Goal: Contribute content: Contribute content

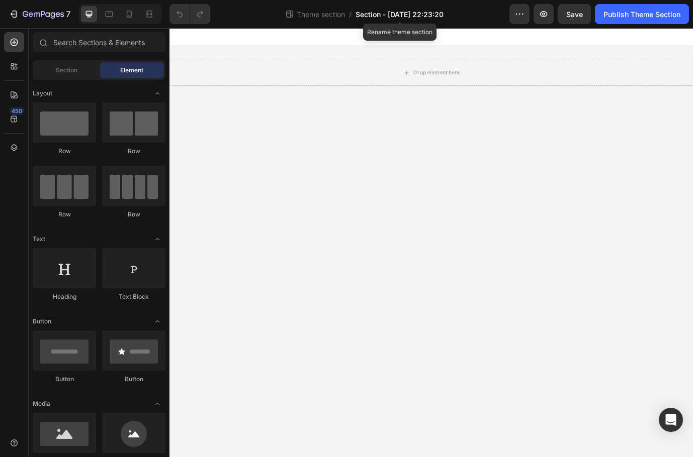
click at [414, 15] on span "Section - Aug 27 22:23:20" at bounding box center [399, 14] width 88 height 11
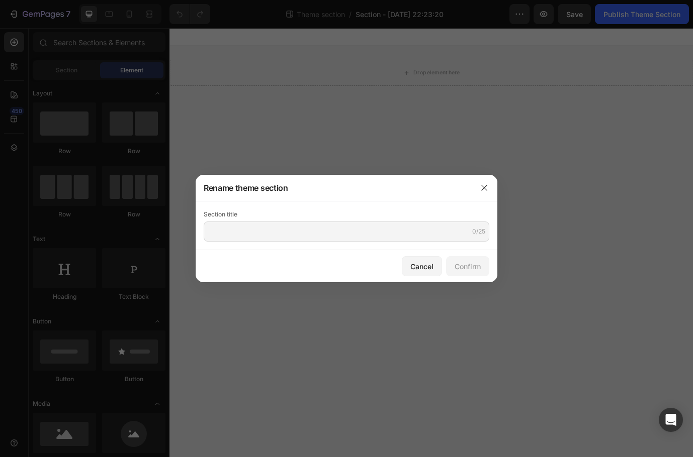
click at [324, 223] on div "Section title 0/25" at bounding box center [347, 226] width 286 height 32
click at [325, 232] on input "text" at bounding box center [347, 232] width 286 height 20
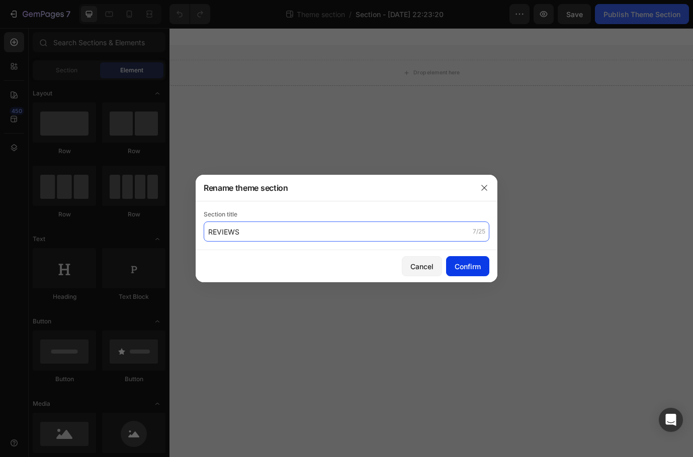
type input "REVIEWS"
click at [479, 270] on div "Confirm" at bounding box center [467, 266] width 26 height 11
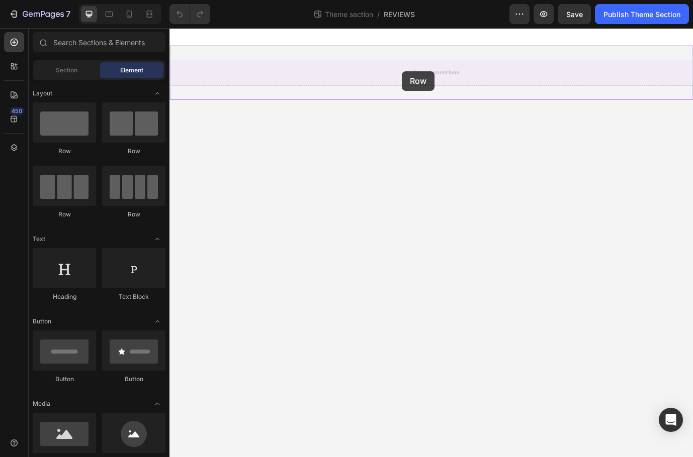
drag, startPoint x: 313, startPoint y: 163, endPoint x: 437, endPoint y: 78, distance: 150.7
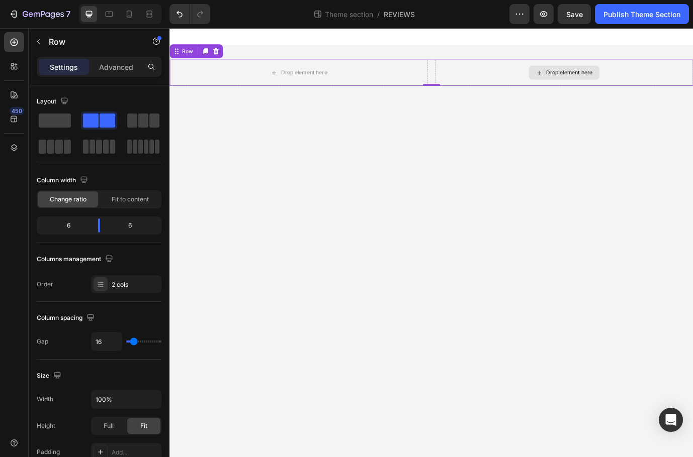
click at [552, 71] on div "Drop element here" at bounding box center [624, 79] width 298 height 30
drag, startPoint x: 140, startPoint y: 122, endPoint x: 101, endPoint y: 93, distance: 48.6
click at [139, 122] on span at bounding box center [143, 121] width 10 height 14
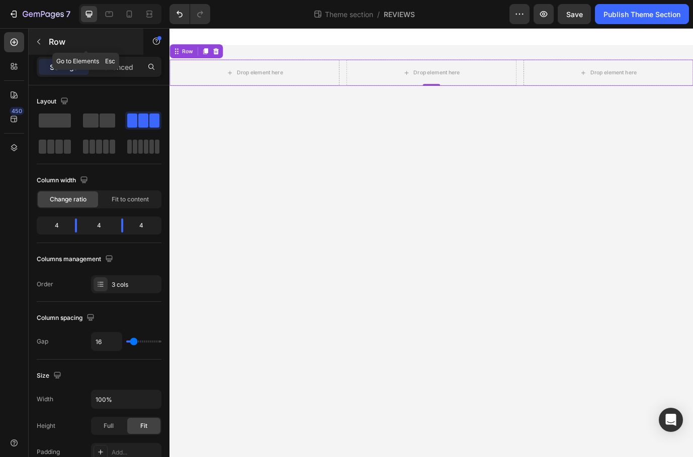
click at [53, 44] on p "Row" at bounding box center [91, 42] width 85 height 12
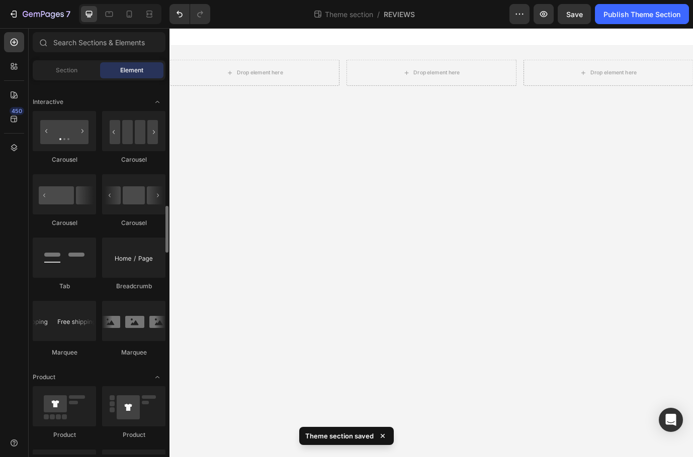
scroll to position [954, 0]
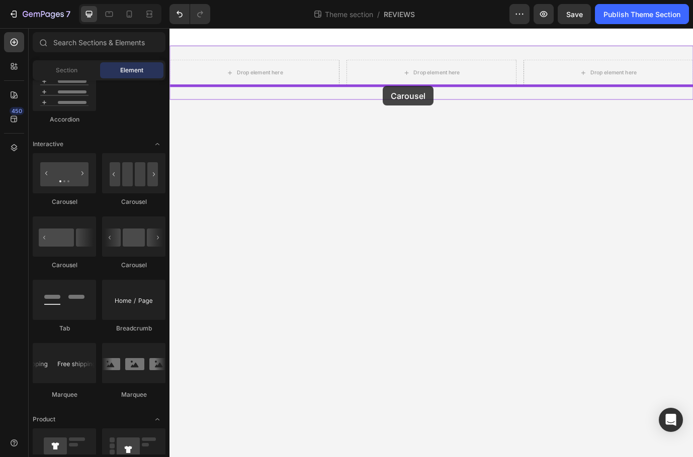
drag, startPoint x: 207, startPoint y: 173, endPoint x: 415, endPoint y: 97, distance: 221.7
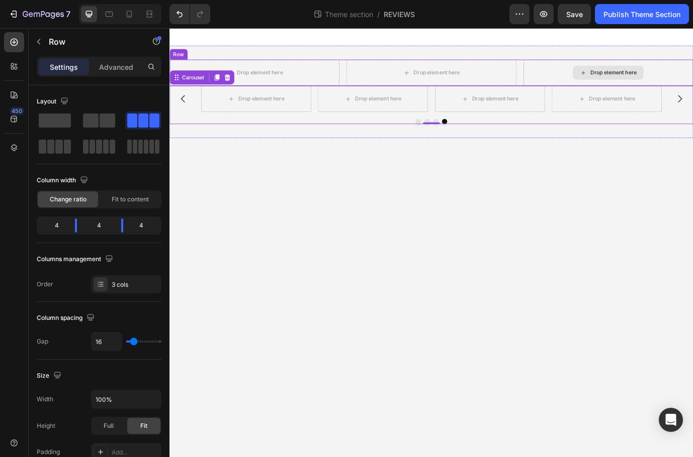
click at [692, 77] on div "Drop element here" at bounding box center [675, 79] width 196 height 30
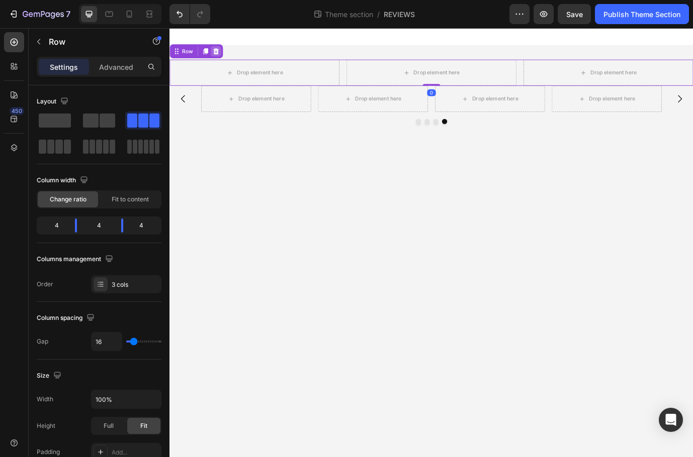
click at [226, 55] on icon at bounding box center [223, 55] width 8 height 8
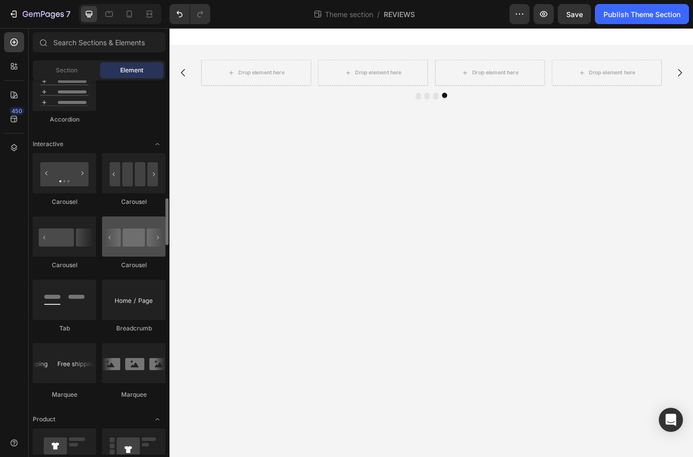
scroll to position [869, 0]
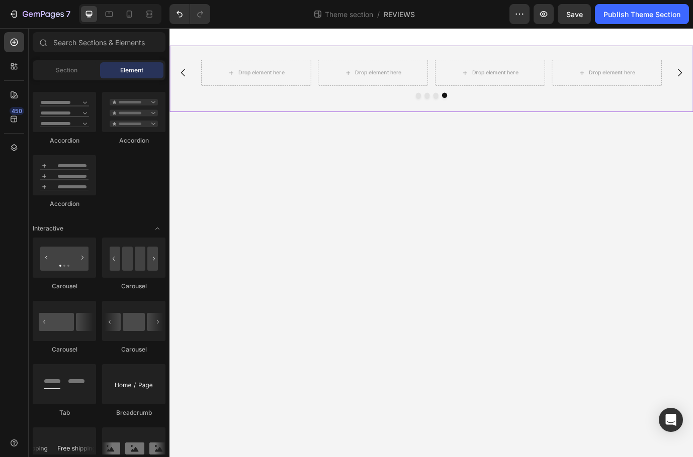
click at [463, 51] on div "Drop element here Drop element here Drop element here Drop element here Carousel" at bounding box center [470, 86] width 603 height 76
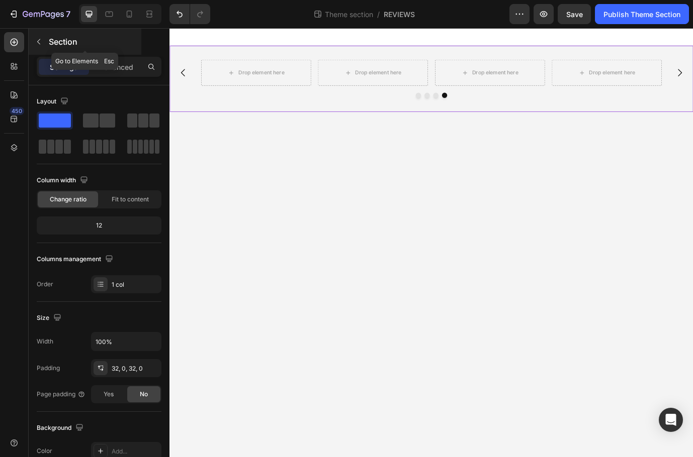
click at [43, 41] on button "button" at bounding box center [39, 42] width 16 height 16
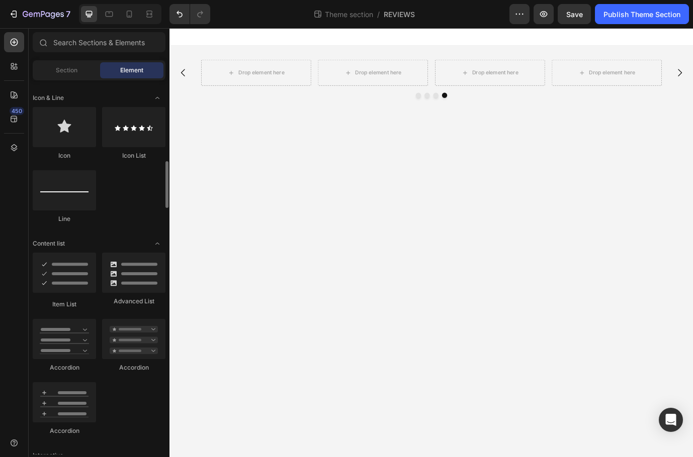
scroll to position [155, 0]
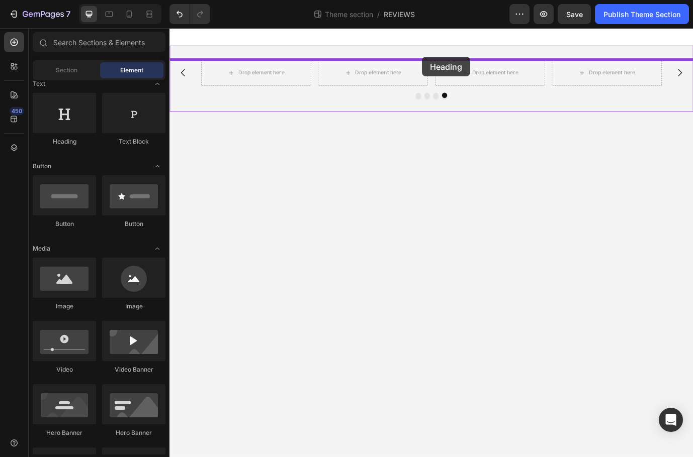
drag, startPoint x: 329, startPoint y: 137, endPoint x: 460, endPoint y: 61, distance: 152.0
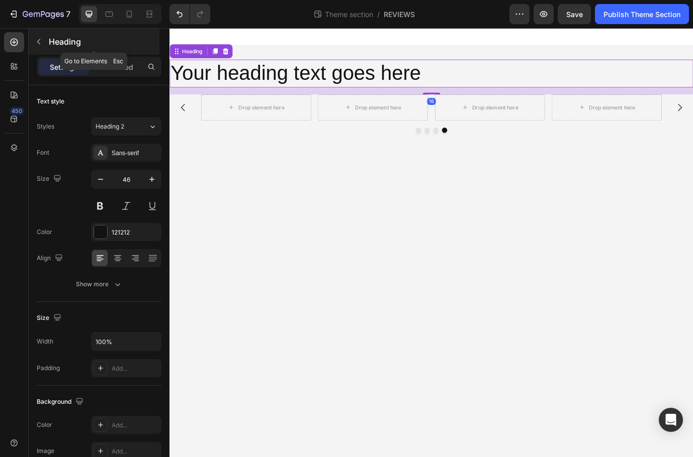
click at [38, 42] on icon "button" at bounding box center [38, 42] width 3 height 6
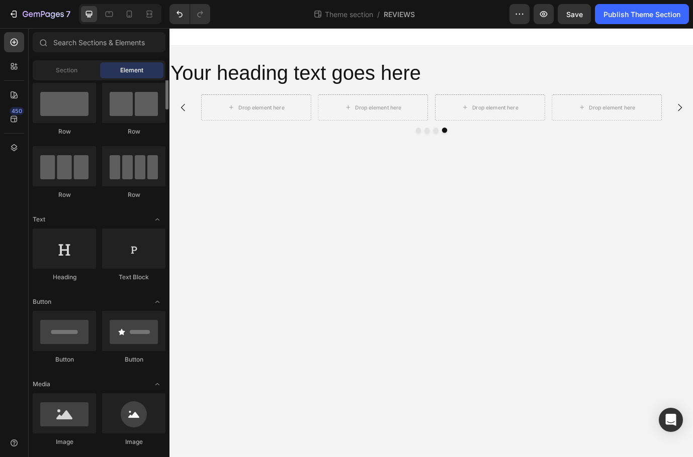
scroll to position [69, 0]
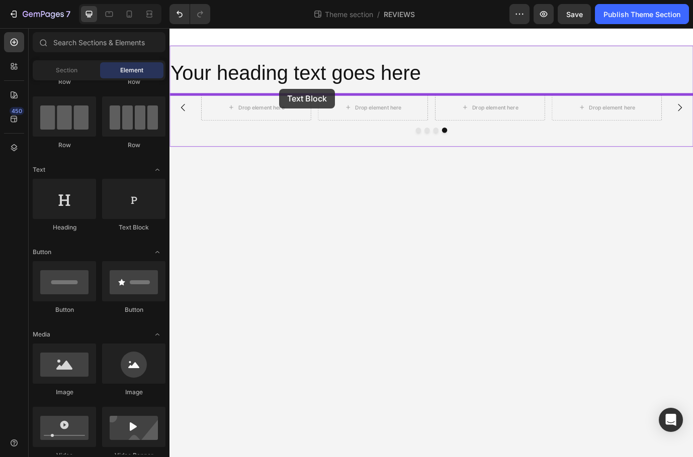
drag, startPoint x: 303, startPoint y: 240, endPoint x: 296, endPoint y: 98, distance: 141.9
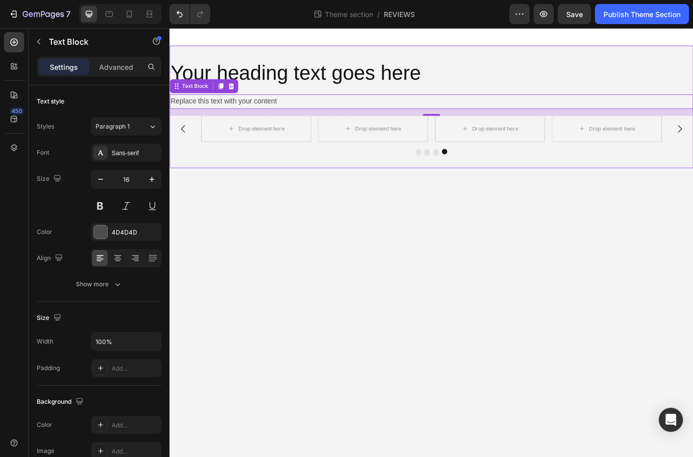
click at [435, 63] on div "Your heading text goes here Heading Replace this text with your content Text Bl…" at bounding box center [470, 118] width 603 height 141
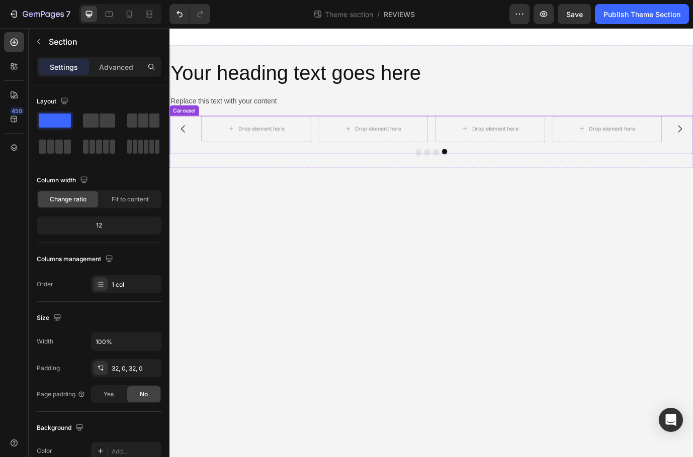
click at [477, 168] on button "Dot" at bounding box center [476, 170] width 6 height 6
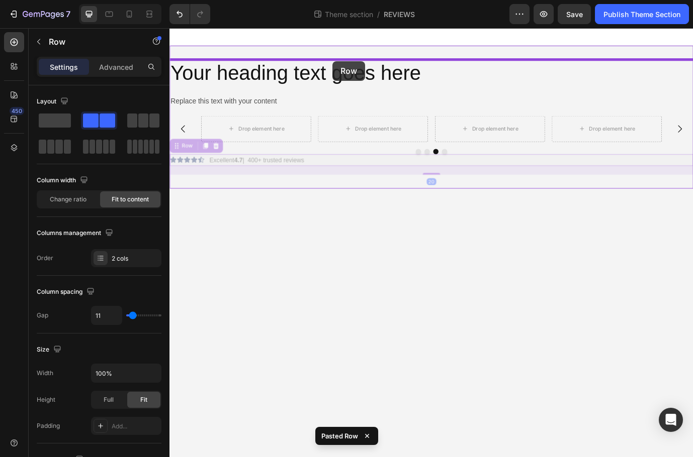
drag, startPoint x: 420, startPoint y: 181, endPoint x: 358, endPoint y: 69, distance: 128.5
click at [357, 66] on div "Your heading text goes here Heading Replace this text with your content Text Bl…" at bounding box center [470, 120] width 603 height 185
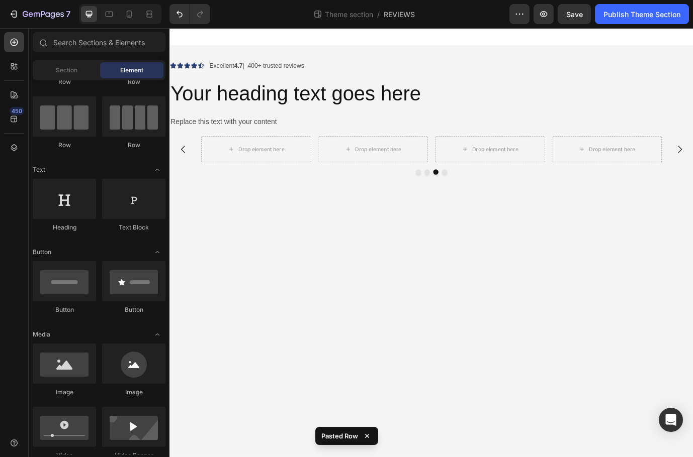
click at [477, 302] on body "Icon Icon Icon Icon Icon Icon List Excellent 4.7 | 400+ trusted reviews Text Bl…" at bounding box center [470, 275] width 603 height 495
click at [366, 113] on h2 "Your heading text goes here" at bounding box center [470, 104] width 603 height 32
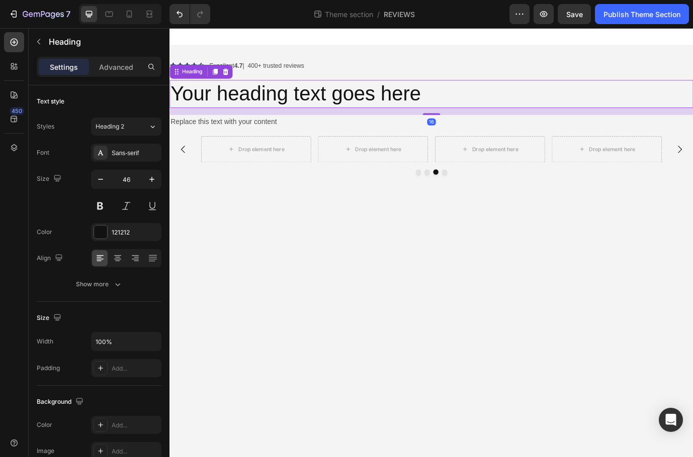
click at [367, 112] on h2 "Your heading text goes here" at bounding box center [470, 104] width 603 height 32
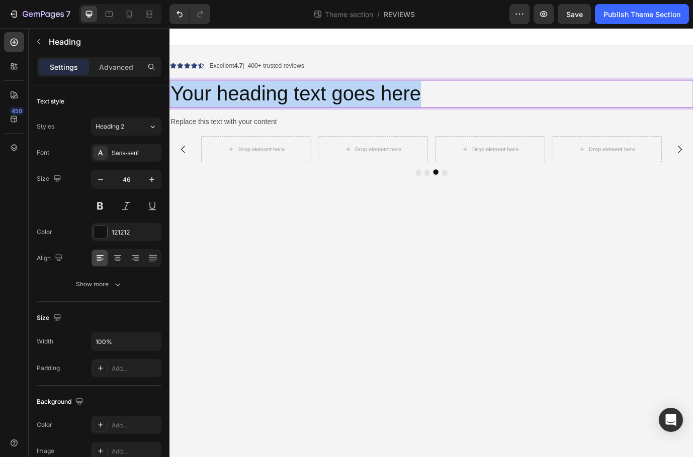
click at [367, 112] on p "Your heading text goes here" at bounding box center [470, 104] width 601 height 30
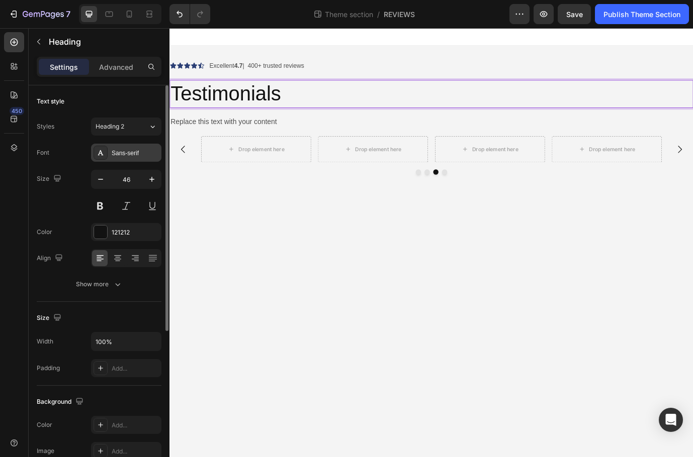
click at [129, 157] on div "Sans-serif" at bounding box center [135, 153] width 47 height 9
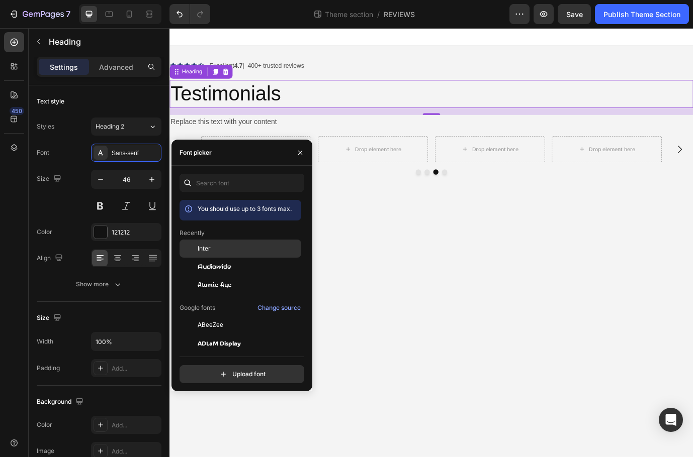
click at [228, 250] on div "Inter" at bounding box center [249, 248] width 102 height 9
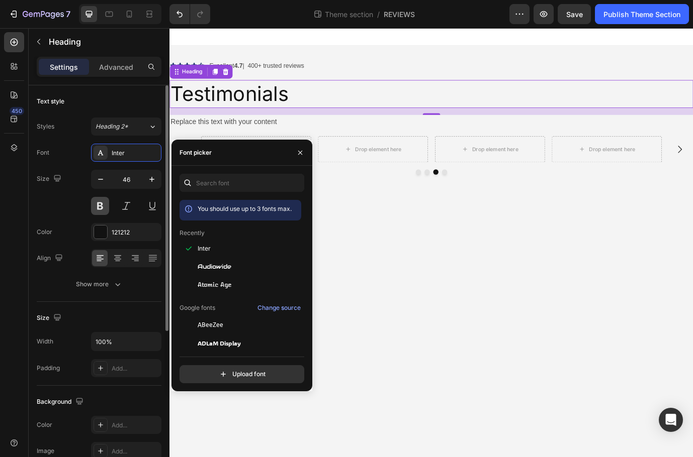
click at [99, 206] on button at bounding box center [100, 206] width 18 height 18
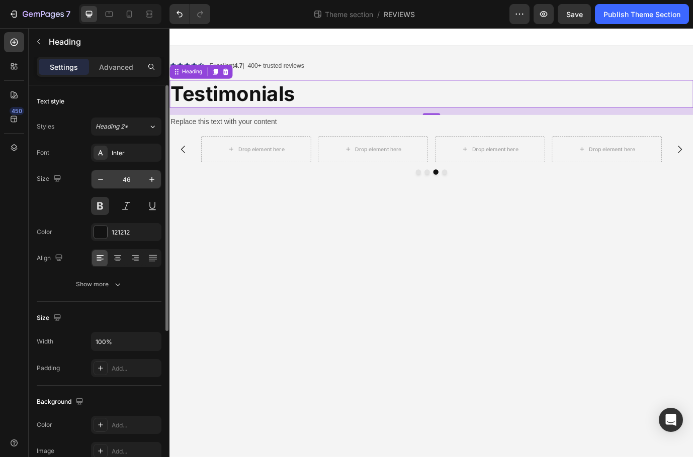
click at [132, 182] on input "46" at bounding box center [126, 179] width 33 height 18
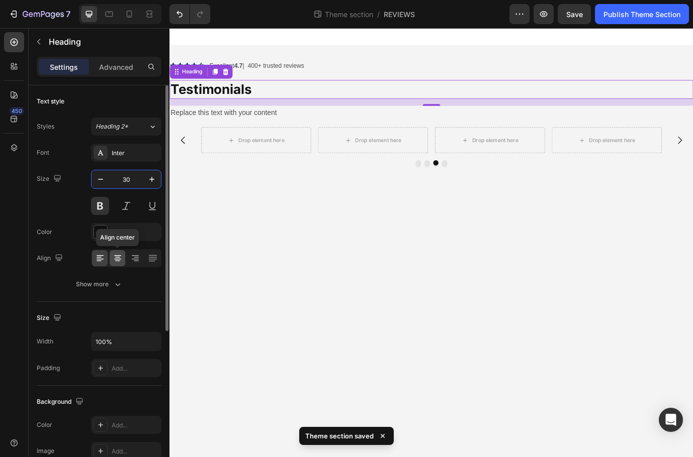
type input "30"
click at [113, 263] on icon at bounding box center [118, 258] width 10 height 10
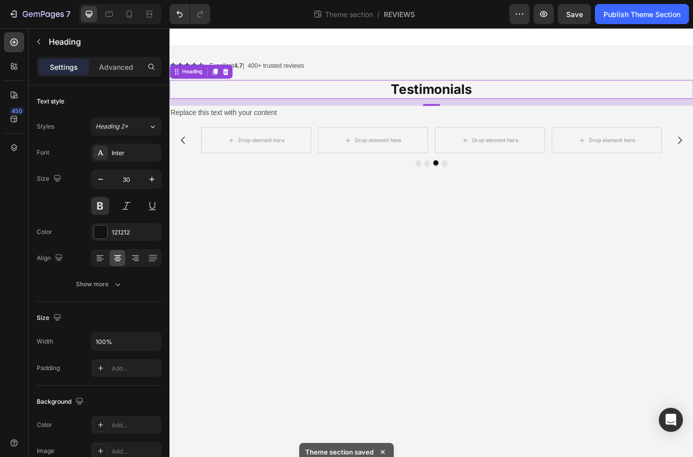
click at [313, 121] on div "Replace this text with your content" at bounding box center [470, 126] width 603 height 17
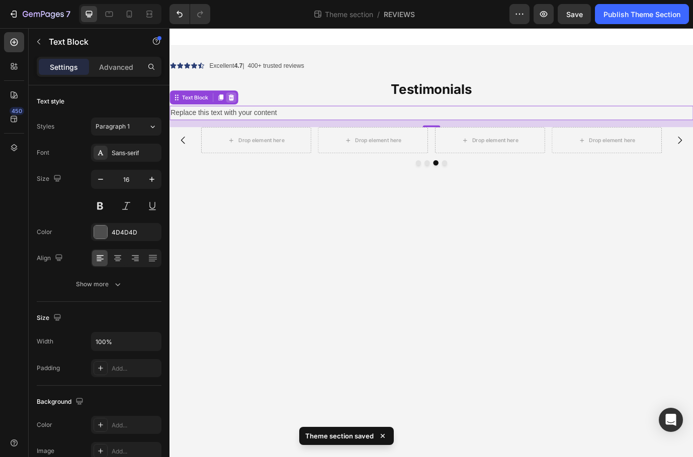
click at [242, 110] on icon at bounding box center [240, 108] width 7 height 7
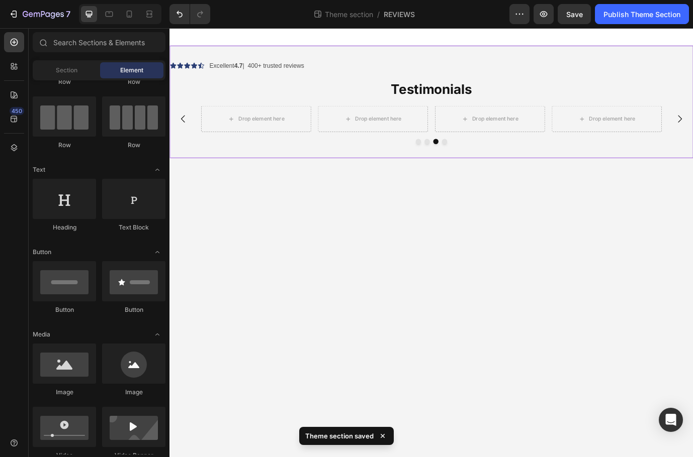
click at [272, 76] on div "Excellent 4.7 | 400+ trusted reviews Text Block" at bounding box center [269, 71] width 109 height 14
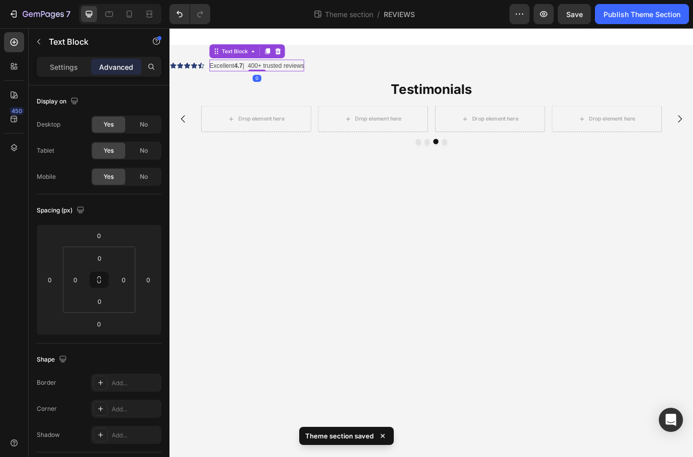
click at [324, 71] on p "Excellent 4.7 | 400+ trusted reviews" at bounding box center [269, 71] width 109 height 13
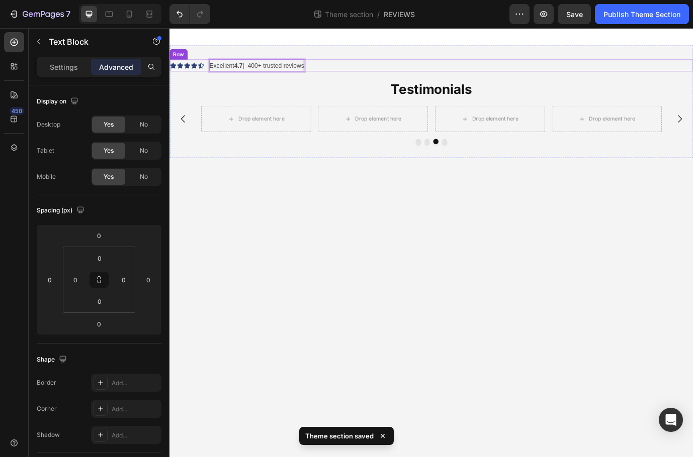
click at [351, 68] on div "Icon Icon Icon Icon Icon Icon List Excellent 4.7 | 400+ trusted reviews Text Bl…" at bounding box center [470, 71] width 603 height 14
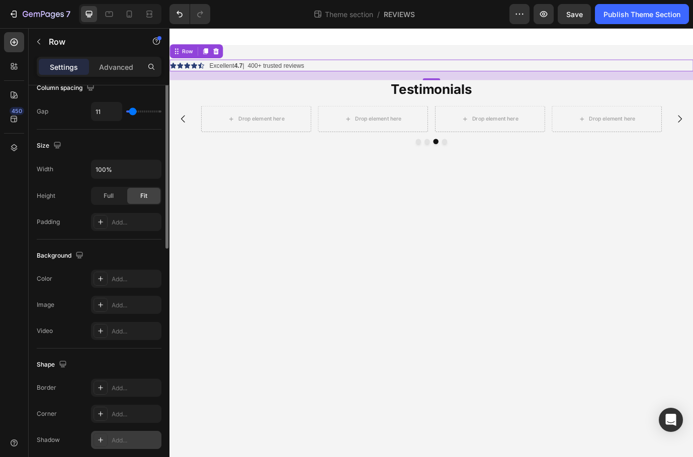
scroll to position [327, 0]
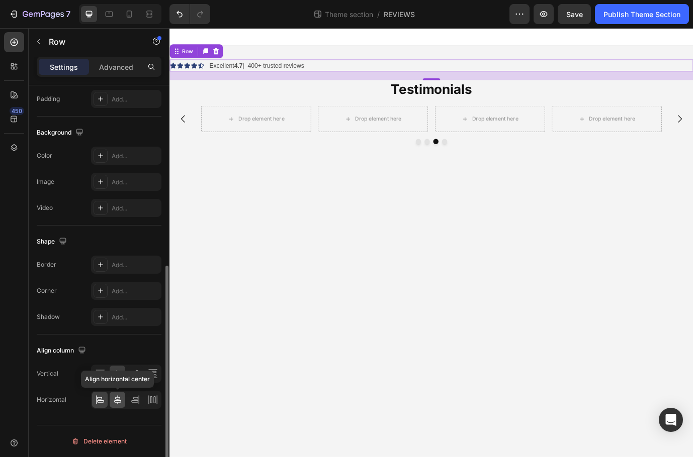
click at [120, 398] on icon at bounding box center [117, 400] width 7 height 9
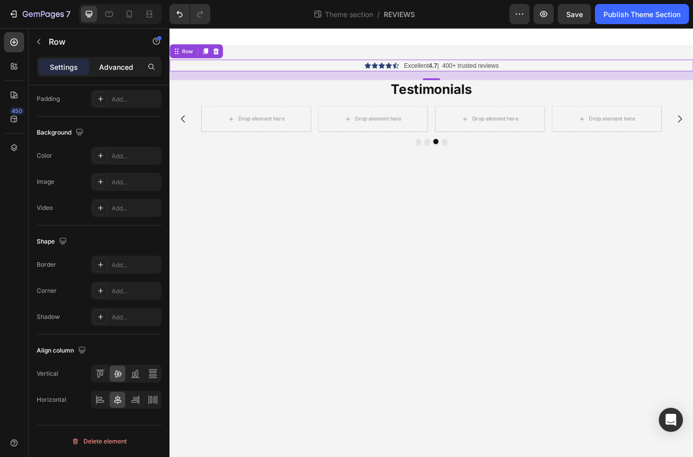
click at [125, 69] on p "Advanced" at bounding box center [116, 67] width 34 height 11
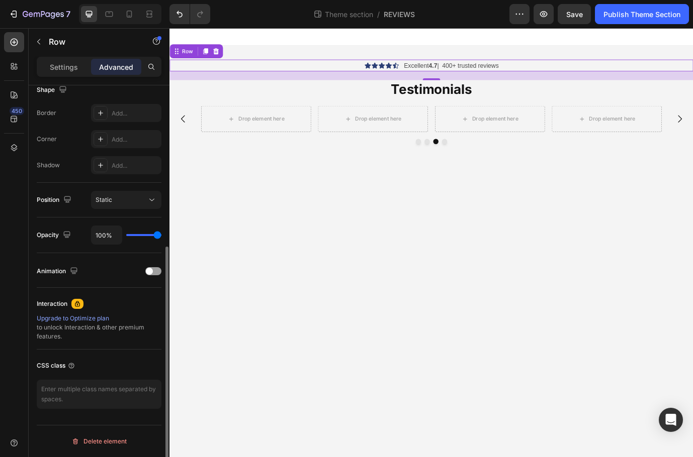
scroll to position [270, 0]
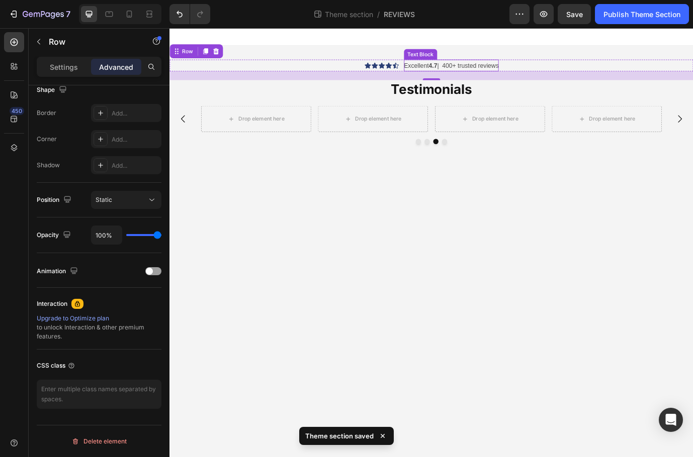
click at [480, 67] on p "Excellent 4.7 | 400+ trusted reviews" at bounding box center [493, 71] width 109 height 13
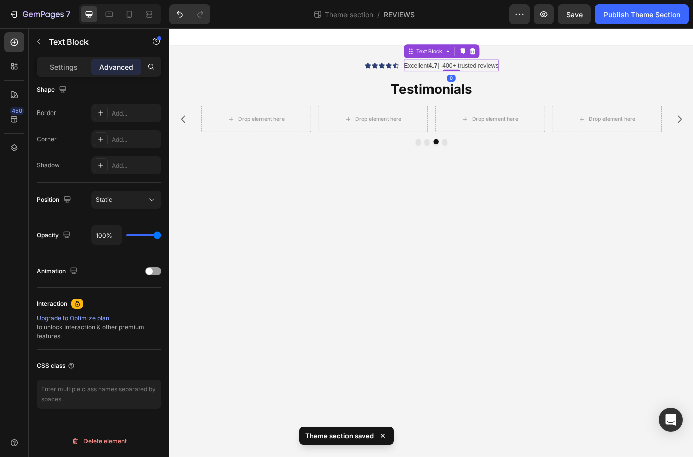
scroll to position [0, 0]
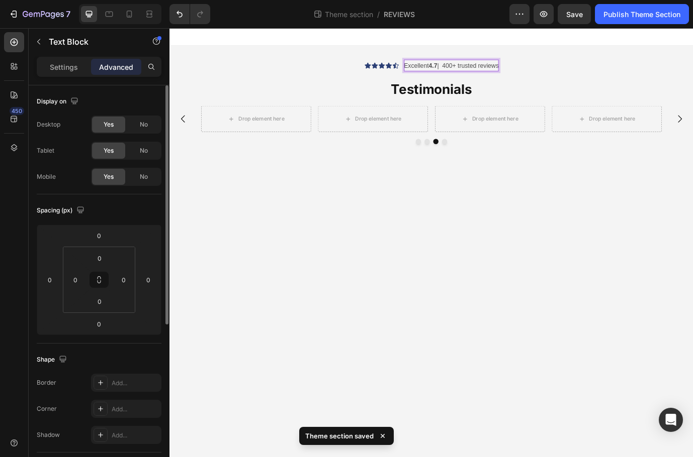
click at [457, 73] on p "Excellent 4.7 | 400+ trusted reviews" at bounding box center [493, 71] width 109 height 13
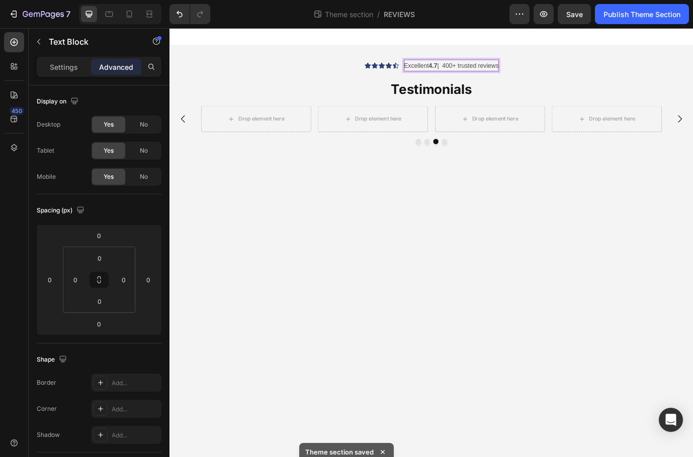
click at [471, 71] on strong "4.7" at bounding box center [473, 71] width 10 height 8
click at [466, 72] on p "Excellent 4.7 | 400+ trusted reviews" at bounding box center [493, 71] width 109 height 13
drag, startPoint x: 466, startPoint y: 69, endPoint x: 611, endPoint y: 77, distance: 145.5
click at [611, 77] on div "Icon Icon Icon Icon Icon Icon List 4.7 | 400+ trusted reviews Text Block 0 Row" at bounding box center [470, 71] width 603 height 14
click at [529, 71] on p "4.7 | 400+ trusted reviews" at bounding box center [493, 71] width 80 height 13
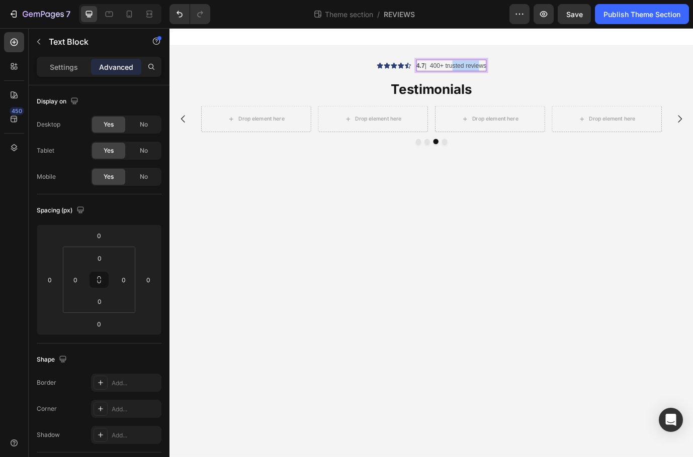
drag, startPoint x: 527, startPoint y: 71, endPoint x: 497, endPoint y: 73, distance: 30.7
click at [497, 73] on p "4.7 | 400+ trusted reviews" at bounding box center [493, 71] width 80 height 13
drag, startPoint x: 509, startPoint y: 64, endPoint x: 527, endPoint y: 68, distance: 18.5
click at [527, 68] on div "Icon Icon Icon Icon Icon Icon List 4.7 | 400+ truws Text Block 0 Row" at bounding box center [470, 71] width 603 height 14
click at [504, 75] on p "4.7 | 400+ truws" at bounding box center [494, 71] width 50 height 13
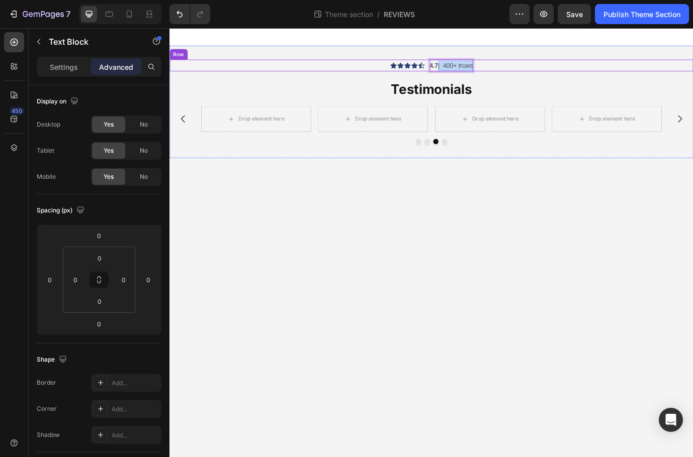
drag, startPoint x: 481, startPoint y: 70, endPoint x: 536, endPoint y: 77, distance: 55.7
click at [536, 76] on div "Icon Icon Icon Icon Icon Icon List 4.7 | 400+ truws Text Block 0 Row" at bounding box center [470, 71] width 603 height 14
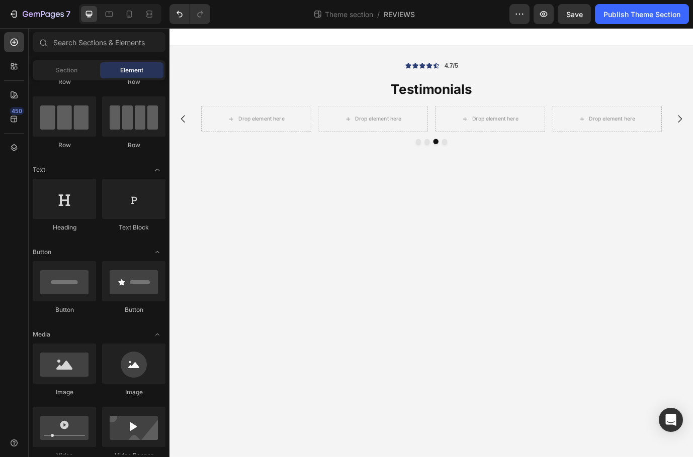
click at [539, 186] on body "Icon Icon Icon Icon Icon Icon List 4.7/5 Text Block Row Testimonials Heading Dr…" at bounding box center [470, 275] width 603 height 495
click at [466, 72] on div "Icon" at bounding box center [468, 71] width 8 height 8
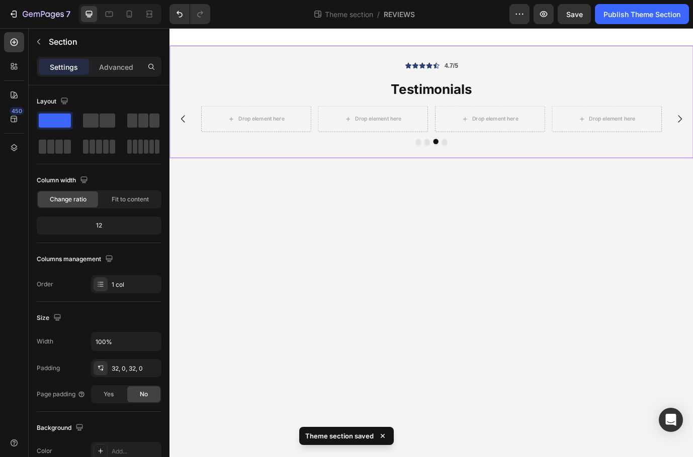
click at [519, 79] on div "Icon Icon Icon Icon Icon Icon List 4.7/5 Text Block Row Testimonials Heading Dr…" at bounding box center [470, 113] width 603 height 98
click at [521, 74] on div "Icon Icon Icon Icon Icon Icon List 4.7/5 Text Block Row" at bounding box center [470, 71] width 603 height 14
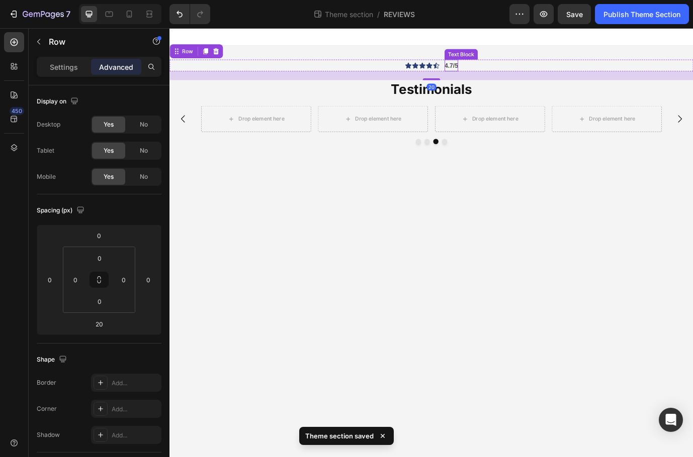
click at [499, 70] on strong "4.7/5" at bounding box center [494, 71] width 16 height 8
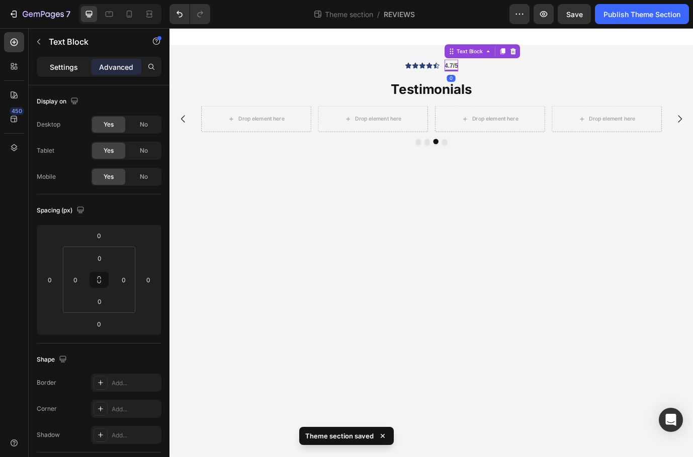
click at [67, 65] on p "Settings" at bounding box center [64, 67] width 28 height 11
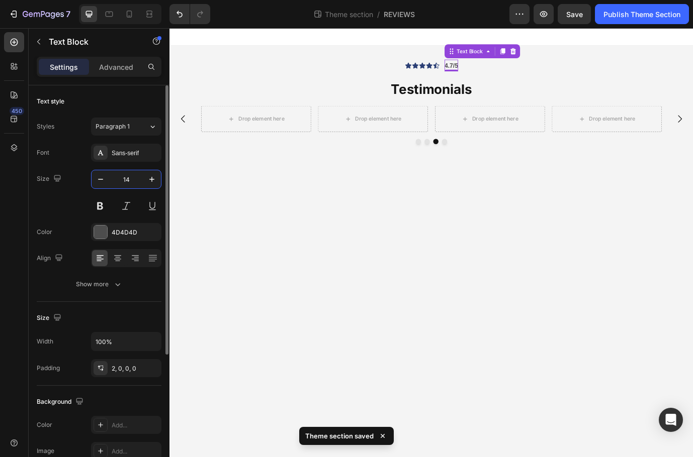
click at [135, 181] on input "14" at bounding box center [126, 179] width 33 height 18
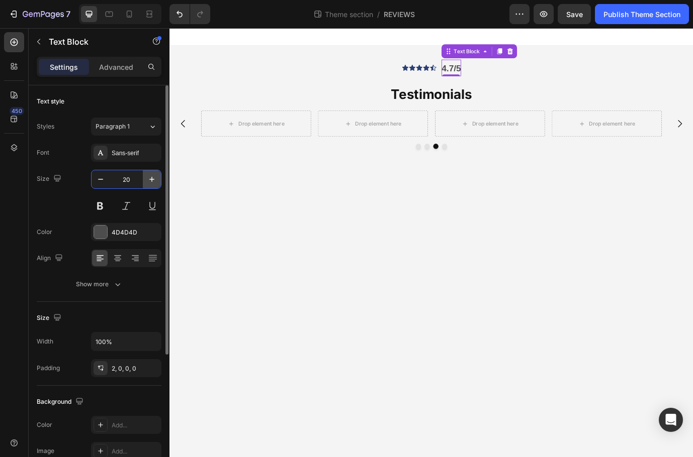
type input "2"
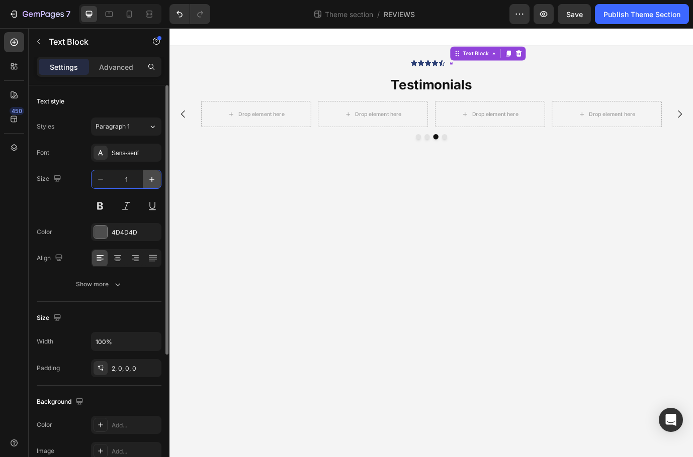
type input "15"
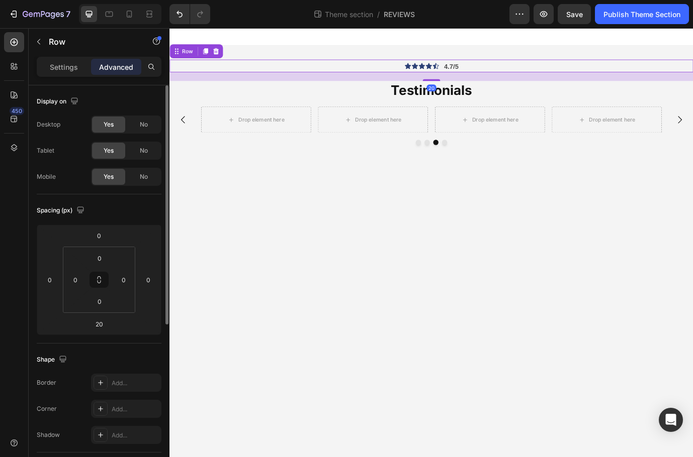
click at [481, 72] on div "Icon Icon Icon Icon Icon Icon List 4.7/5 Text Block Row 20" at bounding box center [470, 71] width 603 height 15
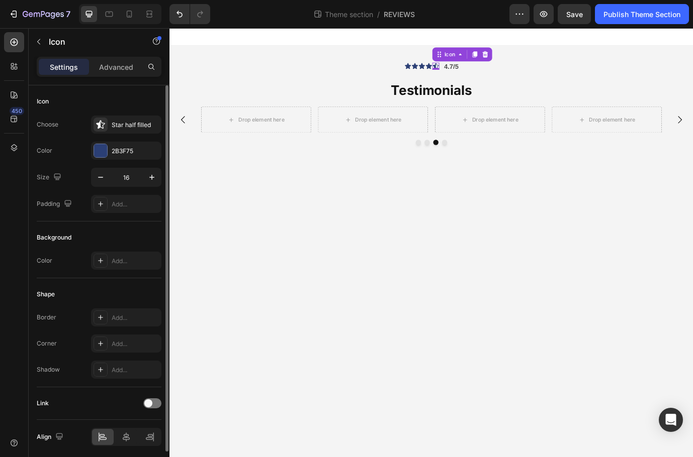
click at [476, 72] on div "Icon 0" at bounding box center [476, 72] width 8 height 8
click at [484, 58] on icon at bounding box center [480, 58] width 8 height 8
click at [490, 76] on div "Icon List" at bounding box center [490, 76] width 28 height 6
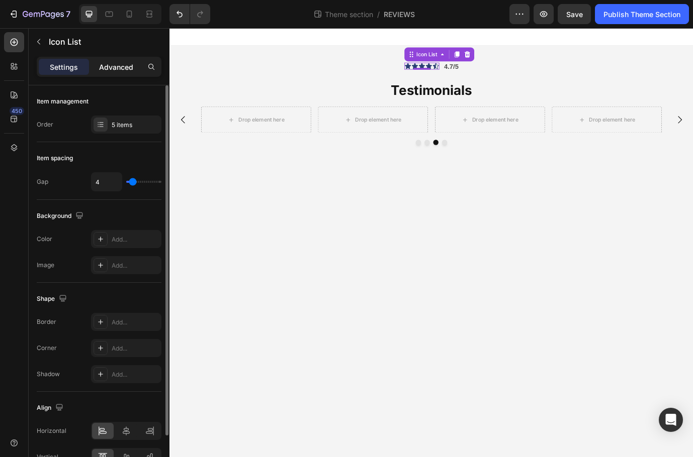
click at [128, 60] on div "Advanced" at bounding box center [116, 67] width 50 height 16
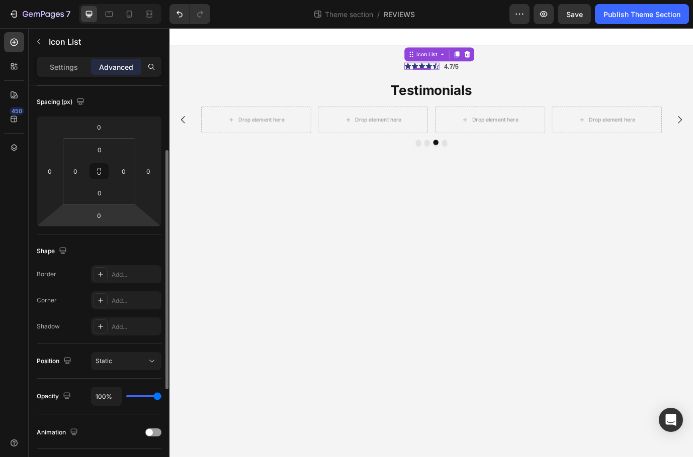
scroll to position [157, 0]
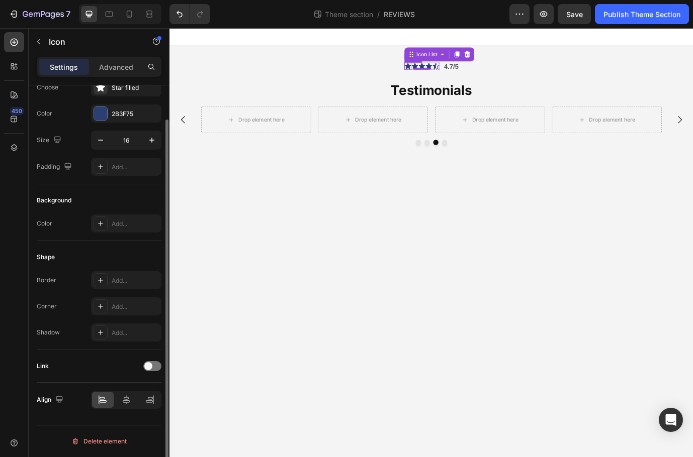
click at [441, 75] on div "Icon" at bounding box center [444, 72] width 8 height 8
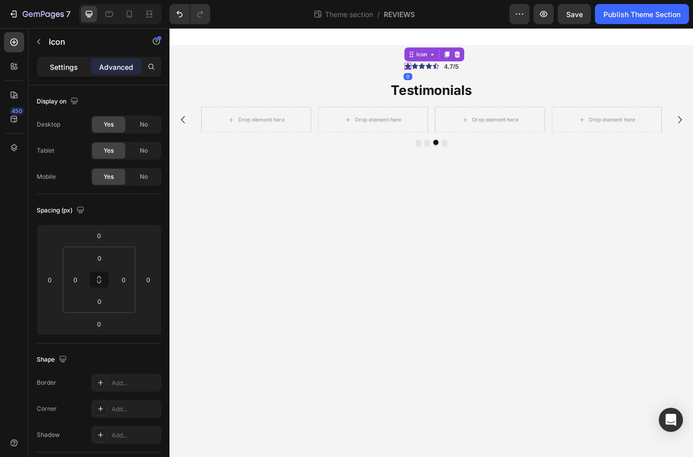
click at [64, 65] on p "Settings" at bounding box center [64, 67] width 28 height 11
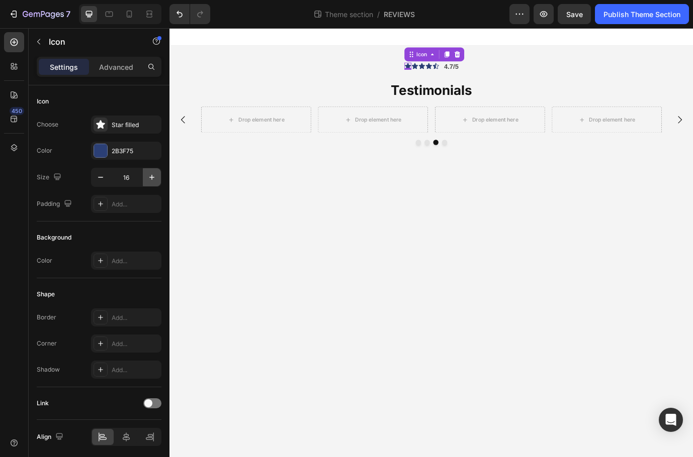
click at [149, 180] on icon "button" at bounding box center [152, 177] width 10 height 10
type input "20"
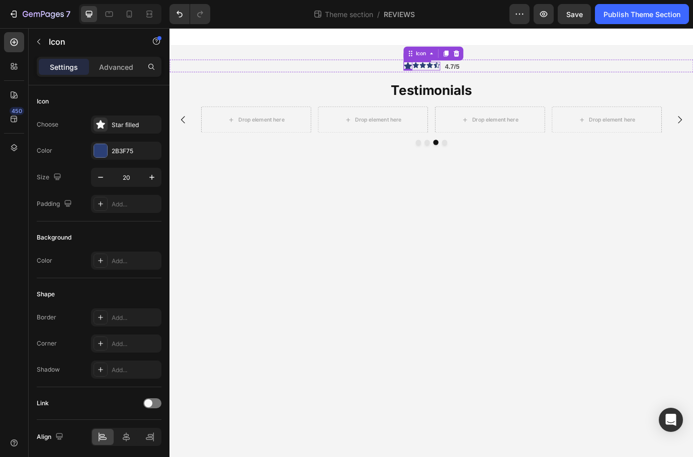
click at [452, 76] on div "Icon 0 Icon Icon Icon Icon Icon List" at bounding box center [460, 72] width 42 height 10
click at [451, 70] on icon at bounding box center [452, 70] width 7 height 7
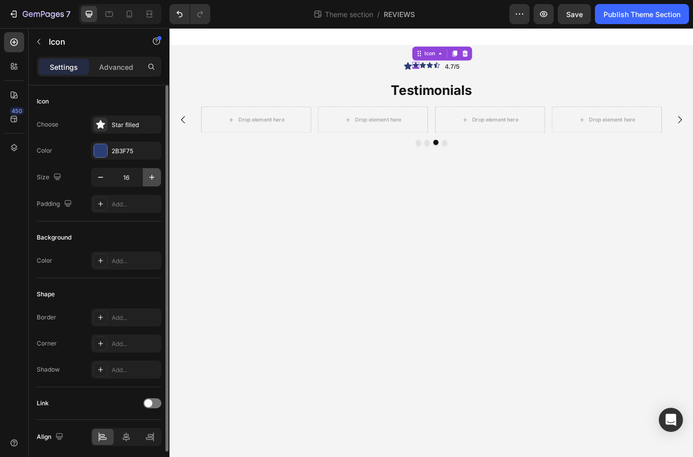
click at [150, 179] on icon "button" at bounding box center [152, 177] width 10 height 10
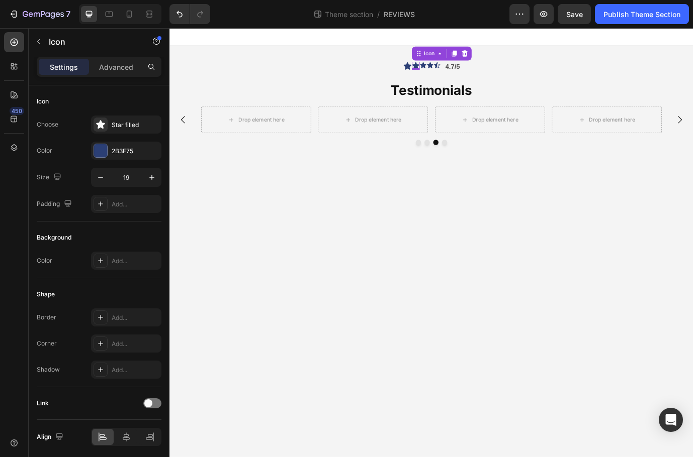
type input "20"
click at [461, 70] on icon at bounding box center [461, 70] width 7 height 7
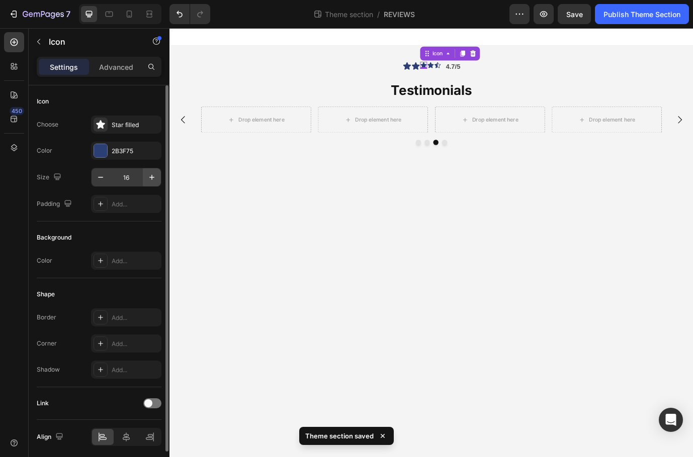
click at [155, 175] on icon "button" at bounding box center [152, 177] width 10 height 10
click at [158, 176] on button "button" at bounding box center [152, 177] width 18 height 18
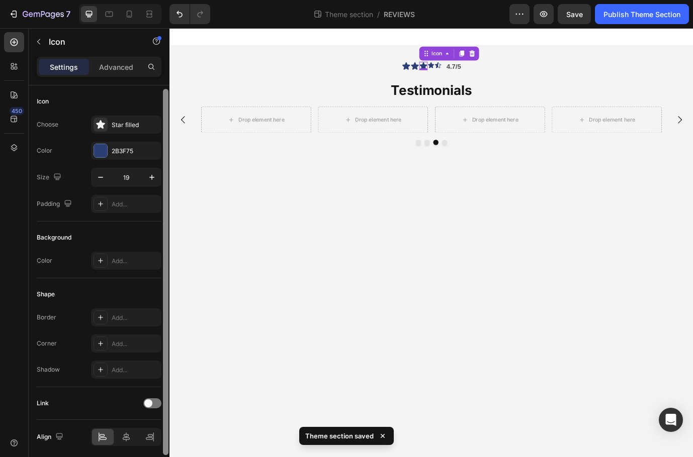
scroll to position [2, 0]
type input "20"
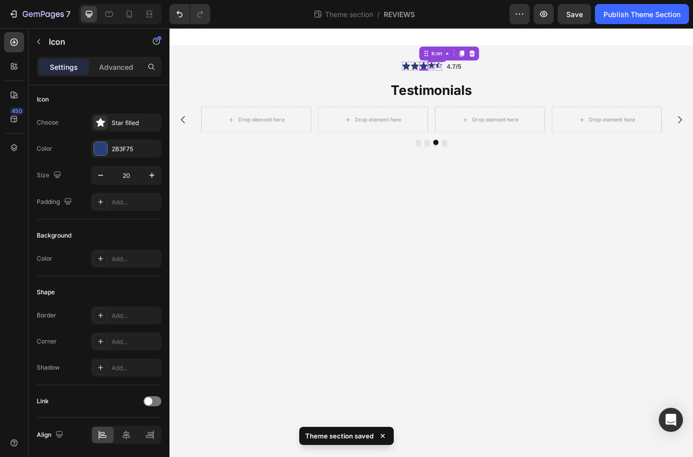
click at [470, 71] on div "Icon" at bounding box center [471, 71] width 8 height 8
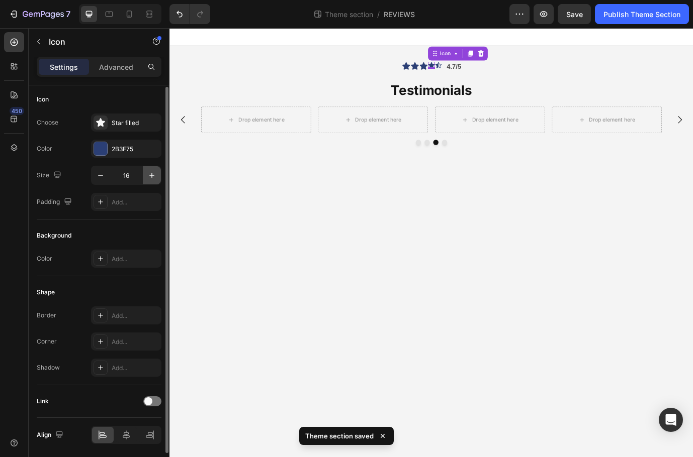
click at [150, 177] on icon "button" at bounding box center [152, 175] width 10 height 10
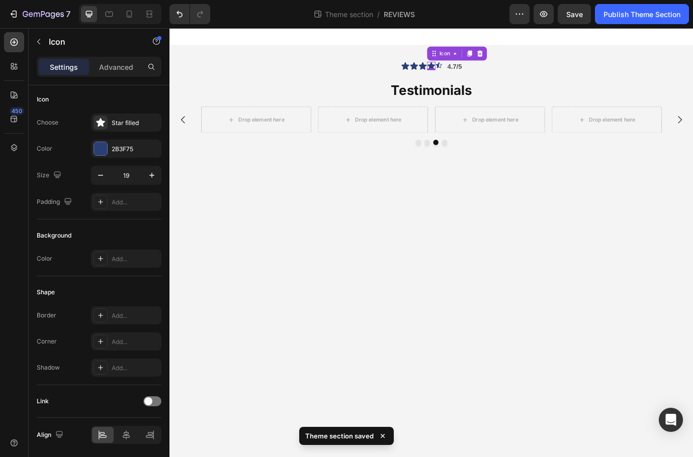
type input "20"
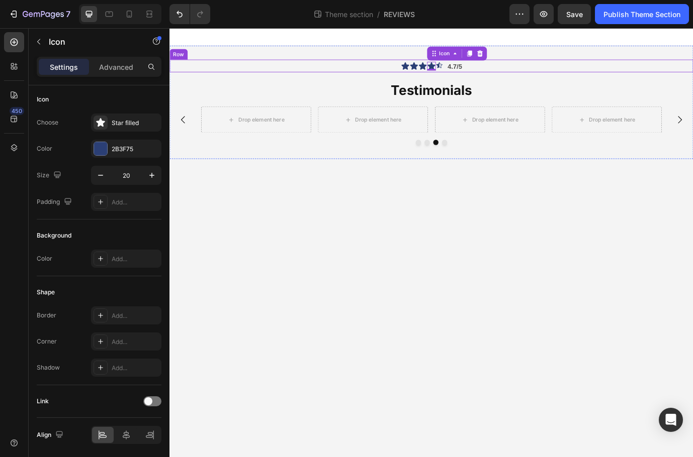
click at [484, 72] on div "Icon Icon Icon Icon 0 Icon Icon List 4.7/5 Text Block Row" at bounding box center [470, 71] width 603 height 15
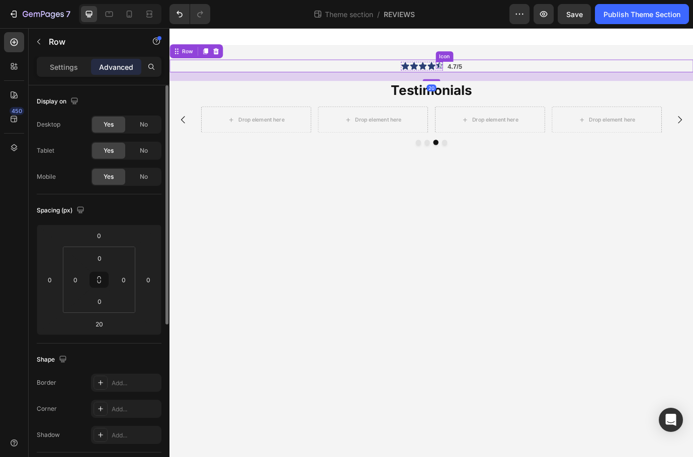
click at [483, 70] on div "Icon" at bounding box center [480, 71] width 8 height 8
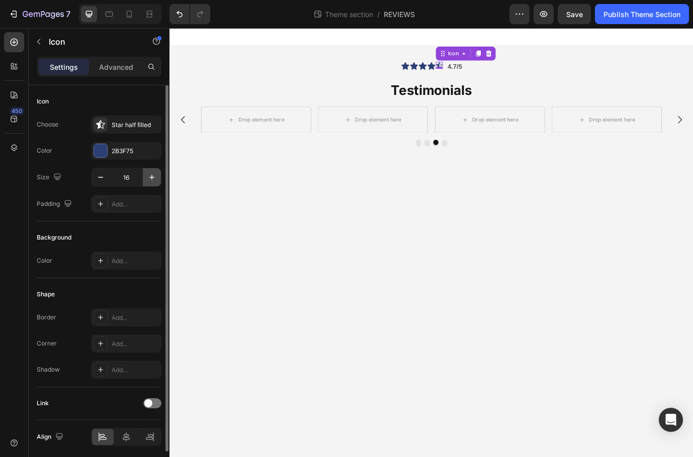
click at [149, 177] on icon "button" at bounding box center [152, 177] width 10 height 10
click at [150, 176] on icon "button" at bounding box center [152, 177] width 10 height 10
click at [151, 176] on icon "button" at bounding box center [152, 177] width 10 height 10
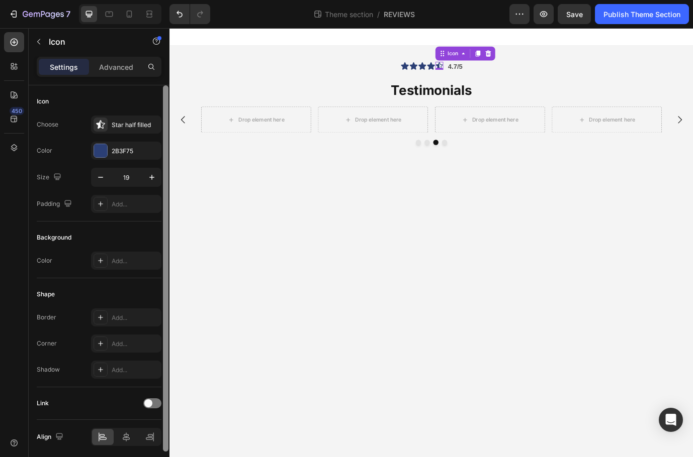
type input "20"
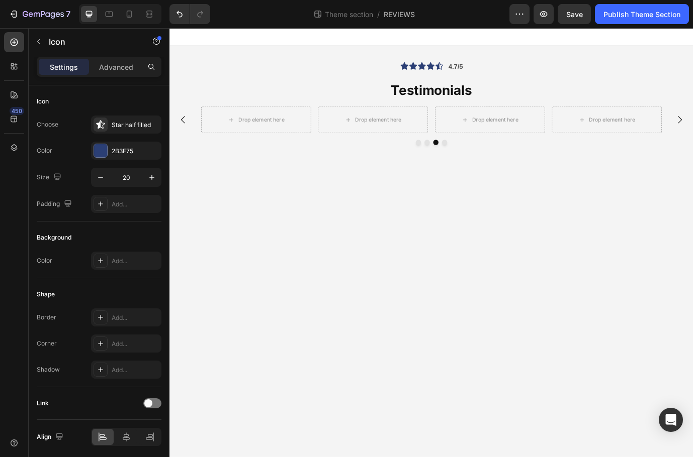
drag, startPoint x: 383, startPoint y: 239, endPoint x: 394, endPoint y: 240, distance: 11.2
click at [384, 239] on body "Icon Icon Icon Icon Icon Icon List 4.7/5 Text Block Row Testimonials Heading Dr…" at bounding box center [470, 275] width 603 height 495
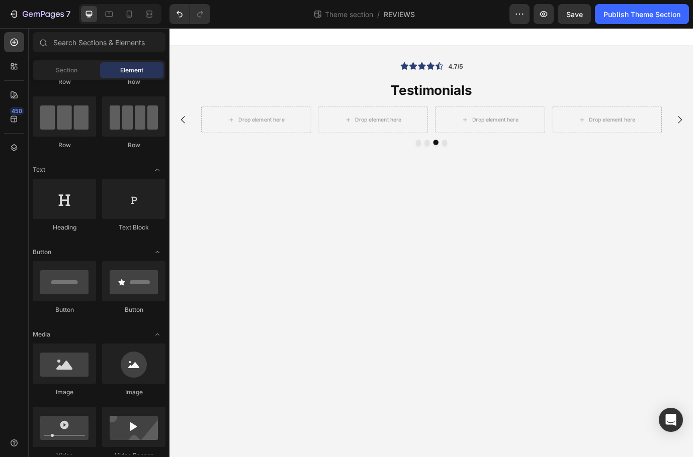
drag, startPoint x: 469, startPoint y: 244, endPoint x: 469, endPoint y: 199, distance: 45.2
click at [469, 244] on body "Icon Icon Icon Icon Icon Icon List 4.7/5 Text Block Row Testimonials Heading Dr…" at bounding box center [470, 275] width 603 height 495
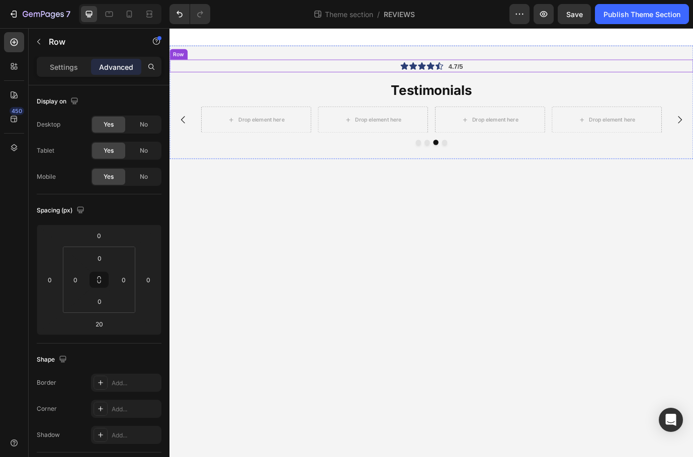
click at [509, 76] on div "Icon Icon Icon Icon Icon Icon List 4.7/5 Text Block Row" at bounding box center [470, 71] width 603 height 15
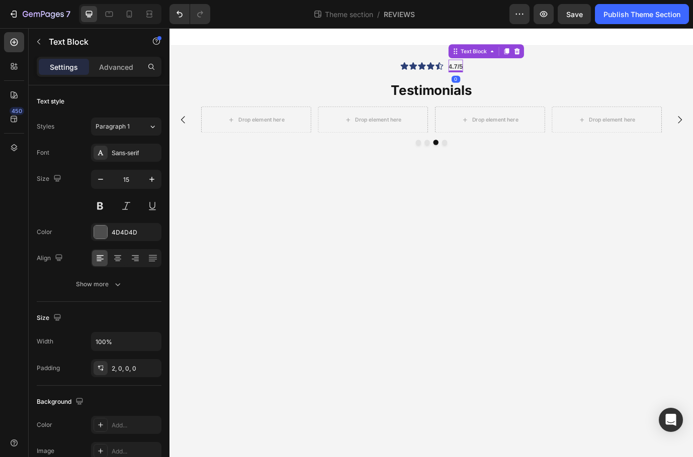
click at [505, 72] on strong "4.7/5" at bounding box center [499, 72] width 17 height 9
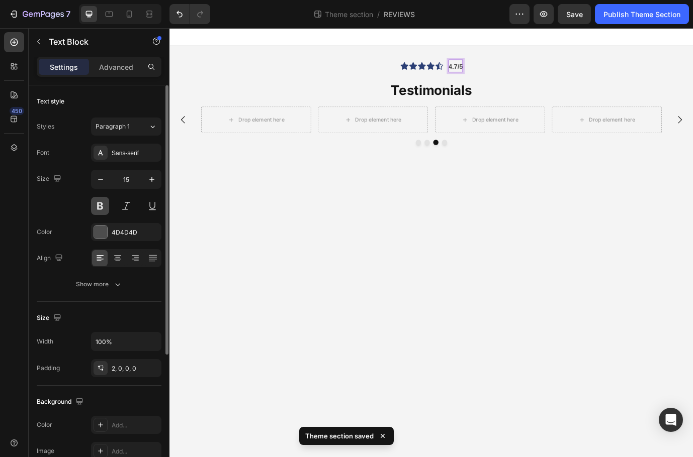
click at [102, 207] on button at bounding box center [100, 206] width 18 height 18
click at [156, 178] on icon "button" at bounding box center [152, 179] width 10 height 10
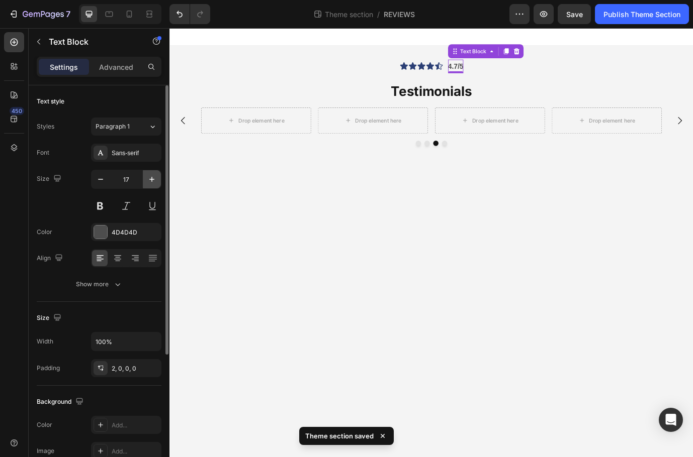
type input "18"
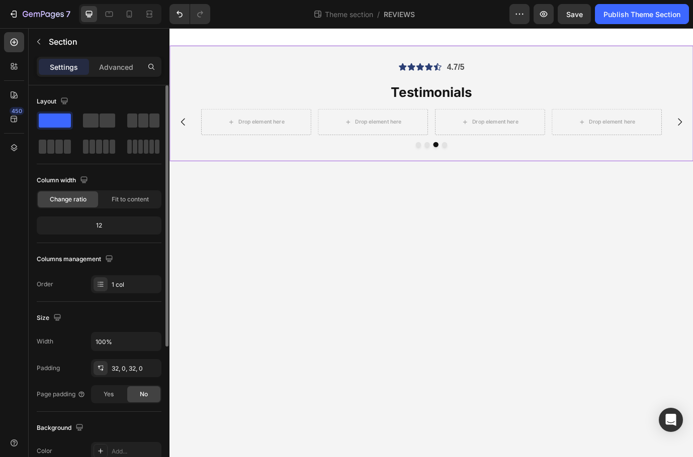
click at [564, 82] on div "Icon Icon Icon Icon Icon Icon List 4.7/5 Text Block Row Testimonials Heading Dr…" at bounding box center [470, 114] width 603 height 101
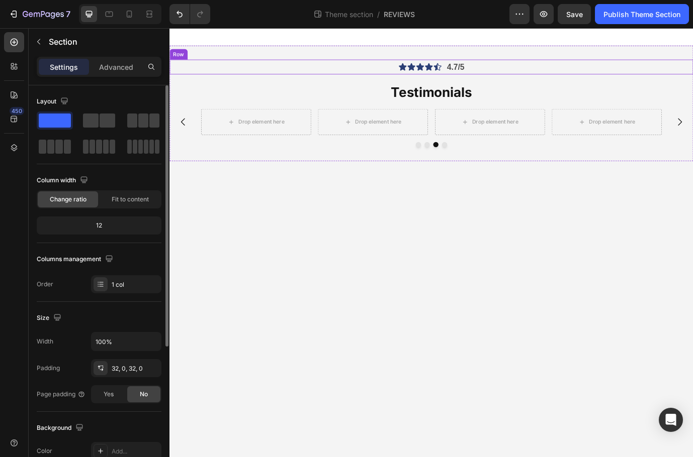
click at [591, 74] on div "Icon Icon Icon Icon Icon Icon List 4.7/5 Text Block Row" at bounding box center [470, 72] width 603 height 17
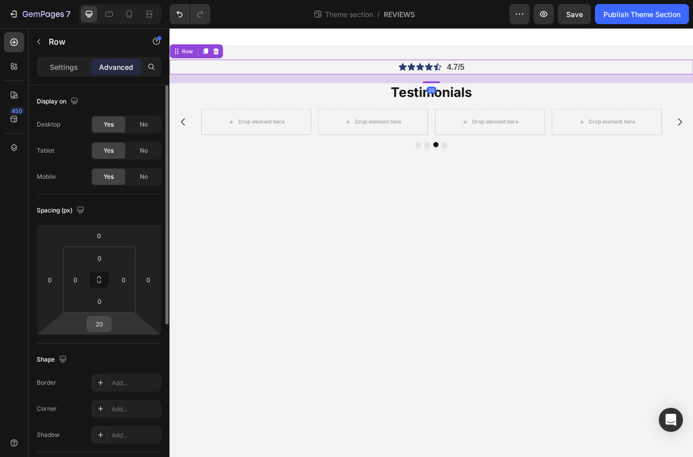
click at [104, 325] on input "20" at bounding box center [99, 324] width 20 height 15
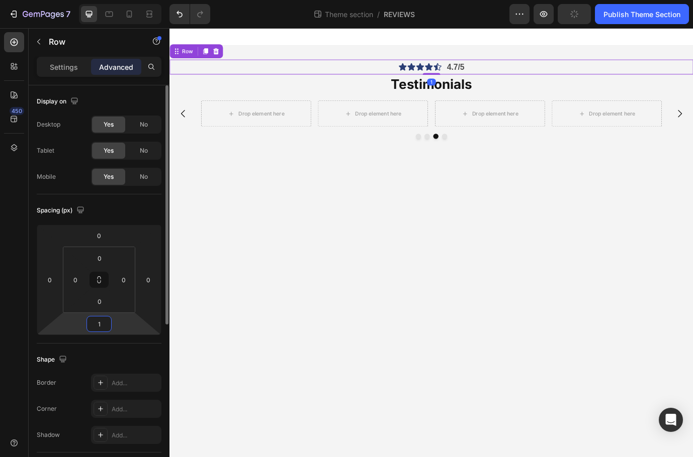
type input "10"
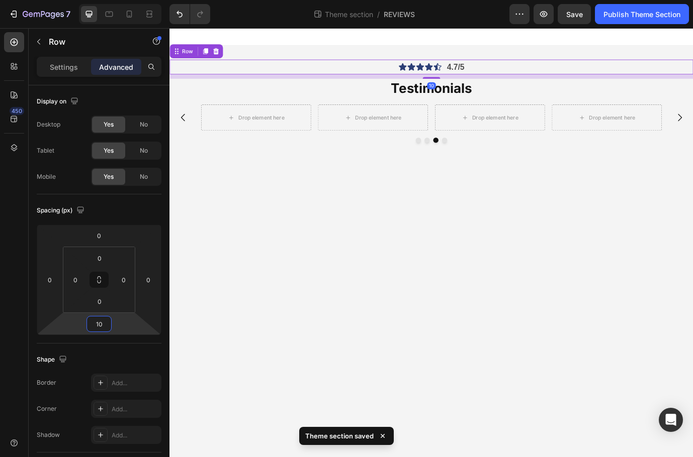
click at [427, 354] on body "Icon Icon Icon Icon Icon Icon List 4.7/5 Text Block Row 10 Testimonials Heading…" at bounding box center [470, 275] width 603 height 495
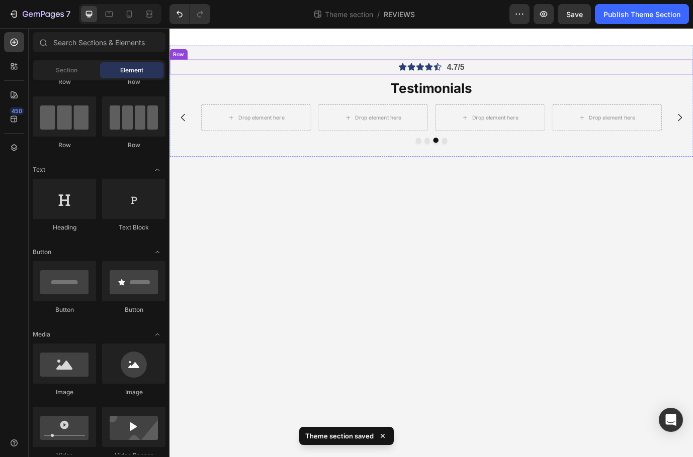
click at [554, 70] on div "Icon Icon Icon Icon Icon Icon List 4.7/5 Text Block Row" at bounding box center [470, 72] width 603 height 17
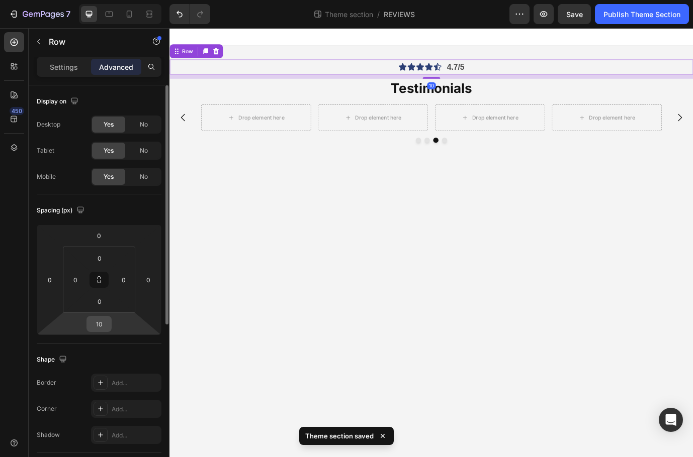
click at [103, 322] on input "10" at bounding box center [99, 324] width 20 height 15
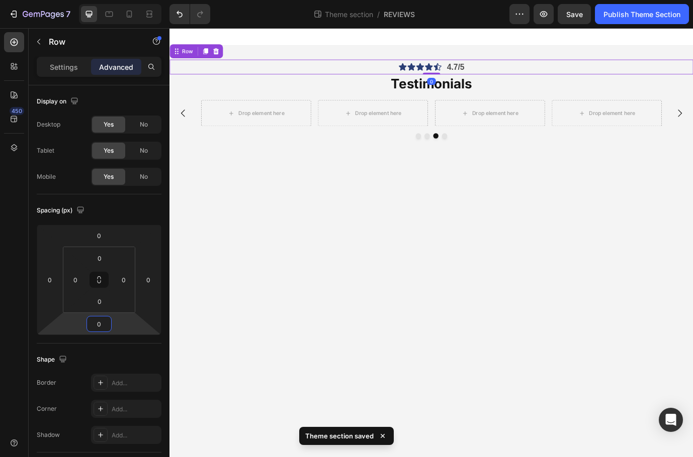
click at [225, 342] on body "Icon Icon Icon Icon Icon Icon List 4.7/5 Text Block Row 0 Testimonials Heading …" at bounding box center [470, 275] width 603 height 495
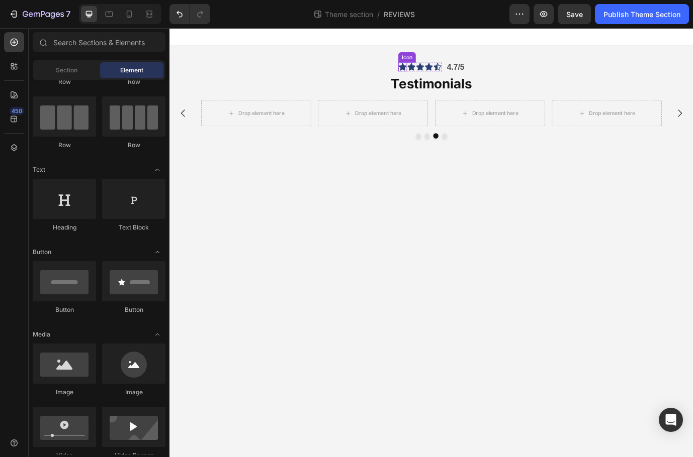
click at [434, 73] on icon at bounding box center [438, 73] width 10 height 10
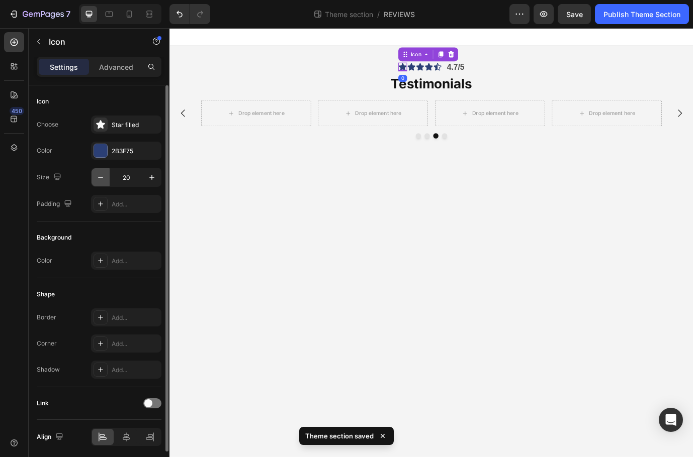
click at [103, 176] on icon "button" at bounding box center [101, 177] width 10 height 10
type input "18"
click at [447, 74] on div "Icon" at bounding box center [447, 73] width 10 height 10
click at [93, 181] on button "button" at bounding box center [100, 177] width 18 height 18
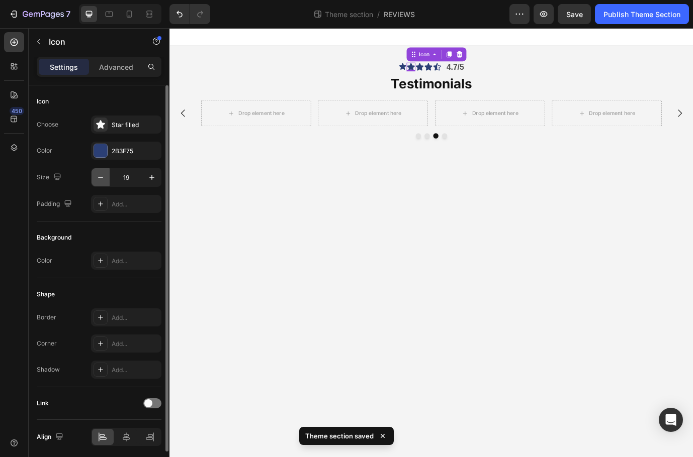
drag, startPoint x: 93, startPoint y: 181, endPoint x: 161, endPoint y: 173, distance: 68.8
click at [93, 181] on button "button" at bounding box center [100, 177] width 18 height 18
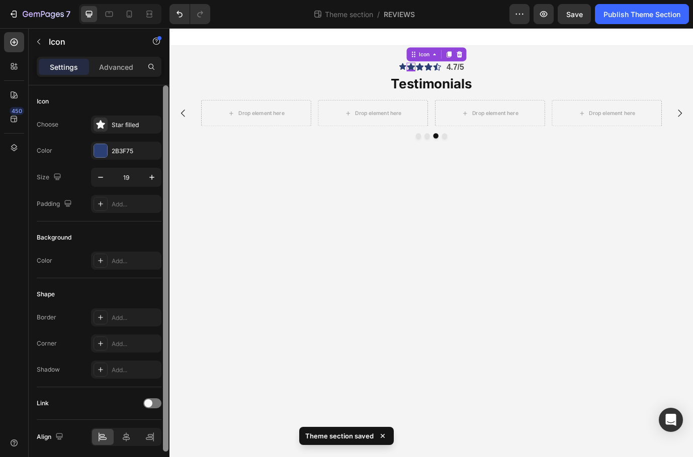
type input "18"
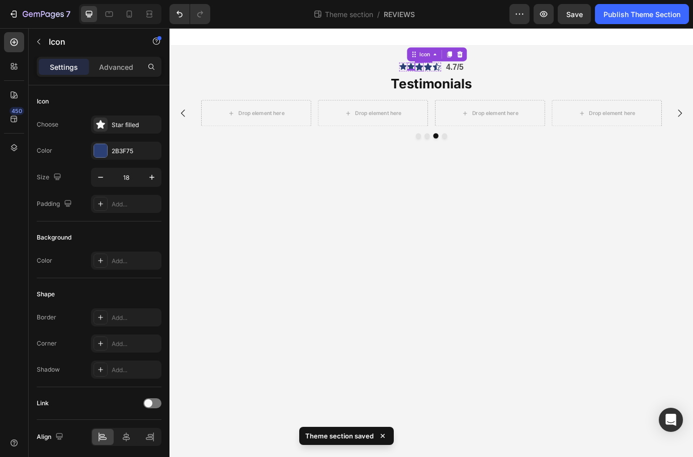
click at [455, 71] on icon at bounding box center [457, 72] width 9 height 9
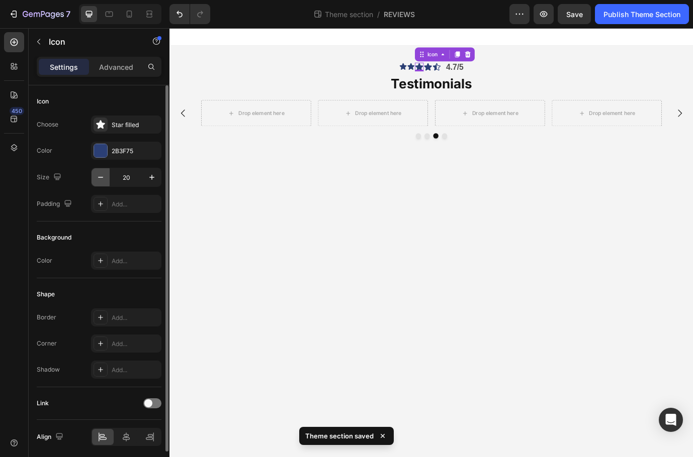
click at [98, 175] on icon "button" at bounding box center [101, 177] width 10 height 10
drag, startPoint x: 98, startPoint y: 175, endPoint x: 105, endPoint y: 175, distance: 6.5
click at [100, 175] on icon "button" at bounding box center [101, 177] width 10 height 10
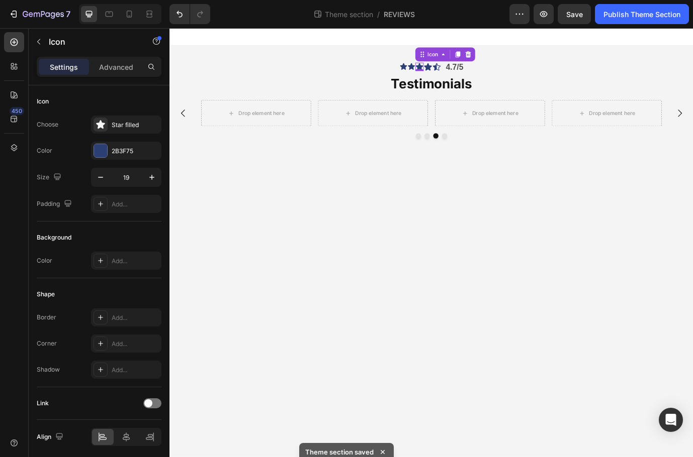
type input "18"
click at [470, 73] on icon at bounding box center [466, 73] width 10 height 10
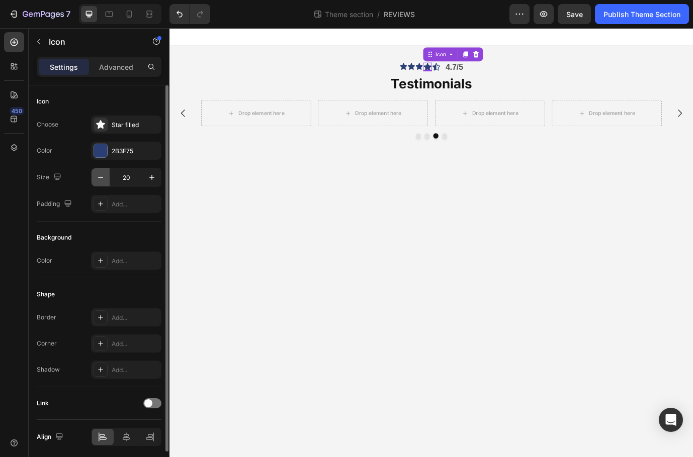
click at [105, 181] on icon "button" at bounding box center [101, 177] width 10 height 10
drag, startPoint x: 105, startPoint y: 181, endPoint x: 113, endPoint y: 179, distance: 8.7
click at [105, 181] on icon "button" at bounding box center [101, 177] width 10 height 10
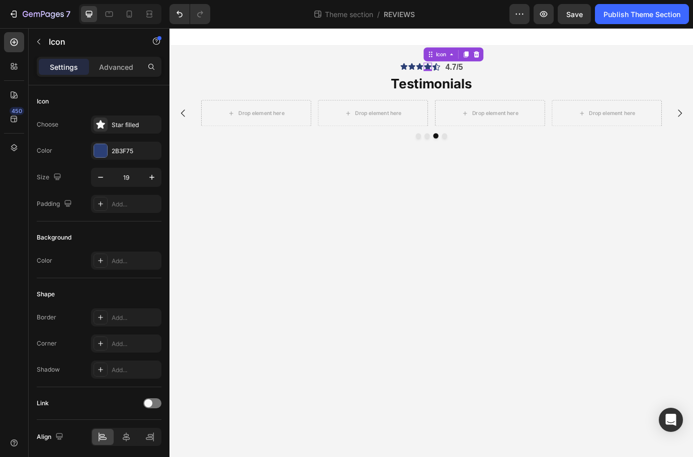
type input "18"
click at [476, 73] on div "Icon" at bounding box center [476, 73] width 10 height 10
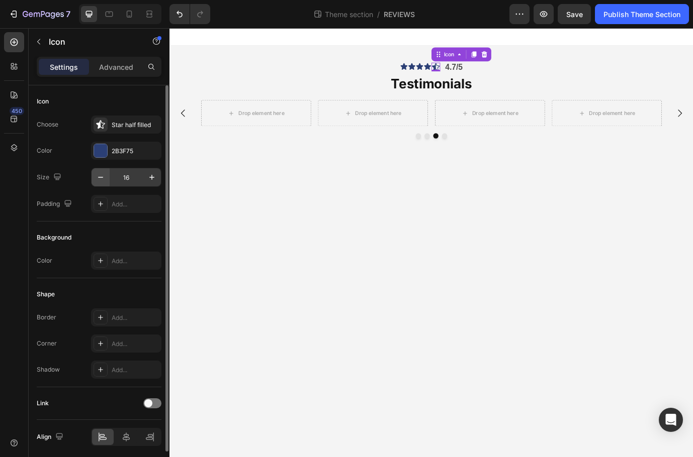
click at [101, 177] on icon "button" at bounding box center [100, 177] width 5 height 1
click at [150, 178] on icon "button" at bounding box center [152, 177] width 10 height 10
type input "16"
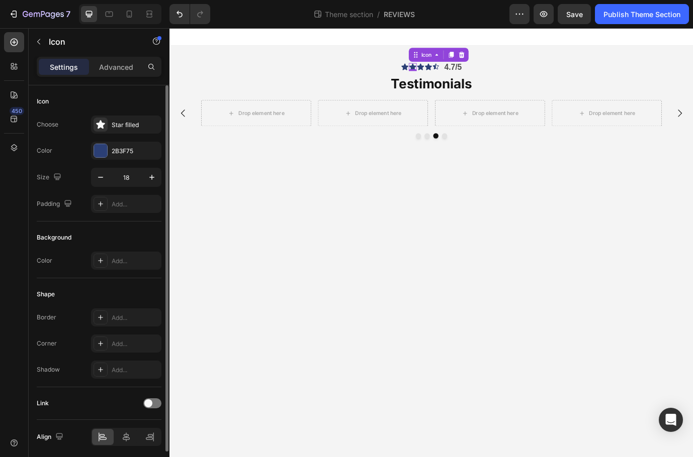
click at [448, 73] on div "Icon 0" at bounding box center [449, 72] width 9 height 9
click at [478, 74] on div "Icon" at bounding box center [476, 72] width 8 height 8
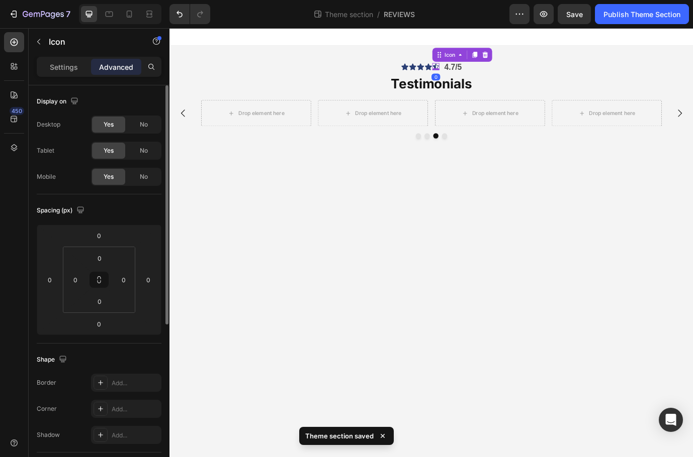
click at [72, 75] on div "Settings Advanced" at bounding box center [99, 67] width 125 height 20
click at [66, 74] on div "Settings" at bounding box center [64, 67] width 50 height 16
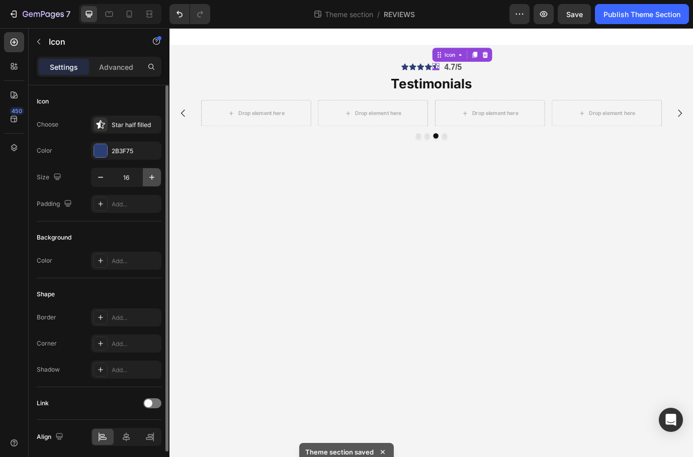
click at [149, 178] on icon "button" at bounding box center [152, 177] width 10 height 10
click at [151, 178] on icon "button" at bounding box center [152, 177] width 10 height 10
type input "18"
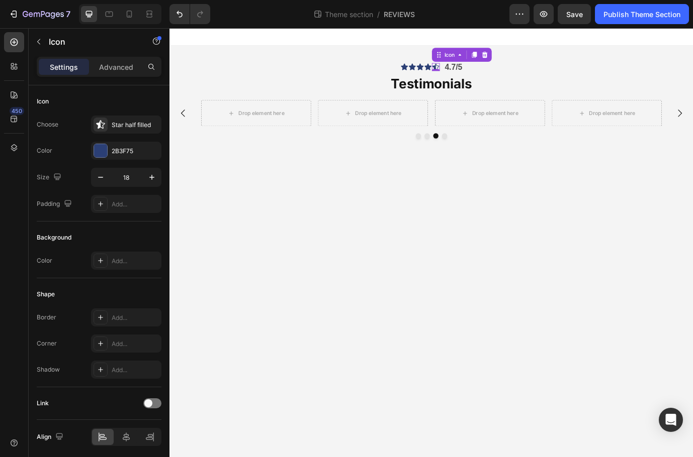
click at [432, 216] on body "Icon Icon Icon Icon Icon 0 Icon List 4.7/5 Text Block Row Testimonials Heading …" at bounding box center [470, 275] width 603 height 495
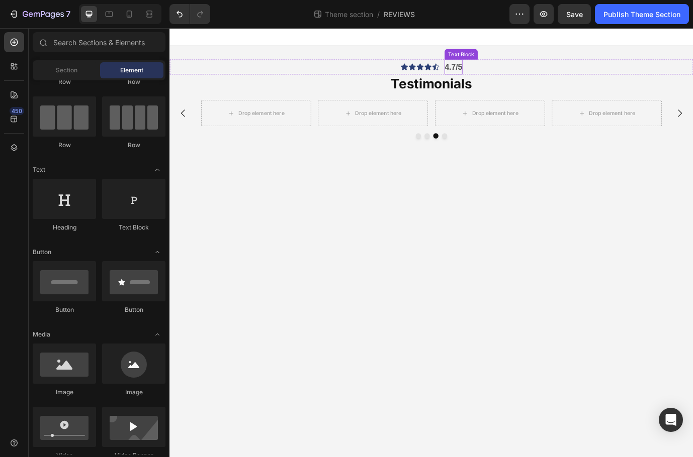
click at [503, 73] on strong "4.7/5" at bounding box center [496, 73] width 20 height 10
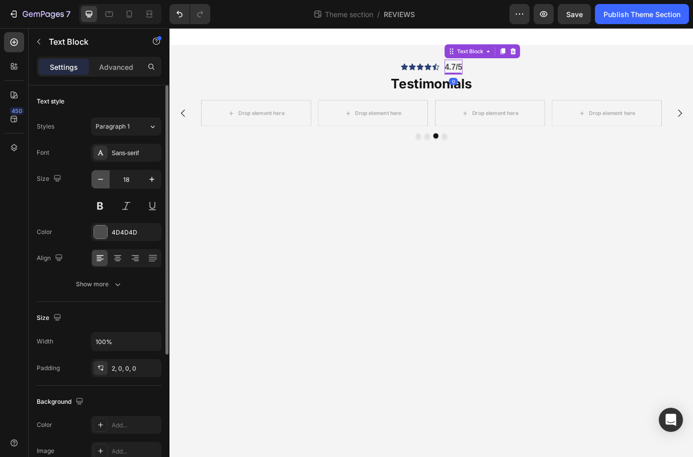
click at [101, 179] on icon "button" at bounding box center [101, 179] width 10 height 10
type input "16"
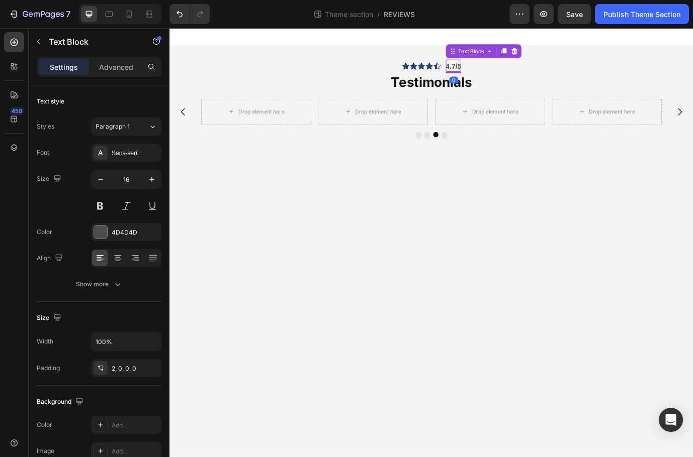
click at [362, 279] on body "Icon Icon Icon Icon Icon Icon List 4.7/5 Text Block 0 Row Testimonials Heading …" at bounding box center [470, 275] width 603 height 495
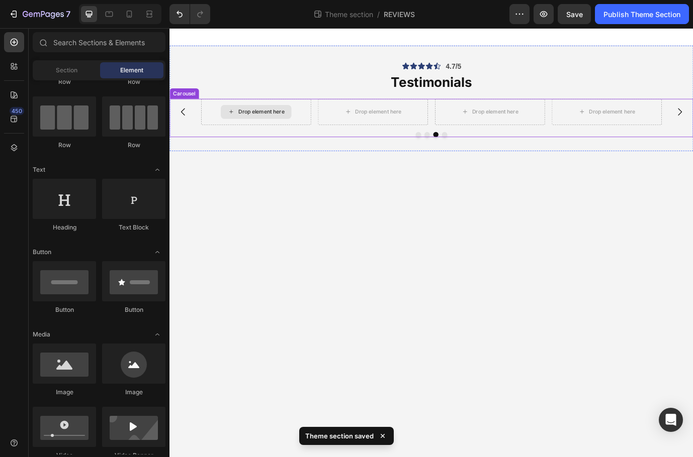
click at [270, 130] on div "Drop element here" at bounding box center [268, 125] width 81 height 16
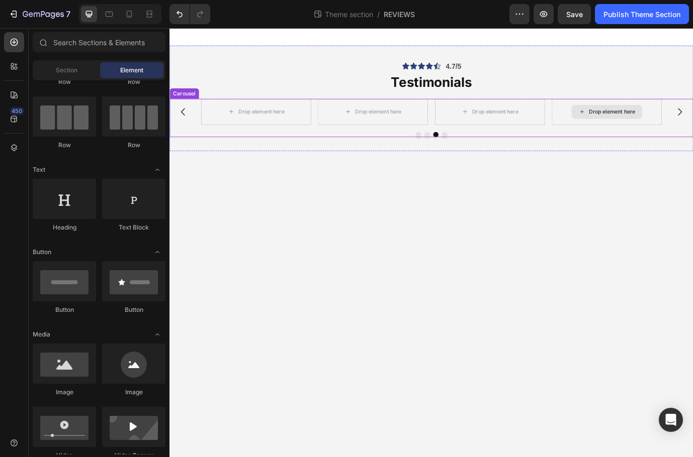
click at [616, 124] on div "Drop element here" at bounding box center [673, 125] width 127 height 30
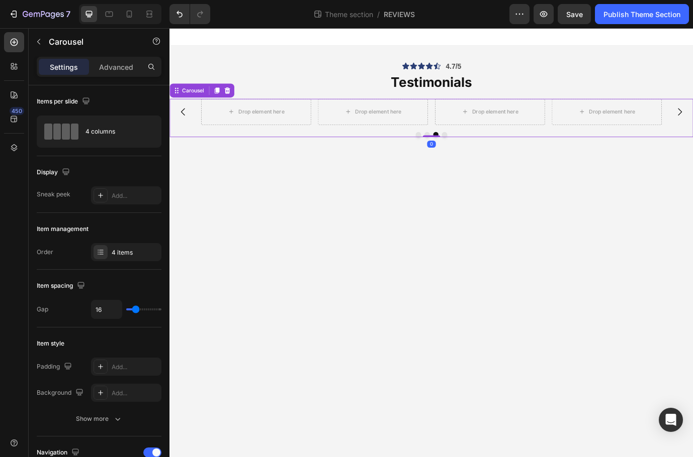
click at [601, 141] on div "Drop element here Drop element here Drop element here Drop element here Carouse…" at bounding box center [470, 132] width 603 height 44
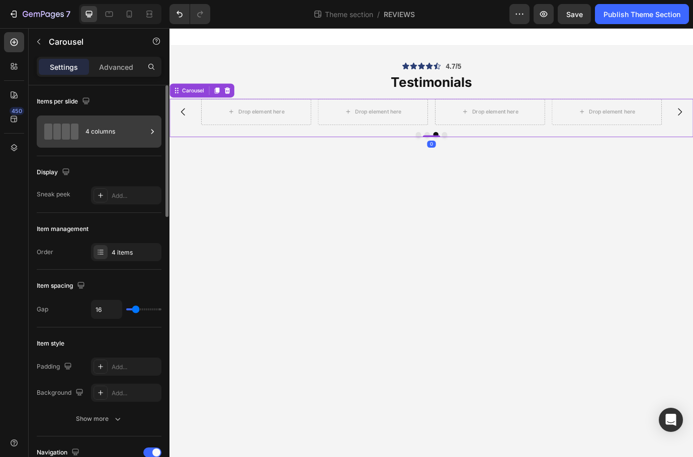
click at [97, 138] on div "4 columns" at bounding box center [115, 131] width 61 height 23
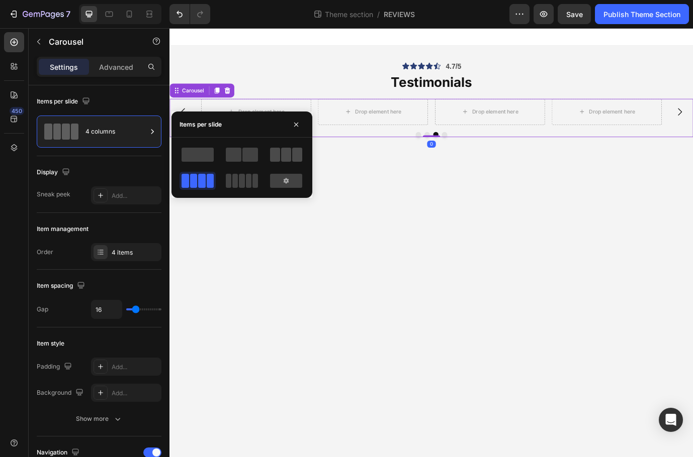
click at [279, 160] on span at bounding box center [275, 155] width 10 height 14
click at [447, 228] on body "Icon Icon Icon Icon Icon Icon List 4.7/5 Text Block Row Testimonials Heading Dr…" at bounding box center [470, 275] width 603 height 495
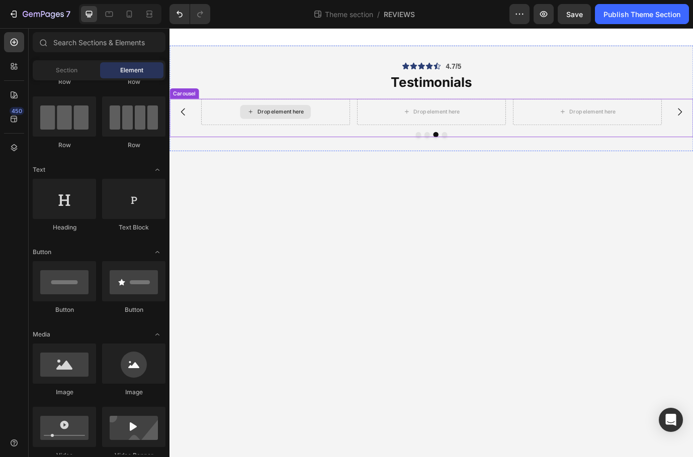
click at [316, 105] on div "Icon Icon Icon Icon Icon Icon List 4.7/5 Text Block Row Testimonials Heading Dr…" at bounding box center [470, 108] width 603 height 89
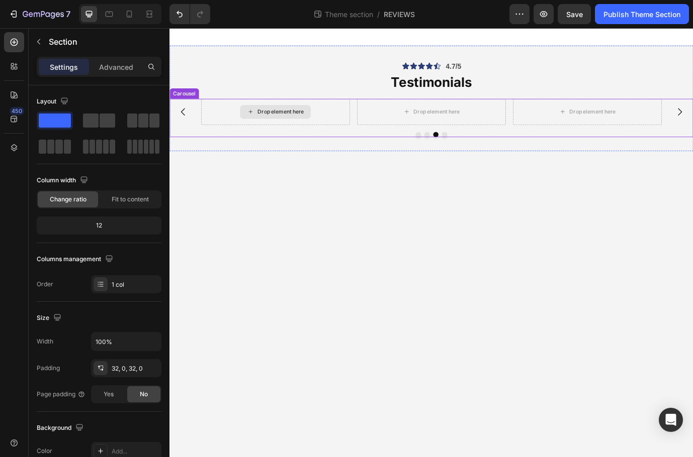
click at [311, 124] on div "Drop element here" at bounding box center [297, 125] width 53 height 8
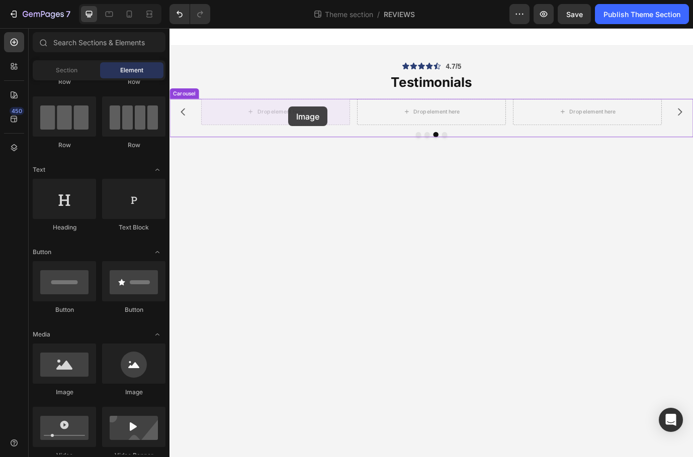
drag, startPoint x: 269, startPoint y: 374, endPoint x: 306, endPoint y: 119, distance: 258.6
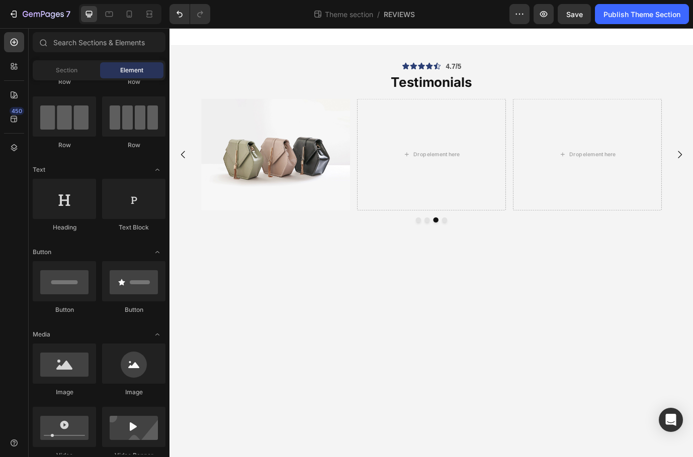
drag, startPoint x: 207, startPoint y: 275, endPoint x: 173, endPoint y: 308, distance: 47.3
click at [179, 304] on body "Icon Icon Icon Icon Icon Icon List 4.7/5 Text Block Row Testimonials Heading Dr…" at bounding box center [470, 275] width 603 height 495
drag, startPoint x: 238, startPoint y: 389, endPoint x: 478, endPoint y: 181, distance: 317.2
click at [284, 167] on img at bounding box center [291, 174] width 171 height 129
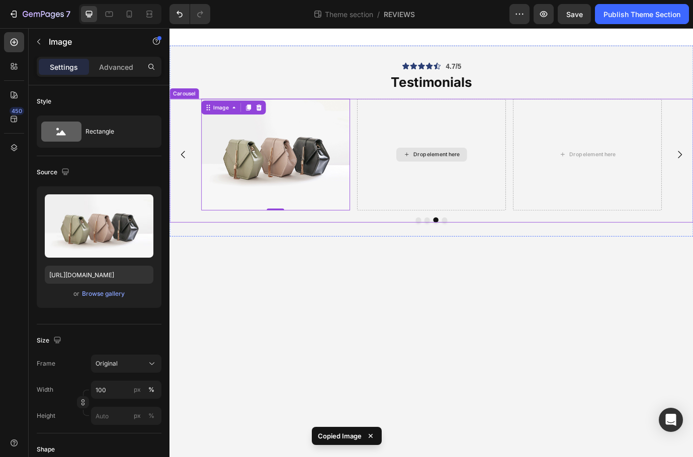
click at [450, 158] on div "Drop element here" at bounding box center [470, 174] width 171 height 129
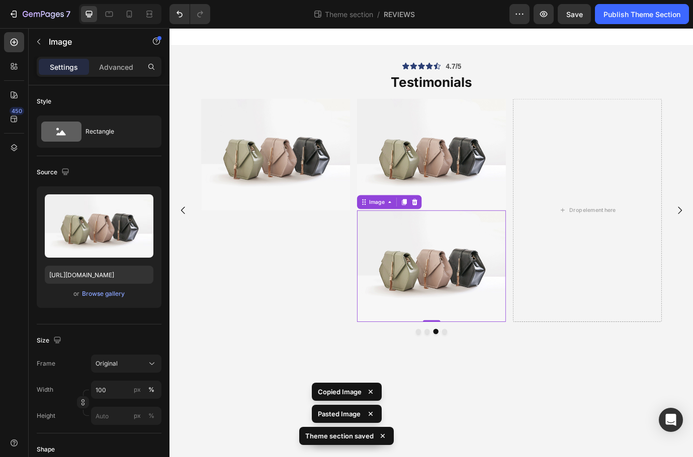
drag, startPoint x: 498, startPoint y: 263, endPoint x: 643, endPoint y: 203, distance: 156.8
click at [647, 194] on div "Drop element here Drop element here Image Image Image 0" at bounding box center [471, 238] width 531 height 257
drag, startPoint x: 542, startPoint y: 275, endPoint x: 708, endPoint y: 218, distance: 176.1
click at [692, 215] on div "Drop element here Drop element here Image Image Image 0" at bounding box center [471, 238] width 531 height 257
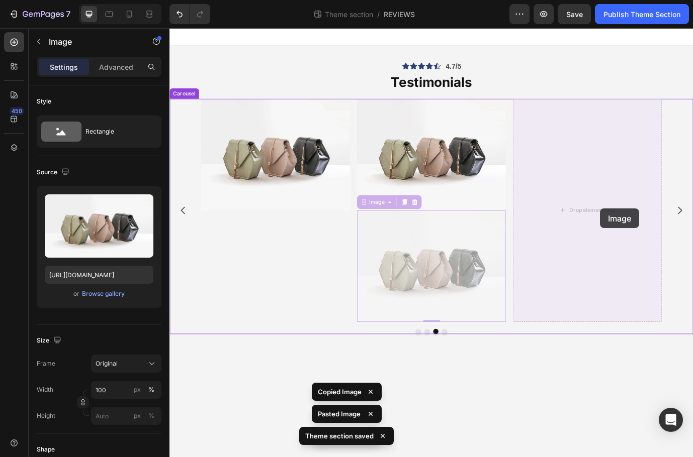
drag, startPoint x: 496, startPoint y: 281, endPoint x: 659, endPoint y: 239, distance: 168.3
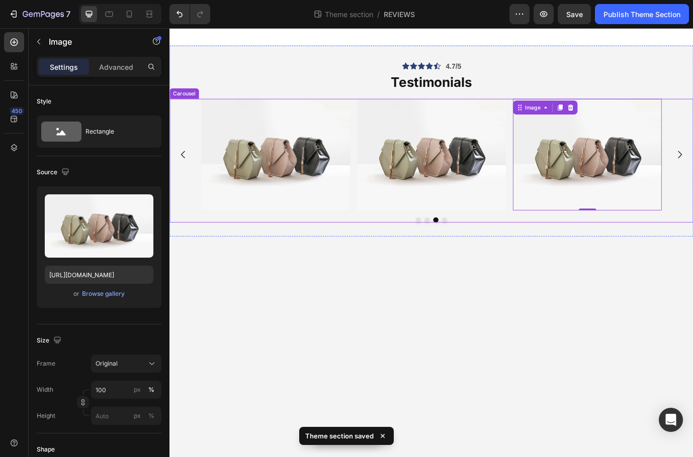
click at [301, 176] on img at bounding box center [291, 174] width 171 height 129
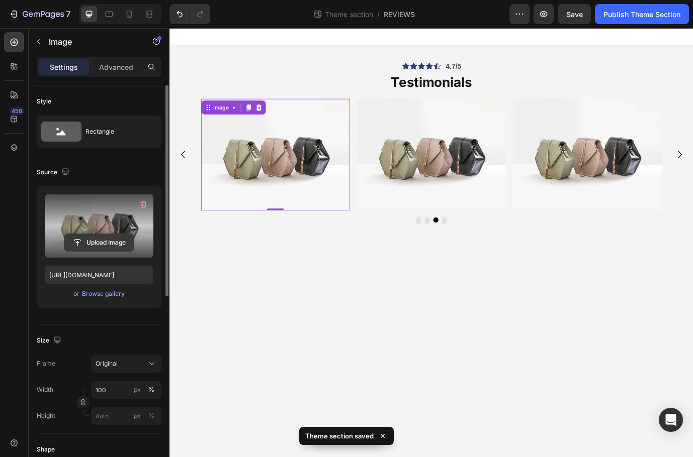
click at [85, 235] on input "file" at bounding box center [98, 242] width 69 height 17
click at [95, 236] on input "file" at bounding box center [98, 242] width 69 height 17
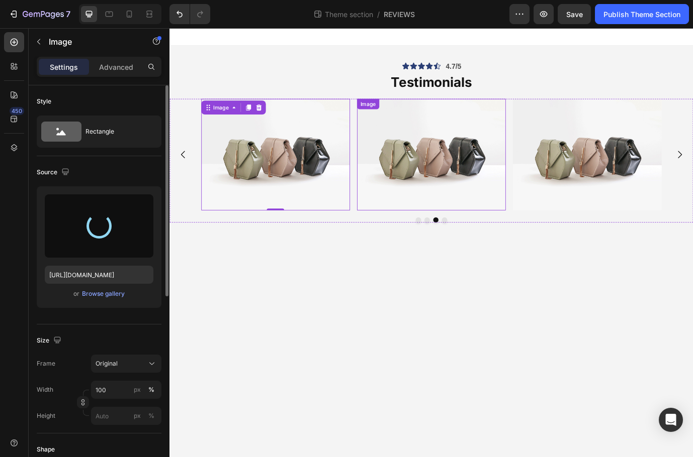
type input "https://cdn.shopify.com/s/files/1/0718/9056/7354/files/gempages_577589852464218…"
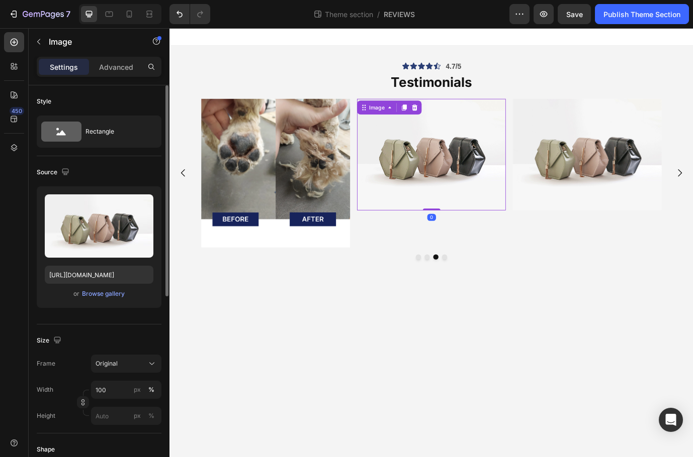
click at [469, 201] on img at bounding box center [470, 174] width 171 height 129
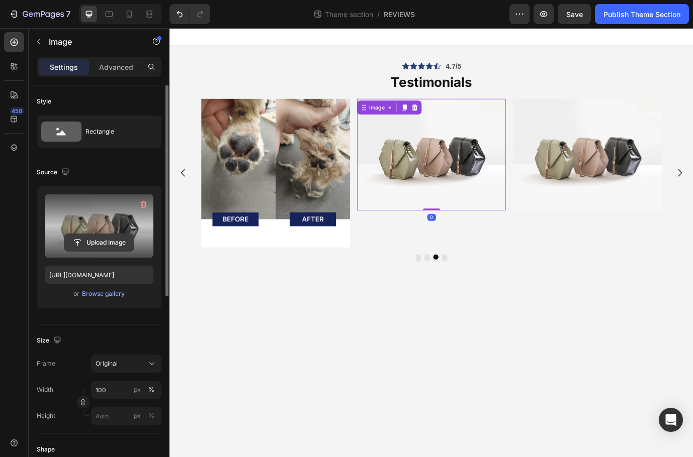
click at [116, 235] on input "file" at bounding box center [98, 242] width 69 height 17
click at [104, 241] on input "file" at bounding box center [98, 242] width 69 height 17
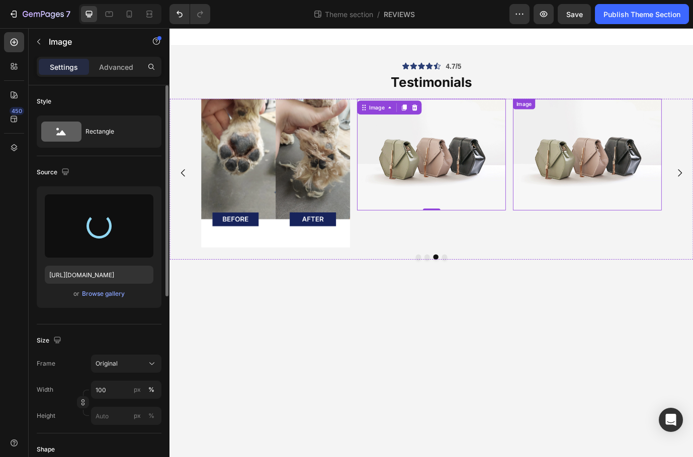
type input "https://cdn.shopify.com/s/files/1/0718/9056/7354/files/gempages_577589852464218…"
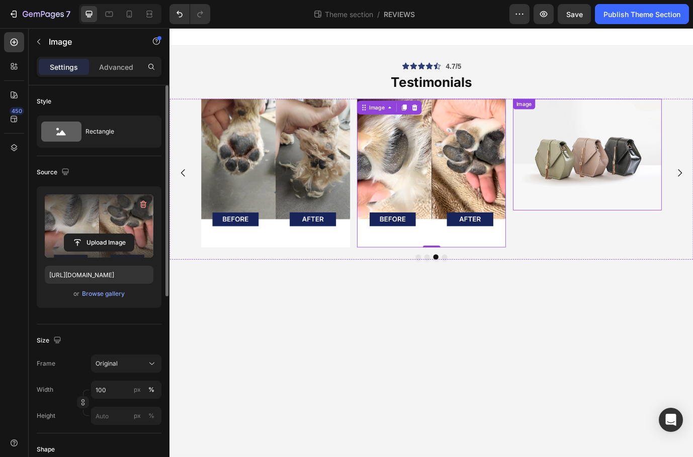
click at [632, 200] on img at bounding box center [650, 174] width 171 height 129
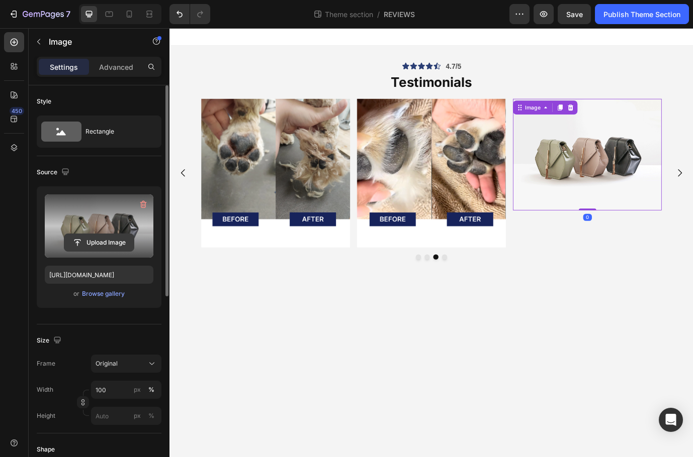
click at [107, 244] on input "file" at bounding box center [98, 242] width 69 height 17
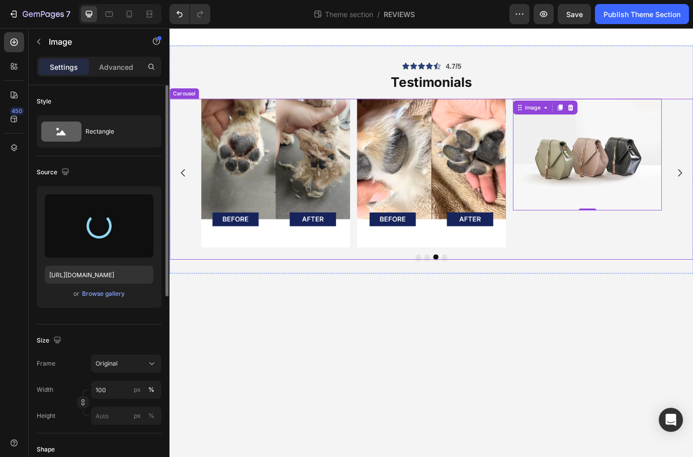
type input "https://cdn.shopify.com/s/files/1/0718/9056/7354/files/gempages_577589852464218…"
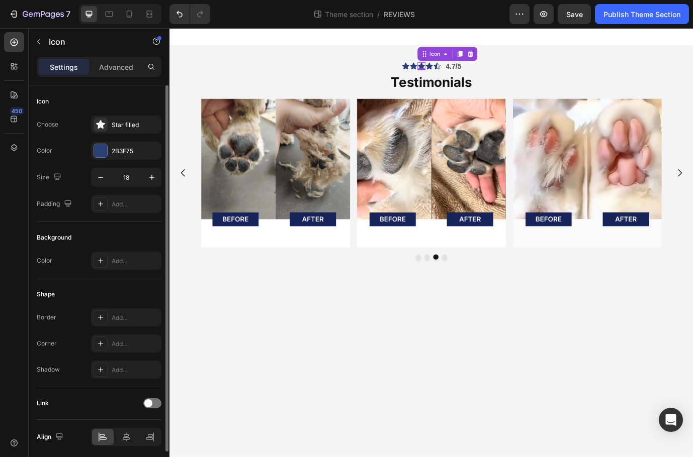
click at [462, 73] on div "Icon 0" at bounding box center [459, 71] width 9 height 9
click at [438, 73] on icon at bounding box center [441, 71] width 9 height 9
click at [113, 153] on div "2B3F75" at bounding box center [126, 151] width 29 height 9
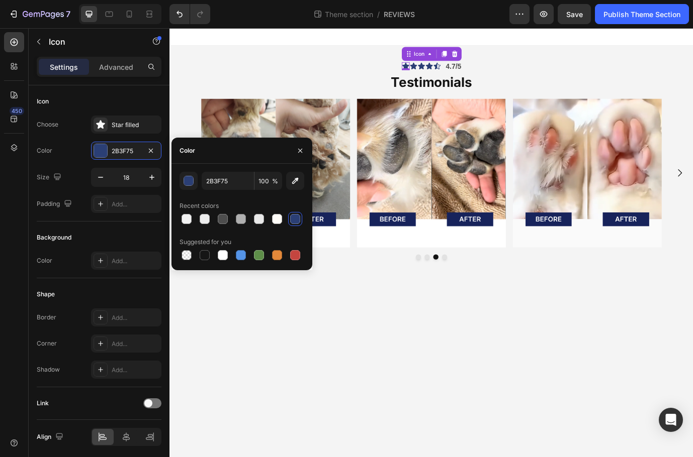
click at [348, 51] on div "Icon 0 Icon Icon Icon Icon Icon List 4.7/5 Text Block Row Testimonials Heading …" at bounding box center [470, 179] width 603 height 263
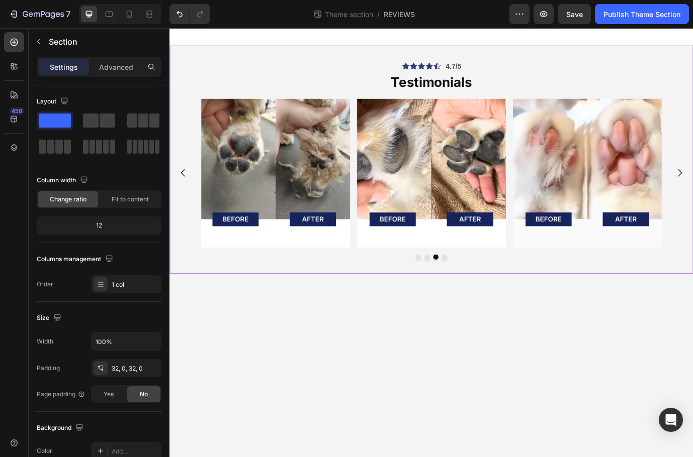
click at [344, 58] on div "Icon Icon Icon Icon Icon Icon List 4.7/5 Text Block Row Testimonials Heading Im…" at bounding box center [470, 179] width 603 height 263
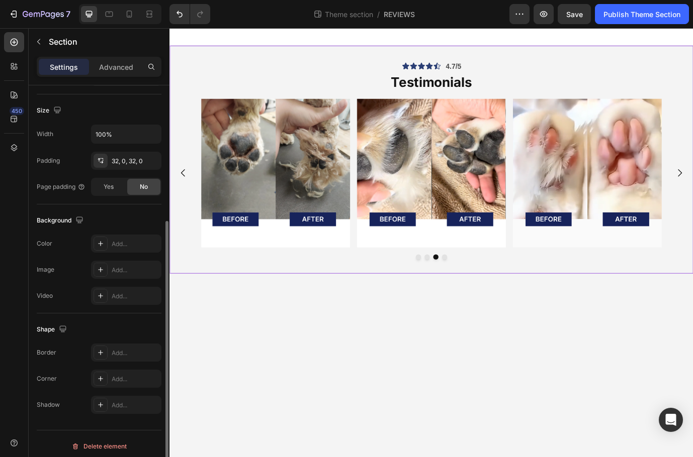
scroll to position [213, 0]
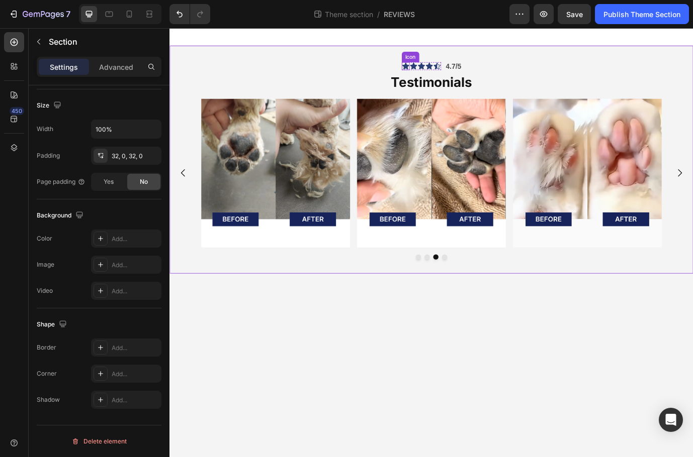
click at [442, 69] on icon at bounding box center [441, 72] width 8 height 8
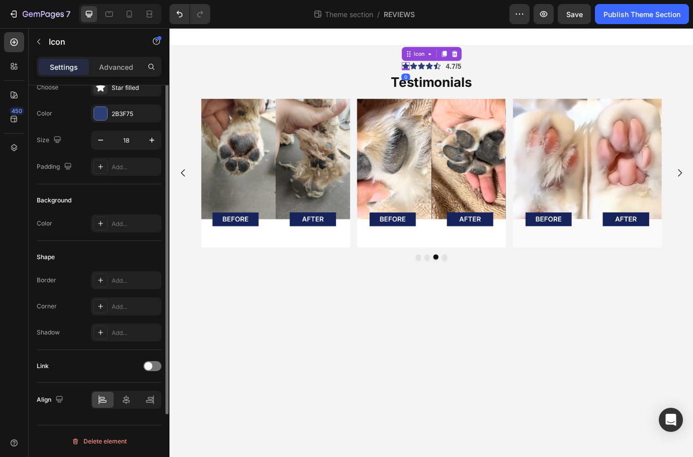
scroll to position [0, 0]
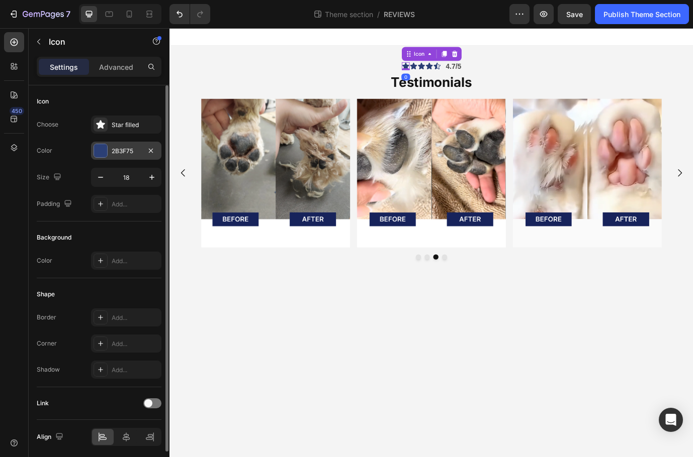
drag, startPoint x: 105, startPoint y: 148, endPoint x: 119, endPoint y: 150, distance: 13.7
click at [106, 148] on div at bounding box center [100, 150] width 13 height 13
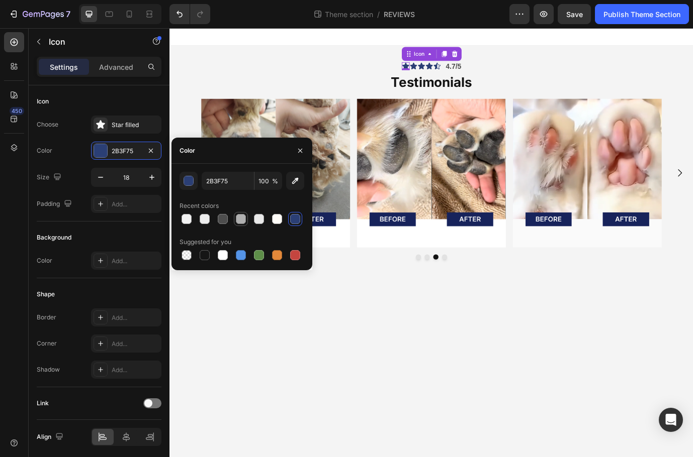
click at [240, 220] on div at bounding box center [241, 219] width 10 height 10
type input "AFAFAF"
click at [452, 73] on div "Icon" at bounding box center [450, 71] width 9 height 9
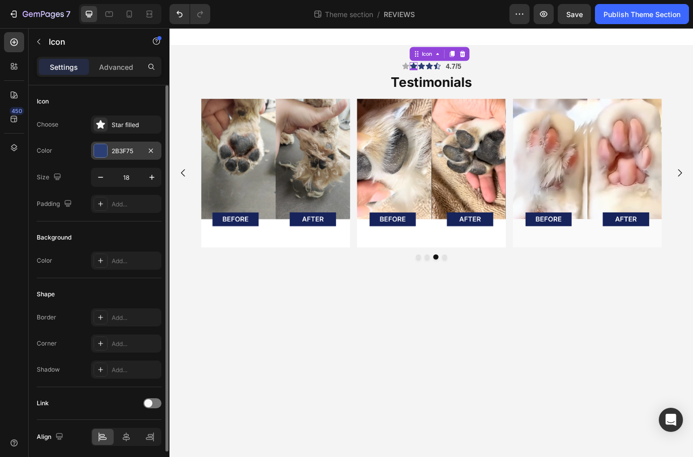
click at [116, 149] on div "2B3F75" at bounding box center [126, 151] width 29 height 9
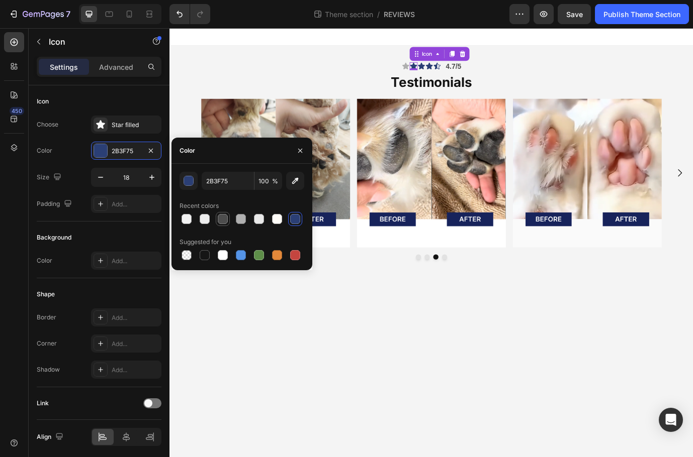
click at [221, 219] on div at bounding box center [223, 219] width 10 height 10
type input "4D4D4D"
click at [240, 180] on input "4D4D4D" at bounding box center [228, 181] width 52 height 18
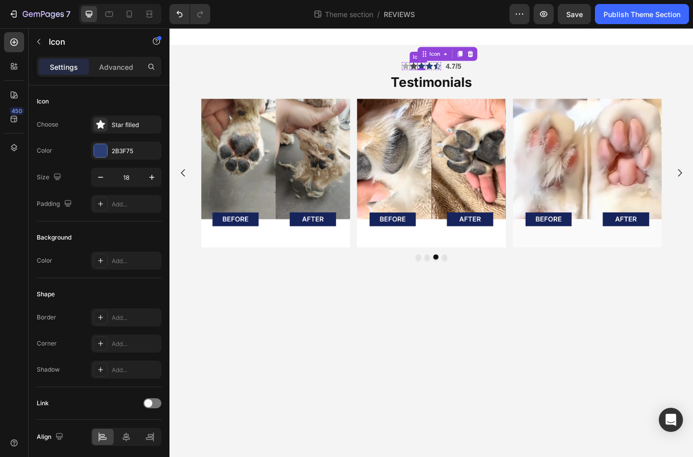
click at [451, 72] on div "Icon" at bounding box center [450, 71] width 9 height 9
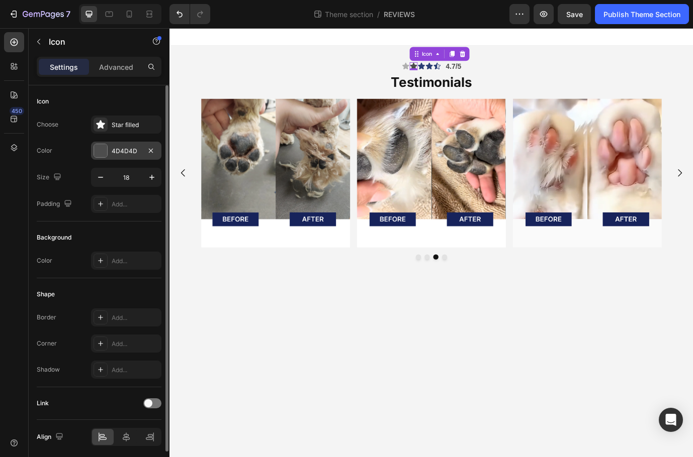
click at [124, 150] on div "4D4D4D" at bounding box center [126, 151] width 29 height 9
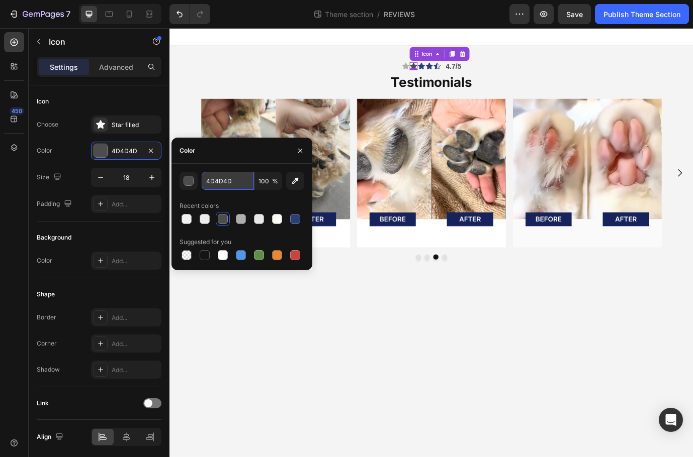
click at [245, 185] on input "4D4D4D" at bounding box center [228, 181] width 52 height 18
paste input "$"
click at [207, 181] on input "4D4D4D" at bounding box center [228, 181] width 52 height 18
type input "#4D4D4D"
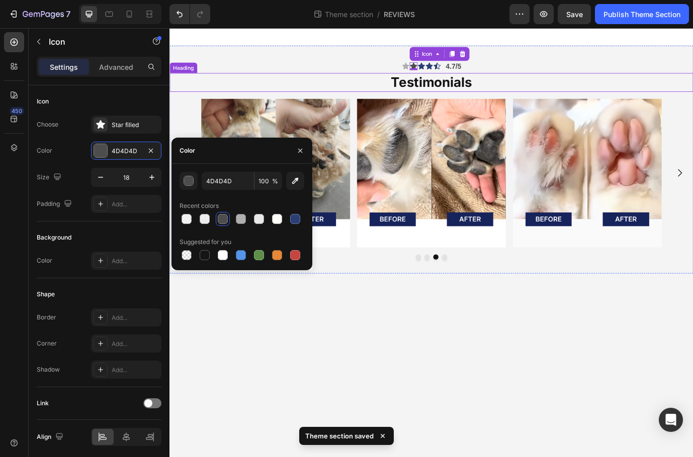
click at [469, 91] on p "Testimonials" at bounding box center [470, 91] width 601 height 20
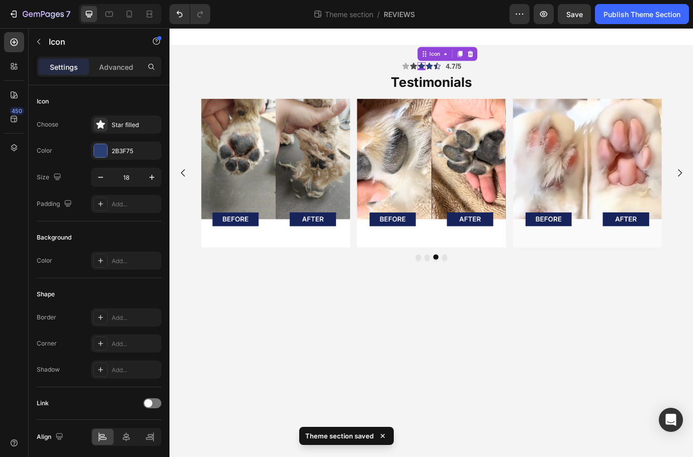
click at [461, 73] on div "Icon 0" at bounding box center [459, 71] width 9 height 9
click at [451, 73] on div "Icon" at bounding box center [450, 71] width 9 height 9
click at [451, 73] on div "0" at bounding box center [450, 76] width 10 height 8
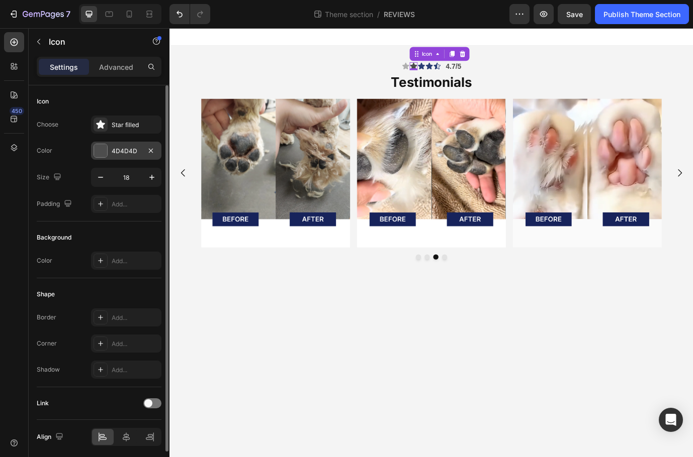
click at [124, 154] on div "4D4D4D" at bounding box center [126, 151] width 29 height 9
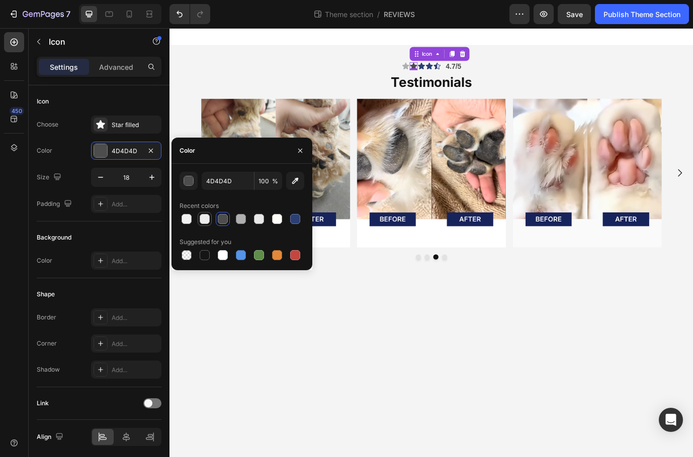
click at [207, 219] on div at bounding box center [205, 219] width 10 height 10
click at [219, 220] on div at bounding box center [223, 219] width 10 height 10
click at [242, 219] on div at bounding box center [241, 219] width 10 height 10
type input "AFAFAF"
click at [457, 70] on icon at bounding box center [459, 71] width 9 height 9
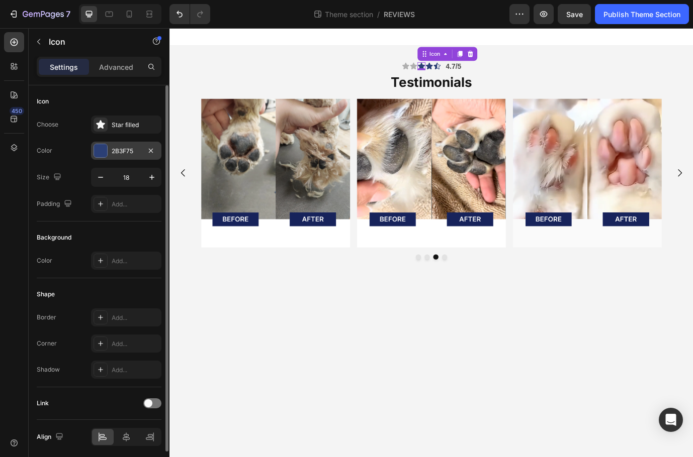
click at [143, 143] on div "2B3F75" at bounding box center [126, 151] width 70 height 18
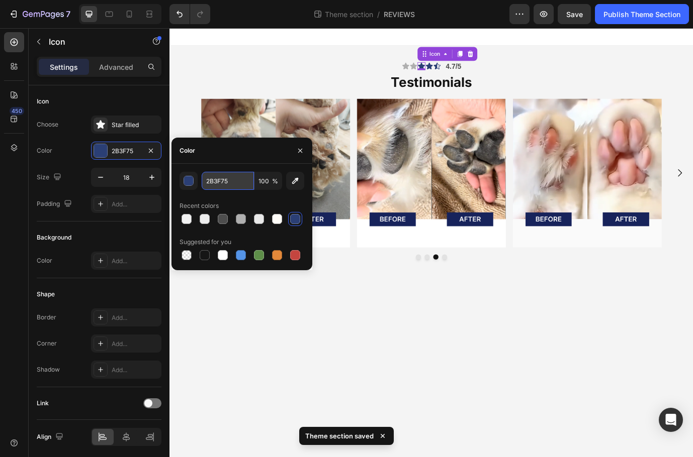
click at [238, 187] on input "2B3F75" at bounding box center [228, 181] width 52 height 18
paste input "4D4D4D"
type input "4D4D4D"
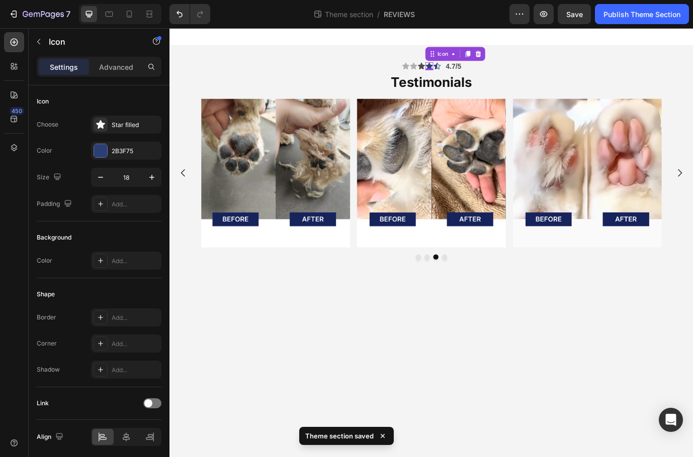
click at [472, 72] on icon at bounding box center [468, 72] width 8 height 8
click at [462, 72] on icon at bounding box center [459, 72] width 8 height 8
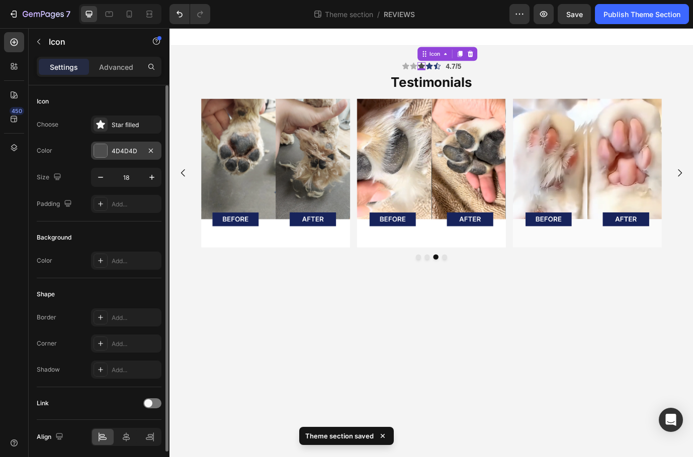
click at [108, 155] on div "4D4D4D" at bounding box center [126, 151] width 70 height 18
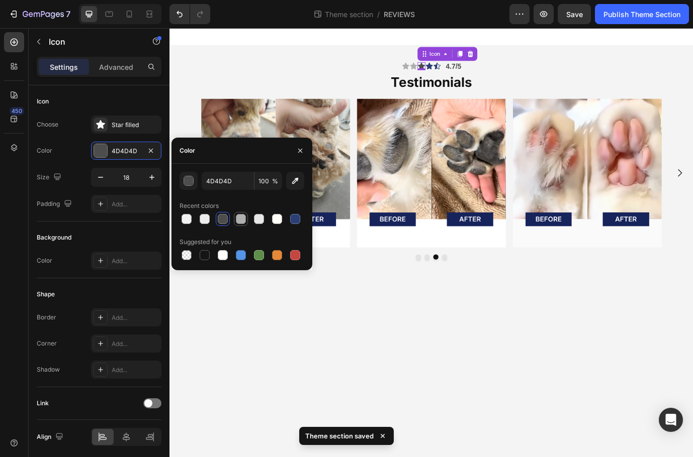
click at [243, 218] on div at bounding box center [241, 219] width 10 height 10
type input "AFAFAF"
drag, startPoint x: 231, startPoint y: 182, endPoint x: 265, endPoint y: 174, distance: 35.6
click at [233, 181] on input "AFAFAF" at bounding box center [228, 181] width 52 height 18
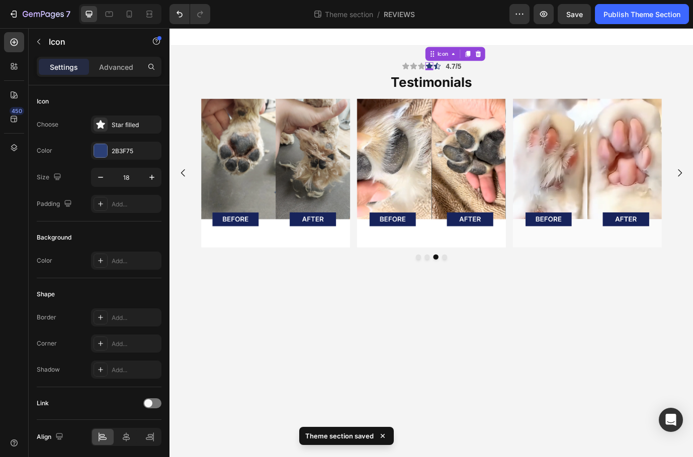
click at [471, 72] on icon at bounding box center [468, 72] width 8 height 8
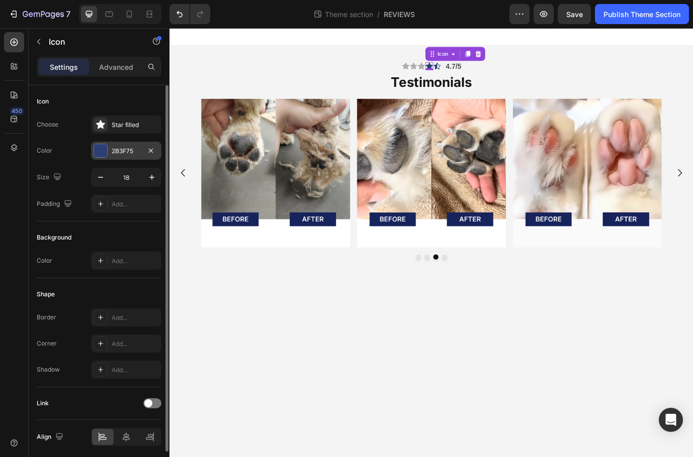
click at [129, 151] on div "2B3F75" at bounding box center [126, 151] width 29 height 9
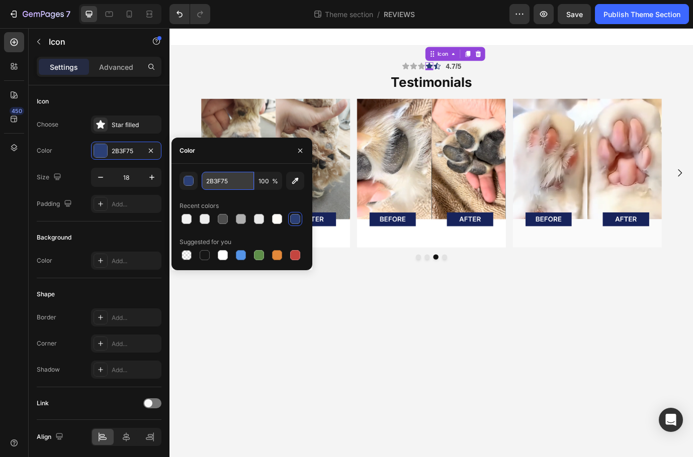
click at [234, 183] on input "2B3F75" at bounding box center [228, 181] width 52 height 18
paste input "AFAFAF"
type input "AFAFAF"
click at [479, 69] on icon at bounding box center [477, 71] width 9 height 9
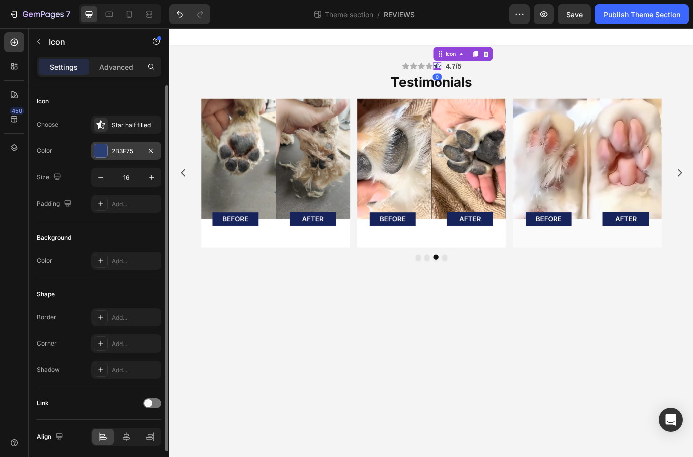
click at [124, 147] on div "2B3F75" at bounding box center [126, 151] width 29 height 9
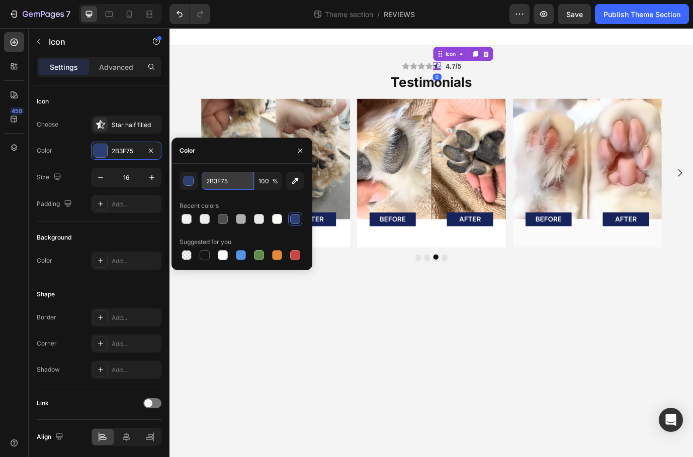
click at [236, 178] on input "2B3F75" at bounding box center [228, 181] width 52 height 18
paste input "AFAFAF"
type input "AFAFAF"
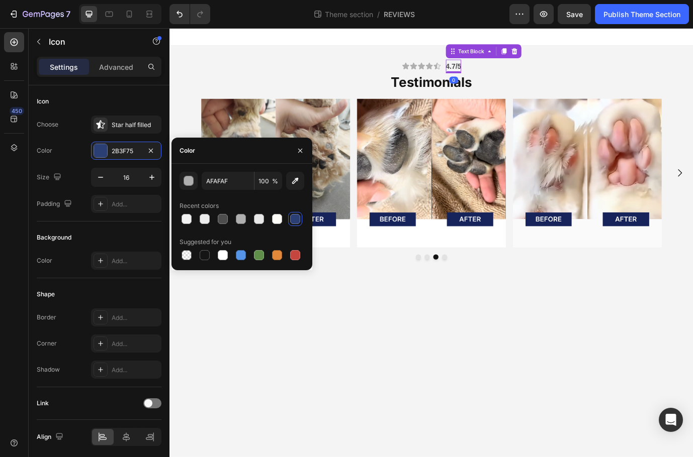
click at [499, 75] on strong "4.7/5" at bounding box center [497, 72] width 18 height 9
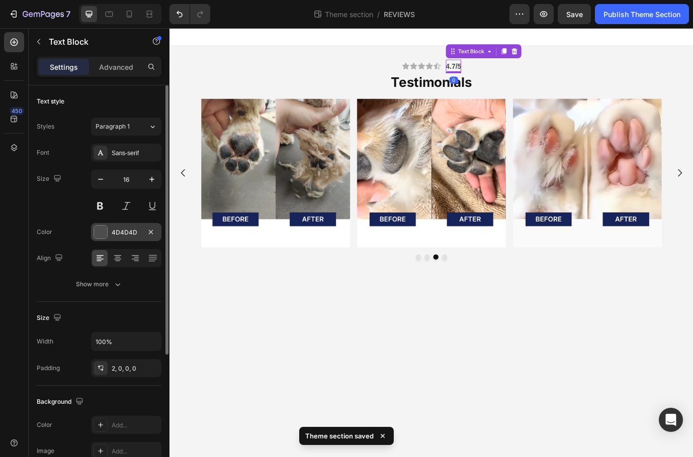
click at [129, 233] on div "4D4D4D" at bounding box center [126, 232] width 29 height 9
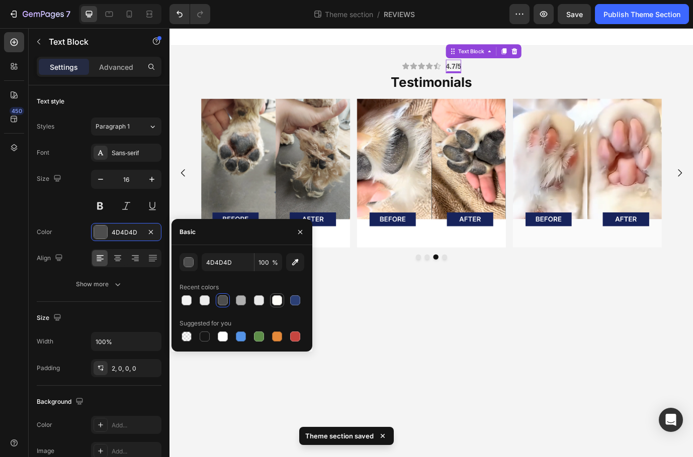
click at [274, 302] on div at bounding box center [277, 301] width 10 height 10
click at [187, 299] on div at bounding box center [186, 301] width 10 height 10
click at [206, 300] on div at bounding box center [205, 301] width 10 height 10
click at [214, 336] on div at bounding box center [241, 337] width 125 height 14
click at [221, 336] on div at bounding box center [223, 337] width 10 height 10
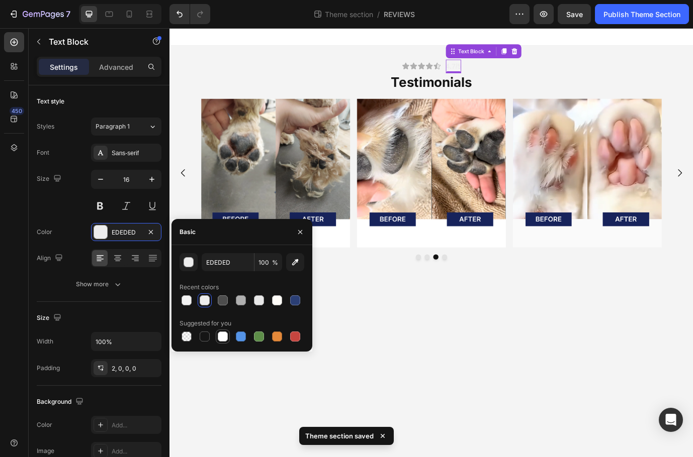
type input "FFFFFF"
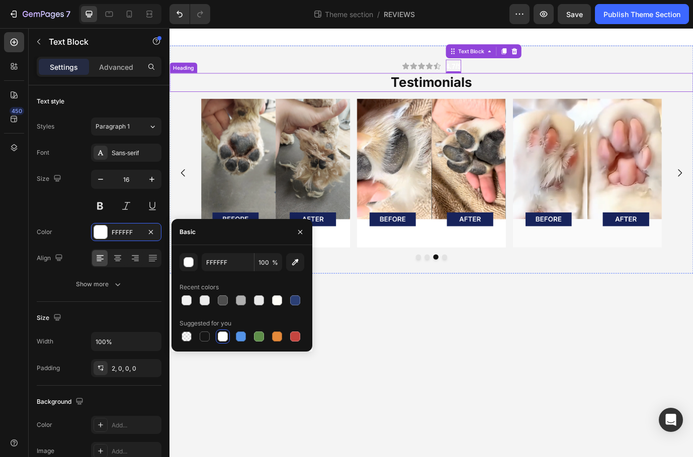
click at [491, 93] on p "Testimonials" at bounding box center [470, 91] width 601 height 20
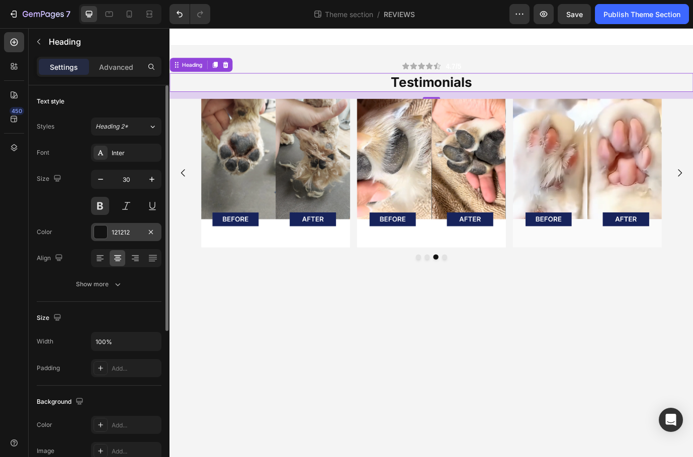
click at [122, 230] on div "121212" at bounding box center [126, 232] width 29 height 9
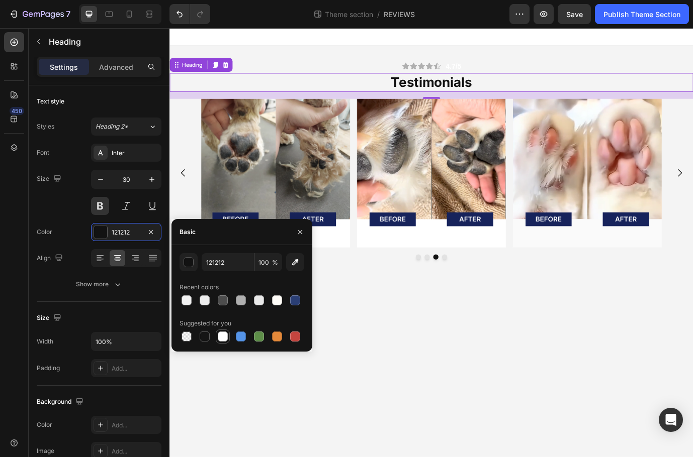
click at [222, 334] on div at bounding box center [223, 337] width 10 height 10
type input "FFFFFF"
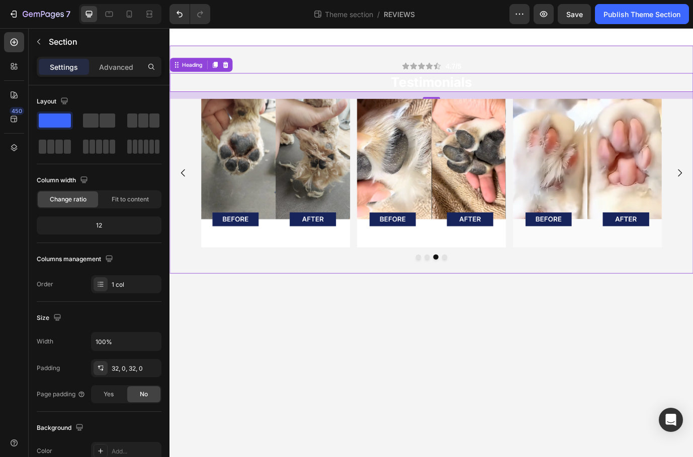
click at [338, 61] on div "Icon Icon Icon Icon Icon Icon List 4.7/5 Text Block Row Testimonials Heading 16…" at bounding box center [470, 179] width 603 height 263
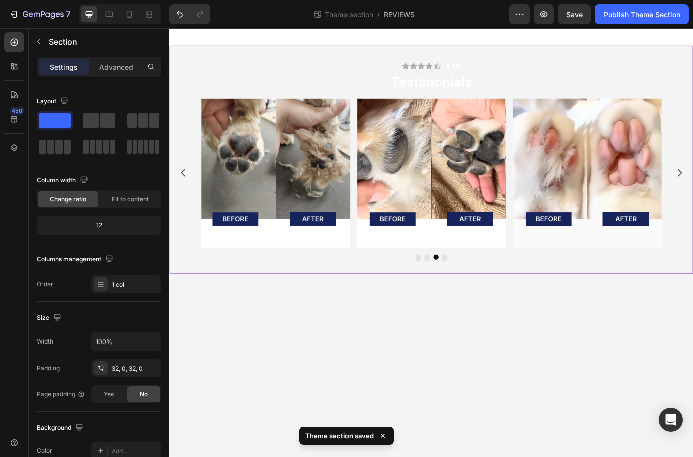
click at [296, 49] on div "Icon Icon Icon Icon Icon Icon List 4.7/5 Text Block Row Testimonials Heading Im…" at bounding box center [470, 179] width 603 height 263
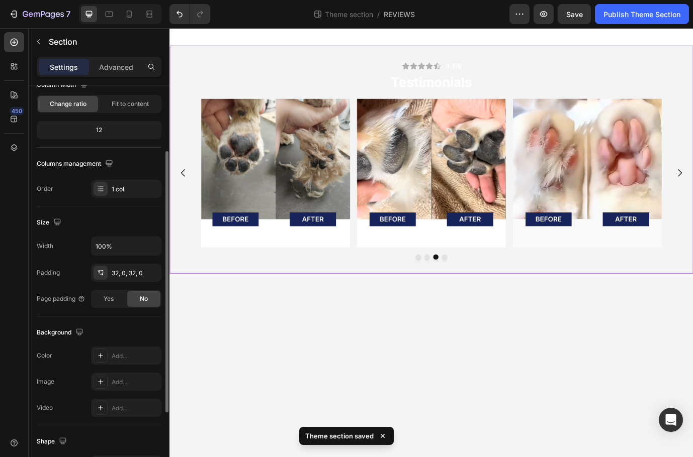
scroll to position [98, 0]
click at [116, 358] on div "Add..." at bounding box center [135, 354] width 47 height 9
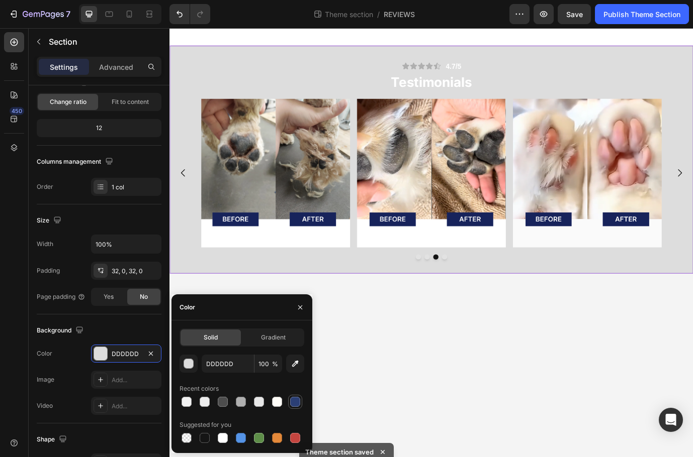
click at [293, 404] on div at bounding box center [295, 402] width 10 height 10
type input "2B3F75"
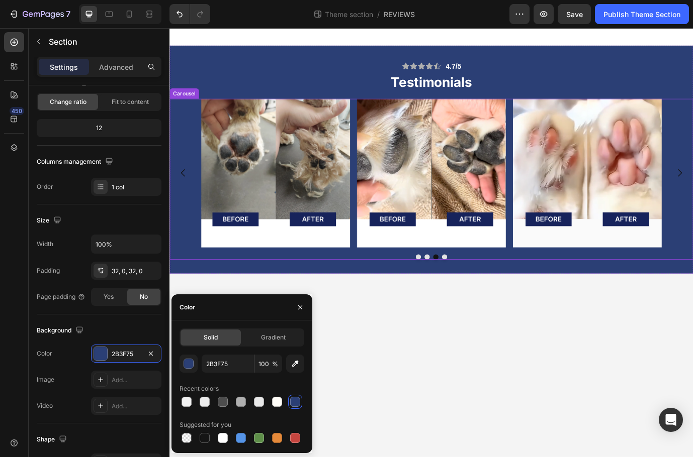
click at [692, 287] on div "Image Drop element here Image Image Carousel" at bounding box center [470, 202] width 603 height 185
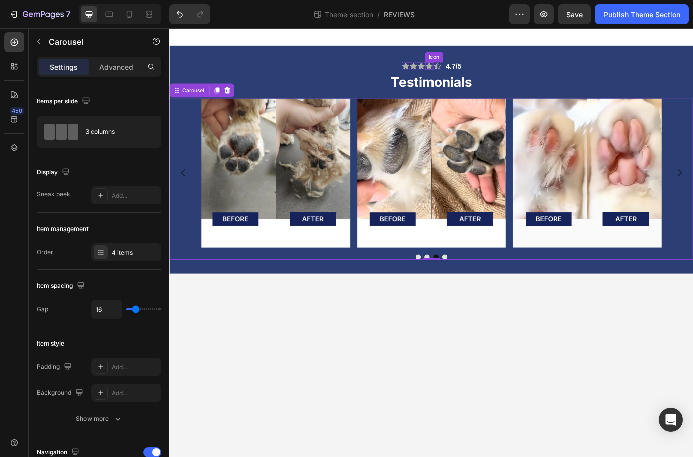
click at [466, 72] on div "Icon" at bounding box center [468, 71] width 9 height 9
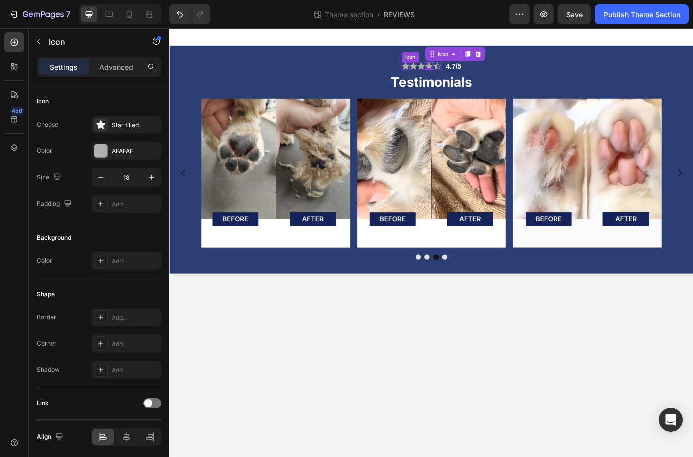
click at [443, 74] on div "Icon" at bounding box center [441, 71] width 9 height 9
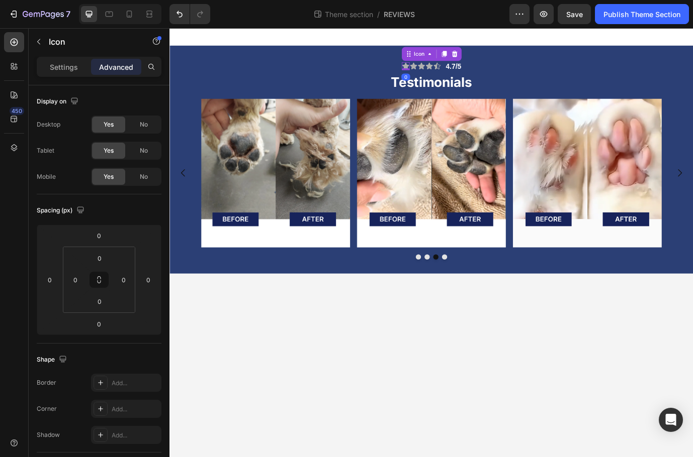
click at [78, 76] on div "Settings Advanced" at bounding box center [99, 67] width 125 height 20
click at [72, 69] on p "Settings" at bounding box center [64, 67] width 28 height 11
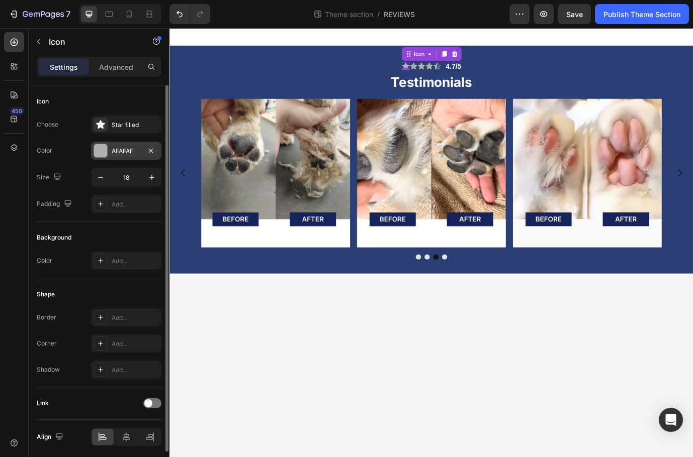
click at [113, 149] on div "AFAFAF" at bounding box center [126, 151] width 29 height 9
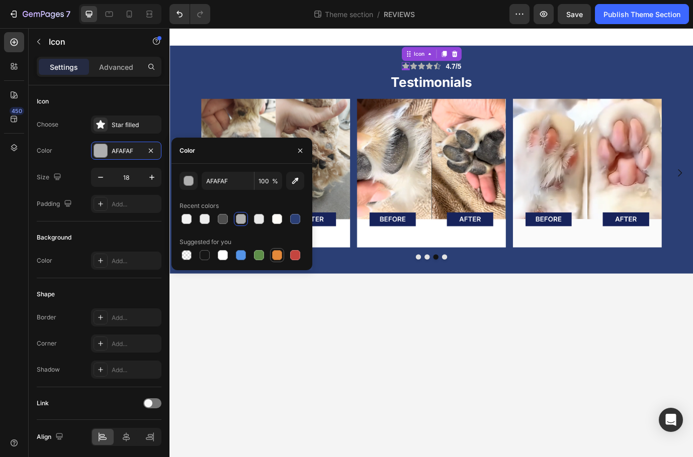
click at [280, 253] on div at bounding box center [277, 255] width 10 height 10
click at [191, 186] on button "button" at bounding box center [188, 181] width 18 height 18
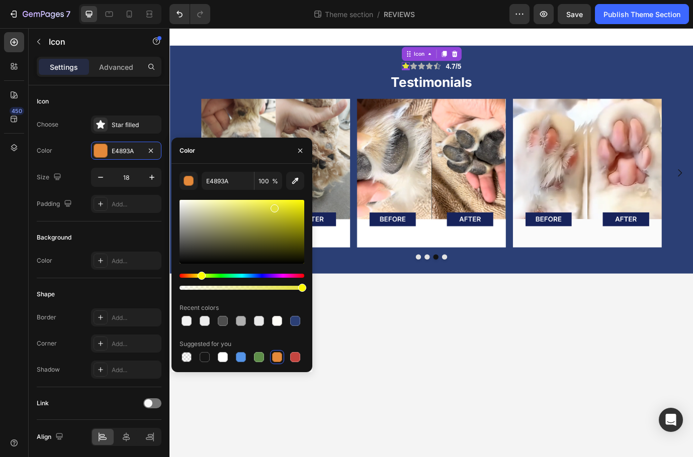
click at [200, 275] on div "Hue" at bounding box center [241, 276] width 125 height 4
drag, startPoint x: 403, startPoint y: 264, endPoint x: 348, endPoint y: 204, distance: 81.1
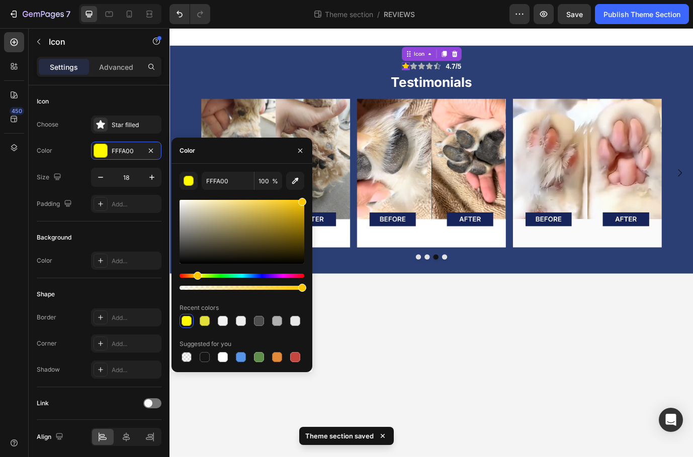
type input "FFC700"
click at [196, 278] on div "Hue" at bounding box center [198, 276] width 8 height 8
click at [451, 71] on icon at bounding box center [450, 72] width 8 height 8
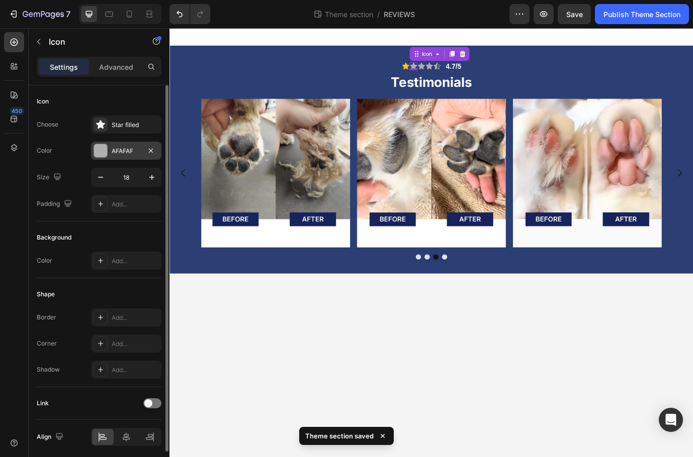
click at [112, 143] on div "AFAFAF" at bounding box center [126, 151] width 70 height 18
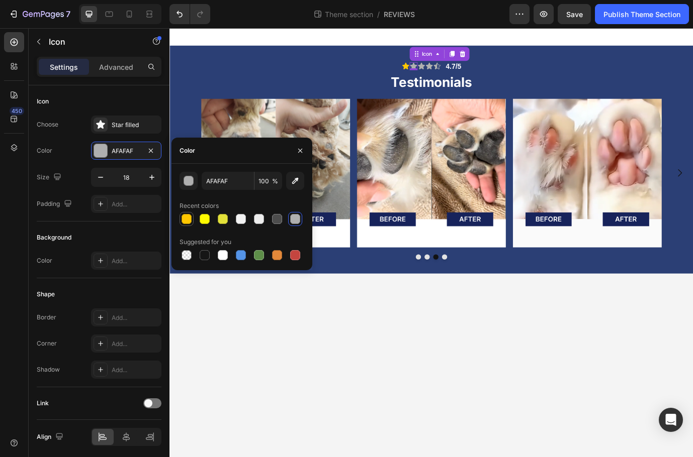
click at [191, 221] on div at bounding box center [186, 219] width 10 height 10
type input "FFC700"
click at [459, 75] on div "Icon 0" at bounding box center [459, 71] width 9 height 9
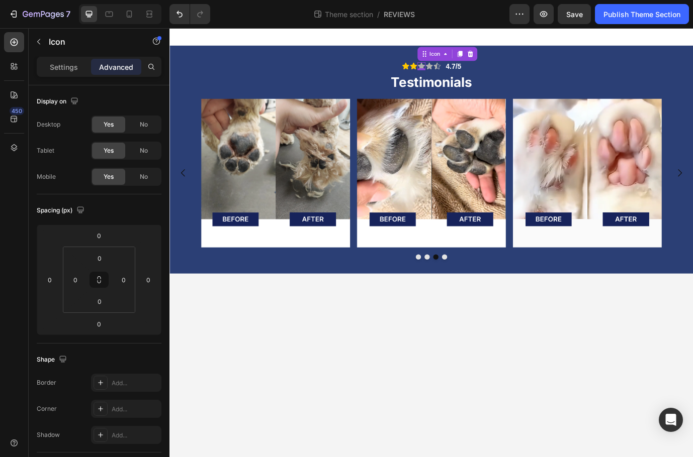
click at [78, 76] on div "Settings Advanced" at bounding box center [99, 67] width 125 height 20
click at [72, 74] on div "Settings" at bounding box center [64, 67] width 50 height 16
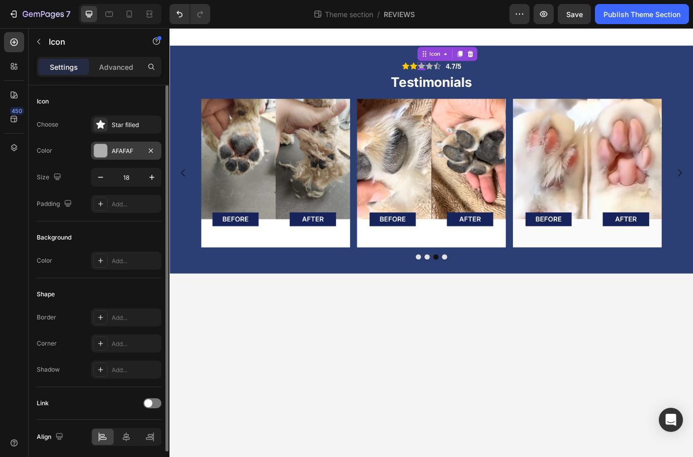
click at [103, 152] on div at bounding box center [100, 150] width 13 height 13
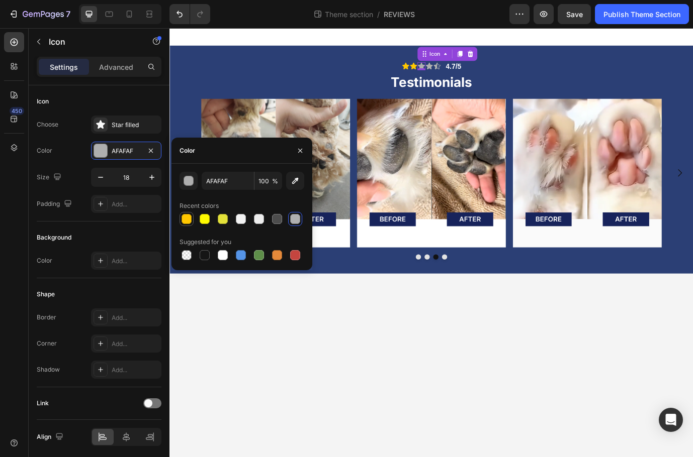
click at [182, 220] on div at bounding box center [186, 219] width 10 height 10
type input "FFC700"
click at [468, 73] on div "Icon 0" at bounding box center [468, 71] width 9 height 9
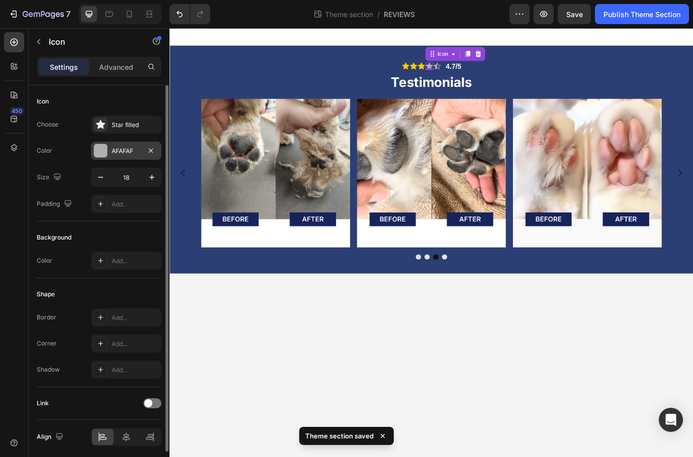
click at [124, 153] on div "AFAFAF" at bounding box center [126, 151] width 29 height 9
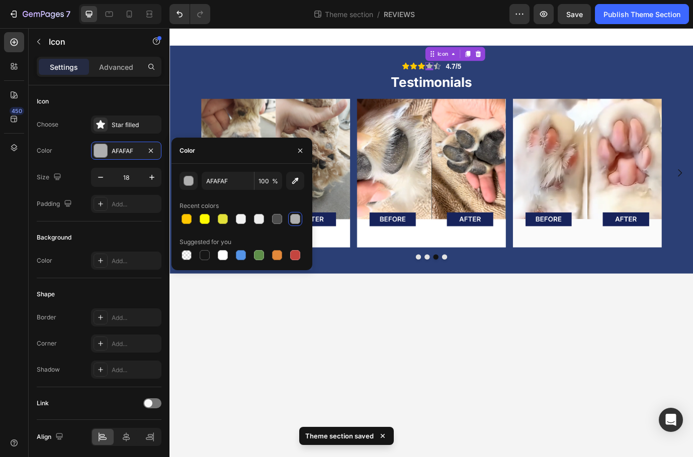
drag, startPoint x: 188, startPoint y: 219, endPoint x: 212, endPoint y: 205, distance: 27.9
click at [188, 219] on div at bounding box center [186, 219] width 10 height 10
type input "FFC700"
click at [476, 71] on icon at bounding box center [478, 72] width 8 height 8
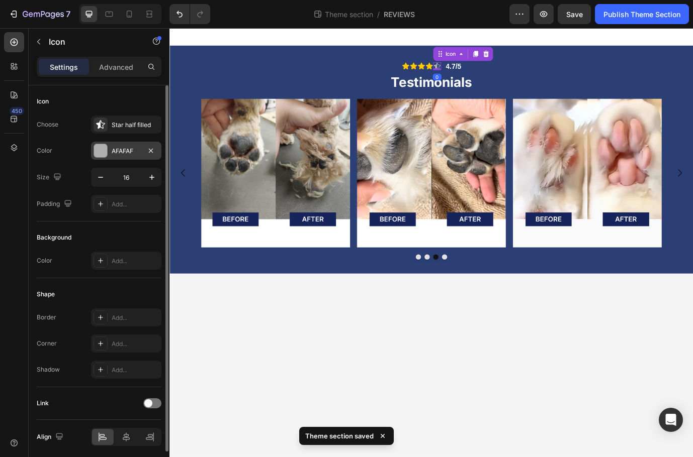
click at [97, 150] on div at bounding box center [100, 150] width 13 height 13
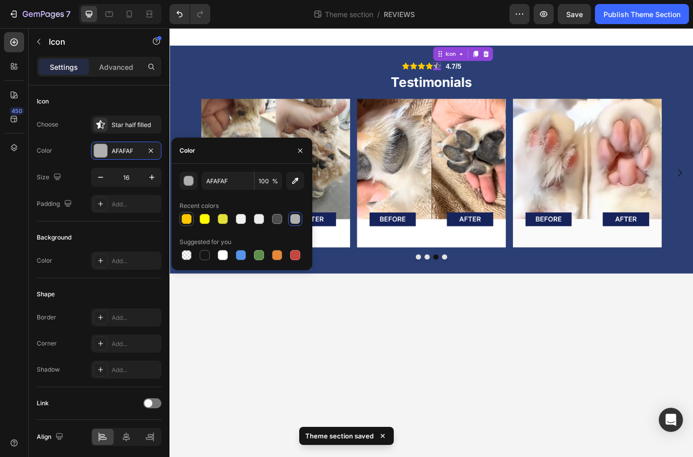
click at [186, 221] on div at bounding box center [186, 219] width 10 height 10
type input "FFC700"
click at [285, 328] on body "Icon Icon Icon Icon Icon 0 Icon List 4.7/5 Text Block Row Testimonials Heading …" at bounding box center [470, 275] width 603 height 495
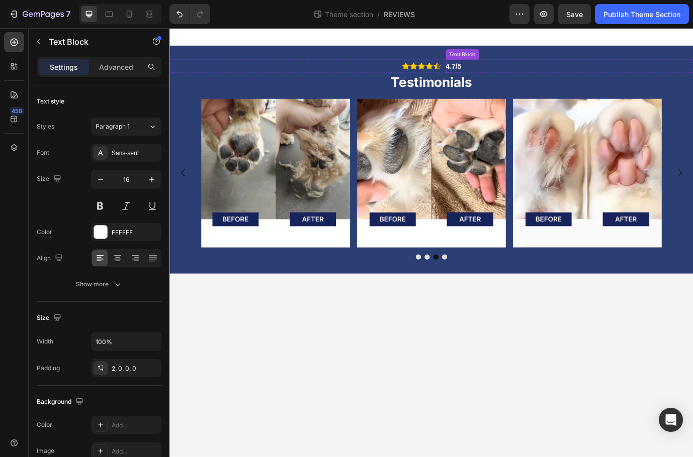
click at [501, 70] on strong "4.7/5" at bounding box center [497, 72] width 18 height 9
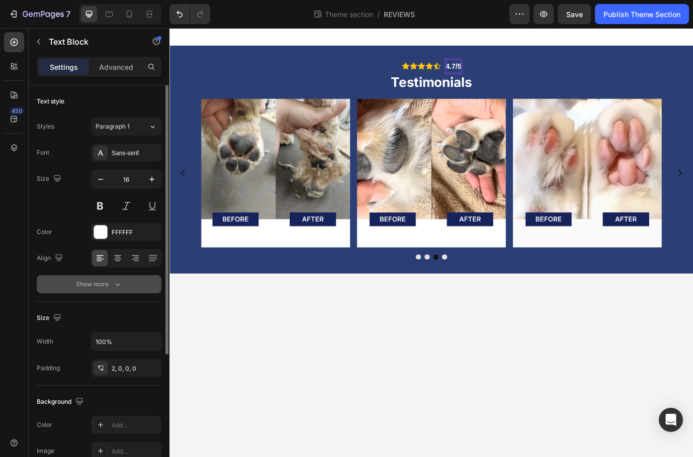
click at [104, 281] on div "Show more" at bounding box center [99, 284] width 47 height 10
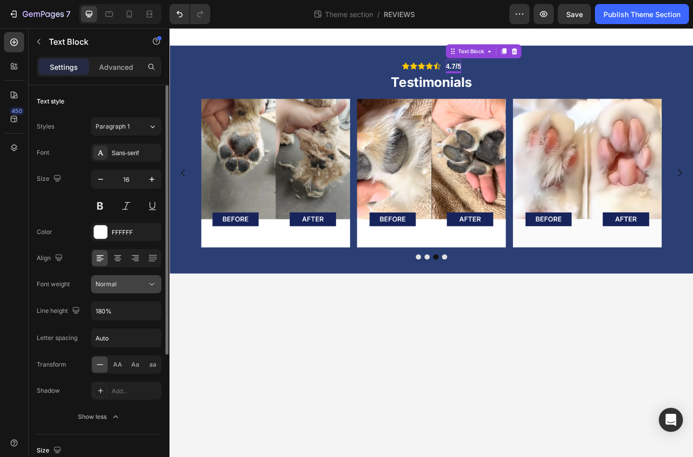
click at [123, 285] on div "Normal" at bounding box center [121, 284] width 51 height 9
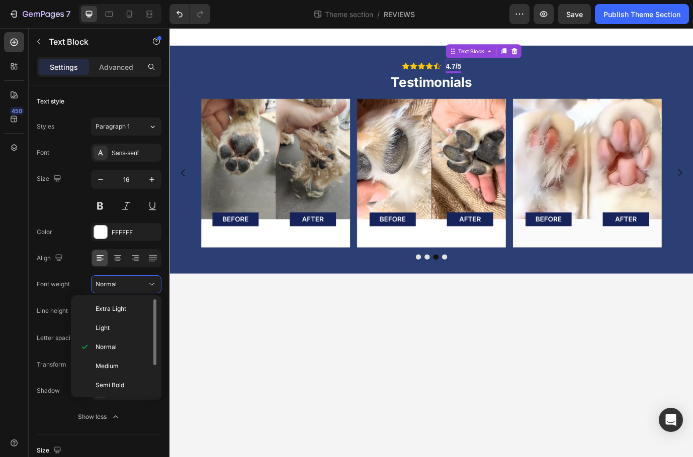
scroll to position [40, 0]
click at [118, 368] on p "Bold" at bounding box center [122, 364] width 53 height 9
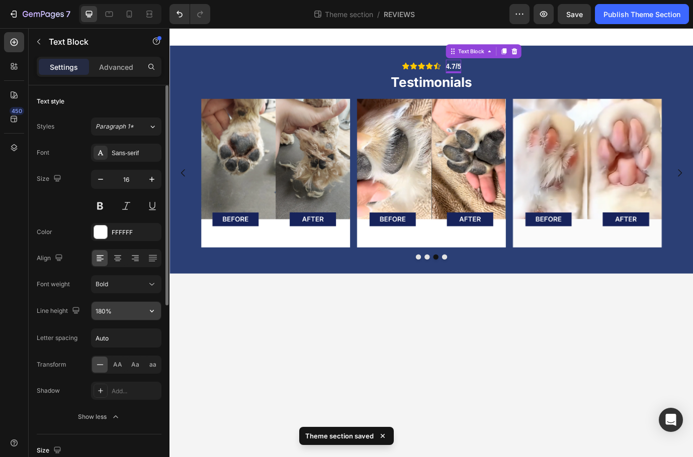
click at [121, 302] on input "180%" at bounding box center [125, 311] width 69 height 18
click at [127, 288] on div "Bold" at bounding box center [121, 284] width 51 height 9
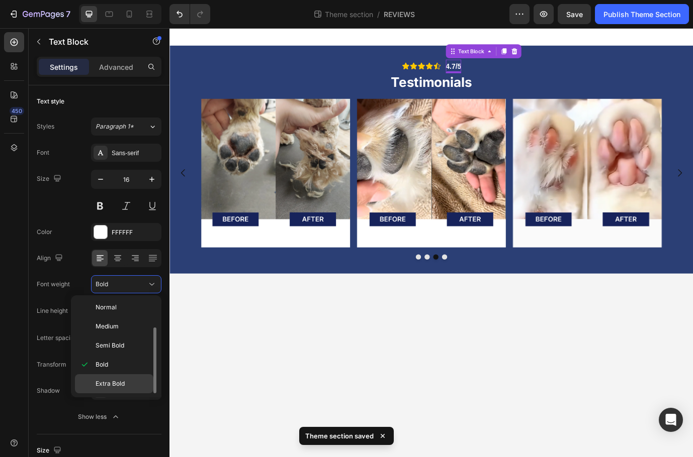
click at [120, 383] on span "Extra Bold" at bounding box center [110, 384] width 29 height 9
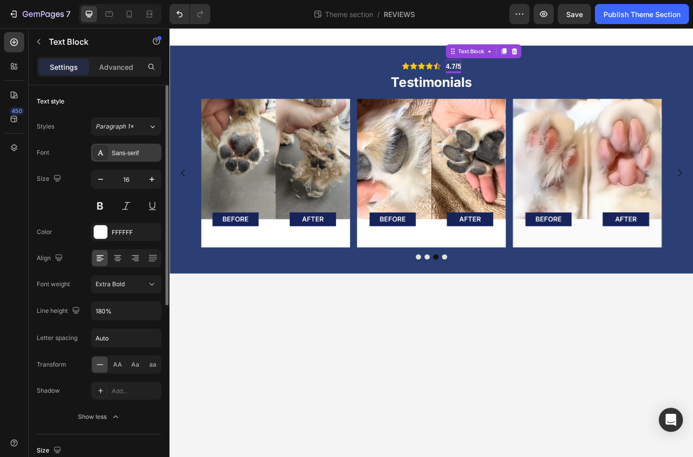
click at [132, 156] on div "Sans-serif" at bounding box center [135, 153] width 47 height 9
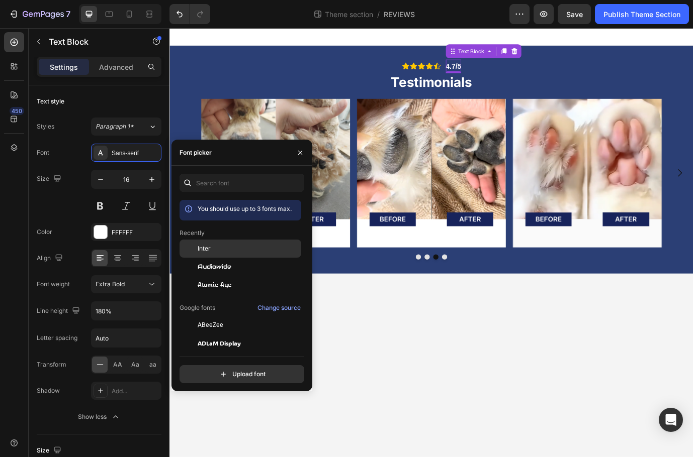
click at [217, 251] on div "Inter" at bounding box center [249, 248] width 102 height 9
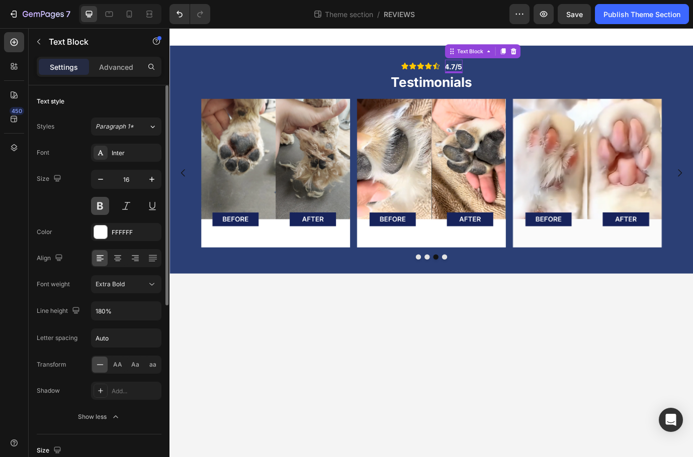
click at [99, 206] on button at bounding box center [100, 206] width 18 height 18
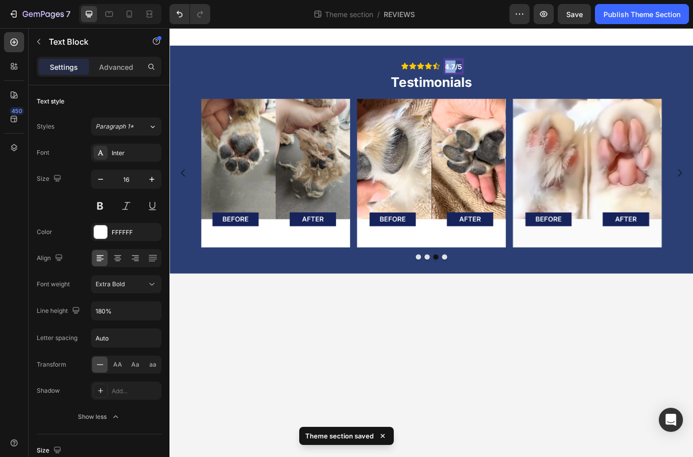
click at [491, 71] on strong "4.7/5" at bounding box center [497, 72] width 20 height 10
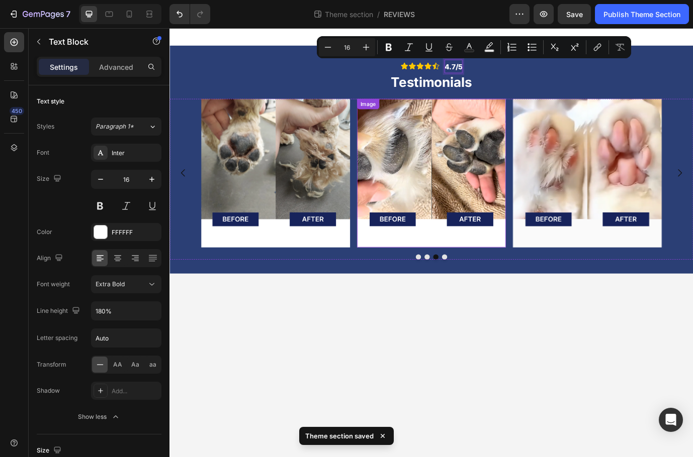
click at [483, 351] on body "Icon Icon Icon Icon Icon Icon List 4.7/5 Text Block 0 Row Testimonials Heading …" at bounding box center [470, 275] width 603 height 495
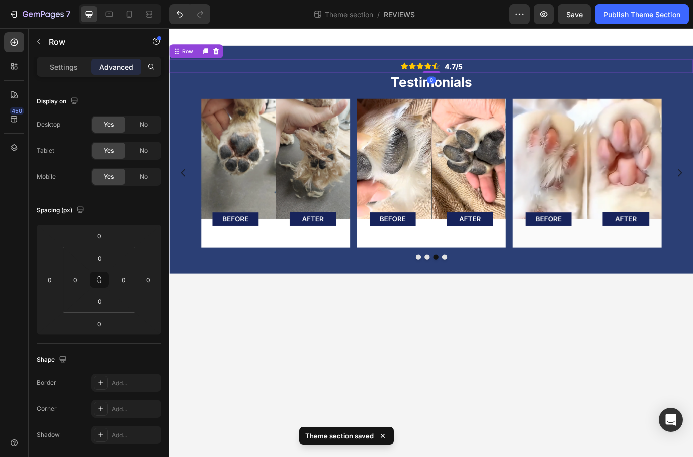
click at [507, 74] on div "Icon Icon Icon Icon Icon Icon List 4.7/5 Text Block Row 0" at bounding box center [470, 72] width 603 height 16
click at [493, 78] on div "4.7/5 Text Block" at bounding box center [496, 72] width 21 height 16
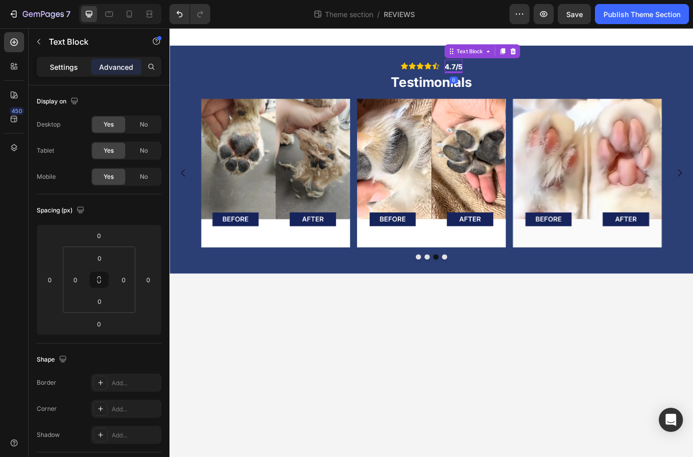
click at [80, 69] on div "Settings" at bounding box center [64, 67] width 50 height 16
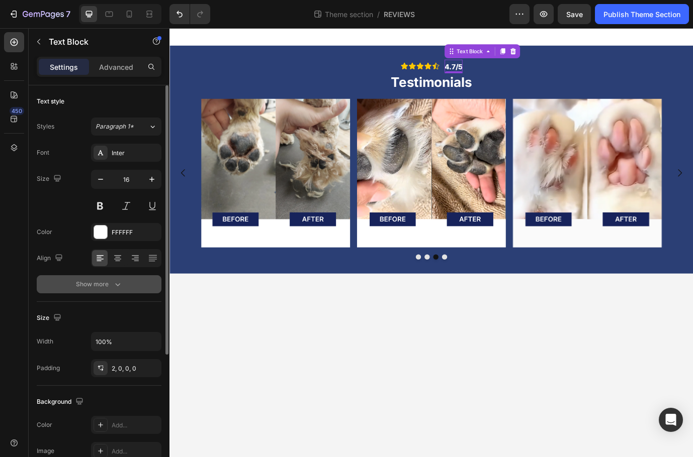
click at [110, 284] on div "Show more" at bounding box center [99, 284] width 47 height 10
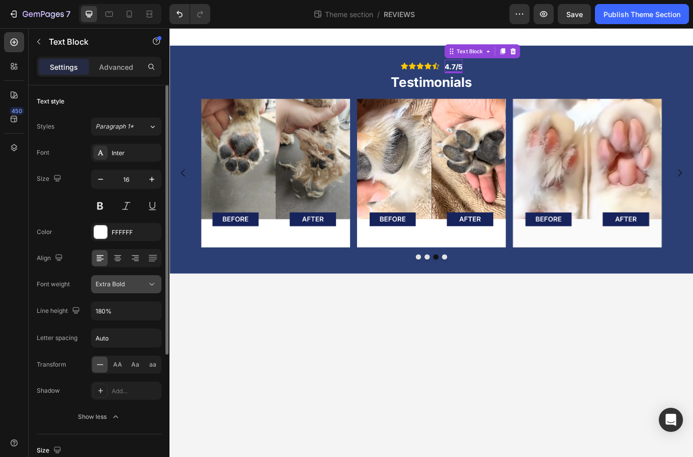
click at [135, 285] on div "Extra Bold" at bounding box center [121, 284] width 51 height 9
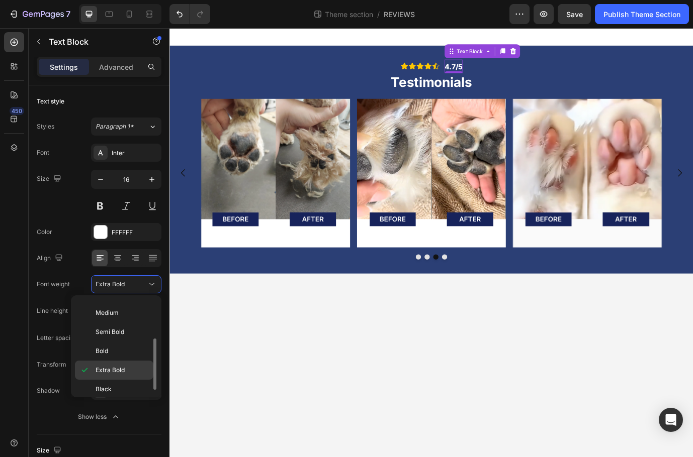
scroll to position [78, 0]
click at [119, 380] on p "Black" at bounding box center [122, 384] width 53 height 9
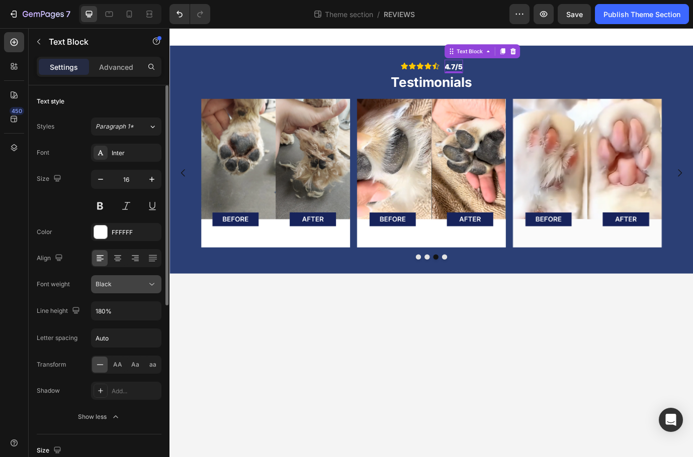
click at [121, 288] on div "Black" at bounding box center [121, 284] width 51 height 9
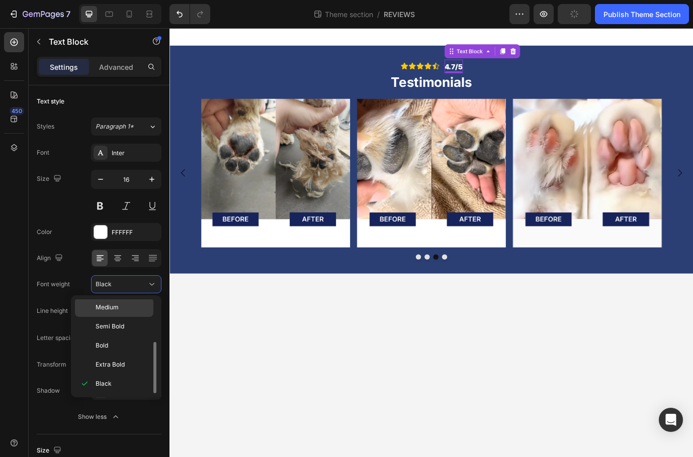
click at [125, 307] on p "Medium" at bounding box center [122, 307] width 53 height 9
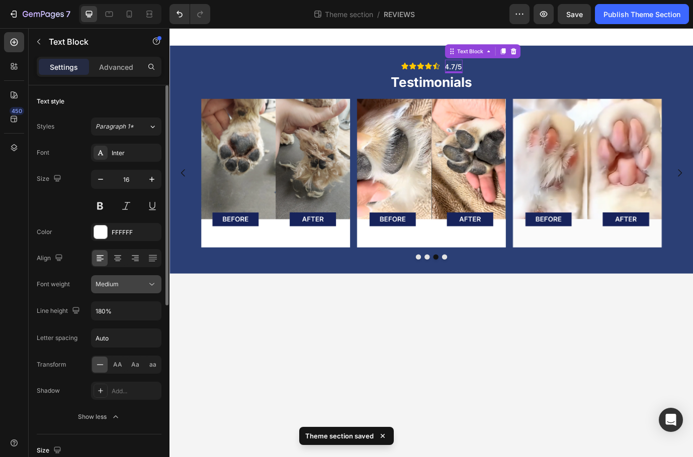
click at [131, 280] on div "Medium" at bounding box center [121, 284] width 51 height 9
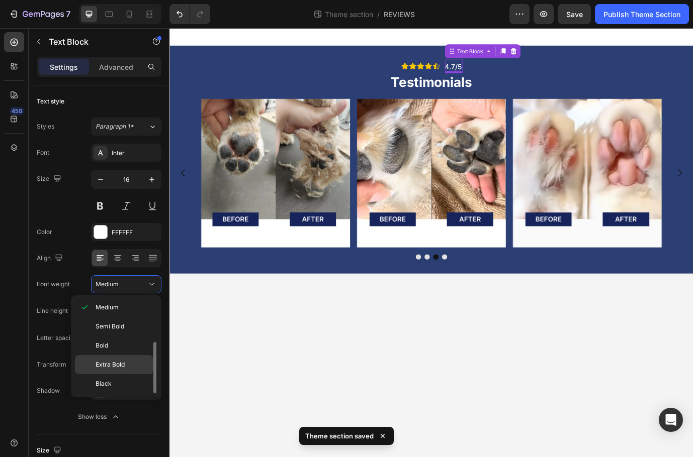
click at [127, 374] on div "Extra Bold" at bounding box center [114, 383] width 78 height 19
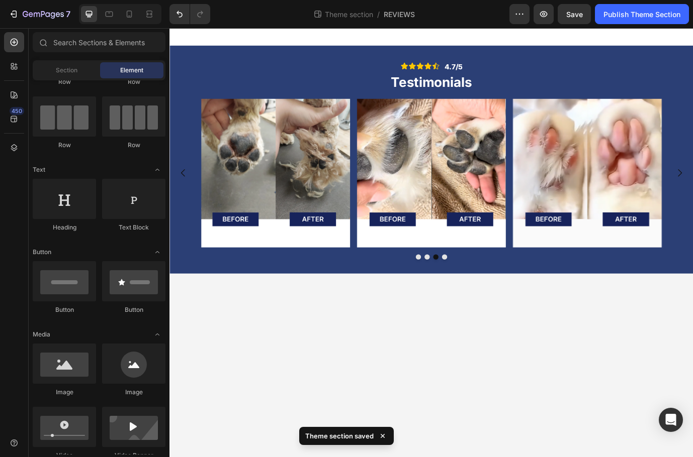
click at [380, 402] on body "Icon Icon Icon Icon Icon Icon List 4.7/5 Text Block Row Testimonials Heading Im…" at bounding box center [470, 275] width 603 height 495
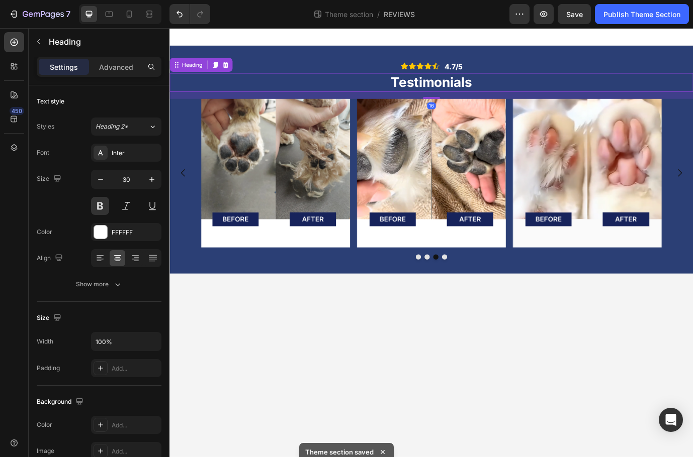
click at [488, 95] on p "Testimonials" at bounding box center [470, 91] width 601 height 20
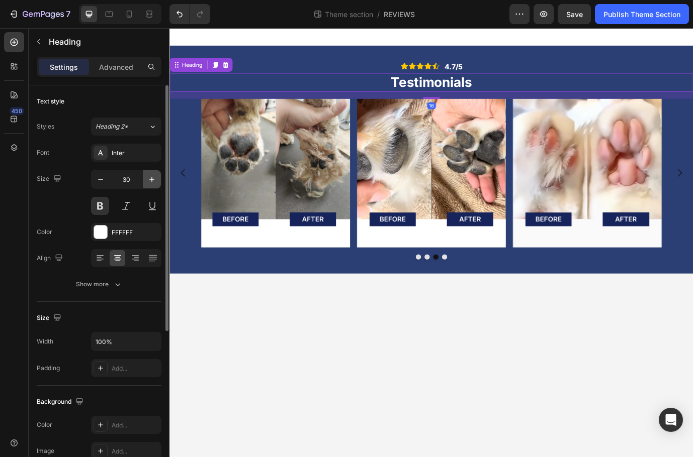
click at [150, 179] on icon "button" at bounding box center [151, 179] width 5 height 5
type input "32"
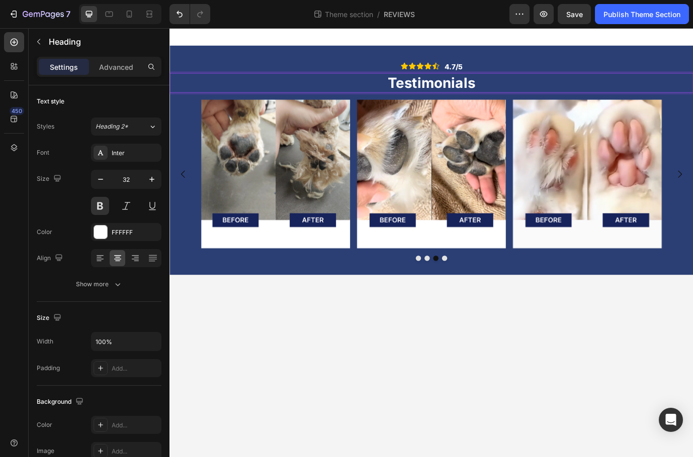
click at [472, 96] on p "Testimonials" at bounding box center [470, 91] width 601 height 21
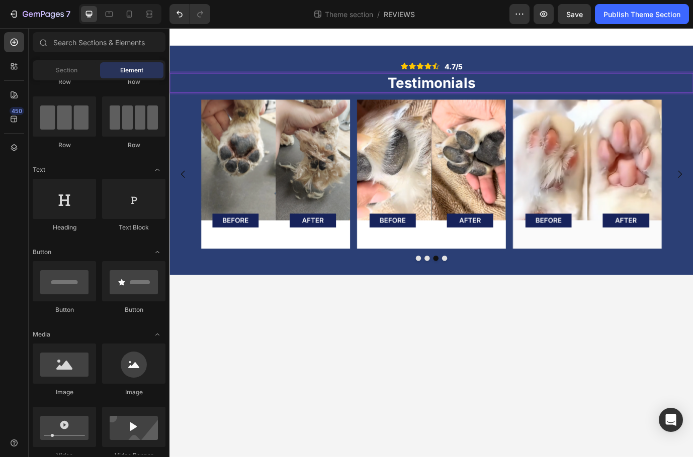
click at [593, 395] on body "Icon Icon Icon Icon Icon Icon List 4.7/5 Text Block Row Testimonials Heading 16…" at bounding box center [470, 275] width 603 height 495
drag, startPoint x: 238, startPoint y: 231, endPoint x: 294, endPoint y: 273, distance: 70.1
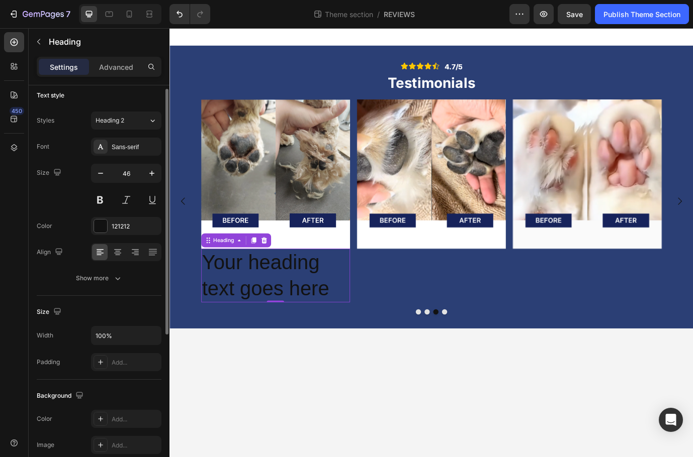
scroll to position [8, 0]
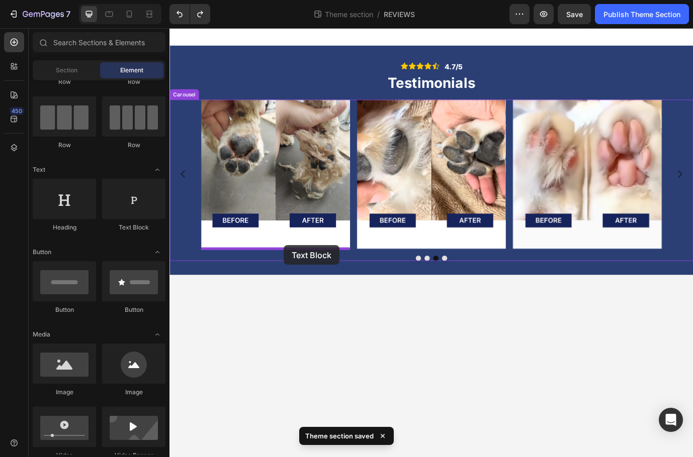
drag, startPoint x: 333, startPoint y: 248, endPoint x: 299, endPoint y: 280, distance: 46.6
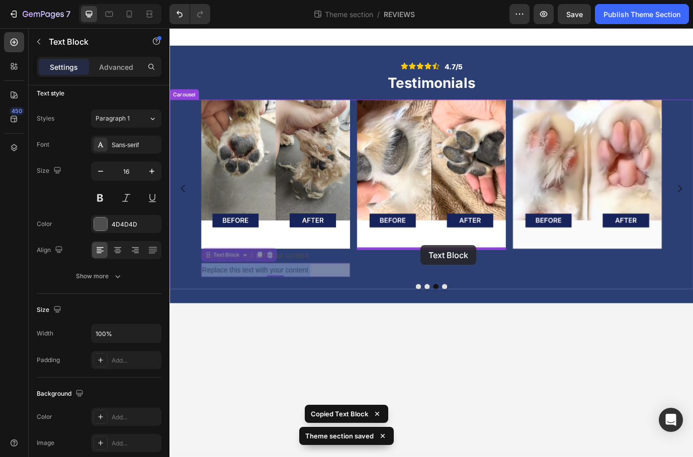
drag, startPoint x: 338, startPoint y: 309, endPoint x: 459, endPoint y: 278, distance: 124.4
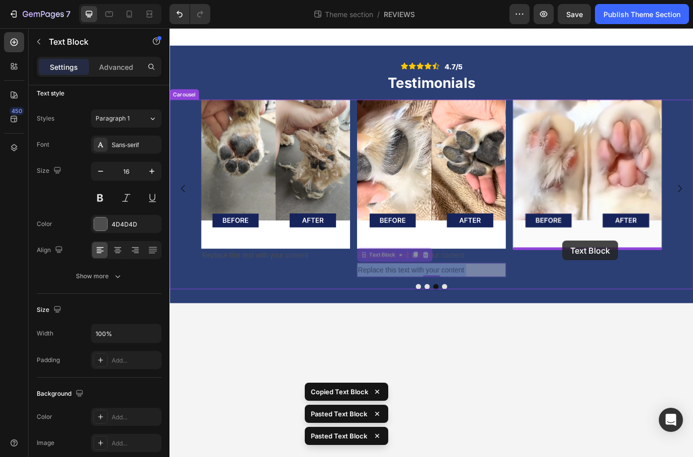
drag, startPoint x: 489, startPoint y: 306, endPoint x: 624, endPoint y: 271, distance: 139.0
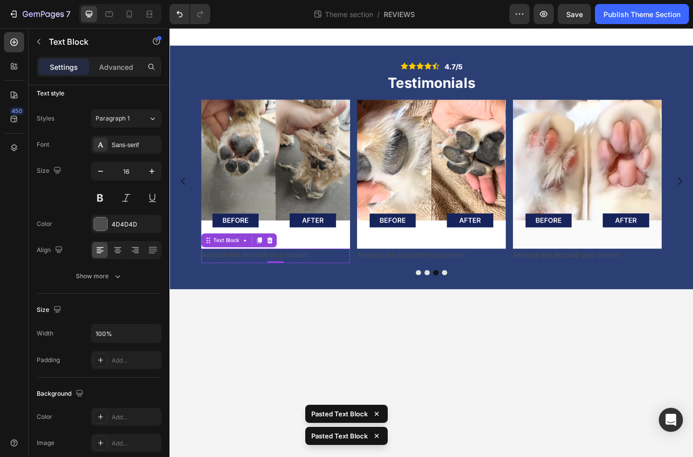
click at [291, 287] on div "Replace this text with your content" at bounding box center [291, 291] width 171 height 17
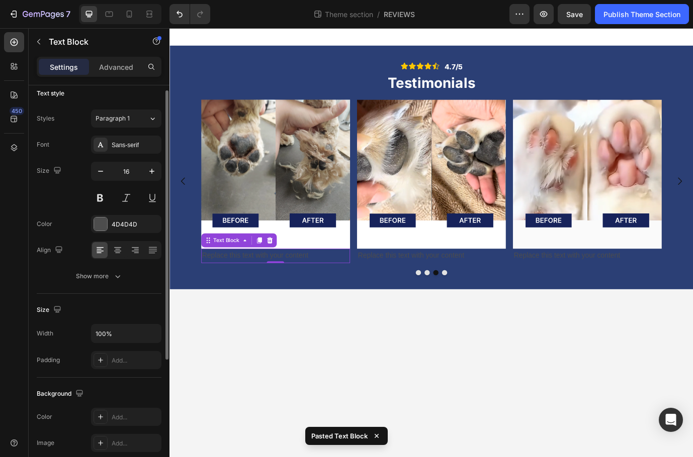
scroll to position [45, 0]
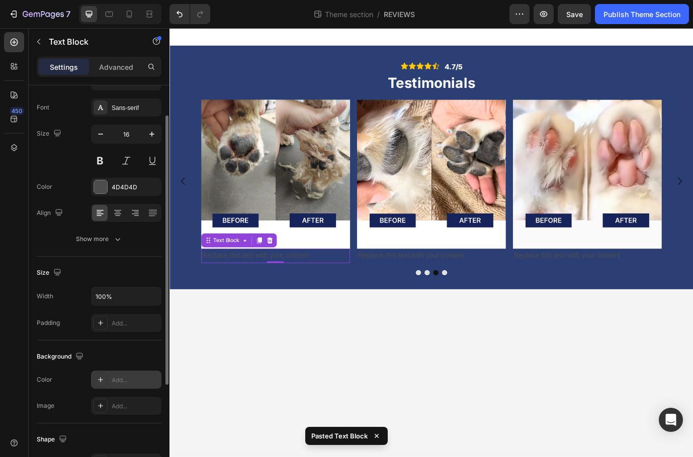
click at [122, 381] on div "Add..." at bounding box center [135, 380] width 47 height 9
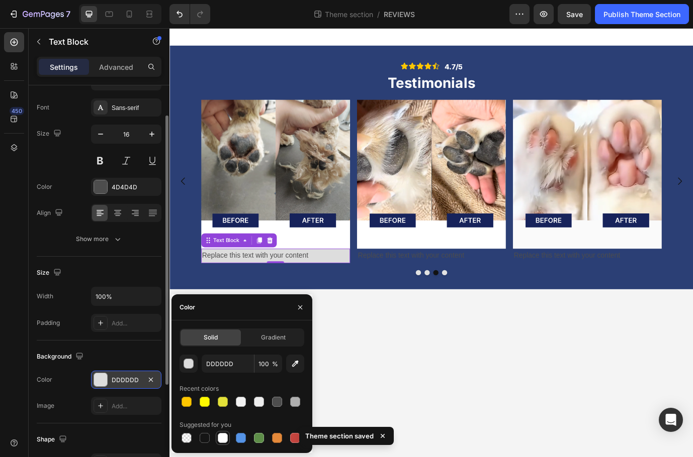
click at [224, 439] on div at bounding box center [223, 438] width 10 height 10
type input "FFFFFF"
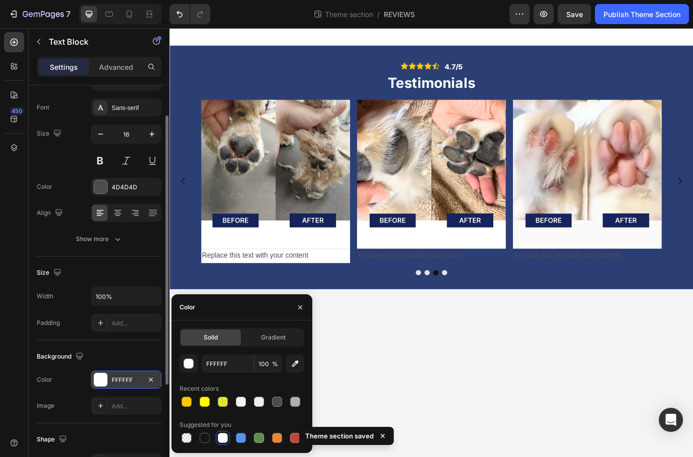
click at [443, 383] on body "Icon Icon Icon Icon Icon Icon List 4.7/5 Text Block Row Testimonials Heading Im…" at bounding box center [470, 275] width 603 height 495
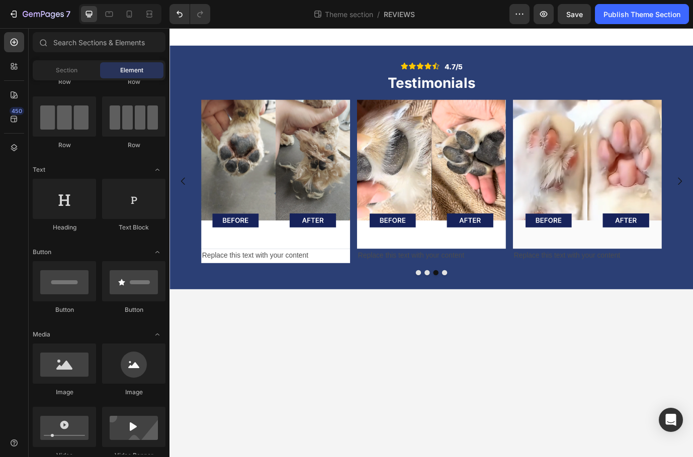
click at [379, 400] on body "Icon Icon Icon Icon Icon Icon List 4.7/5 Text Block Row Testimonials Heading Im…" at bounding box center [470, 275] width 603 height 495
click at [322, 268] on img at bounding box center [291, 196] width 171 height 171
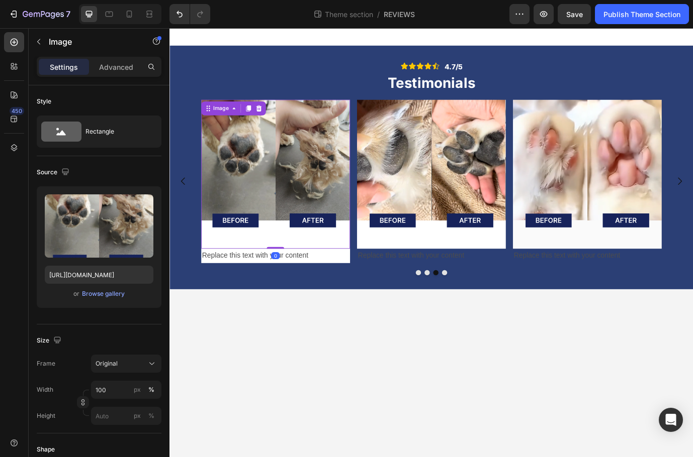
drag, startPoint x: 294, startPoint y: 280, endPoint x: 298, endPoint y: 263, distance: 18.2
click at [298, 263] on div "Image 0" at bounding box center [291, 196] width 171 height 171
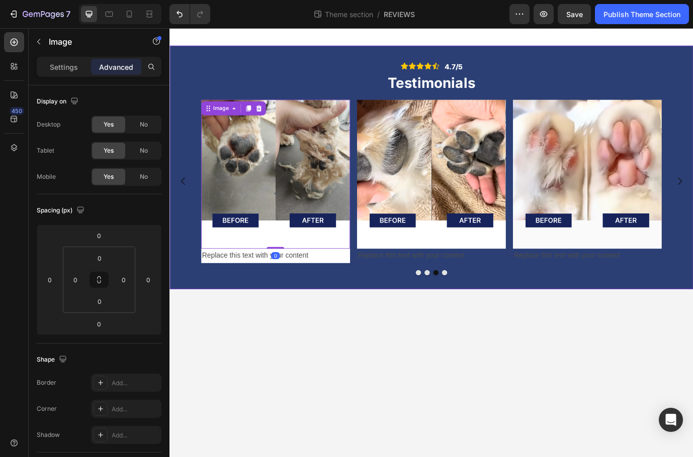
click at [406, 346] on body "Icon Icon Icon Icon Icon Icon List 4.7/5 Text Block Row Testimonials Heading Im…" at bounding box center [470, 275] width 603 height 495
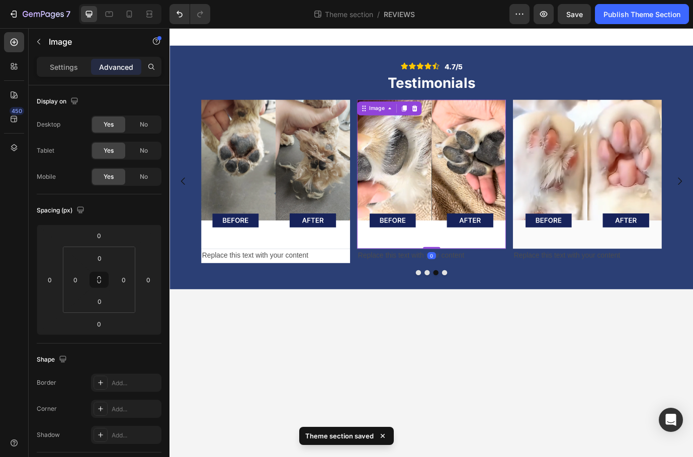
click at [440, 273] on img at bounding box center [470, 196] width 171 height 171
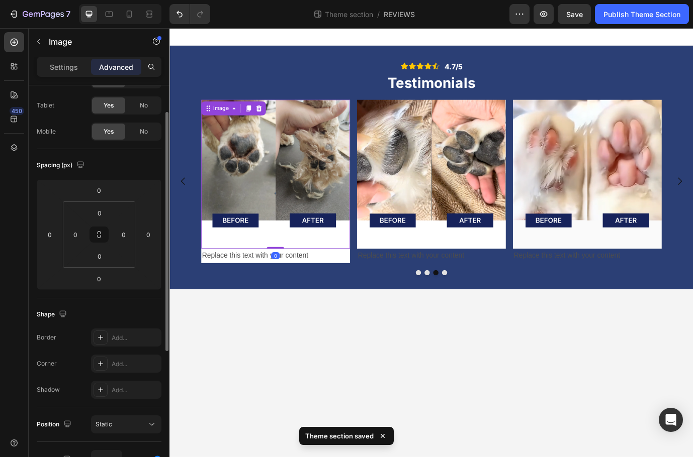
click at [350, 271] on img at bounding box center [291, 196] width 171 height 171
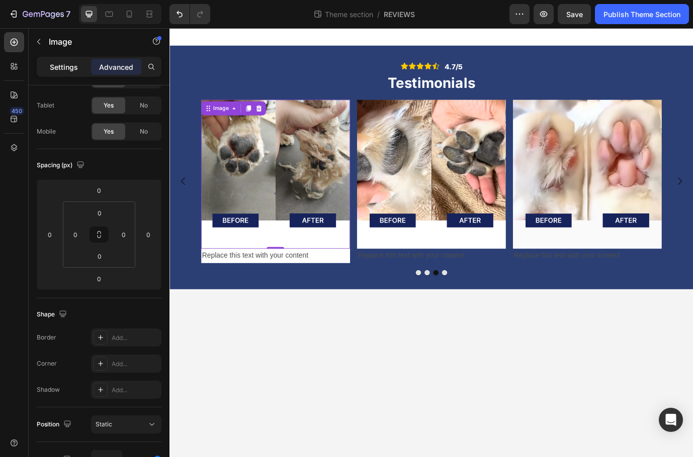
click at [69, 73] on div "Settings" at bounding box center [64, 67] width 50 height 16
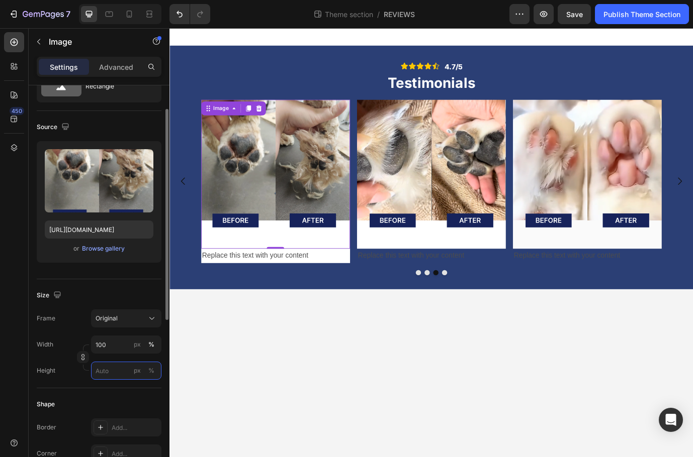
drag, startPoint x: 103, startPoint y: 371, endPoint x: 119, endPoint y: 372, distance: 15.7
click at [104, 371] on input "px %" at bounding box center [126, 371] width 70 height 18
type input "9"
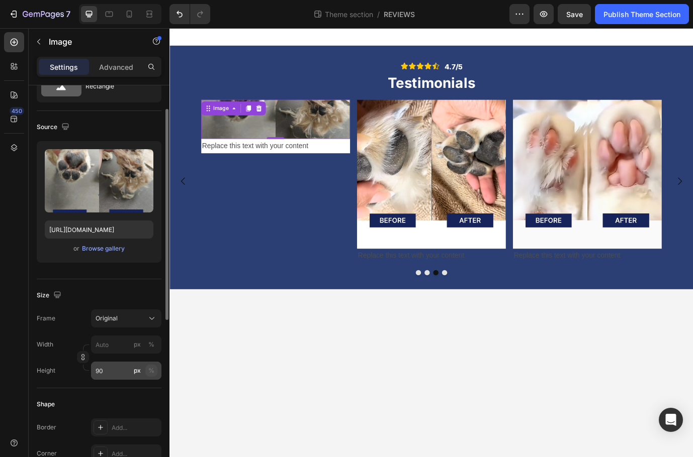
click at [154, 371] on button "%" at bounding box center [151, 371] width 12 height 12
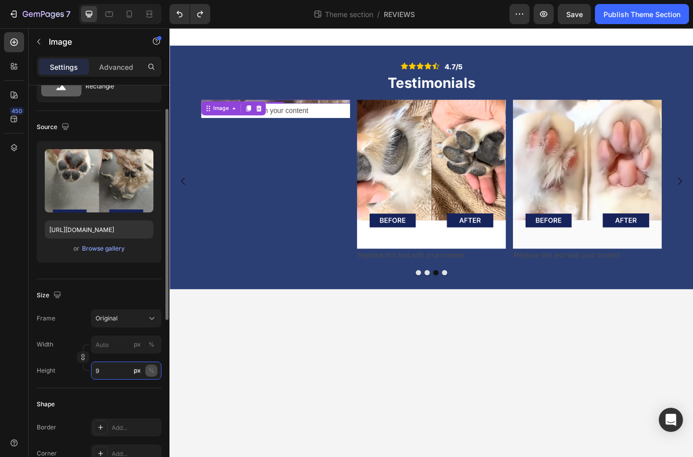
type input "90"
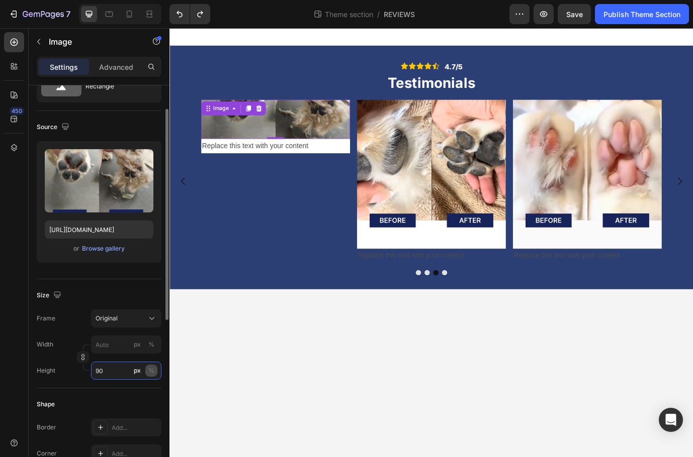
type input "100"
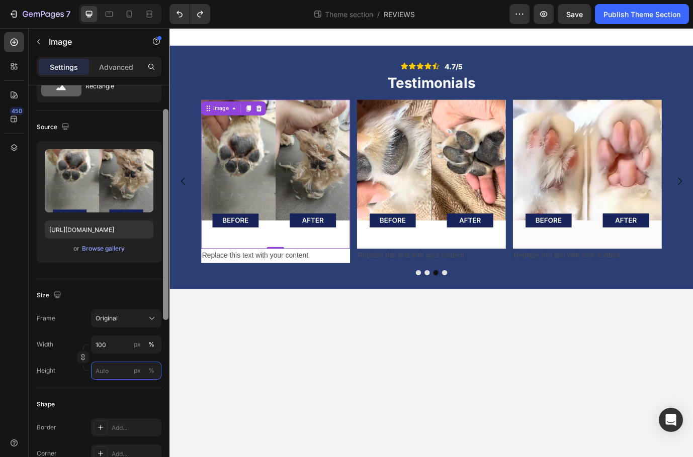
type input "90"
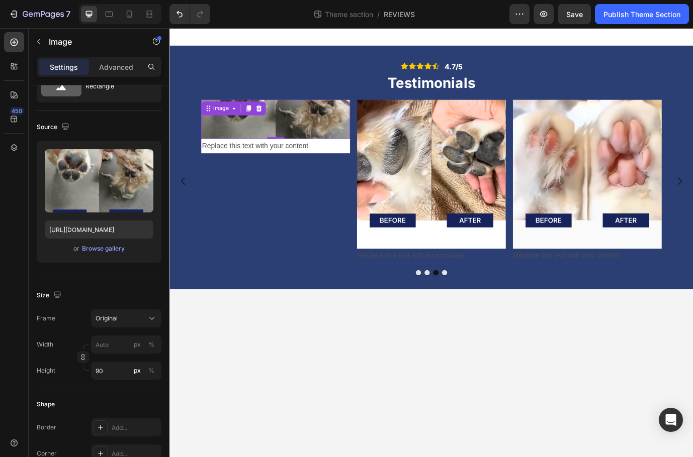
click at [252, 428] on body "Icon Icon Icon Icon Icon Icon List 4.7/5 Text Block Row Testimonials Heading Im…" at bounding box center [470, 275] width 603 height 495
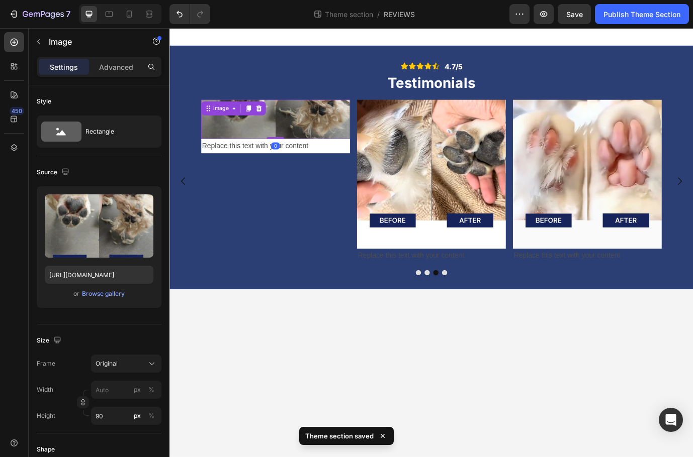
click at [282, 142] on img at bounding box center [291, 133] width 171 height 45
click at [115, 414] on input "90" at bounding box center [126, 416] width 70 height 18
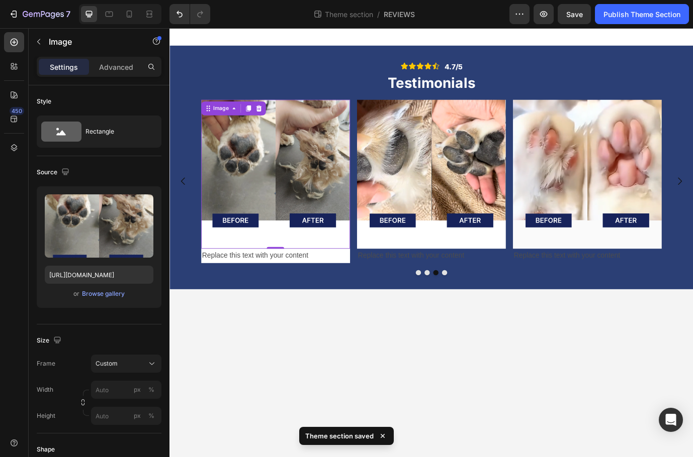
click at [243, 454] on body "Icon Icon Icon Icon Icon Icon List 4.7/5 Text Block Row Testimonials Heading Im…" at bounding box center [470, 275] width 603 height 495
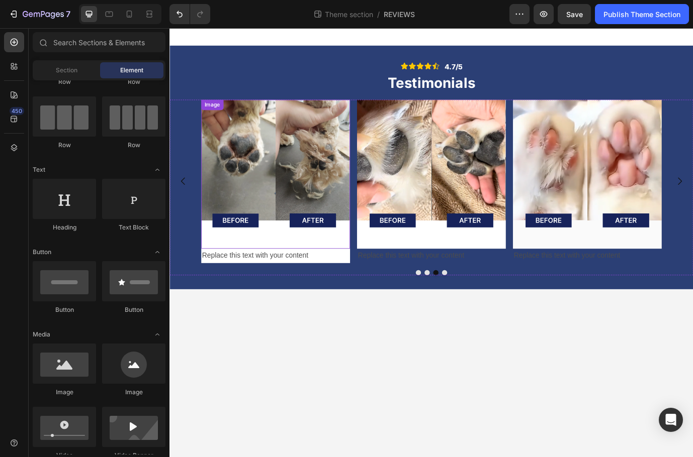
click at [344, 152] on img at bounding box center [291, 196] width 171 height 171
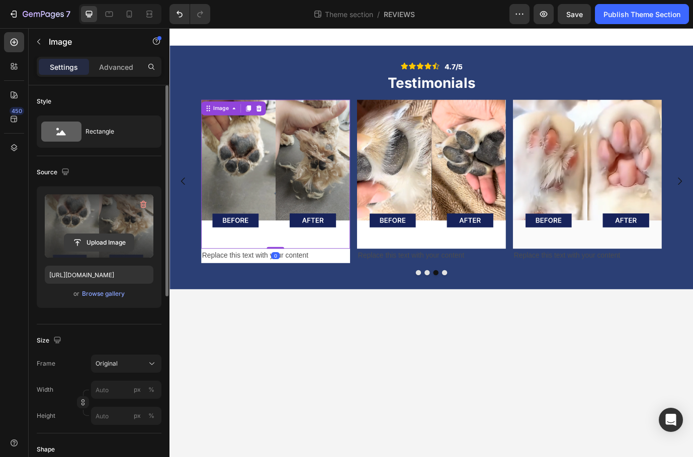
click at [125, 238] on input "file" at bounding box center [98, 242] width 69 height 17
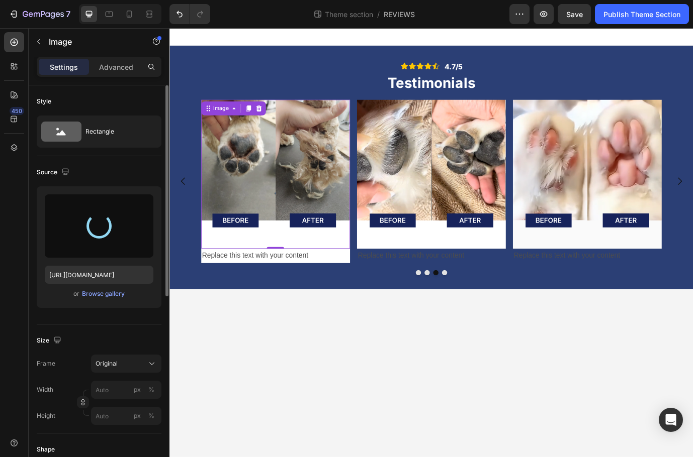
type input "https://cdn.shopify.com/s/files/1/0718/9056/7354/files/gempages_577589852464218…"
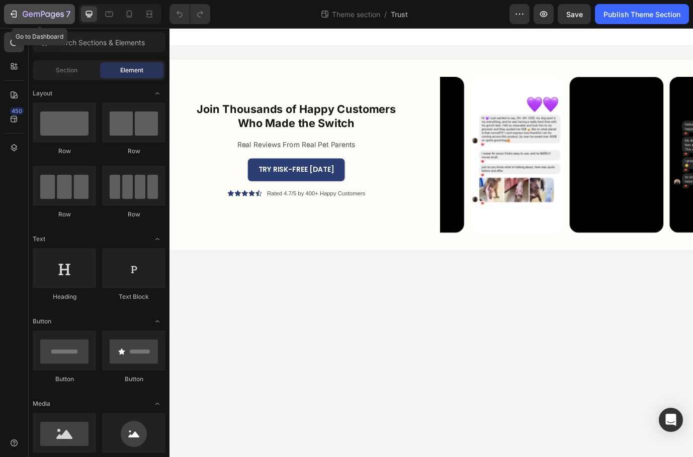
click at [40, 16] on icon "button" at bounding box center [37, 15] width 6 height 5
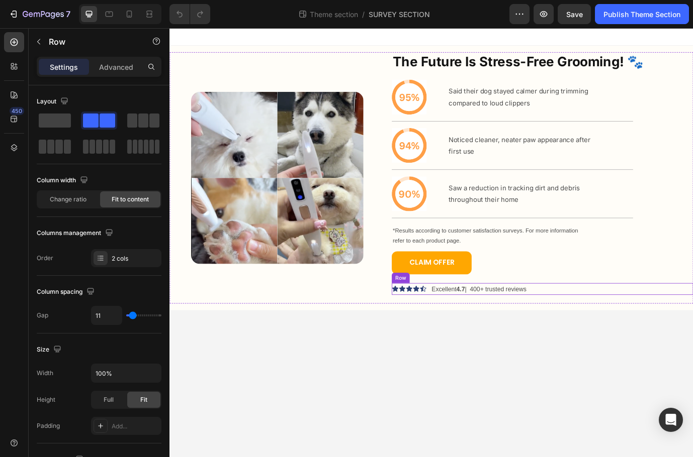
click at [609, 331] on div "Icon Icon Icon Icon Icon Icon List Excellent 4.7 | 400+ trusted reviews Text Bl…" at bounding box center [598, 329] width 347 height 14
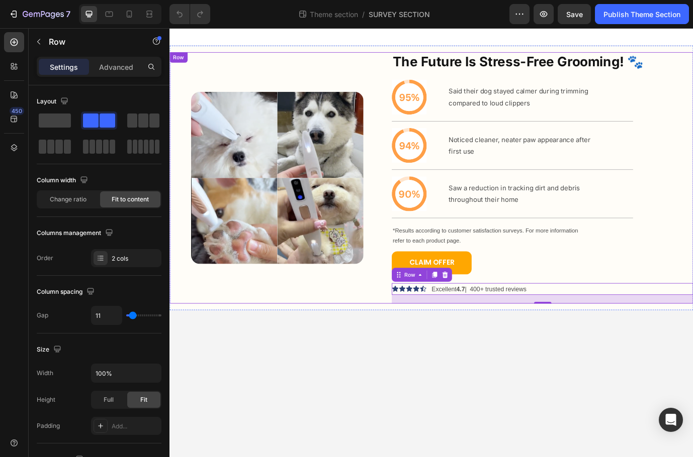
click at [372, 67] on div "Image" at bounding box center [293, 201] width 248 height 290
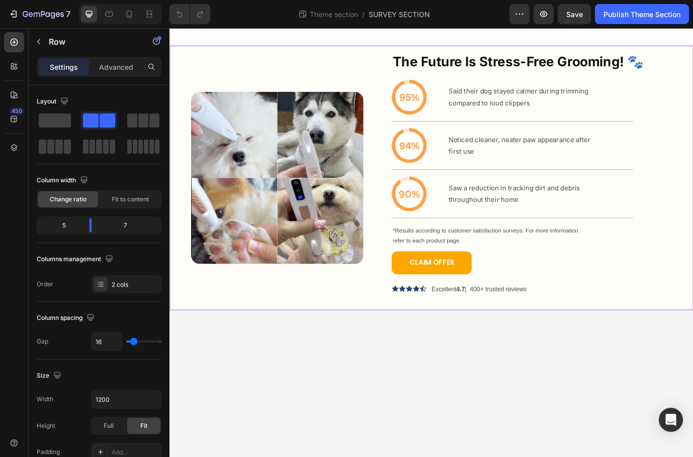
click at [381, 51] on div "Image The Future Is Stress-Free Grooming! 🐾 Heading Icon Said their dog stayed …" at bounding box center [470, 200] width 603 height 305
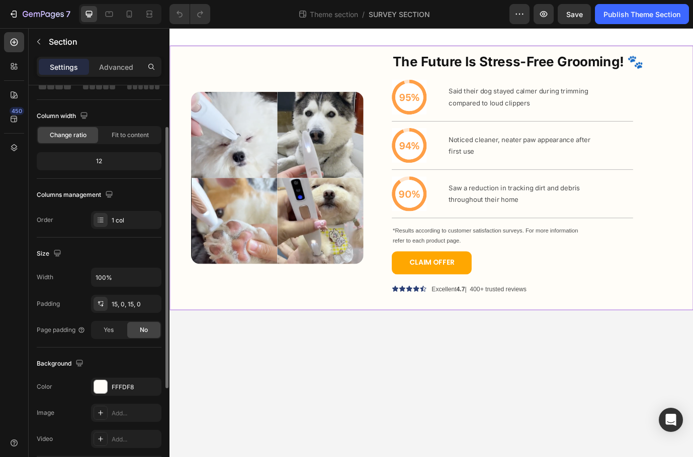
scroll to position [49, 0]
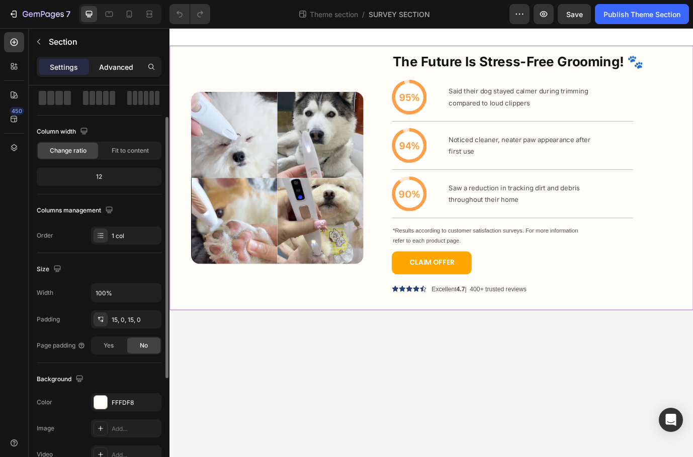
click at [102, 67] on p "Advanced" at bounding box center [116, 67] width 34 height 11
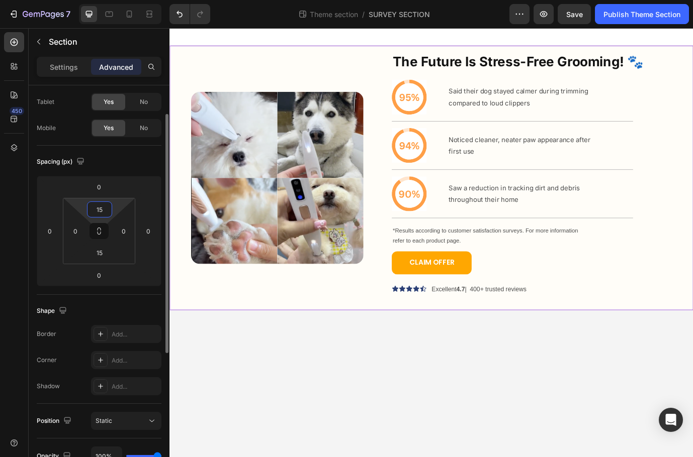
click at [108, 209] on input "15" at bounding box center [99, 209] width 20 height 15
click at [108, 189] on input "0" at bounding box center [99, 186] width 20 height 15
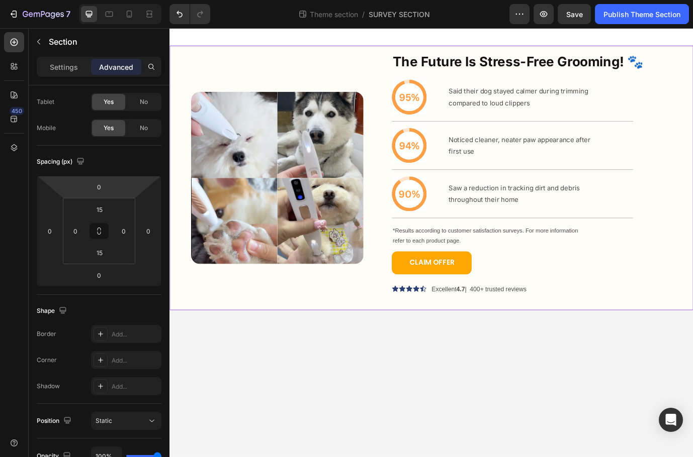
click at [119, 0] on html "7 Theme section / SURVEY SECTION Preview Save Publish Theme Section 450 Section…" at bounding box center [346, 0] width 693 height 0
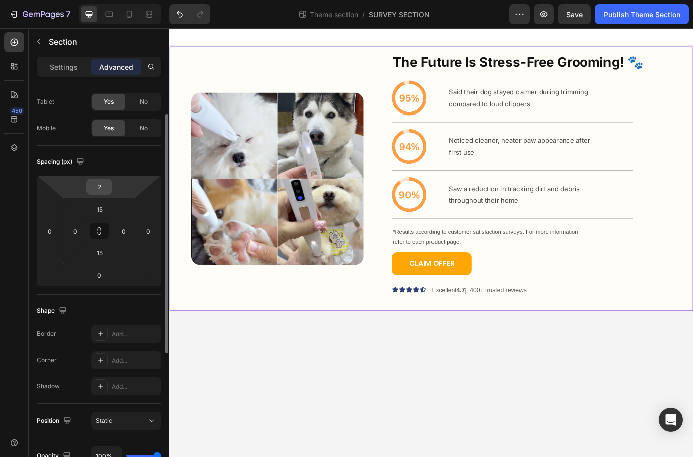
click at [105, 190] on input "2" at bounding box center [99, 186] width 20 height 15
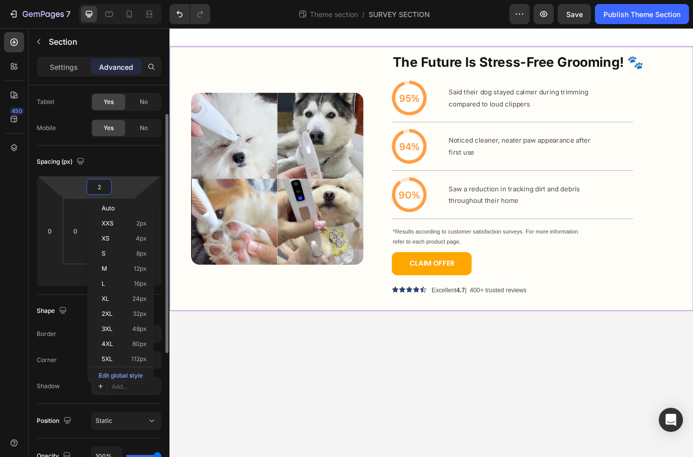
type input "20"
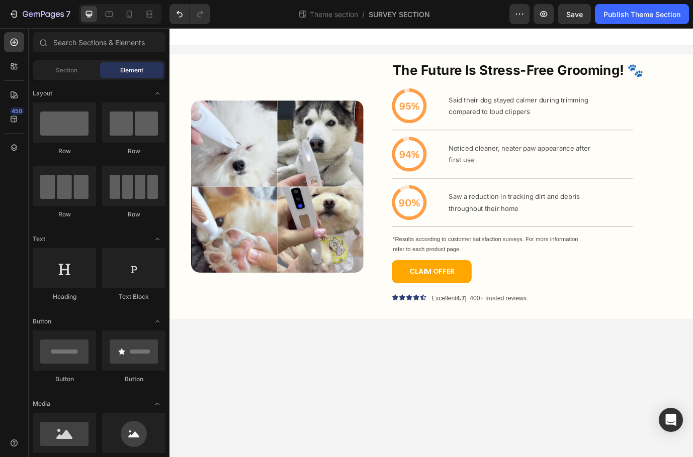
click at [199, 398] on body "Image The Future Is Stress-Free Grooming! 🐾 Heading Icon Said their dog stayed …" at bounding box center [470, 275] width 603 height 495
click at [392, 63] on div "Image The Future Is Stress-Free Grooming! 🐾 Heading Icon Said their dog stayed …" at bounding box center [470, 210] width 603 height 305
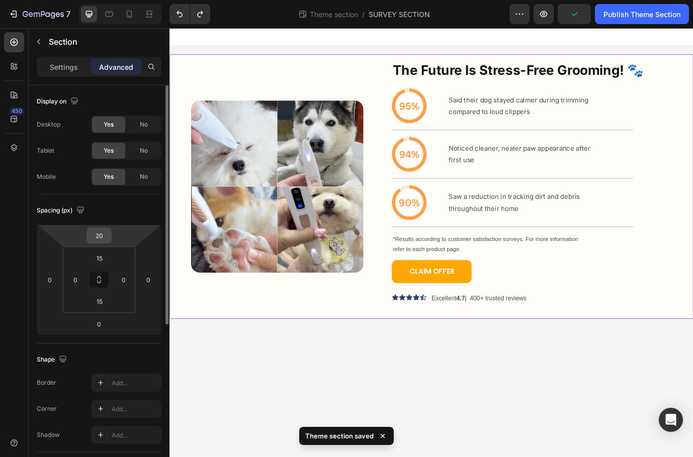
click at [107, 235] on input "20" at bounding box center [99, 235] width 20 height 15
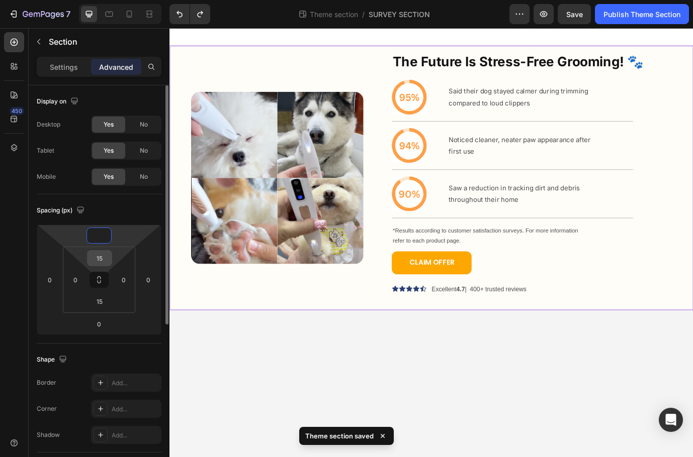
type input "0"
click at [105, 260] on input "15" at bounding box center [99, 258] width 20 height 15
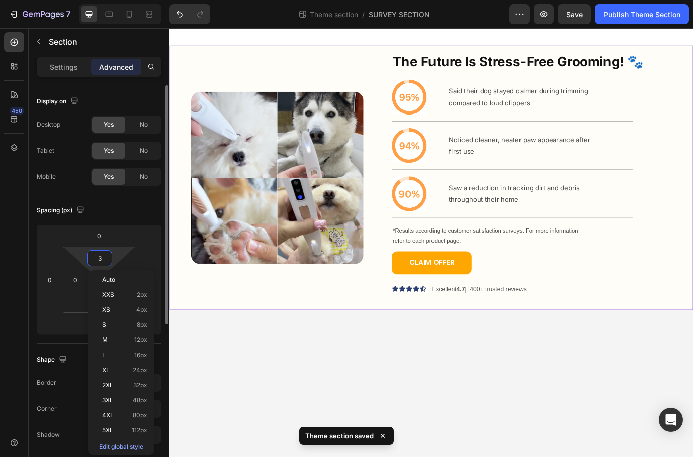
type input "30"
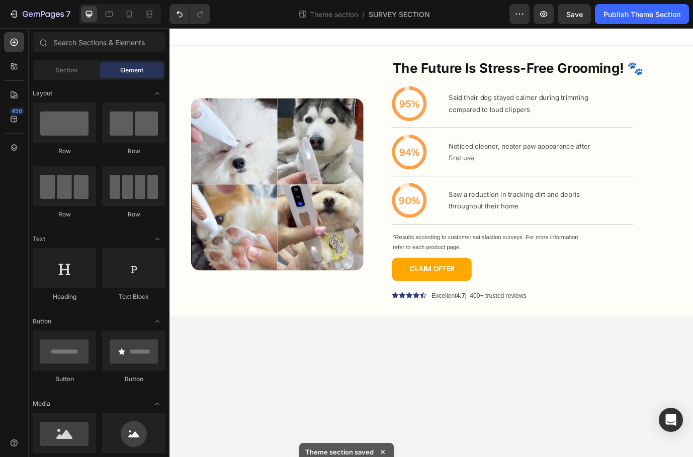
click at [276, 394] on body "Image The Future Is Stress-Free Grooming! 🐾 Heading Icon Said their dog stayed …" at bounding box center [470, 275] width 603 height 495
click at [129, 14] on icon at bounding box center [129, 14] width 10 height 10
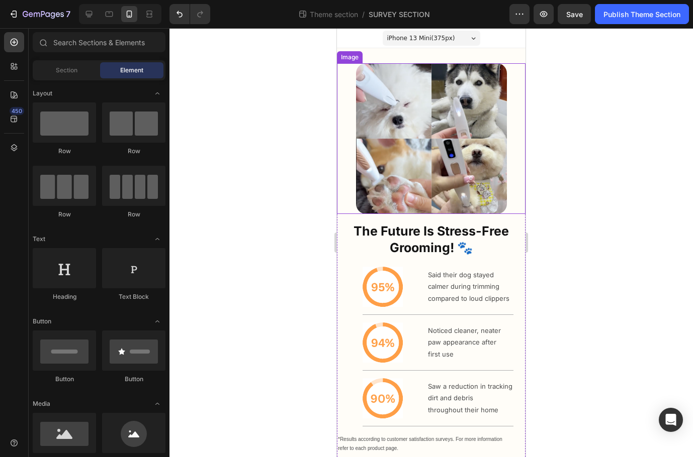
drag, startPoint x: 445, startPoint y: 43, endPoint x: 418, endPoint y: 174, distance: 134.1
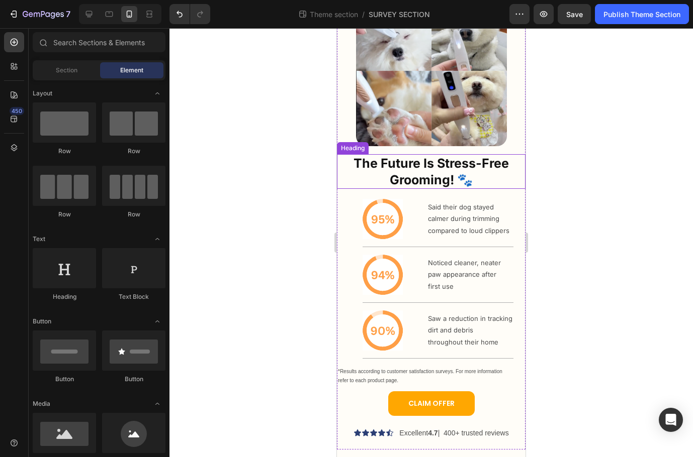
scroll to position [62, 0]
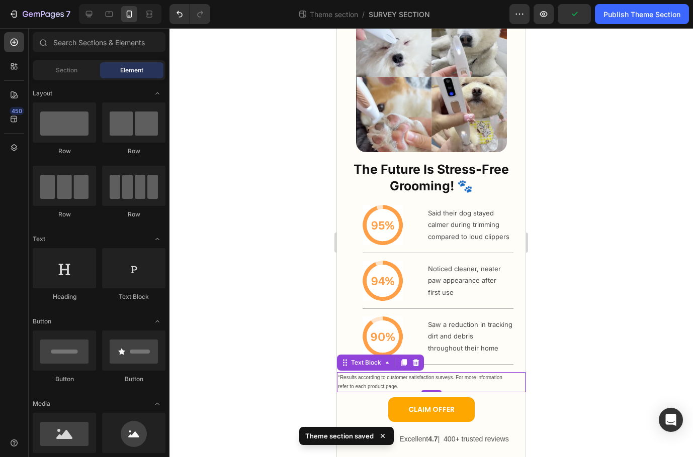
click at [399, 390] on p "refer to each product page." at bounding box center [431, 387] width 186 height 9
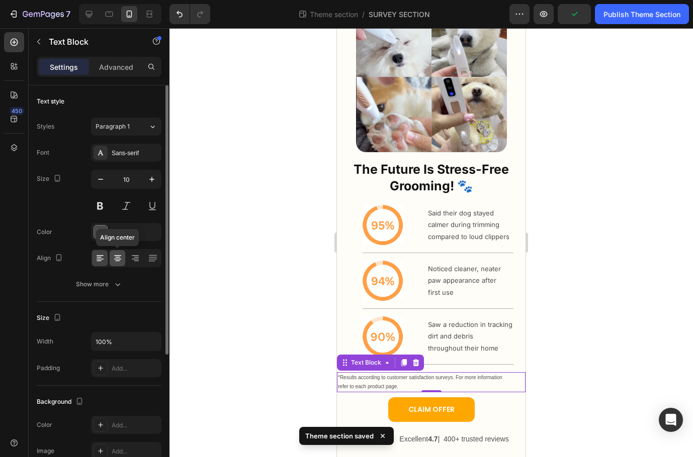
click at [114, 260] on icon at bounding box center [118, 258] width 10 height 10
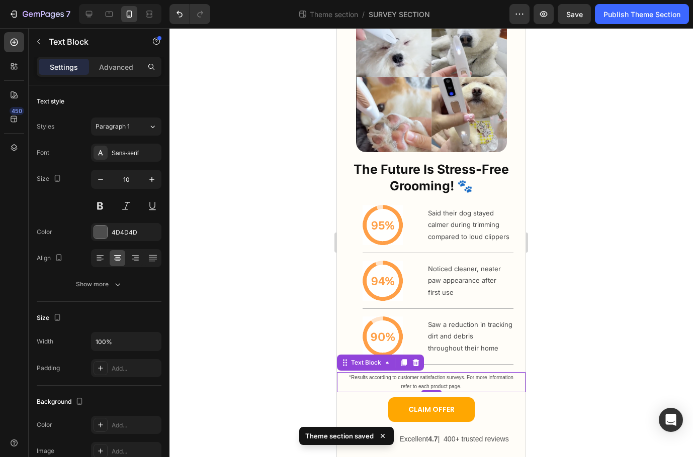
click at [248, 285] on div at bounding box center [430, 242] width 523 height 429
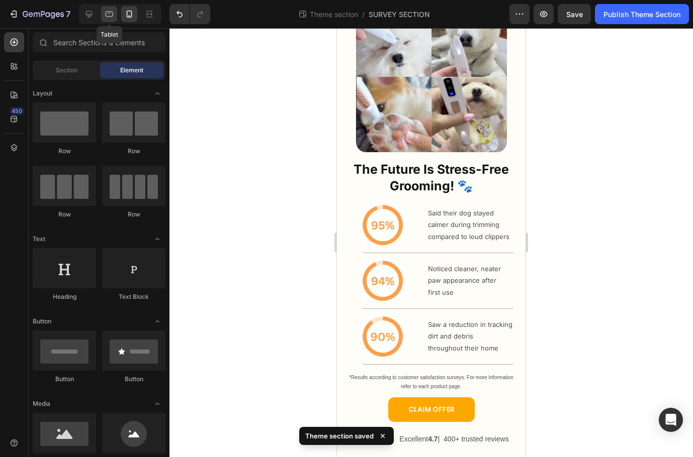
click at [111, 21] on div at bounding box center [109, 14] width 16 height 16
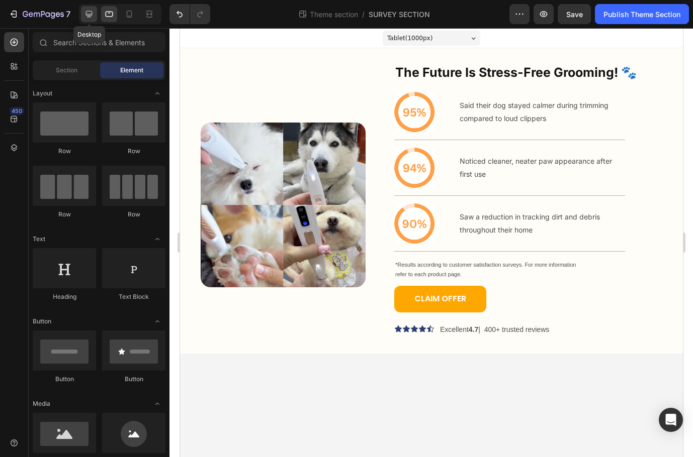
click at [90, 10] on icon at bounding box center [89, 14] width 10 height 10
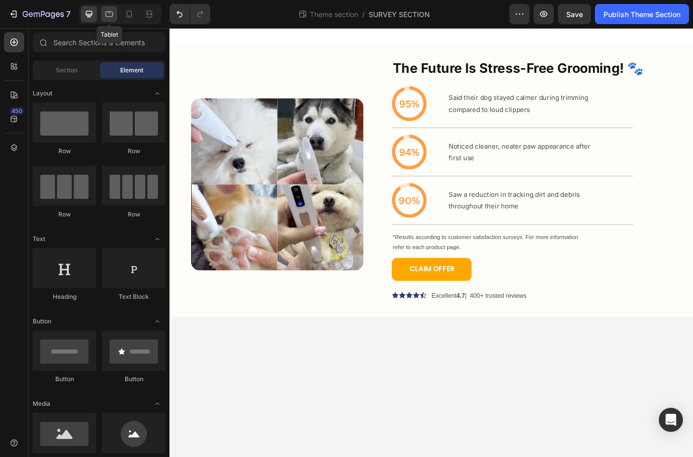
click at [108, 10] on icon at bounding box center [109, 14] width 10 height 10
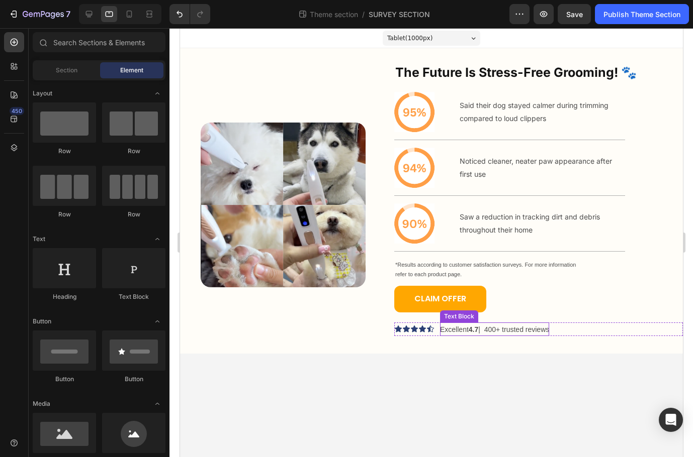
click at [524, 325] on p "Excellent 4.7 | 400+ trusted reviews" at bounding box center [493, 330] width 109 height 13
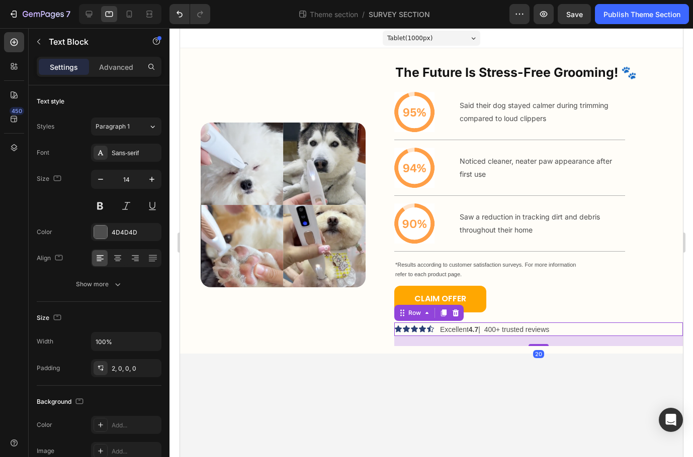
click at [572, 329] on div "Icon Icon Icon Icon Icon Icon List Excellent 4.7 | 400+ trusted reviews Text Bl…" at bounding box center [538, 330] width 289 height 14
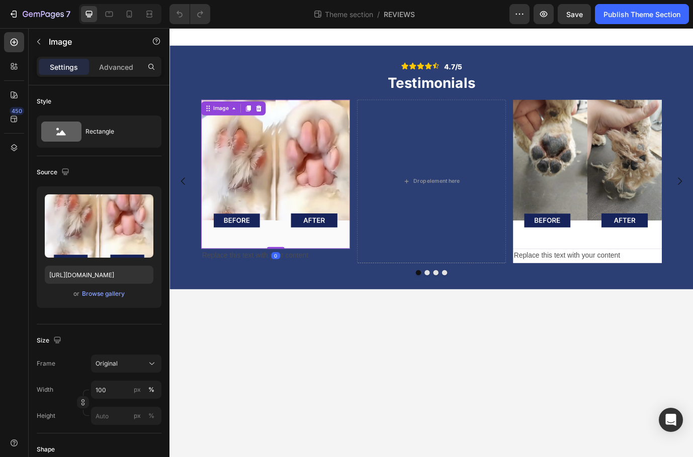
click at [339, 231] on img at bounding box center [291, 196] width 171 height 171
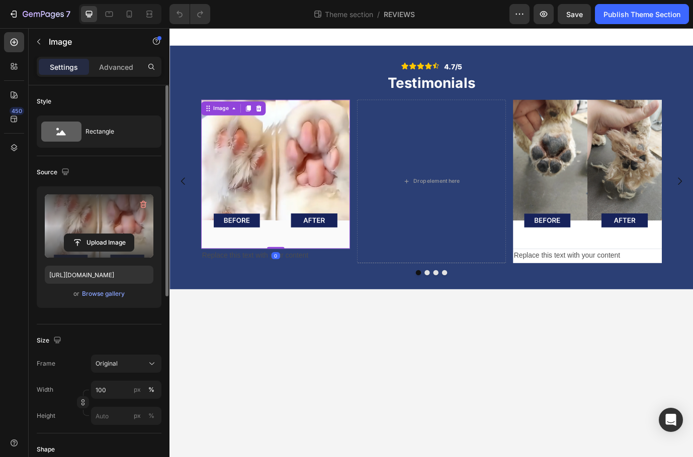
click at [131, 228] on label at bounding box center [99, 226] width 109 height 63
click at [131, 234] on input "file" at bounding box center [98, 242] width 69 height 17
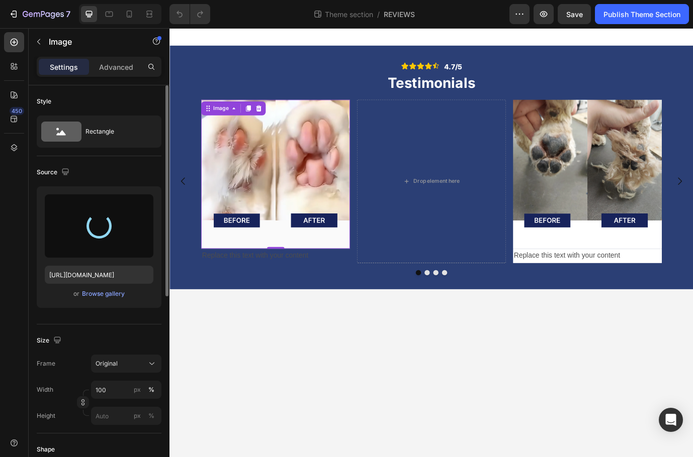
type input "[URL][DOMAIN_NAME]"
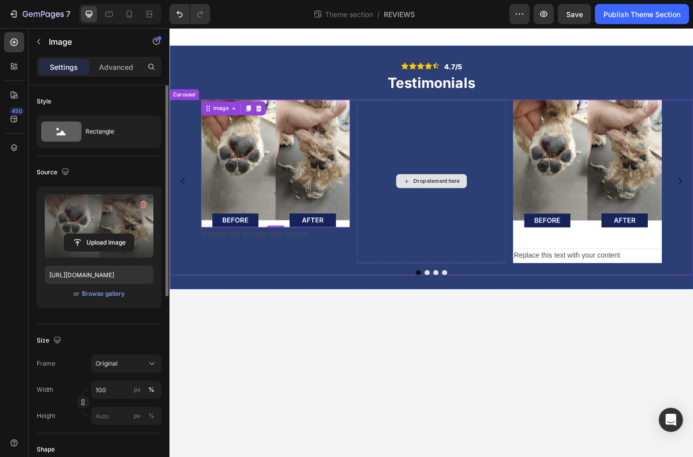
click at [491, 242] on div "Drop element here" at bounding box center [470, 205] width 171 height 188
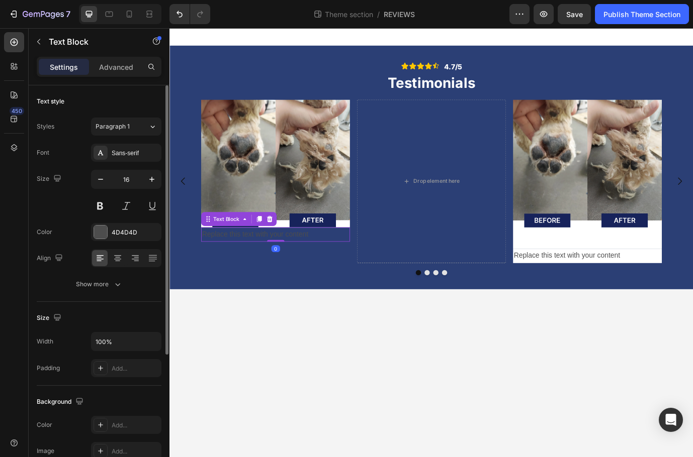
click at [351, 268] on div "Replace this text with your content" at bounding box center [291, 266] width 171 height 17
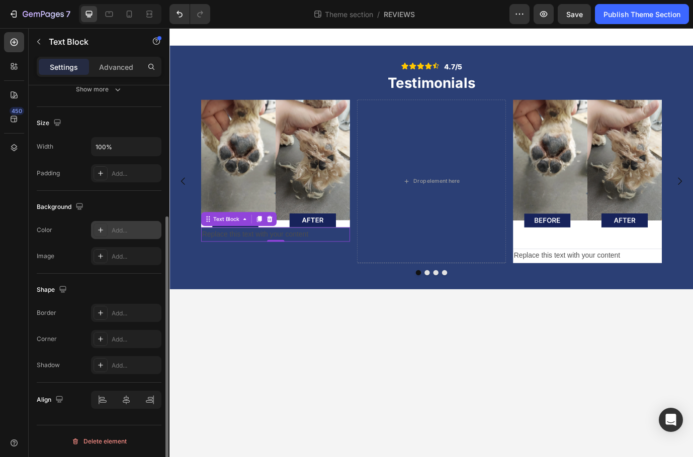
click at [116, 235] on div "Add..." at bounding box center [126, 230] width 70 height 18
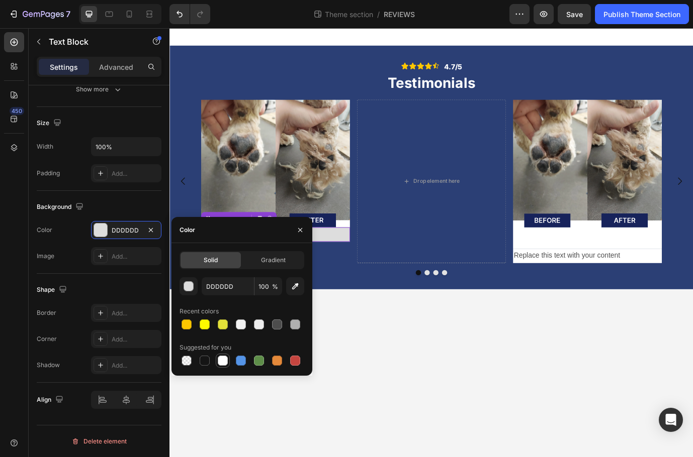
click at [226, 361] on div at bounding box center [223, 361] width 10 height 10
type input "FFFFFF"
click at [344, 391] on body "Icon Icon Icon Icon Icon Icon List 4.7/5 Text Block Row Testimonials Heading Im…" at bounding box center [470, 275] width 603 height 495
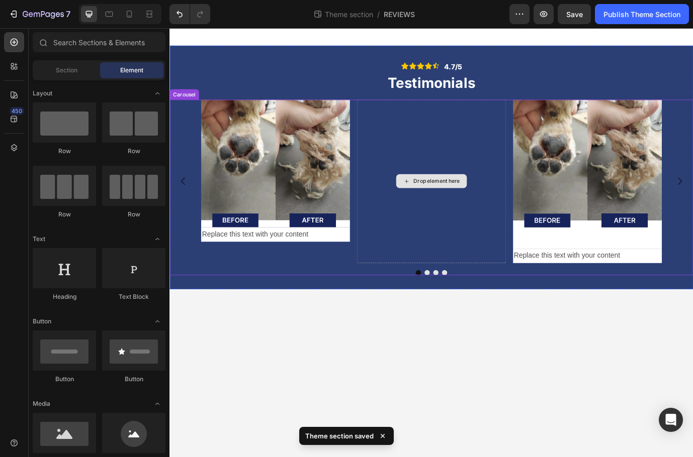
click at [442, 203] on icon at bounding box center [442, 205] width 8 height 9
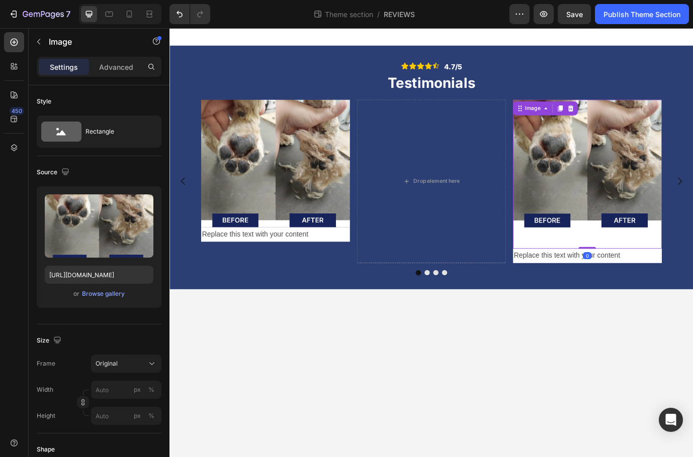
click at [616, 208] on img at bounding box center [650, 196] width 171 height 171
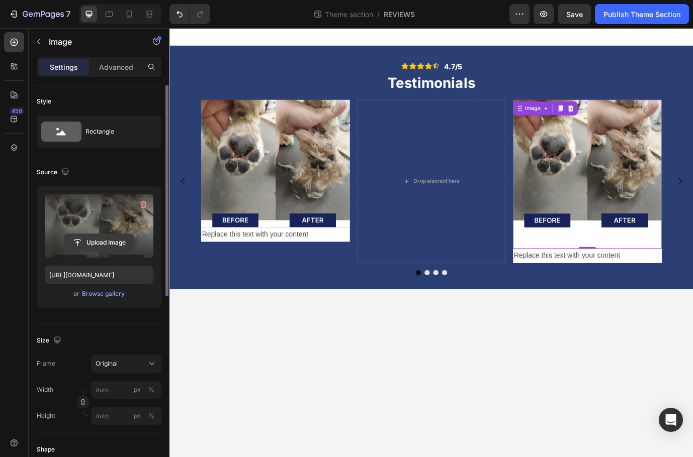
click at [116, 241] on input "file" at bounding box center [98, 242] width 69 height 17
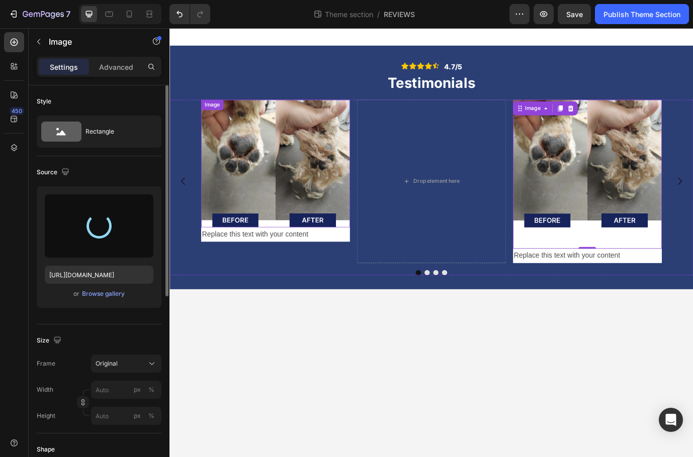
type input "https://cdn.shopify.com/s/files/1/0718/9056/7354/files/gempages_577589852464218…"
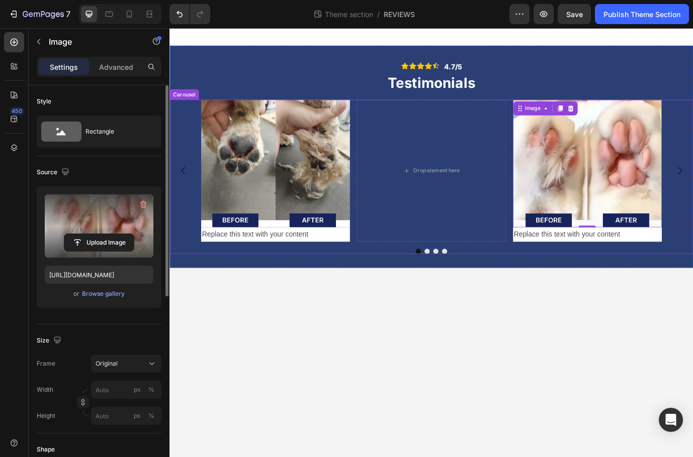
click at [191, 152] on div "Image Replace this text with your content Text Block Drop element here Image 0 …" at bounding box center [470, 193] width 603 height 164
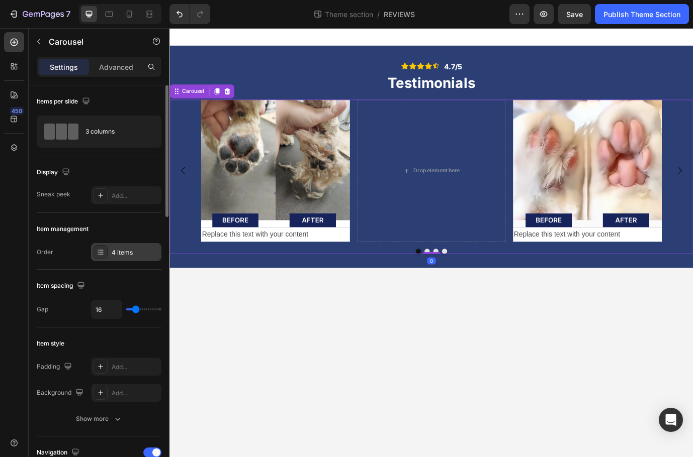
click at [124, 248] on div "4 items" at bounding box center [135, 252] width 47 height 9
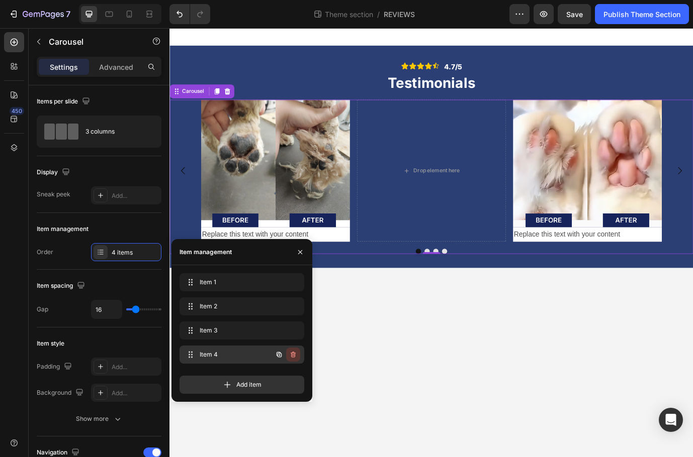
click at [293, 355] on icon "button" at bounding box center [292, 355] width 1 height 3
click at [297, 357] on button "Delete" at bounding box center [286, 355] width 28 height 14
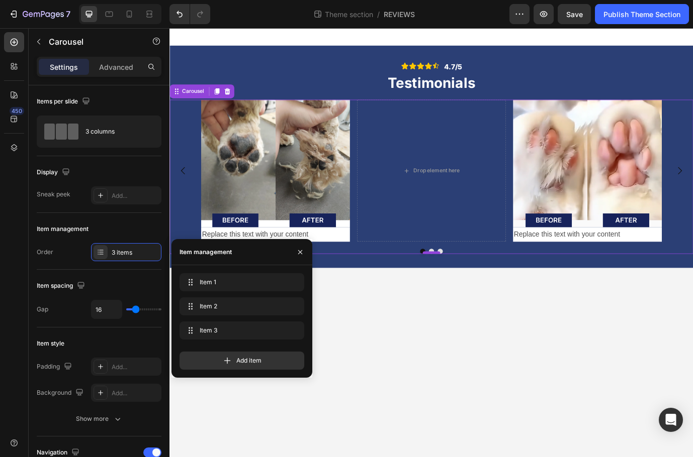
click at [475, 286] on div at bounding box center [471, 287] width 20 height 3
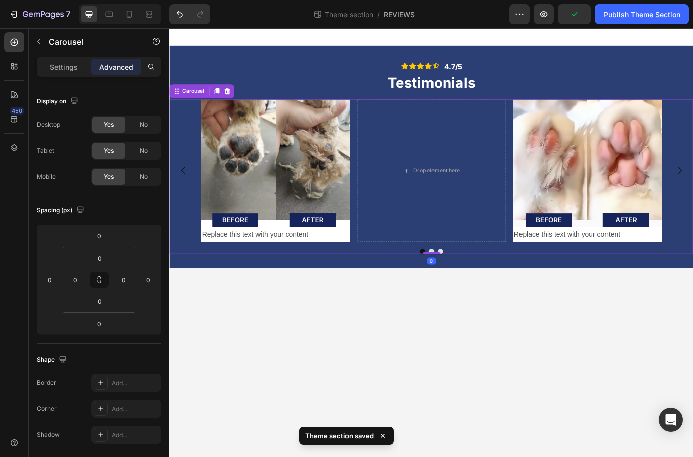
click at [473, 281] on div "Image Replace this text with your content Text Block Drop element here Image Re…" at bounding box center [470, 200] width 603 height 178
click at [472, 284] on button "Dot" at bounding box center [471, 286] width 6 height 6
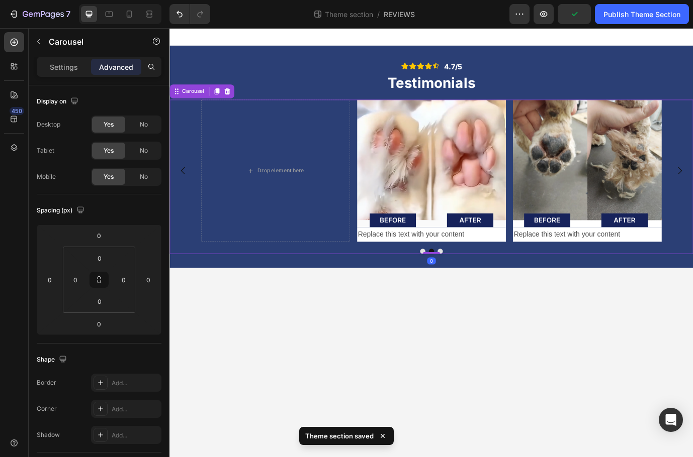
click at [483, 287] on button "Dot" at bounding box center [481, 286] width 6 height 6
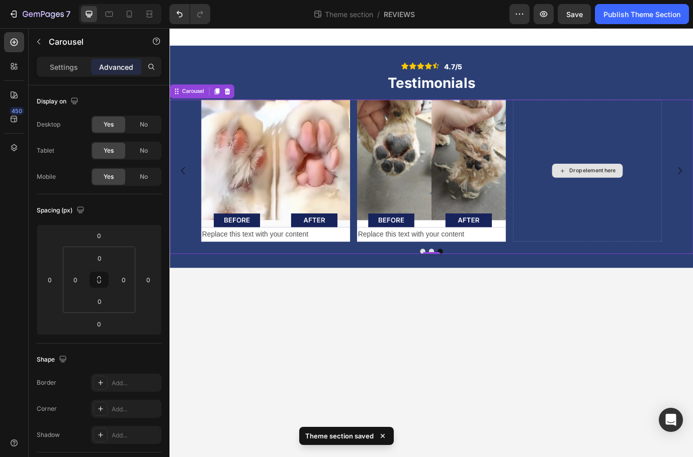
click at [602, 236] on div "Drop element here" at bounding box center [650, 193] width 171 height 164
click at [77, 68] on p "Settings" at bounding box center [64, 67] width 28 height 11
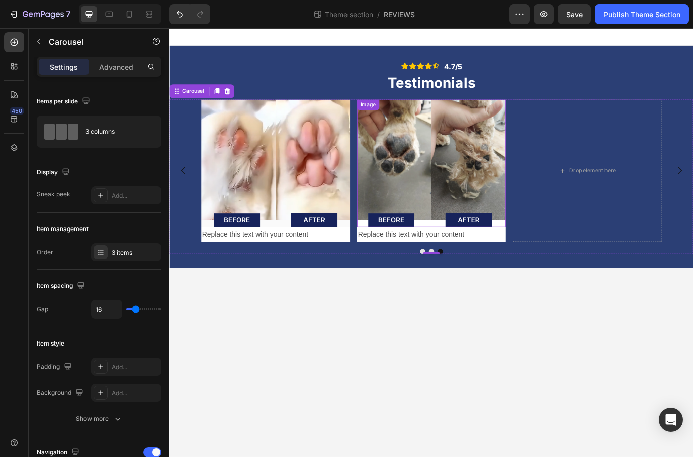
click at [434, 225] on img at bounding box center [470, 184] width 171 height 147
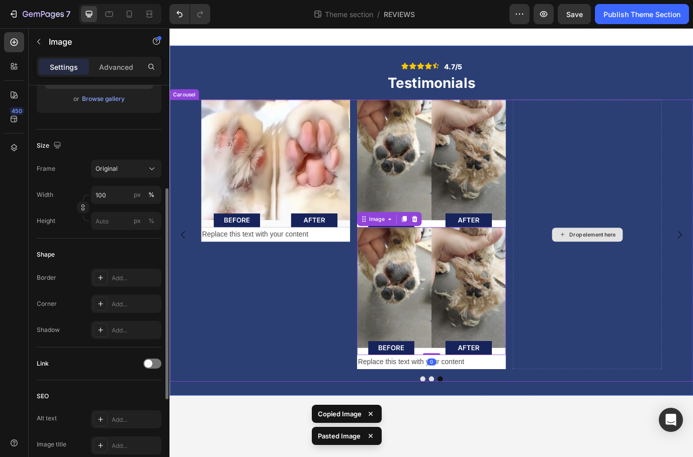
drag, startPoint x: 570, startPoint y: 254, endPoint x: 695, endPoint y: 185, distance: 143.3
click at [692, 185] on div "Image Image 0 Replace this text with your content Text Block Drop element here …" at bounding box center [471, 266] width 531 height 311
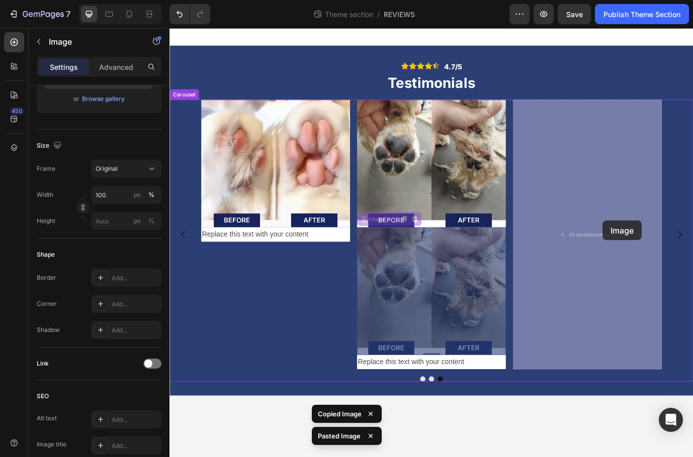
drag, startPoint x: 592, startPoint y: 282, endPoint x: 669, endPoint y: 251, distance: 82.8
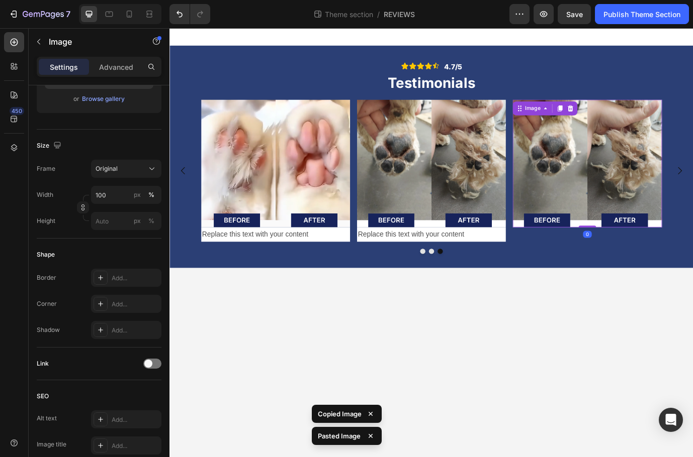
click at [654, 191] on img at bounding box center [650, 184] width 171 height 147
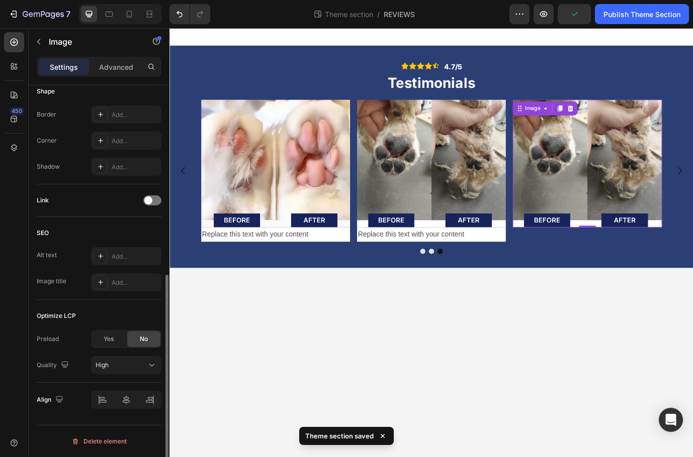
scroll to position [0, 0]
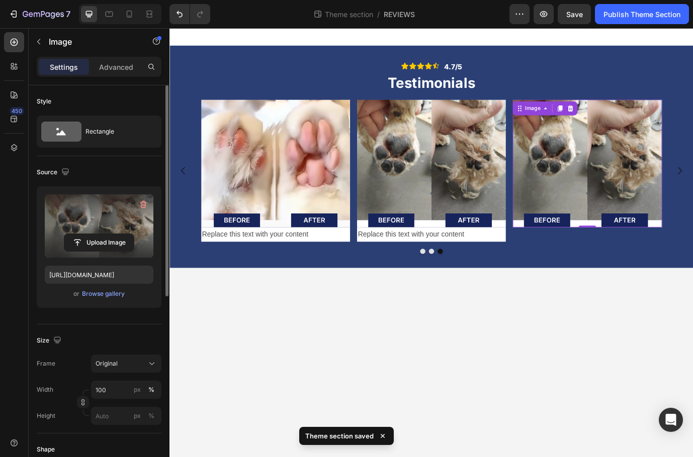
click at [102, 225] on label at bounding box center [99, 226] width 109 height 63
click at [102, 234] on input "file" at bounding box center [98, 242] width 69 height 17
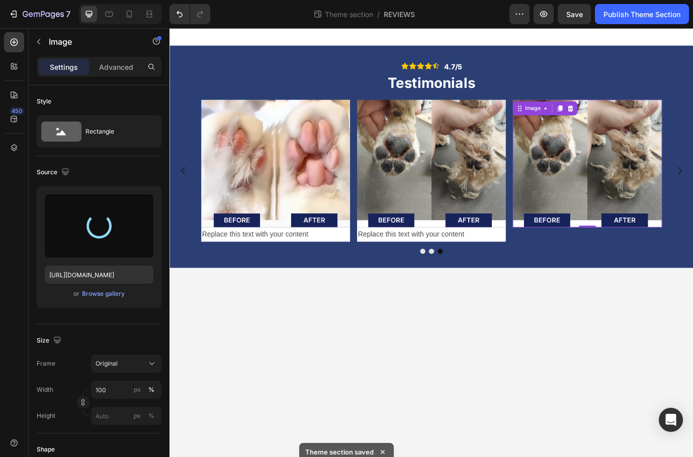
type input "https://cdn.shopify.com/s/files/1/0718/9056/7354/files/gempages_577589852464218…"
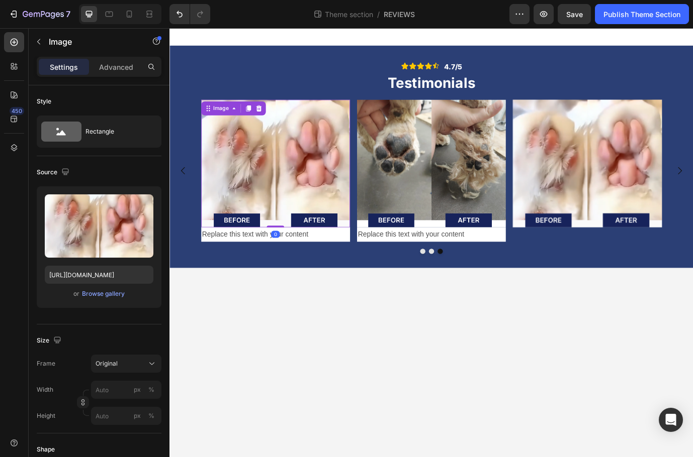
click at [316, 180] on img at bounding box center [291, 184] width 171 height 147
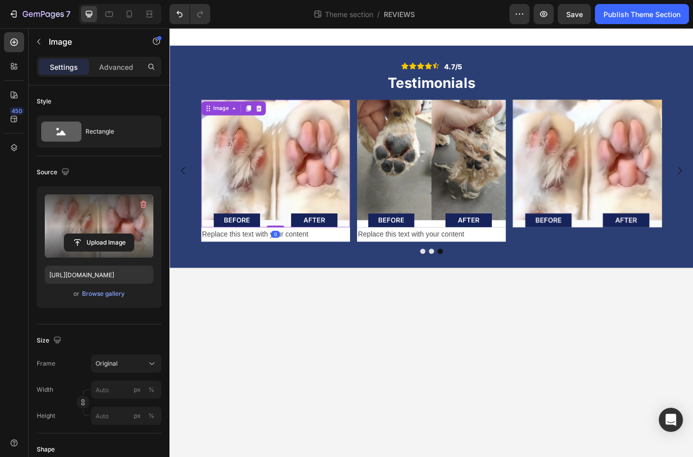
click at [98, 220] on label at bounding box center [99, 226] width 109 height 63
click at [98, 234] on input "file" at bounding box center [98, 242] width 69 height 17
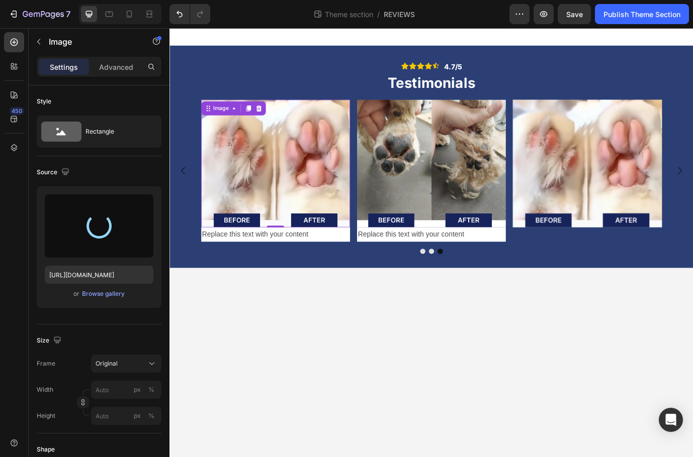
type input "[URL][DOMAIN_NAME]"
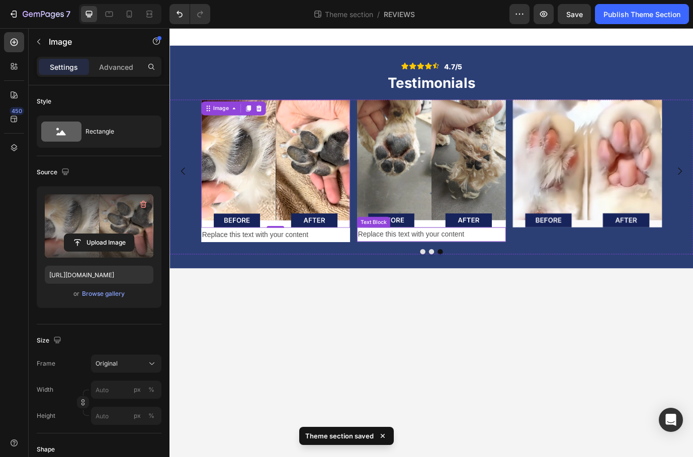
click at [542, 270] on div "Replace this text with your content" at bounding box center [470, 266] width 171 height 17
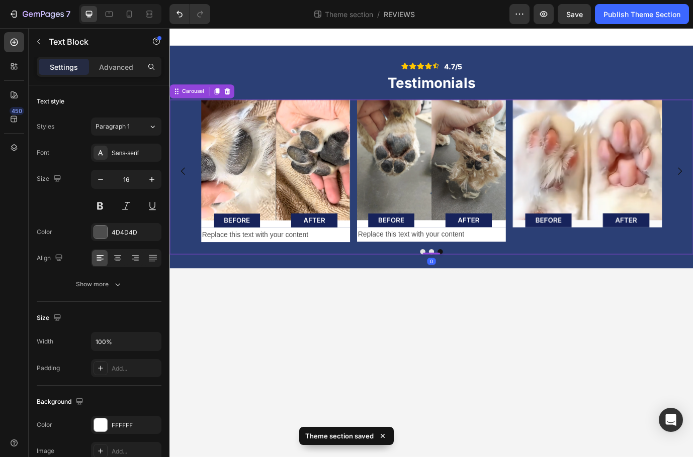
click at [621, 264] on div "Image" at bounding box center [650, 193] width 171 height 164
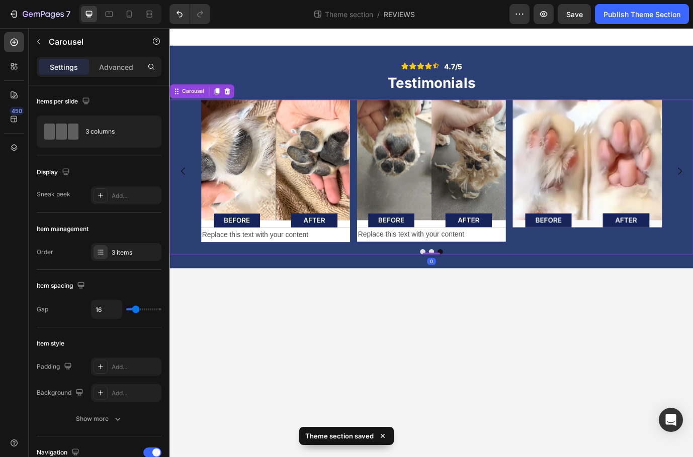
click at [614, 268] on div "Image" at bounding box center [650, 193] width 171 height 164
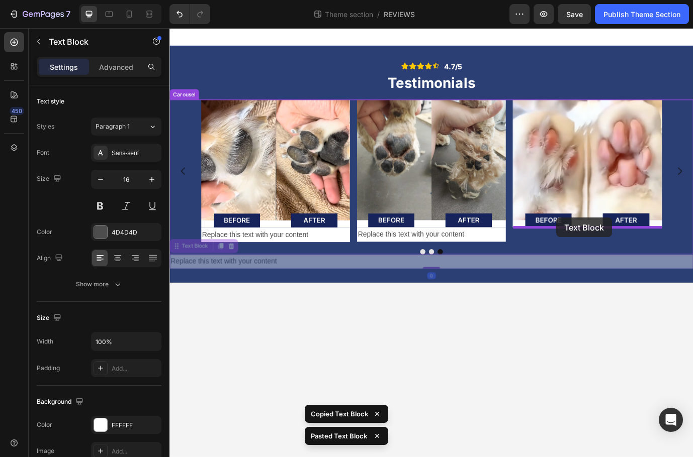
drag, startPoint x: 340, startPoint y: 301, endPoint x: 616, endPoint y: 249, distance: 280.3
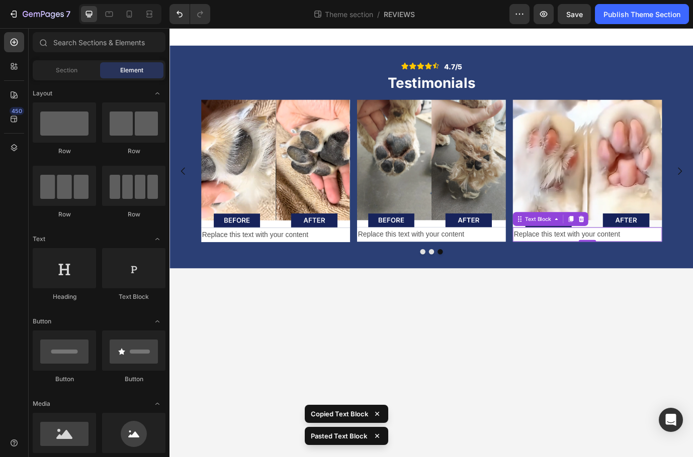
click at [624, 336] on body "Icon Icon Icon Icon Icon Icon List 4.7/5 Text Block Row Testimonials Heading Im…" at bounding box center [470, 275] width 603 height 495
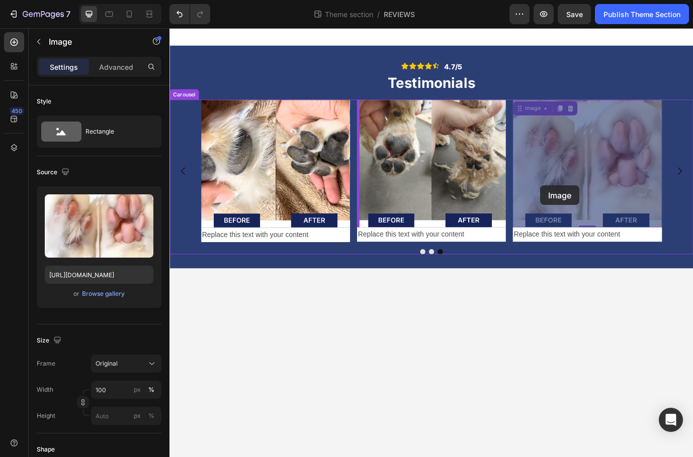
drag, startPoint x: 669, startPoint y: 213, endPoint x: 609, endPoint y: 208, distance: 60.0
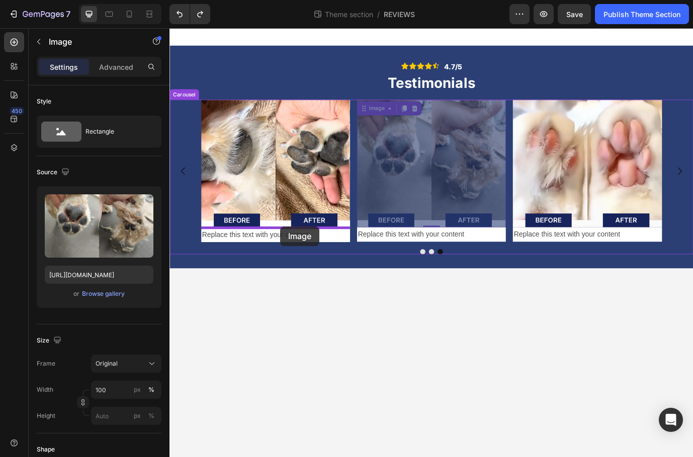
drag, startPoint x: 441, startPoint y: 197, endPoint x: 299, endPoint y: 253, distance: 153.6
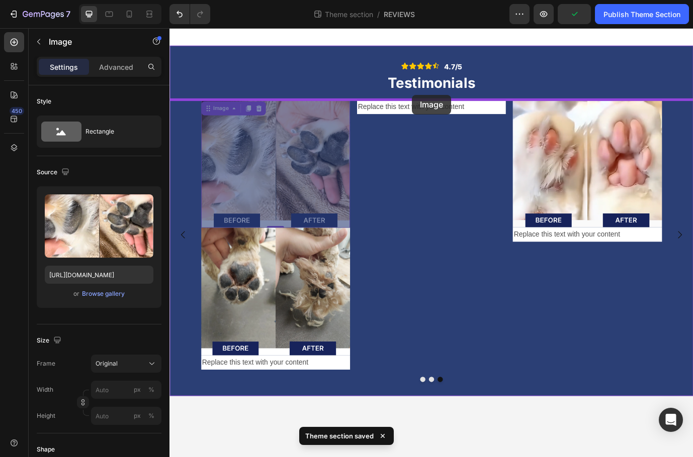
drag, startPoint x: 375, startPoint y: 206, endPoint x: 449, endPoint y: 107, distance: 123.3
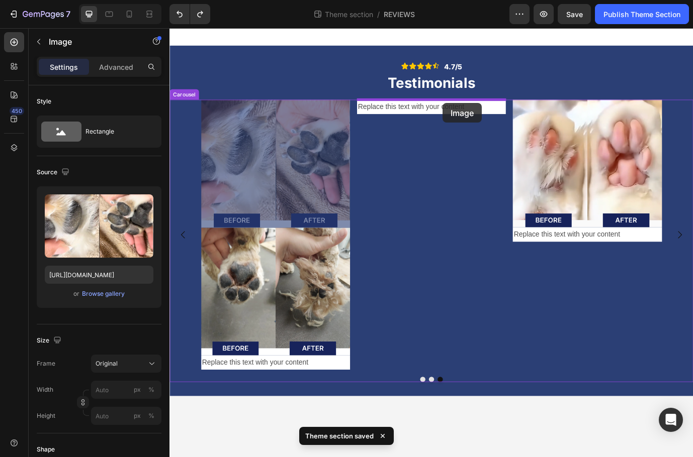
drag, startPoint x: 416, startPoint y: 147, endPoint x: 484, endPoint y: 115, distance: 75.3
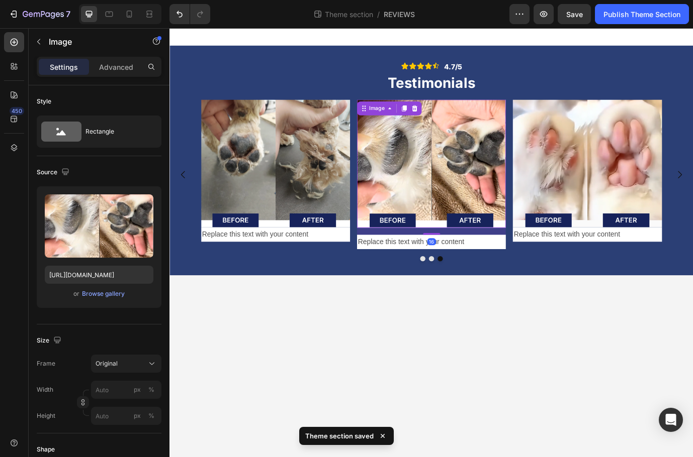
click at [493, 354] on body "Icon Icon Icon Icon Icon Icon List 4.7/5 Text Block Row Testimonials Heading Im…" at bounding box center [470, 275] width 603 height 495
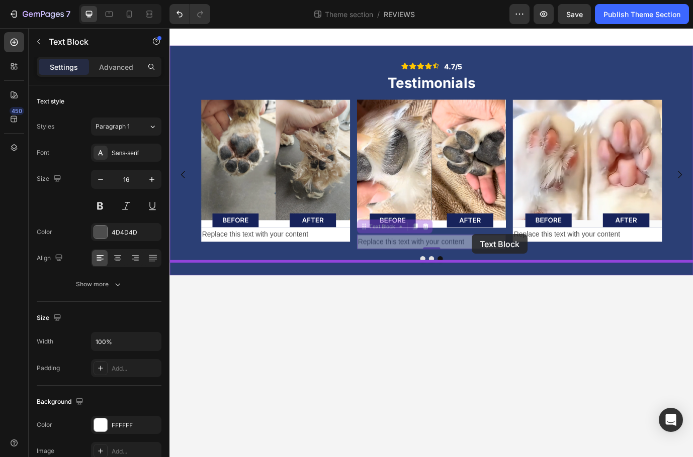
drag, startPoint x: 516, startPoint y: 271, endPoint x: 518, endPoint y: 266, distance: 5.9
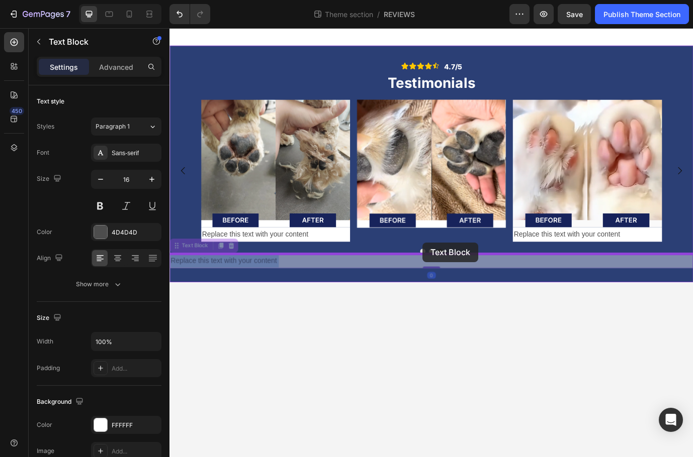
drag, startPoint x: 281, startPoint y: 288, endPoint x: 419, endPoint y: 306, distance: 138.9
click at [419, 307] on div "Icon Icon Icon Icon Icon Icon List 4.7/5 Text Block Row Testimonials Heading Im…" at bounding box center [470, 174] width 603 height 293
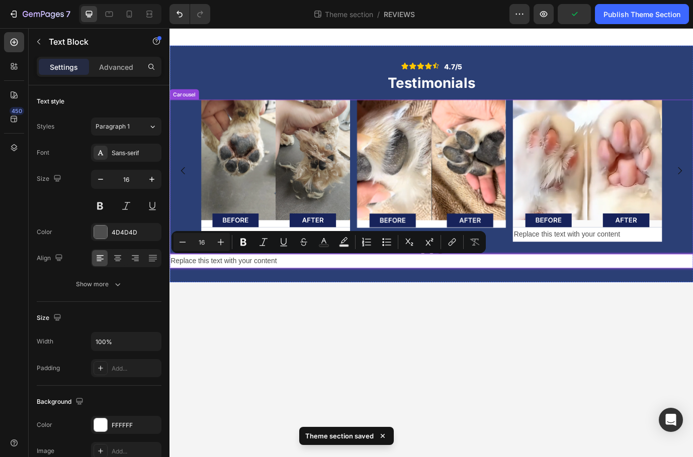
drag, startPoint x: 514, startPoint y: 300, endPoint x: 550, endPoint y: 283, distance: 40.3
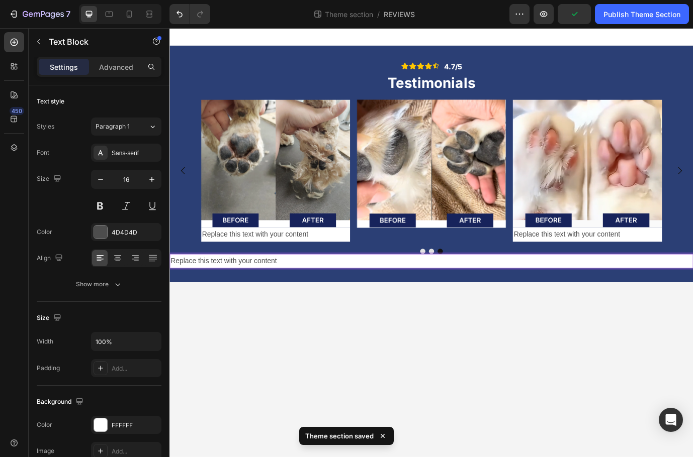
drag, startPoint x: 545, startPoint y: 295, endPoint x: 376, endPoint y: 303, distance: 169.1
click at [397, 291] on p "Replace this text with your content" at bounding box center [470, 297] width 601 height 15
drag, startPoint x: 352, startPoint y: 349, endPoint x: 325, endPoint y: 320, distance: 39.5
click at [351, 348] on body "Icon Icon Icon Icon Icon Icon List 4.7/5 Text Block Row Testimonials Heading Im…" at bounding box center [470, 275] width 603 height 495
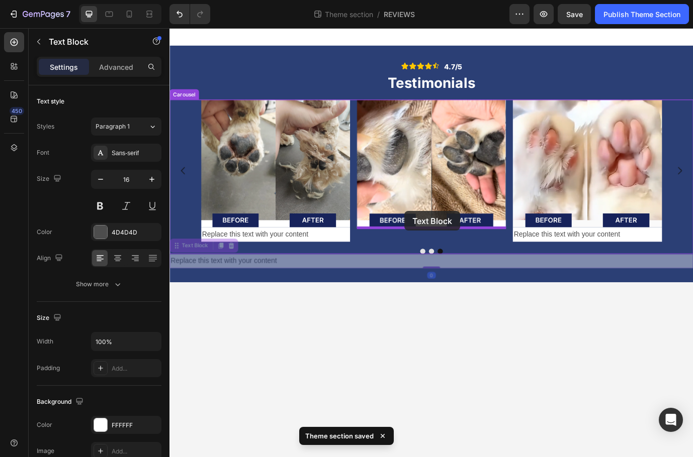
drag, startPoint x: 326, startPoint y: 296, endPoint x: 439, endPoint y: 246, distance: 123.4
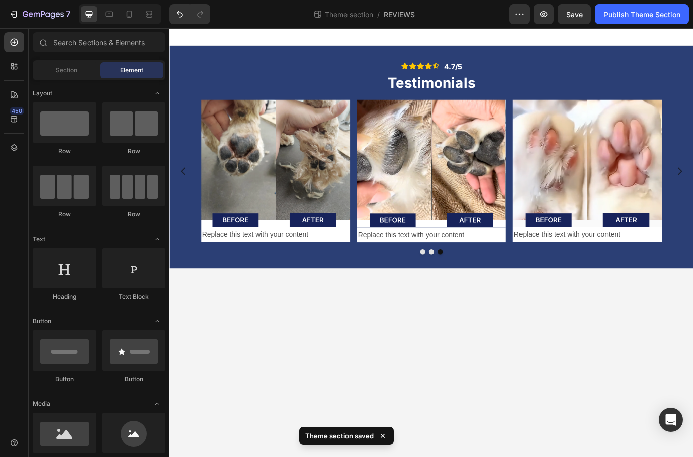
click at [503, 365] on body "Icon Icon Icon Icon Icon Icon List 4.7/5 Text Block Row Testimonials Heading Im…" at bounding box center [470, 275] width 603 height 495
click at [327, 265] on div "Replace this text with your content" at bounding box center [291, 266] width 171 height 17
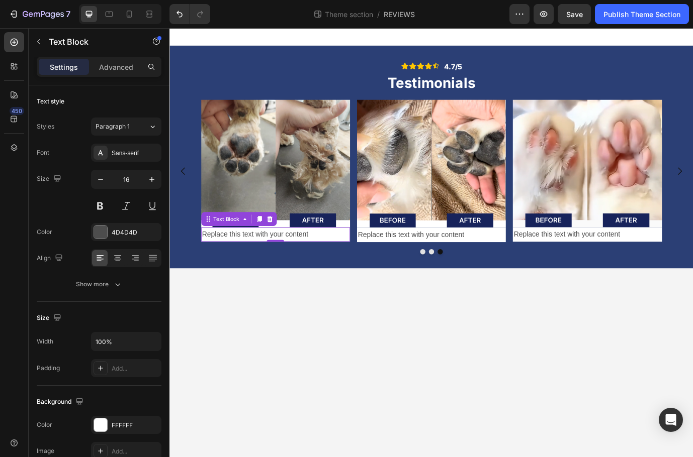
click at [327, 265] on div "Replace this text with your content" at bounding box center [291, 266] width 171 height 17
click at [327, 265] on p "Replace this text with your content" at bounding box center [291, 266] width 169 height 15
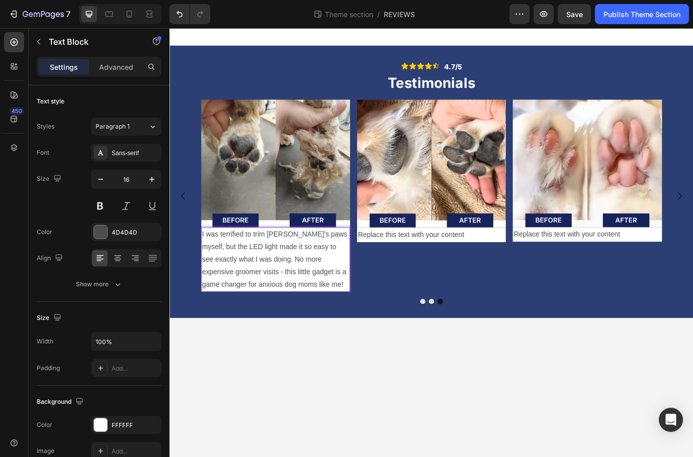
click at [238, 263] on p "I was terrified to trim Max's paws myself, but the LED light made it so easy to…" at bounding box center [291, 295] width 169 height 72
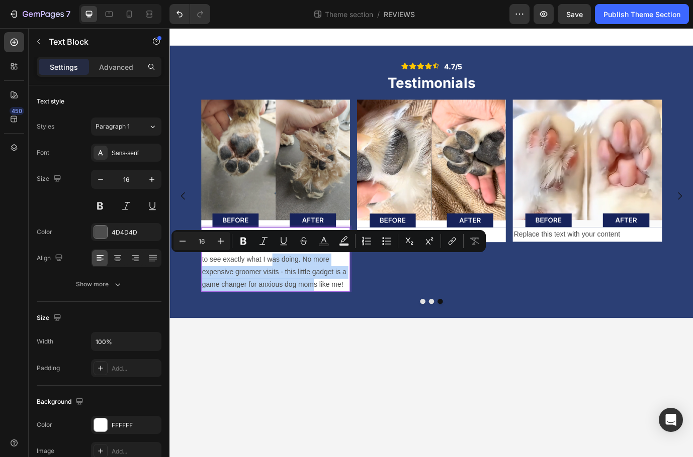
drag, startPoint x: 311, startPoint y: 322, endPoint x: 271, endPoint y: 295, distance: 48.4
click at [271, 295] on p "I was so scared to trim Max's paws myself, but the LED light made it so easy to…" at bounding box center [291, 295] width 169 height 72
click at [318, 321] on p "I was so scared to trim Max's paws myself, but the LED light made it so easy to…" at bounding box center [291, 295] width 169 height 72
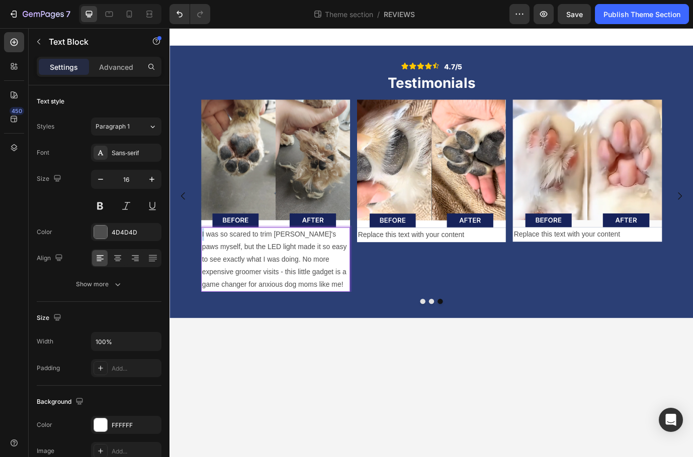
click at [208, 265] on p "I was so scared to trim Max's paws myself, but the LED light made it so easy to…" at bounding box center [291, 295] width 169 height 72
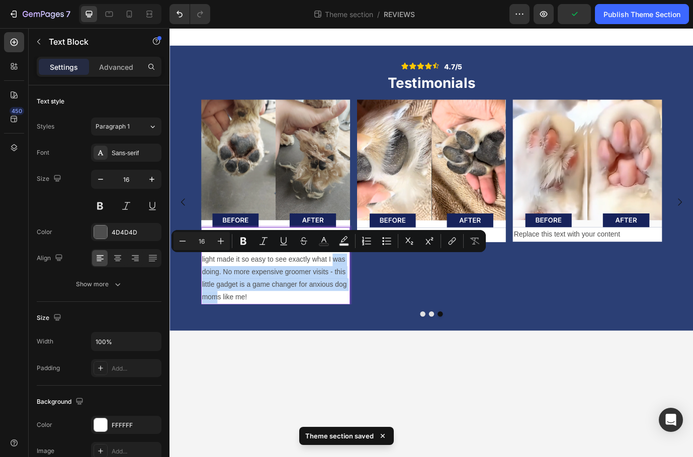
drag, startPoint x: 350, startPoint y: 295, endPoint x: 366, endPoint y: 338, distance: 46.1
click at [366, 338] on p "I'm totally blown away. I was so scared to trim Max's paws myself, but the LED …" at bounding box center [291, 302] width 169 height 87
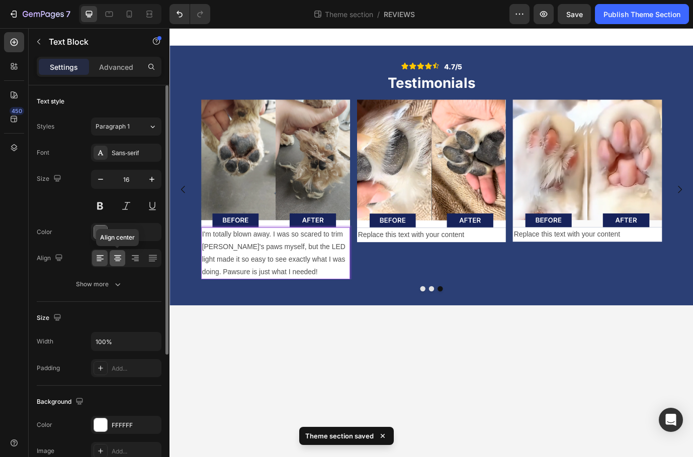
click at [118, 259] on icon at bounding box center [117, 259] width 7 height 1
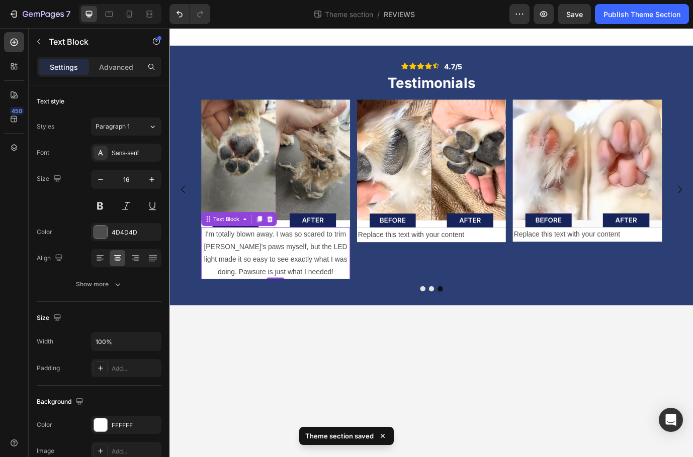
click at [353, 372] on body "Icon Icon Icon Icon Icon Icon List 4.7/5 Text Block Row Testimonials Heading Im…" at bounding box center [470, 275] width 603 height 495
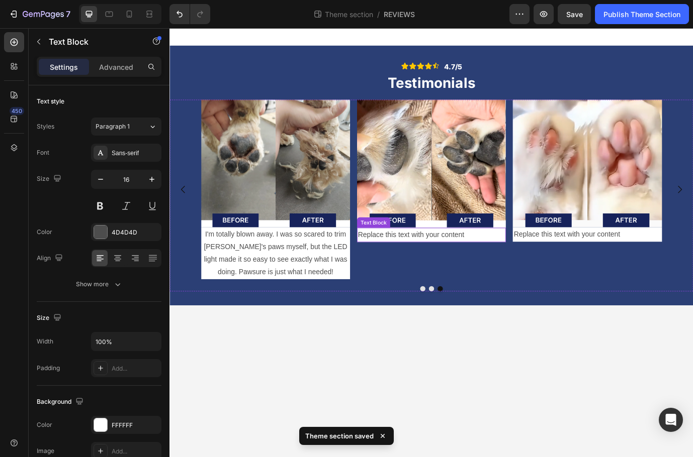
click at [503, 266] on div "Replace this text with your content" at bounding box center [470, 266] width 171 height 17
click at [504, 266] on p "Replace this text with your content" at bounding box center [470, 266] width 169 height 15
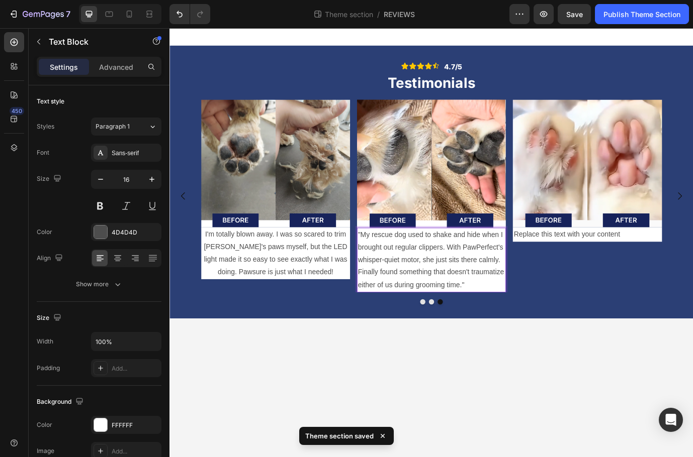
click at [519, 274] on p ""My rescue dog used to shake and hide when I brought out regular clippers. With…" at bounding box center [470, 295] width 169 height 72
drag, startPoint x: 518, startPoint y: 277, endPoint x: 506, endPoint y: 279, distance: 12.2
click at [517, 277] on p ""My rescue dog used to shake and hide when I brought out regular clippers. With…" at bounding box center [470, 295] width 169 height 72
click at [496, 279] on p ""My rescue dog used to shake and hide when I brought out regular clippers. With…" at bounding box center [470, 295] width 169 height 72
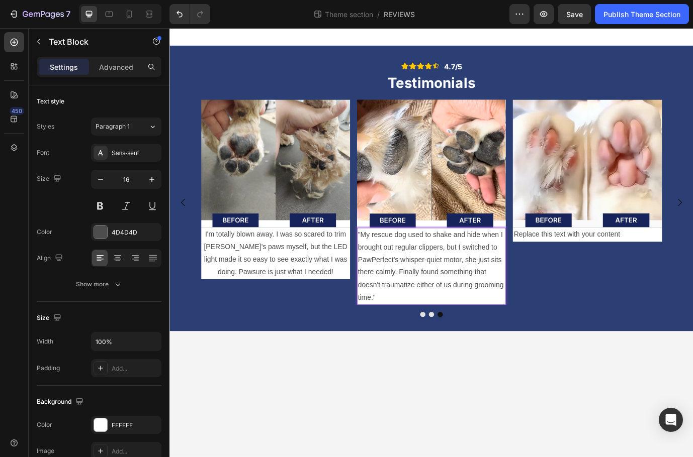
click at [464, 296] on p ""My rescue dog used to shake and hide when I brought out regular clippers, but …" at bounding box center [470, 302] width 169 height 87
click at [465, 295] on p ""My rescue dog used to shake and hide when I brought out regular clippers, but …" at bounding box center [470, 302] width 169 height 87
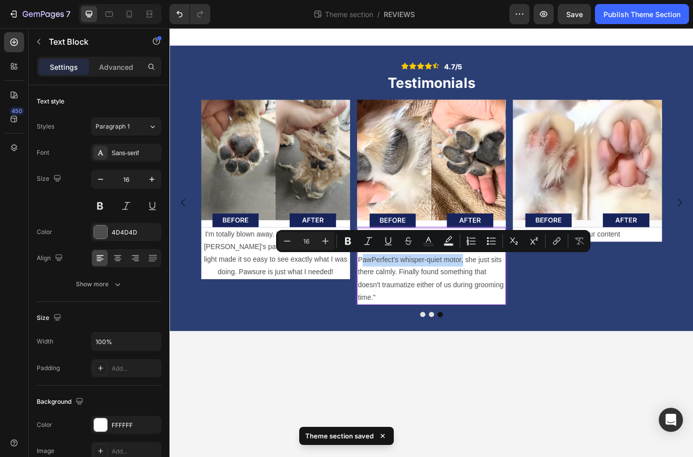
drag, startPoint x: 508, startPoint y: 296, endPoint x: 390, endPoint y: 294, distance: 117.7
click at [390, 294] on p ""My rescue dog used to shake and hide when I brought out regular clippers, but …" at bounding box center [470, 302] width 169 height 87
click at [453, 300] on p ""My rescue dog used to shake and hide when I brought out regular clippers, but …" at bounding box center [470, 302] width 169 height 87
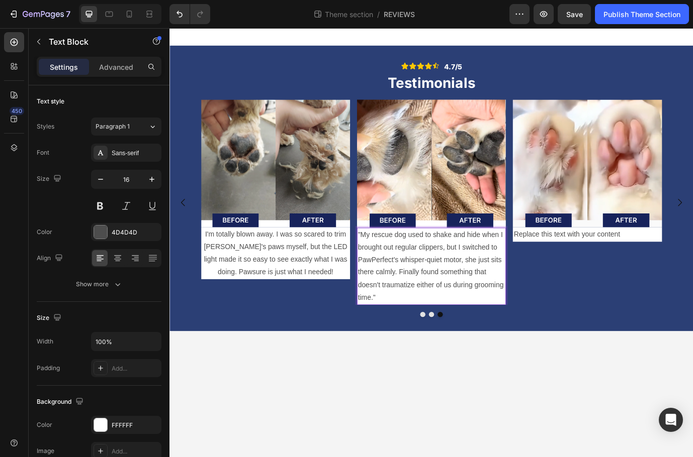
click at [472, 279] on p ""My rescue dog used to shake and hide when I brought out regular clippers, but …" at bounding box center [470, 302] width 169 height 87
click at [425, 278] on p ""My rescue dog used to shake and hide when I brought out regular trimmer, but I…" at bounding box center [470, 302] width 169 height 87
click at [428, 279] on p ""My rescue dog used to shake and hide when I brought out regular trimmer, but I…" at bounding box center [470, 302] width 169 height 87
click at [485, 289] on p ""My rescue dog used to shake and hide when I brought out the regular trimmer, b…" at bounding box center [470, 302] width 169 height 87
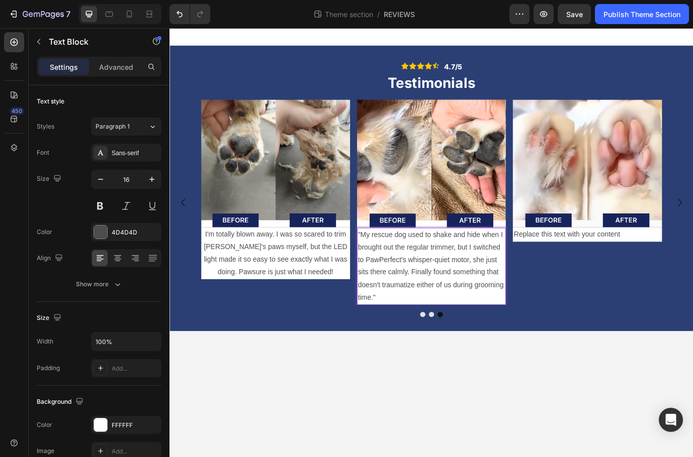
click at [514, 283] on p ""My rescue dog used to shake and hide when I brought out the regular trimmer, b…" at bounding box center [470, 302] width 169 height 87
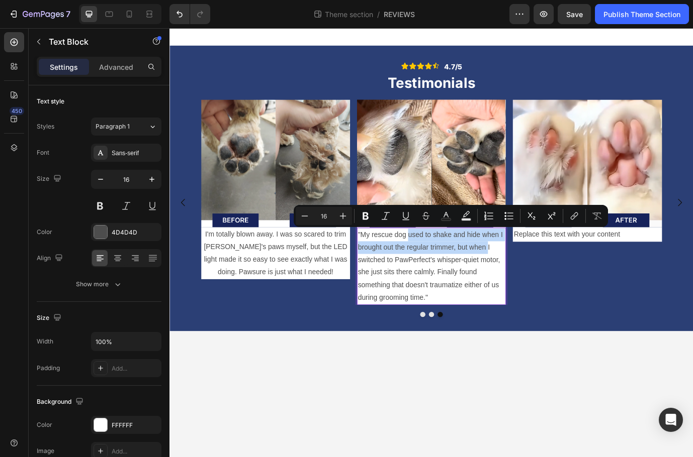
drag, startPoint x: 535, startPoint y: 282, endPoint x: 445, endPoint y: 265, distance: 92.1
click at [445, 265] on p ""My rescue dog used to shake and hide when I brought out the regular trimmer, b…" at bounding box center [470, 302] width 169 height 87
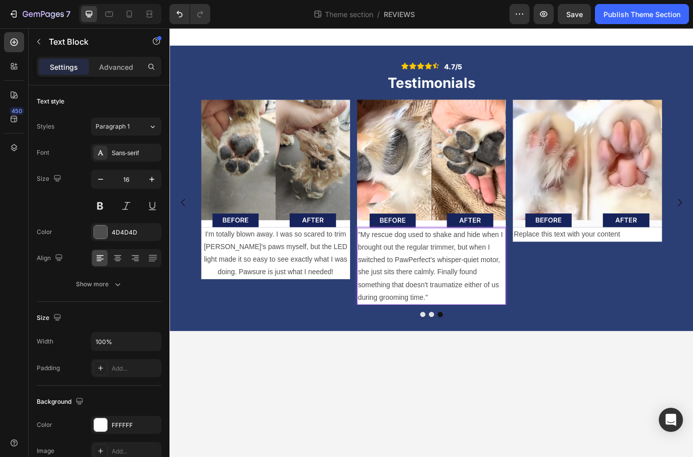
click at [520, 294] on p ""My rescue dog used to shake and hide when I brought out the regular trimmer, b…" at bounding box center [470, 302] width 169 height 87
click at [507, 338] on p ""My rescue dog used to shake and hide when I brought out the regular trimmer, b…" at bounding box center [470, 302] width 169 height 87
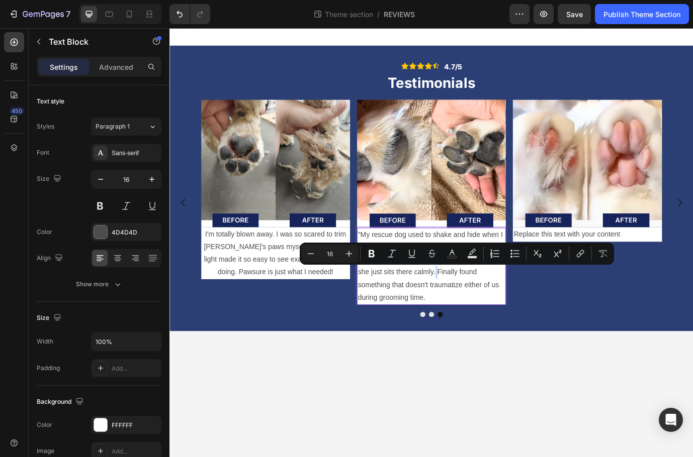
click at [476, 306] on p ""My rescue dog used to shake and hide when I brought out the regular trimmer, b…" at bounding box center [470, 302] width 169 height 87
click at [477, 308] on p ""My rescue dog used to shake and hide when I brought out the regular trimmer, b…" at bounding box center [470, 302] width 169 height 87
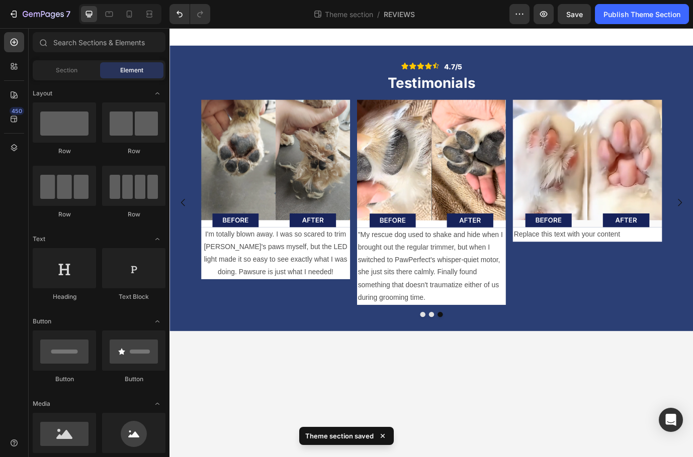
click at [501, 393] on body "Icon Icon Icon Icon Icon Icon List 4.7/5 Text Block Row Testimonials Heading Im…" at bounding box center [470, 275] width 603 height 495
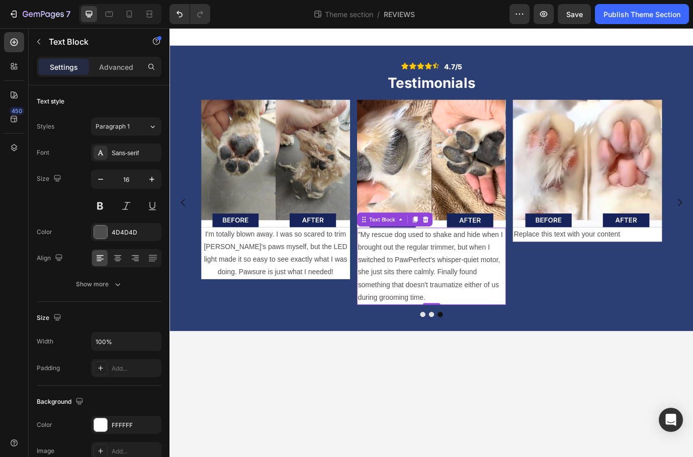
click at [468, 313] on p ""My rescue dog used to shake and hide when I brought out the regular trimmer, b…" at bounding box center [470, 302] width 169 height 87
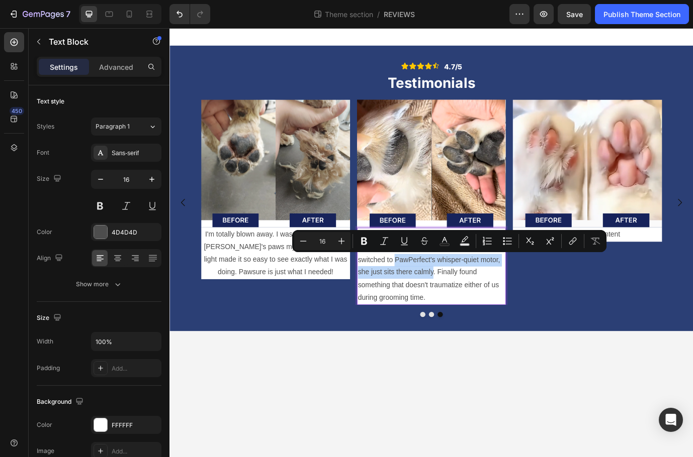
drag, startPoint x: 472, startPoint y: 311, endPoint x: 428, endPoint y: 295, distance: 46.6
click at [428, 295] on p ""My rescue dog used to shake and hide when I brought out the regular trimmer, b…" at bounding box center [470, 302] width 169 height 87
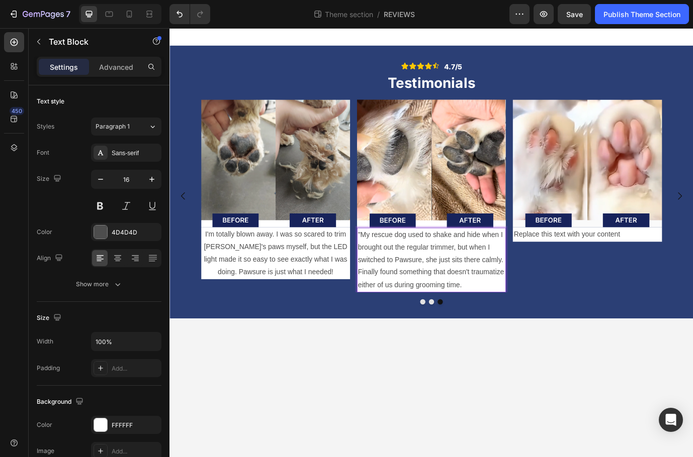
click at [530, 393] on body "Icon Icon Icon Icon Icon Icon List 4.7/5 Text Block Row Testimonials Heading Im…" at bounding box center [470, 275] width 603 height 495
click at [393, 265] on p ""My rescue dog used to shake and hide when I brought out the regular trimmer, b…" at bounding box center [470, 295] width 169 height 72
click at [390, 266] on p ""My rescue dog used to shake and hide when I brought out the regular trimmer, b…" at bounding box center [470, 295] width 169 height 72
click at [692, 270] on div "Replace this text with your content" at bounding box center [650, 266] width 171 height 17
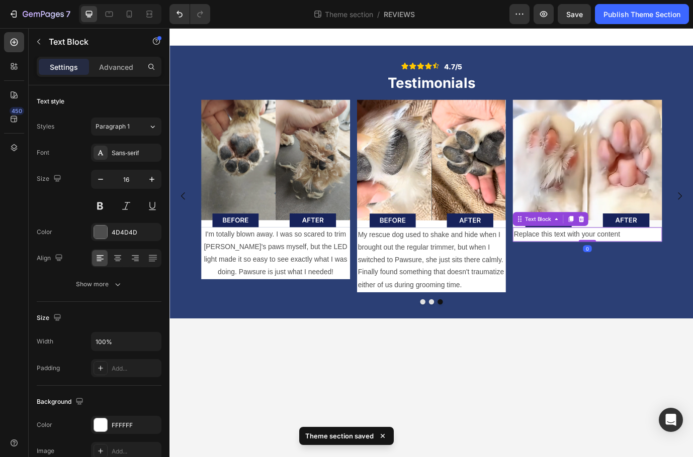
click at [692, 270] on div "Replace this text with your content" at bounding box center [650, 266] width 171 height 17
click at [692, 270] on p "Replace this text with your content" at bounding box center [650, 266] width 169 height 15
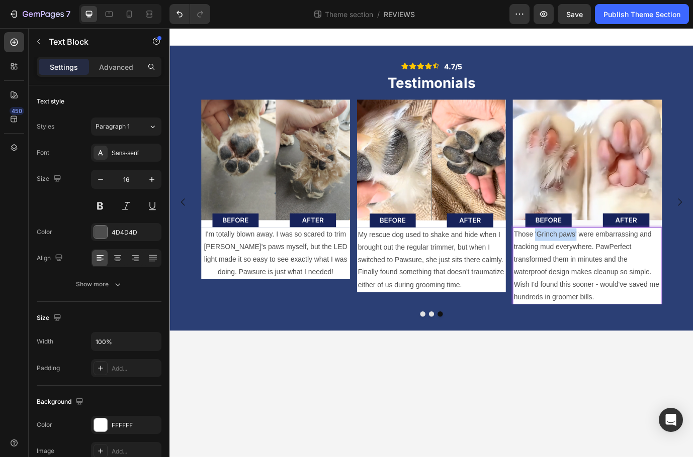
drag, startPoint x: 638, startPoint y: 265, endPoint x: 591, endPoint y: 267, distance: 47.8
click at [591, 267] on p "Those 'Grinch paws' were embarrassing and tracking mud everywhere. PawPerfect t…" at bounding box center [650, 302] width 169 height 87
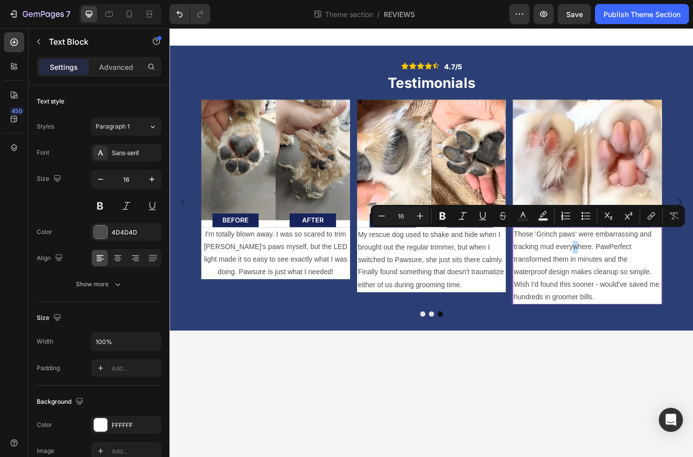
click at [638, 273] on p "Those 'Grinch paws' were embarrassing and tracking mud everywhere. PawPerfect t…" at bounding box center [650, 302] width 169 height 87
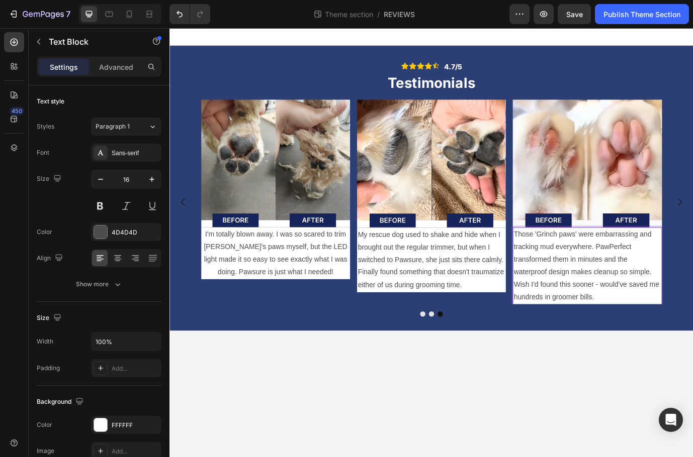
click at [657, 279] on p "Those 'Grinch paws' were embarrassing and tracking mud everywhere. PawPerfect t…" at bounding box center [650, 302] width 169 height 87
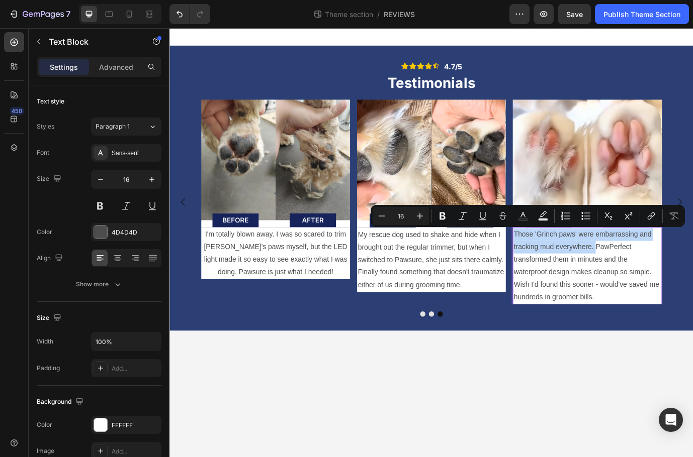
drag, startPoint x: 661, startPoint y: 280, endPoint x: 565, endPoint y: 260, distance: 98.7
click at [565, 260] on div "Those 'Grinch paws' were embarrassing and tracking mud everywhere. PawPerfect t…" at bounding box center [650, 302] width 171 height 89
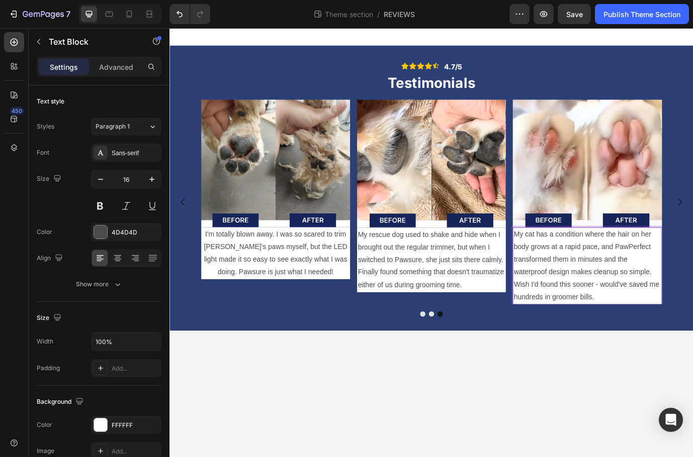
click at [692, 278] on p "My cat has a condition where the hair on her body grows at a rapid pace, and Pa…" at bounding box center [650, 302] width 169 height 87
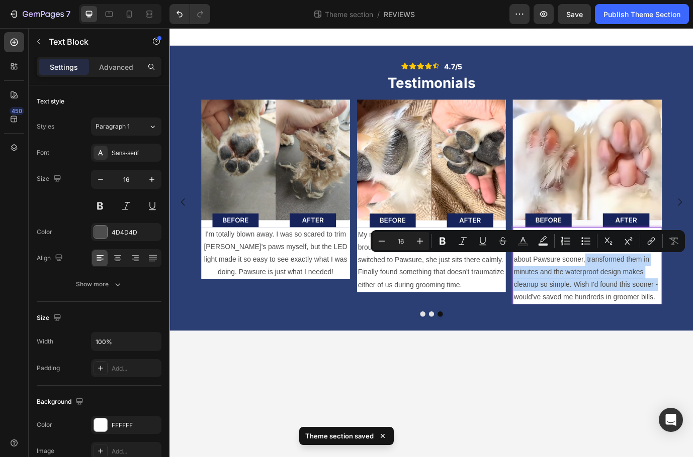
drag, startPoint x: 732, startPoint y: 323, endPoint x: 648, endPoint y: 292, distance: 89.8
click at [648, 292] on p "My cat has a condition where the hair on her body grows at a rapid pace. I wish…" at bounding box center [650, 302] width 169 height 87
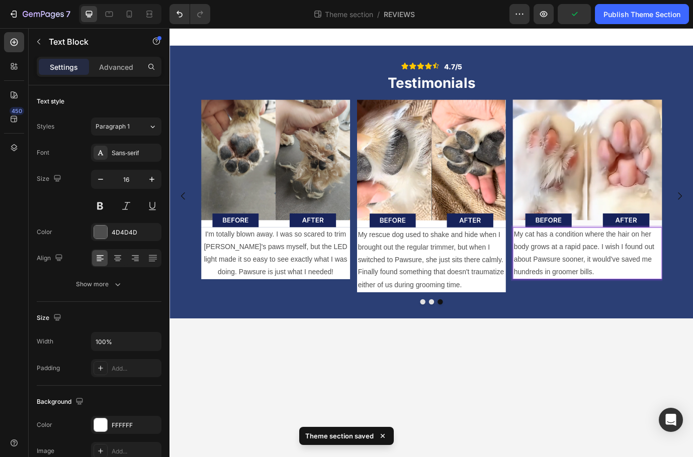
click at [615, 293] on p "My cat has a condition where the hair on her body grows at a rapid pace. I wish…" at bounding box center [650, 288] width 169 height 58
click at [617, 299] on p "My cat has a condition where the hair on her body grows at a rapid pace. I wish…" at bounding box center [650, 288] width 169 height 58
click at [667, 281] on p "My cat has a condition where the hair on her body grows at a rapid pace. I wish…" at bounding box center [650, 288] width 169 height 58
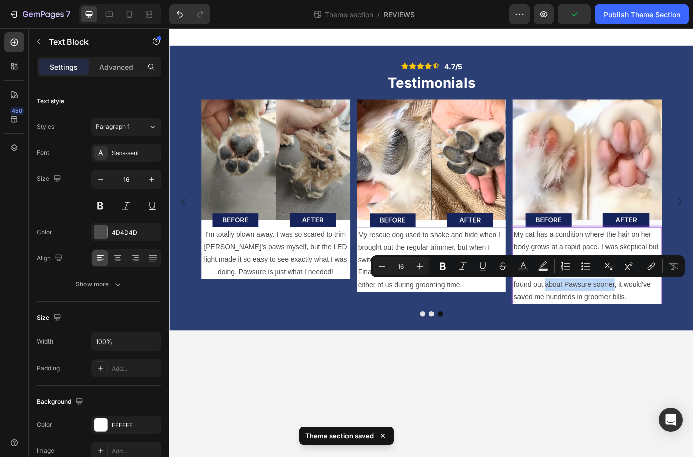
drag, startPoint x: 682, startPoint y: 324, endPoint x: 603, endPoint y: 324, distance: 78.9
click at [603, 324] on p "My cat has a condition where the hair on her body grows at a rapid pace. I was …" at bounding box center [650, 302] width 169 height 87
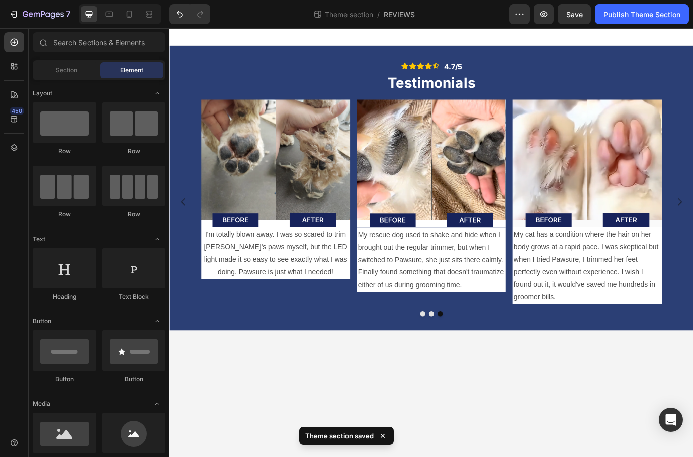
click at [628, 404] on body "Icon Icon Icon Icon Icon Icon List 4.7/5 Text Block Row Testimonials Heading Im…" at bounding box center [470, 275] width 603 height 495
click at [641, 336] on p "My cat has a condition where the hair on her body grows at a rapid pace. I was …" at bounding box center [650, 302] width 169 height 87
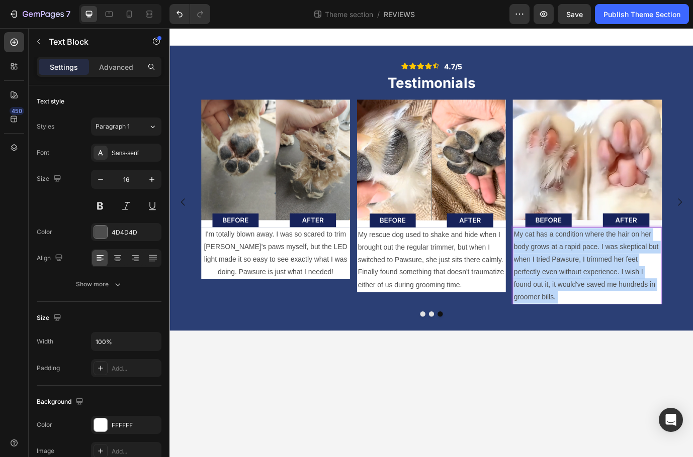
drag, startPoint x: 672, startPoint y: 334, endPoint x: 609, endPoint y: 326, distance: 63.4
click at [609, 326] on p "My cat has a condition where the hair on her body grows at a rapid pace. I was …" at bounding box center [650, 302] width 169 height 87
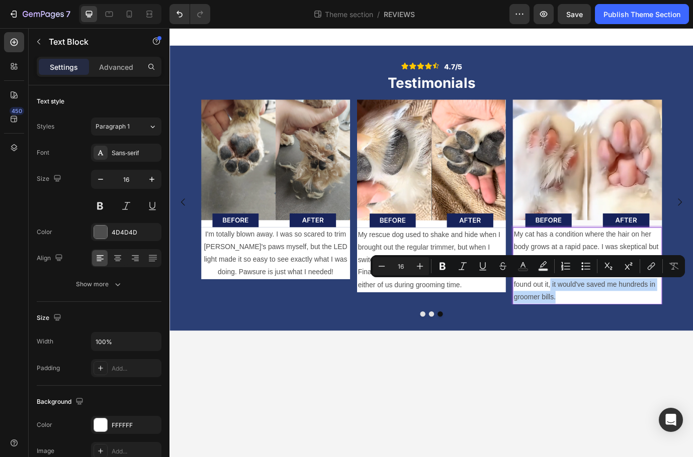
drag, startPoint x: 609, startPoint y: 325, endPoint x: 638, endPoint y: 339, distance: 32.2
click at [638, 339] on p "My cat has a condition where the hair on her body grows at a rapid pace. I was …" at bounding box center [650, 302] width 169 height 87
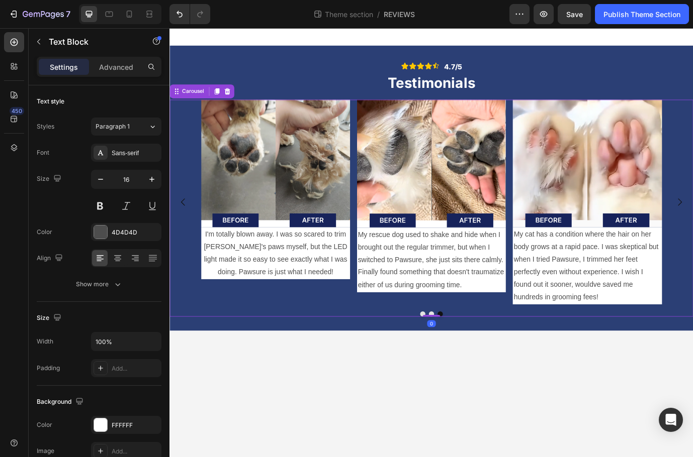
click at [670, 349] on div "Image My rescue dog used to shake and hide when I brought out the regular trimm…" at bounding box center [470, 236] width 603 height 250
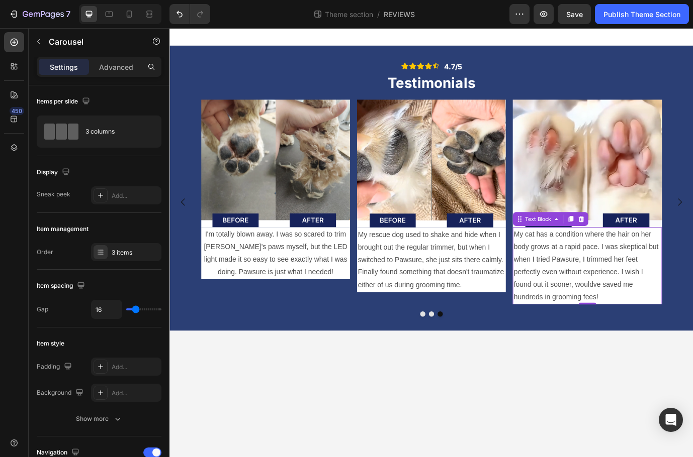
click at [656, 321] on p "My cat has a condition where the hair on her body grows at a rapid pace. I was …" at bounding box center [650, 302] width 169 height 87
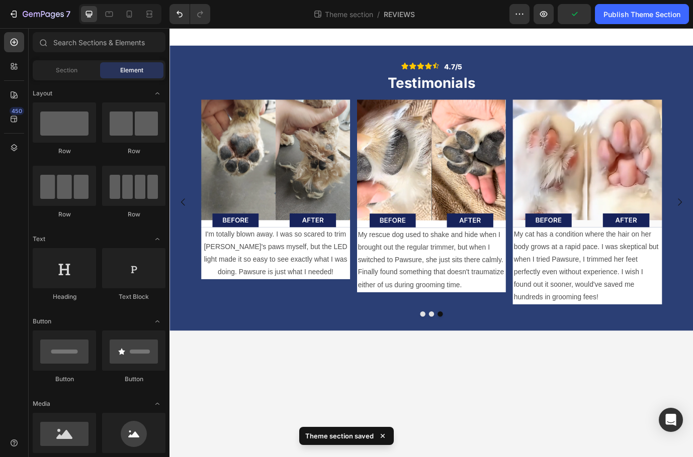
click at [688, 379] on body "Icon Icon Icon Icon Icon Icon List 4.7/5 Text Block Row Testimonials Heading Im…" at bounding box center [470, 275] width 603 height 495
click at [465, 139] on img at bounding box center [470, 185] width 171 height 148
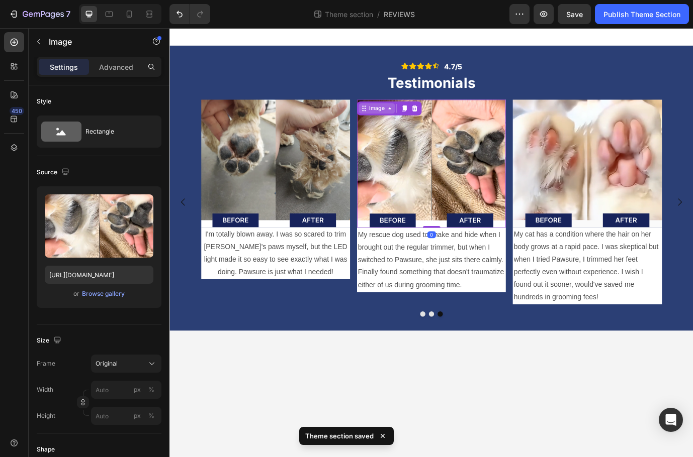
click at [413, 118] on div "Image" at bounding box center [408, 120] width 22 height 9
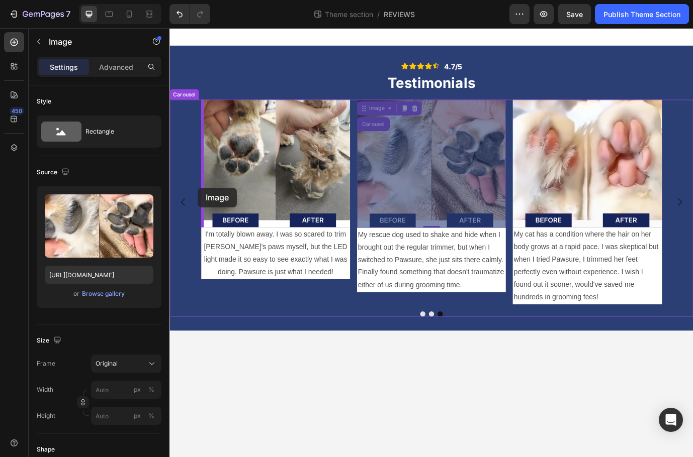
drag, startPoint x: 513, startPoint y: 196, endPoint x: 202, endPoint y: 212, distance: 312.1
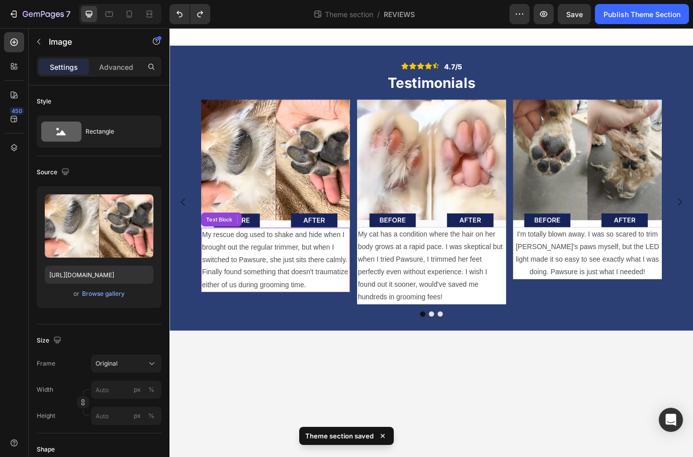
click at [345, 328] on p "My rescue dog used to shake and hide when I brought out the regular trimmer, bu…" at bounding box center [291, 295] width 169 height 72
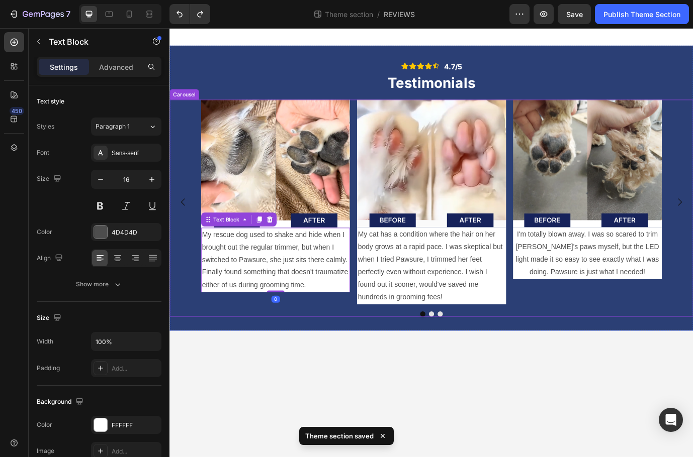
click at [356, 347] on div "Image My rescue dog used to shake and hide when I brought out the regular trimm…" at bounding box center [470, 236] width 603 height 250
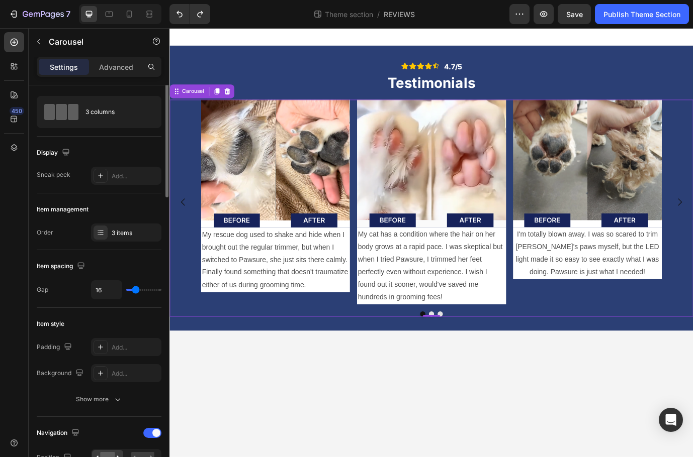
scroll to position [73, 0]
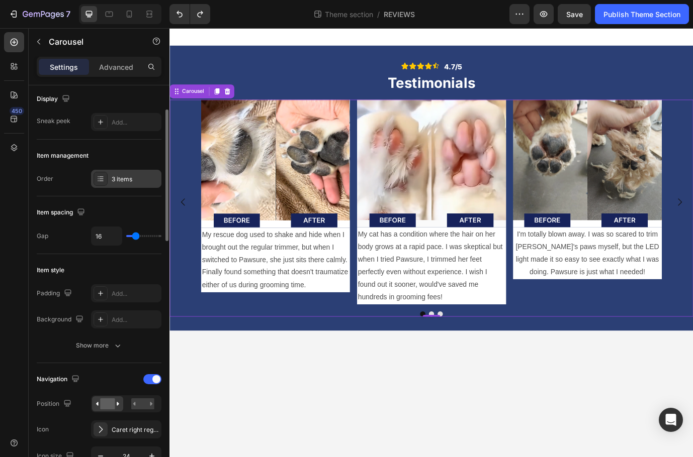
click at [122, 175] on div "3 items" at bounding box center [135, 179] width 47 height 9
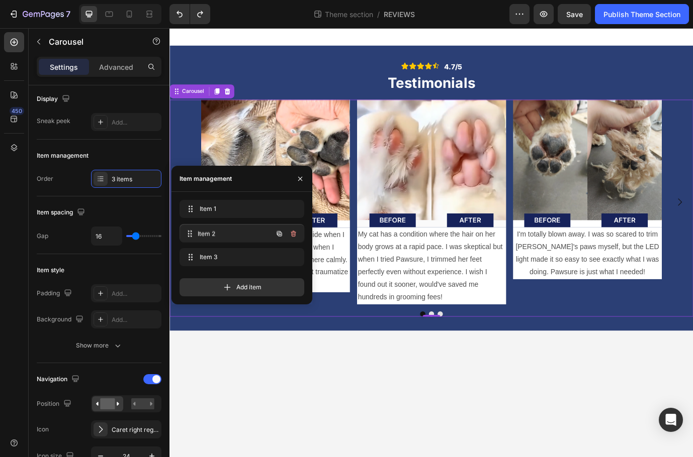
drag, startPoint x: 208, startPoint y: 236, endPoint x: 211, endPoint y: 254, distance: 18.9
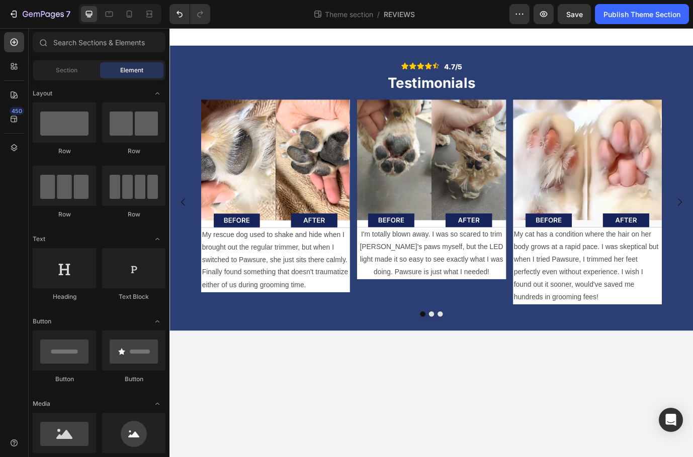
click at [314, 438] on body "Icon Icon Icon Icon Icon Icon List 4.7/5 Text Block Row Testimonials Heading Im…" at bounding box center [470, 275] width 603 height 495
click at [327, 446] on body "Icon Icon Icon Icon Icon Icon List 4.7/5 Text Block Row Testimonials Heading Im…" at bounding box center [470, 275] width 603 height 495
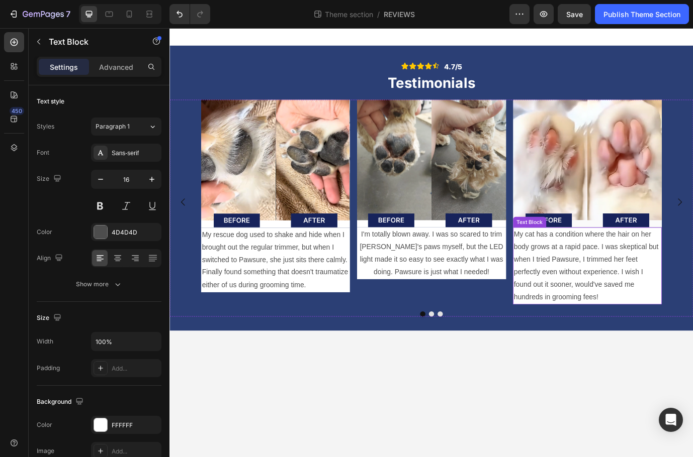
click at [636, 333] on p "My cat has a condition where the hair on her body grows at a rapid pace. I was …" at bounding box center [650, 302] width 169 height 87
click at [653, 330] on p "My cat has a condition where the hair on her body grows at a rapid pace. I was …" at bounding box center [650, 302] width 169 height 87
click at [663, 277] on p "My cat has a condition where the hair on her body grows at a rapid pace. I was …" at bounding box center [650, 302] width 169 height 87
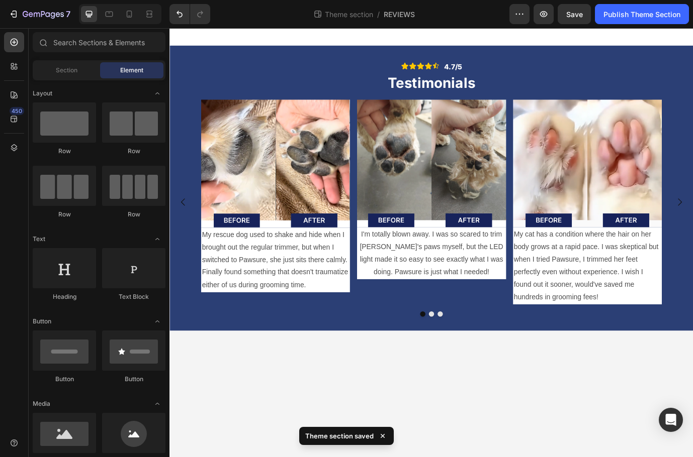
click at [666, 387] on body "Icon Icon Icon Icon Icon Icon List 4.7/5 Text Block Row Testimonials Heading Im…" at bounding box center [470, 275] width 603 height 495
click at [666, 308] on p "My cat has a condition where the hair on her body grows at a rapid pace. I was …" at bounding box center [650, 302] width 169 height 87
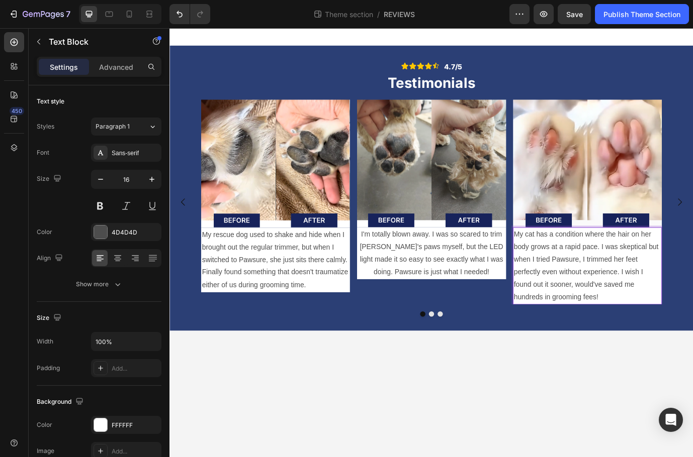
click at [602, 292] on p "My cat has a condition where the hair on her body grows at a rapid pace. I was …" at bounding box center [650, 302] width 169 height 87
click at [637, 311] on p "My cat has a condition where the hair on her body grows at a rapid pace. I was …" at bounding box center [650, 302] width 169 height 87
click at [644, 299] on p "My cat has a condition where the hair on her body grows at a rapid pace. I was …" at bounding box center [650, 302] width 169 height 87
drag, startPoint x: 644, startPoint y: 299, endPoint x: 666, endPoint y: 283, distance: 27.3
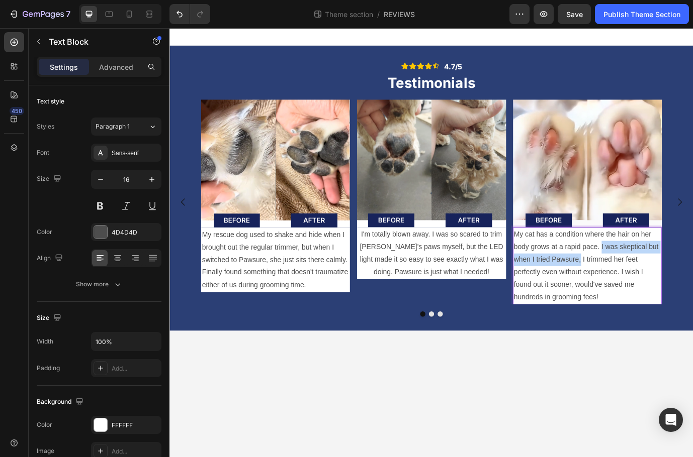
click at [666, 283] on p "My cat has a condition where the hair on her body grows at a rapid pace. I was …" at bounding box center [650, 302] width 169 height 87
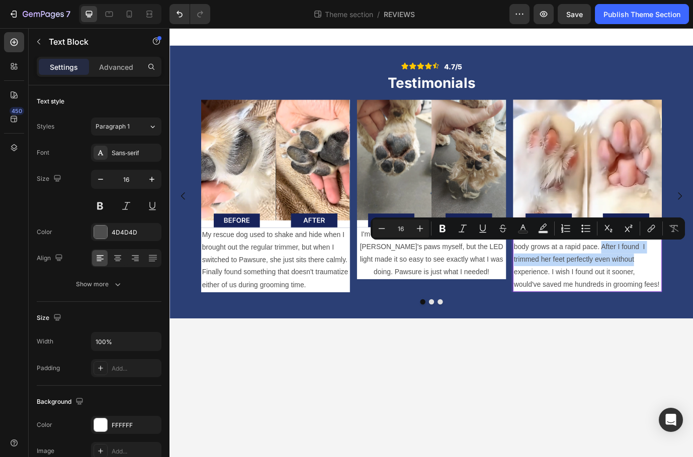
drag, startPoint x: 669, startPoint y: 280, endPoint x: 708, endPoint y: 295, distance: 42.0
click at [692, 295] on p "My cat has a condition where the hair on her body grows at a rapid pace. After …" at bounding box center [650, 295] width 169 height 72
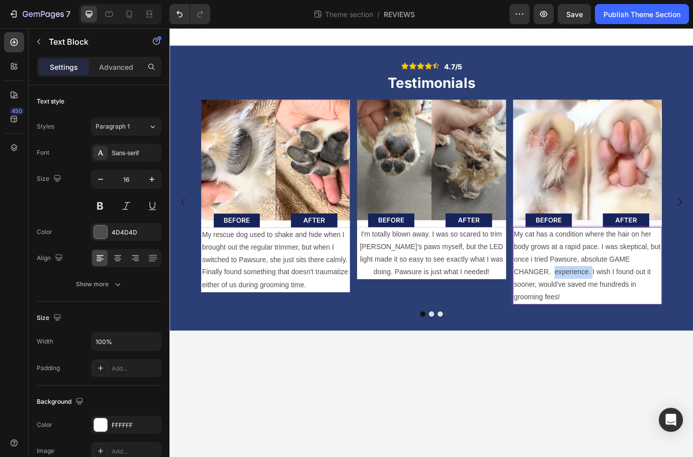
drag, startPoint x: 657, startPoint y: 311, endPoint x: 612, endPoint y: 310, distance: 45.2
click at [612, 310] on p "My cat has a condition where the hair on her body grows at a rapid pace. I was …" at bounding box center [650, 302] width 169 height 87
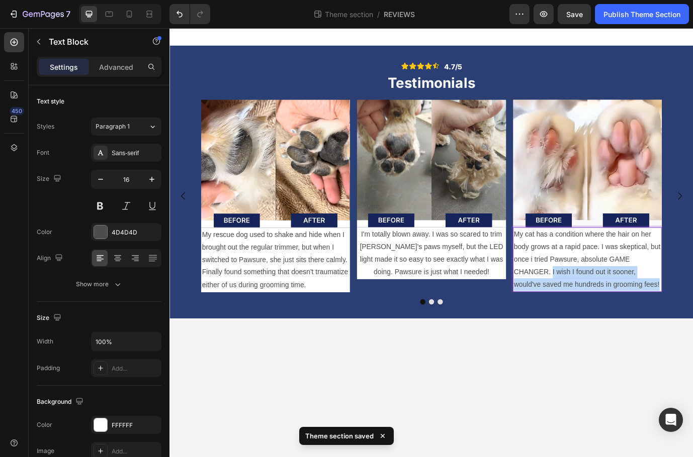
drag, startPoint x: 733, startPoint y: 324, endPoint x: 611, endPoint y: 311, distance: 123.3
click at [611, 311] on p "My cat has a condition where the hair on her body grows at a rapid pace. I was …" at bounding box center [650, 295] width 169 height 72
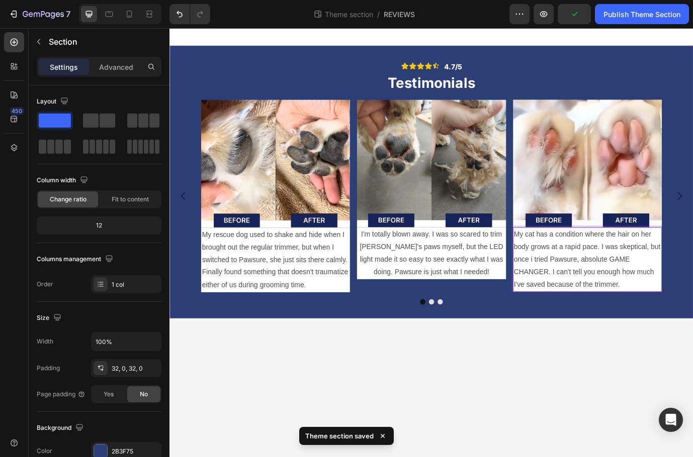
click at [676, 361] on div "Icon Icon Icon Icon Icon Icon List 4.7/5 Text Block Row Testimonials Heading Im…" at bounding box center [470, 205] width 603 height 315
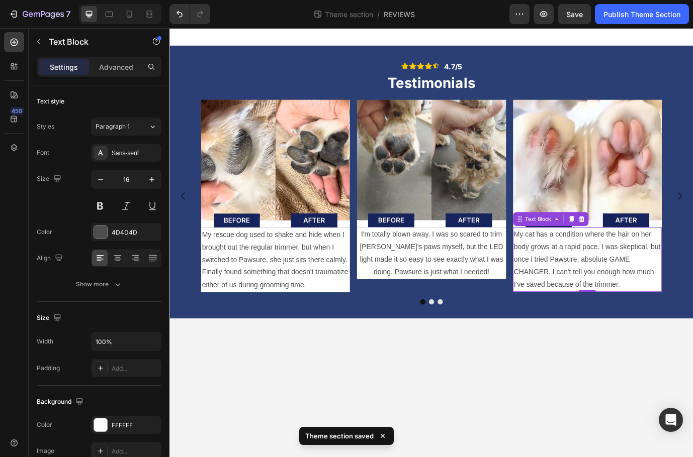
click at [692, 329] on p "My cat has a condition where the hair on her body grows at a rapid pace. I was …" at bounding box center [650, 295] width 169 height 72
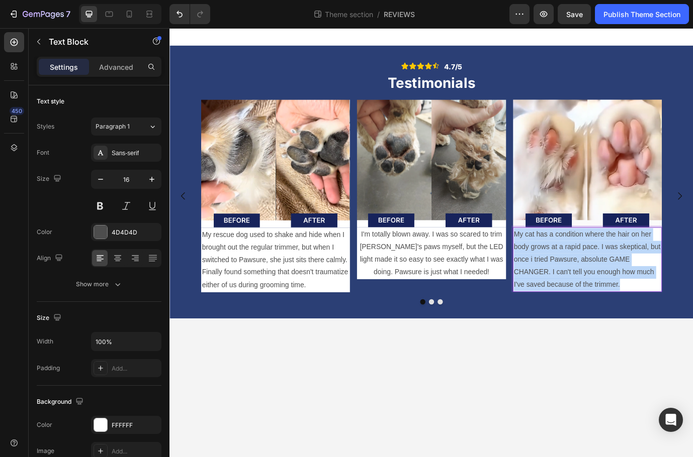
drag, startPoint x: 701, startPoint y: 325, endPoint x: 659, endPoint y: 314, distance: 43.5
click at [659, 314] on p "My cat has a condition where the hair on her body grows at a rapid pace. I was …" at bounding box center [650, 295] width 169 height 72
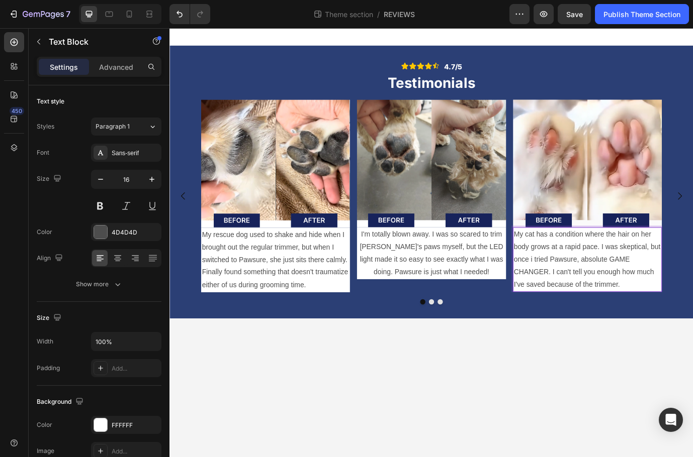
drag, startPoint x: 661, startPoint y: 309, endPoint x: 696, endPoint y: 328, distance: 40.5
click at [692, 328] on p "My cat has a condition where the hair on her body grows at a rapid pace. I was …" at bounding box center [650, 295] width 169 height 72
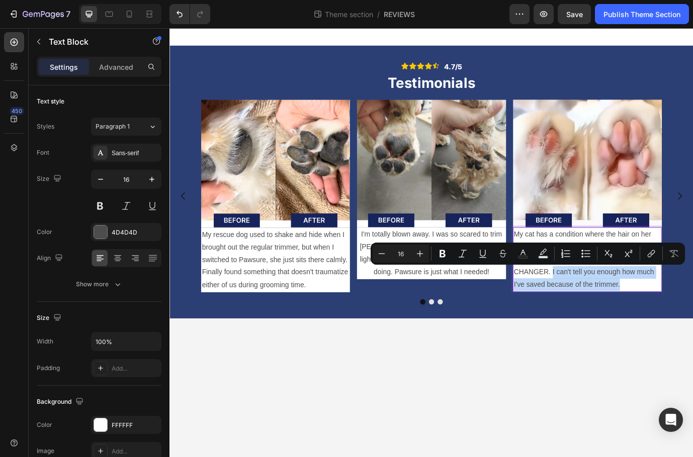
drag, startPoint x: 698, startPoint y: 325, endPoint x: 610, endPoint y: 310, distance: 89.7
click at [610, 310] on p "My cat has a condition where the hair on her body grows at a rapid pace. I was …" at bounding box center [650, 295] width 169 height 72
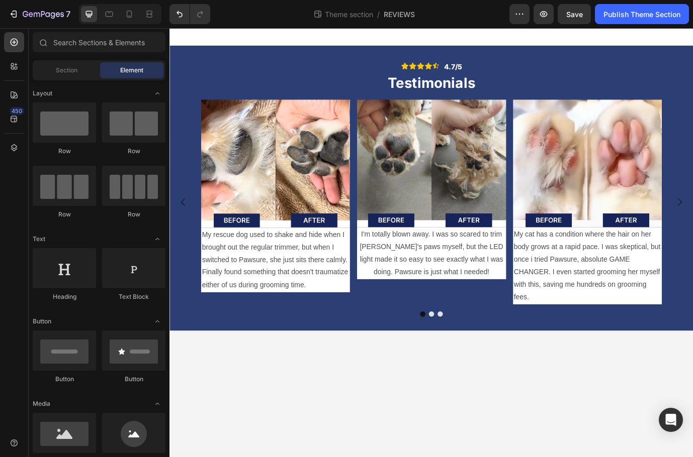
click at [609, 399] on body "Icon Icon Icon Icon Icon Icon List 4.7/5 Text Block Row Testimonials Heading Im…" at bounding box center [470, 275] width 603 height 495
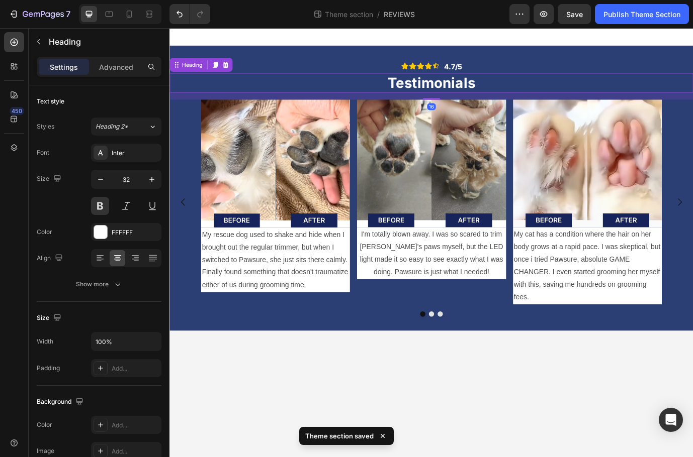
click at [561, 96] on h2 "Testimonials" at bounding box center [470, 91] width 603 height 23
click at [542, 99] on h2 "Testimonials" at bounding box center [470, 91] width 603 height 23
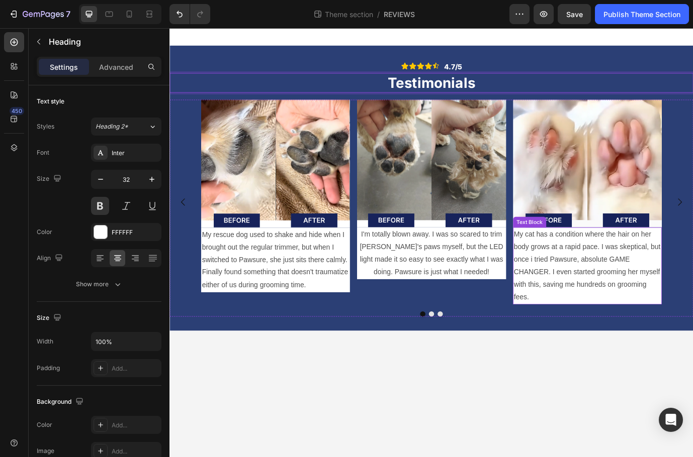
click at [585, 340] on p "My cat has a condition where the hair on her body grows at a rapid pace. I was …" at bounding box center [650, 302] width 169 height 87
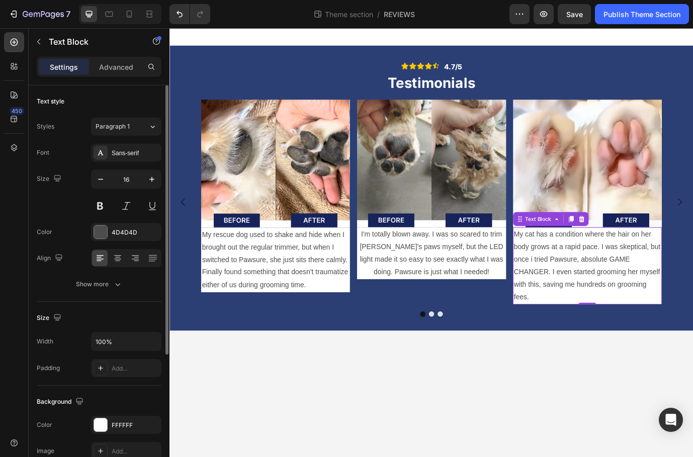
click at [120, 273] on div "Font Sans-serif Size 16 Color 4D4D4D Align Show more" at bounding box center [99, 219] width 125 height 150
click at [114, 283] on icon "button" at bounding box center [118, 284] width 10 height 10
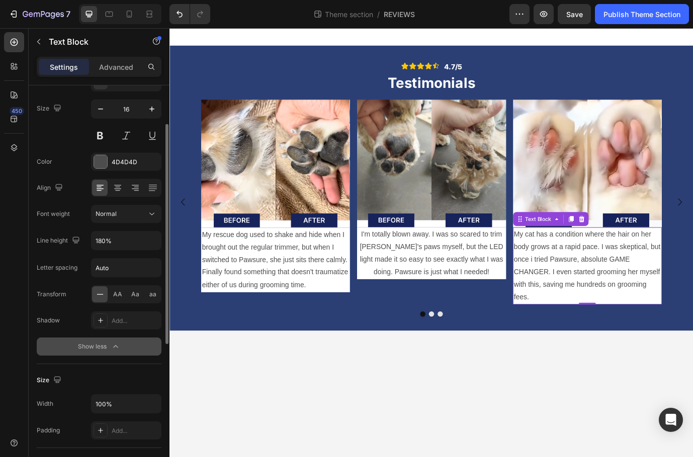
scroll to position [114, 0]
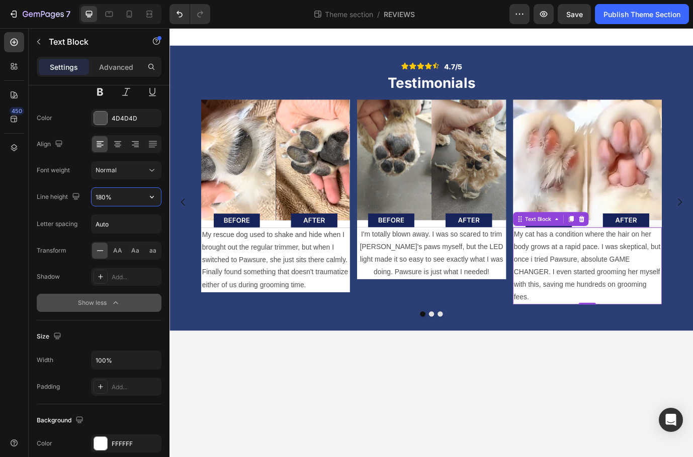
click at [104, 199] on input "180%" at bounding box center [125, 197] width 69 height 18
type input "150%"
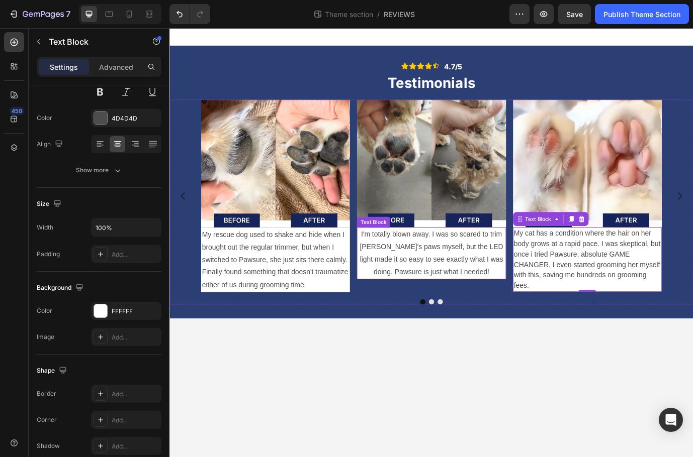
click at [446, 308] on p "I'm totally blown away. I was so scared to trim [PERSON_NAME]'s paws myself, bu…" at bounding box center [470, 288] width 169 height 58
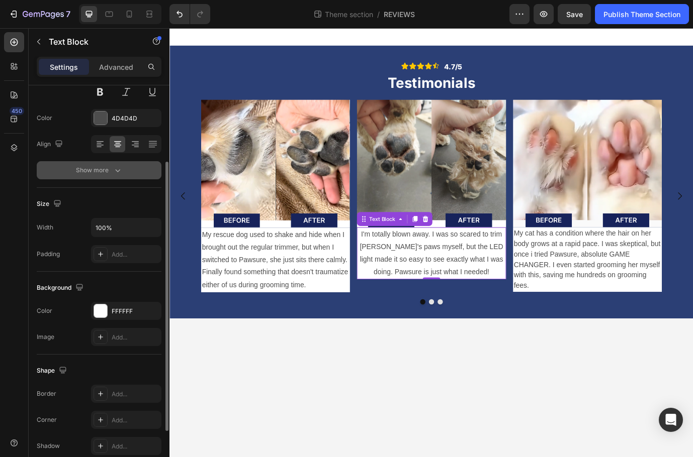
click at [101, 170] on div "Show more" at bounding box center [99, 170] width 47 height 10
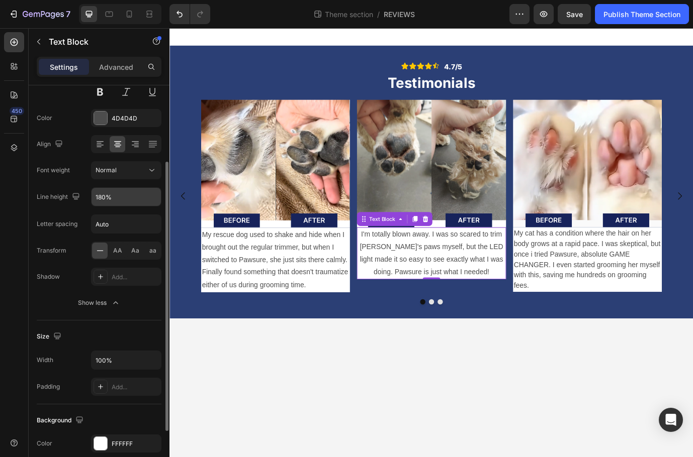
click at [109, 196] on input "180%" at bounding box center [125, 197] width 69 height 18
type input "150%"
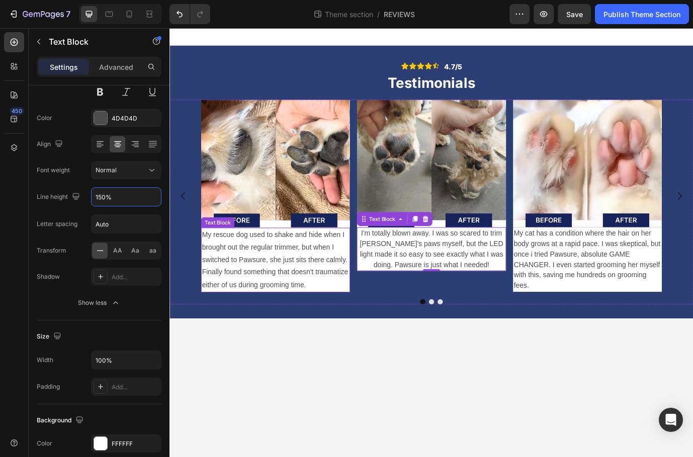
click at [234, 314] on p "My rescue dog used to shake and hide when I brought out the regular trimmer, bu…" at bounding box center [291, 295] width 169 height 72
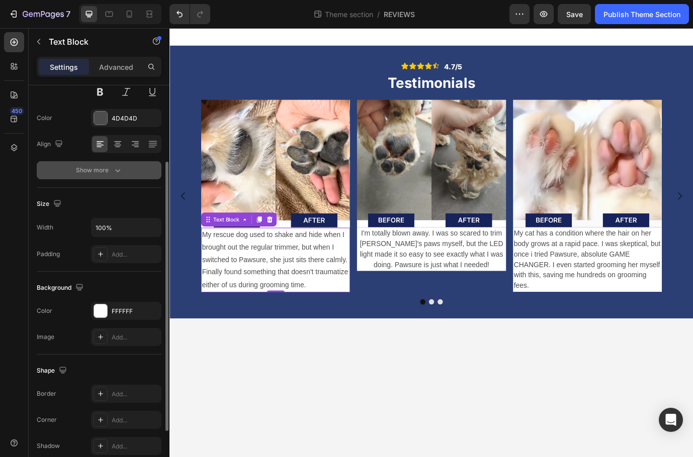
click at [111, 173] on div "Show more" at bounding box center [99, 170] width 47 height 10
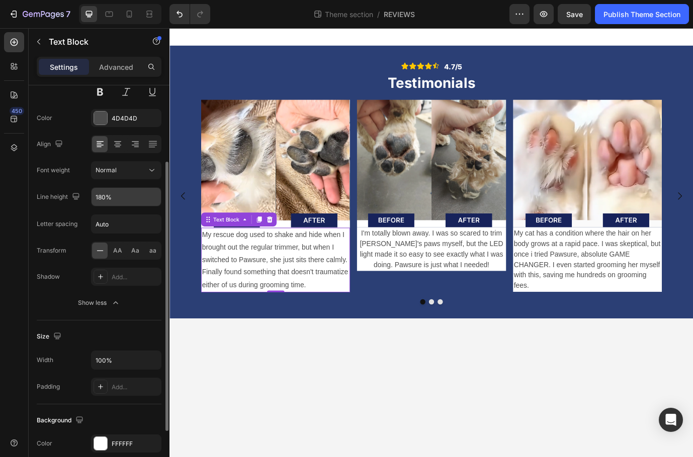
click at [117, 200] on input "180%" at bounding box center [125, 197] width 69 height 18
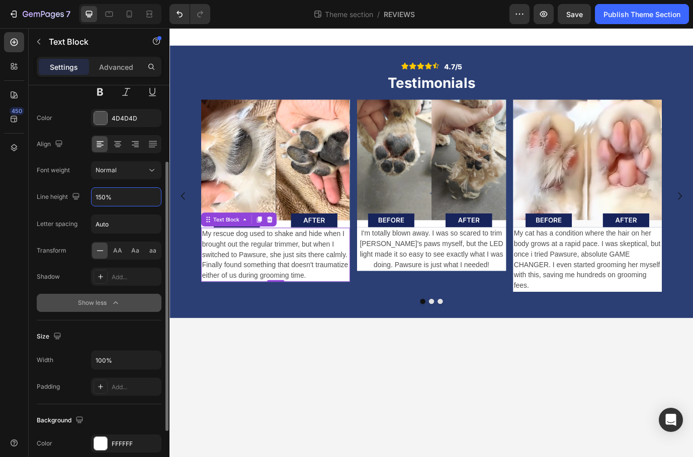
type input "150%"
click at [111, 305] on icon "button" at bounding box center [116, 303] width 10 height 10
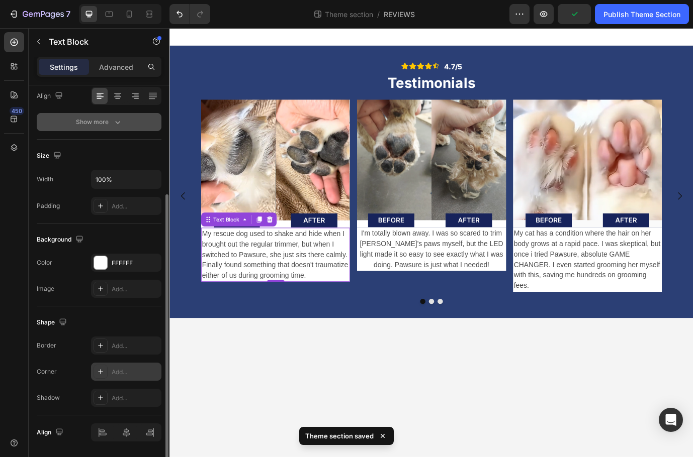
scroll to position [164, 0]
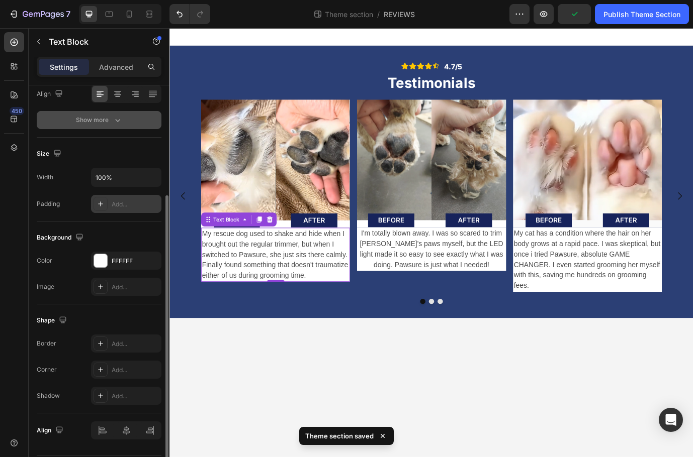
click at [122, 201] on div "Add..." at bounding box center [135, 204] width 47 height 9
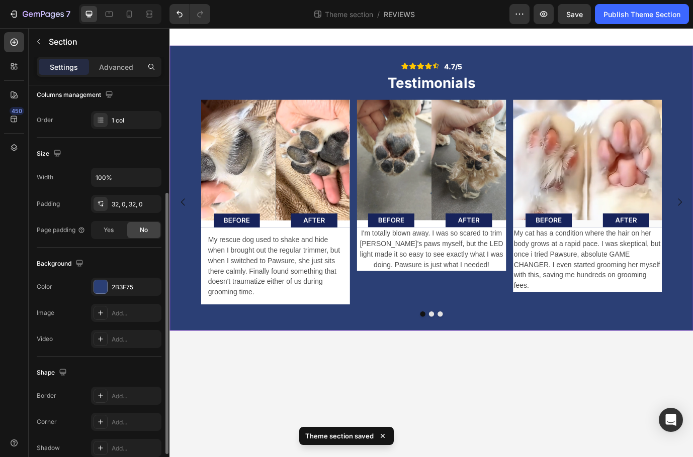
click at [304, 373] on div "Icon Icon Icon Icon Icon Icon List 4.7/5 Text Block Row Testimonials Heading Im…" at bounding box center [470, 212] width 603 height 329
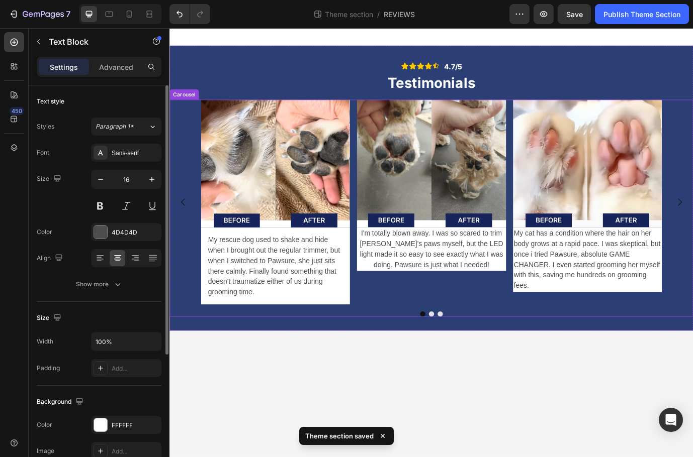
click at [410, 282] on p "I'm totally blown away. I was so scared to trim [PERSON_NAME]'s paws myself, bu…" at bounding box center [470, 283] width 169 height 48
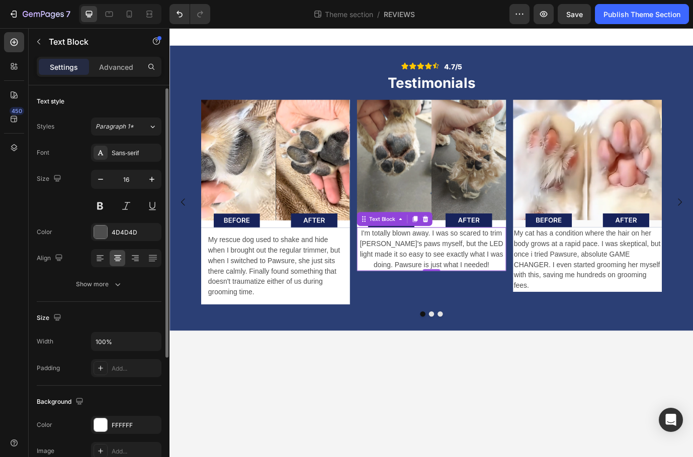
scroll to position [74, 0]
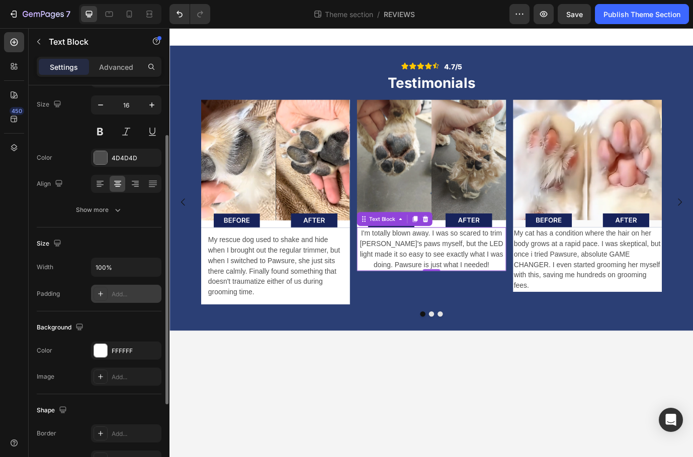
click at [119, 297] on div "Add..." at bounding box center [135, 294] width 47 height 9
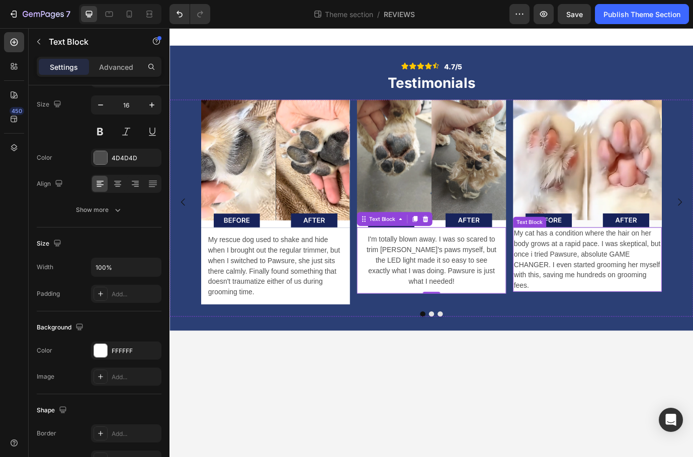
click at [611, 313] on p "My cat has a condition where the hair on her body grows at a rapid pace. I was …" at bounding box center [650, 295] width 169 height 72
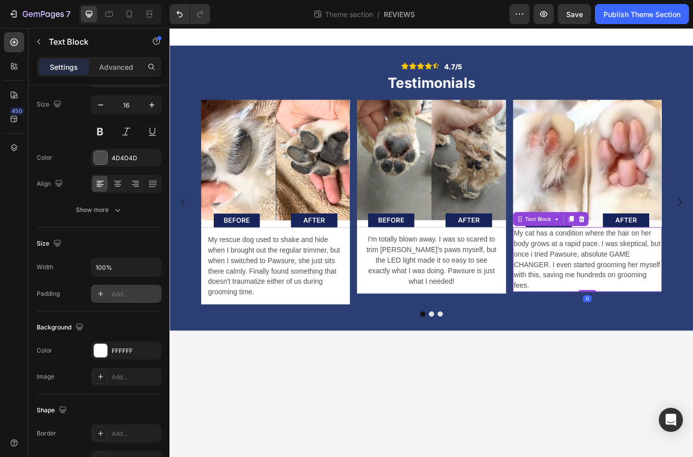
click at [111, 296] on div "Add..." at bounding box center [126, 294] width 70 height 18
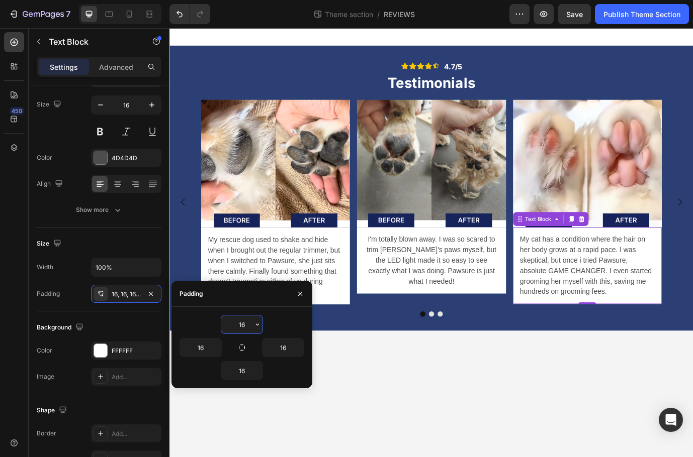
click at [344, 455] on body "Icon Icon Icon Icon Icon Icon List 4.7/5 Text Block Row Testimonials Heading Im…" at bounding box center [470, 275] width 603 height 495
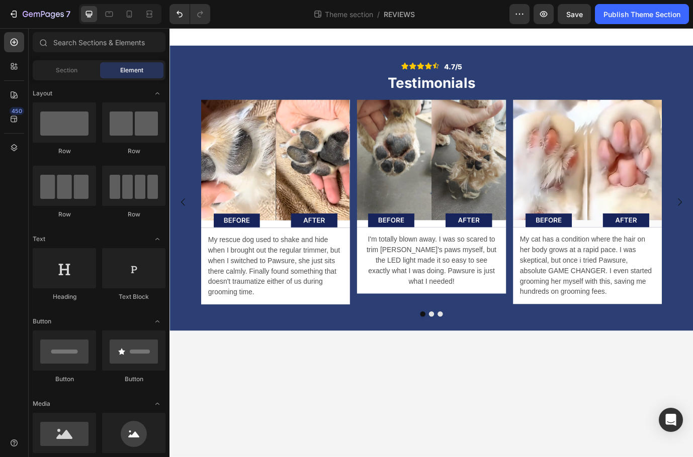
click at [339, 453] on body "Icon Icon Icon Icon Icon Icon List 4.7/5 Text Block Row Testimonials Heading Im…" at bounding box center [470, 275] width 603 height 495
click at [518, 92] on p "Testimonials" at bounding box center [470, 91] width 601 height 21
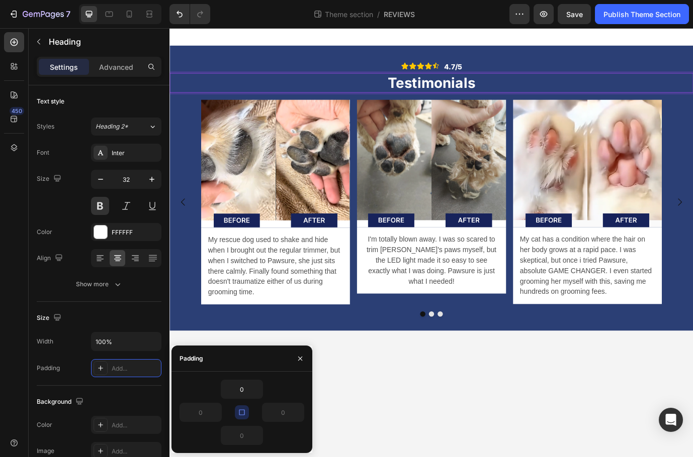
click at [527, 92] on p "Testimonials" at bounding box center [470, 91] width 601 height 21
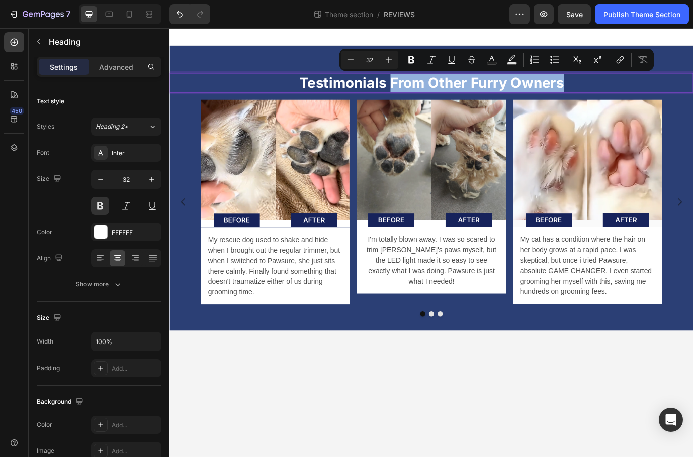
drag, startPoint x: 637, startPoint y: 100, endPoint x: 423, endPoint y: 95, distance: 213.7
click at [423, 95] on p "Testimonials From Other Furry Owners" at bounding box center [470, 91] width 601 height 21
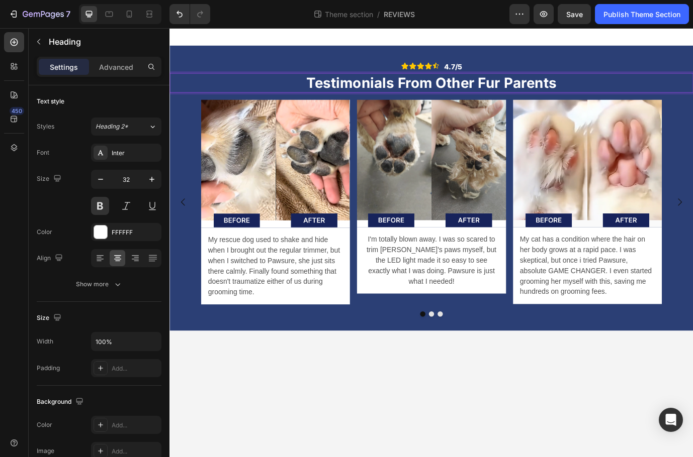
click at [589, 383] on body "Icon Icon Icon Icon Icon Icon List 4.7/5 Text Block Row Testimonials From Other…" at bounding box center [470, 275] width 603 height 495
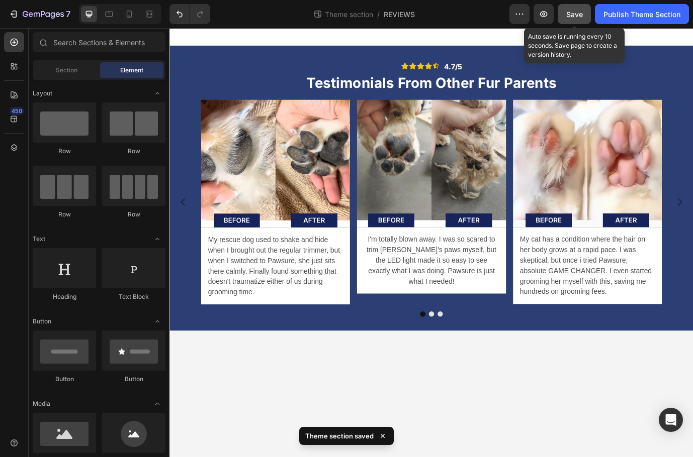
click at [576, 14] on span "Save" at bounding box center [574, 14] width 17 height 9
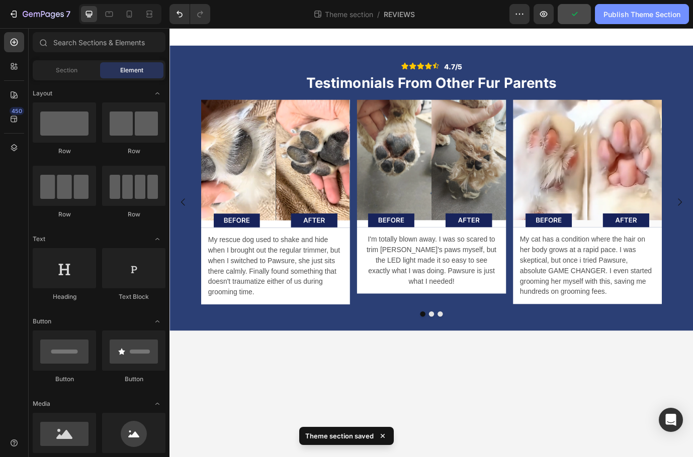
click at [630, 12] on div "Publish Theme Section" at bounding box center [641, 14] width 77 height 11
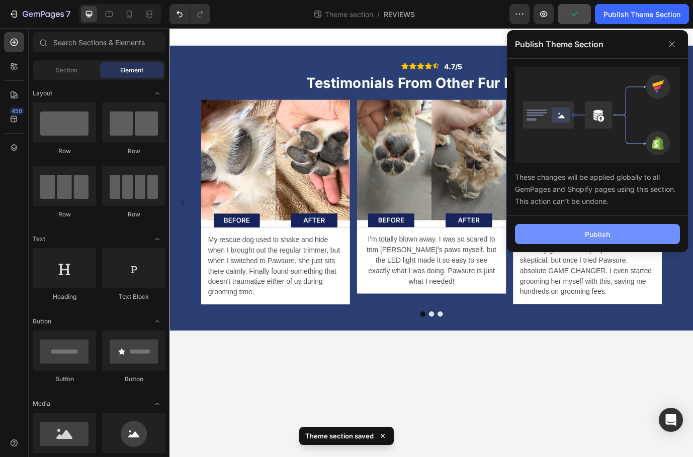
click at [592, 236] on div "Publish" at bounding box center [597, 234] width 25 height 11
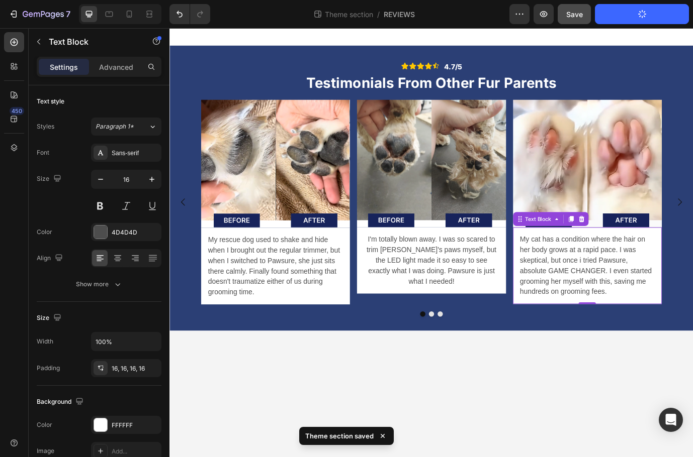
click at [692, 334] on p "My cat has a condition where the hair on her body grows at a rapid pace. I was …" at bounding box center [650, 302] width 155 height 72
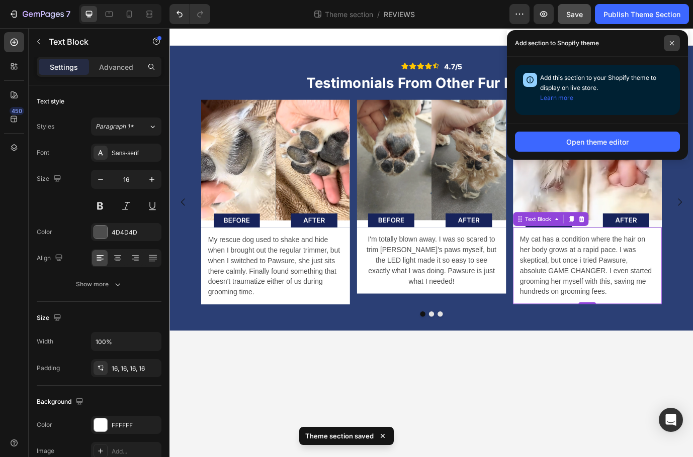
click at [678, 40] on span at bounding box center [672, 43] width 16 height 16
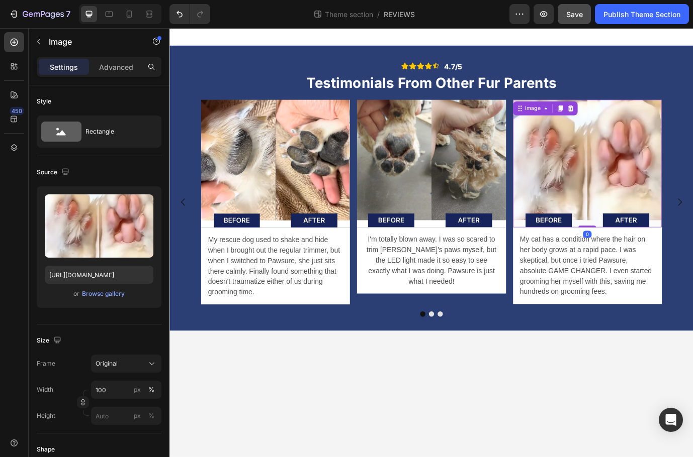
click at [692, 139] on img at bounding box center [650, 184] width 171 height 147
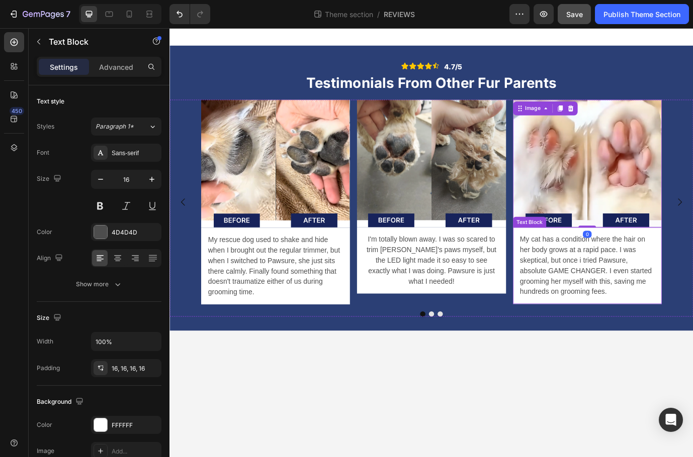
click at [692, 336] on p "My cat has a condition where the hair on her body grows at a rapid pace. I was …" at bounding box center [650, 302] width 155 height 72
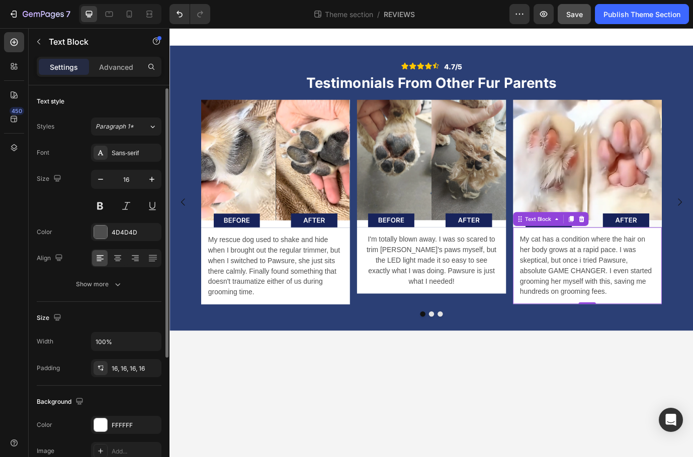
scroll to position [160, 0]
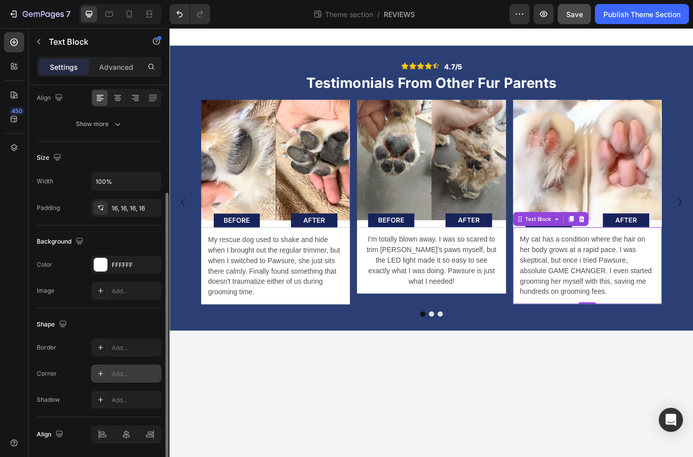
click at [114, 373] on div "Add..." at bounding box center [135, 374] width 47 height 9
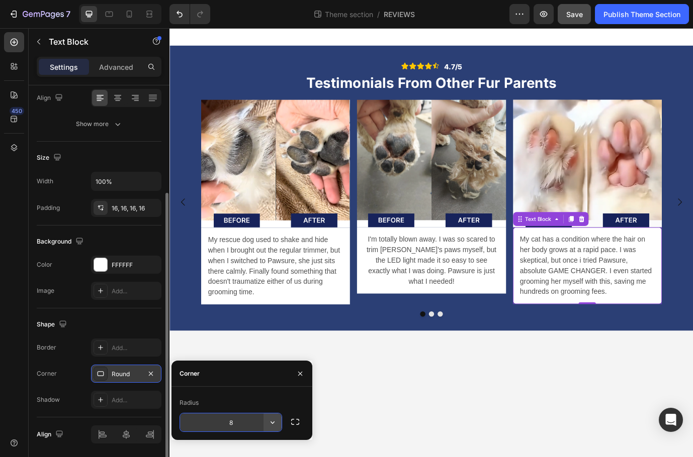
click at [277, 424] on button "button" at bounding box center [272, 423] width 18 height 18
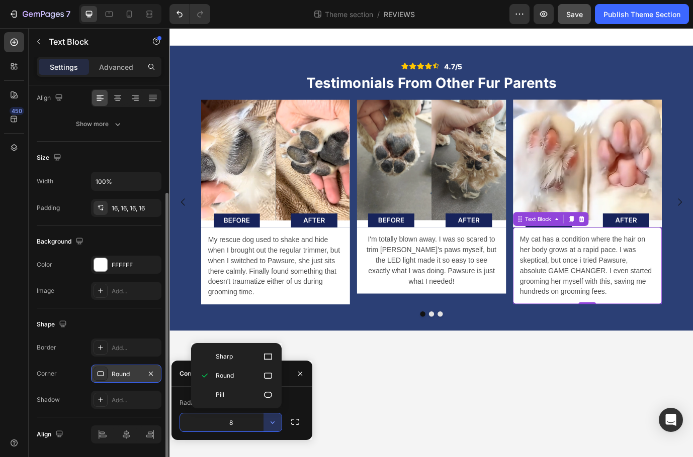
click at [291, 393] on div "Radius 8" at bounding box center [241, 413] width 141 height 53
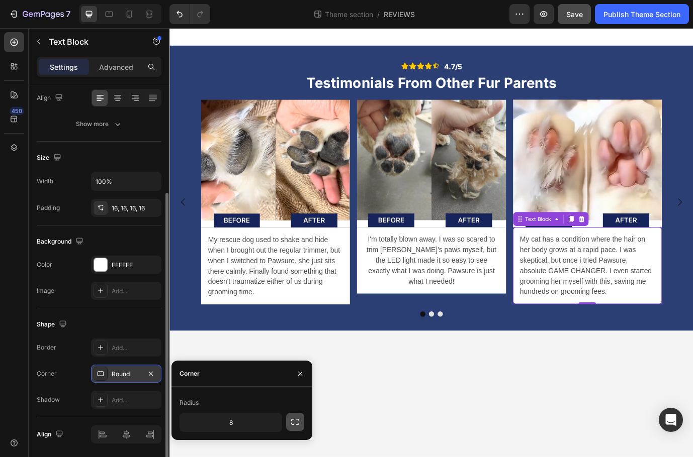
click at [299, 423] on icon "button" at bounding box center [295, 422] width 10 height 10
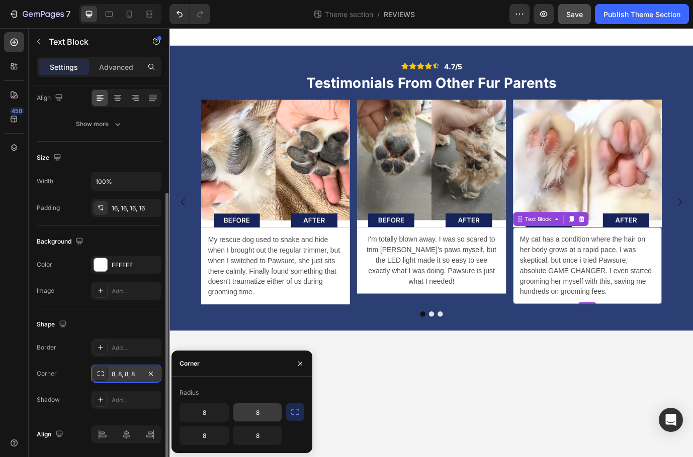
click at [263, 409] on input "8" at bounding box center [257, 413] width 48 height 18
click at [222, 413] on input "8" at bounding box center [204, 413] width 48 height 18
click at [266, 413] on input "8" at bounding box center [257, 413] width 48 height 18
click at [419, 457] on body "Icon Icon Icon Icon Icon Icon List 4.7/5 Text Block Row Testimonials From Other…" at bounding box center [470, 275] width 603 height 495
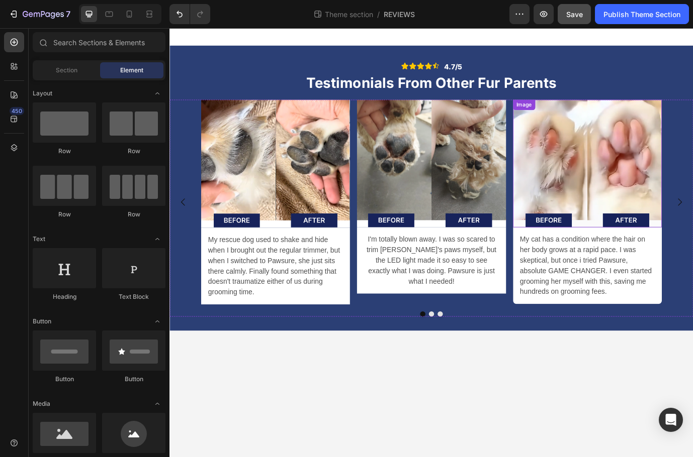
click at [692, 190] on img at bounding box center [650, 184] width 171 height 147
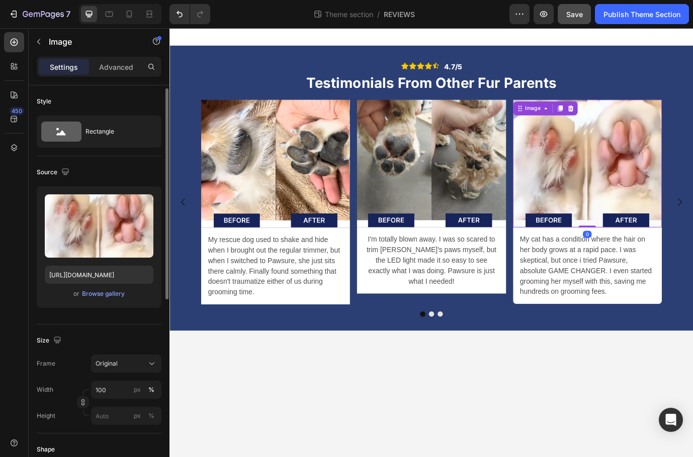
scroll to position [173, 0]
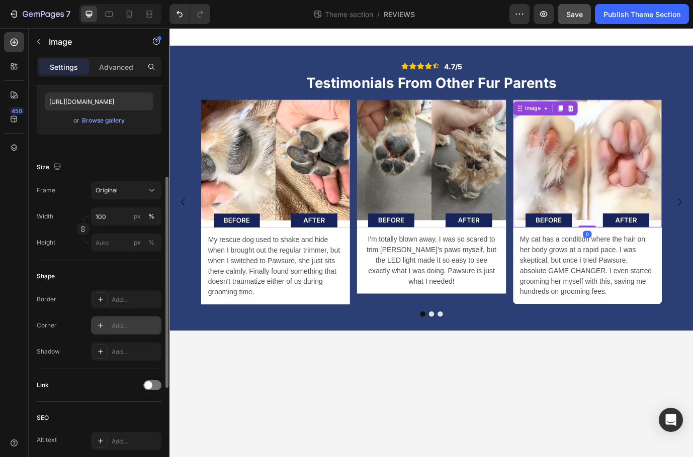
click at [120, 327] on div "Add..." at bounding box center [135, 326] width 47 height 9
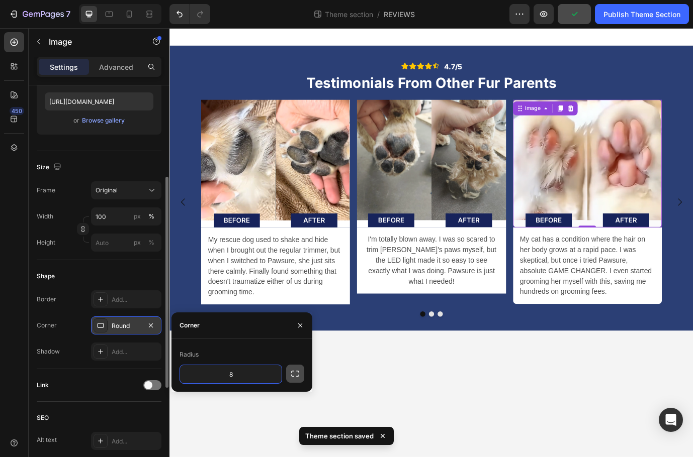
click at [293, 374] on icon "button" at bounding box center [295, 374] width 10 height 10
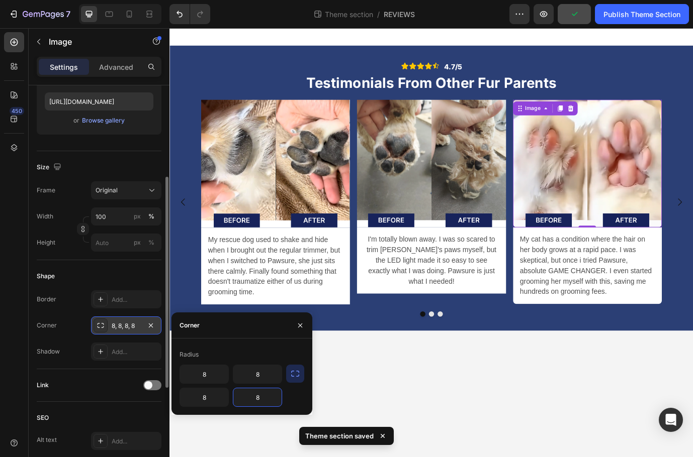
drag, startPoint x: 268, startPoint y: 395, endPoint x: 268, endPoint y: 400, distance: 5.1
click at [268, 395] on input "8" at bounding box center [257, 398] width 48 height 18
click at [221, 403] on input "8" at bounding box center [204, 398] width 48 height 18
click at [516, 431] on body "Icon Icon Icon Icon Icon Icon List 4.7/5 Text Block Row Testimonials From Other…" at bounding box center [470, 275] width 603 height 495
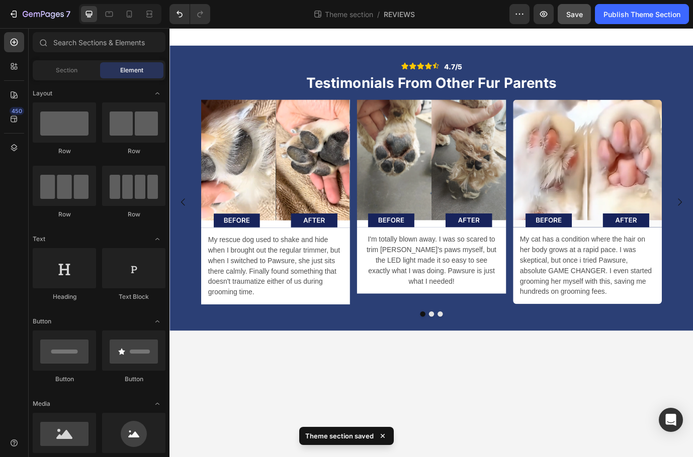
click at [567, 427] on body "Icon Icon Icon Icon Icon Icon List 4.7/5 Text Block Row Testimonials From Other…" at bounding box center [470, 275] width 603 height 495
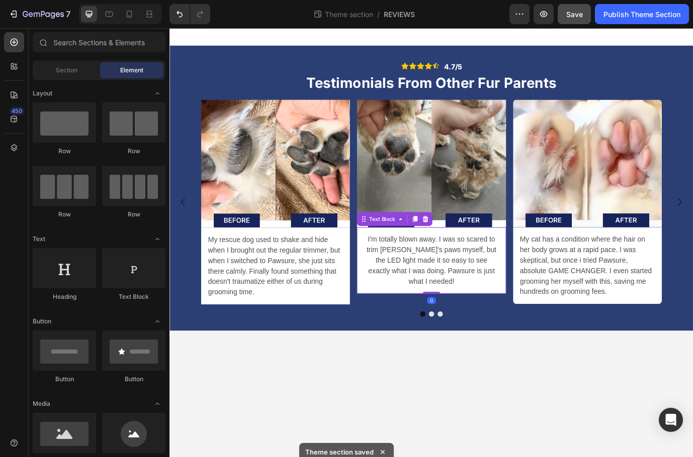
click at [502, 302] on p "I'm totally blown away. I was so scared to trim [PERSON_NAME]'s paws myself, bu…" at bounding box center [470, 296] width 155 height 60
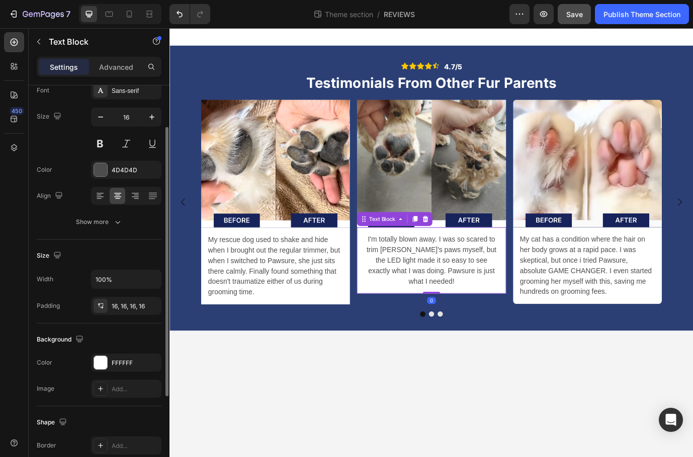
scroll to position [149, 0]
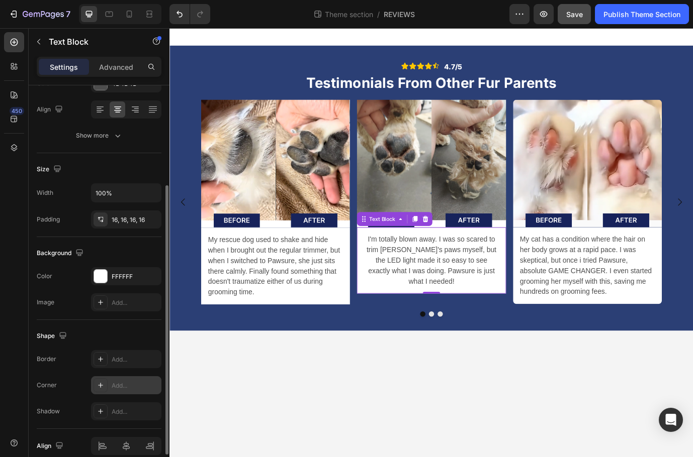
click at [120, 386] on div "Add..." at bounding box center [135, 386] width 47 height 9
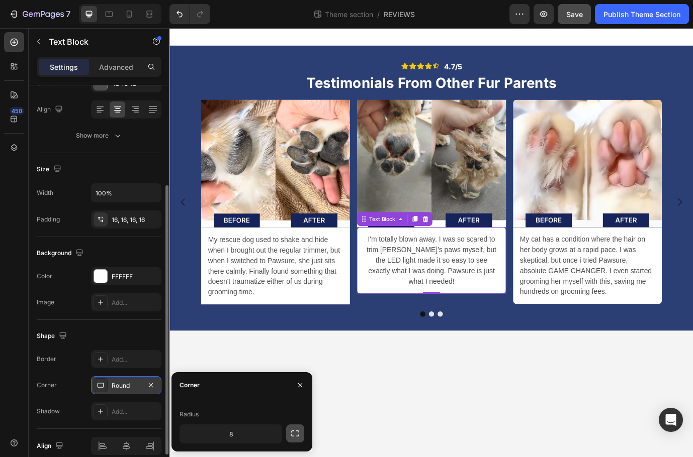
drag, startPoint x: 297, startPoint y: 436, endPoint x: 287, endPoint y: 436, distance: 10.1
click at [297, 436] on icon "button" at bounding box center [295, 434] width 10 height 10
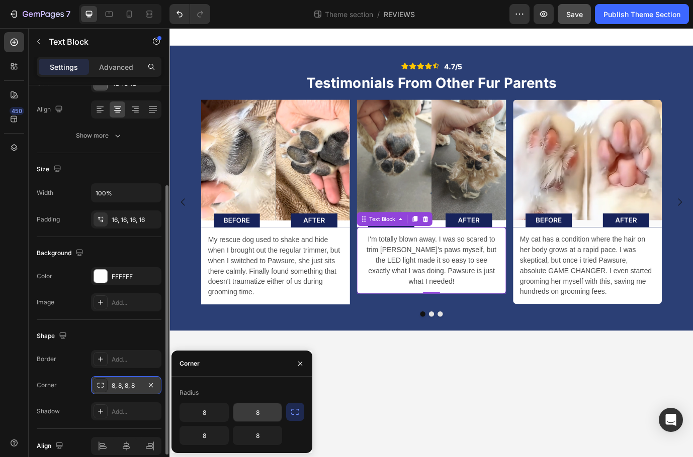
click at [269, 420] on input "8" at bounding box center [257, 413] width 48 height 18
click at [223, 413] on input "8" at bounding box center [204, 413] width 48 height 18
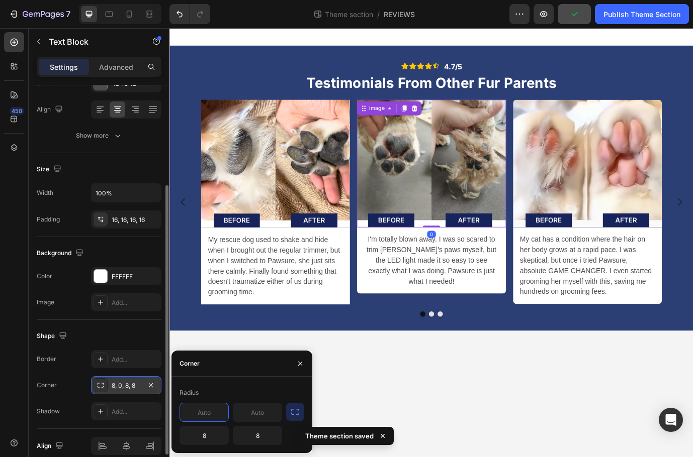
click at [413, 194] on img at bounding box center [470, 184] width 171 height 147
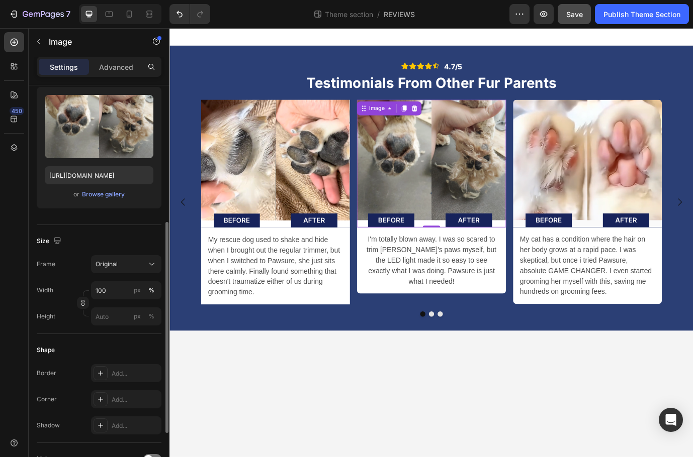
scroll to position [155, 0]
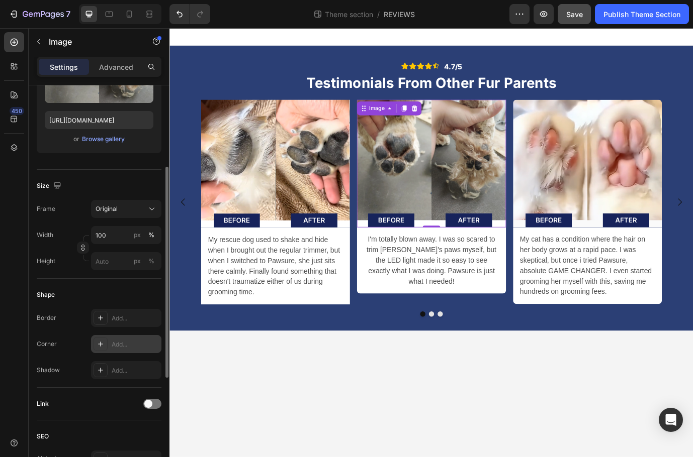
click at [100, 340] on icon at bounding box center [101, 344] width 8 height 8
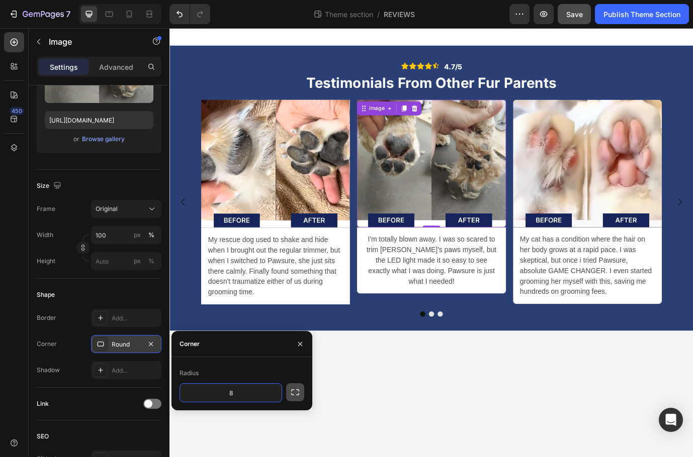
click at [298, 395] on icon "button" at bounding box center [295, 393] width 8 height 6
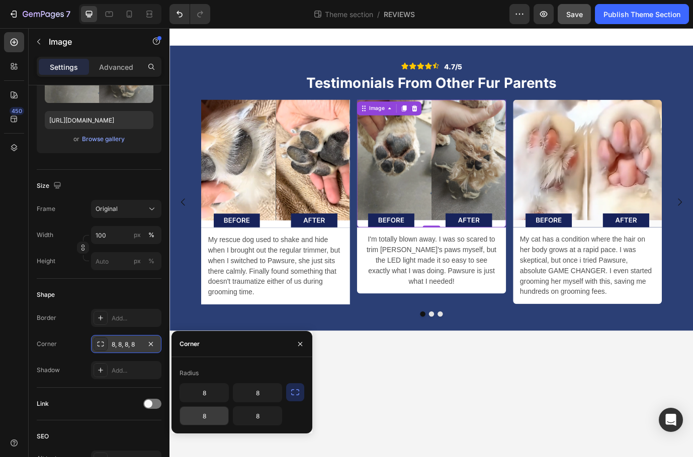
click at [214, 414] on input "8" at bounding box center [204, 416] width 48 height 18
click at [261, 417] on input "8" at bounding box center [257, 416] width 48 height 18
click at [321, 332] on p "My rescue dog used to shake and hide when I brought out the regular trimmer, bu…" at bounding box center [291, 302] width 155 height 72
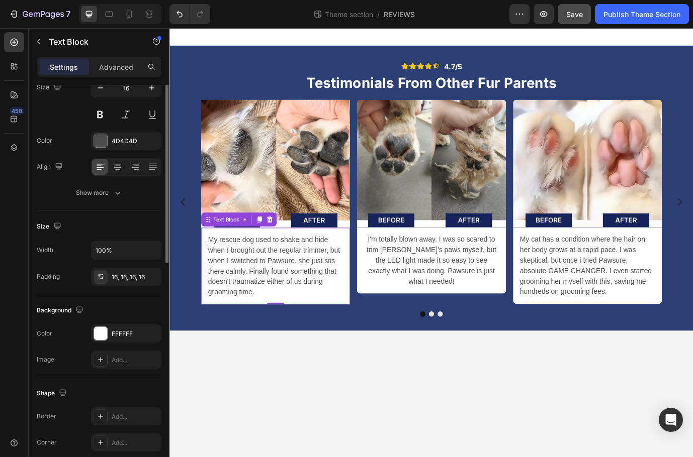
scroll to position [178, 0]
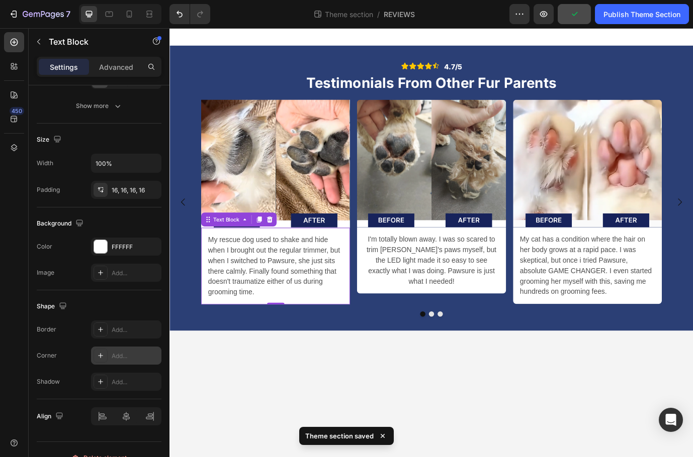
drag, startPoint x: 117, startPoint y: 361, endPoint x: 142, endPoint y: 358, distance: 25.4
click at [117, 361] on div "Add..." at bounding box center [126, 356] width 70 height 18
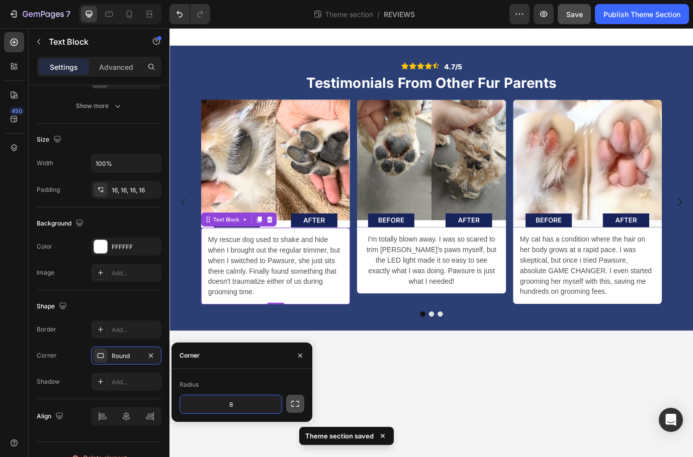
click at [297, 405] on icon "button" at bounding box center [295, 404] width 10 height 10
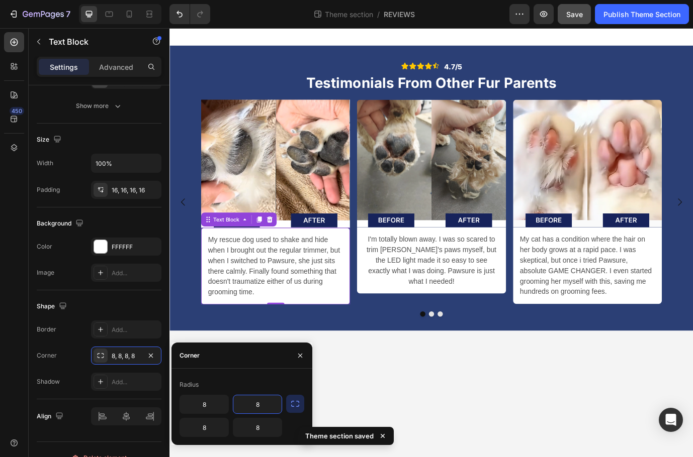
click at [268, 407] on input "8" at bounding box center [257, 405] width 48 height 18
click at [221, 409] on input "8" at bounding box center [204, 405] width 48 height 18
click at [343, 208] on img at bounding box center [291, 185] width 171 height 148
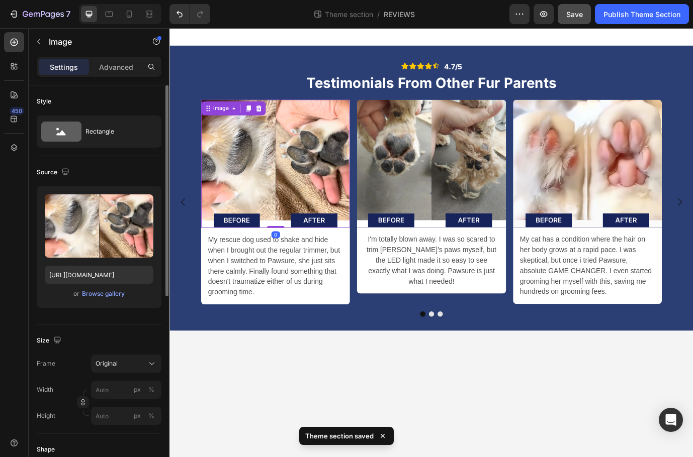
scroll to position [320, 0]
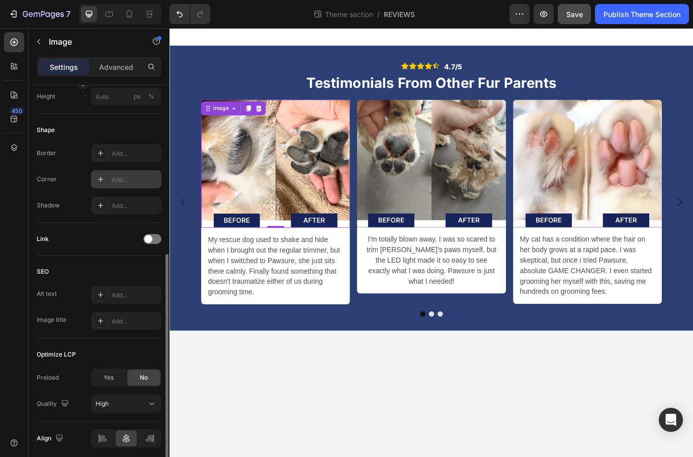
click at [122, 180] on div "Add..." at bounding box center [135, 179] width 47 height 9
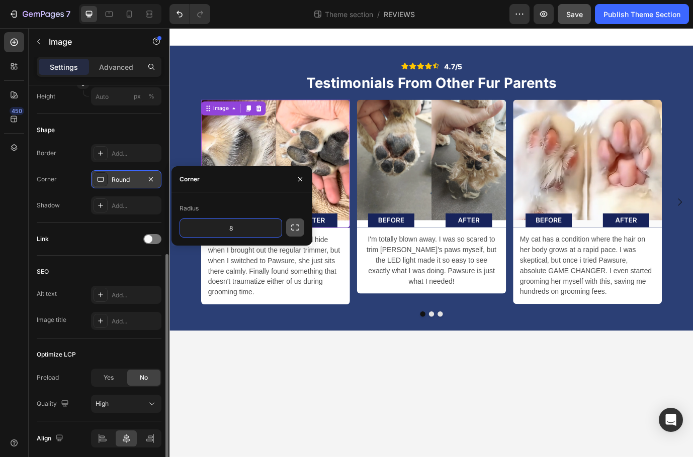
click at [294, 229] on icon "button" at bounding box center [295, 228] width 10 height 10
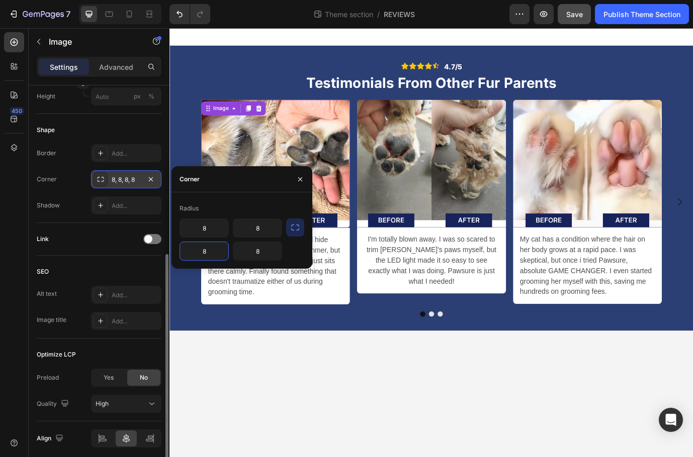
click at [219, 255] on input "8" at bounding box center [204, 251] width 48 height 18
click at [265, 252] on input "8" at bounding box center [257, 251] width 48 height 18
click at [313, 434] on body "Icon Icon Icon Icon Icon Icon List 4.7/5 Text Block Row Testimonials From Other…" at bounding box center [470, 275] width 603 height 495
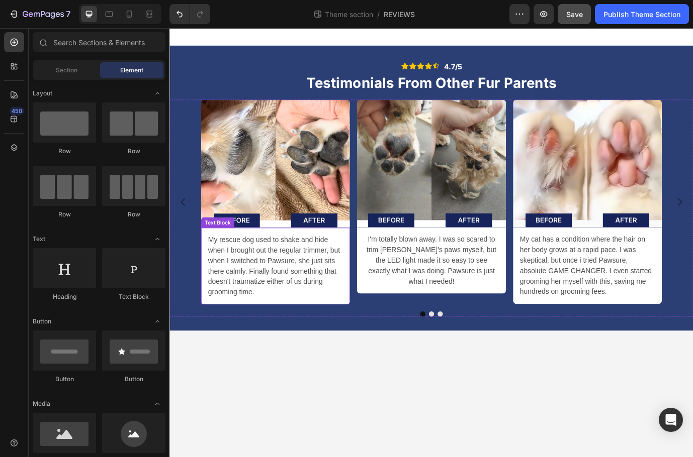
click at [326, 339] on div "My rescue dog used to shake and hide when I brought out the regular trimmer, bu…" at bounding box center [291, 302] width 171 height 88
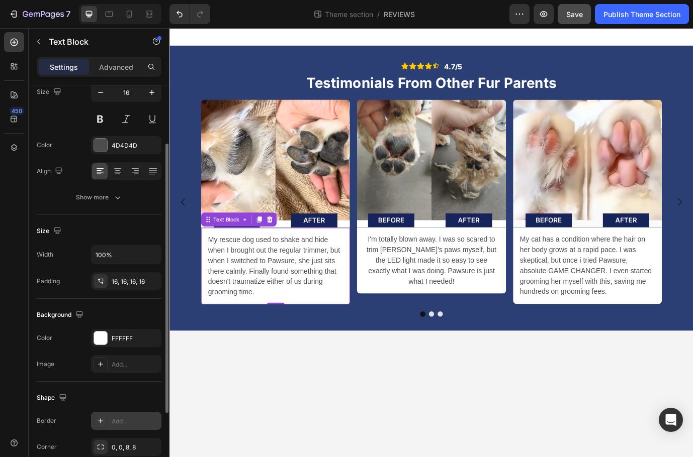
scroll to position [99, 0]
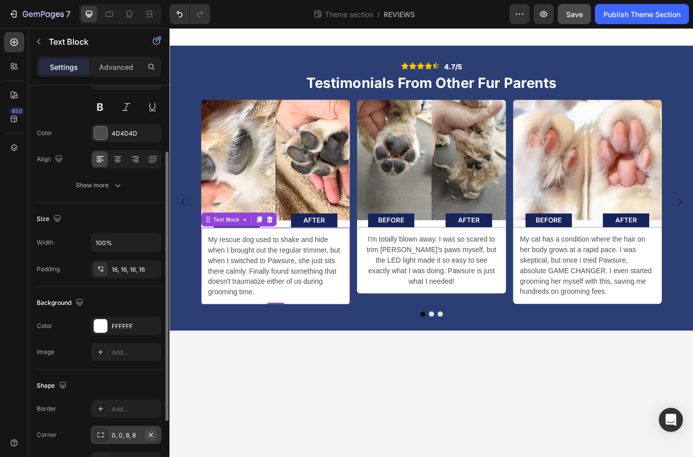
drag, startPoint x: 154, startPoint y: 435, endPoint x: 166, endPoint y: 431, distance: 12.7
click at [154, 435] on icon "button" at bounding box center [151, 435] width 8 height 8
click at [442, 304] on p "I'm totally blown away. I was so scared to trim [PERSON_NAME]'s paws myself, bu…" at bounding box center [470, 296] width 155 height 60
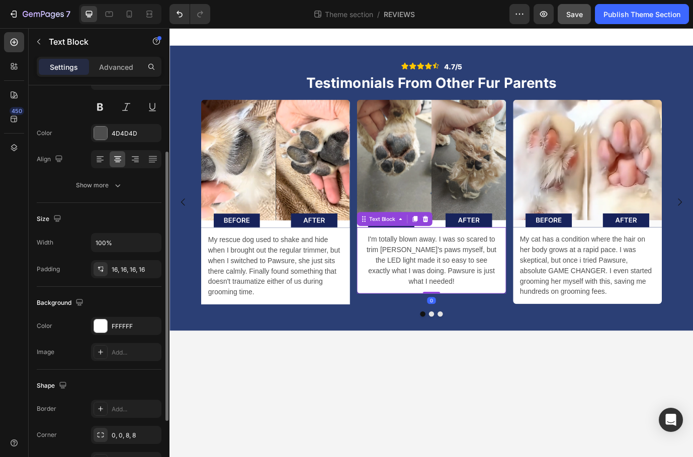
scroll to position [174, 0]
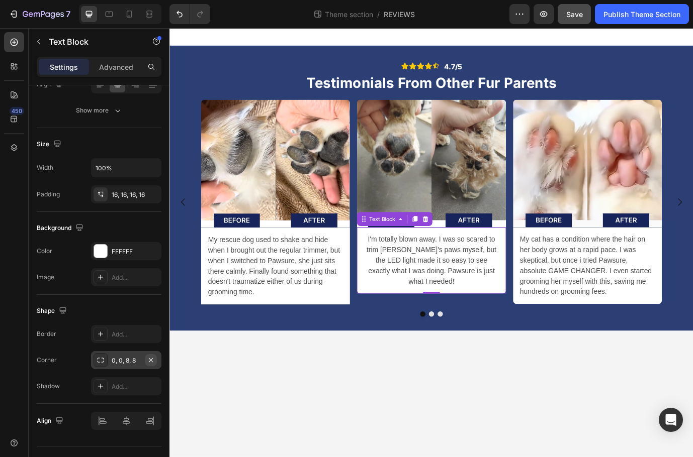
click at [151, 360] on icon "button" at bounding box center [151, 360] width 4 height 4
click at [611, 311] on p "My cat has a condition where the hair on her body grows at a rapid pace. I was …" at bounding box center [650, 302] width 155 height 72
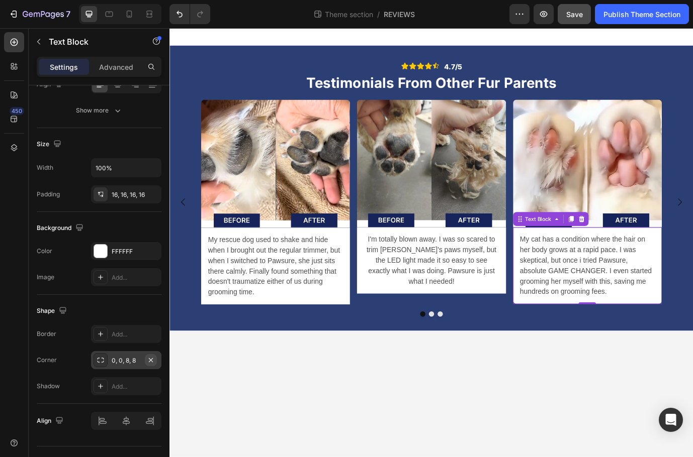
click at [154, 362] on icon "button" at bounding box center [151, 360] width 8 height 8
click at [49, 45] on p "Text Block" at bounding box center [91, 42] width 85 height 12
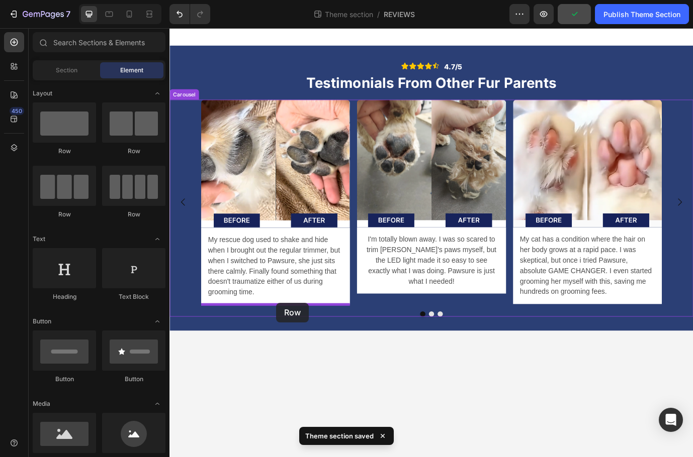
drag, startPoint x: 236, startPoint y: 159, endPoint x: 292, endPoint y: 345, distance: 193.8
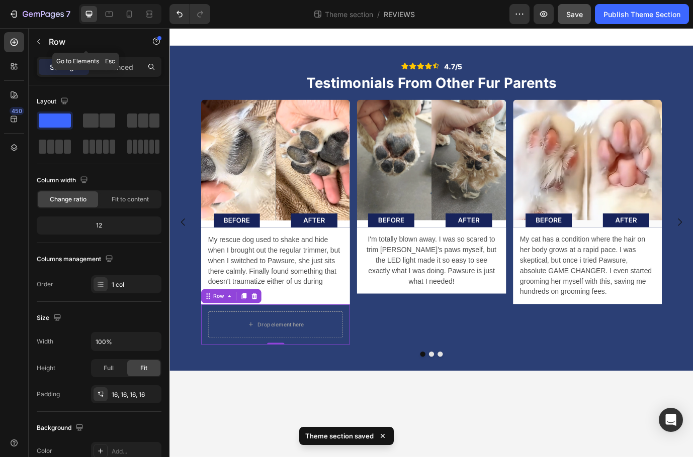
click at [36, 42] on icon "button" at bounding box center [39, 42] width 8 height 8
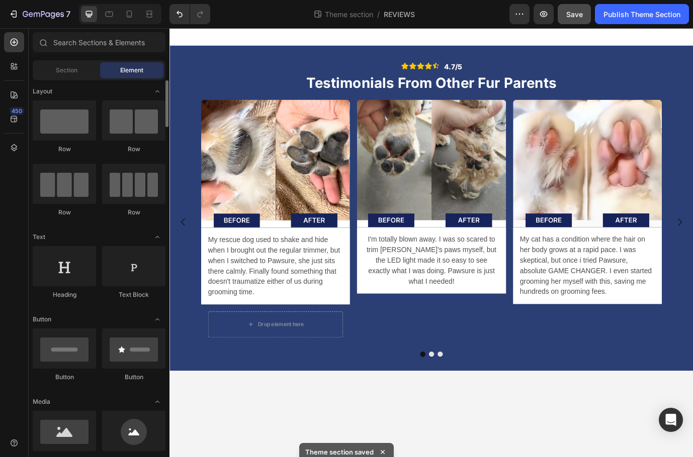
scroll to position [42, 0]
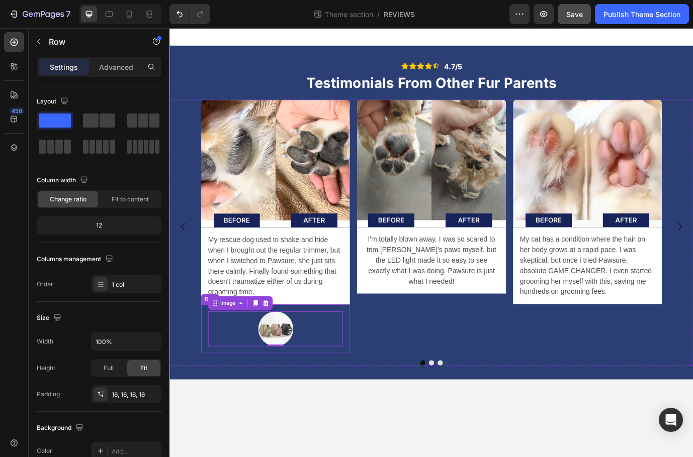
click at [372, 387] on div "Image 0 Row" at bounding box center [291, 375] width 171 height 56
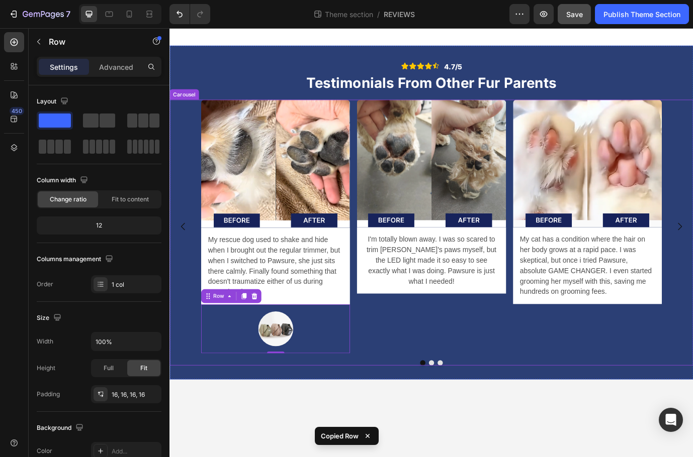
click at [440, 336] on div "Image I'm totally blown away. I was so scared to trim Max's paws myself, but th…" at bounding box center [470, 257] width 171 height 293
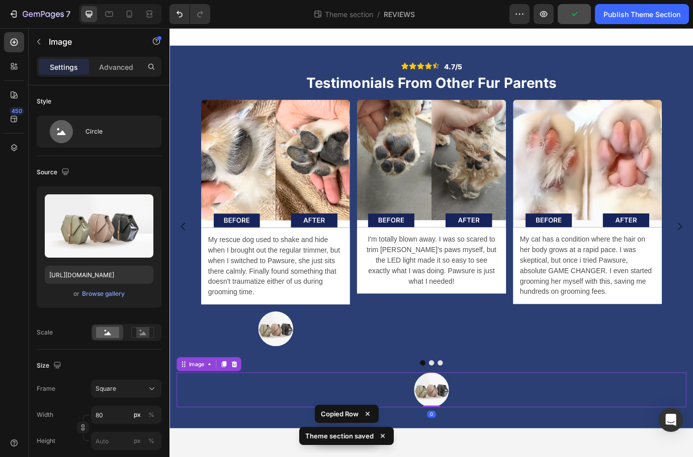
click at [396, 448] on div at bounding box center [470, 445] width 587 height 40
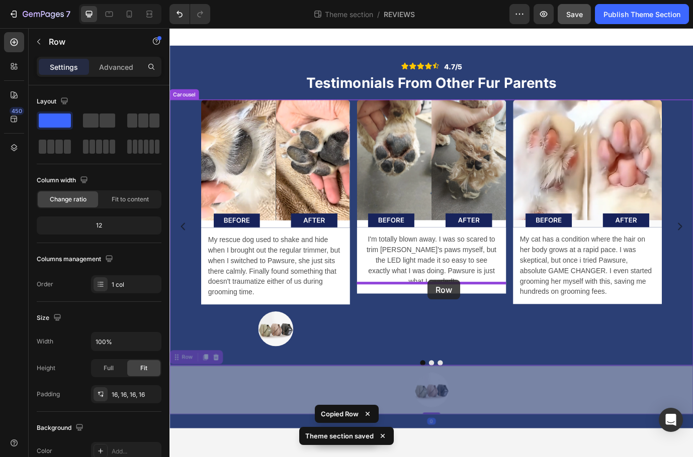
drag, startPoint x: 414, startPoint y: 473, endPoint x: 467, endPoint y: 319, distance: 163.3
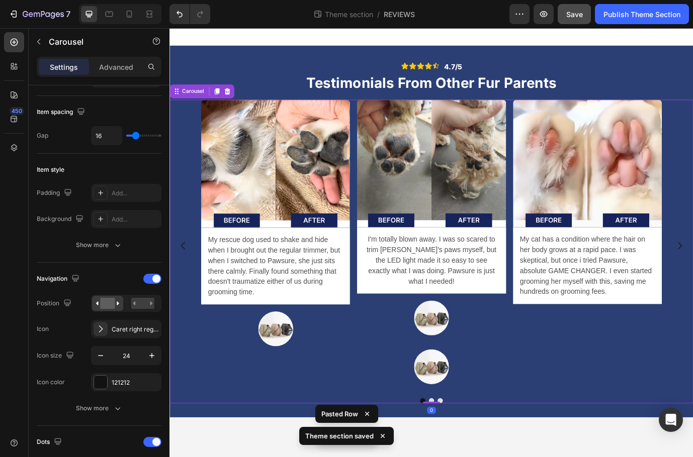
scroll to position [0, 0]
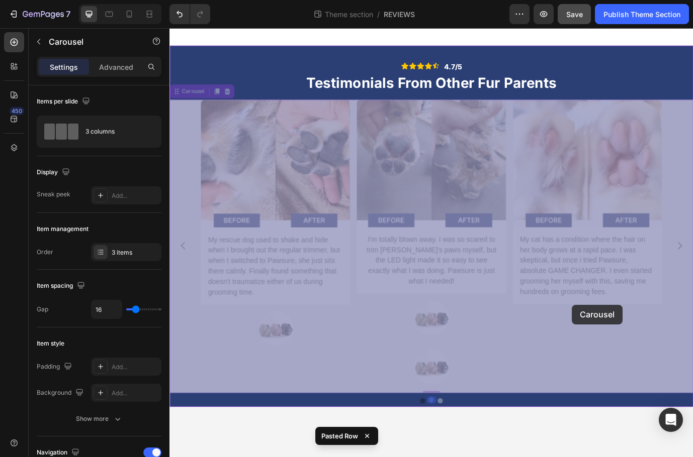
drag, startPoint x: 527, startPoint y: 446, endPoint x: 619, endPoint y: 369, distance: 120.6
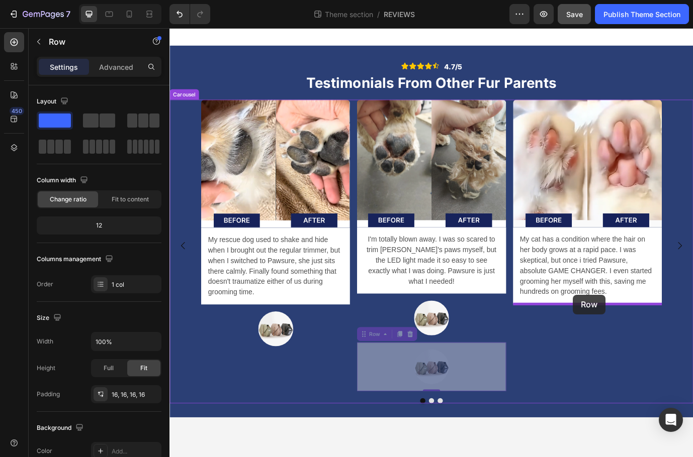
drag, startPoint x: 531, startPoint y: 422, endPoint x: 633, endPoint y: 338, distance: 132.1
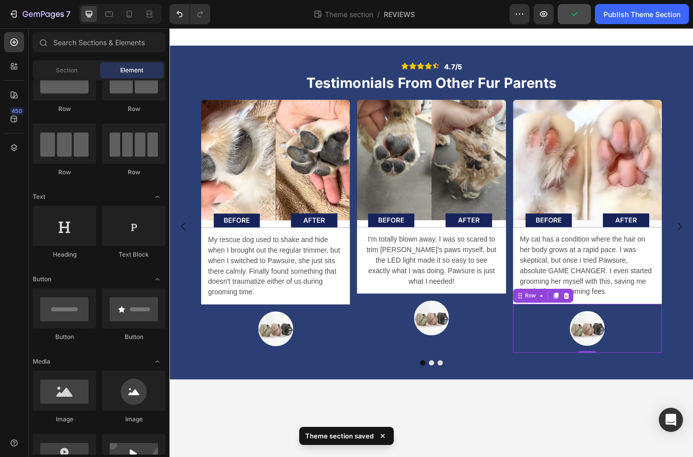
click at [570, 454] on body "Icon Icon Icon Icon Icon Icon List 4.7/5 Text Block Row Testimonials From Other…" at bounding box center [470, 275] width 603 height 495
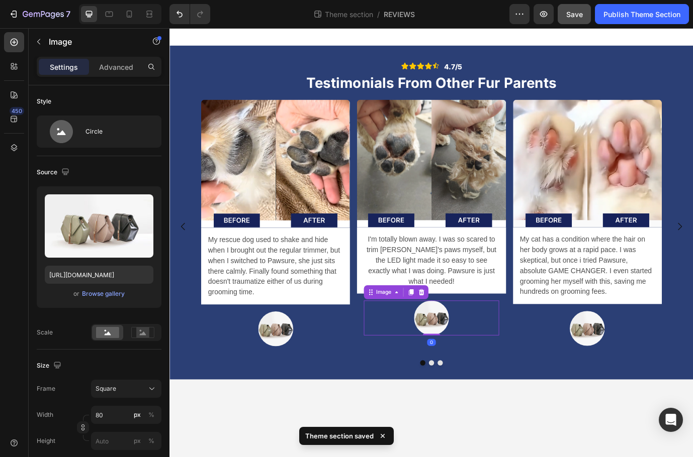
click at [489, 354] on img at bounding box center [471, 362] width 40 height 40
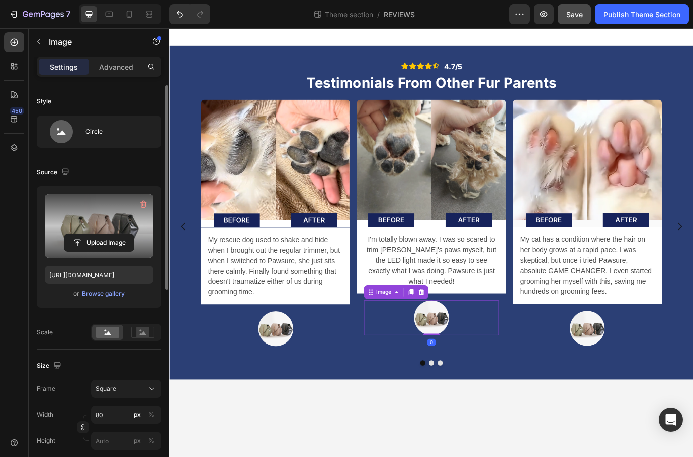
click at [119, 226] on label at bounding box center [99, 226] width 109 height 63
click at [119, 234] on input "file" at bounding box center [98, 242] width 69 height 17
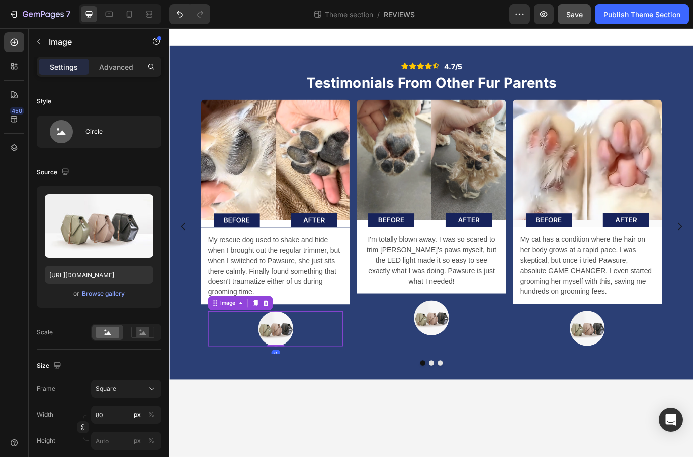
click at [305, 379] on img at bounding box center [291, 375] width 40 height 40
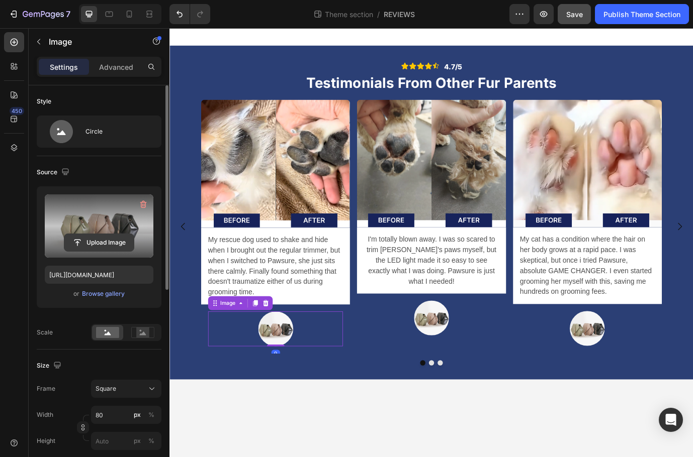
click at [85, 251] on input "file" at bounding box center [98, 242] width 69 height 17
click at [106, 244] on input "file" at bounding box center [98, 242] width 69 height 17
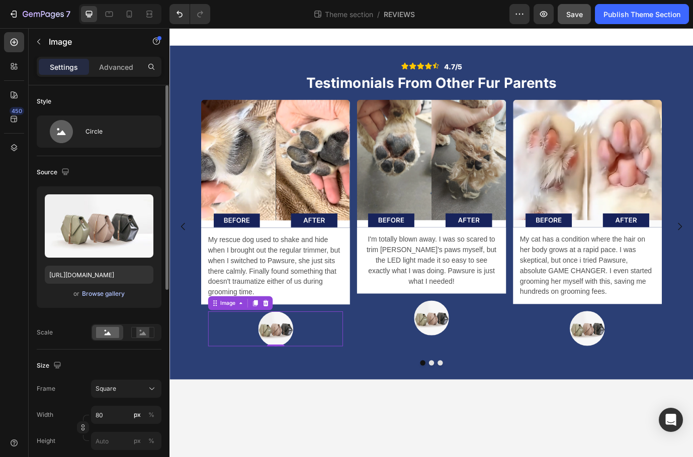
click at [105, 293] on div "Browse gallery" at bounding box center [103, 294] width 43 height 9
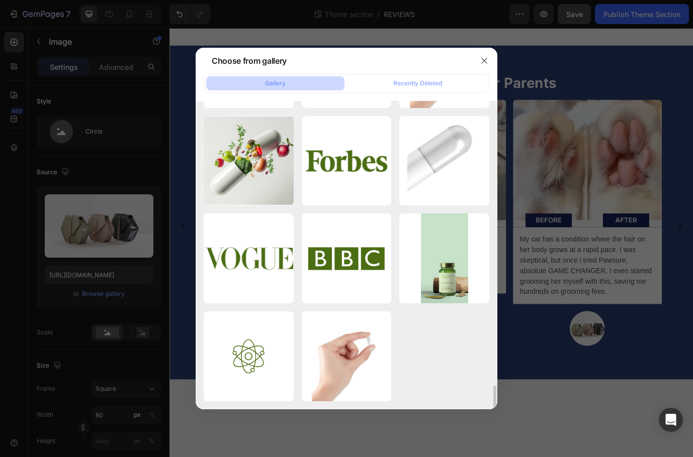
scroll to position [3507, 0]
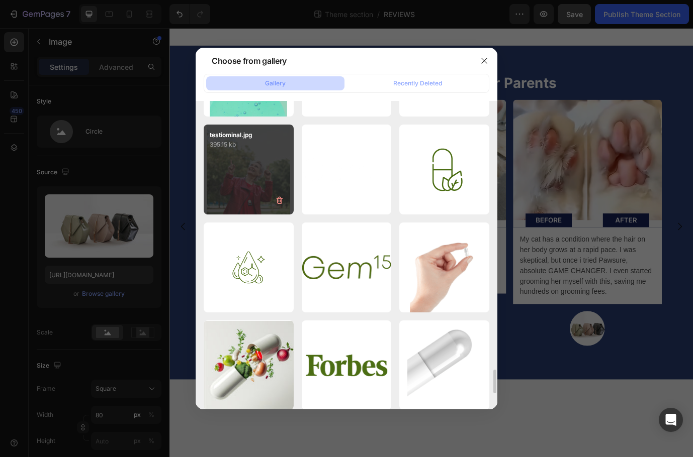
click at [265, 178] on div "testiominal.jpg 395.15 kb" at bounding box center [249, 170] width 90 height 90
type input "https://cdn.shopify.com/s/files/1/0718/9056/7354/files/gempages_577589852464218…"
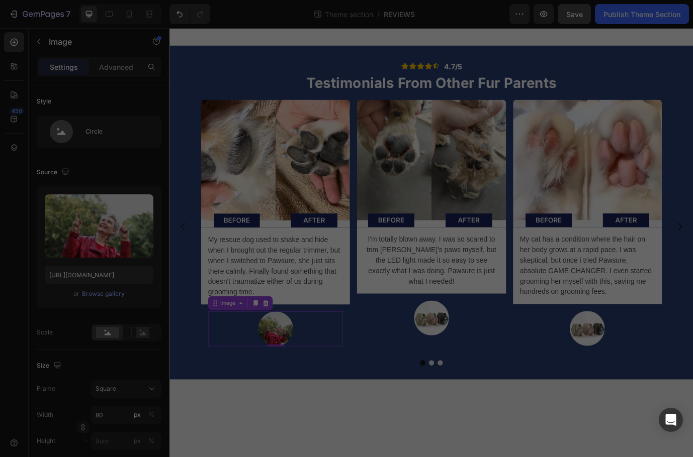
click at [264, 177] on div "testiominal.jpg 395.15 kb" at bounding box center [249, 170] width 90 height 90
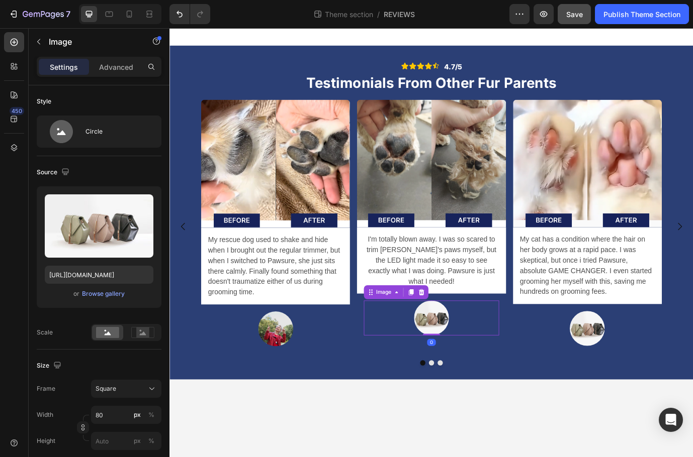
click at [490, 360] on div at bounding box center [470, 362] width 155 height 40
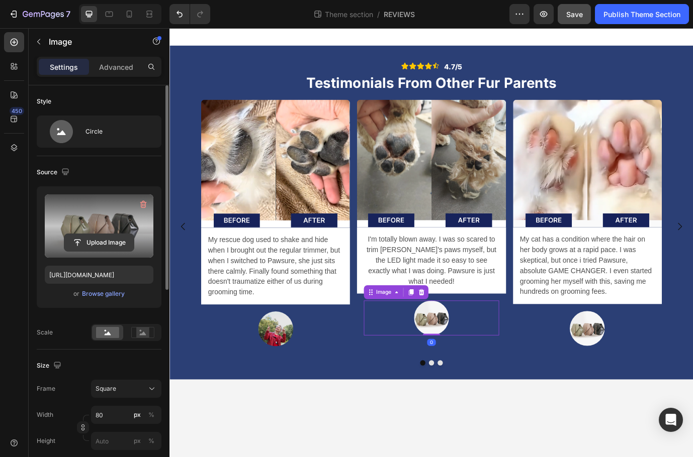
click at [107, 244] on input "file" at bounding box center [98, 242] width 69 height 17
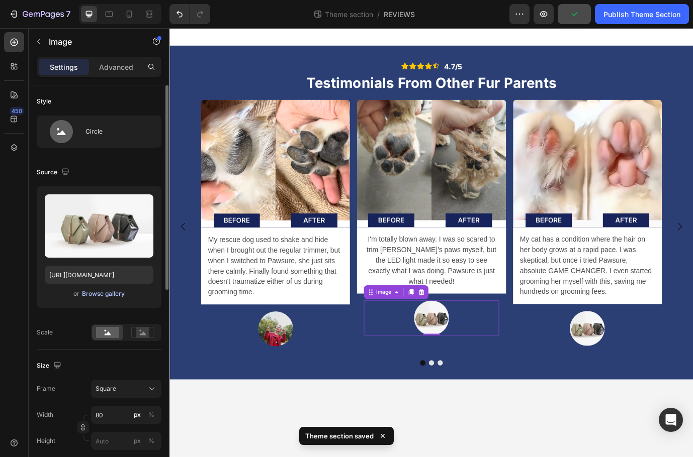
click at [88, 295] on div "Browse gallery" at bounding box center [103, 294] width 43 height 9
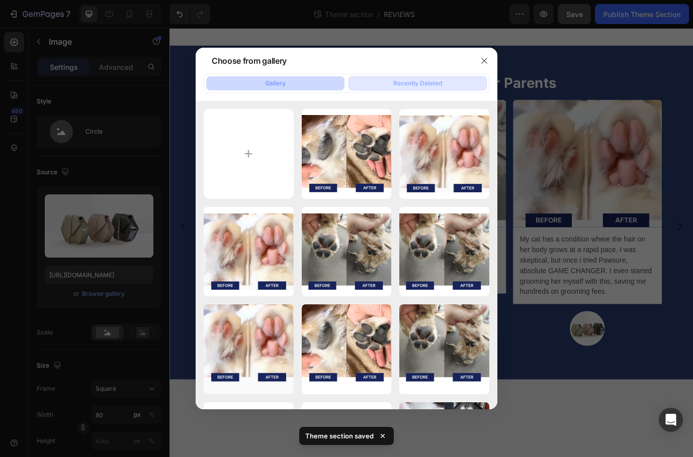
click at [397, 81] on div "Recently Deleted" at bounding box center [417, 83] width 49 height 9
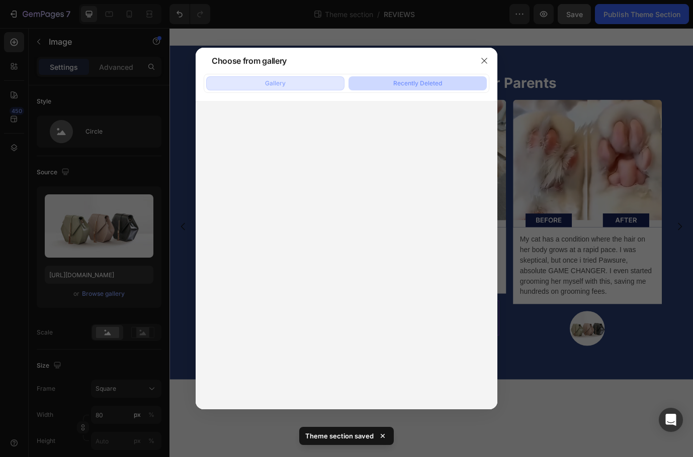
click at [314, 83] on button "Gallery" at bounding box center [275, 83] width 138 height 14
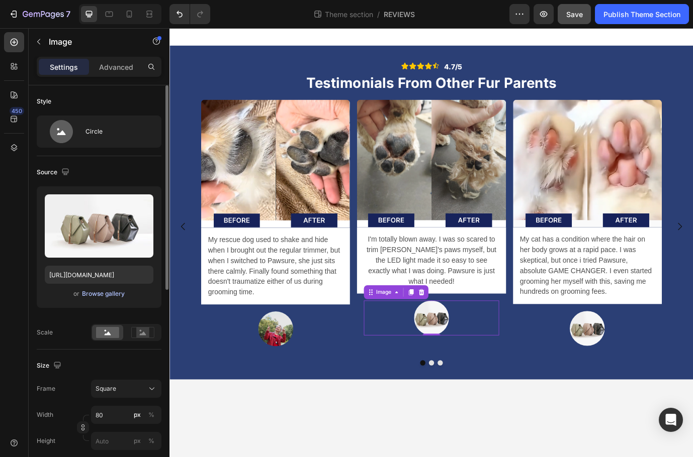
click at [110, 292] on div "Browse gallery" at bounding box center [103, 294] width 43 height 9
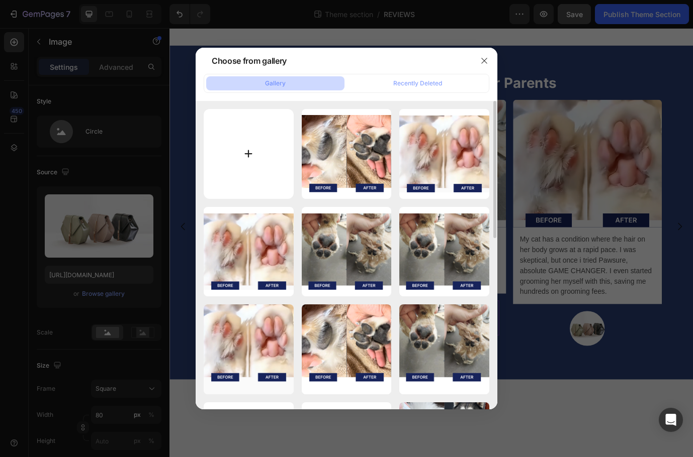
click at [251, 158] on input "file" at bounding box center [249, 154] width 90 height 90
click at [422, 81] on div "Recently Deleted" at bounding box center [417, 83] width 49 height 9
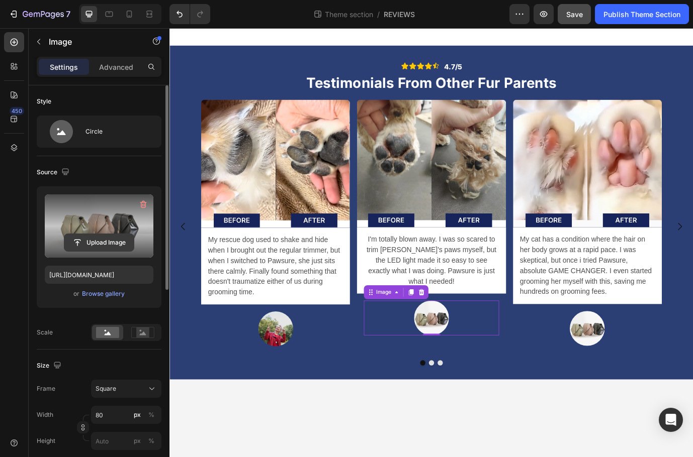
click at [114, 244] on input "file" at bounding box center [98, 242] width 69 height 17
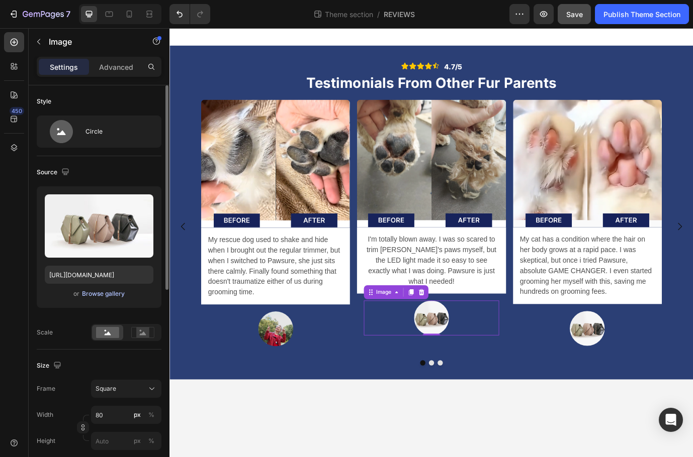
click at [109, 292] on div "Browse gallery" at bounding box center [103, 294] width 43 height 9
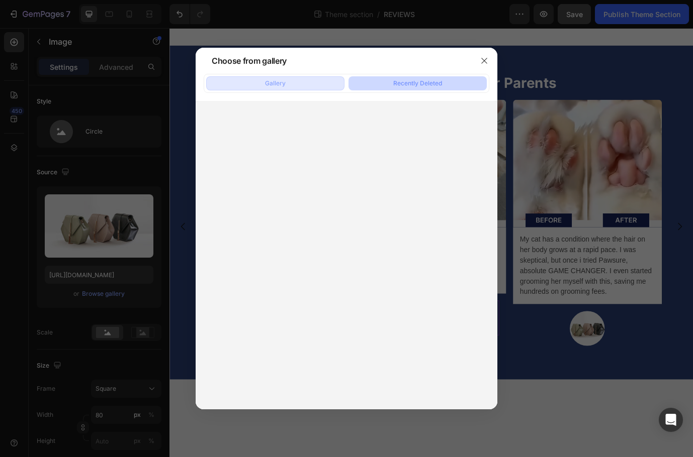
click at [326, 80] on button "Gallery" at bounding box center [275, 83] width 138 height 14
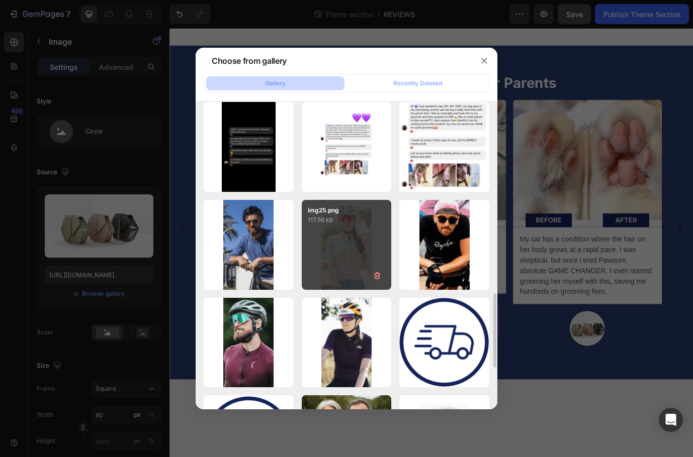
scroll to position [804, 0]
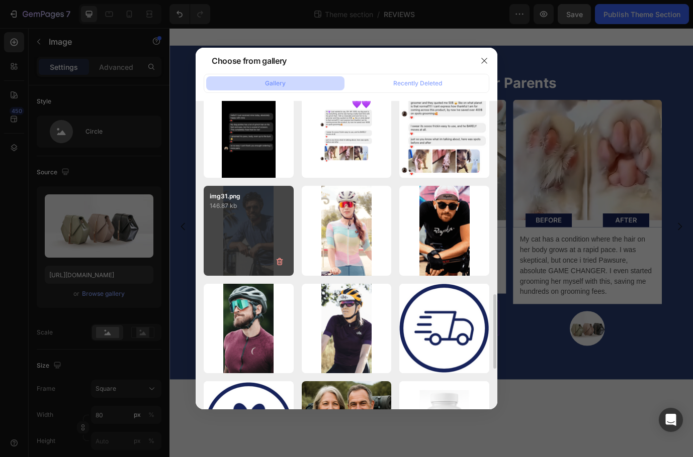
click at [268, 229] on div "img31.png 146.87 kb" at bounding box center [249, 231] width 90 height 90
type input "https://cdn.shopify.com/s/files/1/0718/9056/7354/files/gempages_577589852464218…"
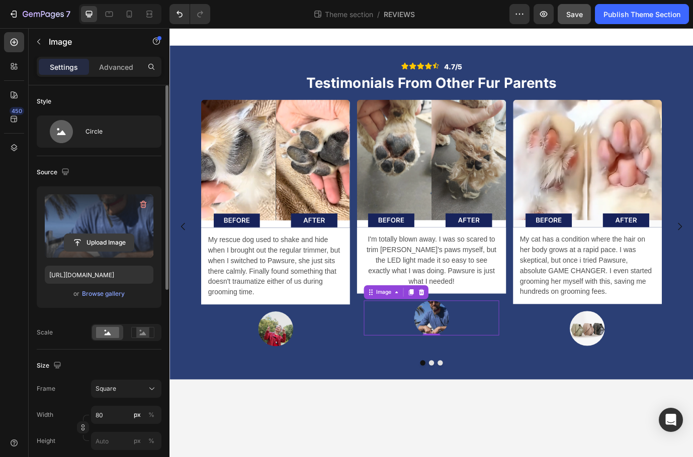
click at [120, 245] on input "file" at bounding box center [98, 242] width 69 height 17
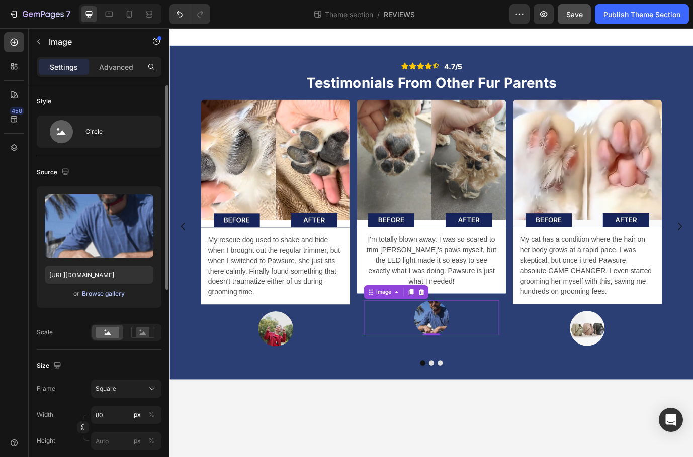
click at [91, 291] on div "Browse gallery" at bounding box center [103, 294] width 43 height 9
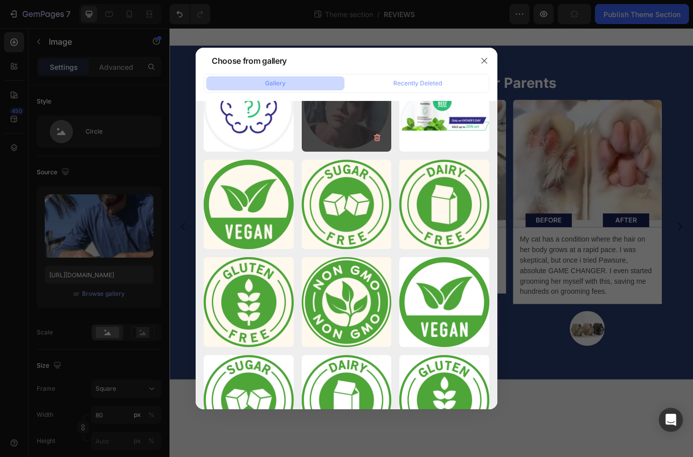
scroll to position [2179, 0]
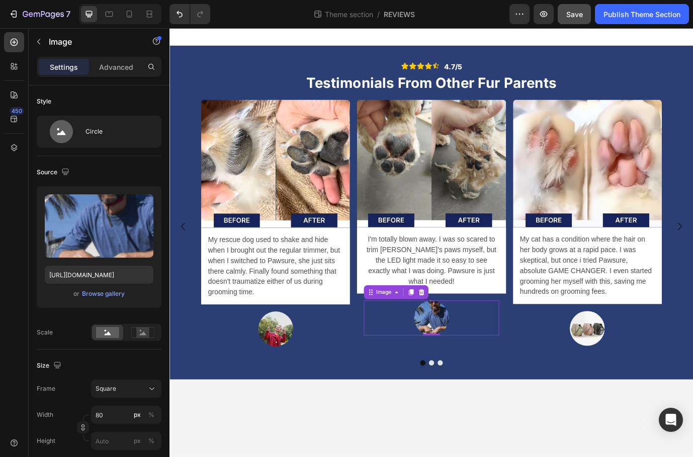
click at [468, 352] on img at bounding box center [471, 362] width 40 height 40
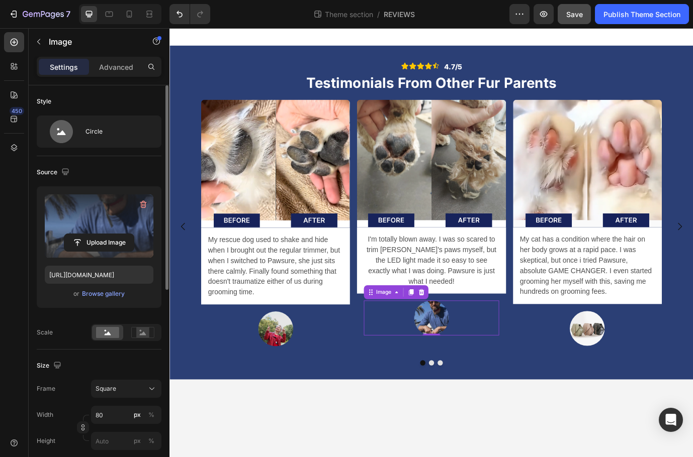
click at [93, 226] on label at bounding box center [99, 226] width 109 height 63
click at [93, 234] on input "file" at bounding box center [98, 242] width 69 height 17
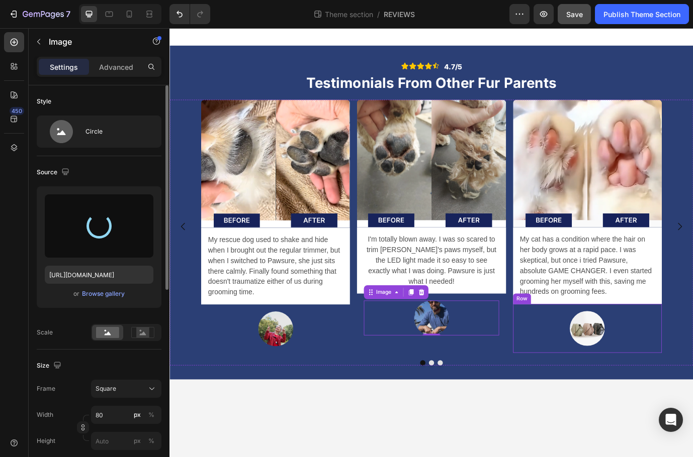
type input "https://cdn.shopify.com/s/files/1/0718/9056/7354/files/gempages_577589852464218…"
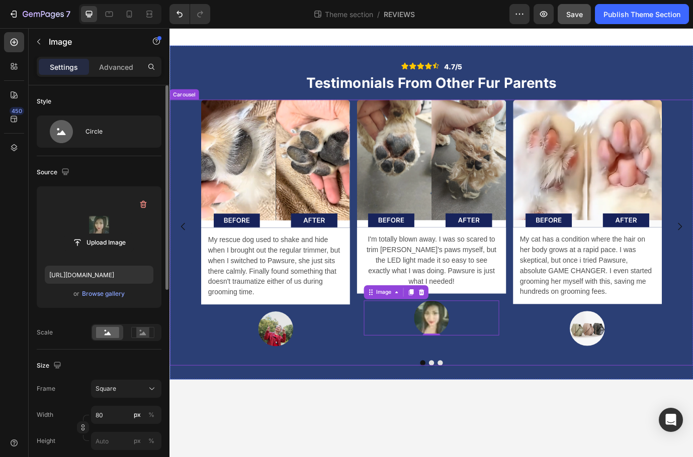
click at [527, 399] on div "Image I'm totally blown away. I was so scared to trim Max's paws myself, but th…" at bounding box center [470, 257] width 171 height 293
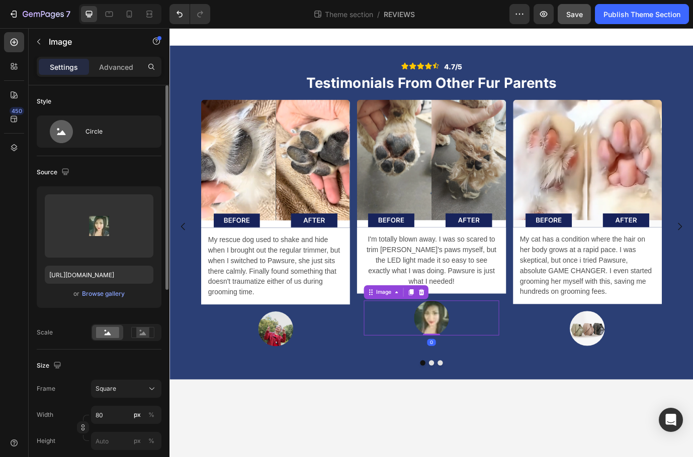
click at [452, 357] on img at bounding box center [471, 362] width 40 height 40
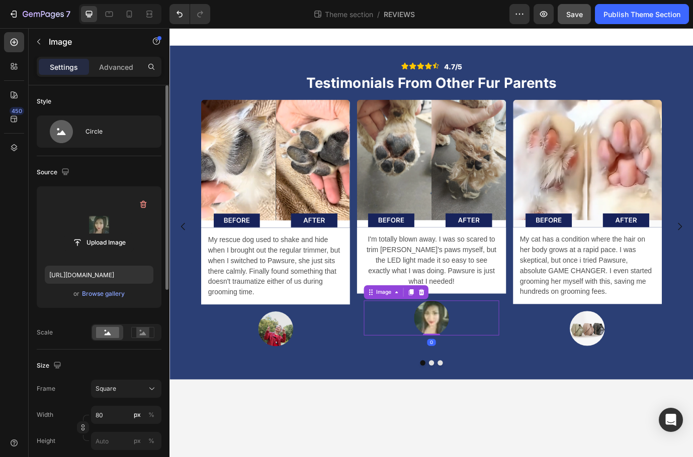
click at [96, 230] on label at bounding box center [99, 226] width 109 height 63
click at [96, 234] on input "file" at bounding box center [98, 242] width 69 height 17
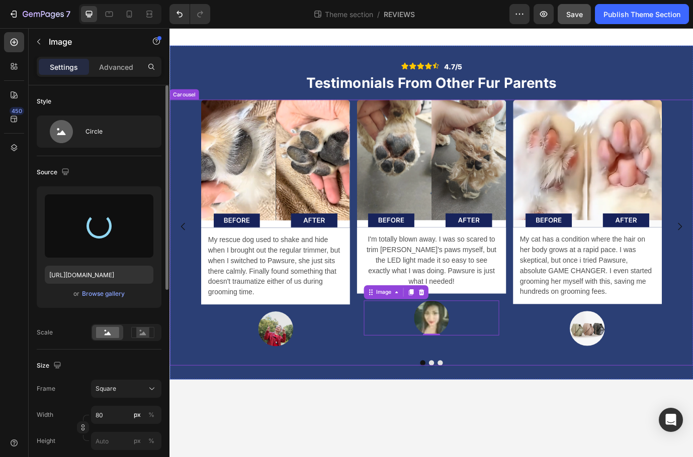
type input "https://cdn.shopify.com/s/files/1/0718/9056/7354/files/gempages_577589852464218…"
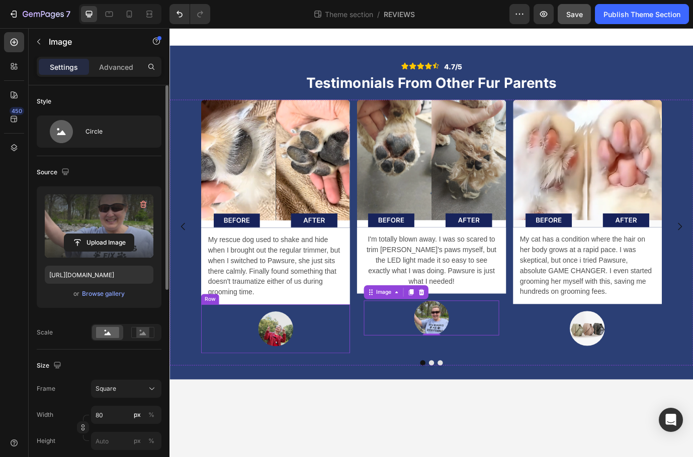
click at [302, 381] on img at bounding box center [291, 375] width 40 height 40
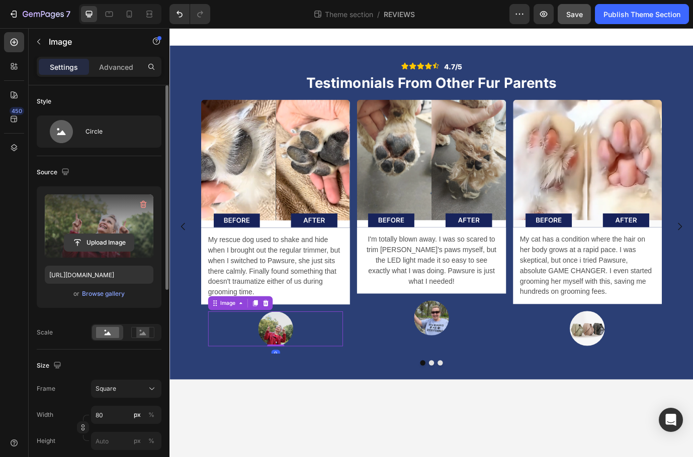
click at [132, 248] on input "file" at bounding box center [98, 242] width 69 height 17
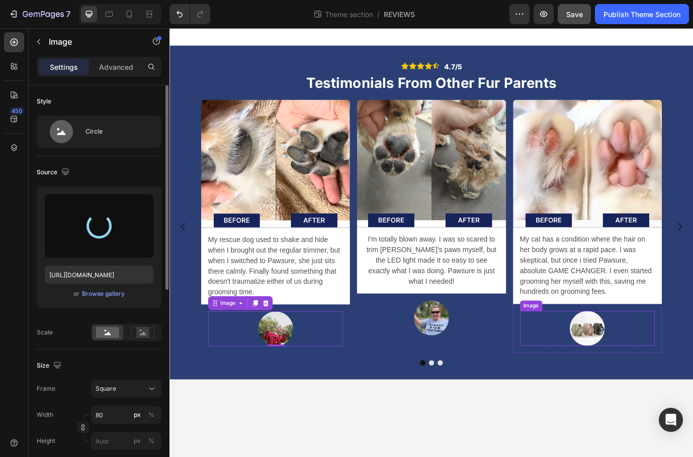
type input "https://cdn.shopify.com/s/files/1/0718/9056/7354/files/gempages_577589852464218…"
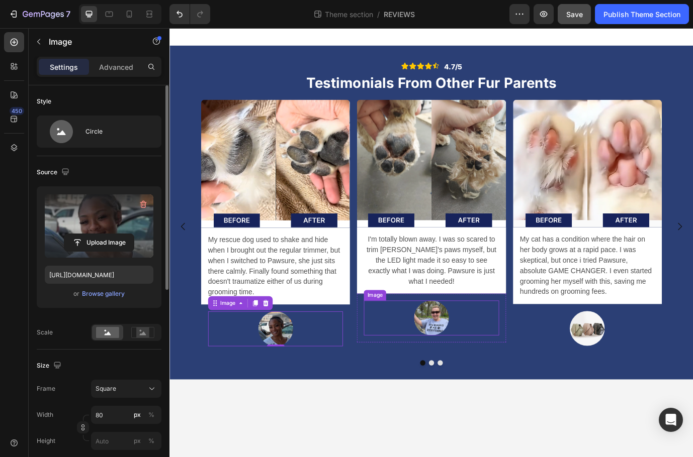
click at [484, 353] on img at bounding box center [471, 362] width 40 height 40
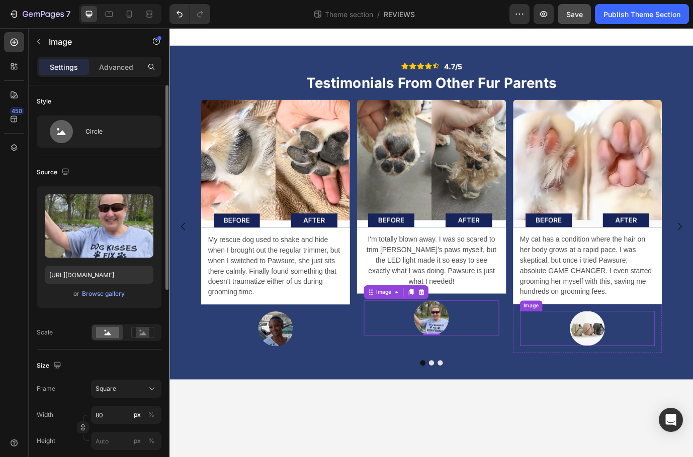
click at [653, 379] on img at bounding box center [650, 374] width 40 height 40
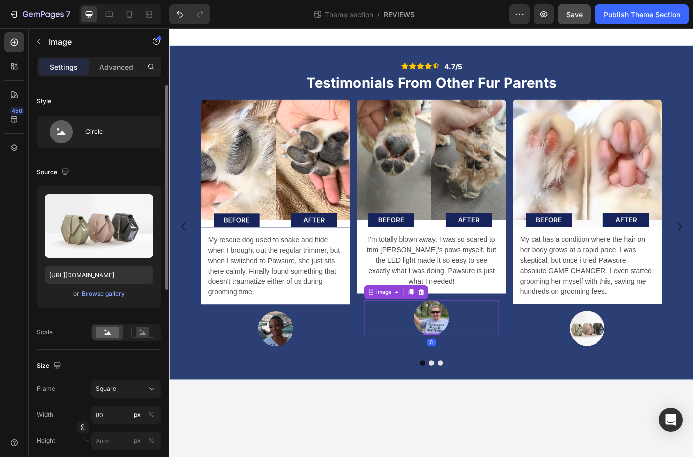
drag, startPoint x: 466, startPoint y: 358, endPoint x: 450, endPoint y: 359, distance: 16.1
click at [466, 358] on img at bounding box center [471, 362] width 40 height 40
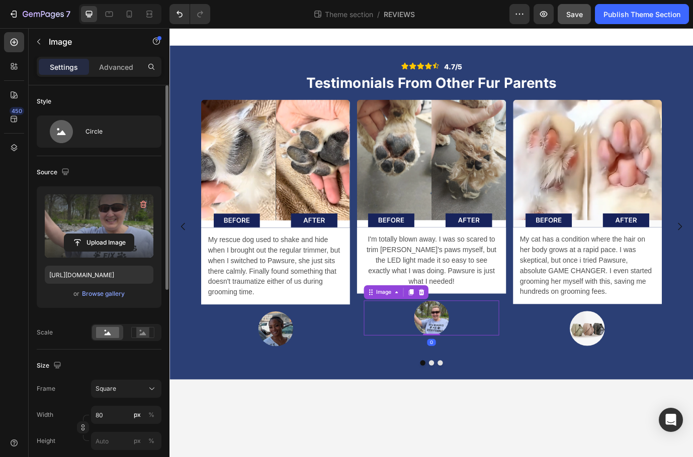
click at [90, 228] on label at bounding box center [99, 226] width 109 height 63
click at [90, 234] on input "file" at bounding box center [98, 242] width 69 height 17
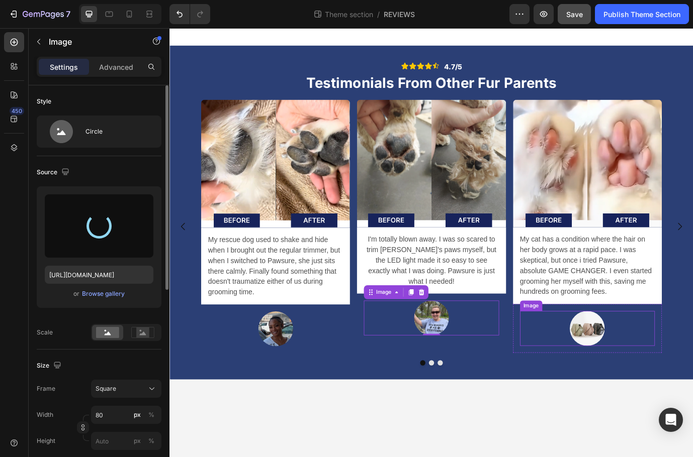
type input "https://cdn.shopify.com/s/files/1/0718/9056/7354/files/gempages_577589852464218…"
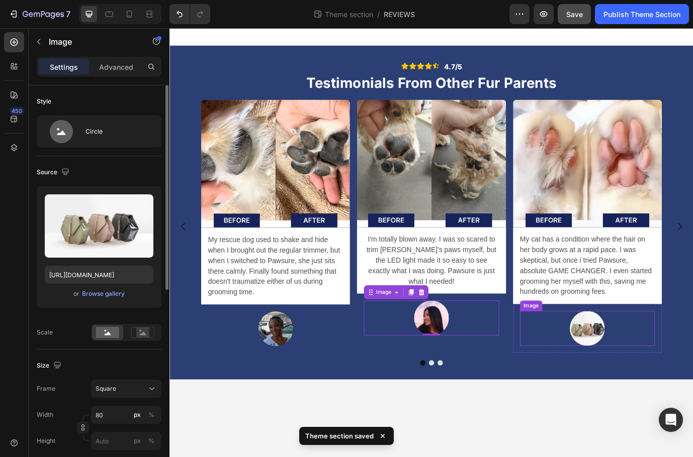
click at [656, 380] on img at bounding box center [650, 374] width 40 height 40
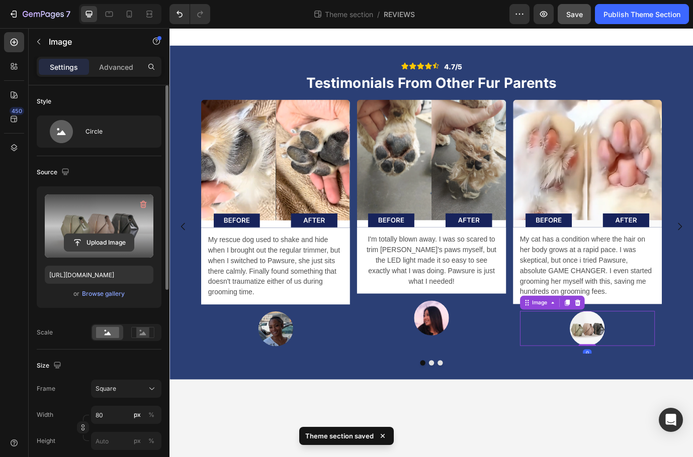
click at [98, 238] on input "file" at bounding box center [98, 242] width 69 height 17
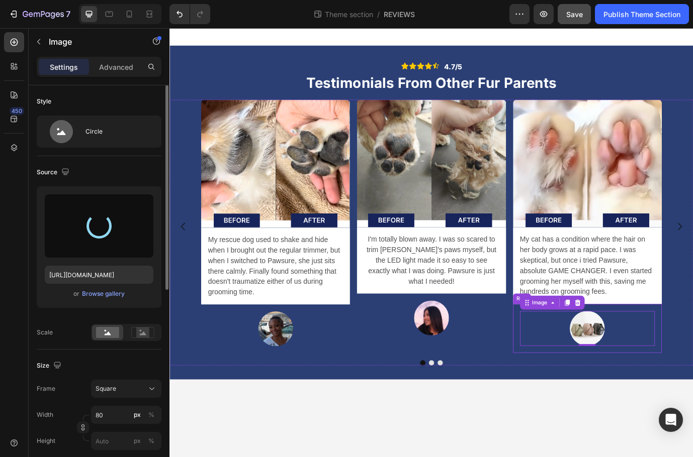
type input "https://cdn.shopify.com/s/files/1/0718/9056/7354/files/gempages_577589852464218…"
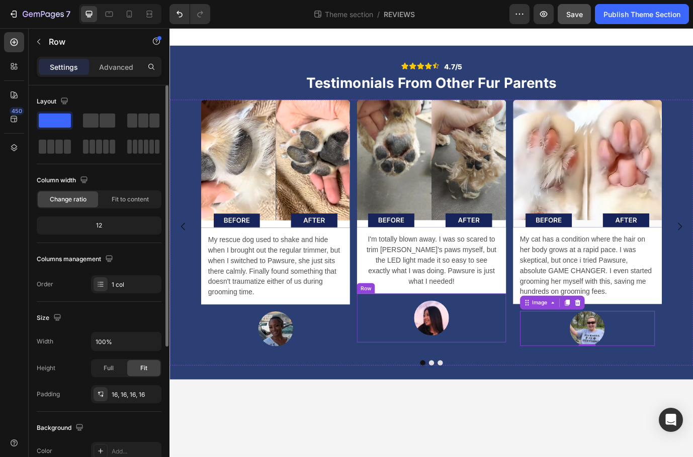
click at [498, 372] on div "Image Row" at bounding box center [470, 362] width 171 height 56
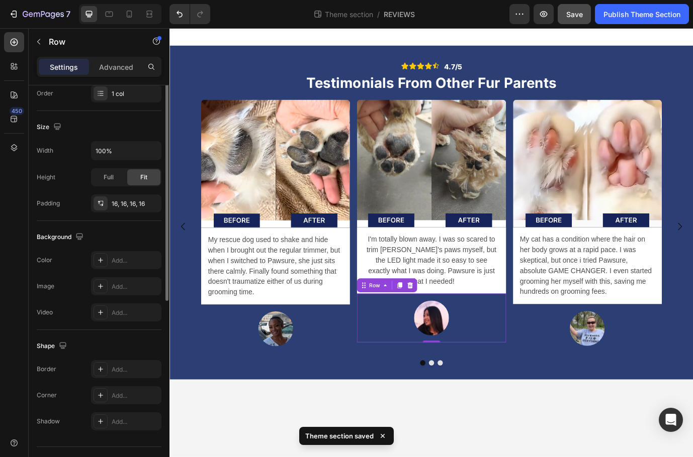
scroll to position [213, 0]
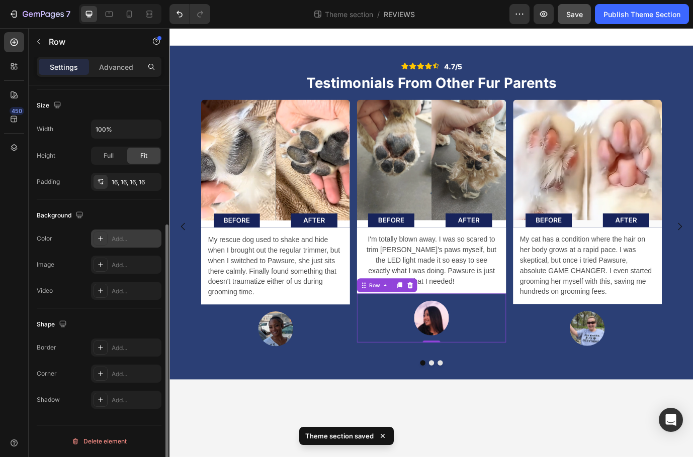
click at [126, 240] on div "Add..." at bounding box center [135, 239] width 47 height 9
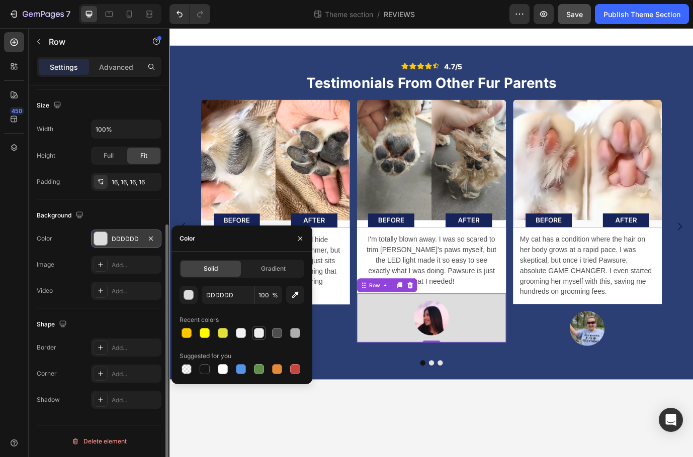
click at [258, 333] on div at bounding box center [259, 333] width 10 height 10
type input "EDEDED"
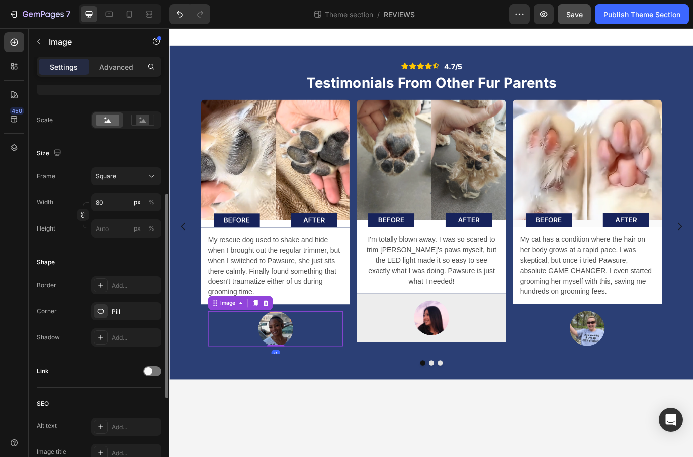
click at [359, 369] on div at bounding box center [291, 375] width 155 height 40
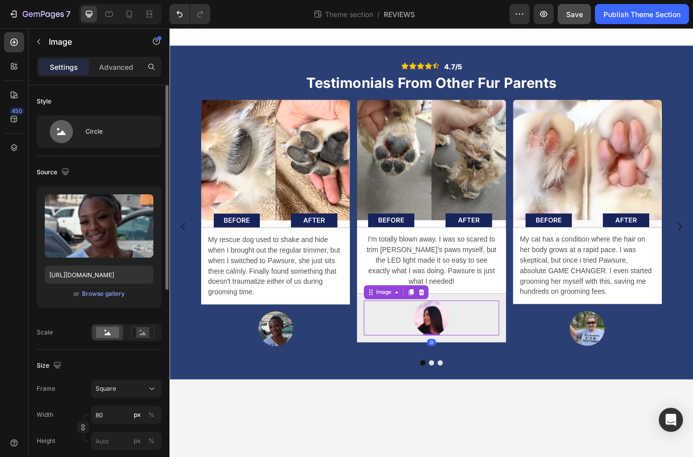
click at [409, 346] on div at bounding box center [470, 362] width 155 height 40
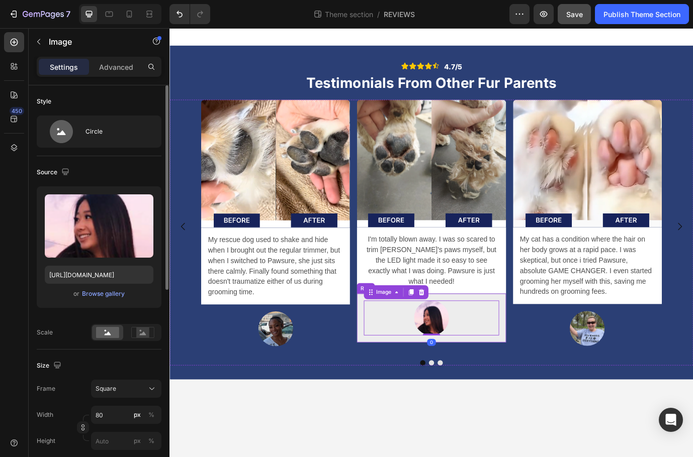
click at [392, 351] on div "Image 0 Row" at bounding box center [470, 362] width 171 height 56
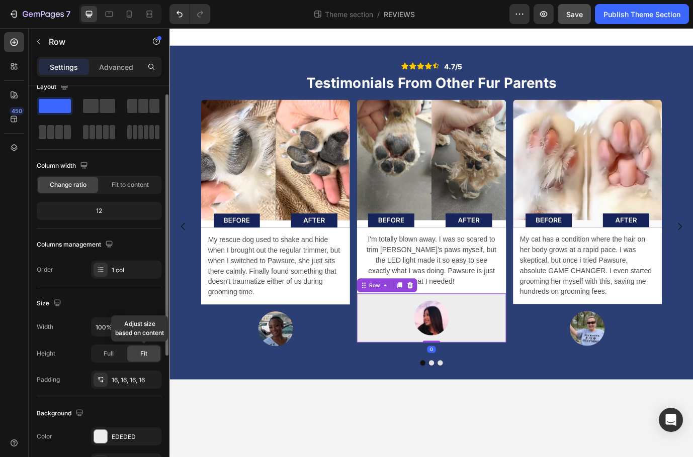
scroll to position [149, 0]
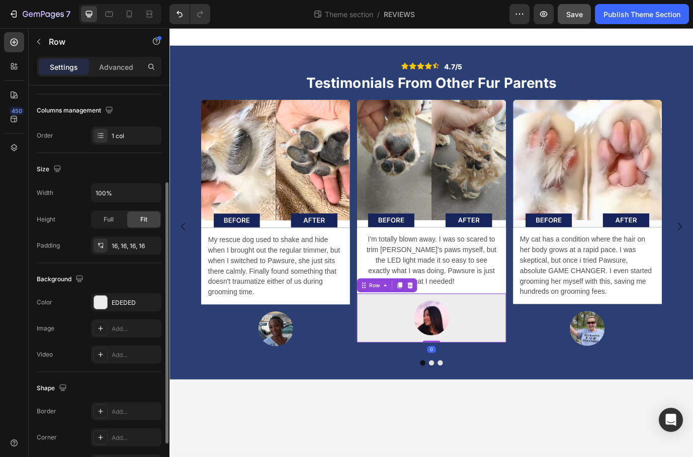
click at [122, 312] on div "The changes might be hidden by the video. Color EDEDED Image Add... Video Add..." at bounding box center [99, 329] width 125 height 70
click at [120, 300] on div "EDEDED" at bounding box center [126, 303] width 29 height 9
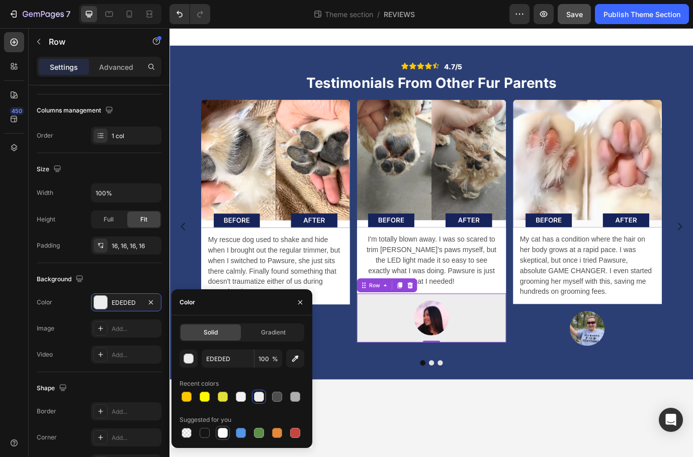
click at [225, 433] on div at bounding box center [223, 433] width 10 height 10
type input "FFFFFF"
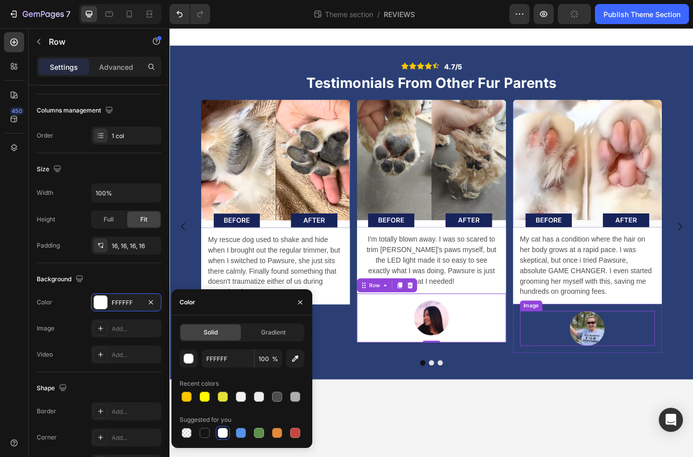
click at [579, 393] on div at bounding box center [650, 374] width 155 height 40
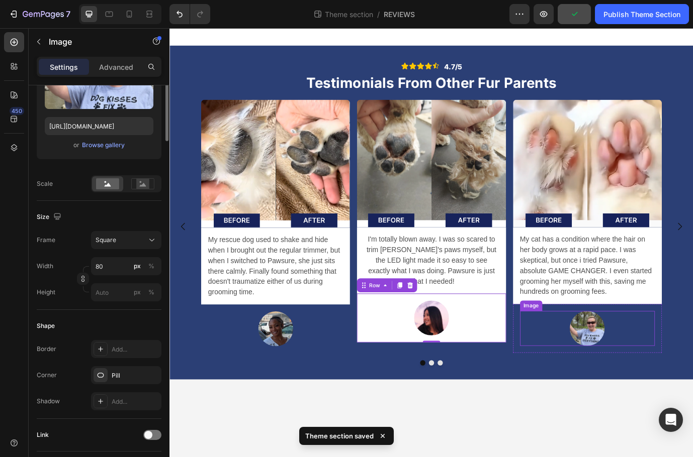
scroll to position [0, 0]
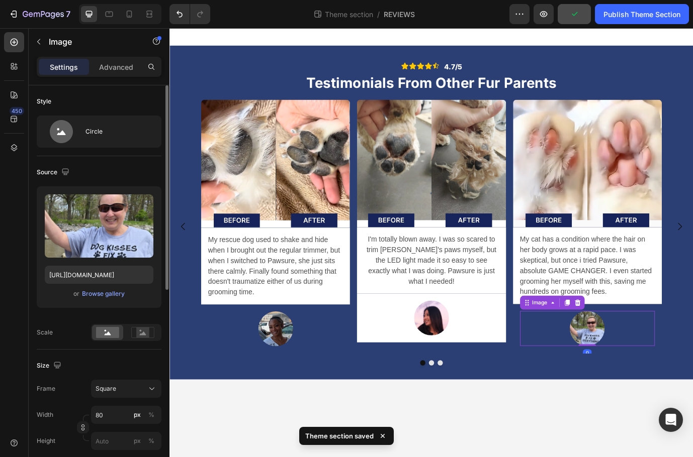
click at [571, 387] on div "Image 0 Row" at bounding box center [650, 374] width 171 height 56
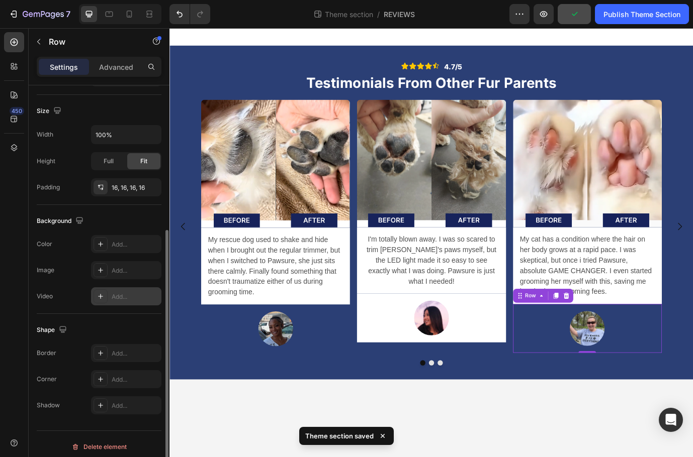
scroll to position [213, 0]
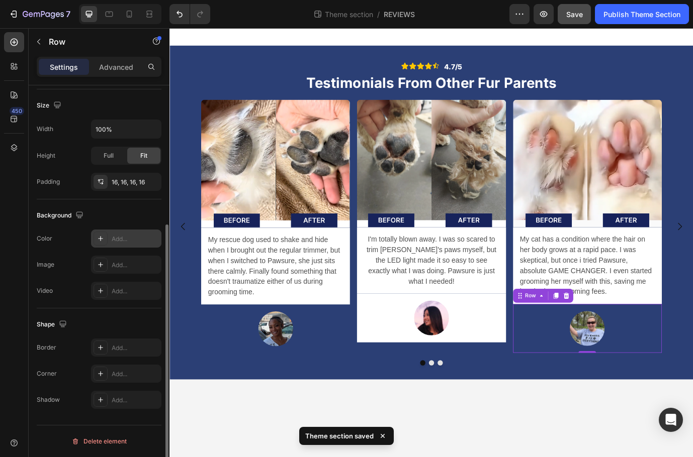
click at [124, 240] on div "Add..." at bounding box center [135, 239] width 47 height 9
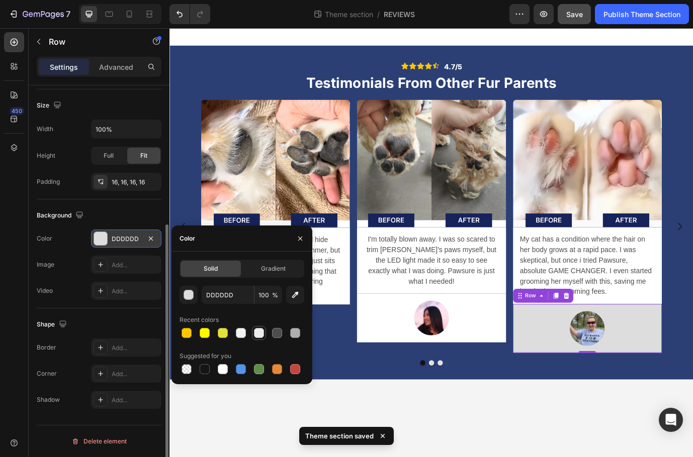
click at [259, 330] on div at bounding box center [259, 333] width 10 height 10
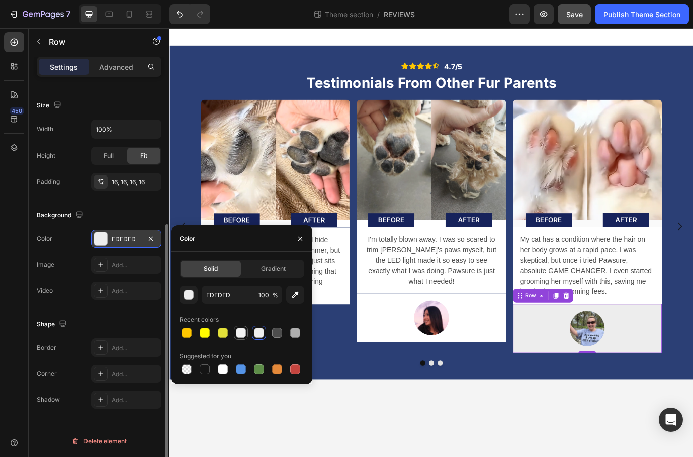
click at [237, 334] on div at bounding box center [241, 333] width 10 height 10
click at [228, 365] on div at bounding box center [223, 369] width 12 height 12
type input "FFFFFF"
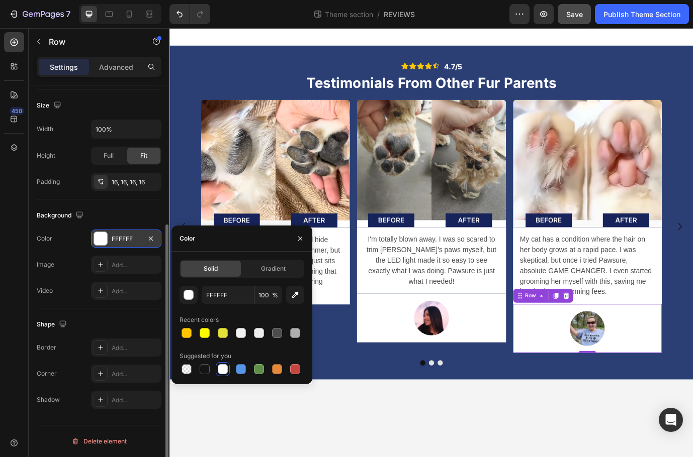
click at [219, 372] on div at bounding box center [223, 369] width 10 height 10
click at [355, 364] on div at bounding box center [291, 375] width 155 height 40
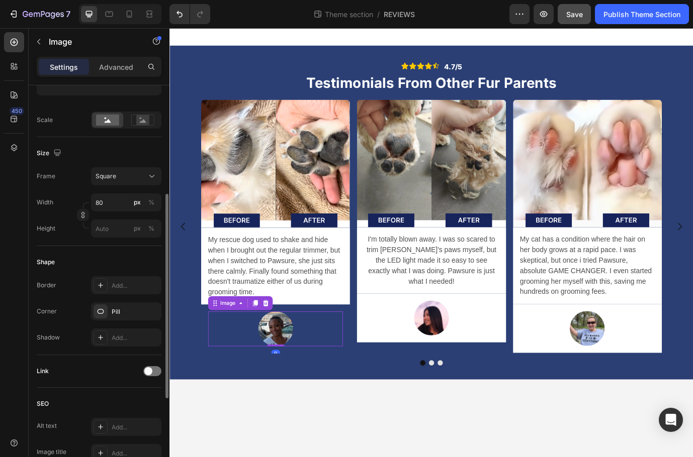
scroll to position [0, 0]
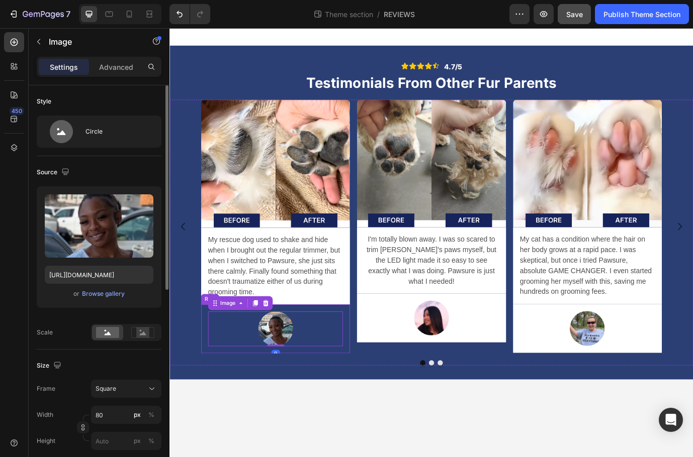
click at [376, 367] on div "Image 0 Row" at bounding box center [291, 375] width 171 height 56
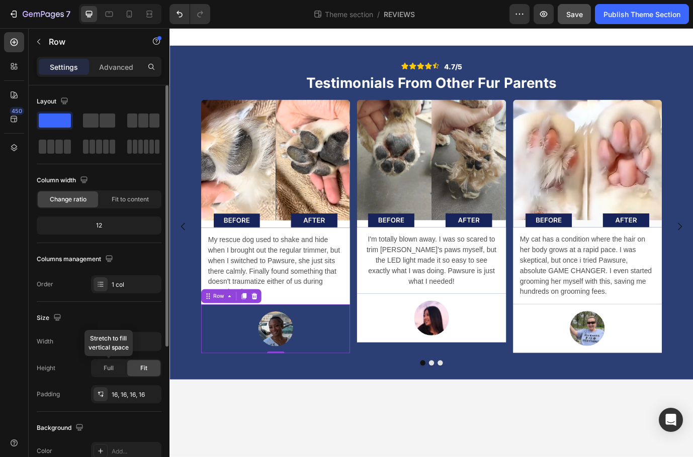
scroll to position [213, 0]
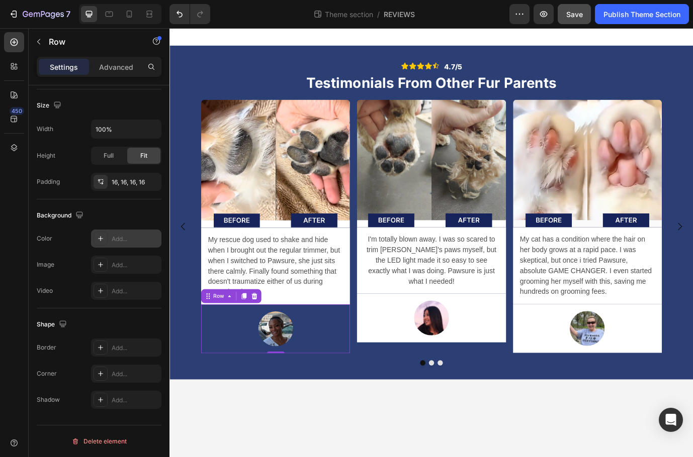
click at [117, 242] on div "Add..." at bounding box center [135, 239] width 47 height 9
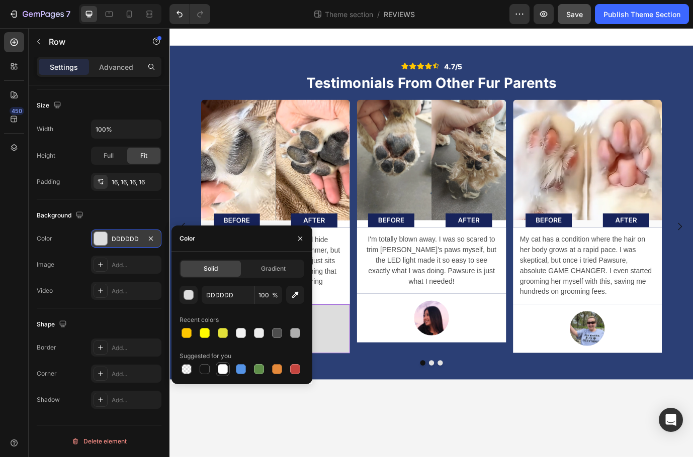
click at [219, 371] on div at bounding box center [223, 369] width 10 height 10
type input "FFFFFF"
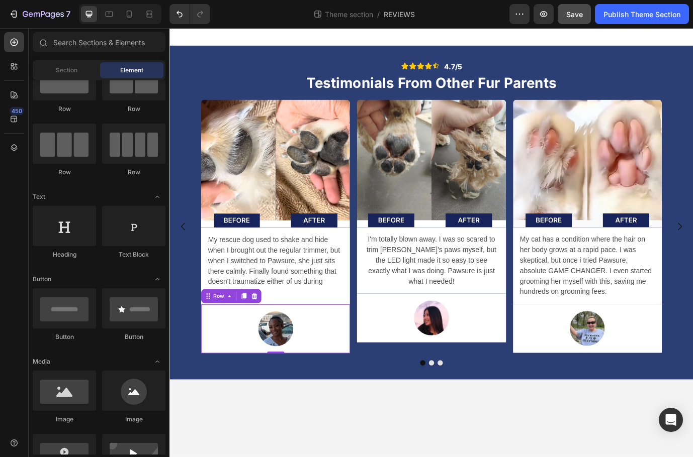
click at [266, 454] on body "Icon Icon Icon Icon Icon Icon List 4.7/5 Text Block Row Testimonials From Other…" at bounding box center [470, 275] width 603 height 495
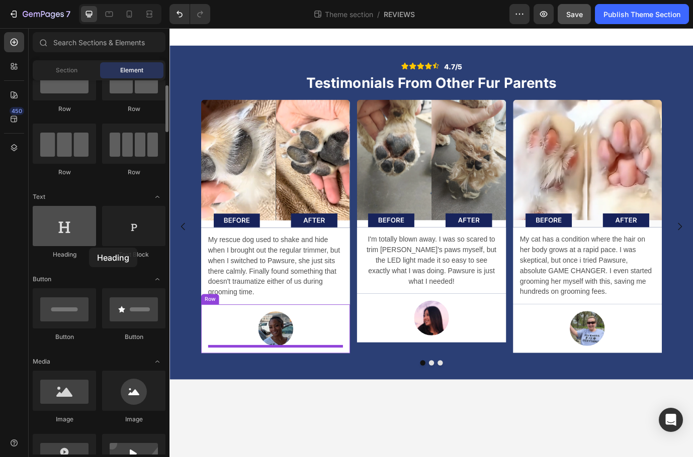
drag, startPoint x: 157, startPoint y: 307, endPoint x: 53, endPoint y: 230, distance: 129.7
click at [53, 230] on div at bounding box center [64, 226] width 63 height 40
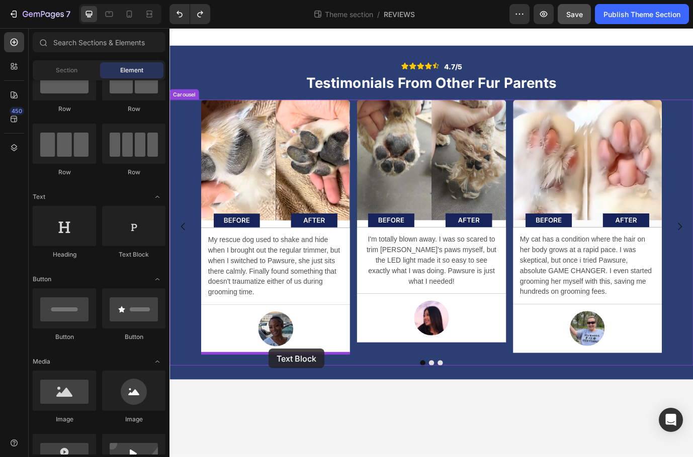
drag, startPoint x: 309, startPoint y: 279, endPoint x: 285, endPoint y: 399, distance: 122.5
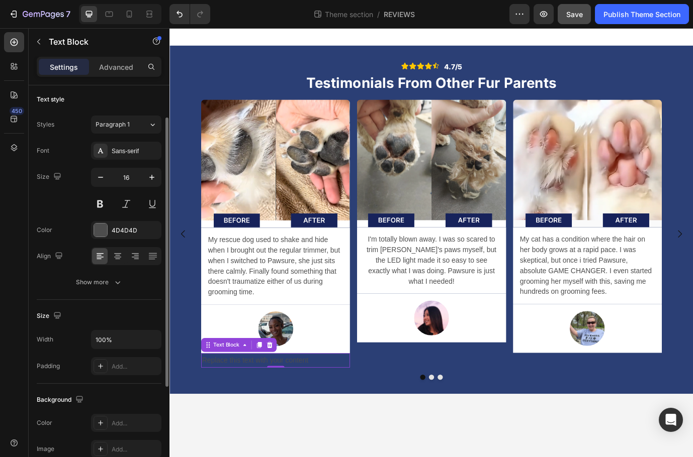
scroll to position [195, 0]
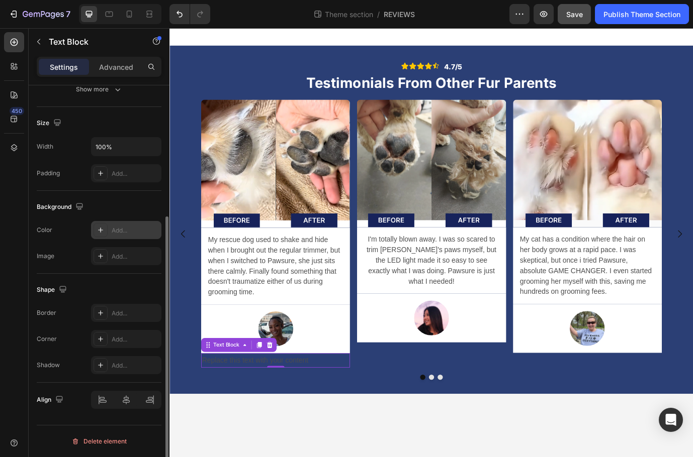
click at [119, 235] on div "Add..." at bounding box center [135, 230] width 47 height 9
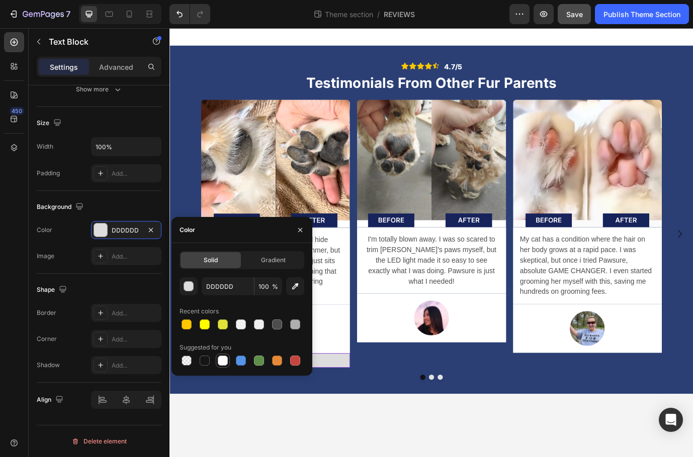
click at [225, 358] on div at bounding box center [223, 361] width 10 height 10
type input "FFFFFF"
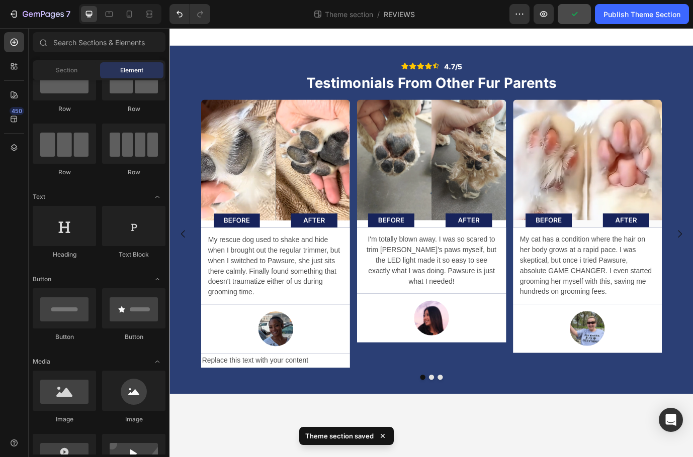
click at [256, 457] on body "Icon Icon Icon Icon Icon Icon List 4.7/5 Text Block Row Testimonials From Other…" at bounding box center [470, 275] width 603 height 495
click at [351, 414] on p "Replace this text with your content" at bounding box center [291, 411] width 169 height 15
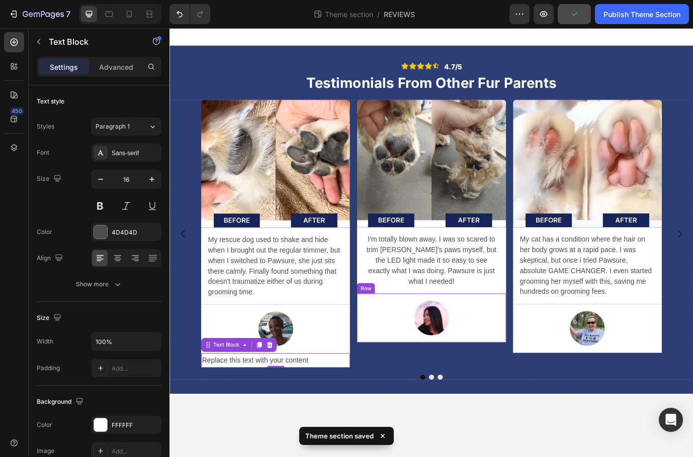
click at [427, 375] on div "Image Row" at bounding box center [470, 362] width 171 height 56
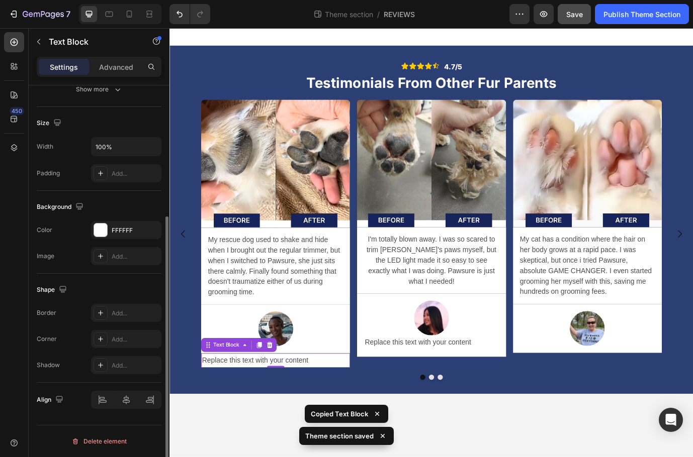
click at [290, 408] on p "Replace this text with your content" at bounding box center [291, 411] width 169 height 15
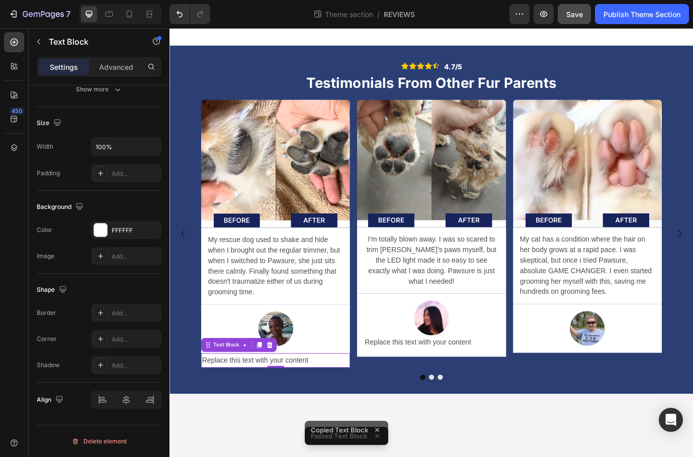
drag, startPoint x: 287, startPoint y: 395, endPoint x: 296, endPoint y: 392, distance: 9.7
click at [287, 395] on icon at bounding box center [284, 393] width 7 height 7
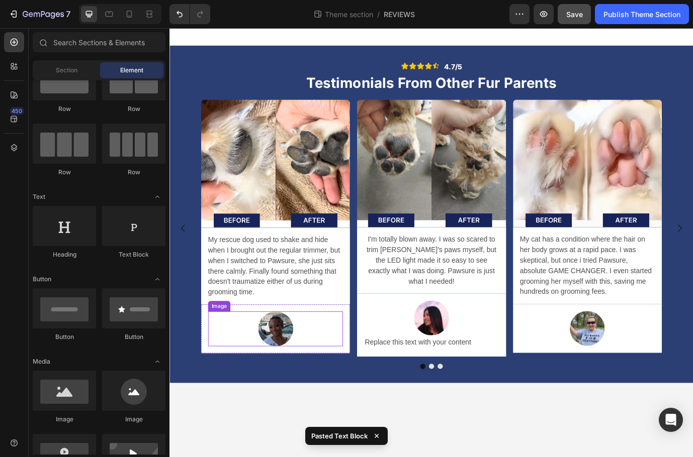
click at [315, 388] on div at bounding box center [291, 375] width 155 height 40
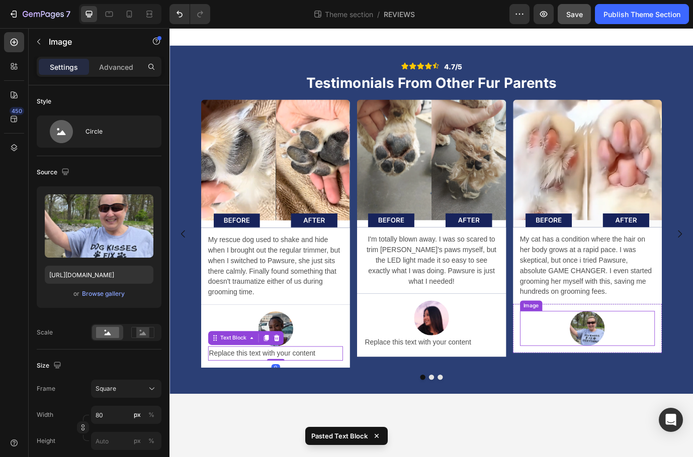
click at [611, 374] on div at bounding box center [650, 374] width 155 height 40
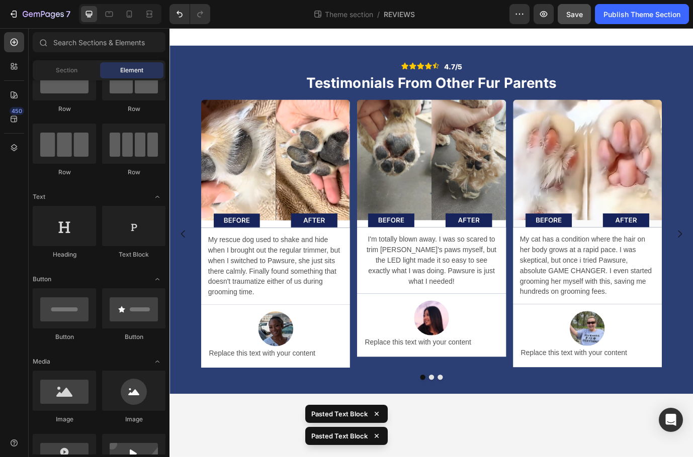
click at [555, 457] on body "Icon Icon Icon Icon Icon Icon List 4.7/5 Text Block Row Testimonials From Other…" at bounding box center [470, 275] width 603 height 495
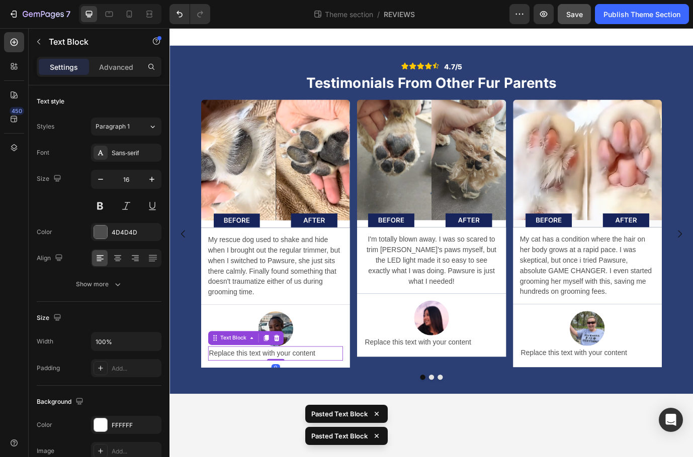
click at [346, 403] on div "Replace this text with your content" at bounding box center [291, 403] width 155 height 17
click at [346, 404] on p "Replace this text with your content" at bounding box center [291, 403] width 153 height 15
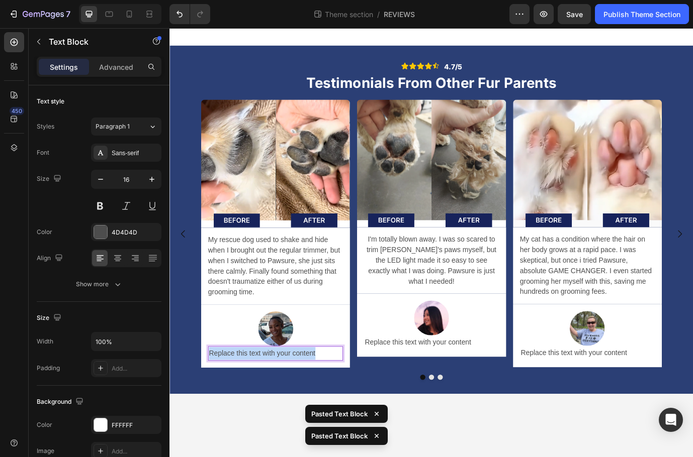
click at [346, 404] on p "Replace this text with your content" at bounding box center [291, 403] width 153 height 15
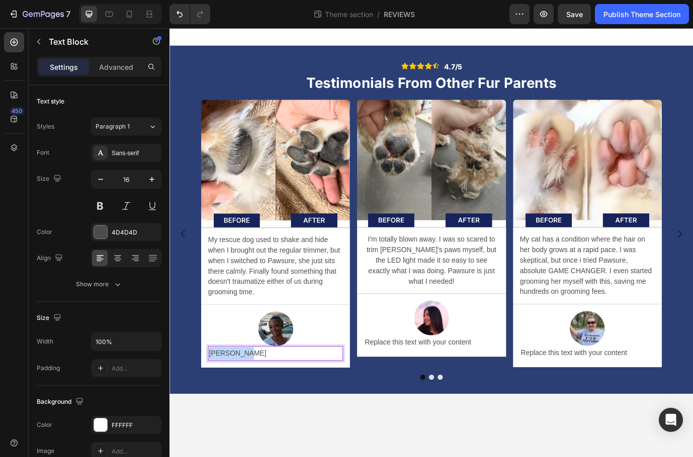
drag, startPoint x: 261, startPoint y: 404, endPoint x: 199, endPoint y: 398, distance: 62.6
click at [199, 398] on div "Image My rescue dog used to shake and hide when I brought out the regular trimm…" at bounding box center [470, 265] width 603 height 309
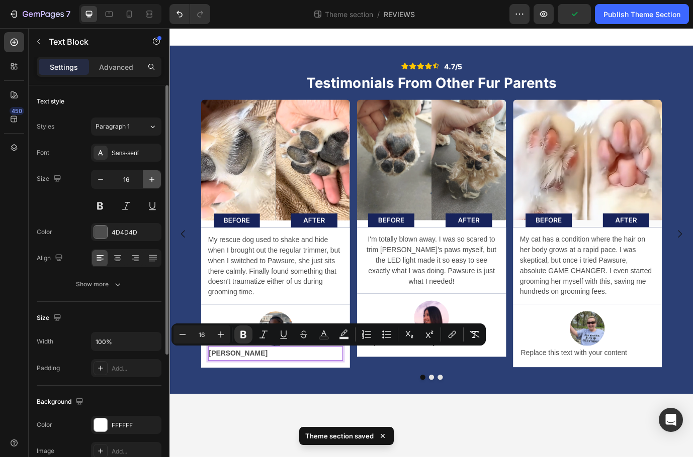
click at [148, 181] on icon "button" at bounding box center [152, 179] width 10 height 10
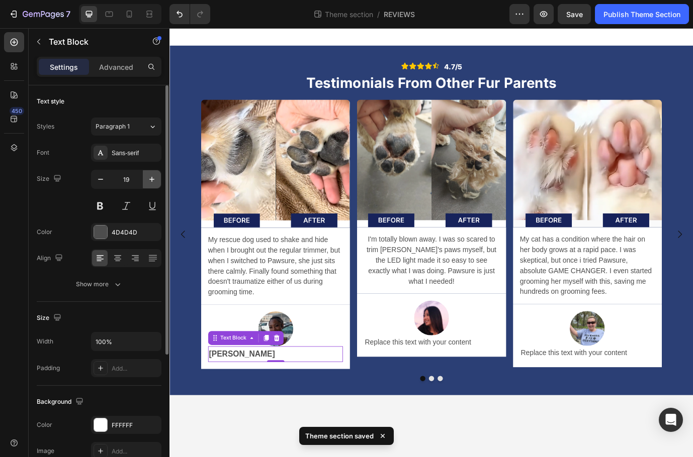
click at [148, 181] on icon "button" at bounding box center [152, 179] width 10 height 10
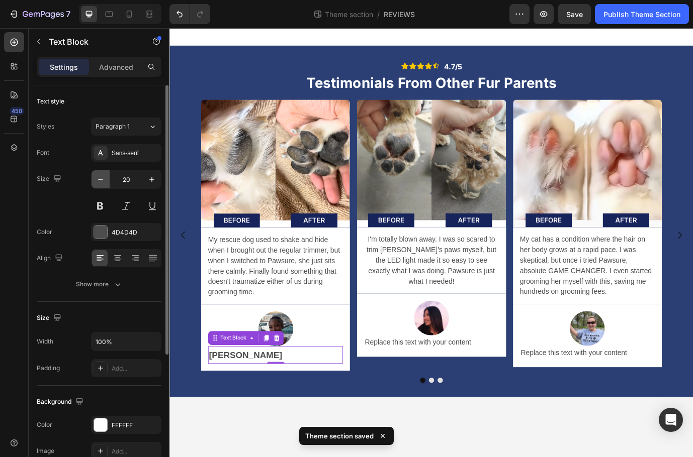
click at [97, 178] on icon "button" at bounding box center [101, 179] width 10 height 10
click at [98, 178] on icon "button" at bounding box center [101, 179] width 10 height 10
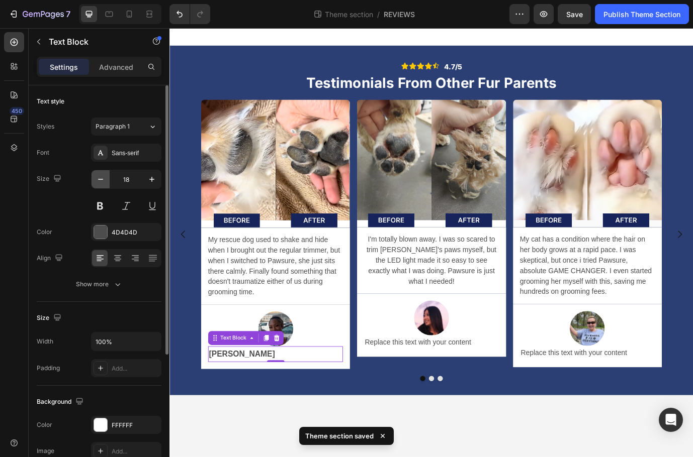
click at [98, 178] on icon "button" at bounding box center [101, 179] width 10 height 10
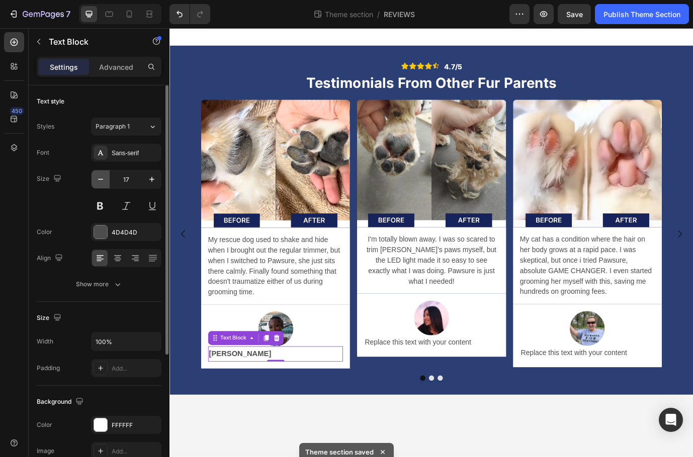
click at [98, 178] on icon "button" at bounding box center [101, 179] width 10 height 10
type input "16"
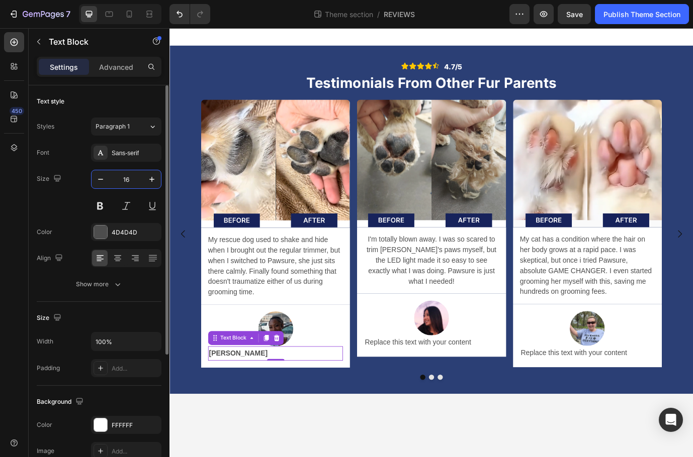
click at [142, 180] on input "16" at bounding box center [126, 179] width 33 height 18
click at [137, 155] on div "Sans-serif" at bounding box center [135, 153] width 47 height 9
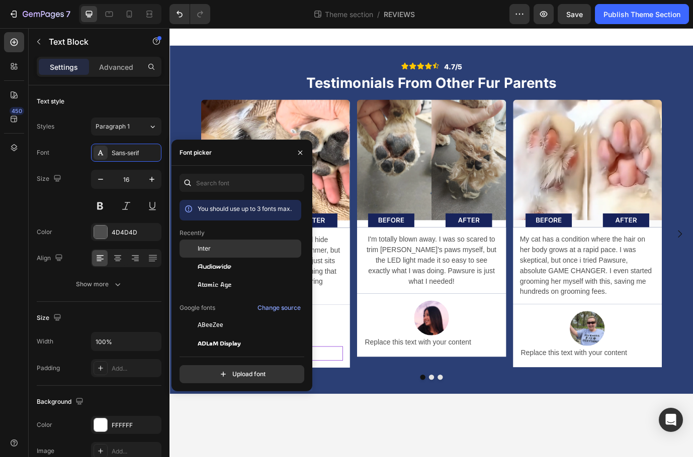
click at [196, 251] on div at bounding box center [188, 249] width 18 height 18
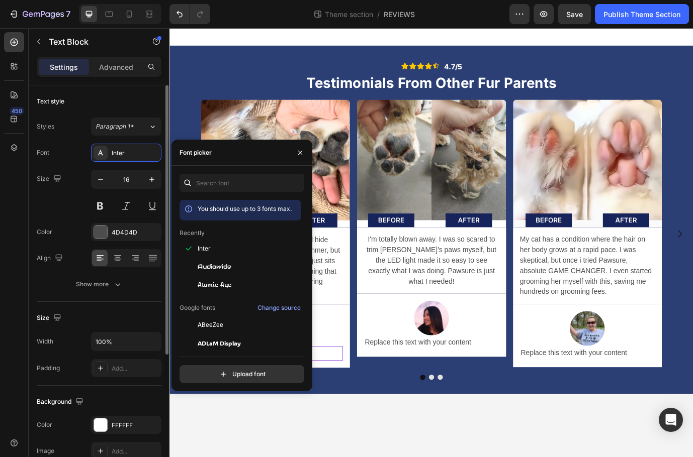
click at [70, 212] on div "Size 16" at bounding box center [99, 192] width 125 height 45
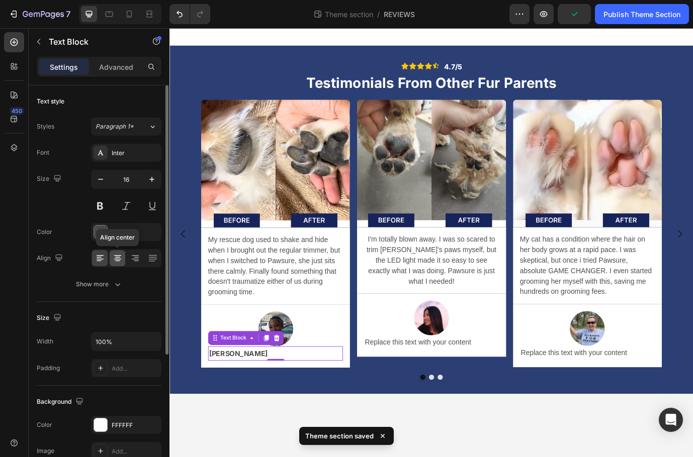
click at [124, 260] on div at bounding box center [118, 258] width 16 height 16
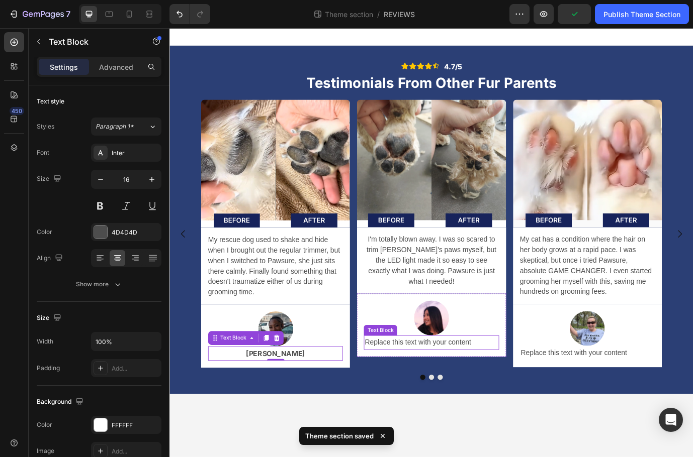
click at [481, 383] on div "Replace this text with your content" at bounding box center [470, 391] width 155 height 17
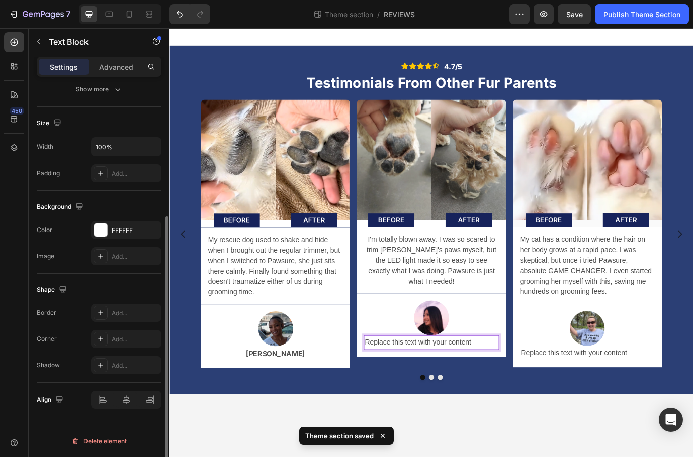
click at [482, 383] on div "Replace this text with your content" at bounding box center [470, 391] width 155 height 17
click at [482, 384] on p "Replace this text with your content" at bounding box center [470, 391] width 153 height 15
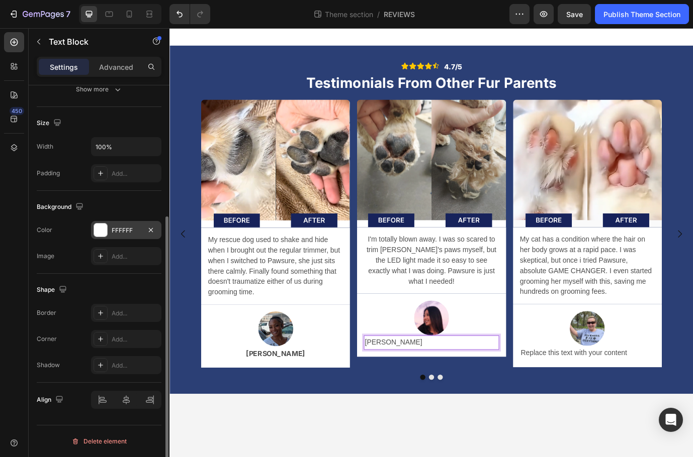
scroll to position [0, 0]
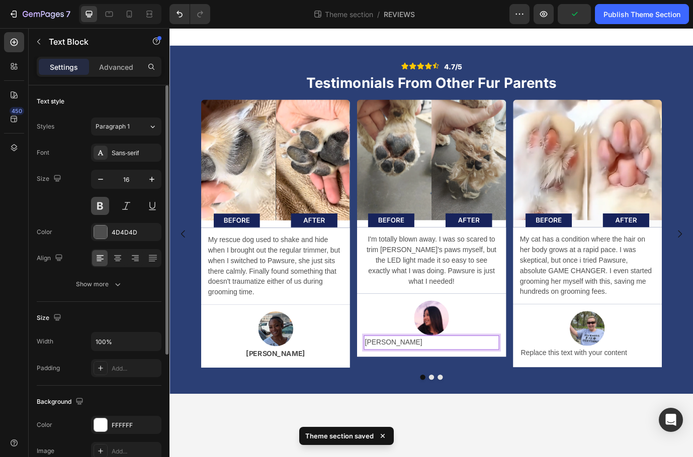
click at [104, 206] on button at bounding box center [100, 206] width 18 height 18
click at [139, 159] on div "Sans-serif" at bounding box center [126, 153] width 70 height 18
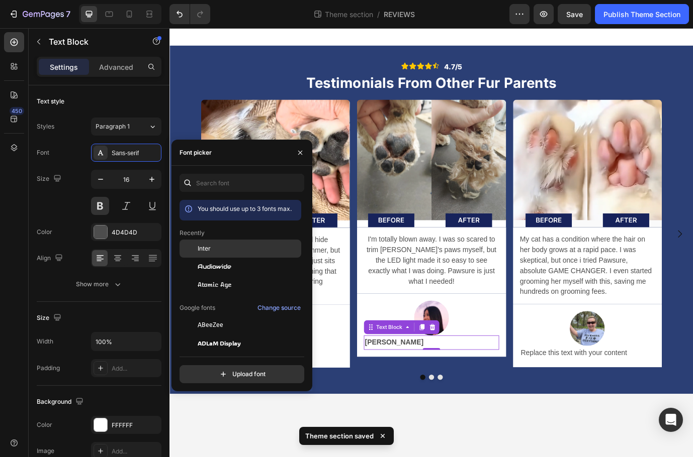
click at [219, 250] on div "Inter" at bounding box center [249, 248] width 102 height 9
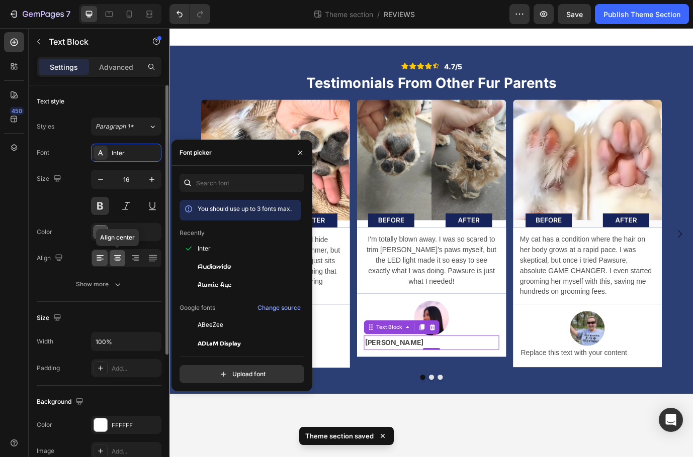
click at [119, 260] on icon at bounding box center [118, 258] width 10 height 10
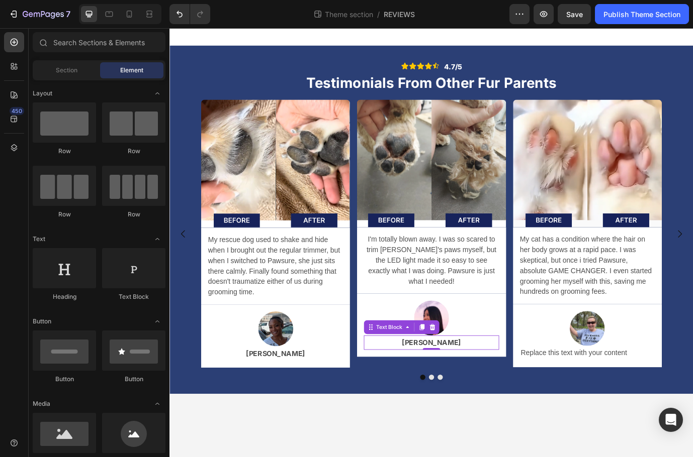
click at [491, 457] on body "Icon Icon Icon Icon Icon Icon List 4.7/5 Text Block Row Testimonials From Other…" at bounding box center [470, 275] width 603 height 495
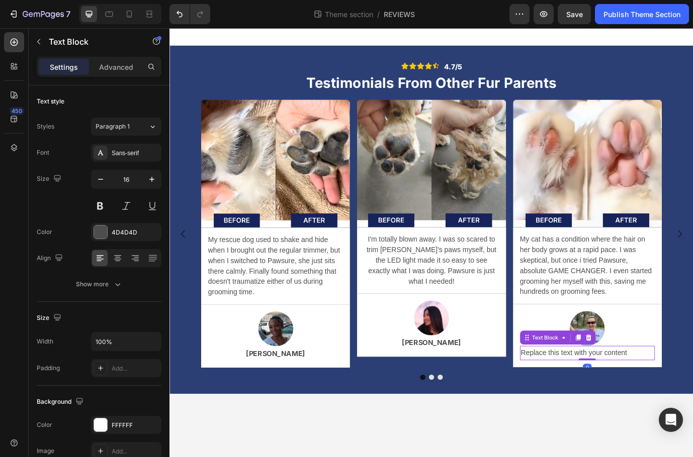
click at [627, 402] on div "Replace this text with your content" at bounding box center [650, 403] width 155 height 17
click at [616, 399] on div "Replace this text with your content" at bounding box center [650, 403] width 155 height 17
click at [617, 398] on p "Replace this text with your content" at bounding box center [650, 403] width 153 height 15
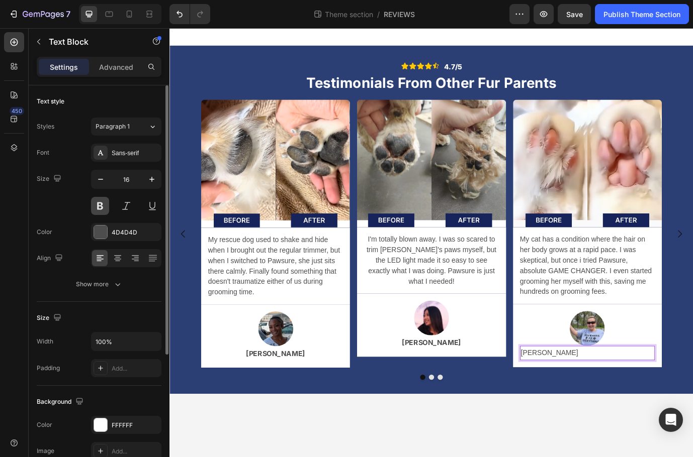
click at [104, 203] on button at bounding box center [100, 206] width 18 height 18
click at [136, 162] on div "Font Sans-serif Size 16 Color 4D4D4D Align Show more" at bounding box center [99, 219] width 125 height 150
drag, startPoint x: 137, startPoint y: 157, endPoint x: 140, endPoint y: 172, distance: 16.0
click at [137, 157] on div "Sans-serif" at bounding box center [135, 153] width 47 height 9
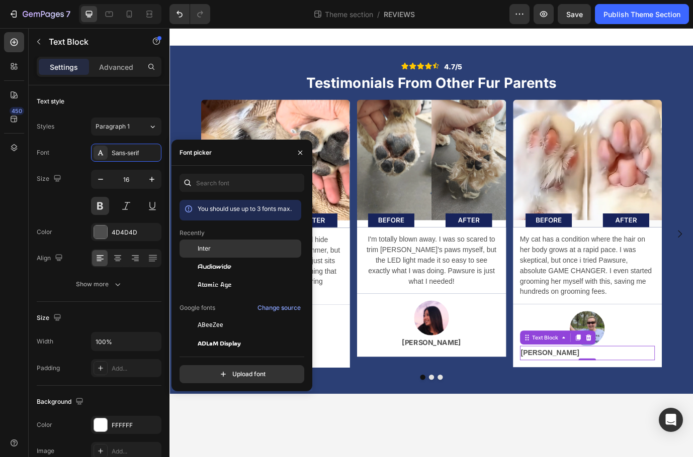
click at [211, 252] on div "Inter" at bounding box center [249, 248] width 102 height 9
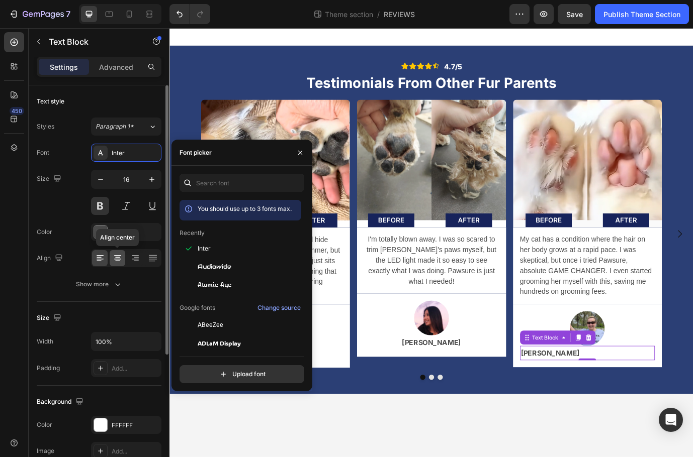
click at [121, 263] on div at bounding box center [118, 258] width 16 height 16
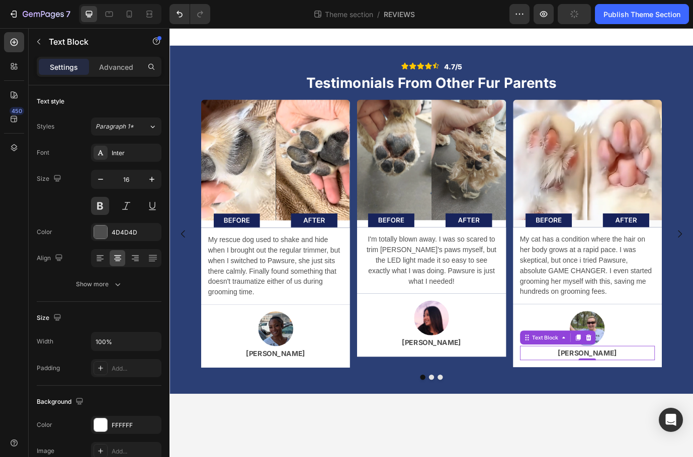
click at [462, 457] on body "Icon Icon Icon Icon Icon Icon List 4.7/5 Text Block Row Testimonials From Other…" at bounding box center [470, 275] width 603 height 495
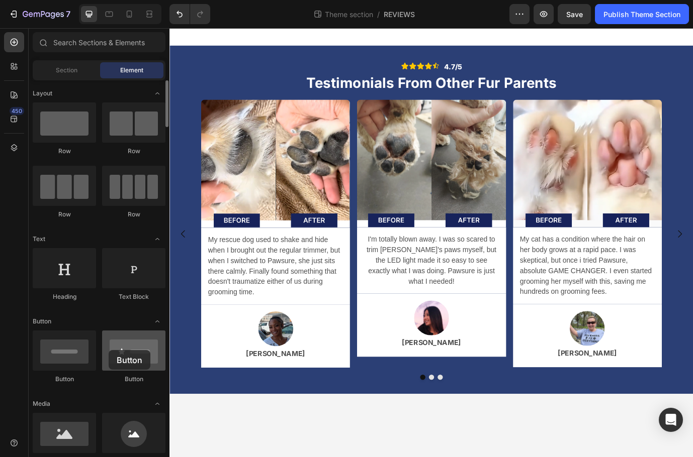
drag, startPoint x: 124, startPoint y: 357, endPoint x: 115, endPoint y: 350, distance: 11.6
click at [113, 350] on div at bounding box center [133, 351] width 63 height 40
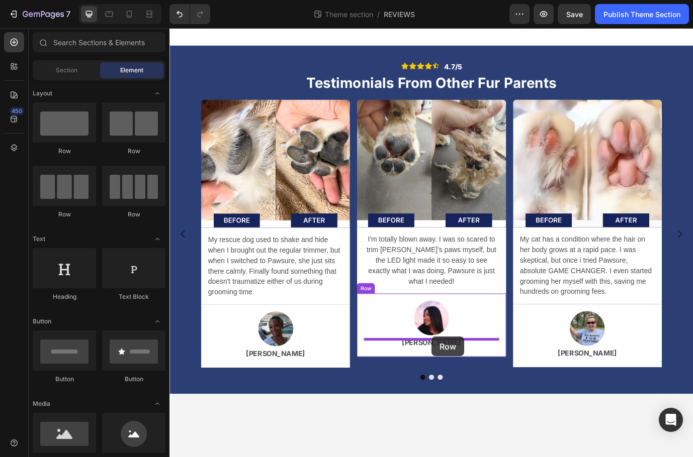
drag, startPoint x: 305, startPoint y: 160, endPoint x: 471, endPoint y: 384, distance: 278.9
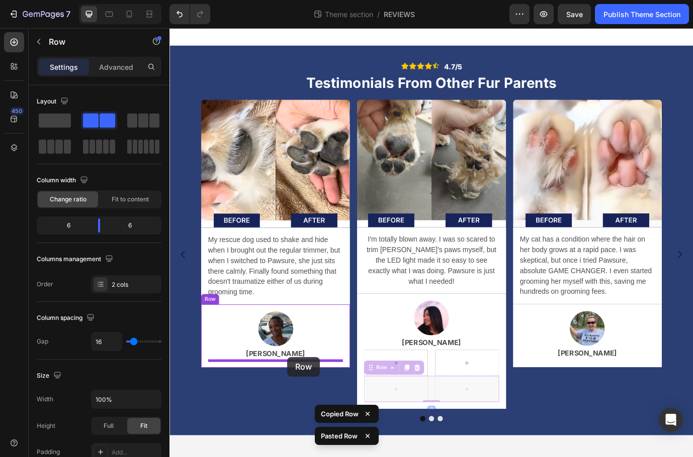
drag, startPoint x: 466, startPoint y: 430, endPoint x: 307, endPoint y: 409, distance: 160.7
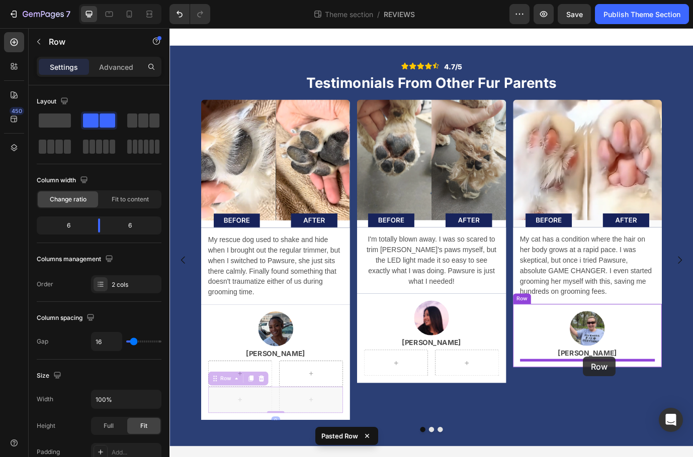
drag, startPoint x: 295, startPoint y: 451, endPoint x: 646, endPoint y: 408, distance: 354.0
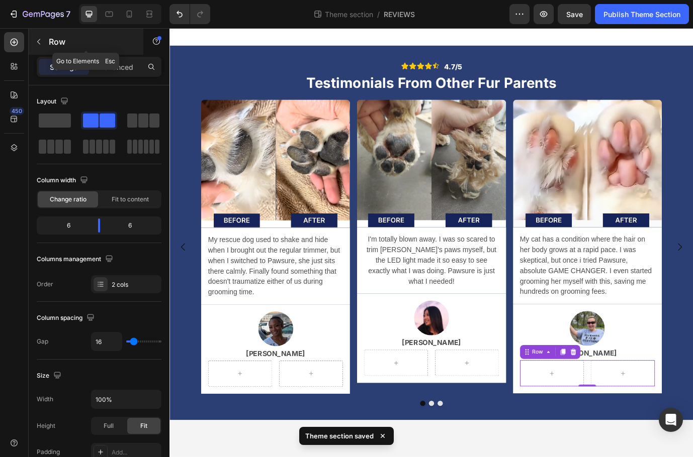
click at [48, 40] on div "Row" at bounding box center [86, 42] width 115 height 26
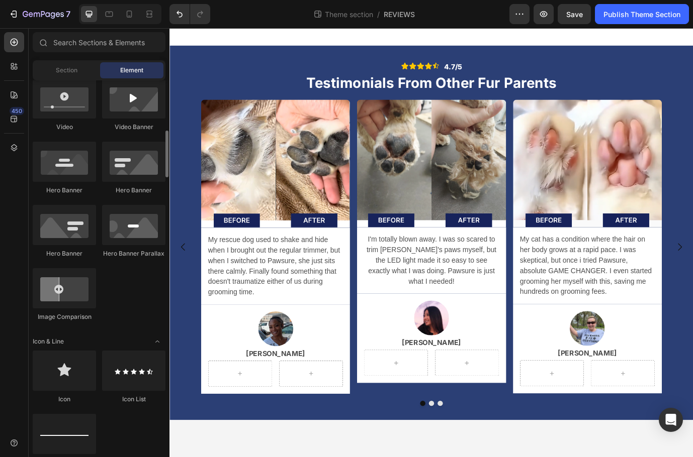
scroll to position [414, 0]
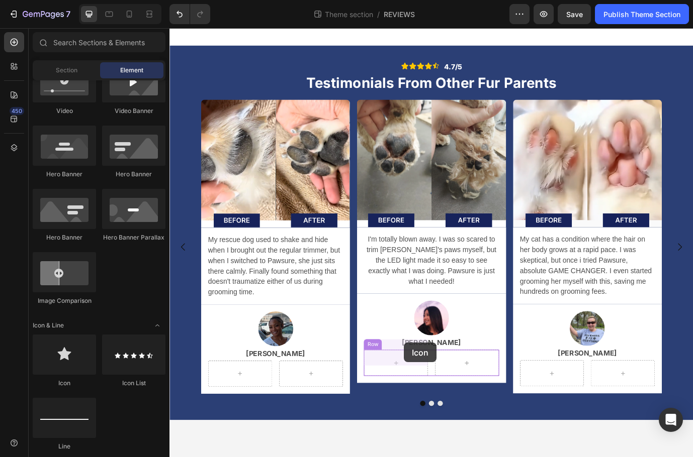
drag, startPoint x: 249, startPoint y: 377, endPoint x: 430, endPoint y: 401, distance: 182.6
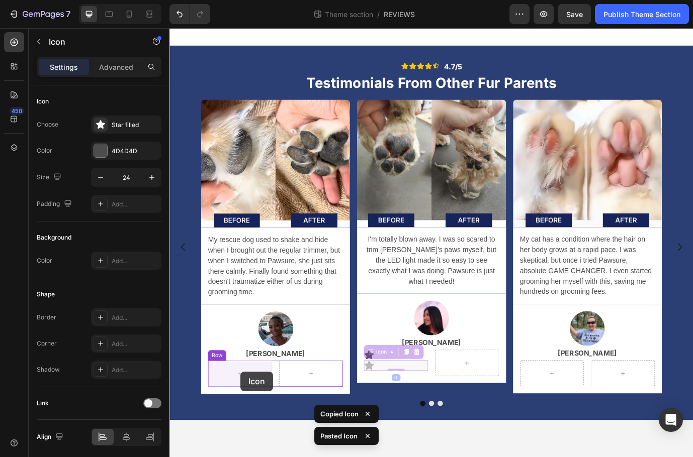
drag, startPoint x: 412, startPoint y: 409, endPoint x: 259, endPoint y: 424, distance: 153.1
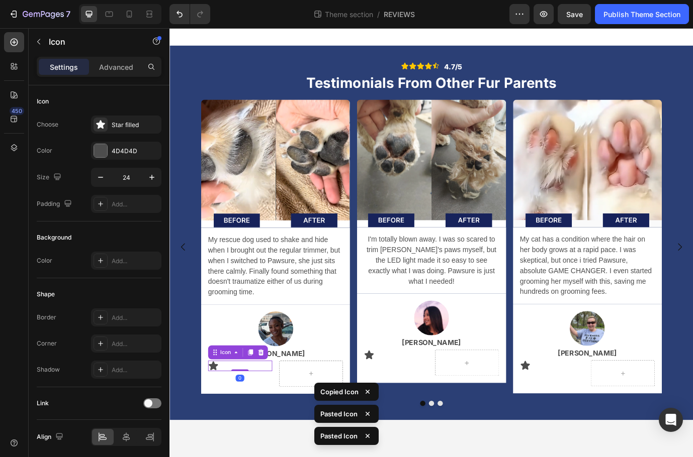
click at [250, 417] on div "Icon 0" at bounding box center [251, 418] width 74 height 12
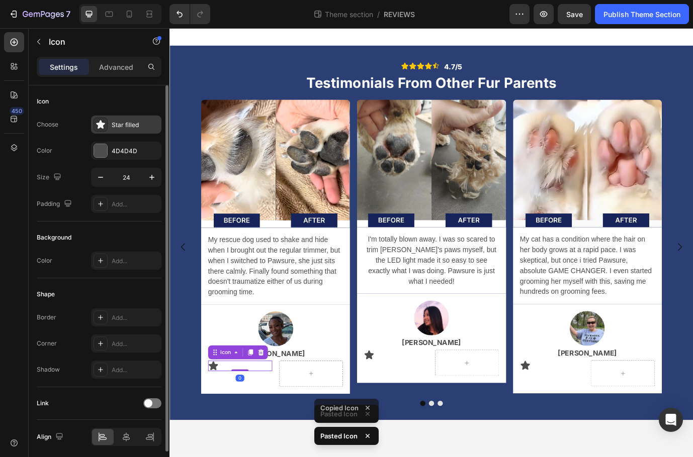
click at [107, 128] on div at bounding box center [100, 125] width 14 height 14
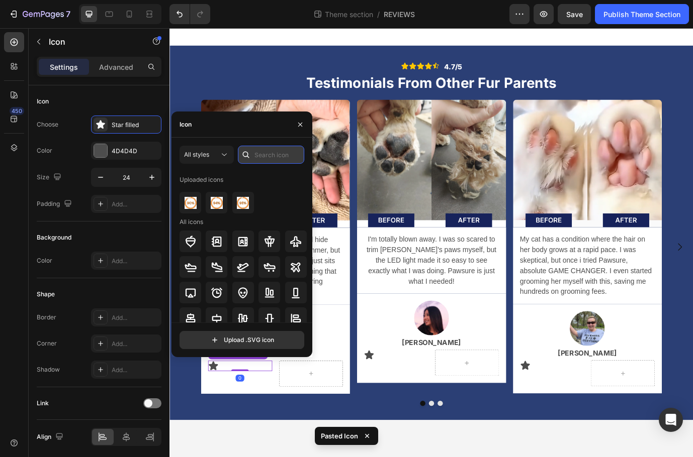
click at [269, 159] on input "text" at bounding box center [271, 155] width 66 height 18
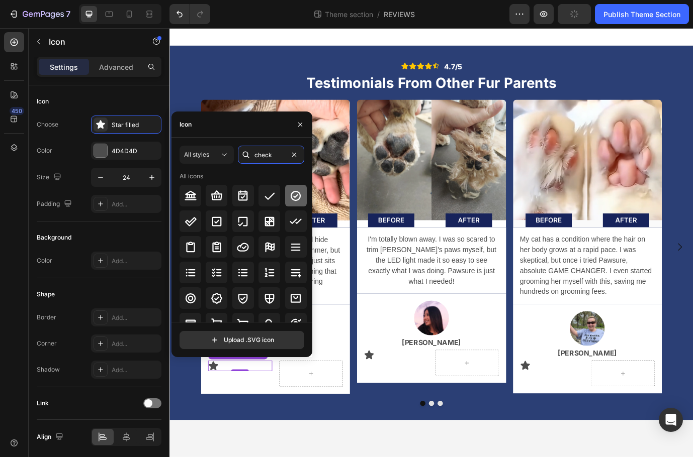
type input "check"
click at [295, 195] on icon at bounding box center [296, 196] width 10 height 10
click at [219, 297] on icon at bounding box center [217, 299] width 12 height 12
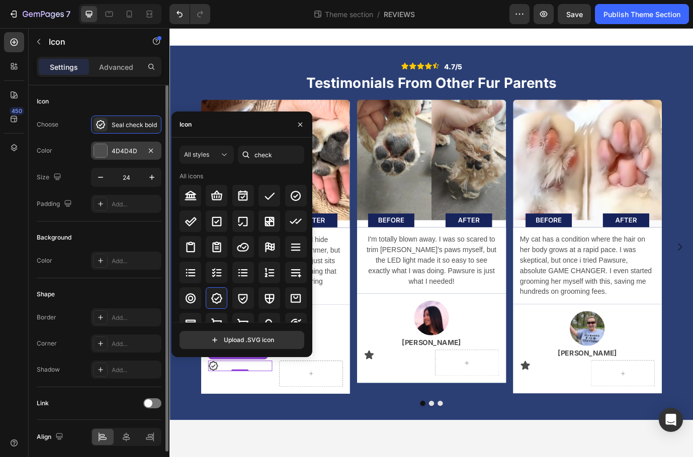
click at [127, 155] on div "4D4D4D" at bounding box center [126, 151] width 29 height 9
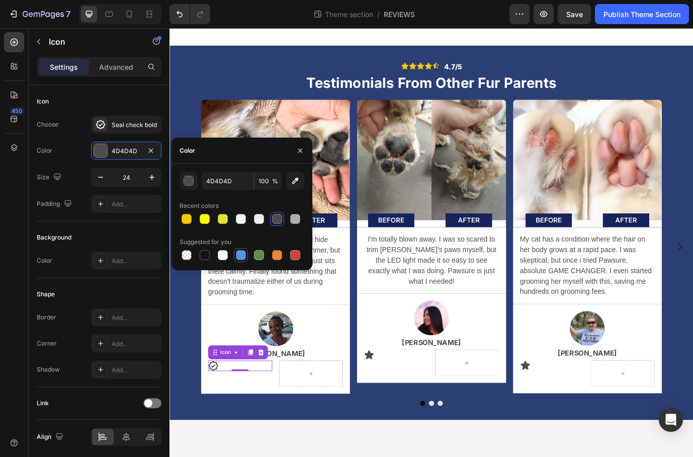
click at [239, 255] on div at bounding box center [241, 255] width 10 height 10
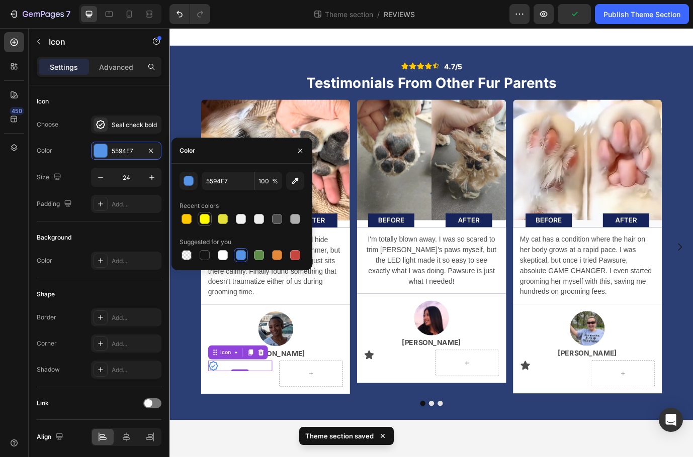
click at [206, 219] on div at bounding box center [205, 219] width 10 height 10
click at [189, 220] on div at bounding box center [186, 219] width 10 height 10
click at [292, 255] on div at bounding box center [295, 255] width 10 height 10
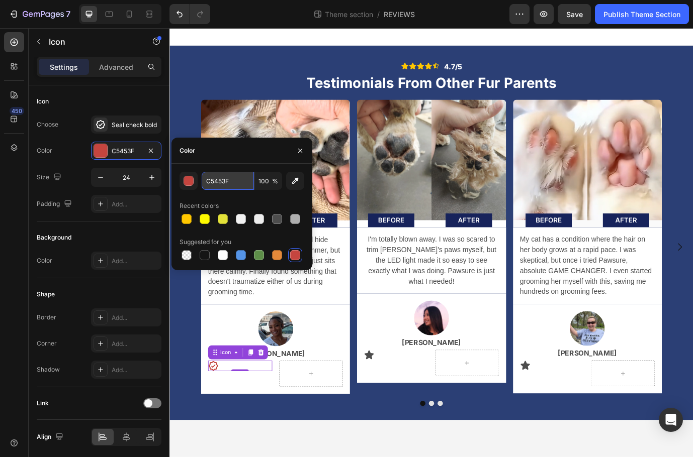
click at [239, 187] on input "C5453F" at bounding box center [228, 181] width 52 height 18
click at [188, 185] on div "button" at bounding box center [188, 181] width 10 height 10
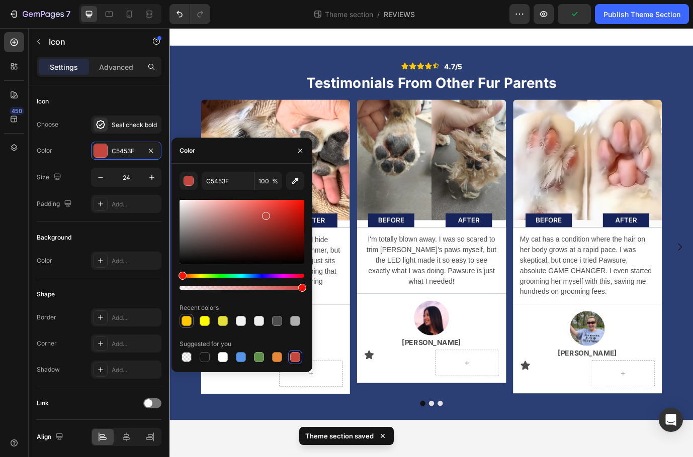
click at [189, 325] on div at bounding box center [186, 321] width 10 height 10
type input "FFC700"
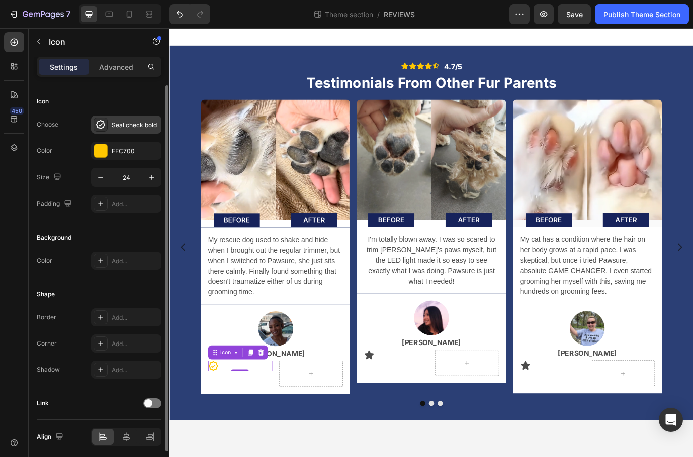
click at [132, 129] on div "Seal check bold" at bounding box center [135, 125] width 47 height 9
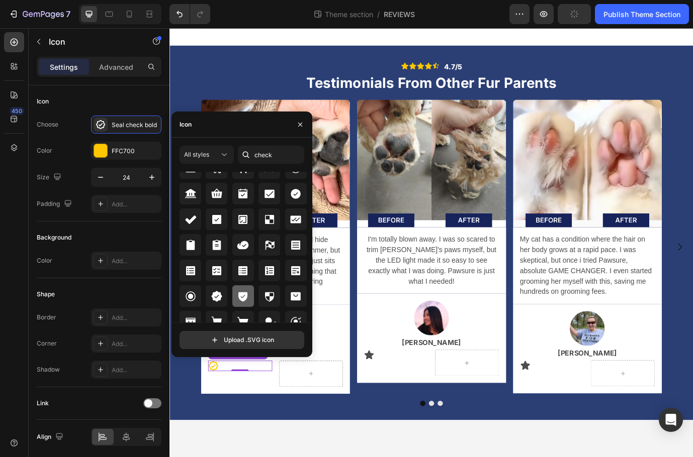
scroll to position [408, 0]
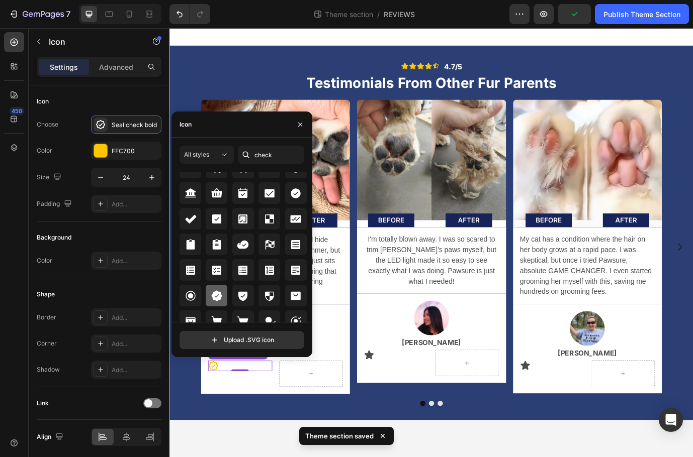
click at [215, 291] on icon at bounding box center [216, 296] width 11 height 11
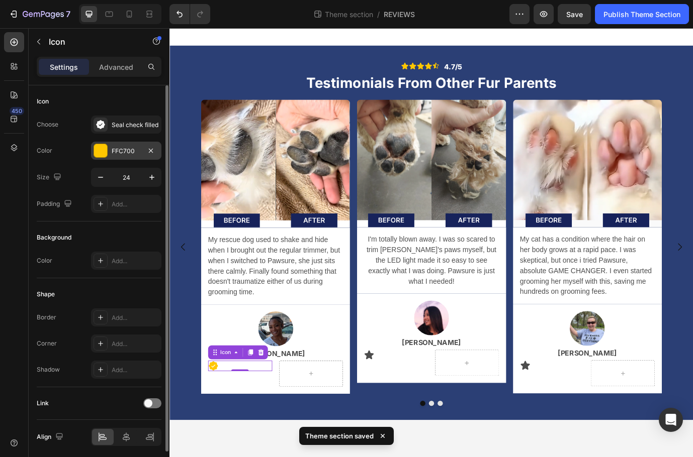
click at [134, 156] on div "FFC700" at bounding box center [126, 151] width 70 height 18
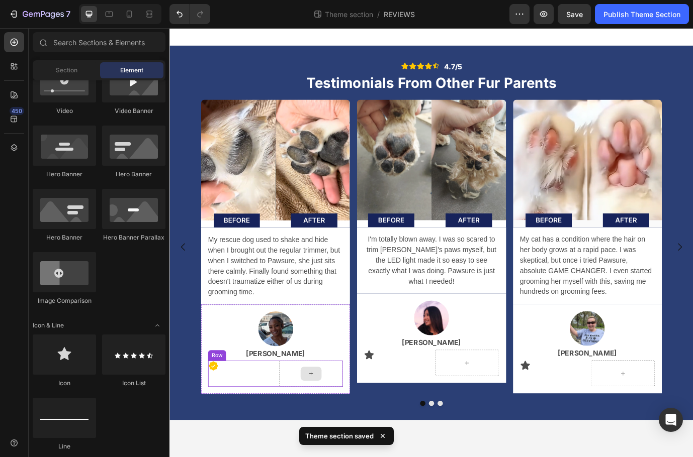
click at [343, 430] on div at bounding box center [332, 427] width 24 height 16
click at [327, 426] on div at bounding box center [332, 427] width 24 height 16
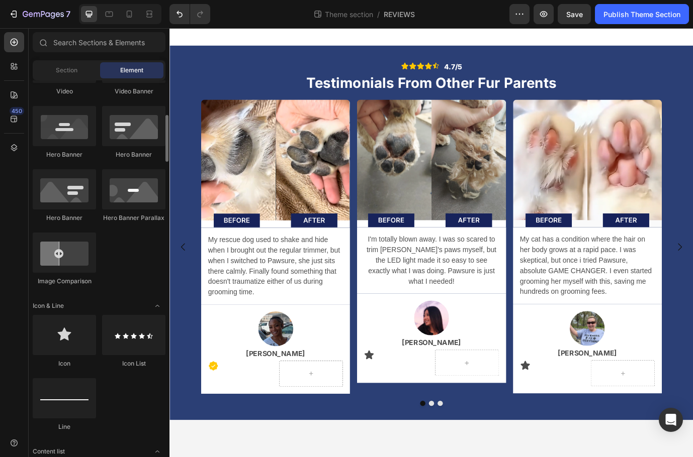
scroll to position [0, 0]
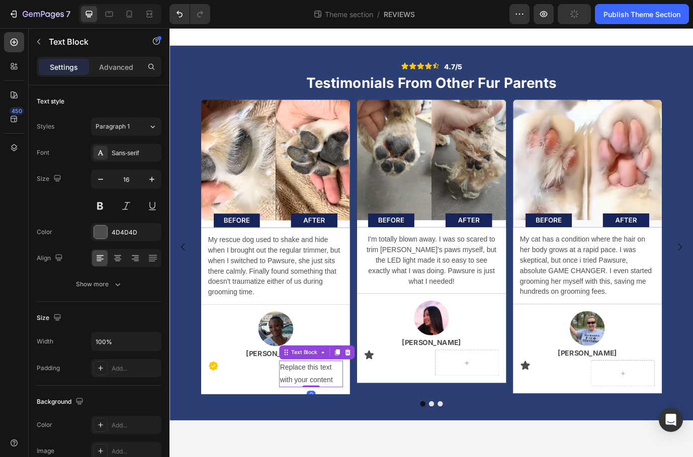
click at [333, 424] on div "Replace this text with your content" at bounding box center [333, 427] width 74 height 31
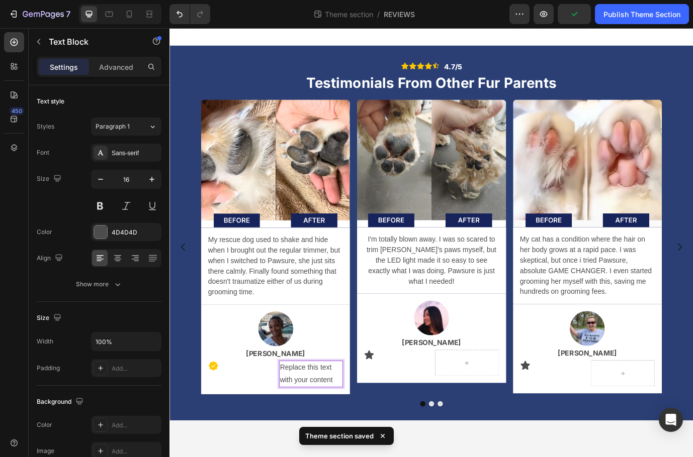
click at [333, 424] on p "Replace this text with your content" at bounding box center [333, 427] width 72 height 29
click at [334, 424] on p "Replace this text with your content" at bounding box center [333, 427] width 72 height 29
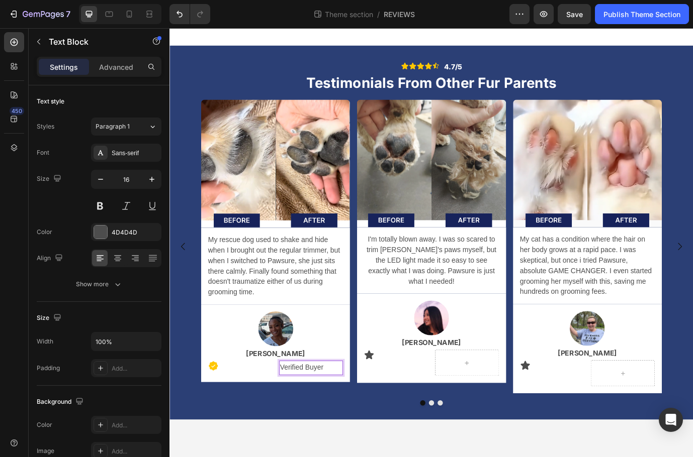
click at [383, 262] on div "Icon Icon Icon Icon Icon Icon List 4.7/5 Text Block Row Testimonials From Other…" at bounding box center [470, 263] width 603 height 399
click at [314, 425] on p "Verified Buyer" at bounding box center [333, 420] width 72 height 15
click at [268, 423] on div "Icon" at bounding box center [251, 418] width 74 height 12
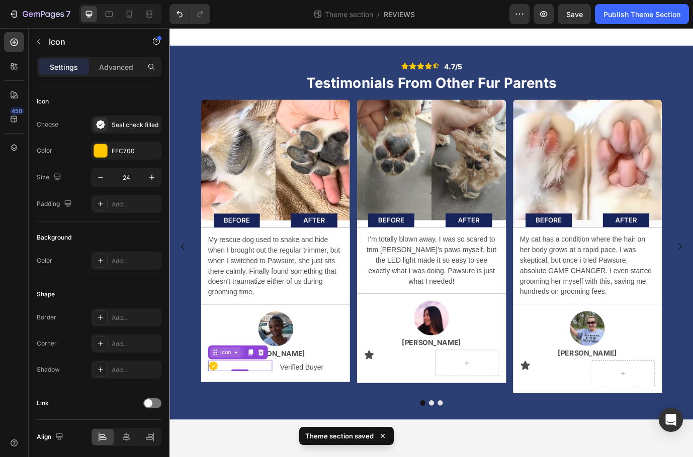
click at [233, 406] on div "Icon" at bounding box center [234, 402] width 36 height 12
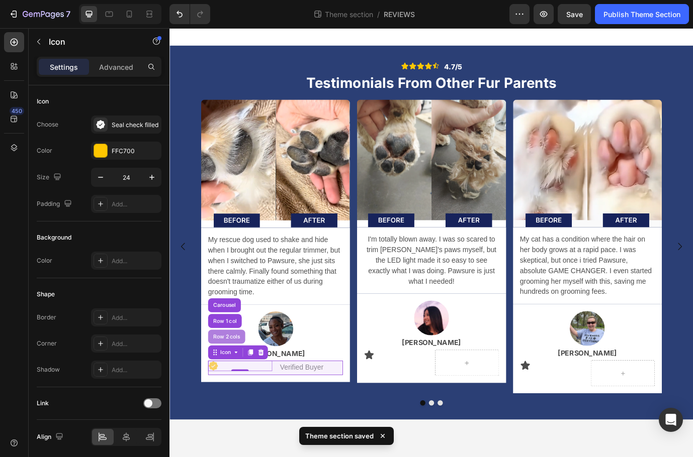
click at [240, 389] on div "Row 2 cols" at bounding box center [235, 384] width 43 height 16
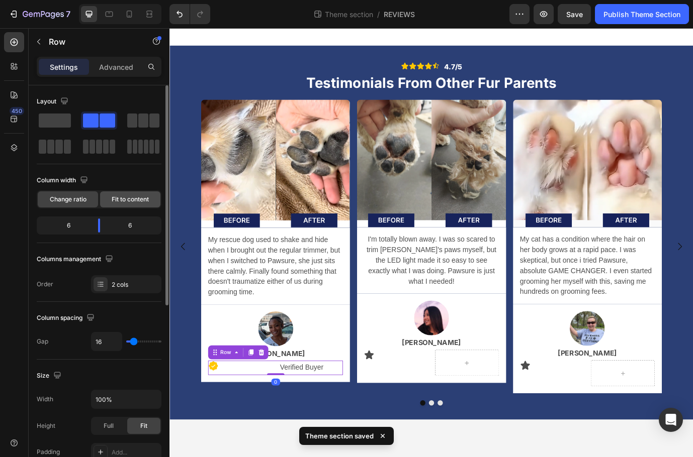
click at [133, 203] on span "Fit to content" at bounding box center [130, 199] width 37 height 9
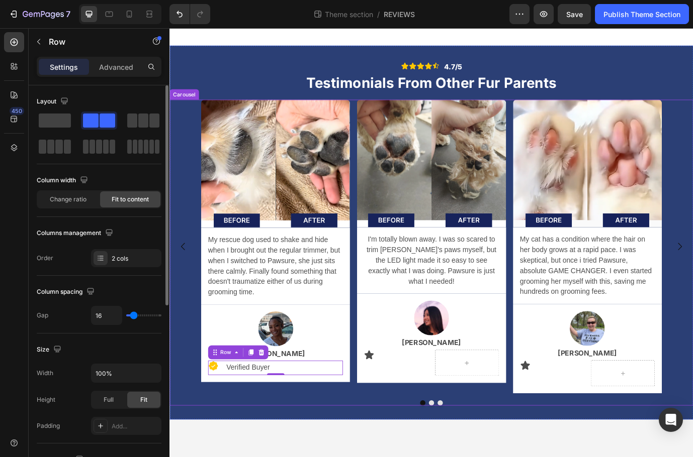
scroll to position [327, 0]
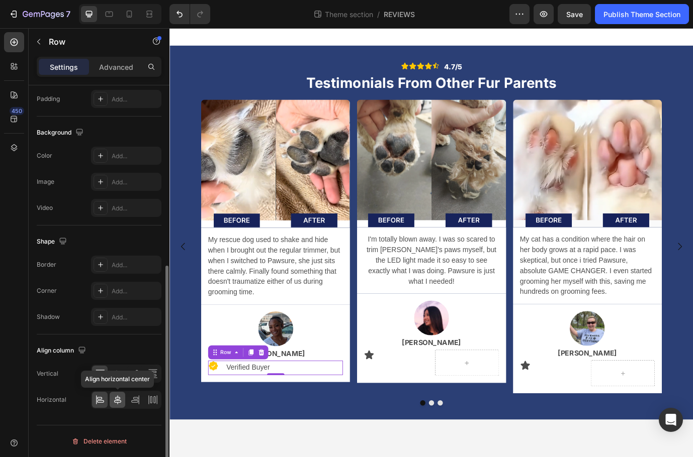
click at [119, 396] on icon at bounding box center [118, 400] width 10 height 10
click at [119, 380] on div at bounding box center [118, 374] width 16 height 16
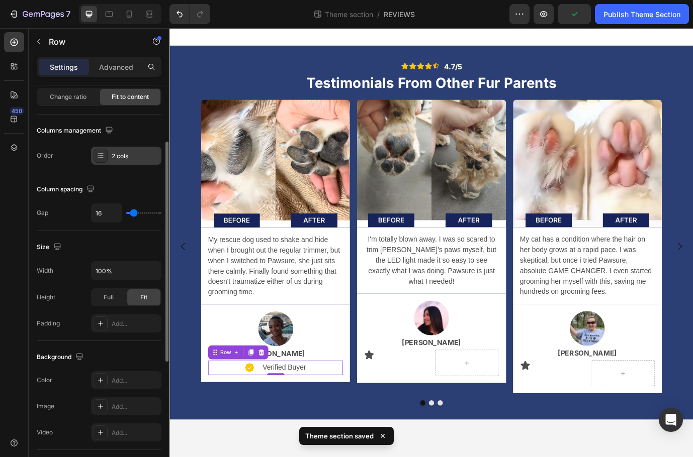
scroll to position [0, 0]
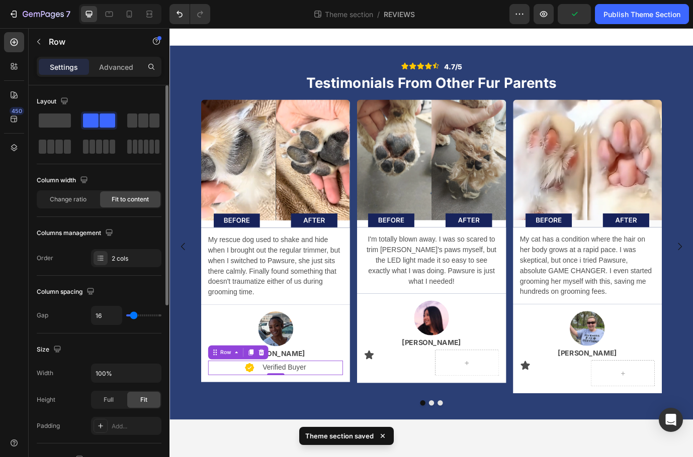
type input "12"
type input "5"
type input "0"
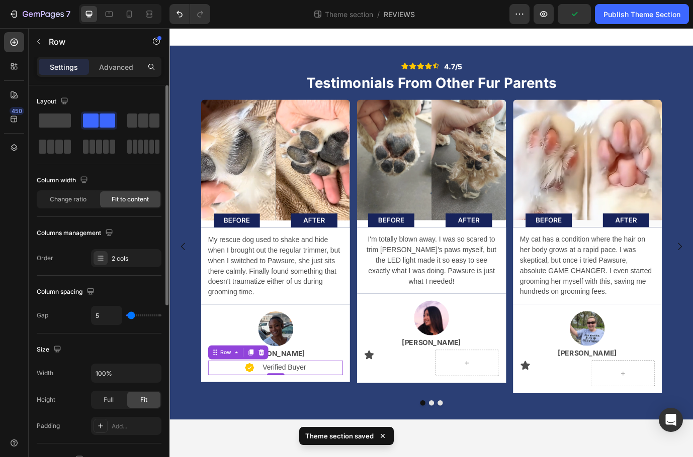
type input "0"
type input "1"
type input "4"
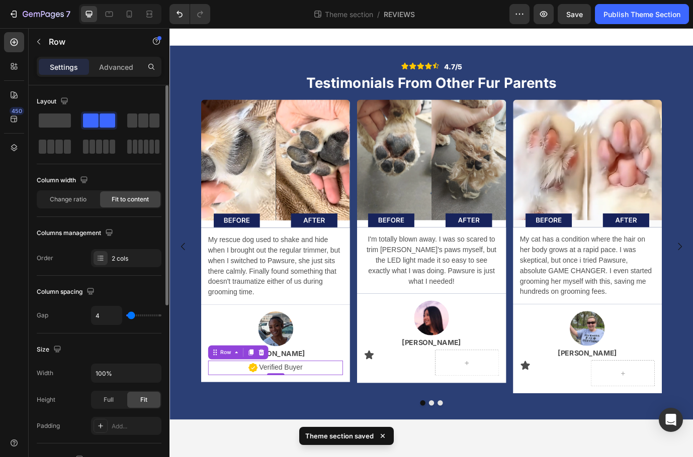
type input "5"
type input "7"
type input "8"
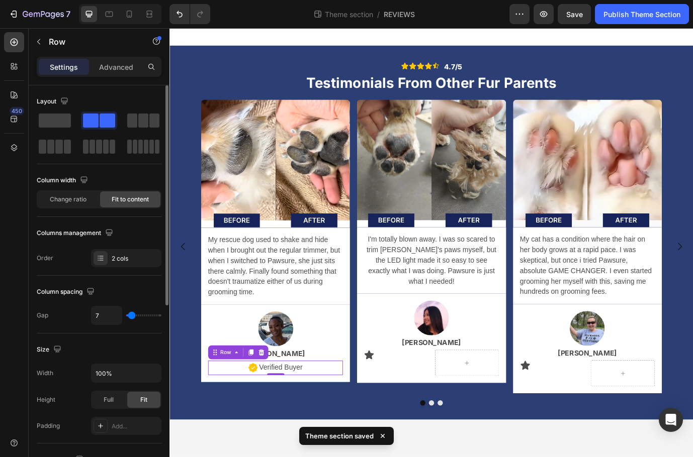
type input "8"
type input "10"
type input "11"
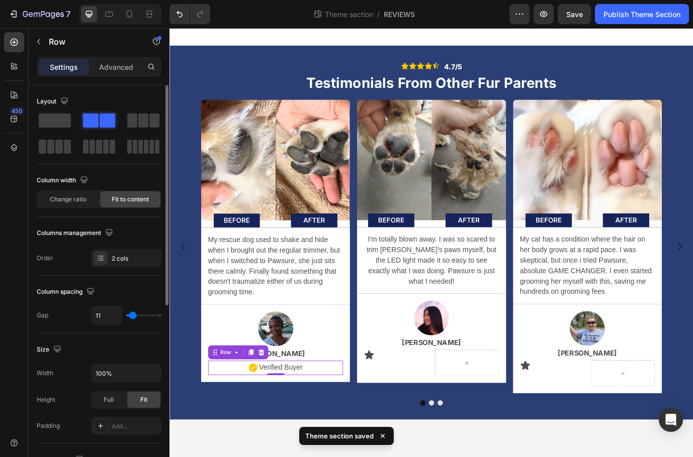
type input "13"
type input "14"
type input "15"
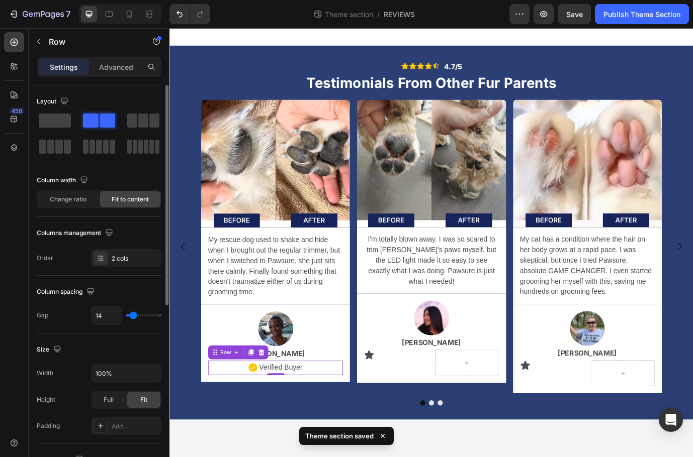
type input "15"
type input "16"
type input "17"
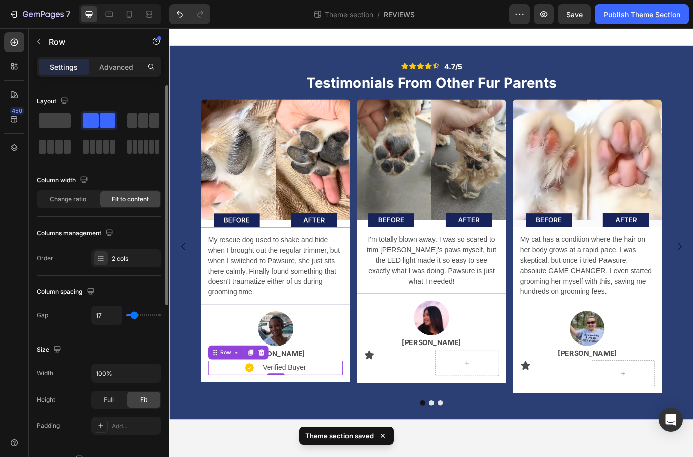
type input "18"
type input "19"
type input "18"
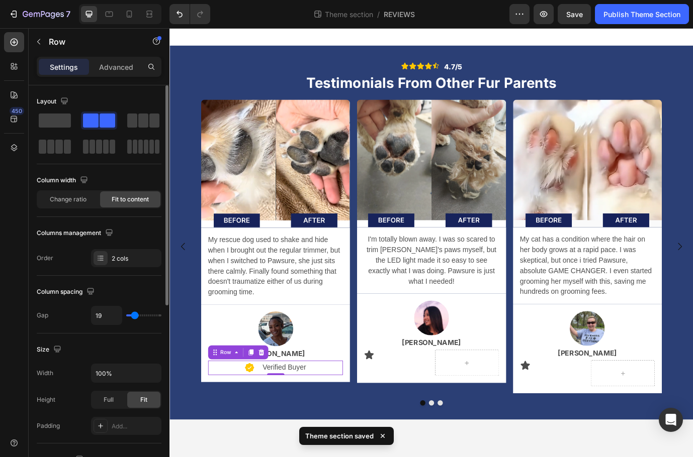
type input "18"
type input "16"
type input "15"
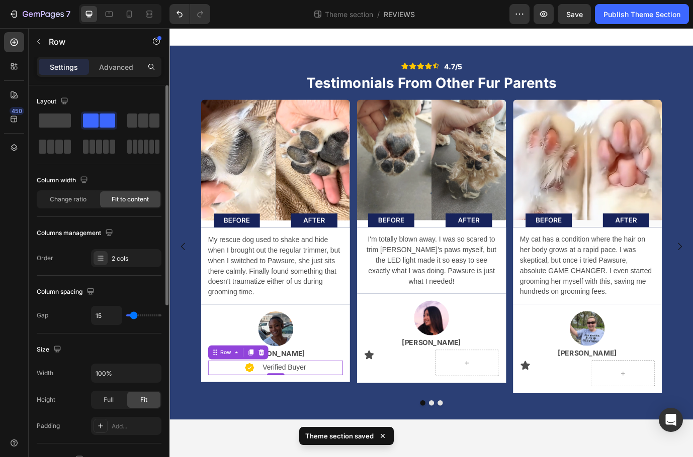
type input "13"
type input "12"
type input "10"
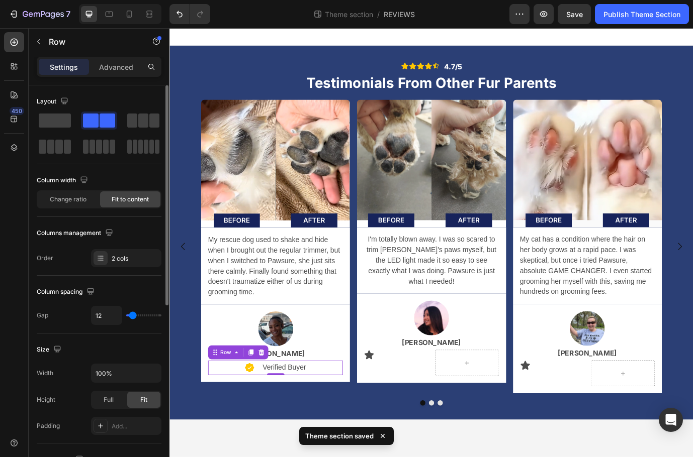
type input "10"
type input "8"
type input "7"
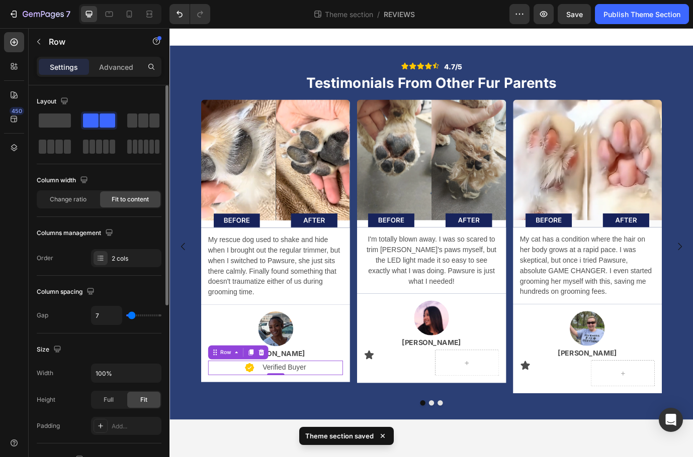
type input "6"
type input "5"
type input "4"
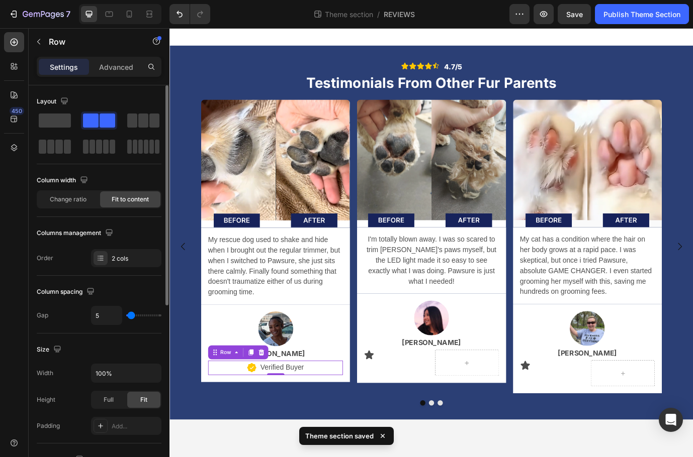
type input "4"
type input "3"
type input "2"
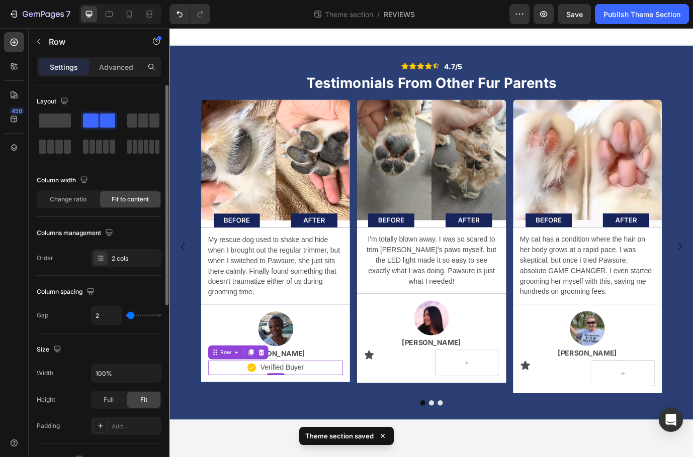
type input "0"
type input "1"
type input "2"
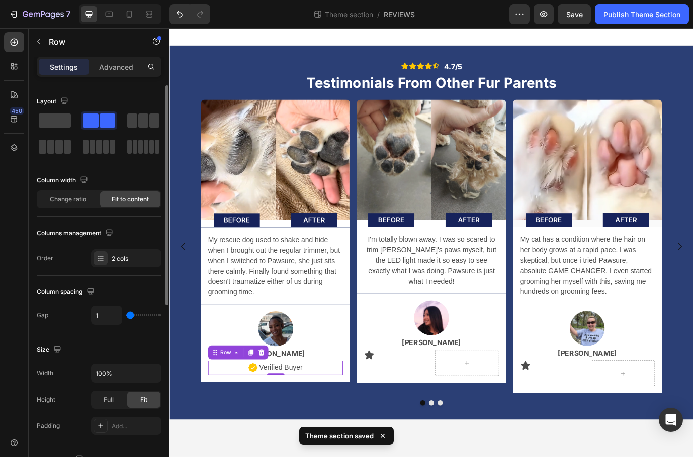
type input "2"
type input "3"
type input "4"
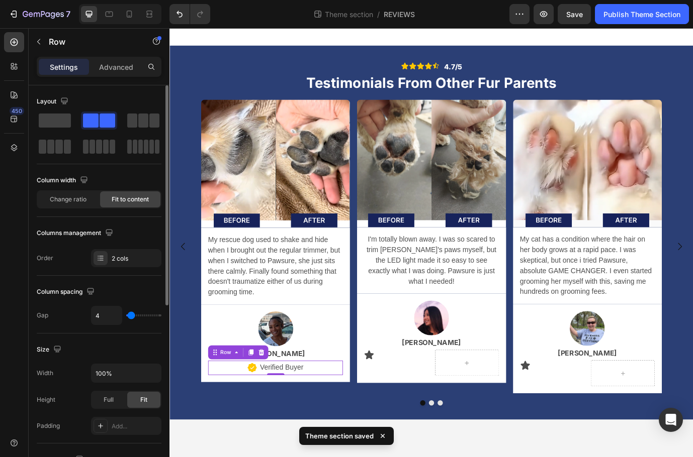
click at [131, 317] on input "range" at bounding box center [143, 316] width 35 height 2
click at [282, 457] on body "Icon Icon Icon Icon Icon Icon List 4.7/5 Text Block Row Testimonials From Other…" at bounding box center [470, 275] width 603 height 495
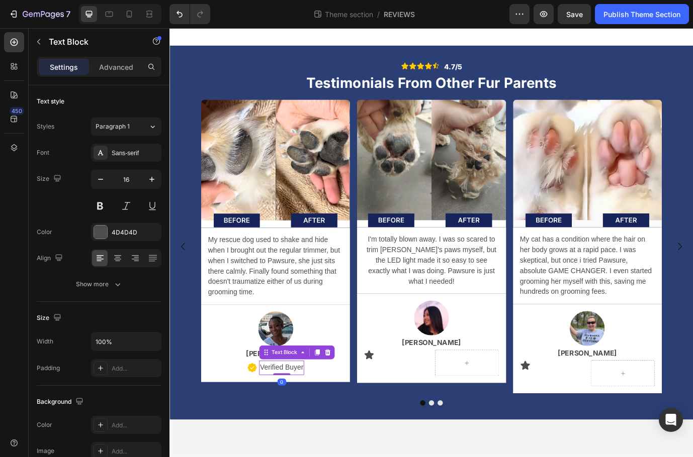
click at [302, 419] on p "Verified Buyer" at bounding box center [298, 420] width 50 height 15
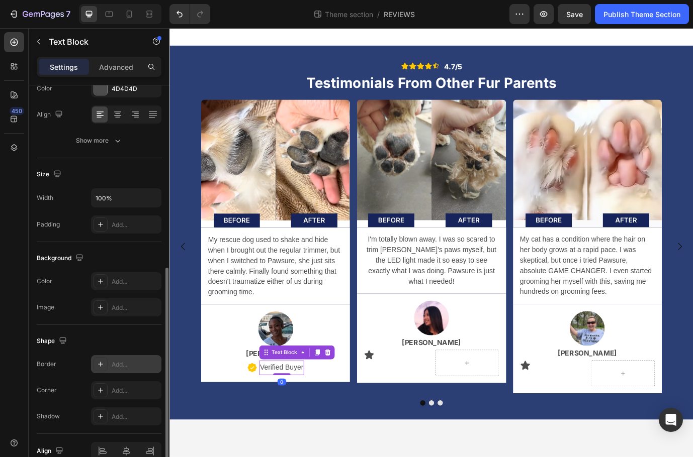
scroll to position [195, 0]
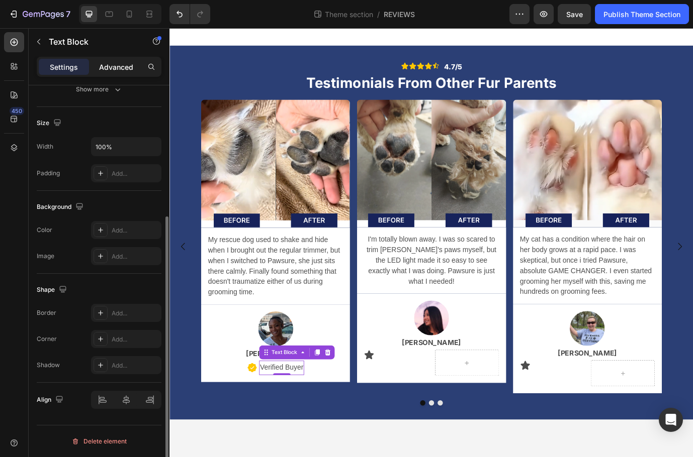
click at [122, 68] on p "Advanced" at bounding box center [116, 67] width 34 height 11
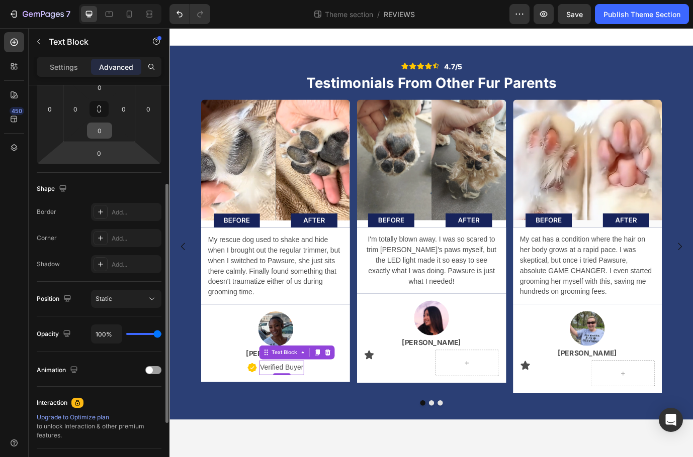
scroll to position [151, 0]
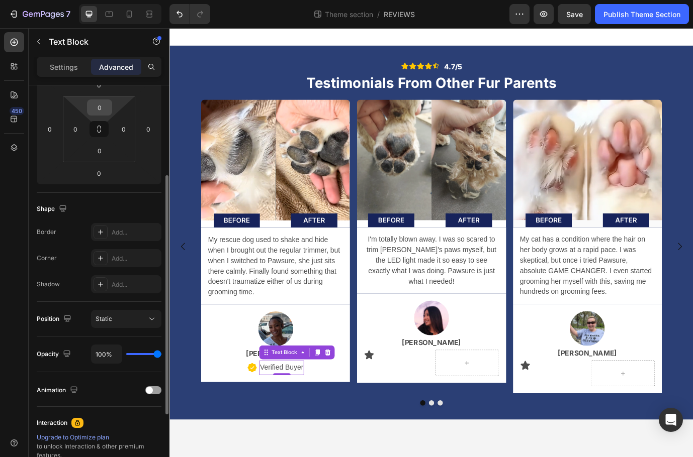
click at [103, 108] on input "0" at bounding box center [99, 107] width 20 height 15
type input "1"
type input "5"
type input "3"
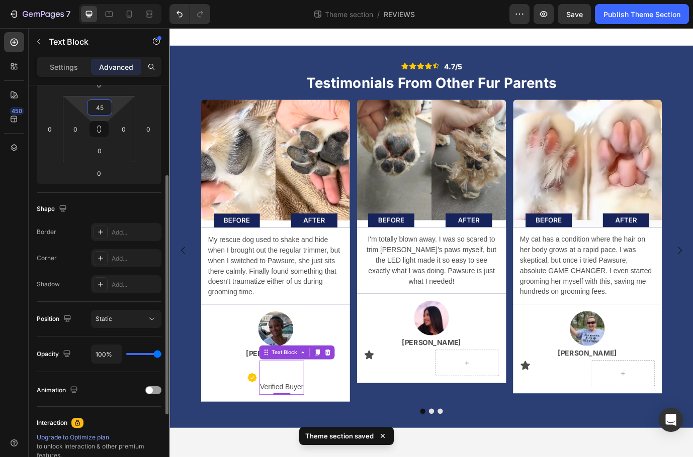
type input "4"
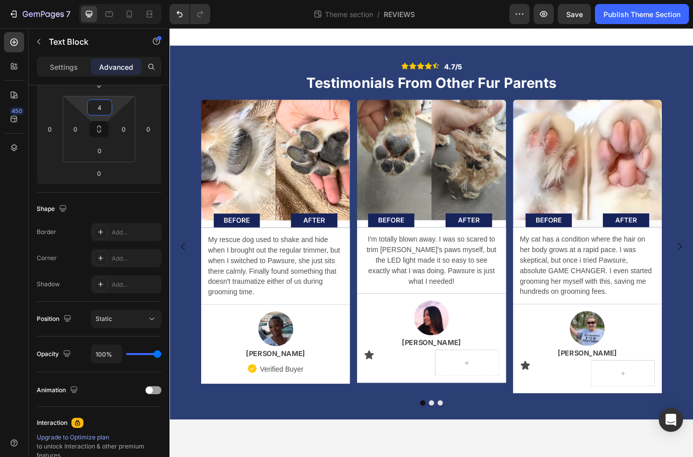
click at [340, 457] on body "Icon Icon Icon Icon Icon Icon List 4.7/5 Text Block Row Testimonials From Other…" at bounding box center [470, 275] width 603 height 495
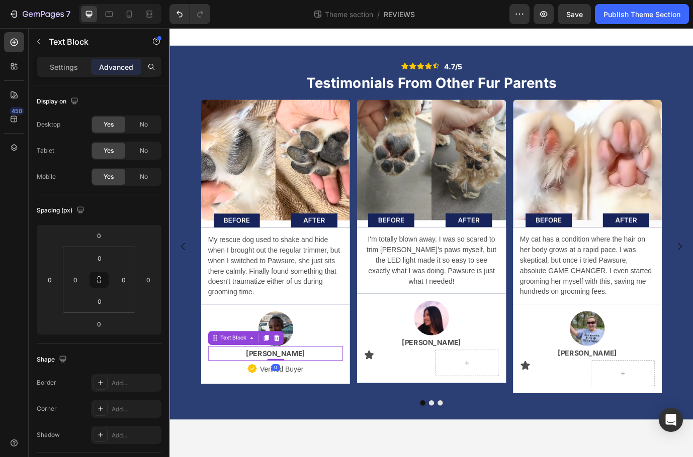
click at [338, 408] on p "[PERSON_NAME]" at bounding box center [291, 403] width 153 height 15
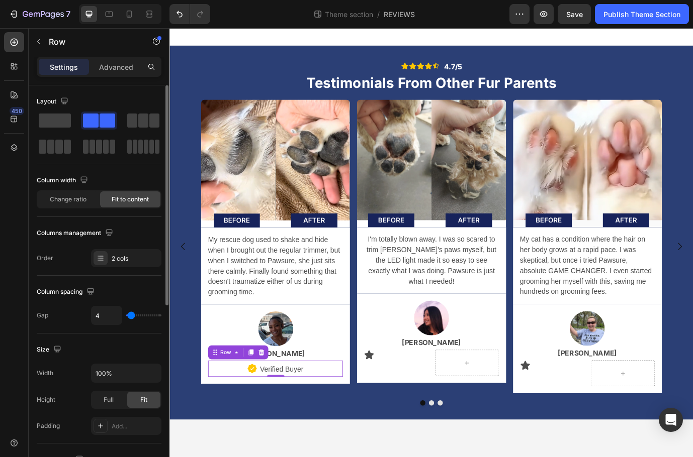
scroll to position [327, 0]
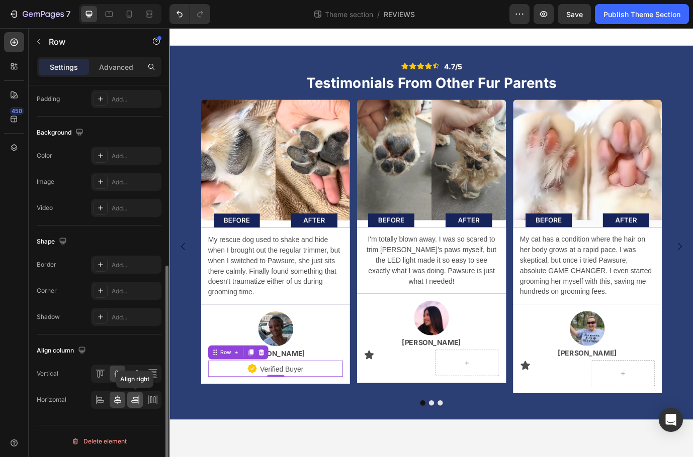
click at [138, 401] on icon at bounding box center [134, 402] width 7 height 3
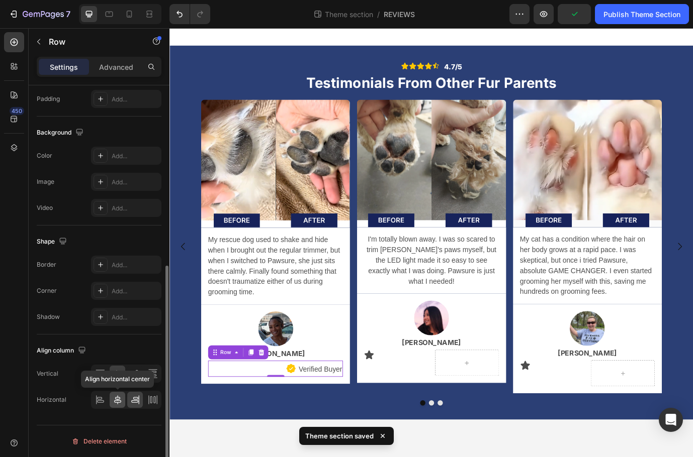
click at [121, 402] on icon at bounding box center [118, 400] width 10 height 10
click at [99, 376] on icon at bounding box center [100, 374] width 10 height 10
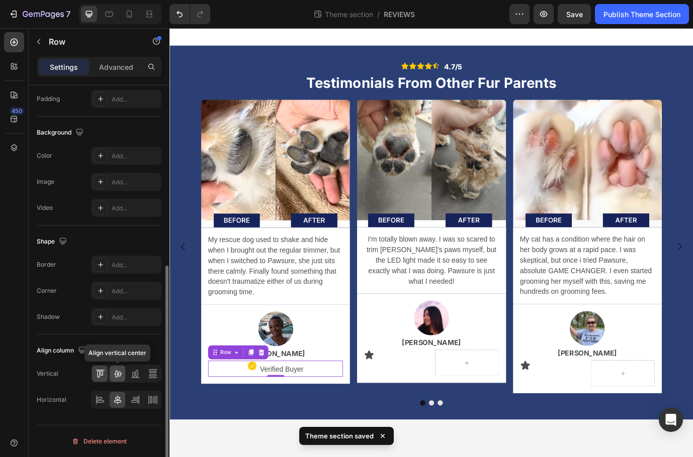
click at [120, 375] on icon at bounding box center [118, 374] width 10 height 10
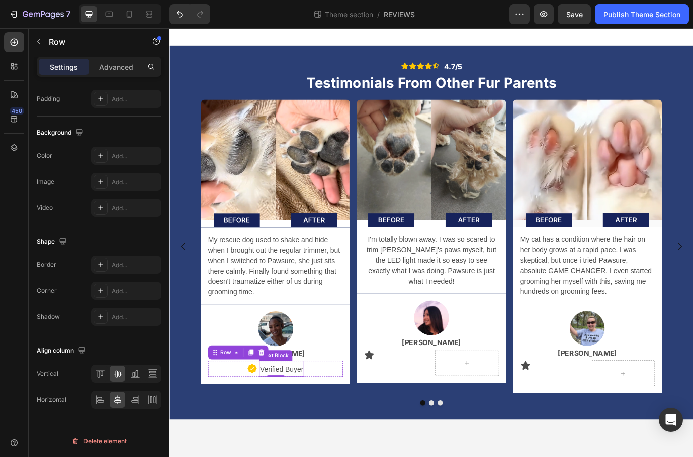
click at [297, 424] on p "Verified Buyer" at bounding box center [298, 422] width 50 height 15
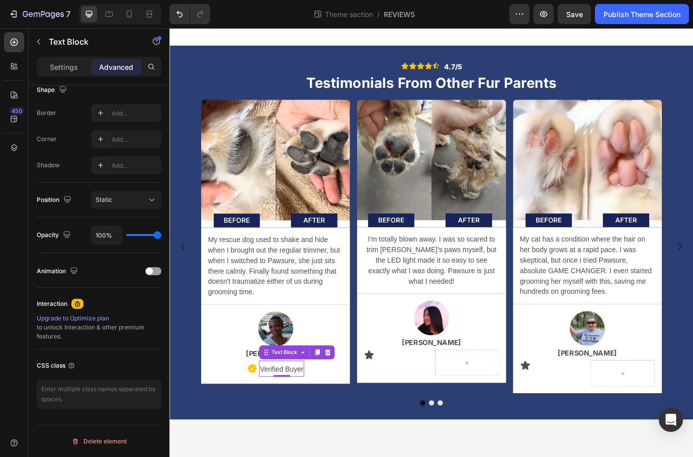
scroll to position [0, 0]
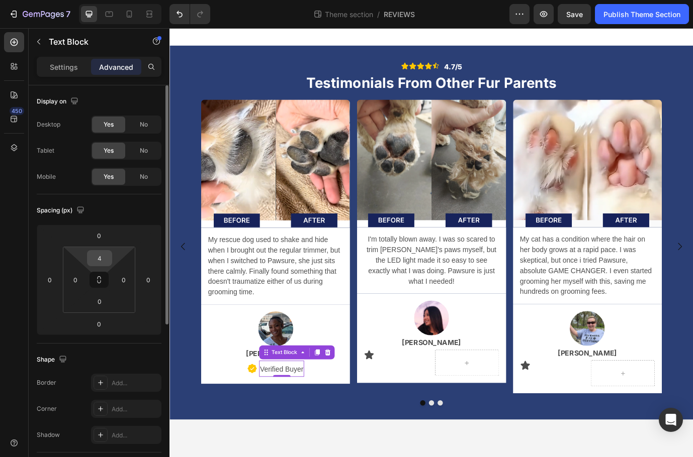
click at [103, 258] on input "4" at bounding box center [99, 258] width 20 height 15
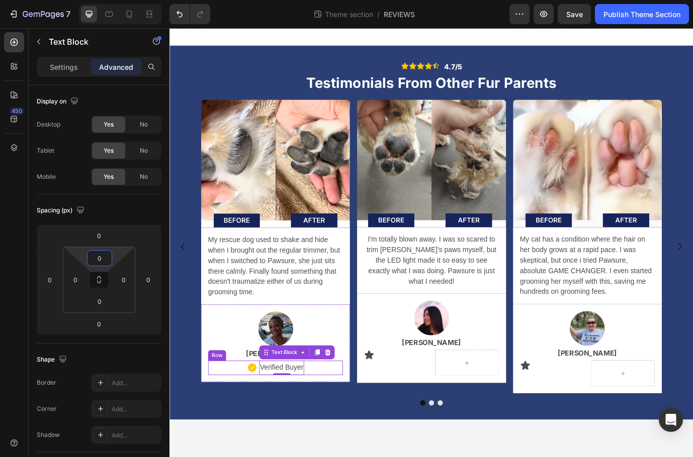
click at [240, 437] on div "Image My rescue dog used to shake and hide when I brought out the regular trimm…" at bounding box center [291, 280] width 171 height 339
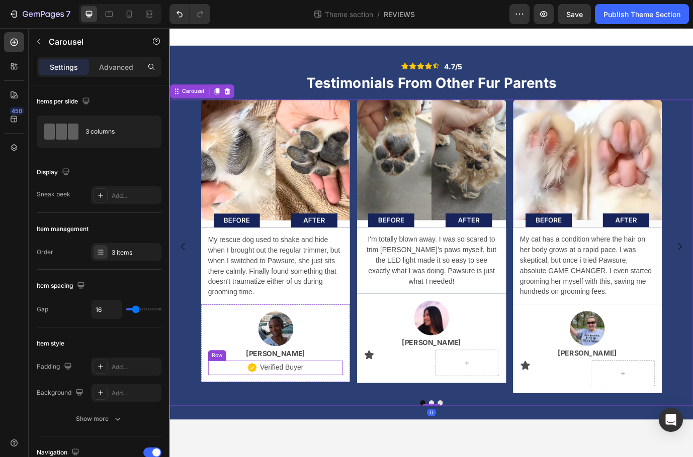
click at [243, 424] on div "Icon Verified Buyer Text Block Row" at bounding box center [291, 420] width 155 height 17
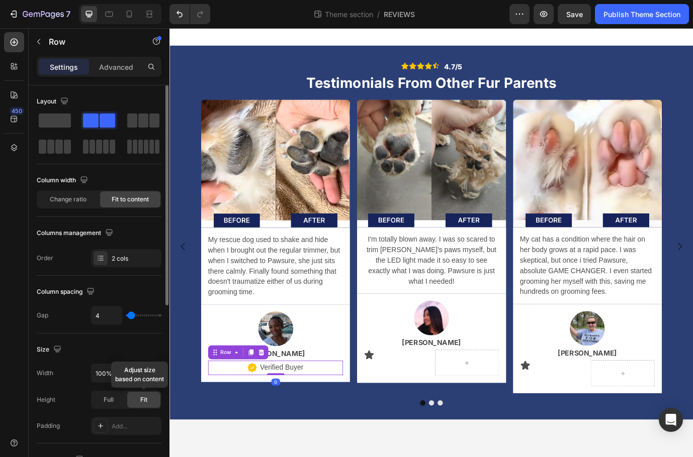
scroll to position [327, 0]
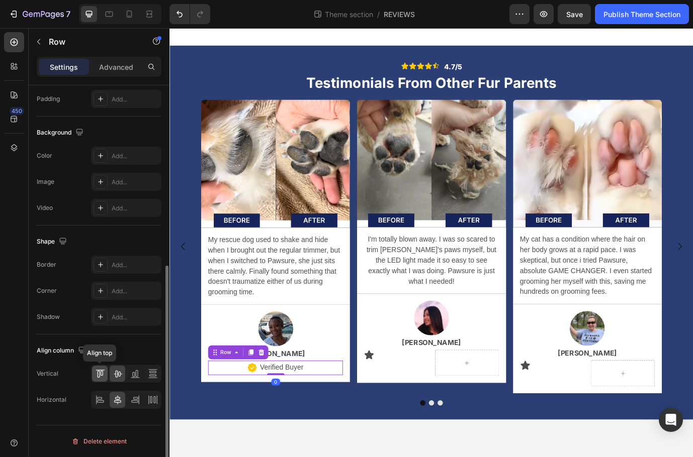
click at [95, 379] on icon at bounding box center [100, 374] width 10 height 10
click at [117, 377] on icon at bounding box center [118, 374] width 10 height 10
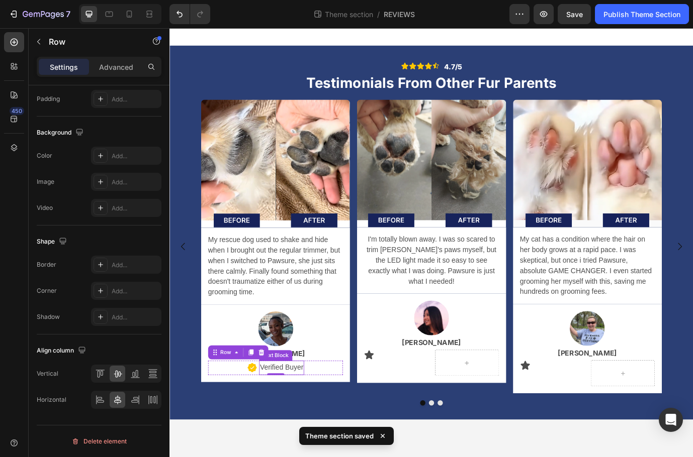
scroll to position [0, 0]
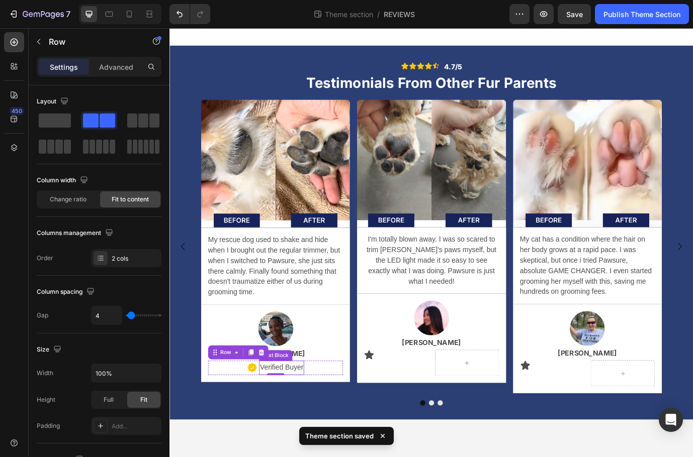
click at [298, 423] on p "Verified Buyer" at bounding box center [298, 420] width 50 height 15
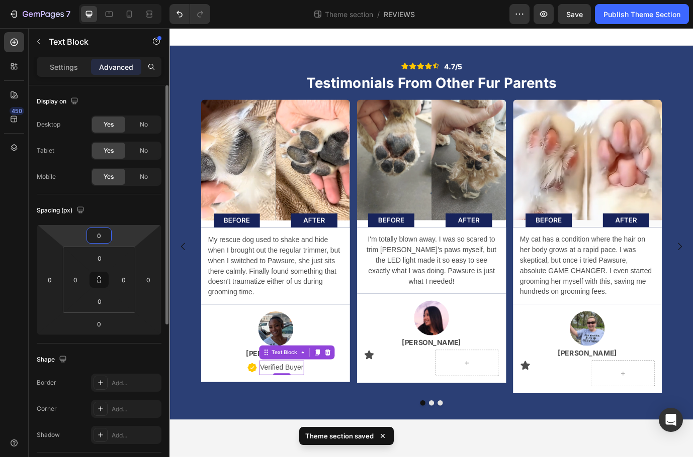
click at [100, 240] on input "0" at bounding box center [99, 235] width 20 height 15
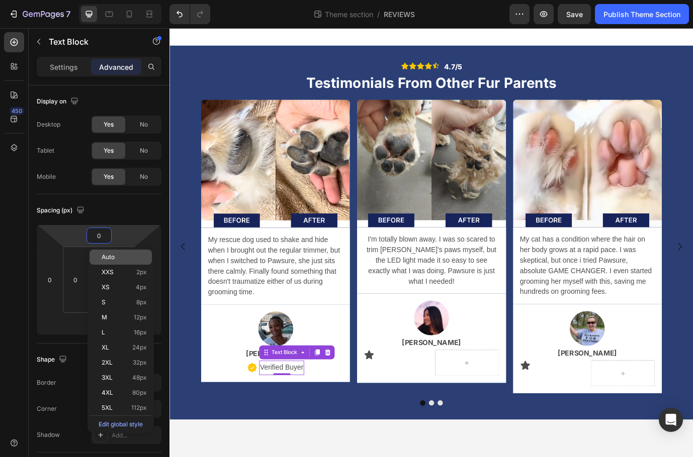
type input "4"
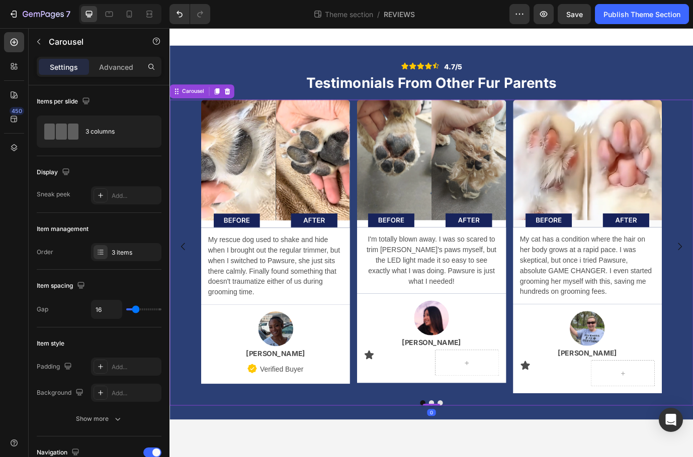
click at [212, 450] on div "Image My rescue dog used to shake and hide when I brought out the regular trimm…" at bounding box center [470, 287] width 603 height 353
click at [244, 457] on body "Icon Icon Icon Icon Icon Icon List 4.7/5 Text Block Row Testimonials From Other…" at bounding box center [470, 275] width 603 height 495
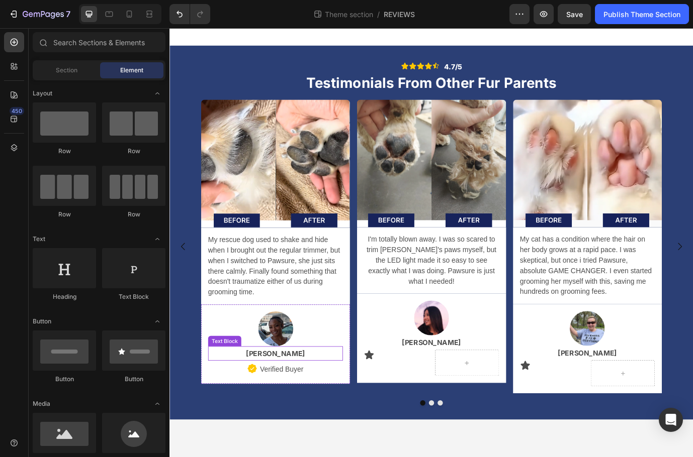
click at [332, 405] on p "[PERSON_NAME]" at bounding box center [291, 403] width 153 height 15
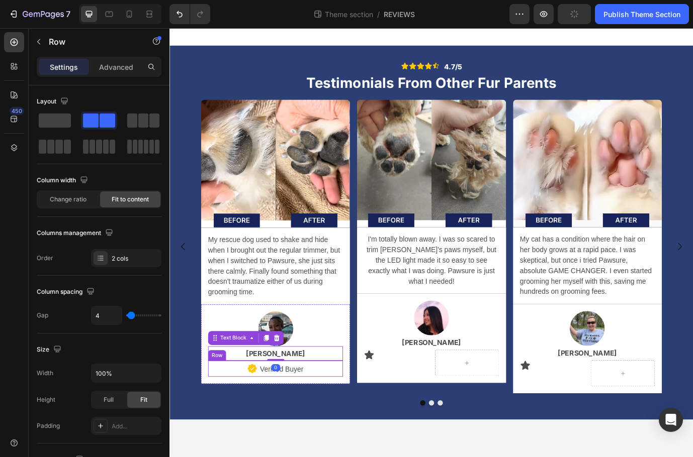
click at [336, 420] on div "Icon Verified Buyer Text Block Row" at bounding box center [291, 421] width 155 height 19
click at [284, 423] on p "Verified Buyer" at bounding box center [298, 422] width 50 height 15
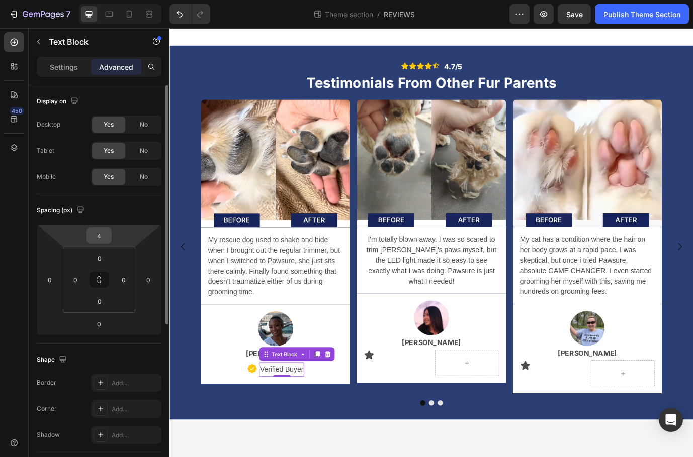
click at [105, 239] on input "4" at bounding box center [99, 235] width 20 height 15
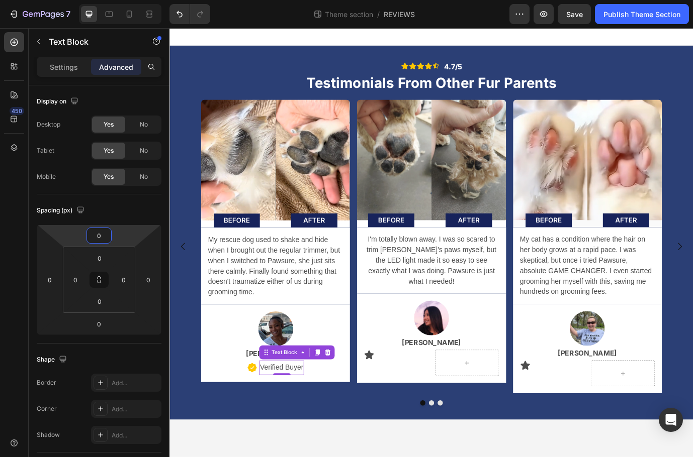
click at [344, 457] on body "Icon Icon Icon Icon Icon Icon List 4.7/5 Text Block Row Testimonials From Other…" at bounding box center [470, 275] width 603 height 495
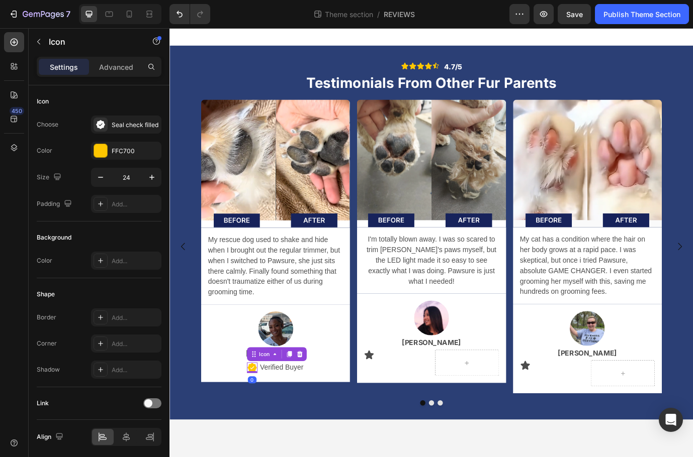
click at [265, 419] on icon at bounding box center [264, 420] width 11 height 11
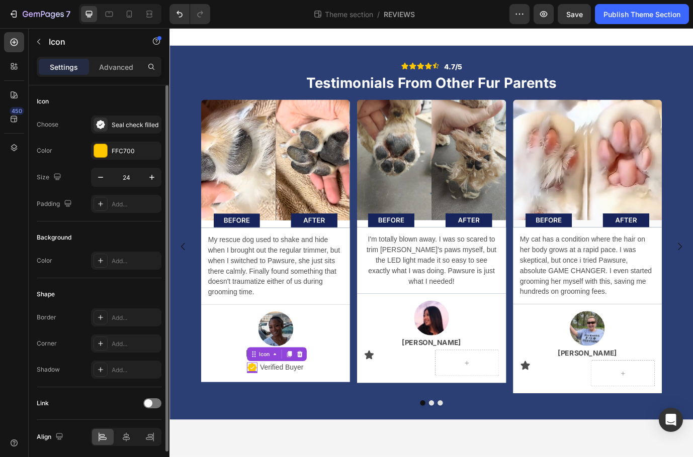
scroll to position [37, 0]
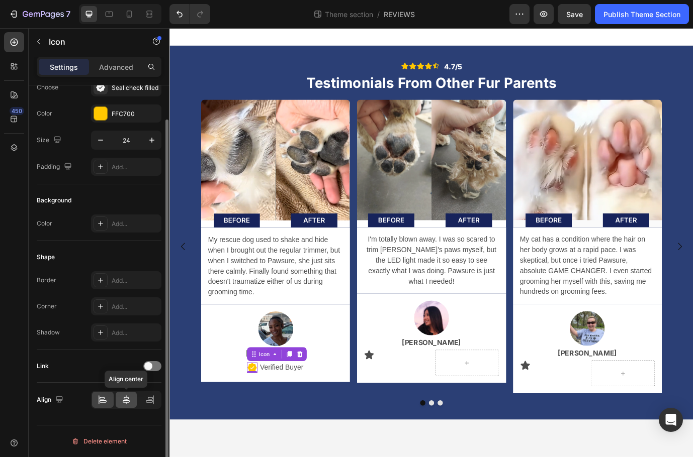
click at [121, 400] on icon at bounding box center [126, 400] width 10 height 10
click at [108, 401] on icon at bounding box center [103, 400] width 10 height 10
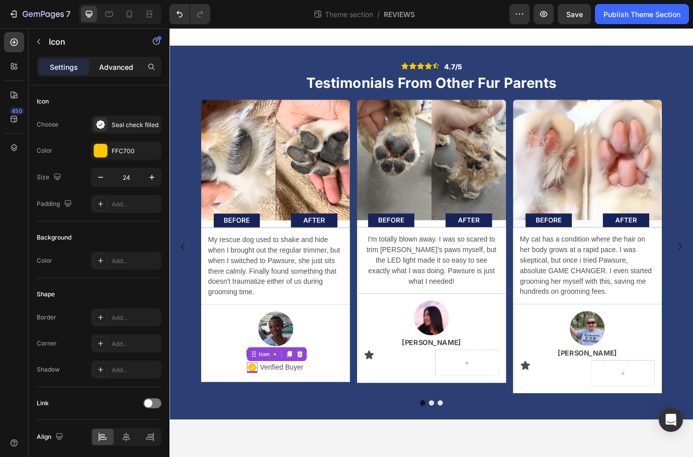
click at [115, 65] on p "Advanced" at bounding box center [116, 67] width 34 height 11
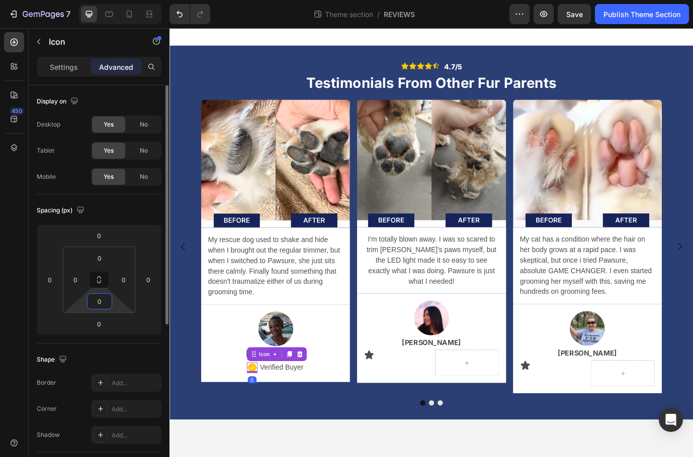
click at [104, 302] on input "0" at bounding box center [99, 301] width 20 height 15
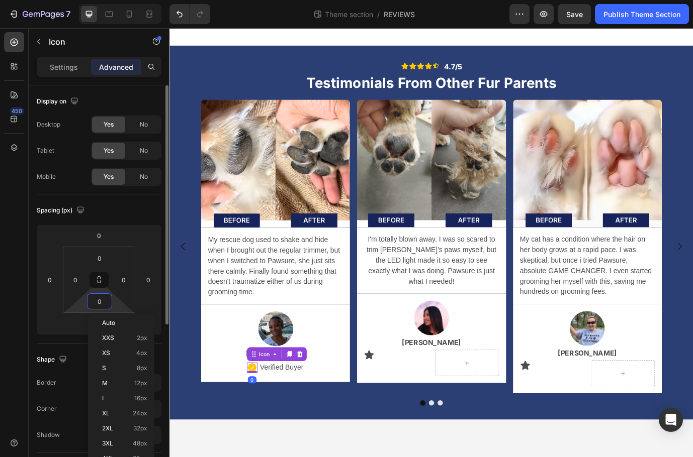
type input "4"
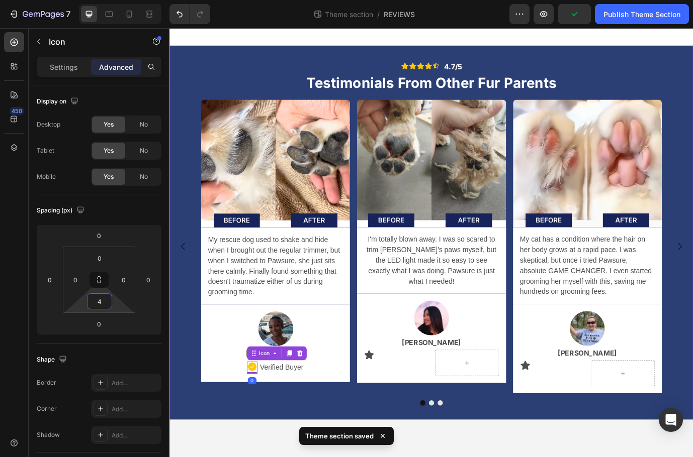
click at [282, 457] on body "Icon Icon Icon Icon Icon Icon List 4.7/5 Text Block Row Testimonials From Other…" at bounding box center [470, 275] width 603 height 495
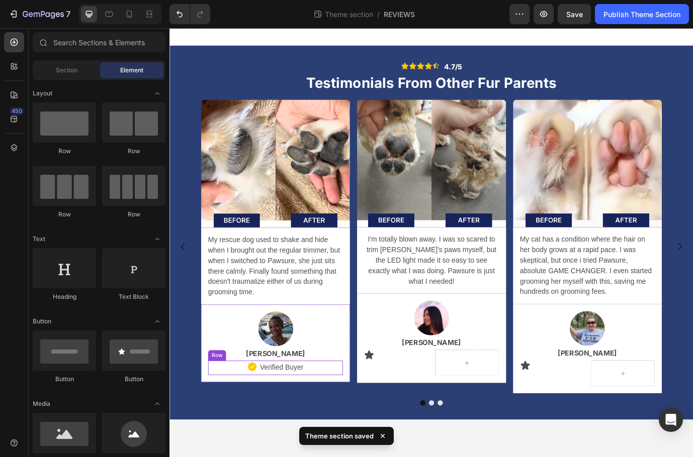
click at [357, 419] on div "Icon Verified Buyer Text Block Row" at bounding box center [291, 420] width 155 height 17
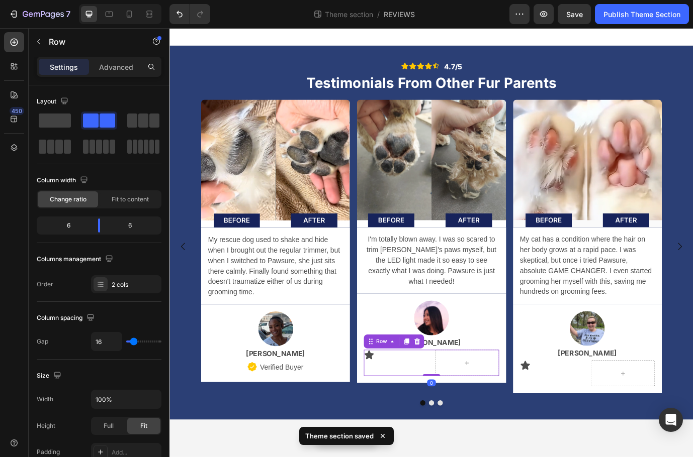
click at [469, 411] on div "Icon Row 0" at bounding box center [470, 414] width 155 height 30
click at [453, 386] on icon at bounding box center [454, 390] width 8 height 8
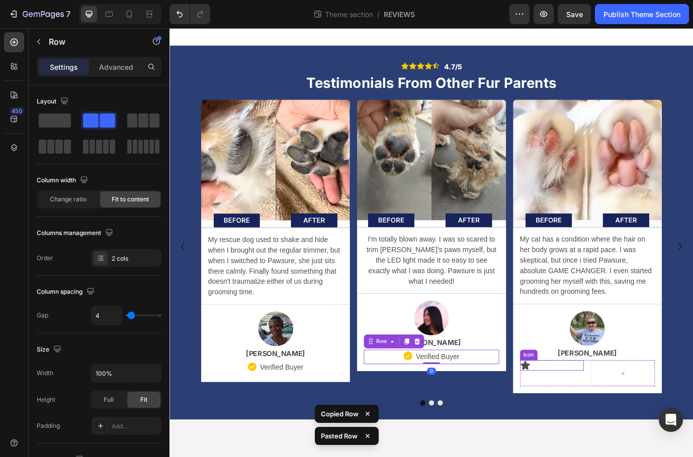
click at [619, 417] on div "Icon" at bounding box center [610, 417] width 74 height 12
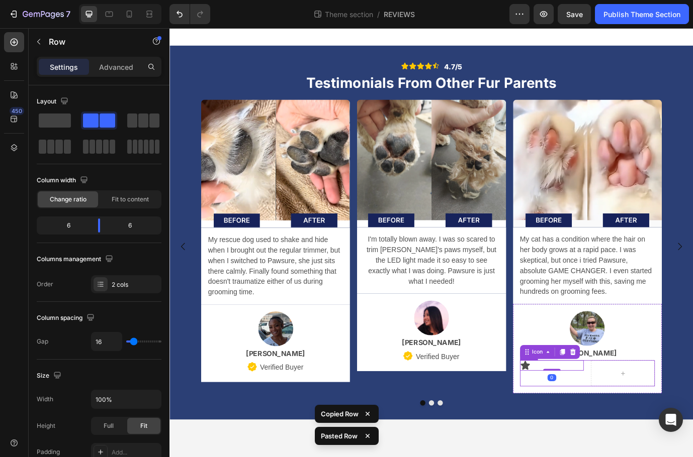
click at [649, 416] on div "Icon 0 Row" at bounding box center [650, 426] width 155 height 30
click at [635, 404] on icon at bounding box center [634, 401] width 7 height 7
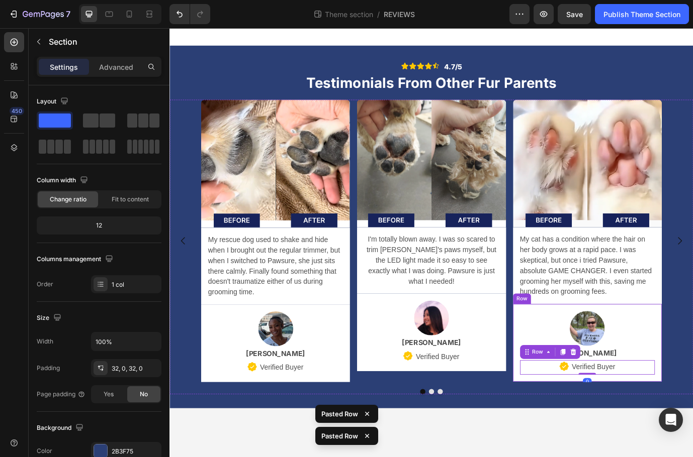
click at [590, 452] on div "Icon Icon Icon Icon Icon Icon List 4.7/5 Text Block Row Testimonials From Other…" at bounding box center [470, 257] width 603 height 418
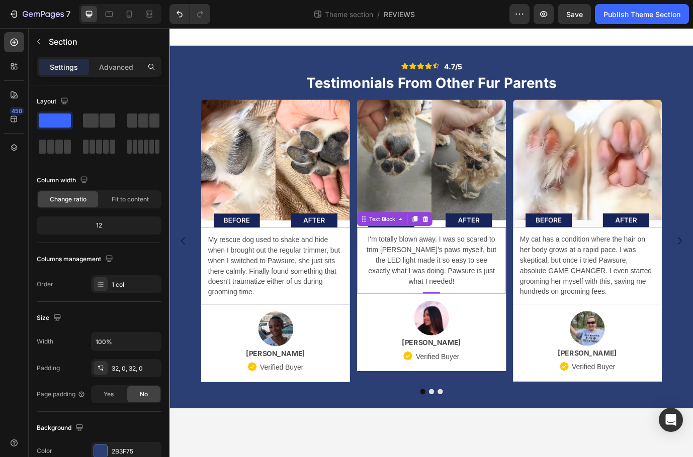
click at [529, 314] on div "I'm totally blown away. I was so scared to trim [PERSON_NAME]'s paws myself, bu…" at bounding box center [470, 296] width 171 height 76
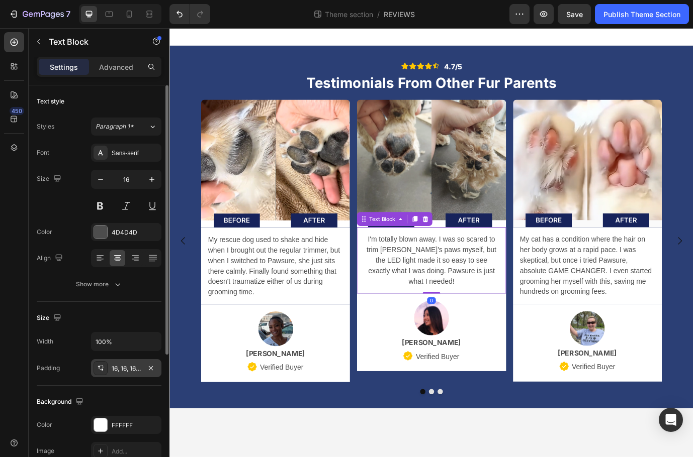
click at [125, 367] on div "16, 16, 16, 16" at bounding box center [126, 368] width 29 height 9
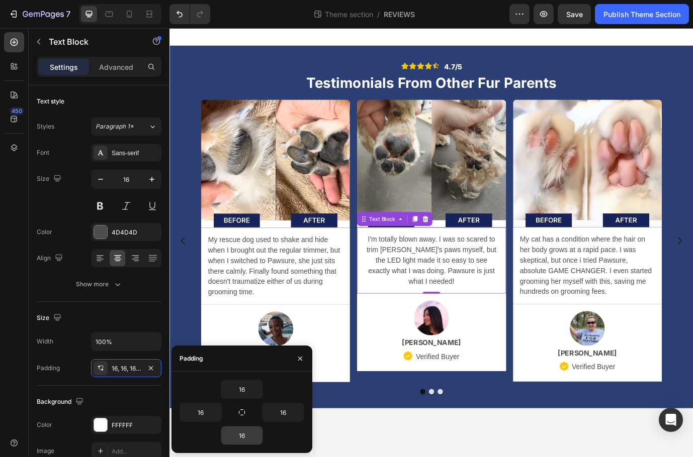
click at [247, 431] on input "16" at bounding box center [241, 436] width 41 height 18
click at [239, 434] on input "16" at bounding box center [241, 436] width 41 height 18
click at [240, 434] on input "16" at bounding box center [241, 436] width 41 height 18
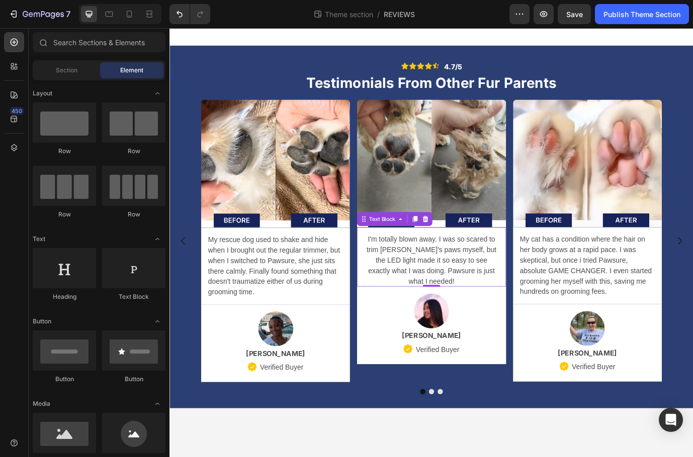
click at [453, 457] on body "Icon Icon Icon Icon Icon Icon List 4.7/5 Text Block Row Testimonials From Other…" at bounding box center [470, 275] width 603 height 495
click at [327, 341] on div "My rescue dog used to shake and hide when I brought out the regular trimmer, bu…" at bounding box center [291, 302] width 171 height 88
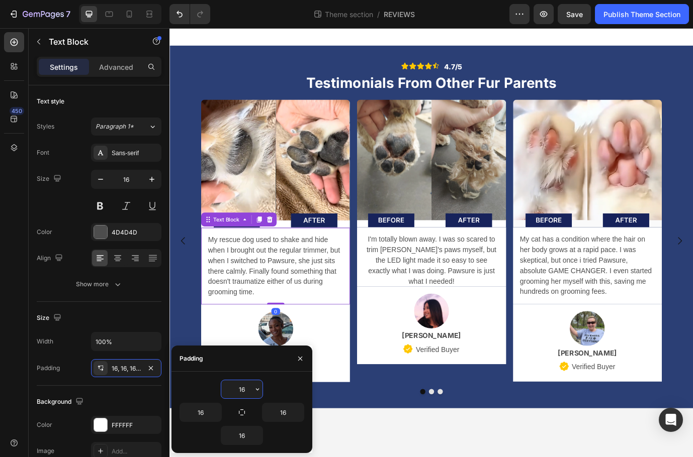
click at [244, 389] on input "16" at bounding box center [241, 390] width 41 height 18
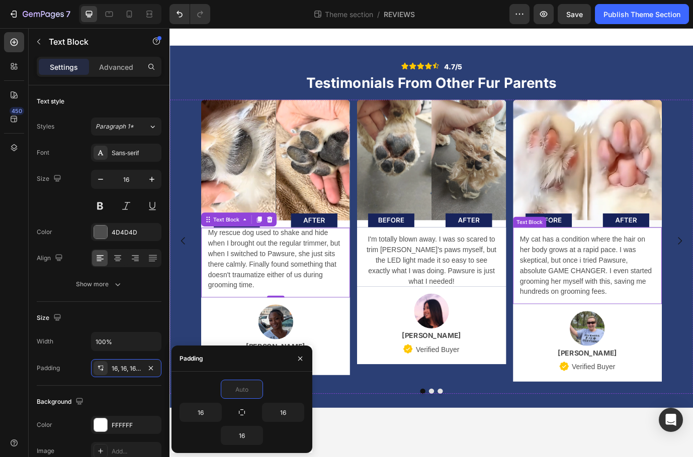
type input "16"
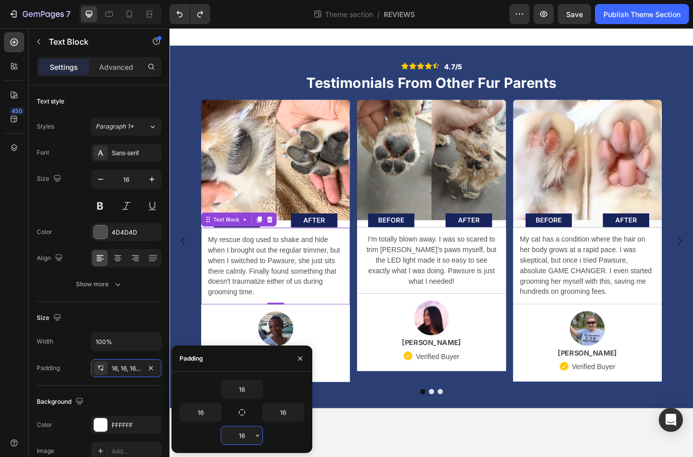
click at [247, 436] on input "16" at bounding box center [241, 436] width 41 height 18
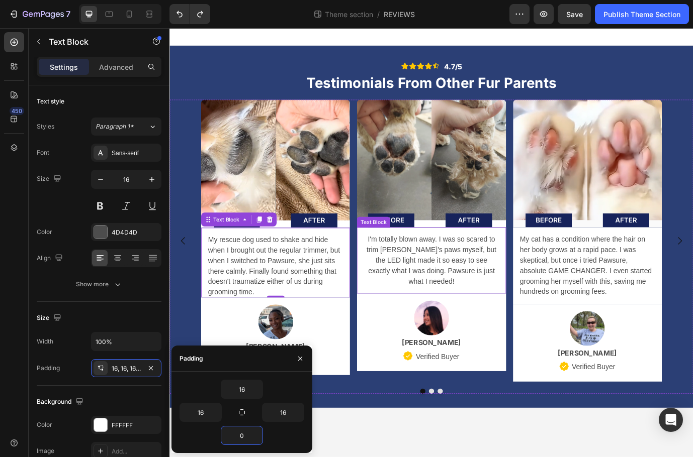
click at [492, 314] on div "I'm totally blown away. I was so scared to trim [PERSON_NAME]'s paws myself, bu…" at bounding box center [470, 296] width 171 height 76
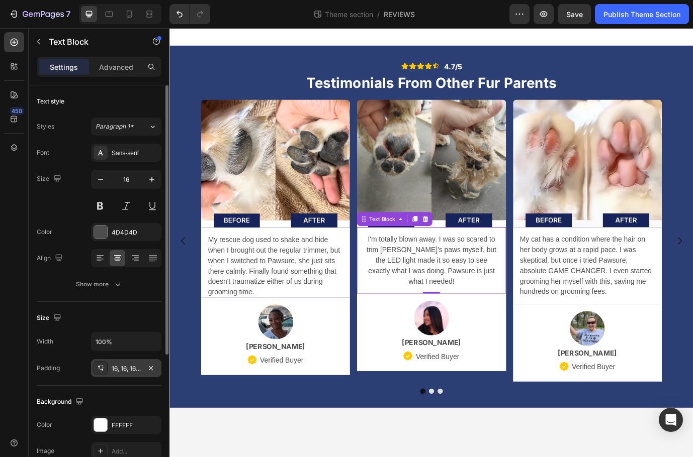
click at [120, 369] on div "16, 16, 16, 16" at bounding box center [126, 368] width 29 height 9
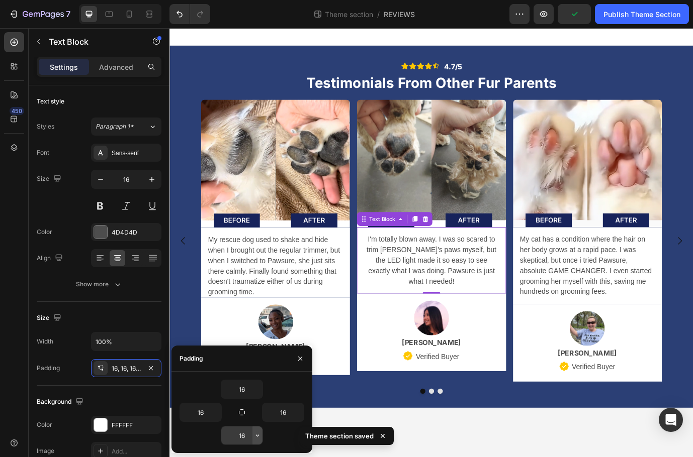
click at [254, 436] on icon "button" at bounding box center [257, 436] width 8 height 8
click at [249, 436] on input "16" at bounding box center [241, 436] width 41 height 18
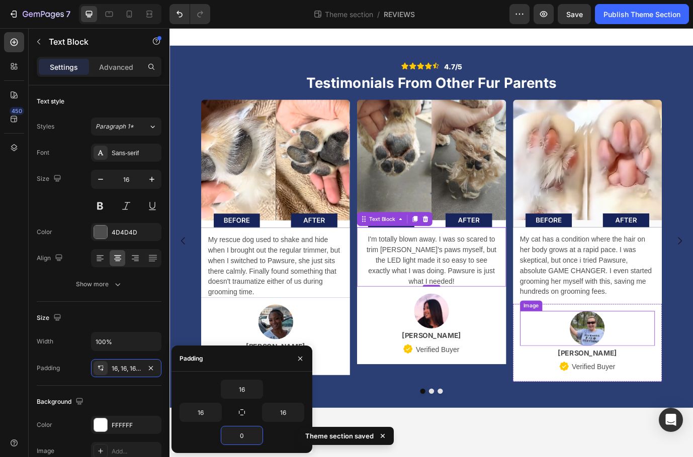
click at [692, 385] on div at bounding box center [650, 374] width 155 height 40
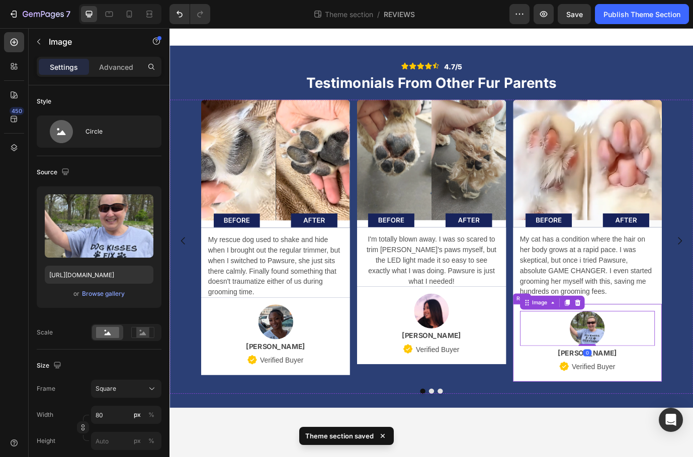
click at [680, 341] on div "My cat has a condition where the hair on her body grows at a rapid pace. I was …" at bounding box center [650, 302] width 171 height 88
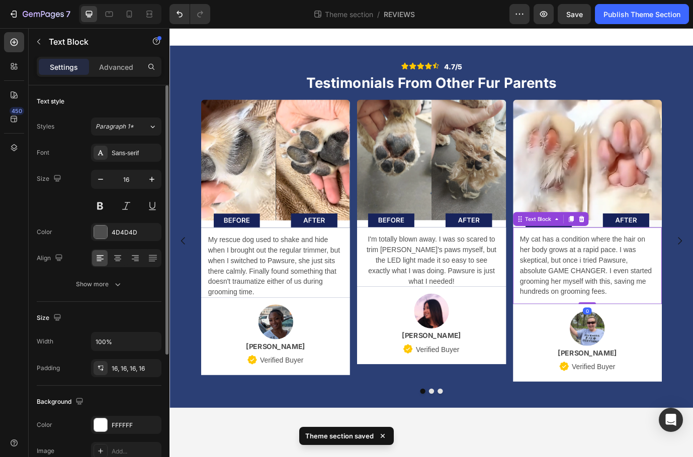
drag, startPoint x: 109, startPoint y: 372, endPoint x: 127, endPoint y: 379, distance: 19.1
click at [109, 372] on div "16, 16, 16, 16" at bounding box center [126, 368] width 70 height 18
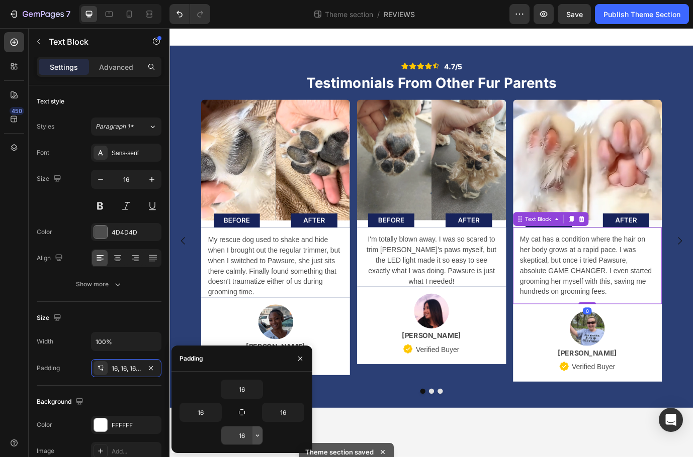
click at [254, 439] on icon "button" at bounding box center [257, 436] width 8 height 8
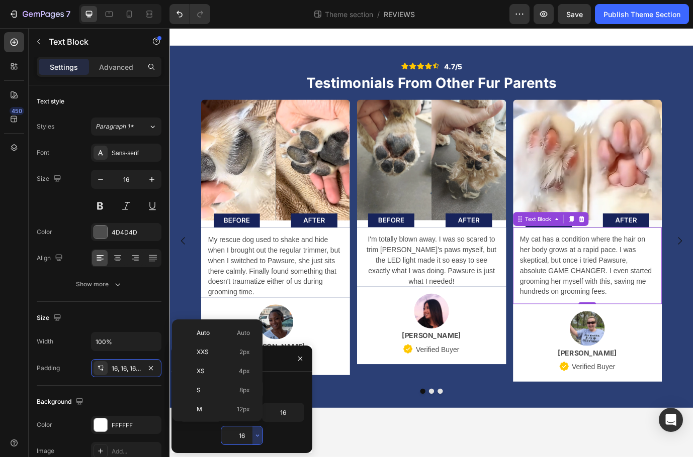
click at [248, 436] on input "16" at bounding box center [241, 436] width 41 height 18
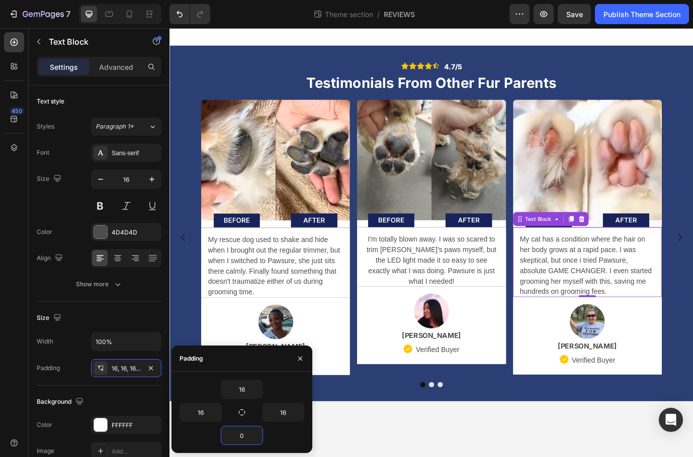
click at [489, 457] on body "Icon Icon Icon Icon Icon Icon List 4.7/5 Text Block Row Testimonials From Other…" at bounding box center [470, 275] width 603 height 495
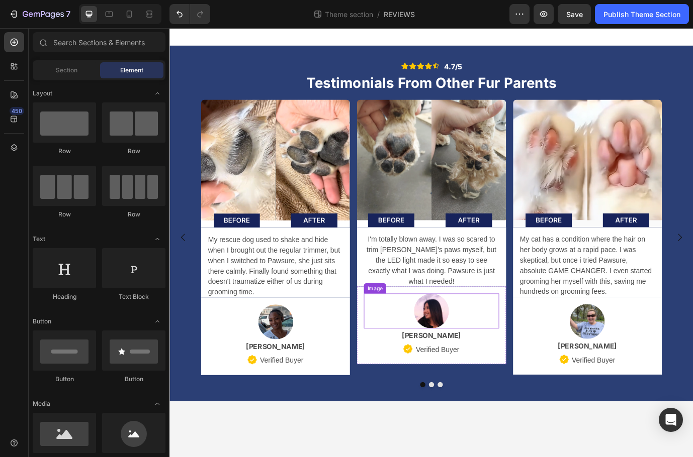
click at [468, 335] on img at bounding box center [471, 354] width 40 height 40
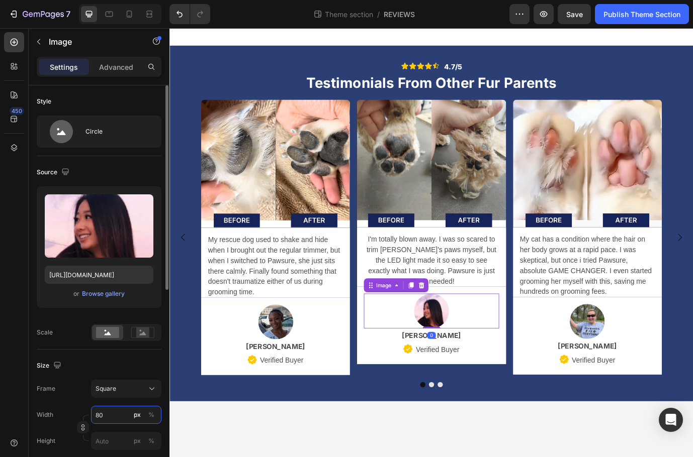
click at [110, 412] on input "80" at bounding box center [126, 415] width 70 height 18
click at [151, 416] on div "%" at bounding box center [151, 415] width 6 height 9
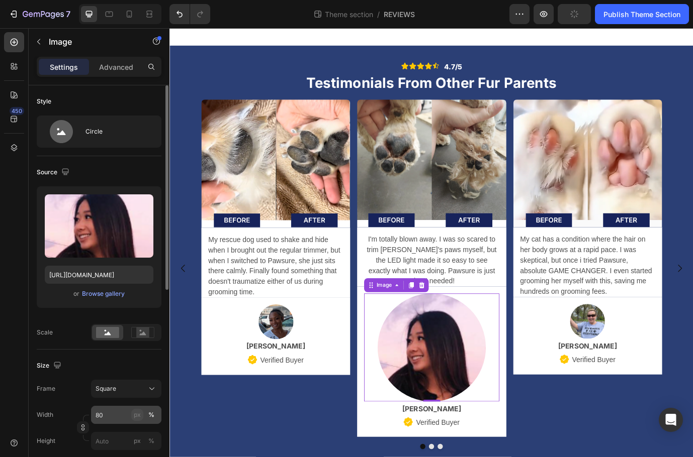
click at [140, 417] on div "px" at bounding box center [137, 415] width 7 height 9
type input "80"
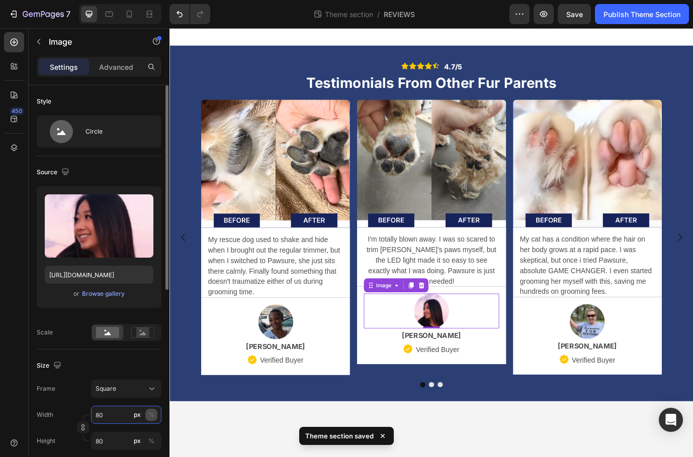
type input "7"
type input "70"
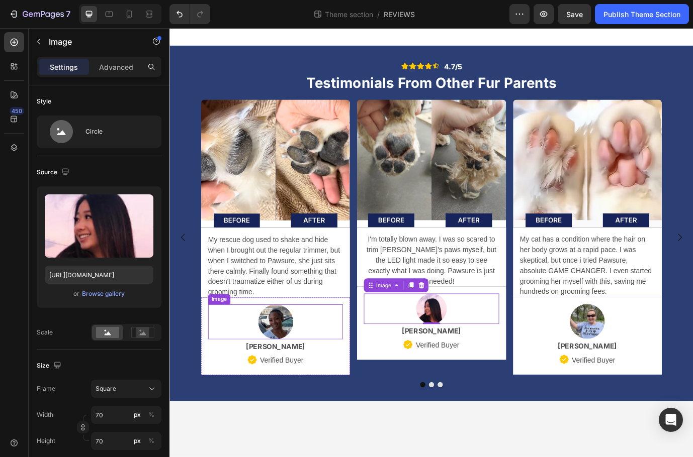
click at [289, 374] on img at bounding box center [291, 367] width 40 height 40
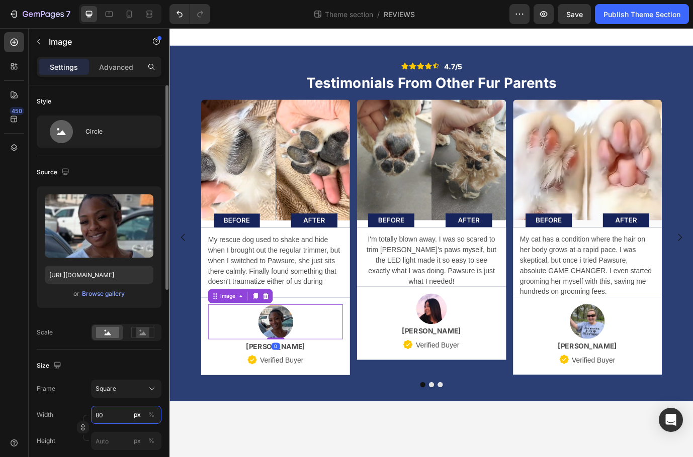
click at [117, 422] on input "80" at bounding box center [126, 415] width 70 height 18
type input "7"
type input "70"
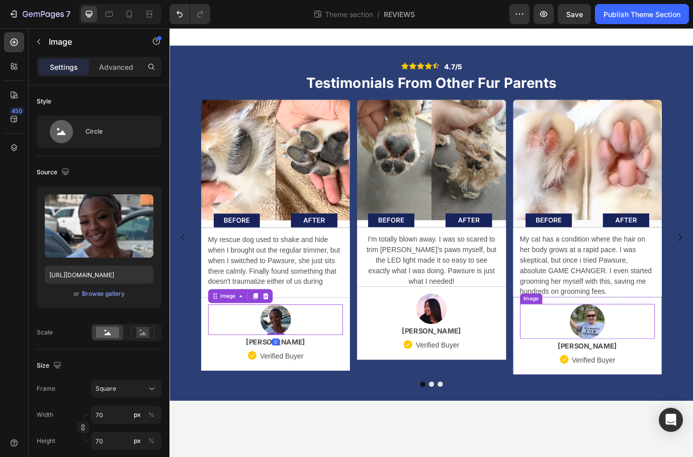
click at [617, 373] on div at bounding box center [650, 366] width 155 height 40
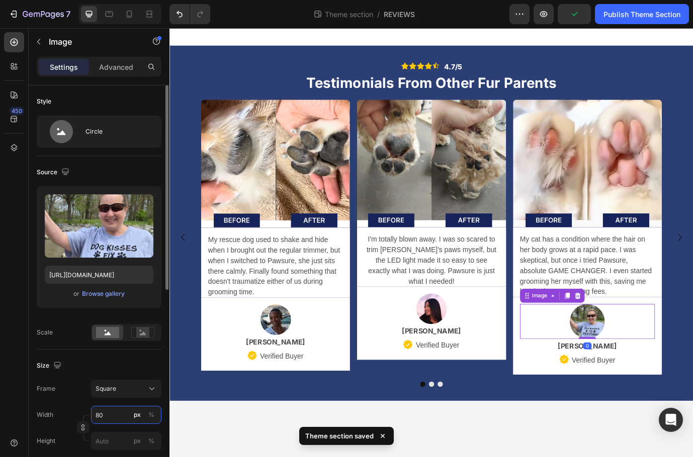
click at [113, 415] on input "80" at bounding box center [126, 415] width 70 height 18
type input "7"
type input "70"
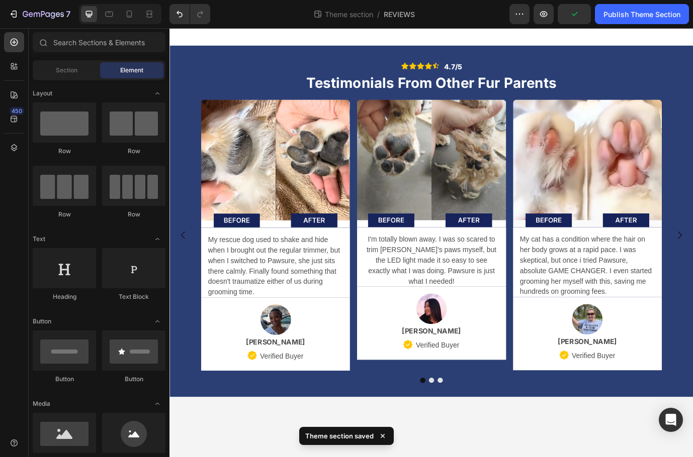
click at [301, 457] on body "Icon Icon Icon Icon Icon Icon List 4.7/5 Text Block Row Testimonials From Other…" at bounding box center [470, 275] width 603 height 495
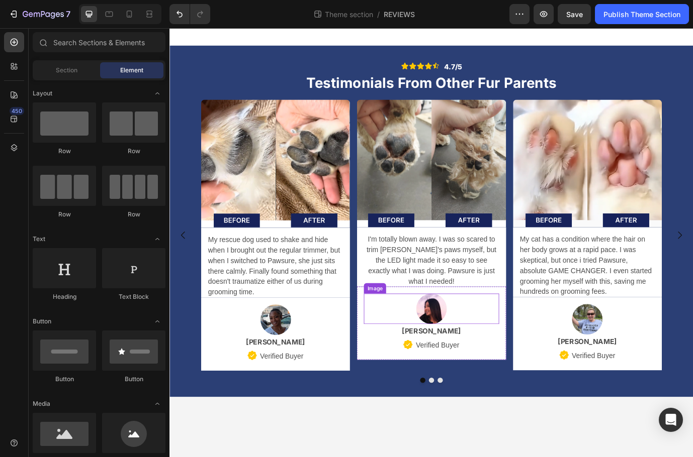
click at [473, 334] on img at bounding box center [470, 351] width 35 height 35
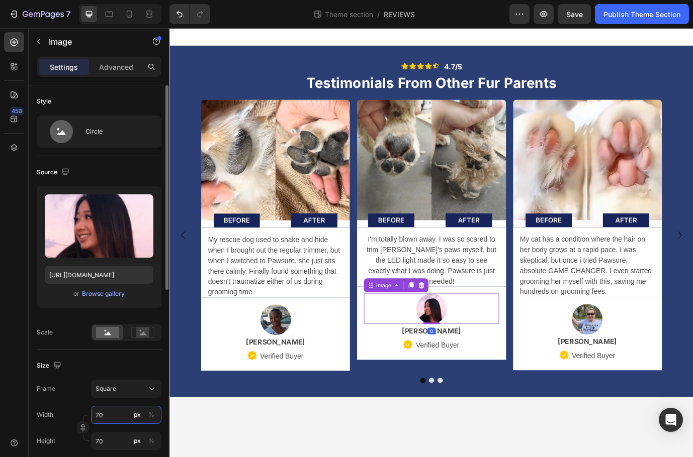
click at [115, 422] on input "70" at bounding box center [126, 415] width 70 height 18
type input "6"
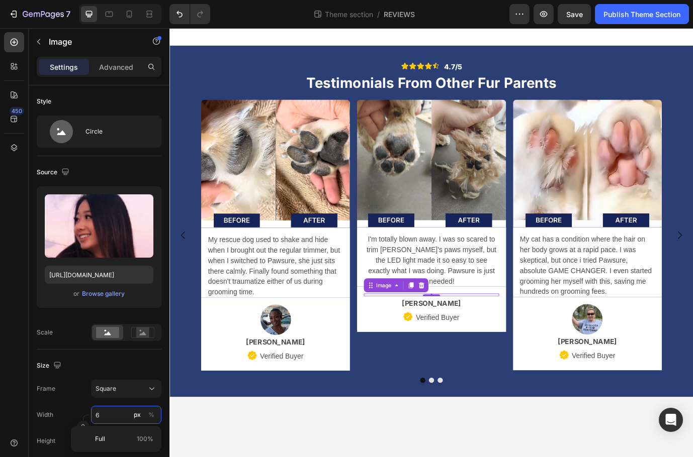
type input "60"
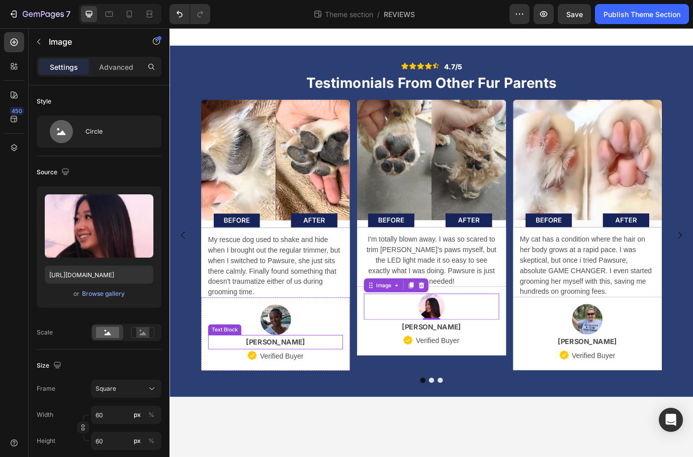
click at [294, 369] on img at bounding box center [291, 364] width 35 height 35
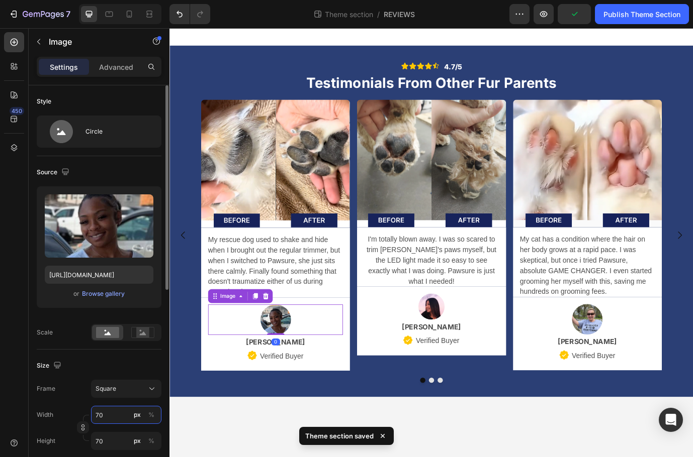
click at [115, 411] on input "70" at bounding box center [126, 415] width 70 height 18
type input "6"
type input "60"
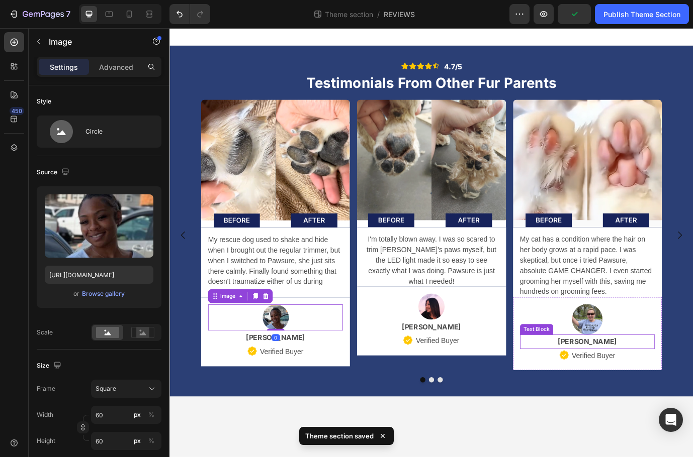
click at [633, 371] on div at bounding box center [650, 363] width 155 height 35
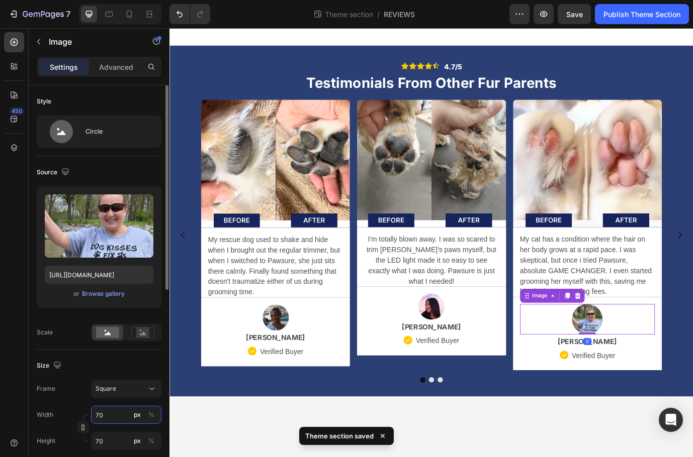
click at [110, 413] on input "70" at bounding box center [126, 415] width 70 height 18
type input "6"
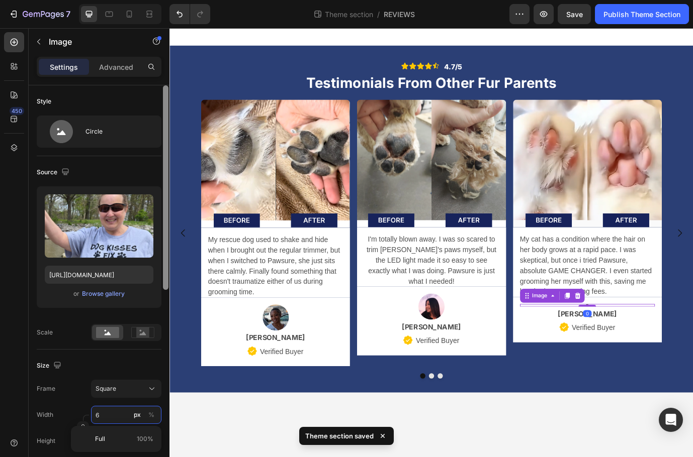
type input "60"
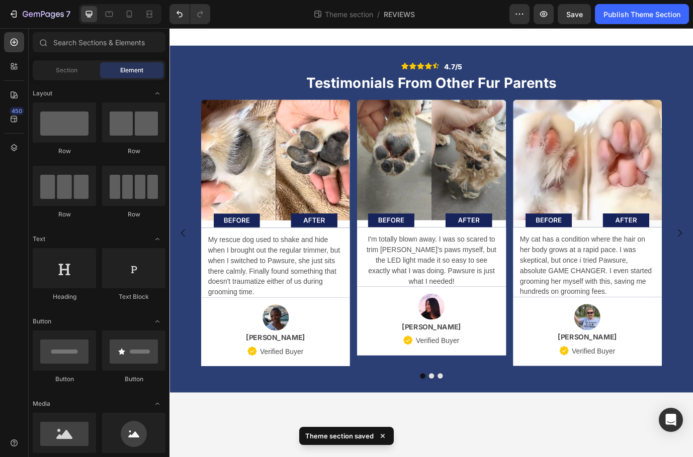
click at [396, 457] on body "Icon Icon Icon Icon Icon Icon List 4.7/5 Text Block Row Testimonials From Other…" at bounding box center [470, 275] width 603 height 495
click at [674, 404] on p "Verified Buyer" at bounding box center [658, 401] width 50 height 15
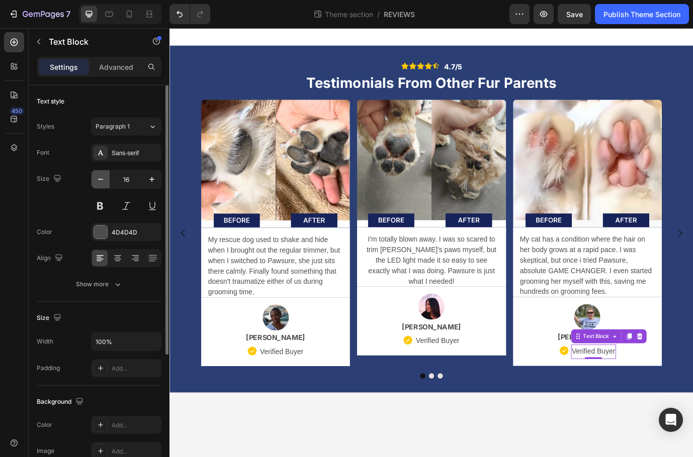
click at [106, 182] on button "button" at bounding box center [100, 179] width 18 height 18
click at [151, 184] on icon "button" at bounding box center [152, 179] width 10 height 10
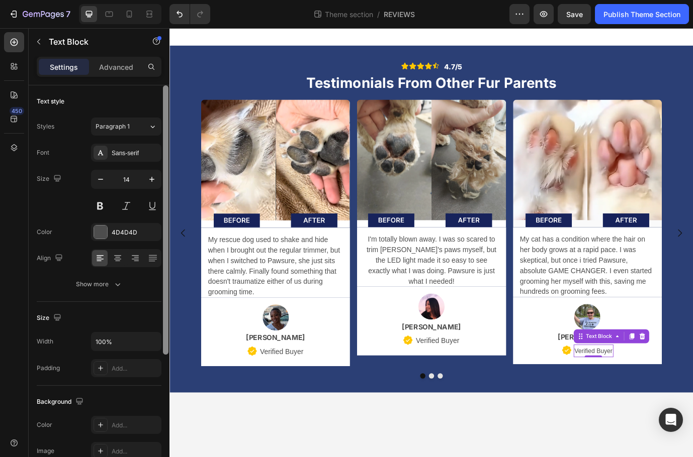
type input "15"
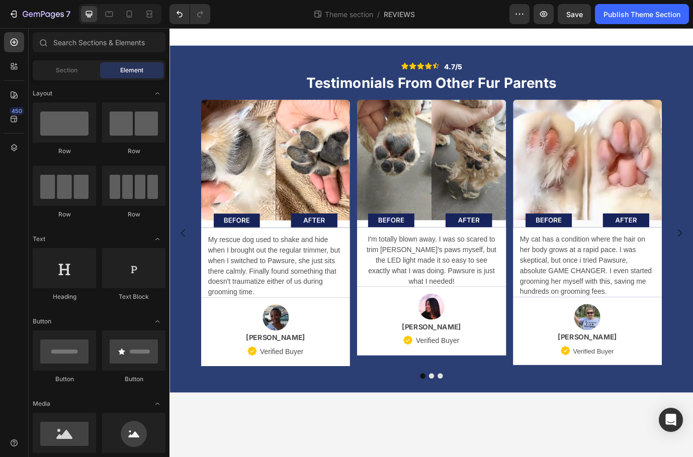
click at [428, 457] on body "Icon Icon Icon Icon Icon Icon List 4.7/5 Text Block Row Testimonials From Other…" at bounding box center [470, 275] width 603 height 495
click at [474, 382] on p "Verified Buyer" at bounding box center [478, 389] width 50 height 15
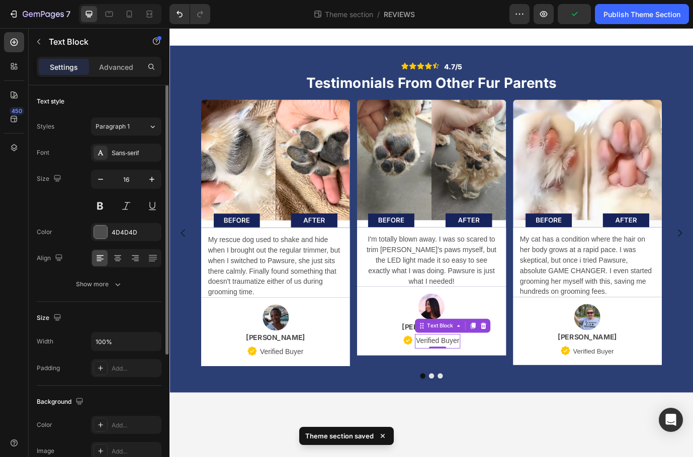
drag, startPoint x: 104, startPoint y: 179, endPoint x: 140, endPoint y: 219, distance: 53.7
click at [104, 179] on icon "button" at bounding box center [101, 179] width 10 height 10
type input "15"
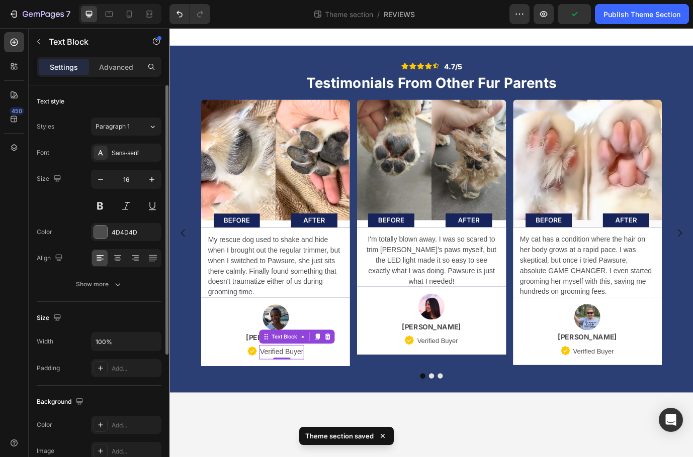
click at [300, 405] on p "Verified Buyer" at bounding box center [298, 402] width 50 height 15
click at [108, 180] on button "button" at bounding box center [100, 179] width 18 height 18
type input "15"
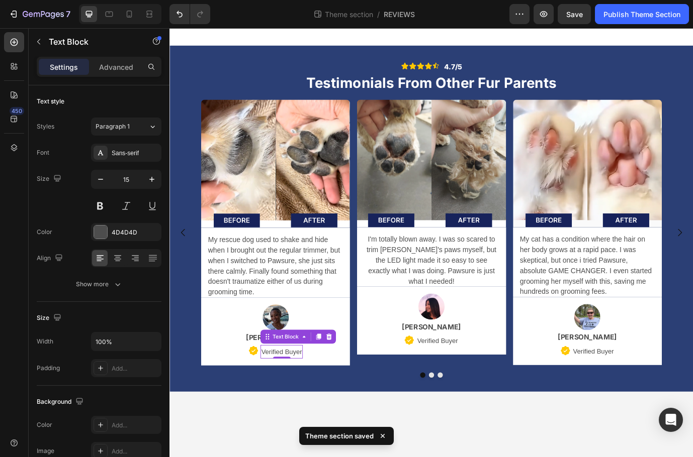
click at [244, 457] on body "Icon Icon Icon Icon Icon Icon List 4.7/5 Text Block Row Testimonials From Other…" at bounding box center [470, 275] width 603 height 495
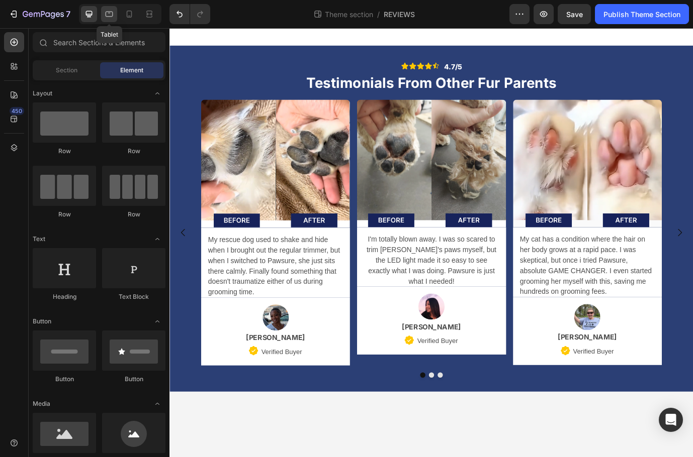
click at [109, 17] on icon at bounding box center [109, 14] width 10 height 10
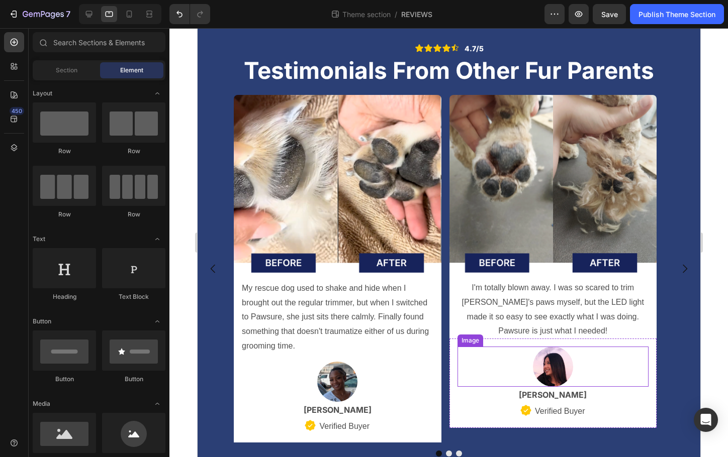
scroll to position [39, 0]
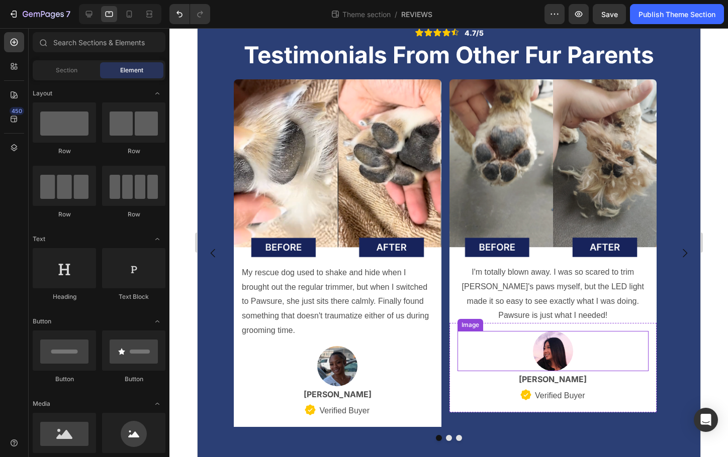
click at [609, 361] on div at bounding box center [553, 351] width 192 height 40
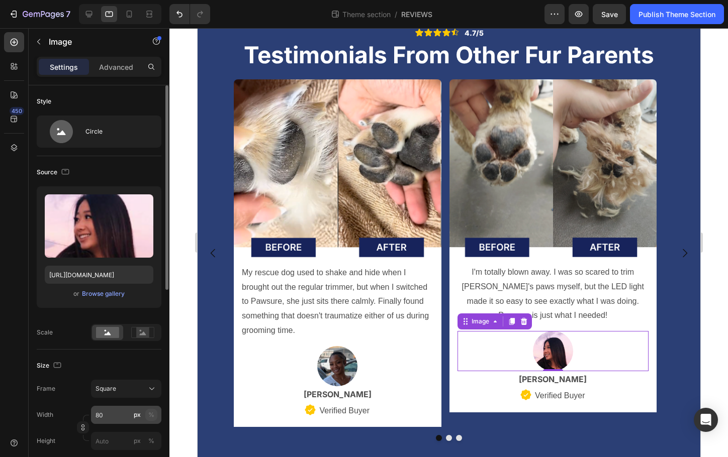
click at [152, 419] on div "%" at bounding box center [151, 415] width 6 height 9
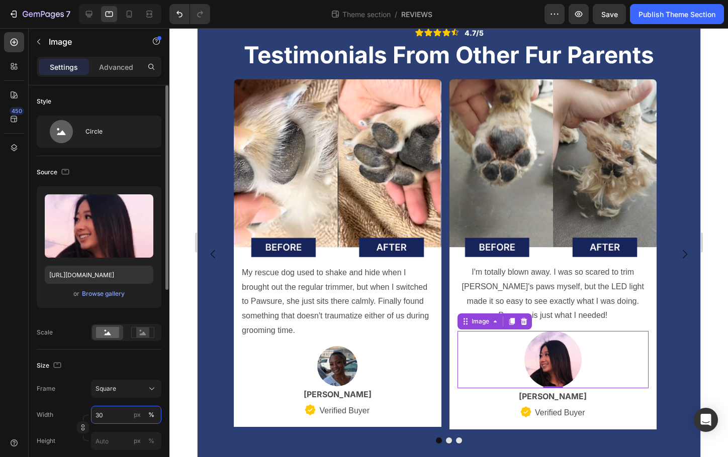
type input "3"
type input "1"
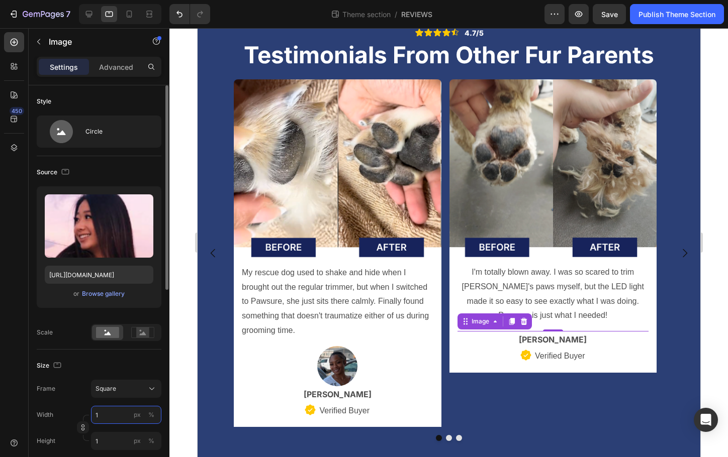
type input "10"
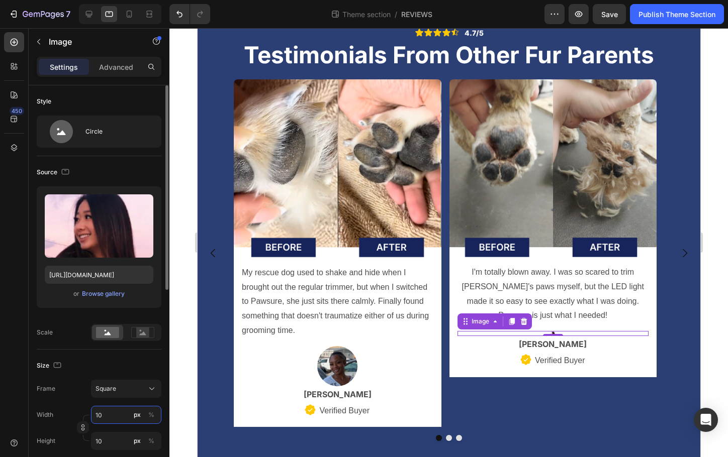
type input "1"
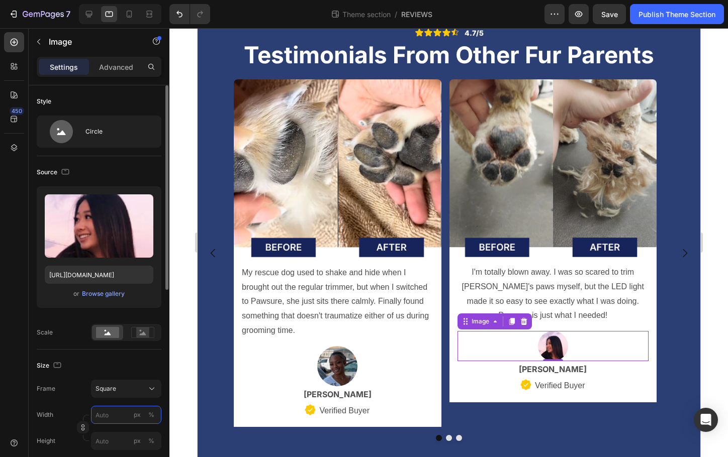
type input "1"
type input "10"
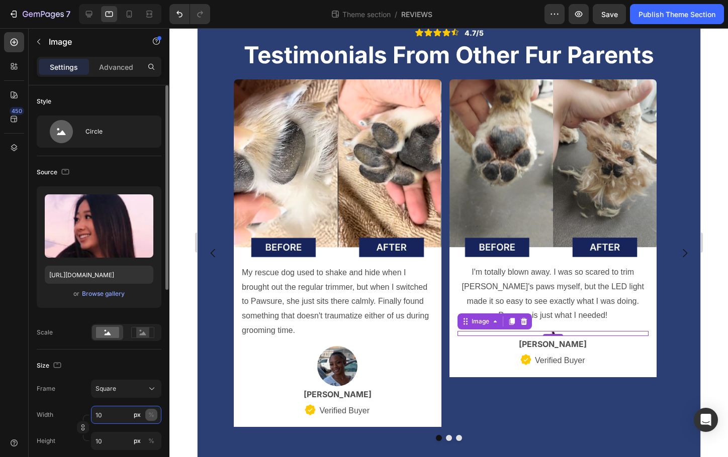
type input "10"
click at [151, 418] on div "%" at bounding box center [151, 415] width 6 height 9
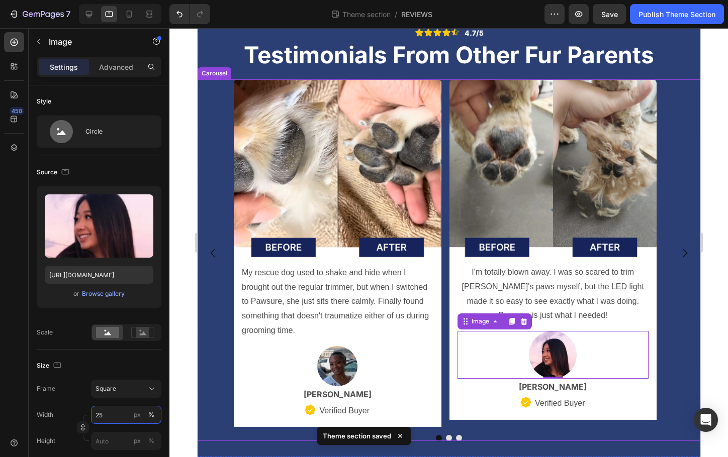
type input "2"
type input "1"
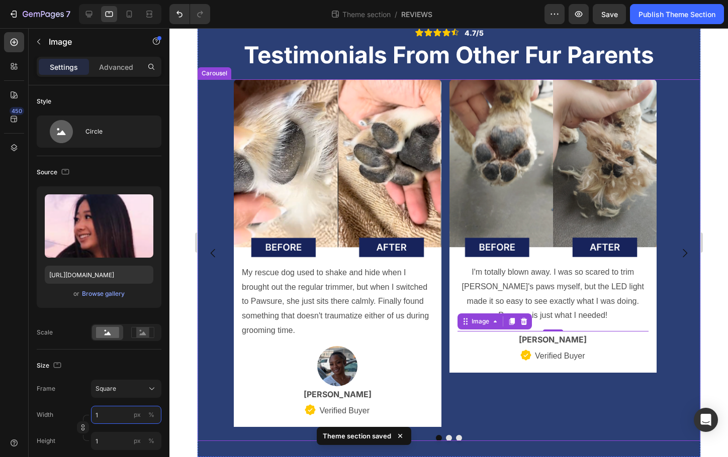
type input "15"
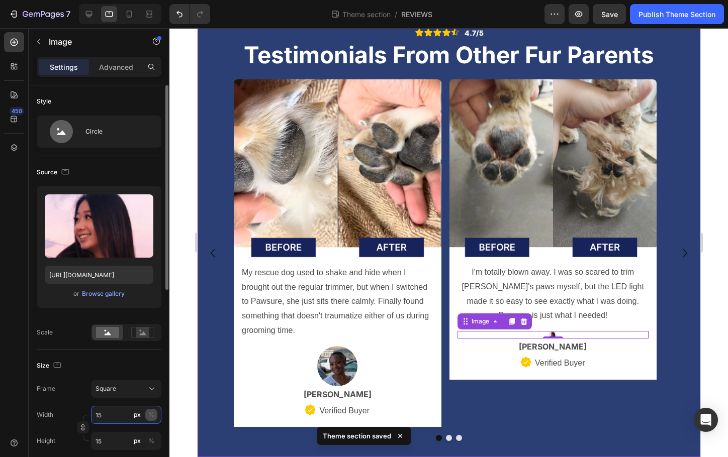
type input "15"
click at [155, 418] on button "%" at bounding box center [151, 415] width 12 height 12
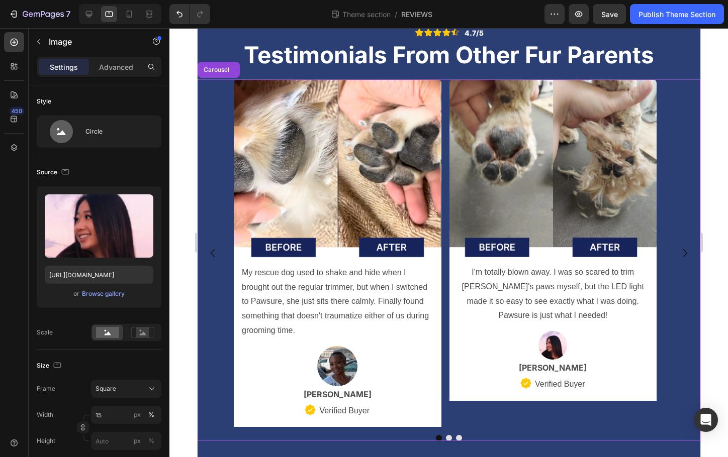
click at [567, 429] on div "Image My rescue dog used to shake and hide when I brought out the regular trimm…" at bounding box center [448, 260] width 503 height 362
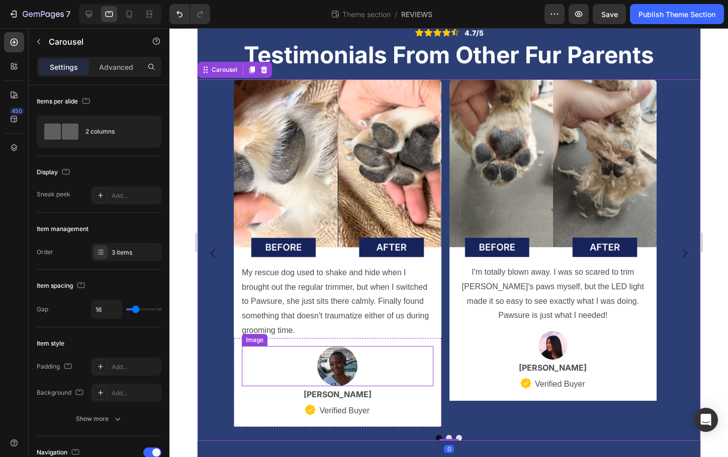
click at [371, 375] on div at bounding box center [337, 366] width 192 height 40
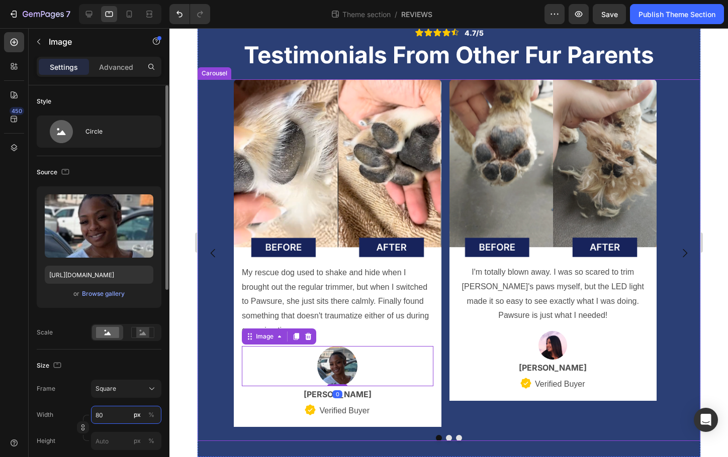
click at [115, 417] on input "80" at bounding box center [126, 415] width 70 height 18
click at [156, 414] on button "%" at bounding box center [151, 415] width 12 height 12
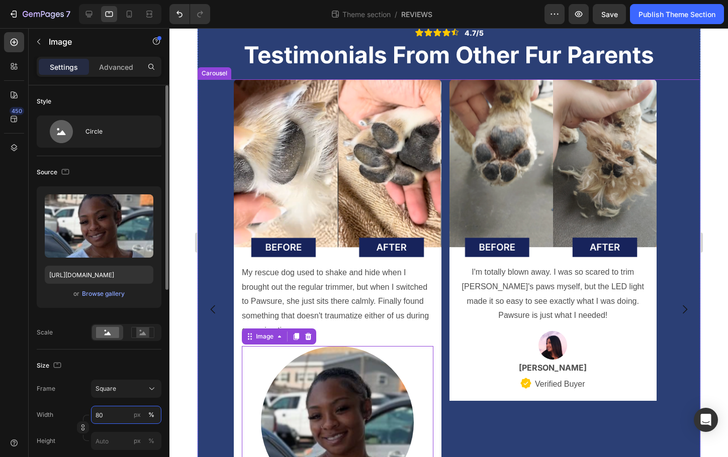
click at [120, 414] on input "80" at bounding box center [126, 415] width 70 height 18
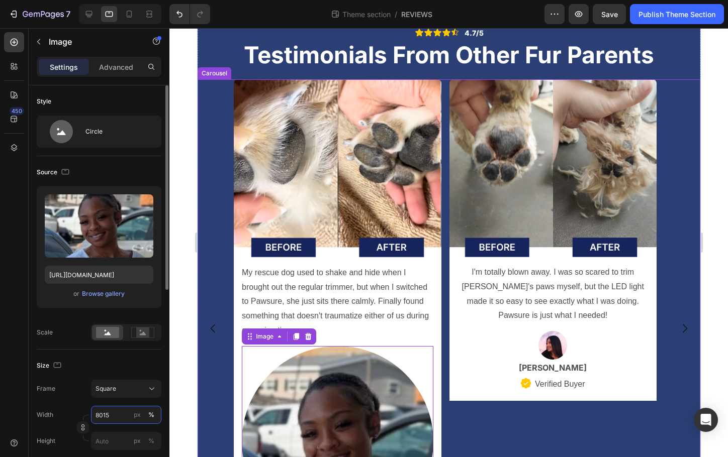
click at [128, 414] on input "8015" at bounding box center [126, 415] width 70 height 18
click at [127, 414] on input "8015" at bounding box center [126, 415] width 70 height 18
type input "15"
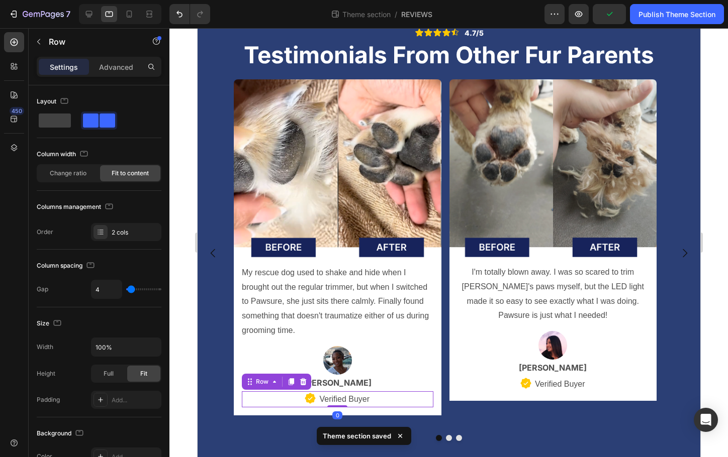
click at [405, 404] on div "Icon Verified Buyer Text Block Row 0" at bounding box center [337, 400] width 192 height 17
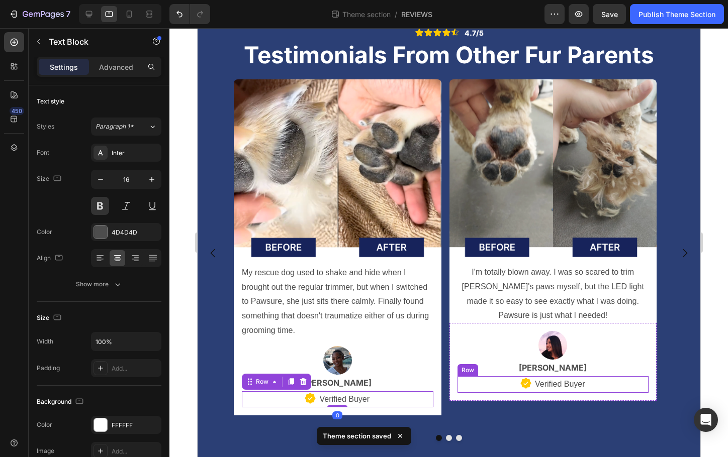
click at [514, 370] on p "[PERSON_NAME]" at bounding box center [553, 368] width 190 height 15
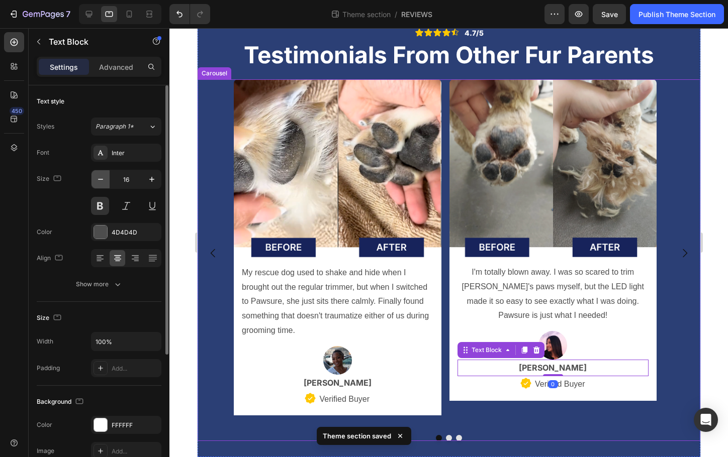
click at [103, 181] on icon "button" at bounding box center [101, 179] width 10 height 10
type input "14"
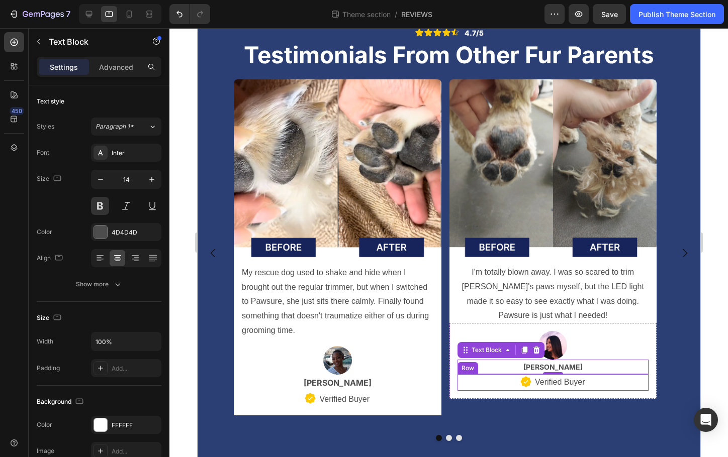
click at [497, 384] on div "Icon Verified Buyer Text Block Row" at bounding box center [553, 382] width 192 height 17
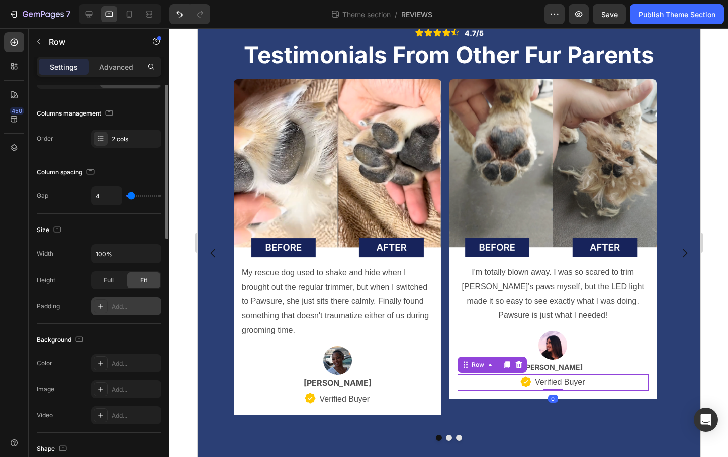
scroll to position [159, 0]
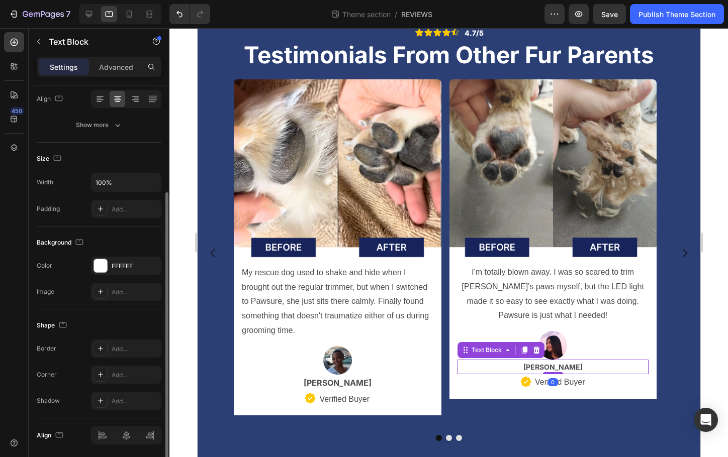
click at [586, 370] on p "[PERSON_NAME]" at bounding box center [553, 367] width 190 height 13
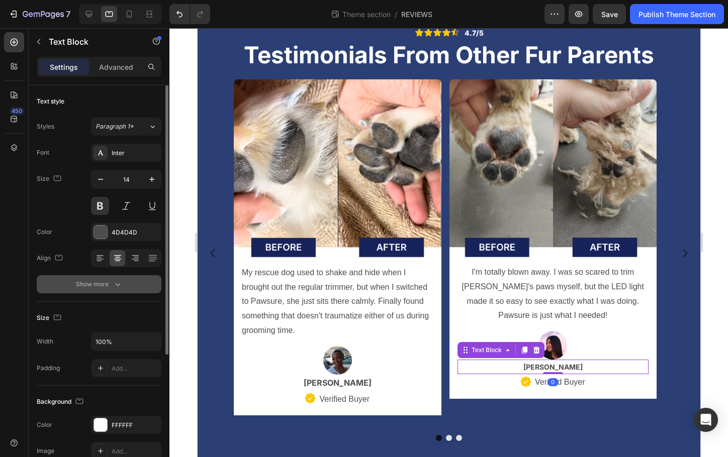
click at [118, 281] on icon "button" at bounding box center [118, 284] width 10 height 10
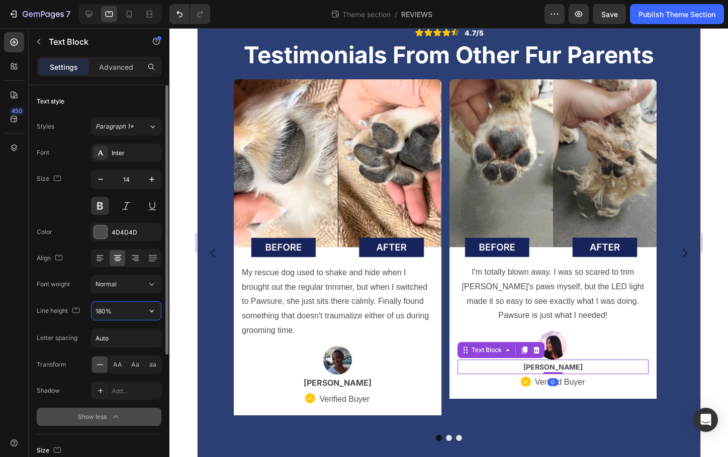
click at [124, 307] on input "180%" at bounding box center [125, 311] width 69 height 18
type input "%"
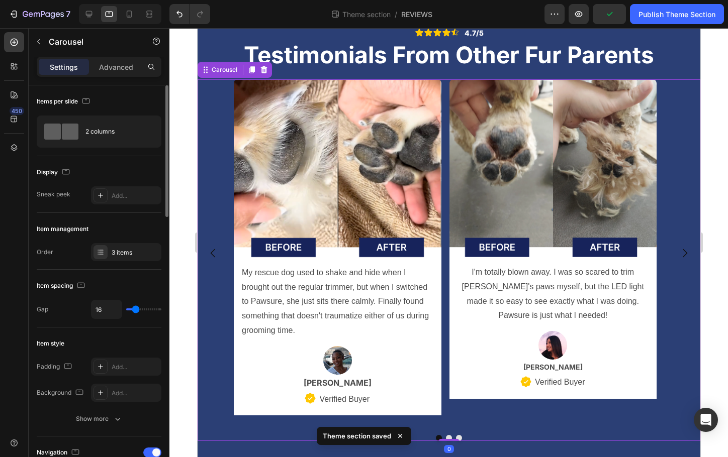
click at [550, 403] on div "Image I'm totally blown away. I was so scared to trim Max's paws myself, but th…" at bounding box center [553, 253] width 208 height 348
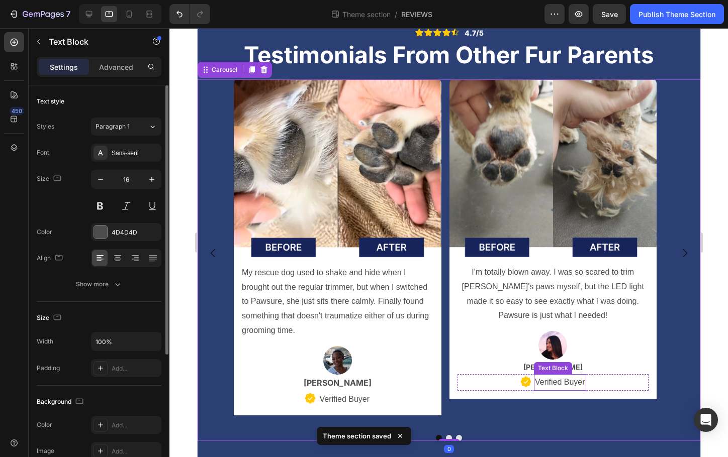
click at [560, 374] on div "Verified Buyer Text Block" at bounding box center [559, 382] width 52 height 17
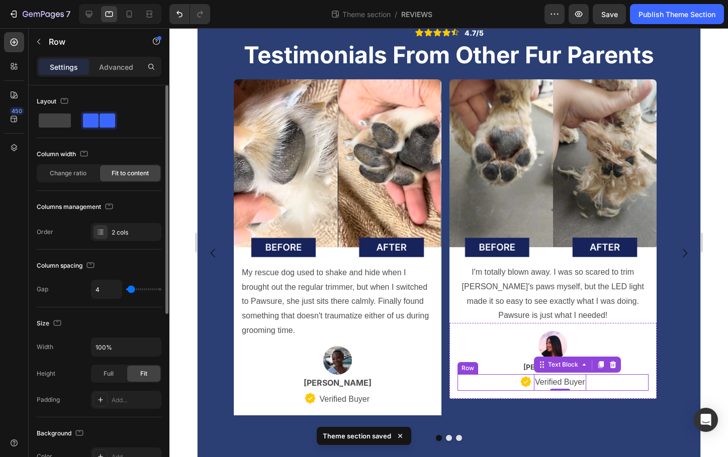
click at [616, 391] on div "Icon Verified Buyer Text Block 0 Row" at bounding box center [553, 382] width 192 height 17
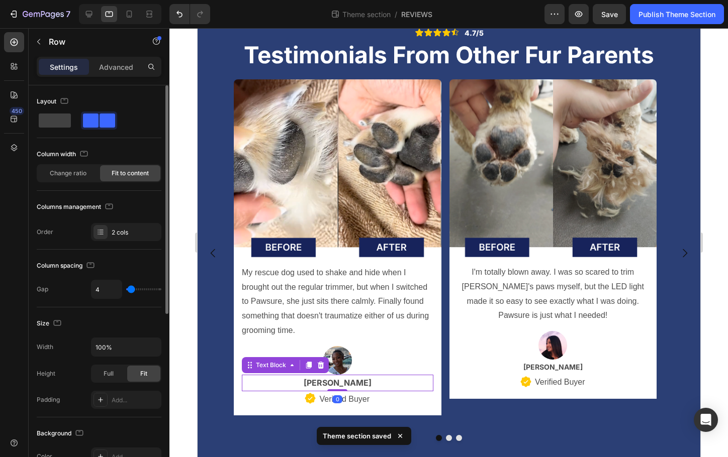
click at [380, 380] on p "[PERSON_NAME]" at bounding box center [337, 383] width 190 height 15
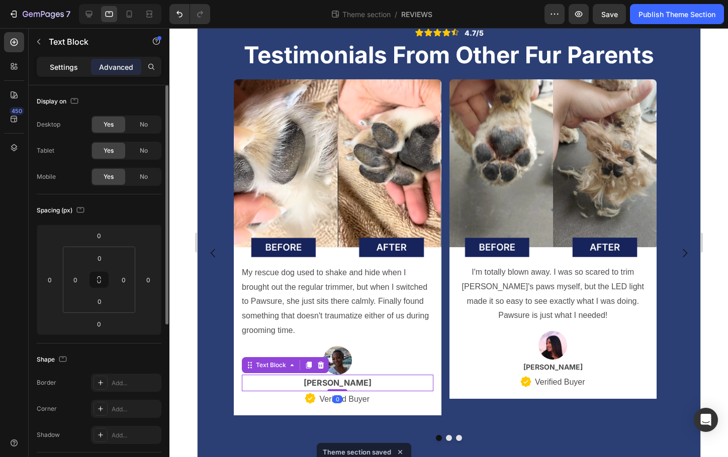
click at [75, 70] on p "Settings" at bounding box center [64, 67] width 28 height 11
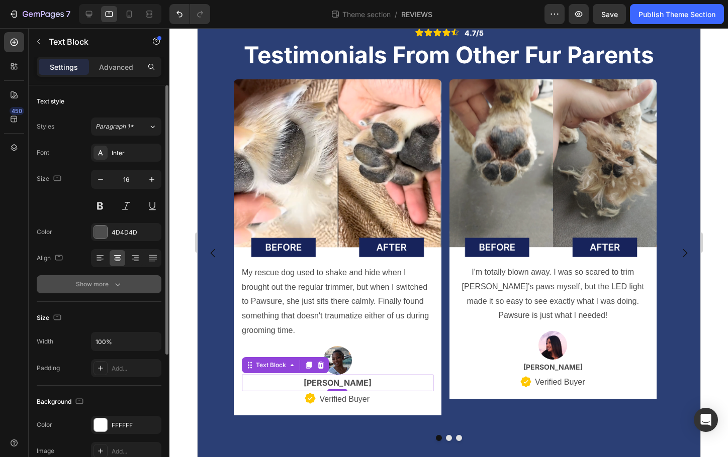
click at [98, 285] on div "Show more" at bounding box center [99, 284] width 47 height 10
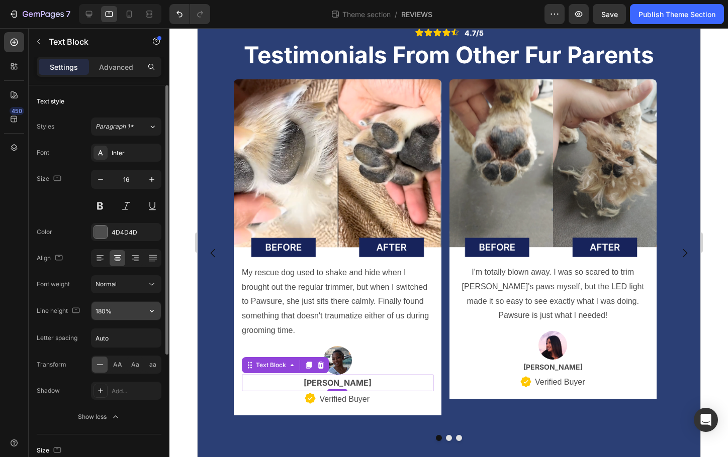
click at [122, 313] on input "180%" at bounding box center [125, 311] width 69 height 18
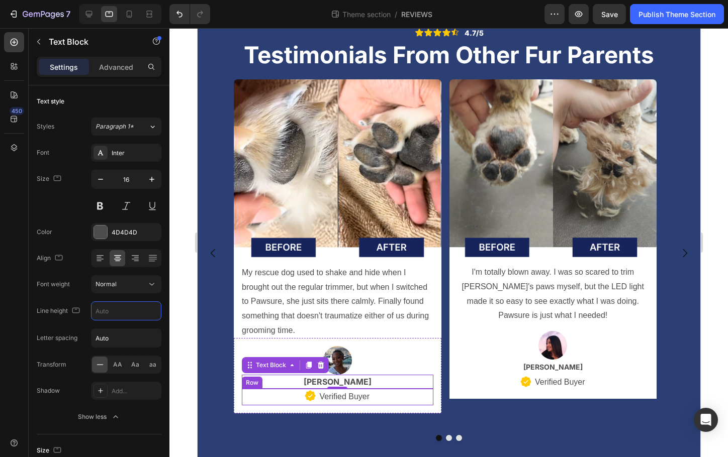
drag, startPoint x: 298, startPoint y: 408, endPoint x: 301, endPoint y: 415, distance: 7.7
click at [298, 408] on div "Image Marissa J. Text Block 0 Icon Verified Buyer Text Block Row Row" at bounding box center [337, 375] width 208 height 75
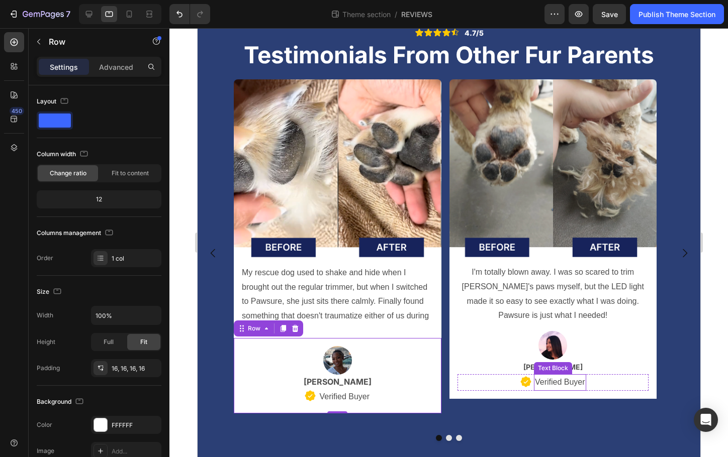
click at [557, 381] on p "Verified Buyer" at bounding box center [559, 382] width 50 height 15
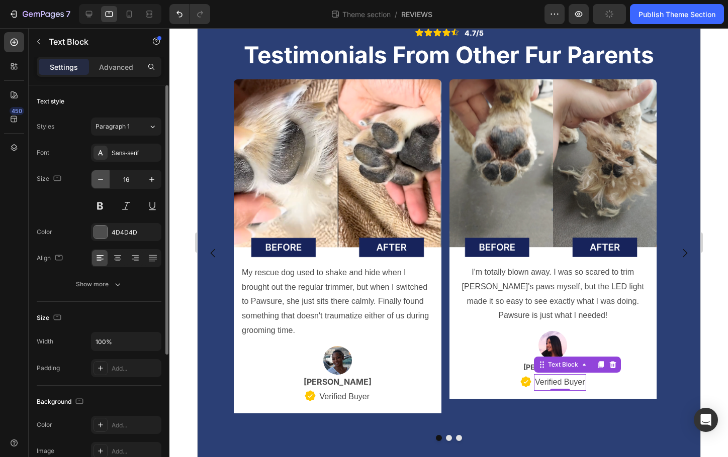
click at [107, 182] on button "button" at bounding box center [100, 179] width 18 height 18
click at [106, 182] on button "button" at bounding box center [100, 179] width 18 height 18
type input "14"
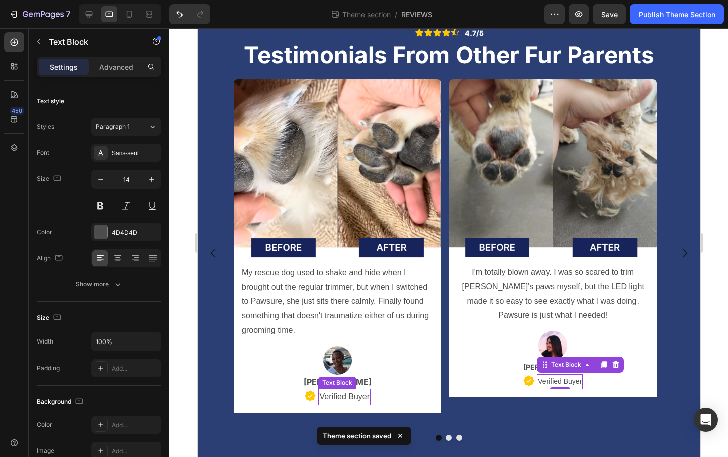
click at [331, 395] on p "Verified Buyer" at bounding box center [344, 397] width 50 height 15
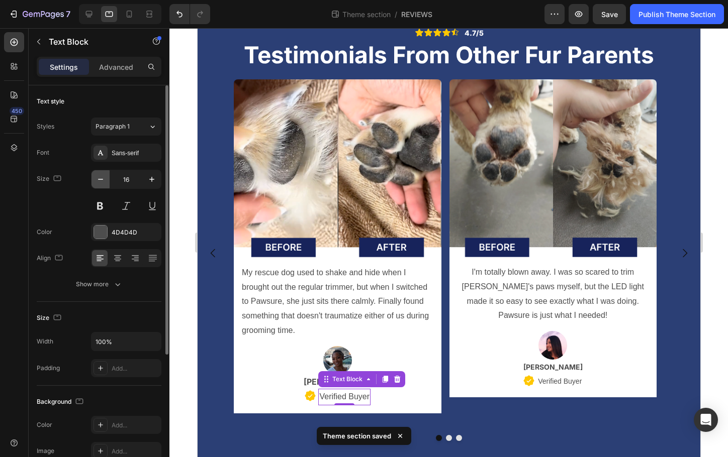
click at [105, 178] on icon "button" at bounding box center [101, 179] width 10 height 10
type input "14"
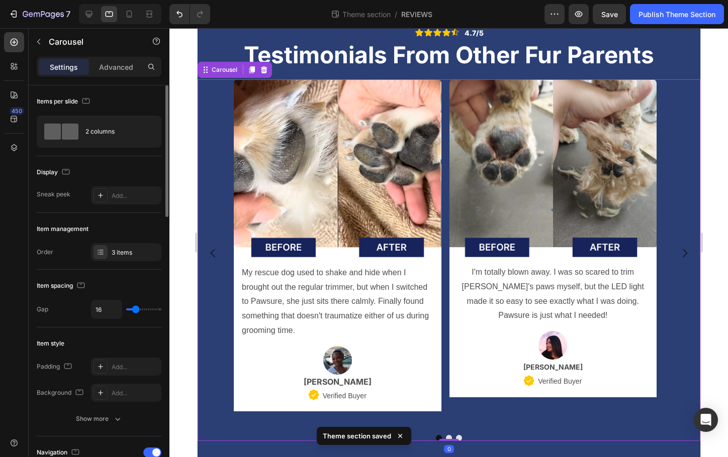
click at [220, 396] on div "Image My rescue dog used to shake and hide when I brought out the regular trimm…" at bounding box center [448, 253] width 503 height 348
click at [284, 416] on div "Image My rescue dog used to shake and hide when I brought out the regular trimm…" at bounding box center [337, 253] width 208 height 348
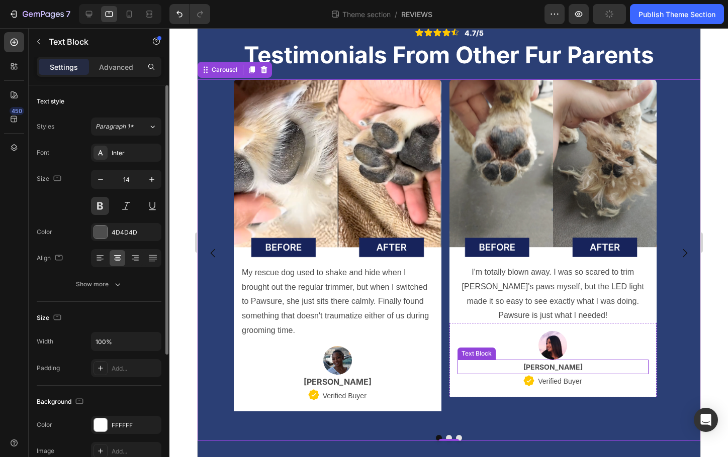
click at [606, 365] on p "[PERSON_NAME]" at bounding box center [553, 367] width 190 height 13
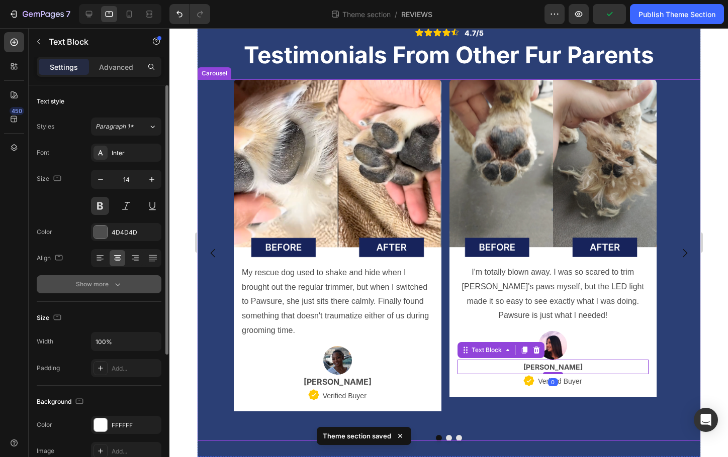
click at [86, 283] on div "Show more" at bounding box center [99, 284] width 47 height 10
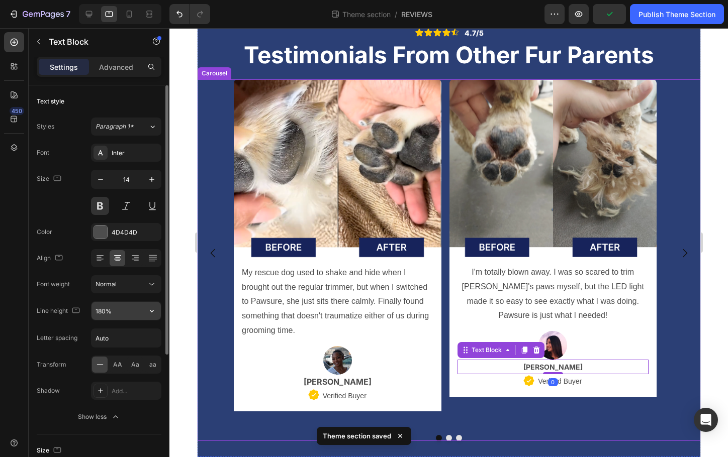
click at [105, 309] on input "180%" at bounding box center [125, 311] width 69 height 18
type input "%"
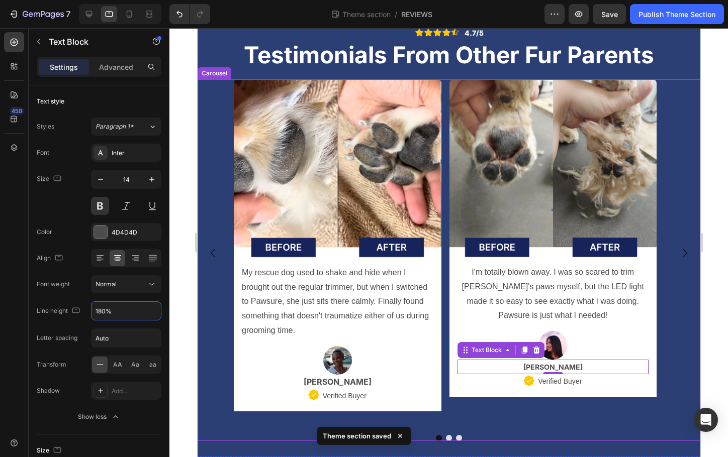
click at [300, 420] on div "Image My rescue dog used to shake and hide when I brought out the regular trimm…" at bounding box center [337, 253] width 208 height 348
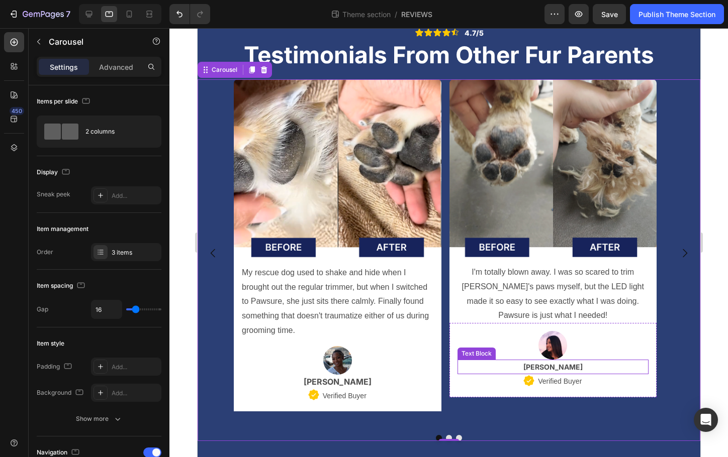
click at [550, 363] on p "[PERSON_NAME]" at bounding box center [553, 367] width 190 height 13
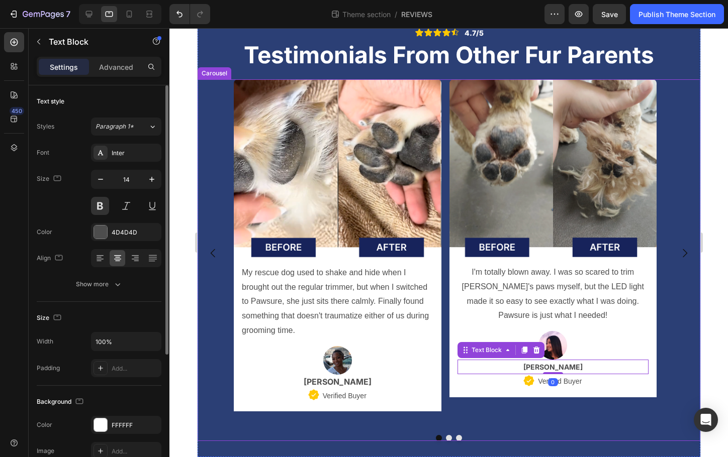
click at [108, 273] on div "Font Inter Size 14 Color 4D4D4D Align Show more" at bounding box center [99, 219] width 125 height 150
click at [104, 280] on div "Show more" at bounding box center [99, 284] width 47 height 10
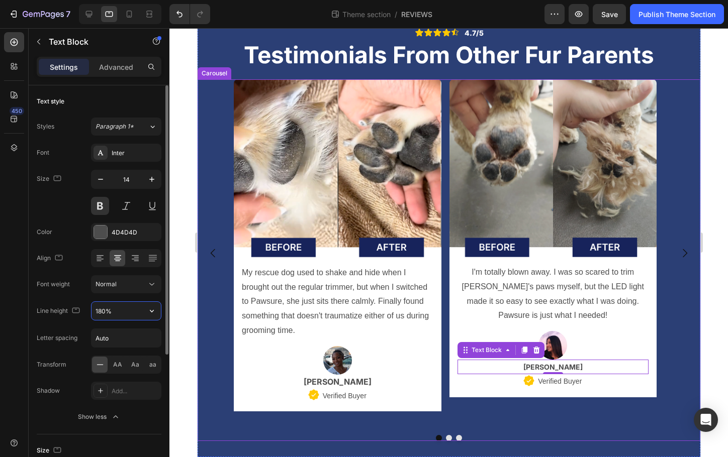
click at [117, 304] on input "180%" at bounding box center [125, 311] width 69 height 18
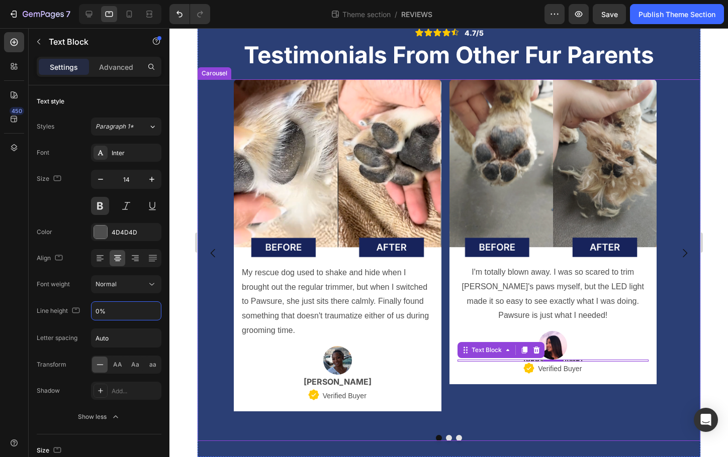
type input "180%"
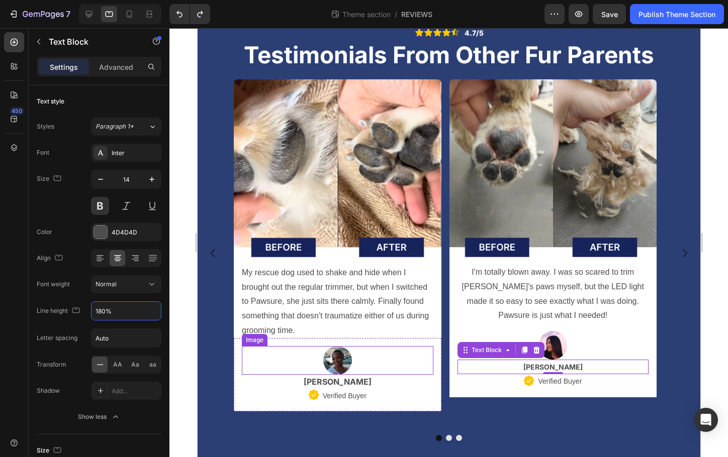
click at [371, 365] on div at bounding box center [337, 360] width 192 height 29
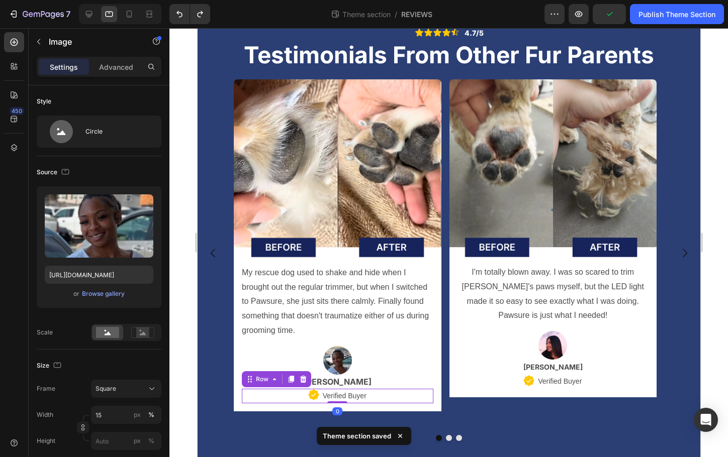
click at [381, 389] on div "Icon Verified Buyer Text Block Row 0" at bounding box center [337, 396] width 192 height 15
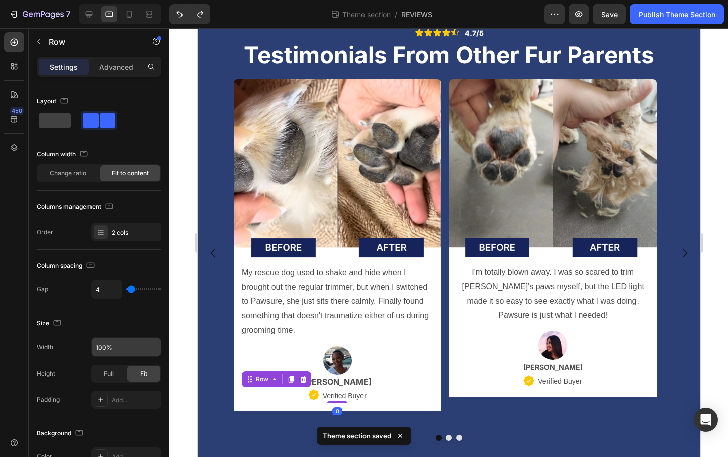
scroll to position [11, 0]
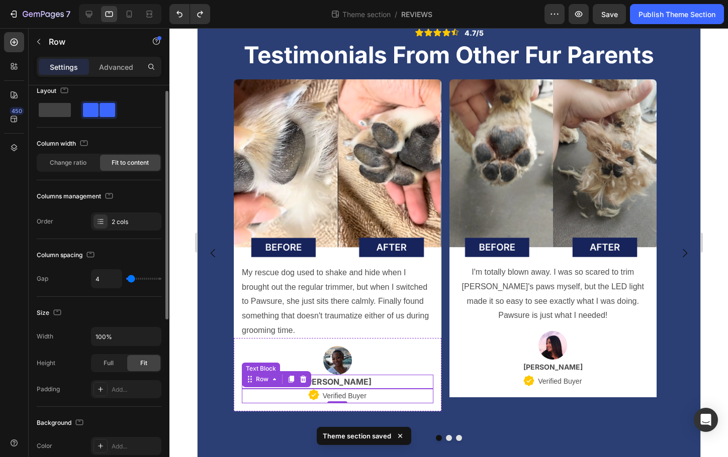
click at [349, 383] on strong "[PERSON_NAME]" at bounding box center [337, 382] width 68 height 10
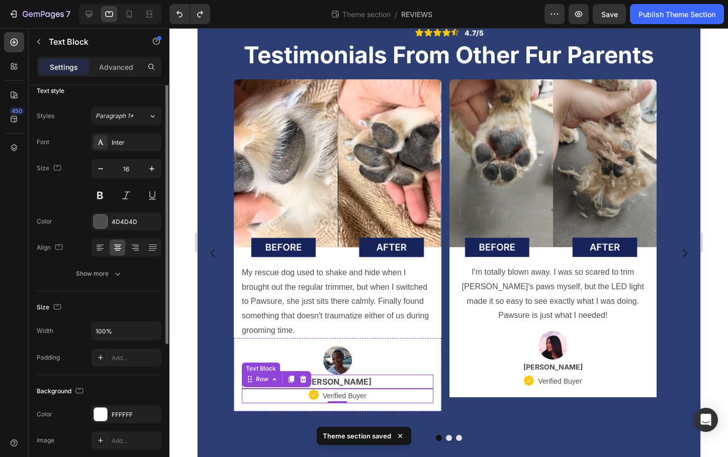
scroll to position [0, 0]
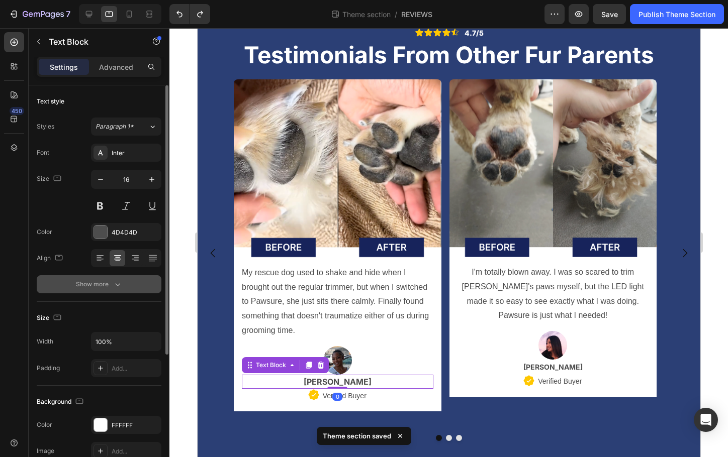
click at [96, 280] on div "Show more" at bounding box center [99, 284] width 47 height 10
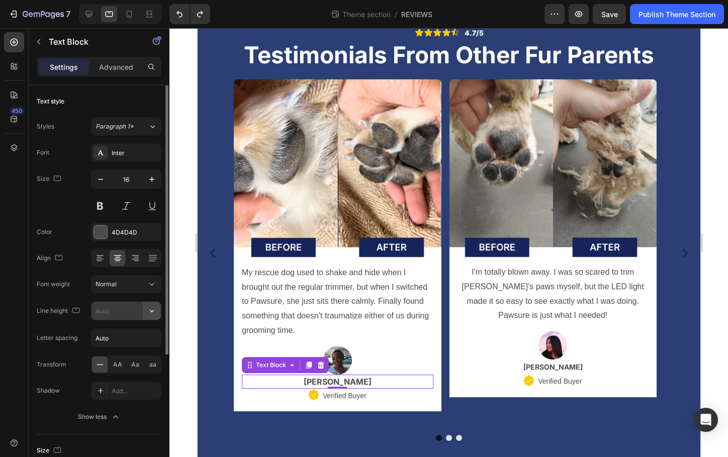
click at [150, 311] on icon "button" at bounding box center [152, 311] width 4 height 3
click at [576, 369] on p "[PERSON_NAME]" at bounding box center [553, 367] width 190 height 13
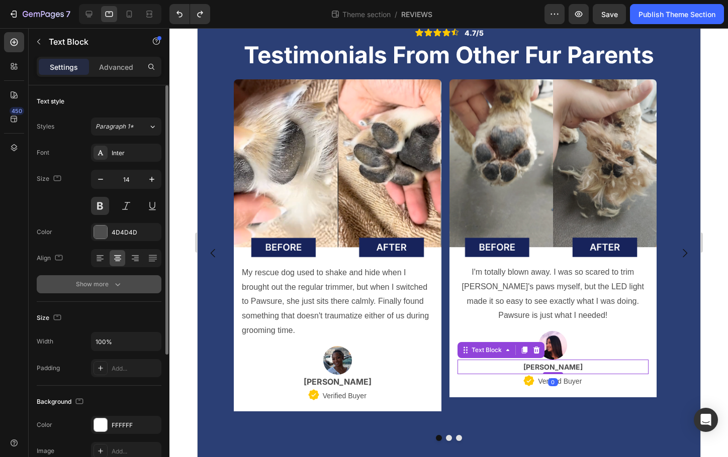
click at [113, 283] on icon "button" at bounding box center [118, 284] width 10 height 10
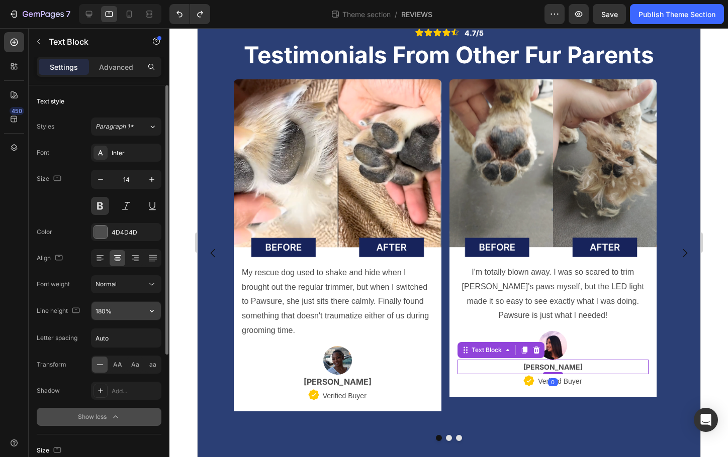
click at [120, 313] on input "180%" at bounding box center [125, 311] width 69 height 18
type input "%"
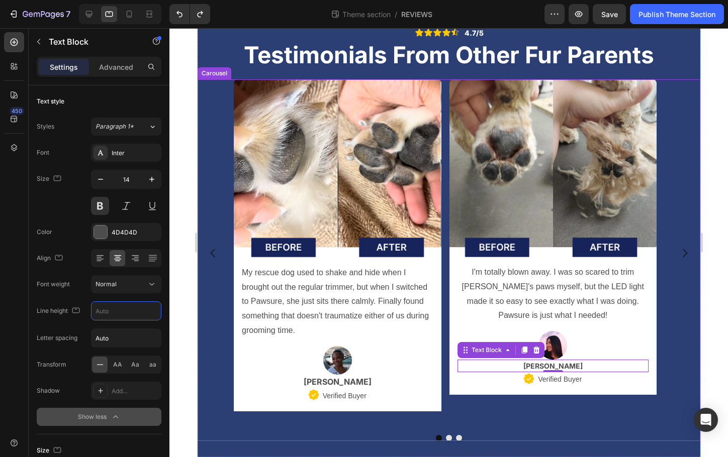
click at [342, 413] on div "Image My rescue dog used to shake and hide when I brought out the regular trimm…" at bounding box center [337, 253] width 208 height 348
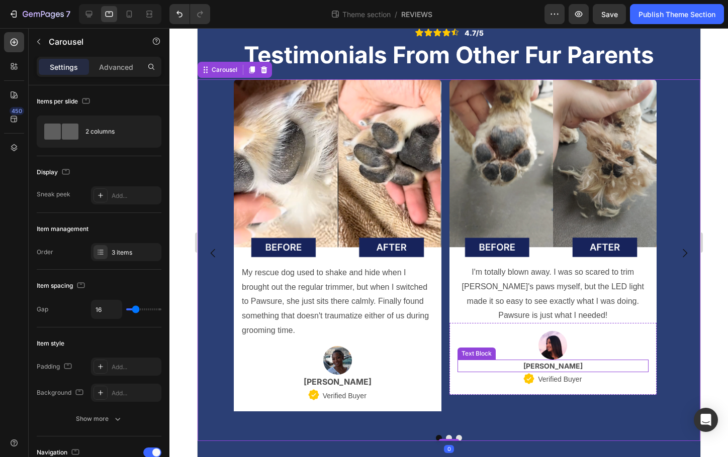
click at [511, 366] on p "[PERSON_NAME]" at bounding box center [553, 366] width 190 height 11
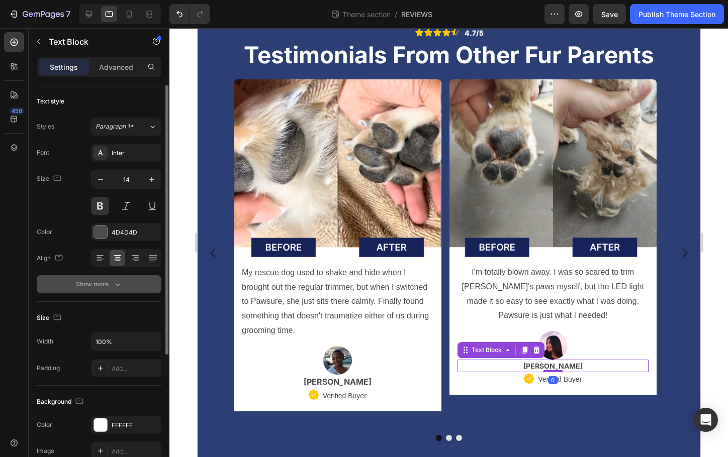
click at [82, 286] on div "Show more" at bounding box center [99, 284] width 47 height 10
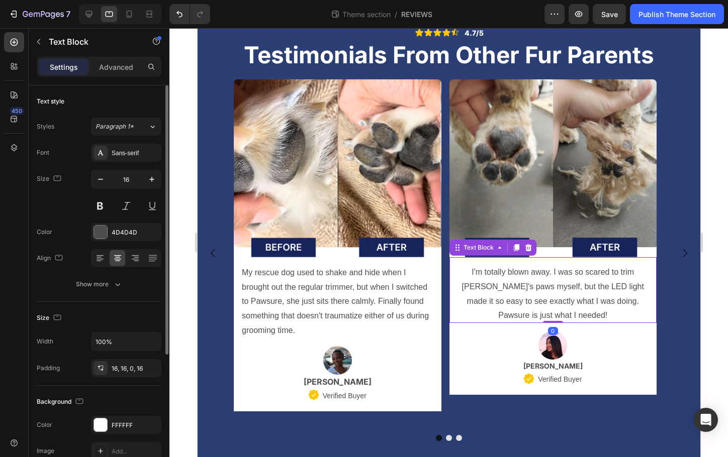
click at [503, 306] on p "I'm totally blown away. I was so scared to trim [PERSON_NAME]'s paws myself, bu…" at bounding box center [553, 294] width 192 height 58
click at [100, 179] on icon "button" at bounding box center [100, 179] width 5 height 1
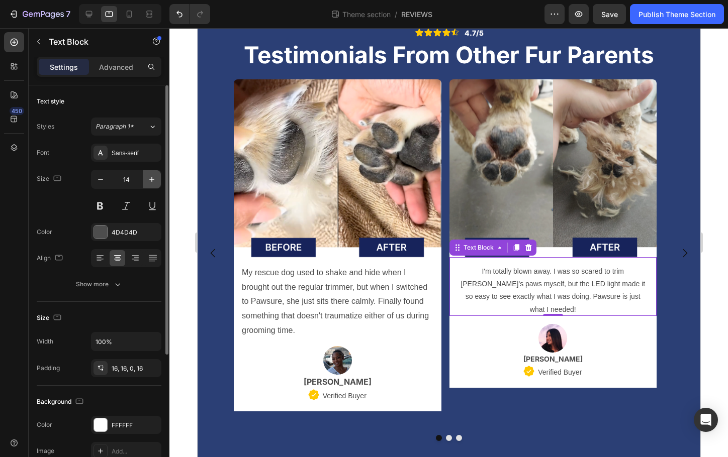
click at [151, 180] on icon "button" at bounding box center [152, 179] width 10 height 10
type input "15"
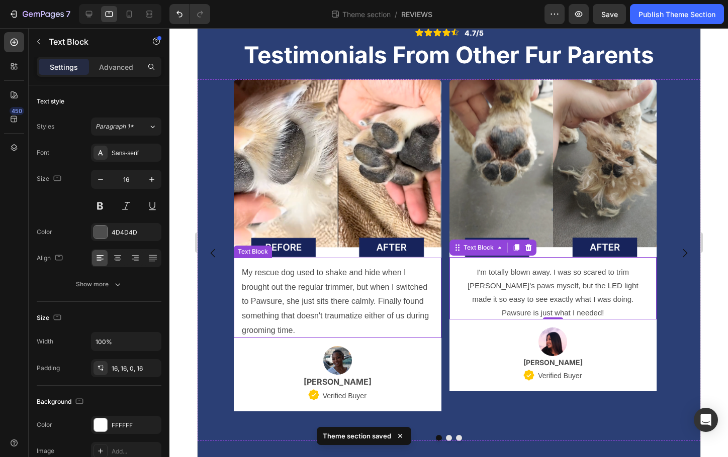
click at [275, 300] on p "My rescue dog used to shake and hide when I brought out the regular trimmer, bu…" at bounding box center [337, 302] width 192 height 72
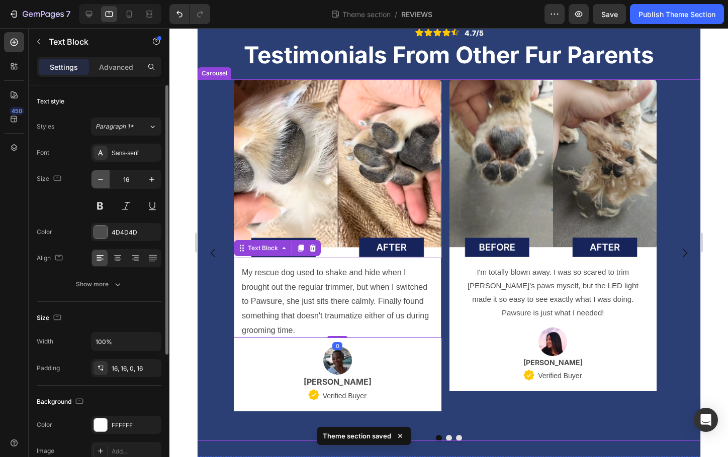
click at [104, 179] on icon "button" at bounding box center [101, 179] width 10 height 10
type input "15"
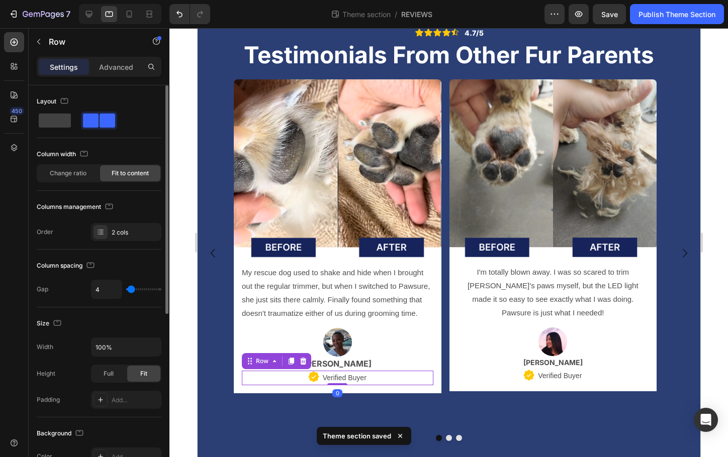
click at [284, 371] on div "Icon Verified Buyer Text Block Row 0" at bounding box center [337, 378] width 192 height 15
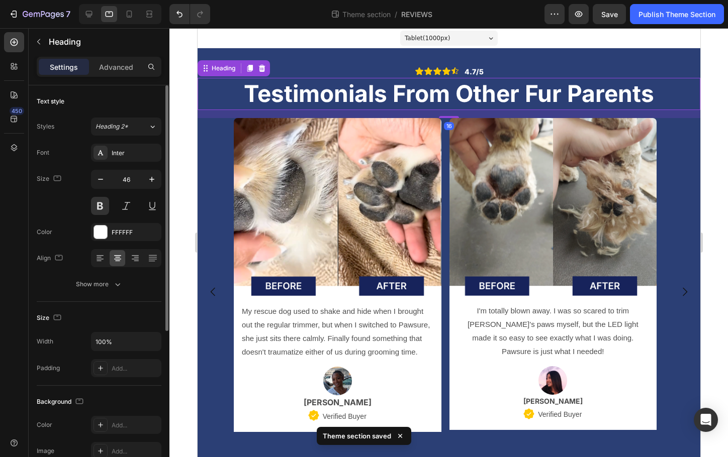
click at [366, 97] on p "Testimonials From Other Fur Parents" at bounding box center [448, 94] width 501 height 30
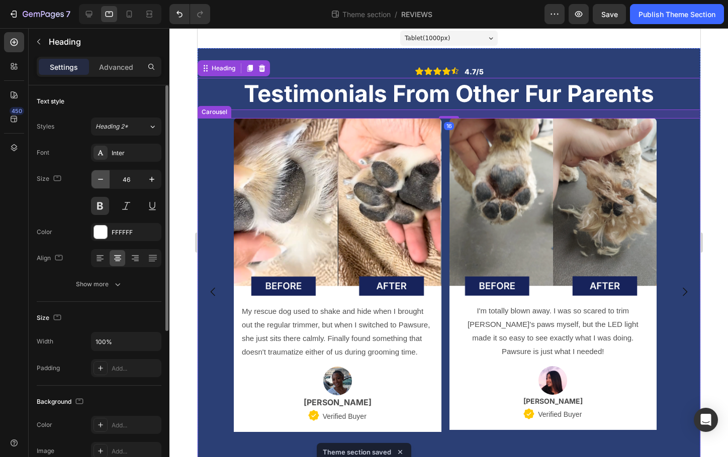
click at [100, 174] on icon "button" at bounding box center [101, 179] width 10 height 10
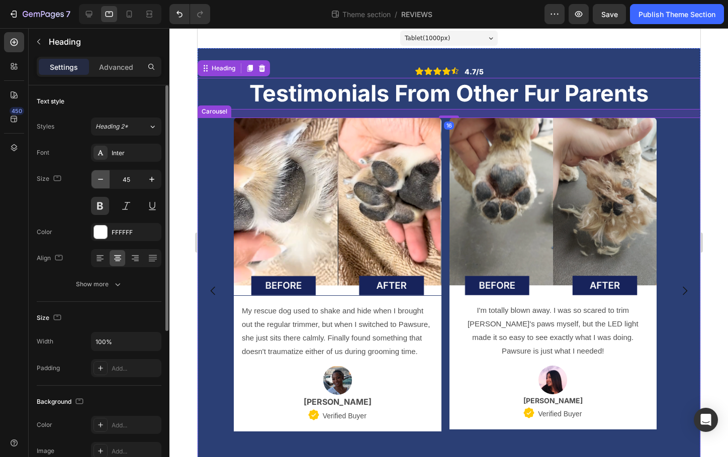
click at [100, 174] on icon "button" at bounding box center [101, 179] width 10 height 10
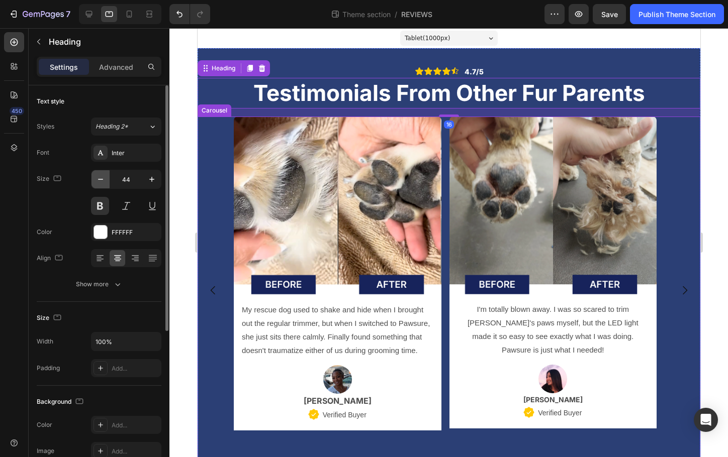
click at [100, 174] on icon "button" at bounding box center [101, 179] width 10 height 10
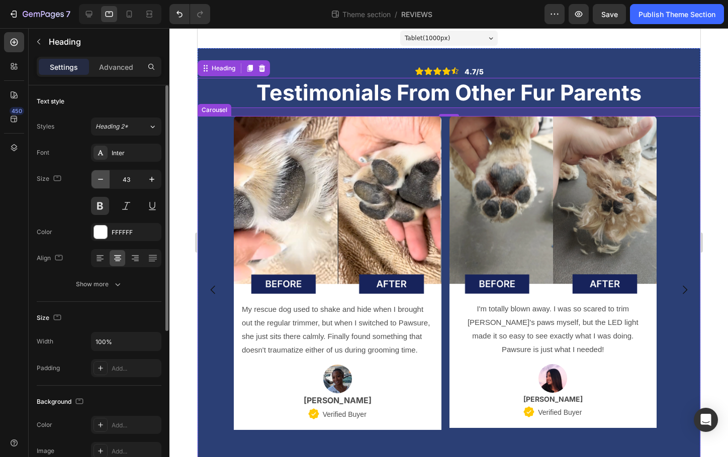
click at [100, 174] on icon "button" at bounding box center [101, 179] width 10 height 10
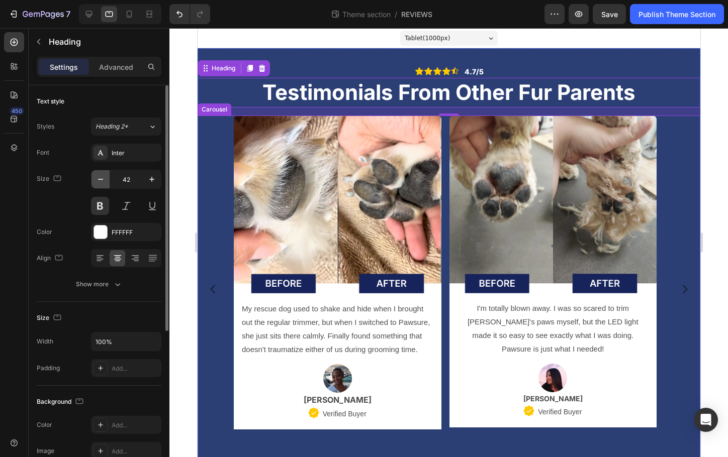
click at [100, 174] on icon "button" at bounding box center [101, 179] width 10 height 10
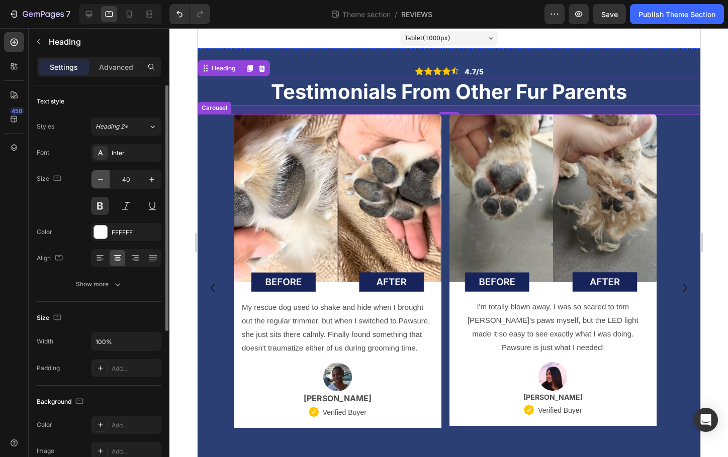
click at [100, 174] on icon "button" at bounding box center [101, 179] width 10 height 10
type input "38"
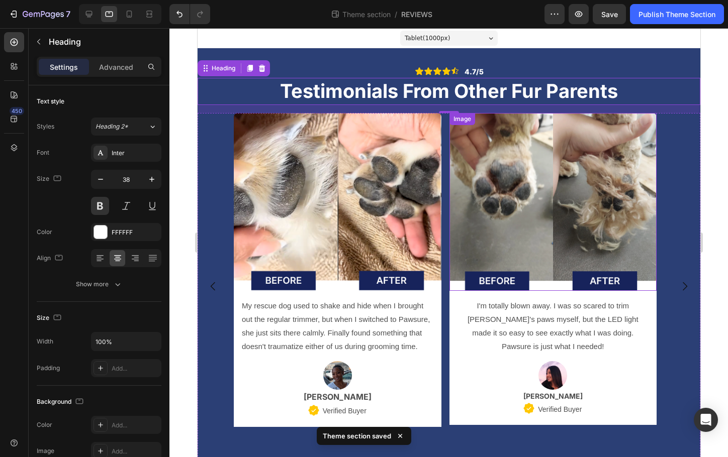
click at [549, 174] on img at bounding box center [553, 202] width 208 height 178
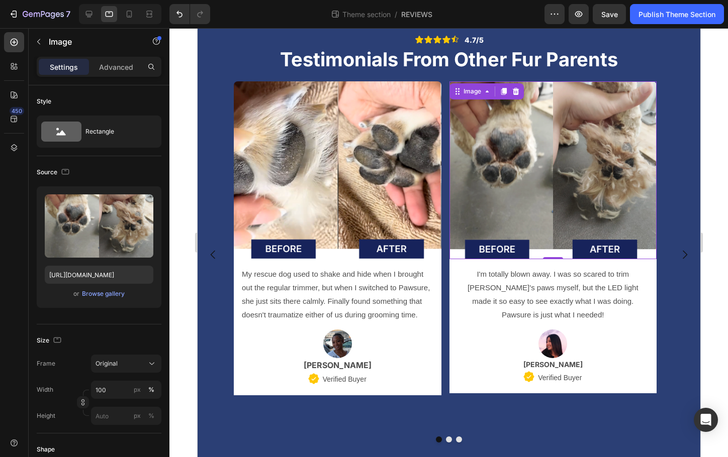
scroll to position [33, 0]
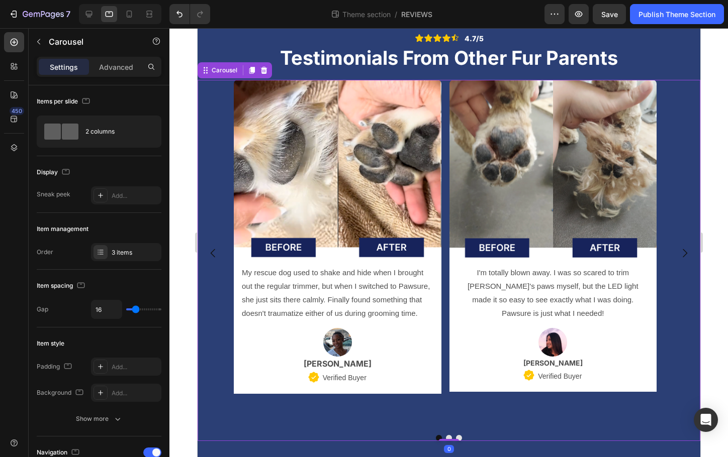
click at [456, 437] on button "Dot" at bounding box center [458, 438] width 6 height 6
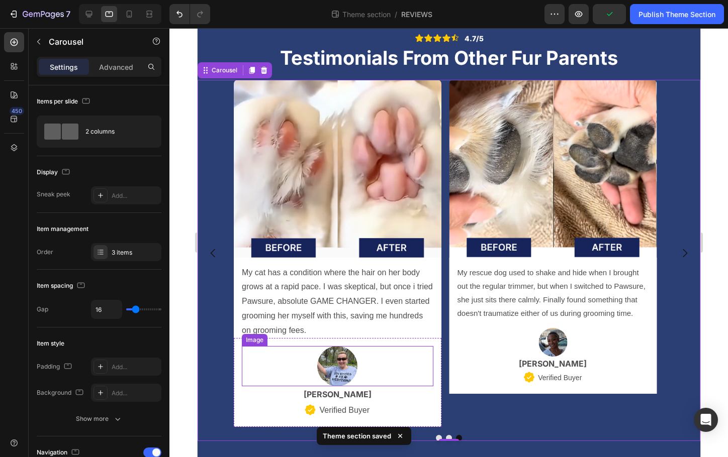
click at [378, 383] on div at bounding box center [337, 366] width 192 height 40
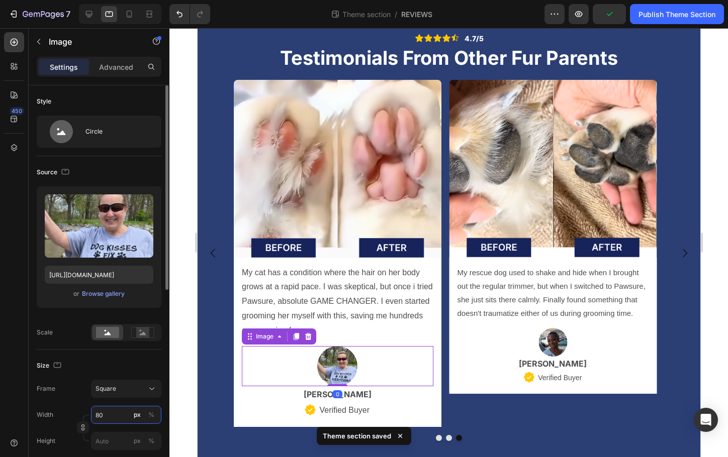
click at [121, 417] on input "80" at bounding box center [126, 415] width 70 height 18
type input "1"
type input "15"
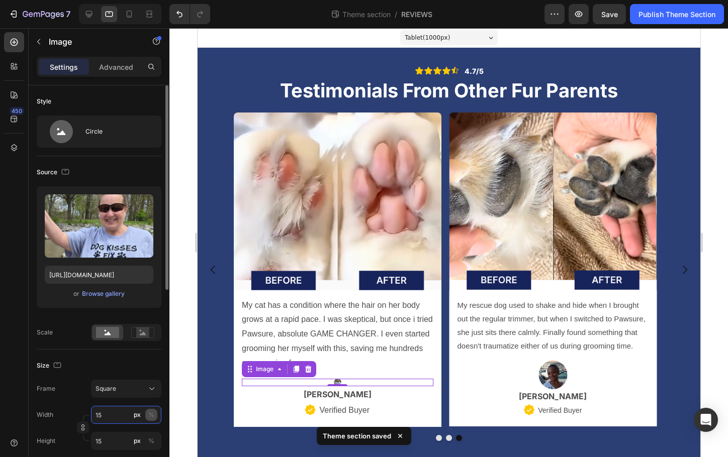
scroll to position [0, 0]
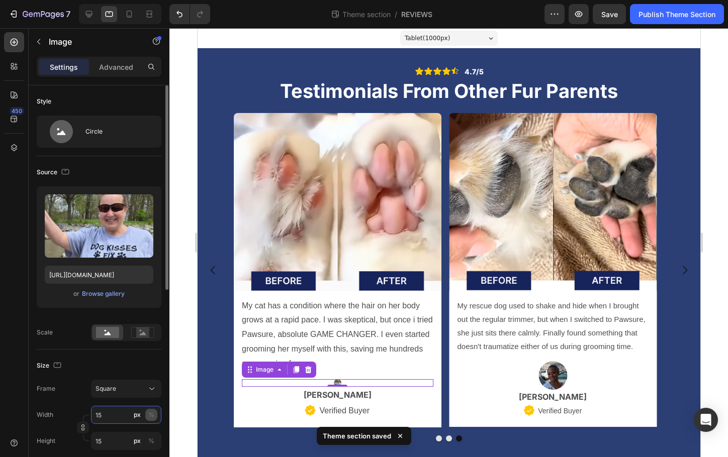
type input "15"
click at [152, 416] on div "%" at bounding box center [151, 415] width 6 height 9
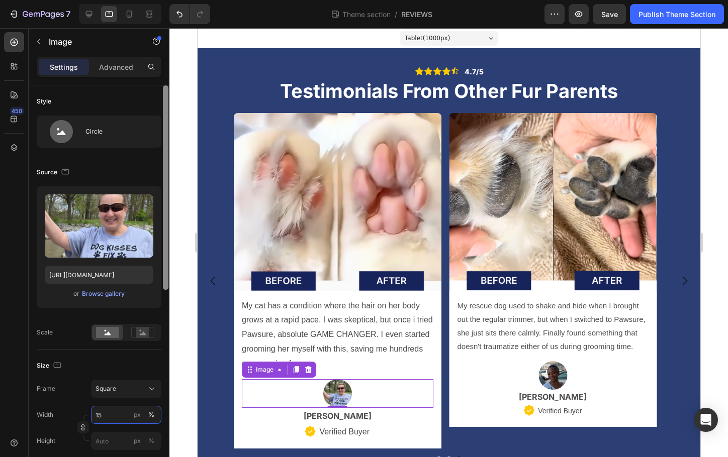
type input "15"
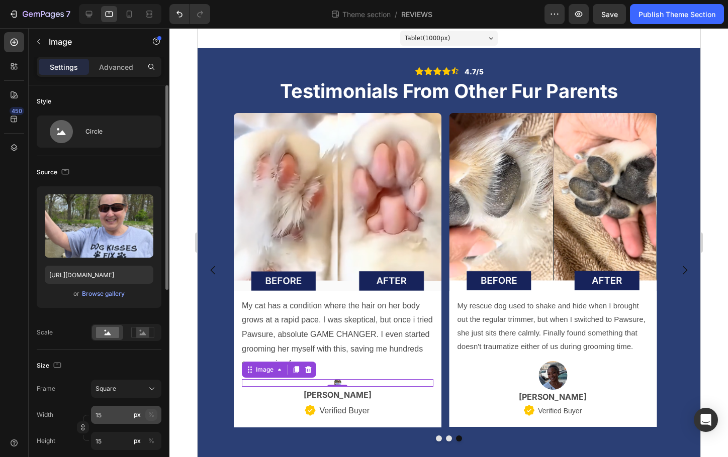
click at [150, 419] on div "%" at bounding box center [151, 415] width 6 height 9
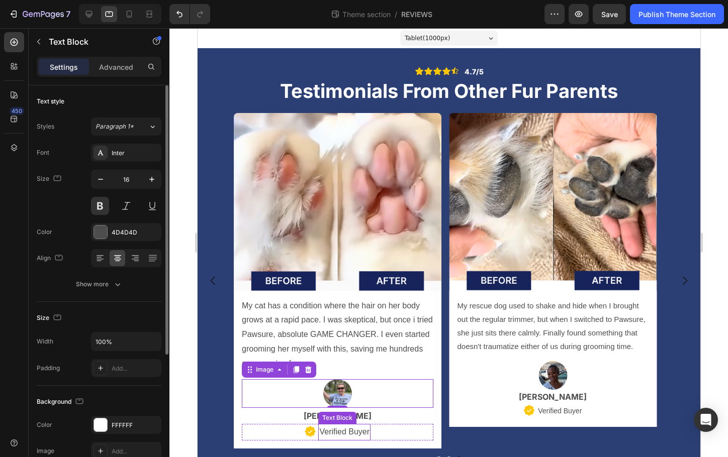
click at [315, 419] on p "[PERSON_NAME]" at bounding box center [337, 416] width 190 height 15
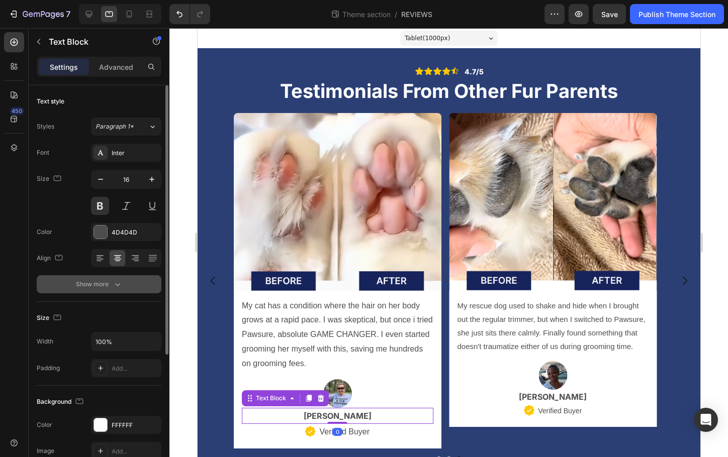
click at [103, 288] on button "Show more" at bounding box center [99, 284] width 125 height 18
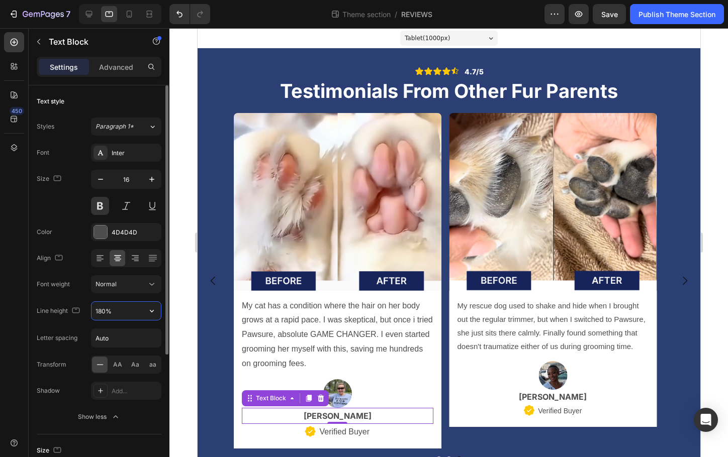
click at [121, 309] on input "180%" at bounding box center [125, 311] width 69 height 18
click at [122, 309] on input "180%" at bounding box center [125, 311] width 69 height 18
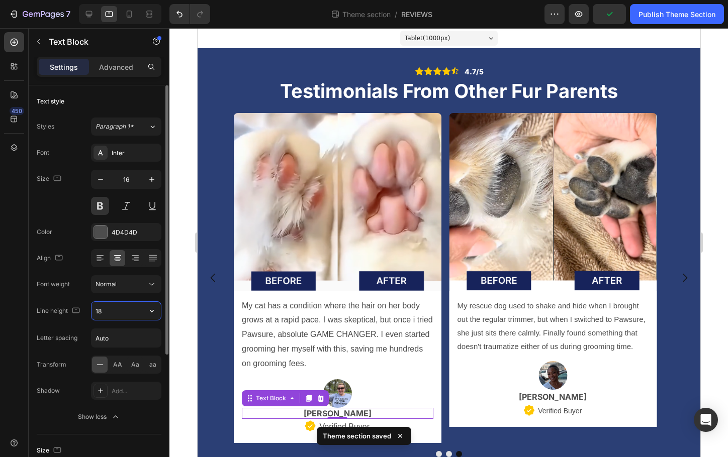
type input "1"
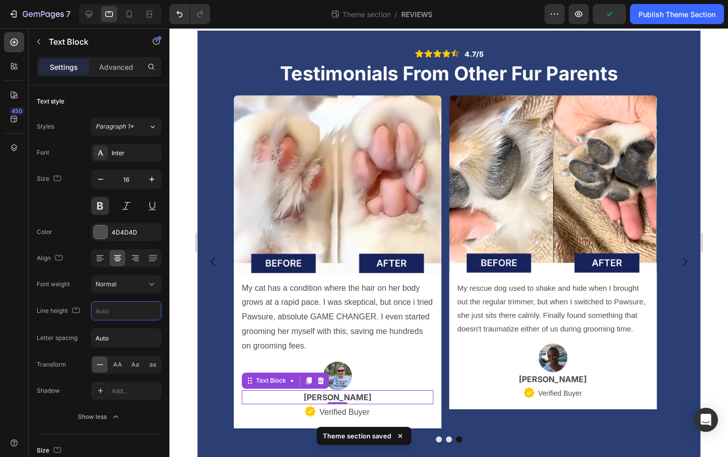
scroll to position [19, 0]
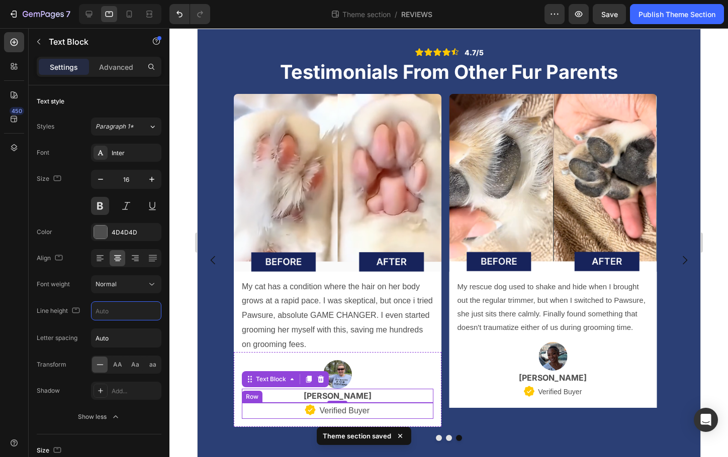
click at [372, 410] on div "Icon Verified Buyer Text Block Row" at bounding box center [337, 411] width 192 height 17
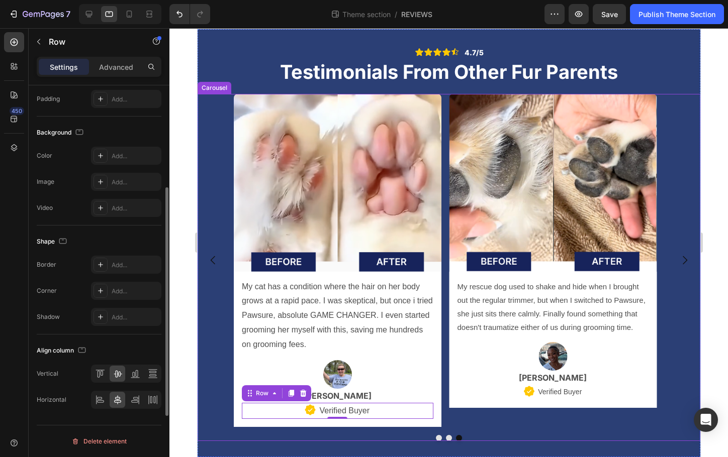
scroll to position [0, 0]
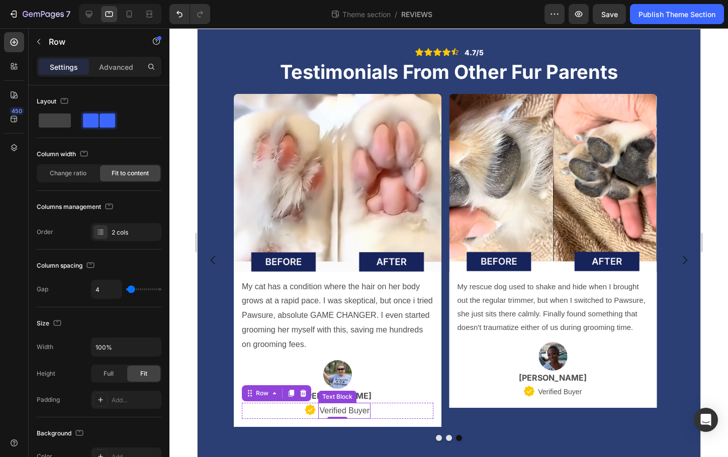
click at [336, 410] on p "Verified Buyer" at bounding box center [344, 411] width 50 height 15
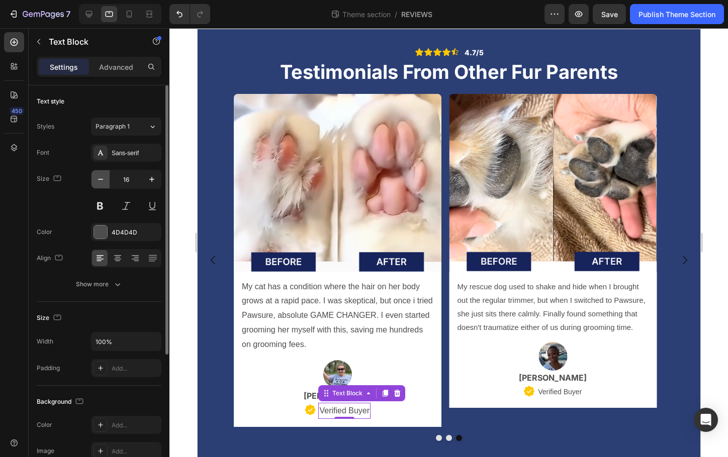
click at [103, 180] on icon "button" at bounding box center [101, 179] width 10 height 10
type input "15"
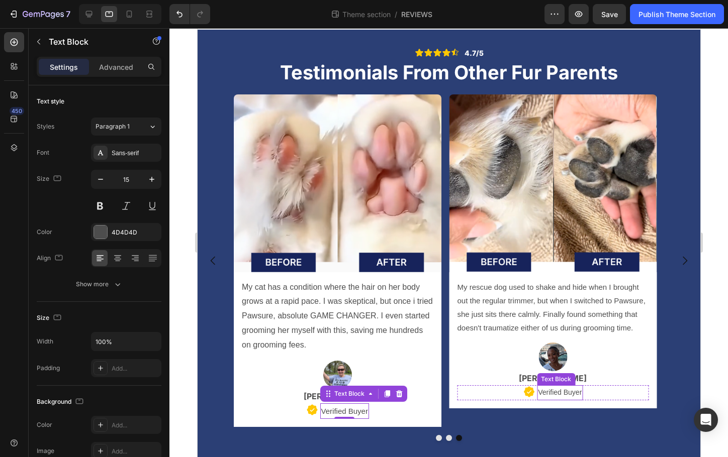
click at [558, 393] on p "Verified Buyer" at bounding box center [559, 393] width 44 height 13
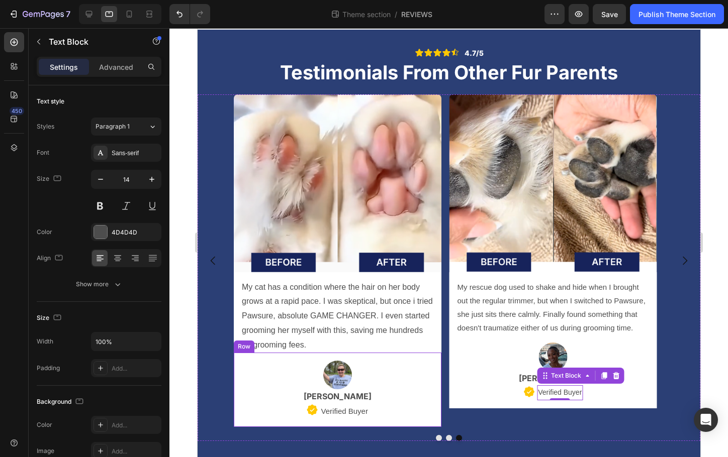
click at [351, 412] on p "Verified Buyer" at bounding box center [344, 412] width 47 height 14
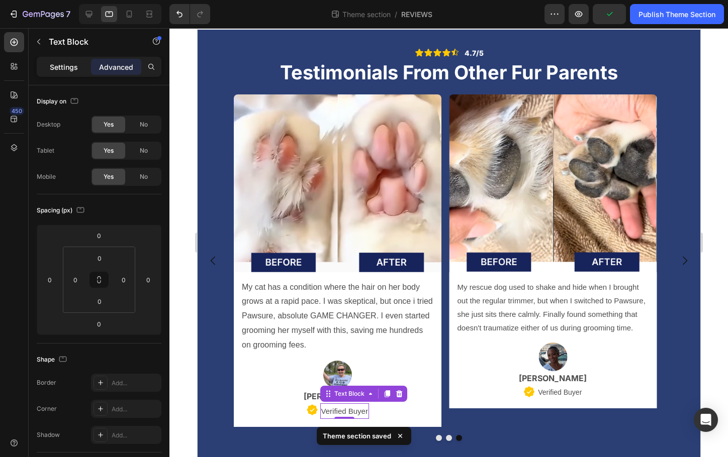
click at [70, 61] on div "Settings" at bounding box center [64, 67] width 50 height 16
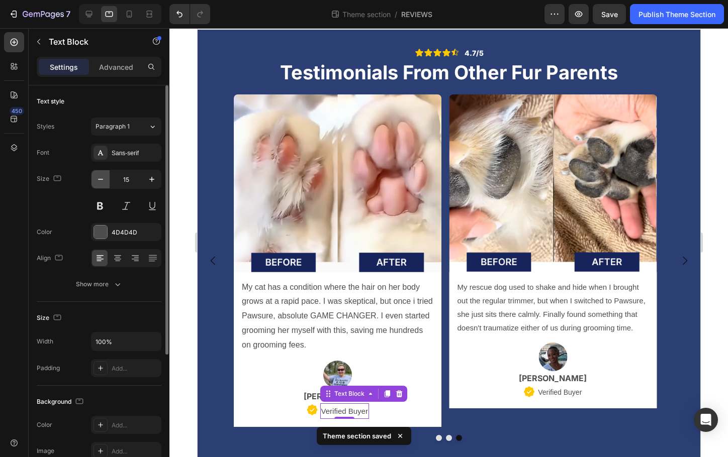
click at [103, 180] on icon "button" at bounding box center [101, 179] width 10 height 10
type input "14"
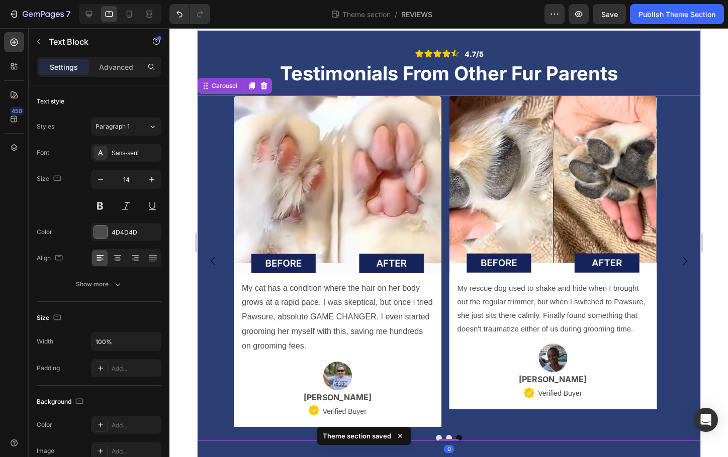
click at [475, 414] on div "Image My rescue dog used to shake and hide when I brought out the regular trimm…" at bounding box center [553, 262] width 208 height 332
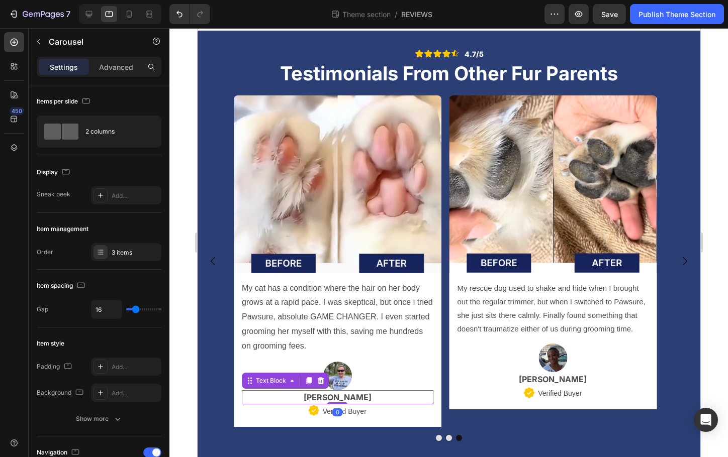
click at [417, 398] on p "[PERSON_NAME]" at bounding box center [337, 398] width 190 height 12
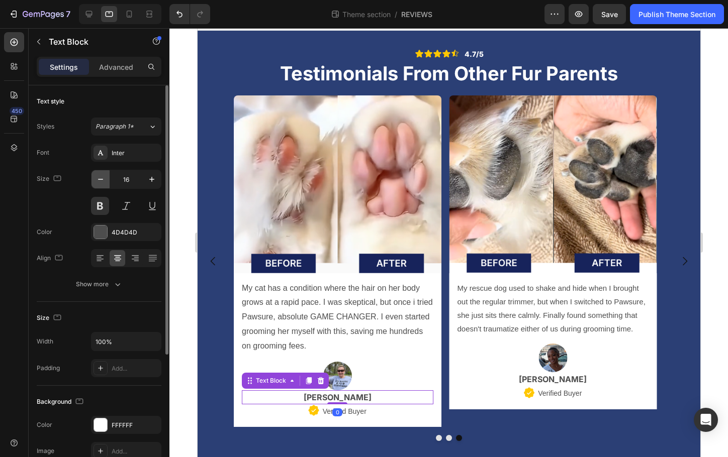
click at [98, 178] on icon "button" at bounding box center [101, 179] width 10 height 10
type input "15"
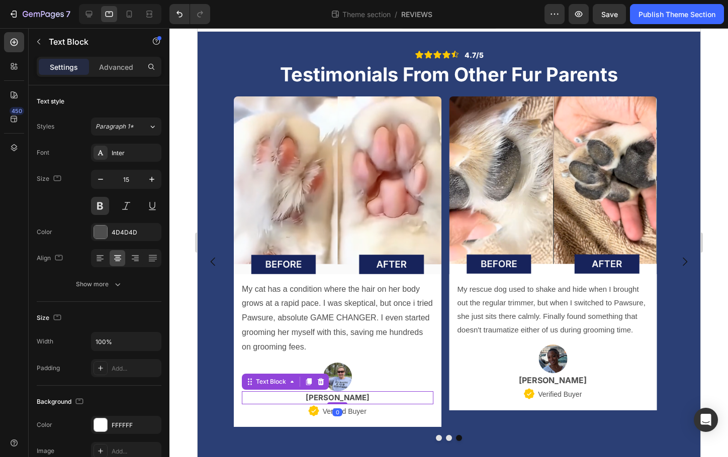
scroll to position [17, 0]
click at [503, 381] on p "[PERSON_NAME]" at bounding box center [553, 380] width 190 height 12
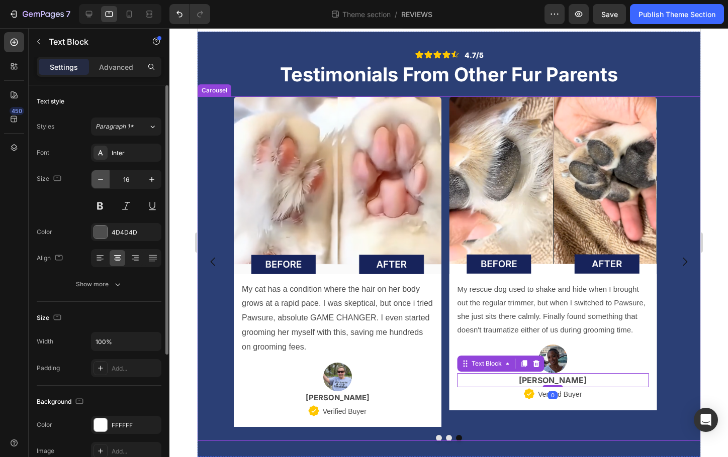
click at [99, 180] on icon "button" at bounding box center [101, 179] width 10 height 10
type input "15"
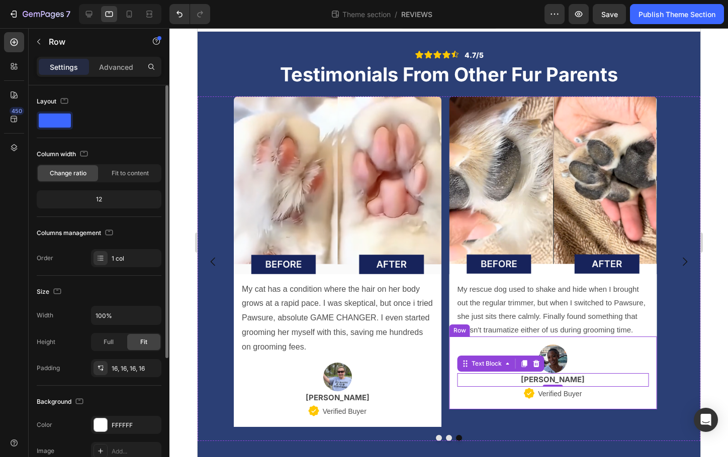
click at [616, 341] on div "Image Marissa J. Text Block 0 Icon Verified Buyer Text Block Row Row" at bounding box center [553, 373] width 208 height 73
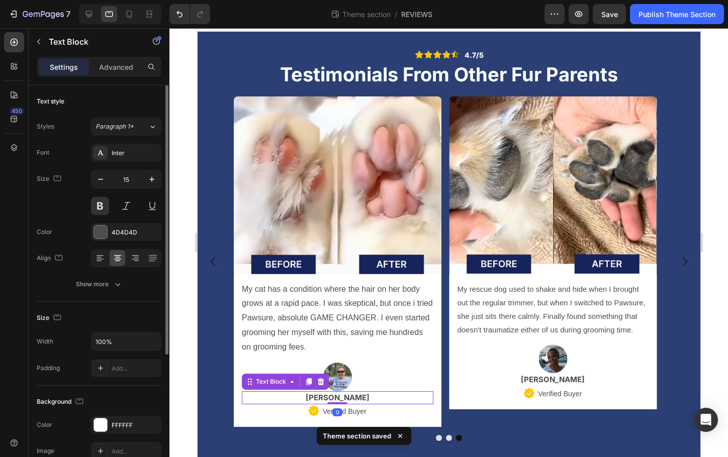
click at [387, 396] on p "[PERSON_NAME]" at bounding box center [337, 399] width 190 height 12
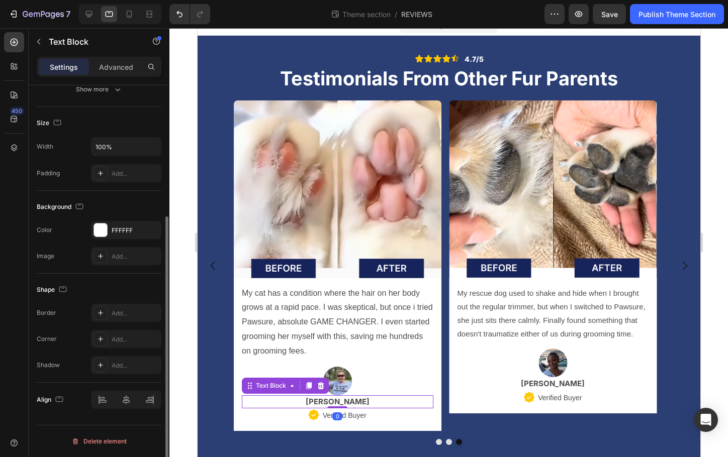
scroll to position [0, 0]
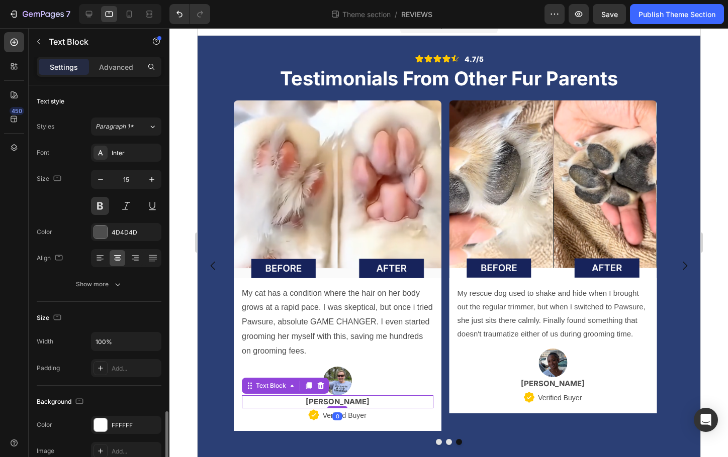
click at [394, 402] on p "[PERSON_NAME]" at bounding box center [337, 403] width 190 height 12
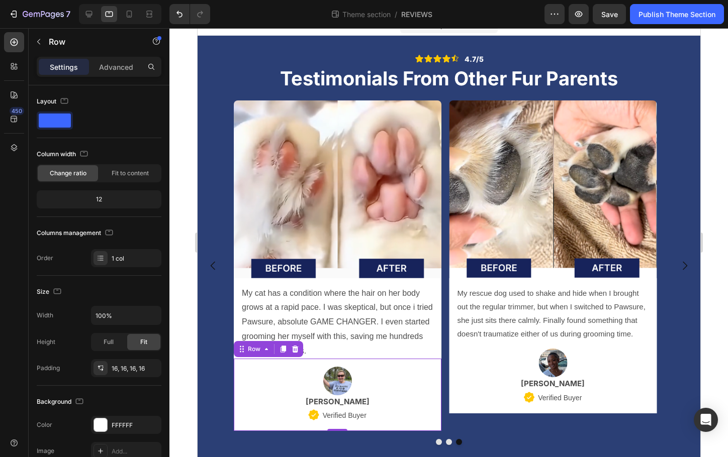
click at [385, 431] on div "Image Sandy M. Text Block Icon Verified Buyer Text Block Row Row 0" at bounding box center [337, 395] width 208 height 73
click at [47, 44] on div "Row" at bounding box center [86, 42] width 115 height 26
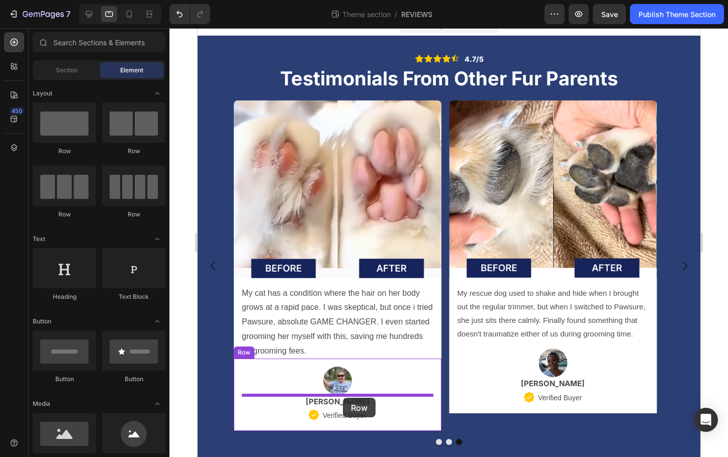
drag, startPoint x: 270, startPoint y: 162, endPoint x: 342, endPoint y: 399, distance: 247.0
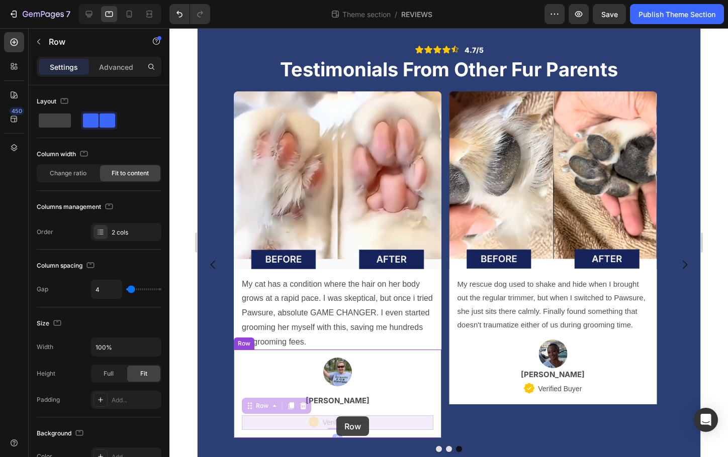
scroll to position [33, 0]
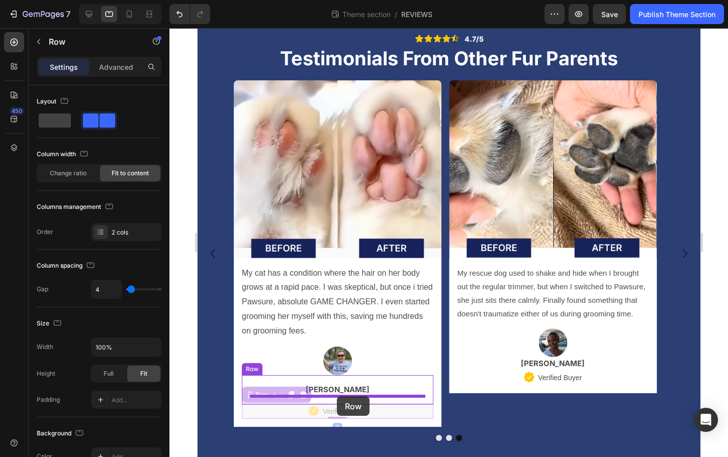
drag, startPoint x: 384, startPoint y: 432, endPoint x: 336, endPoint y: 397, distance: 58.9
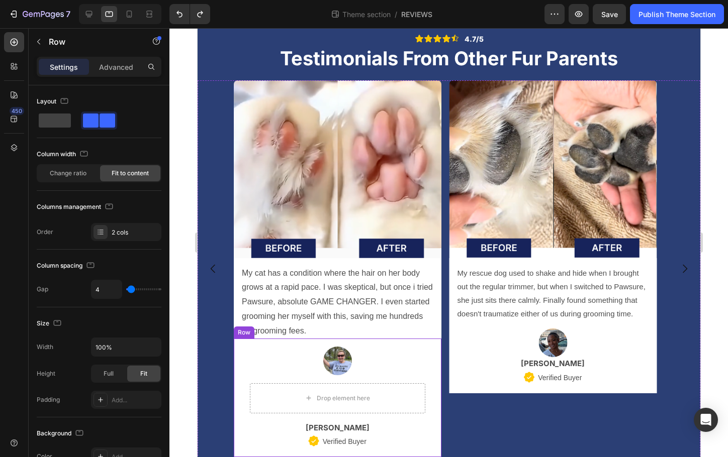
scroll to position [17, 0]
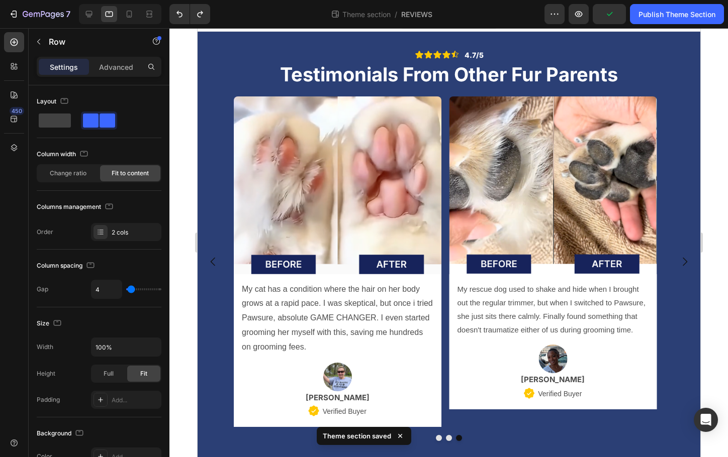
click at [366, 429] on div "Theme section saved" at bounding box center [364, 436] width 95 height 18
click at [373, 400] on p "[PERSON_NAME]" at bounding box center [337, 399] width 190 height 12
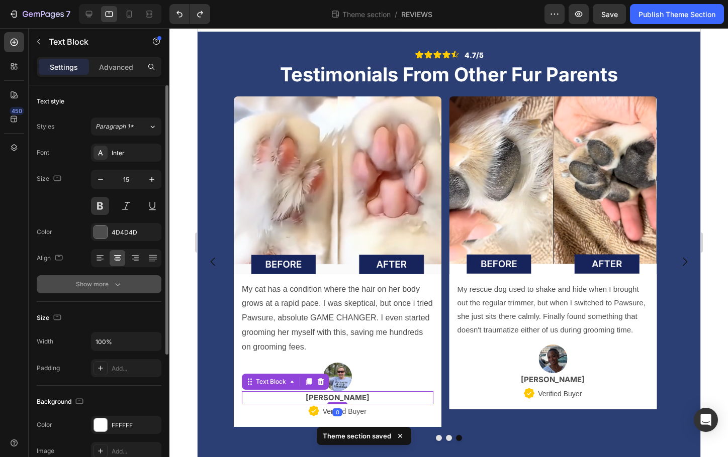
click at [123, 283] on button "Show more" at bounding box center [99, 284] width 125 height 18
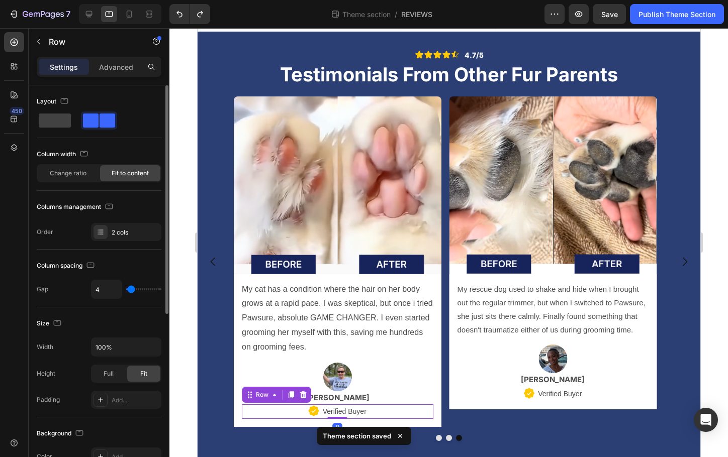
click at [385, 408] on div "Icon Verified Buyer Text Block Row 0" at bounding box center [337, 412] width 192 height 15
click at [510, 421] on div "Image My rescue dog used to shake and hide when I brought out the regular trimm…" at bounding box center [553, 262] width 208 height 331
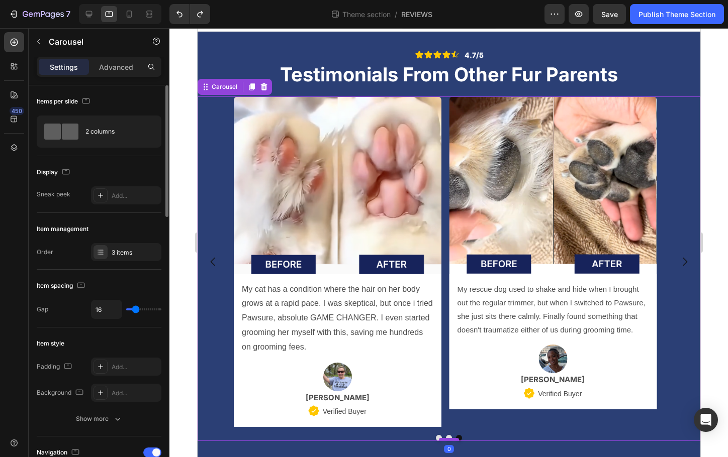
click at [438, 439] on div at bounding box center [448, 439] width 20 height 3
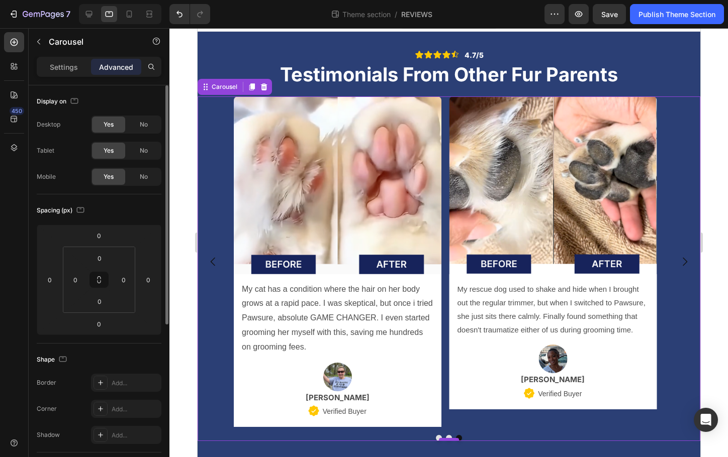
click at [440, 440] on div at bounding box center [448, 439] width 20 height 3
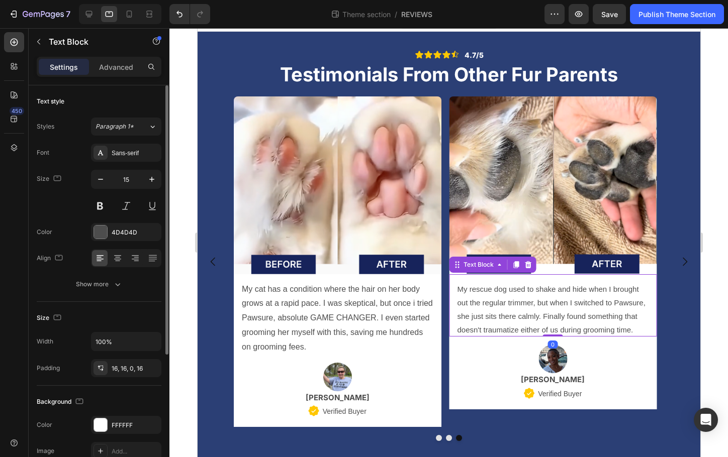
drag, startPoint x: 505, startPoint y: 323, endPoint x: 489, endPoint y: 323, distance: 16.6
click at [505, 323] on p "My rescue dog used to shake and hide when I brought out the regular trimmer, bu…" at bounding box center [553, 310] width 192 height 54
click at [391, 320] on p "My cat has a condition where the hair on her body grows at a rapid pace. I was …" at bounding box center [337, 319] width 192 height 72
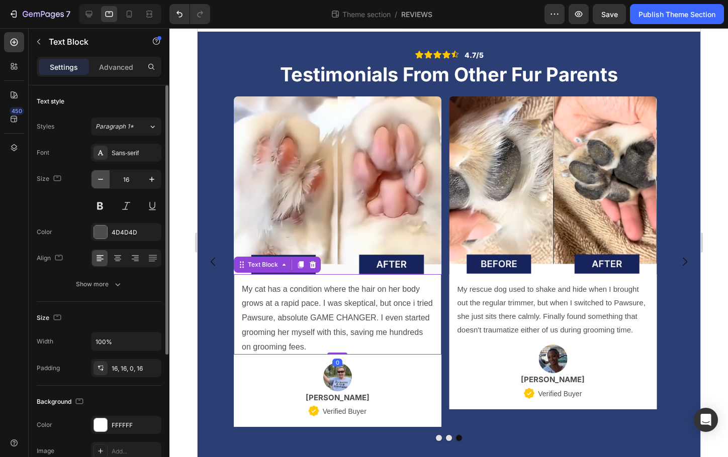
click at [102, 180] on icon "button" at bounding box center [101, 179] width 10 height 10
type input "15"
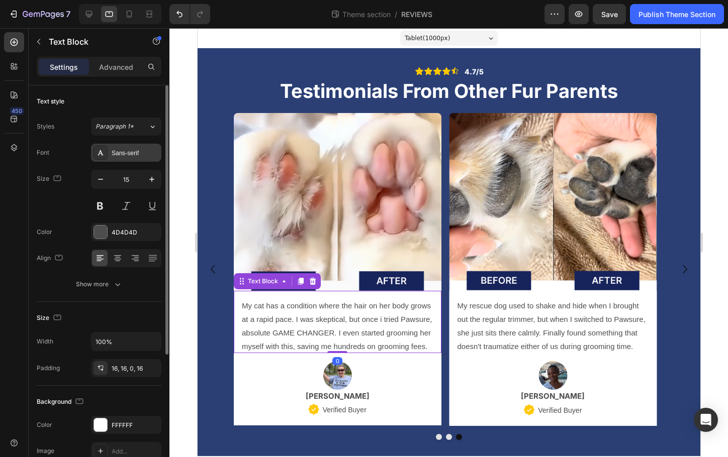
scroll to position [0, 0]
click at [125, 154] on div "Sans-serif" at bounding box center [135, 153] width 47 height 9
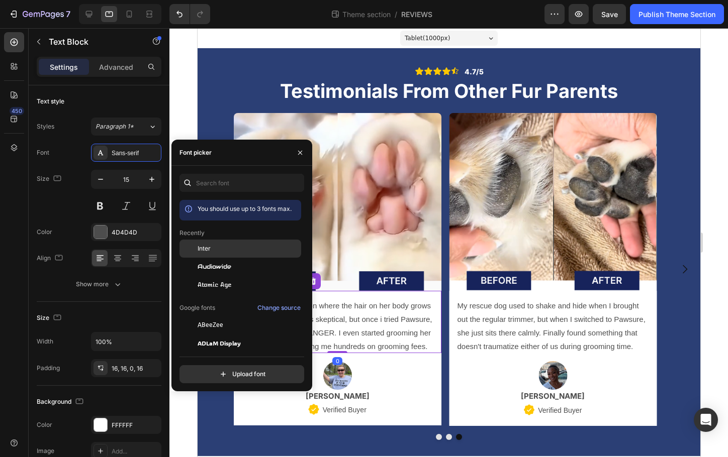
drag, startPoint x: 195, startPoint y: 246, endPoint x: 207, endPoint y: 249, distance: 12.4
click at [195, 246] on div at bounding box center [188, 249] width 18 height 18
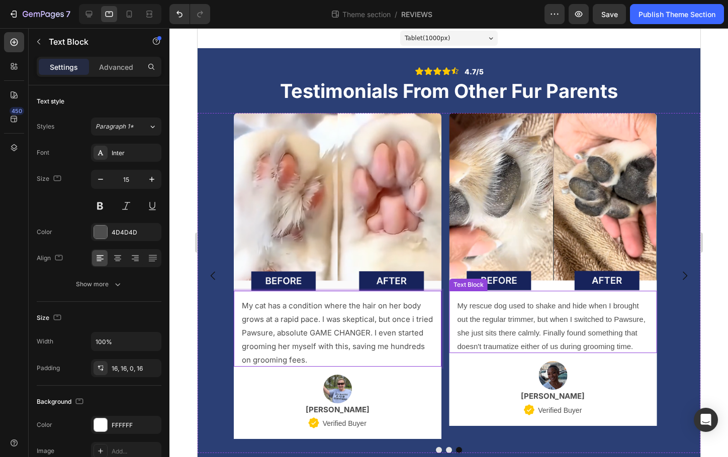
click at [497, 338] on p "My rescue dog used to shake and hide when I brought out the regular trimmer, bu…" at bounding box center [553, 326] width 192 height 54
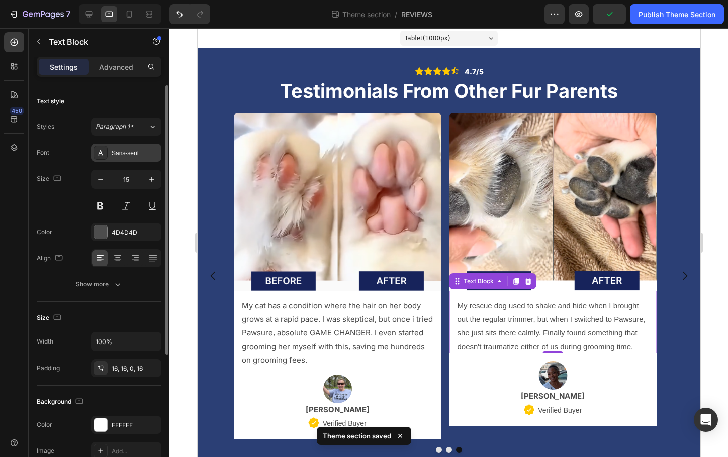
click at [122, 155] on div "Sans-serif" at bounding box center [135, 153] width 47 height 9
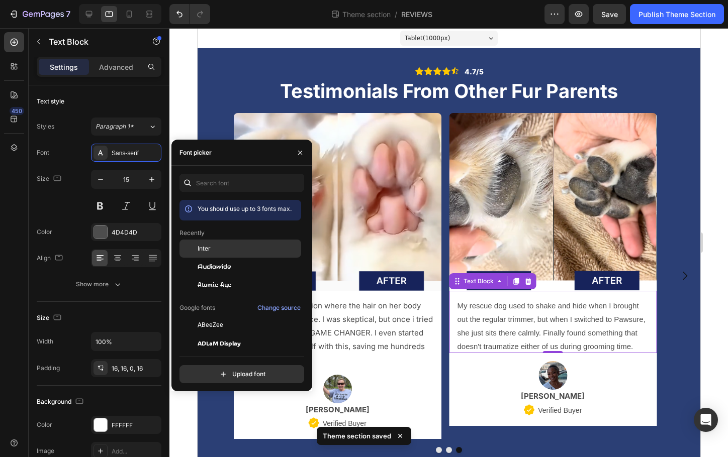
click at [205, 246] on span "Inter" at bounding box center [204, 248] width 13 height 9
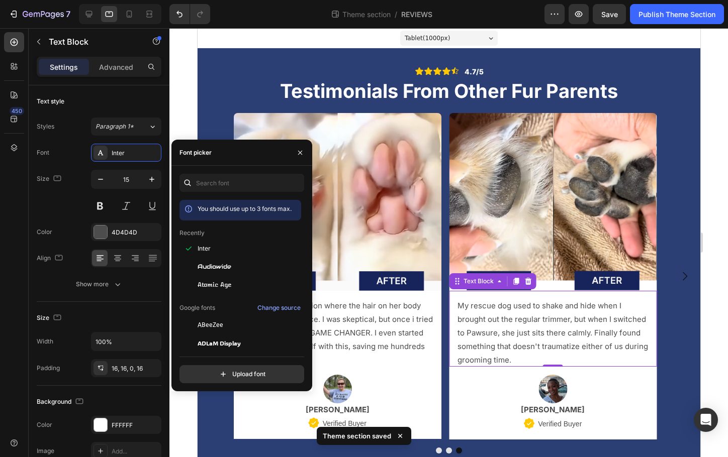
click at [450, 304] on div "My rescue dog used to shake and hide when I brought out the regular trimmer, bu…" at bounding box center [553, 329] width 208 height 76
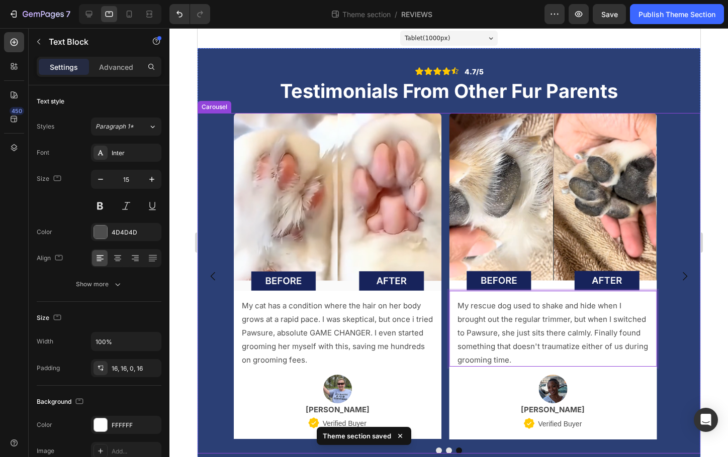
click at [432, 309] on div "My cat has a condition where the hair on her body grows at a rapid pace. I was …" at bounding box center [337, 329] width 208 height 76
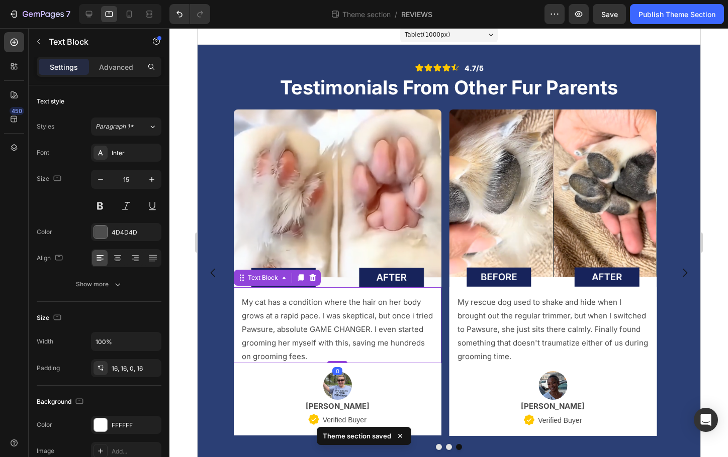
scroll to position [13, 0]
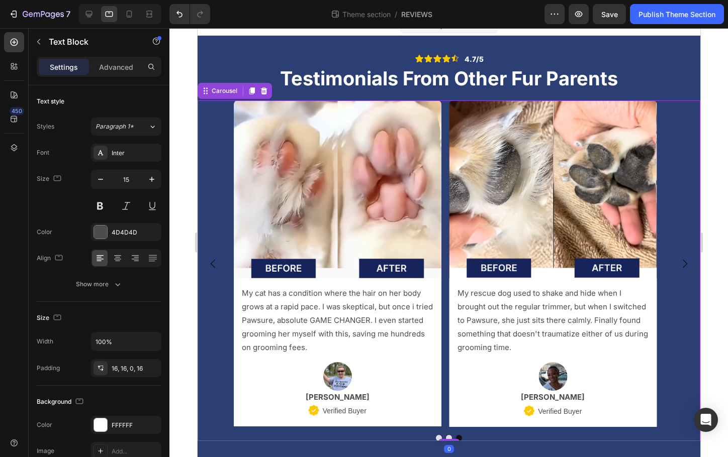
click at [440, 390] on div "Image My rescue dog used to shake and hide when I brought out the regular trimm…" at bounding box center [448, 264] width 430 height 327
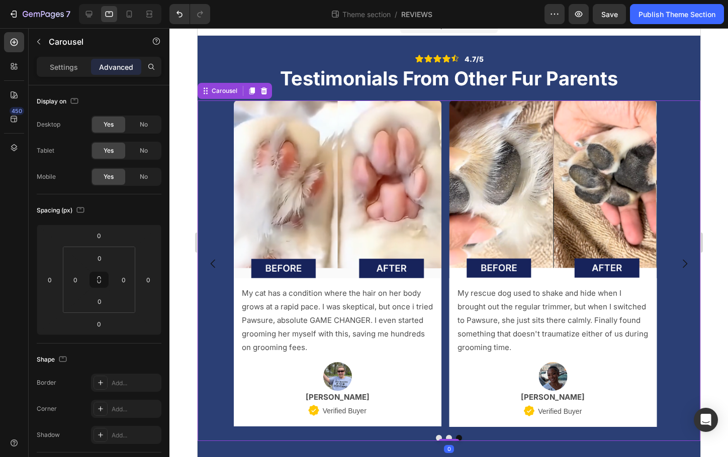
click at [435, 438] on button "Dot" at bounding box center [438, 438] width 6 height 6
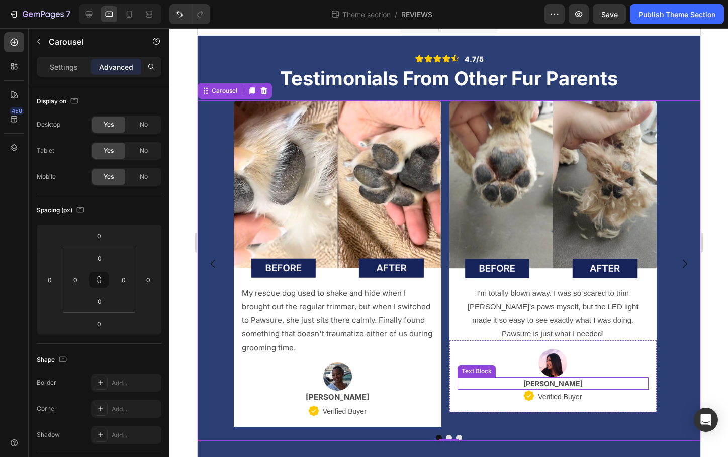
click at [486, 349] on div at bounding box center [553, 363] width 192 height 29
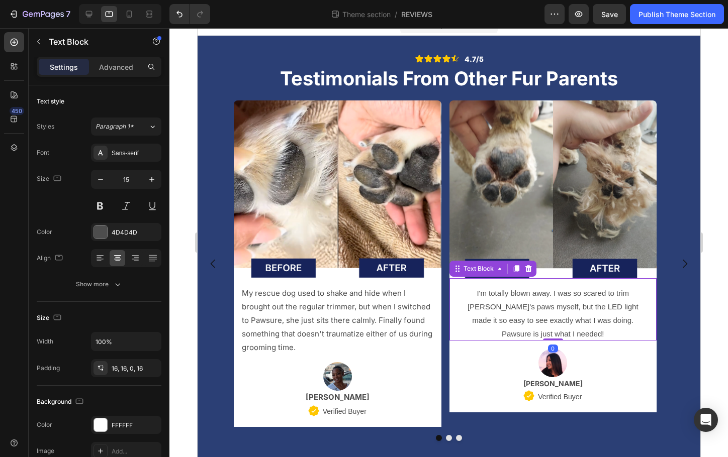
click at [540, 299] on p "I'm totally blown away. I was so scared to trim Max's paws myself, but the LED …" at bounding box center [553, 314] width 192 height 54
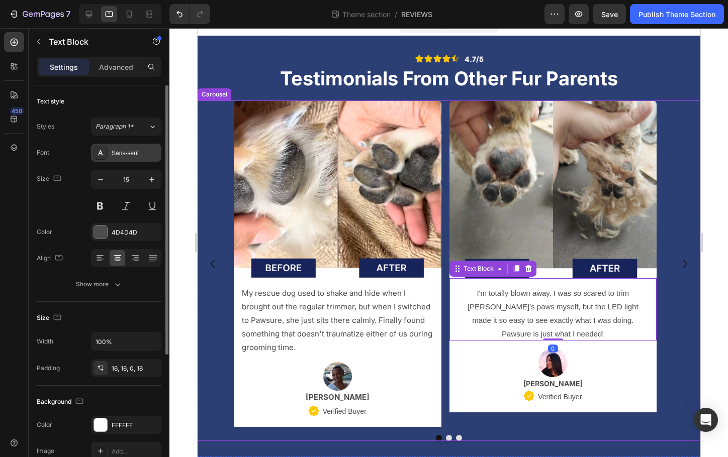
click at [126, 159] on div "Sans-serif" at bounding box center [126, 153] width 70 height 18
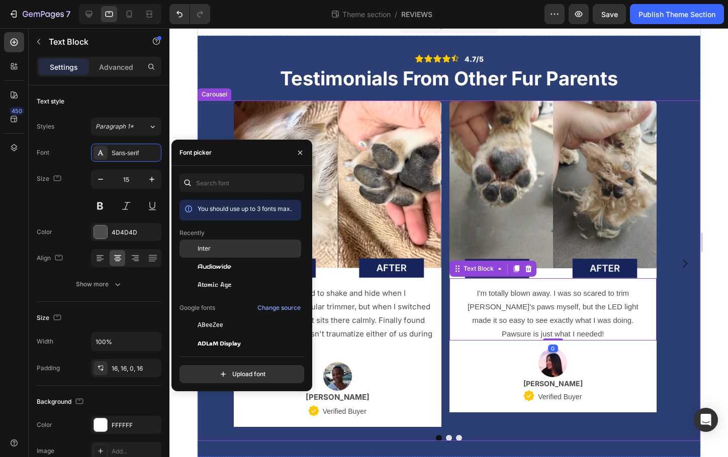
click at [201, 251] on span "Inter" at bounding box center [204, 248] width 13 height 9
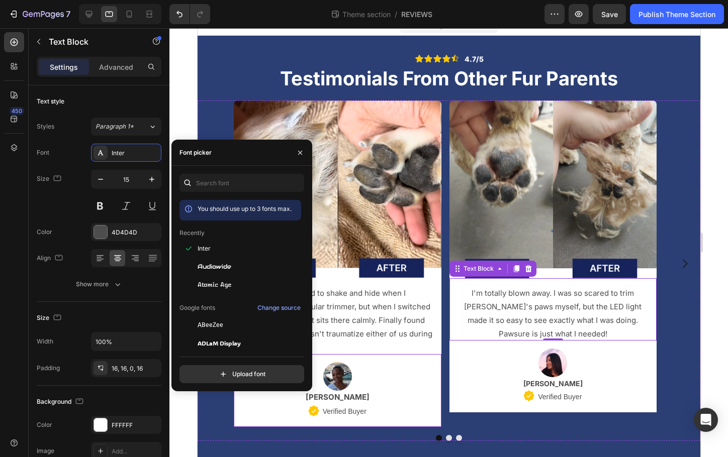
click at [433, 361] on div "Image Marissa J. Text Block Icon Verified Buyer Text Block Row Row" at bounding box center [337, 390] width 208 height 73
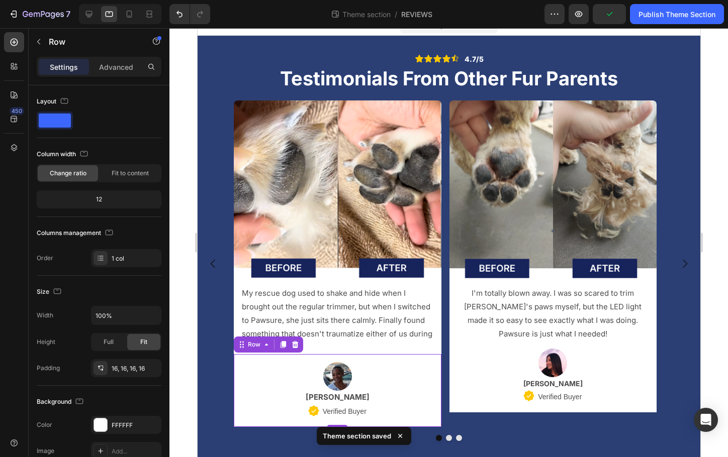
click at [435, 363] on div "Image Marissa J. Text Block Icon Verified Buyer Text Block Row Row 0" at bounding box center [337, 390] width 208 height 73
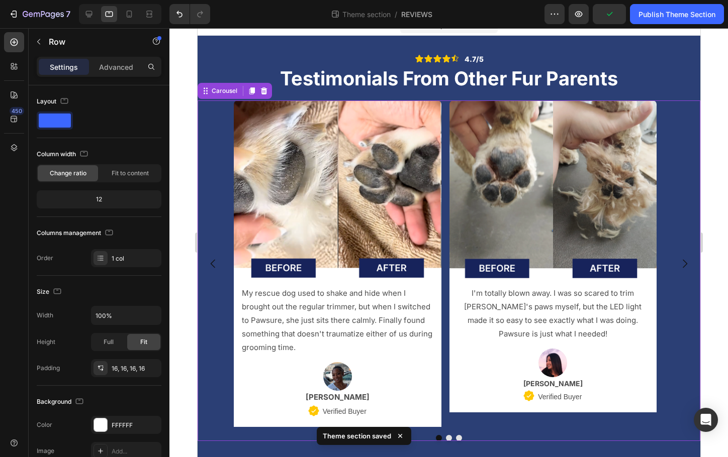
click at [464, 439] on div at bounding box center [448, 438] width 503 height 6
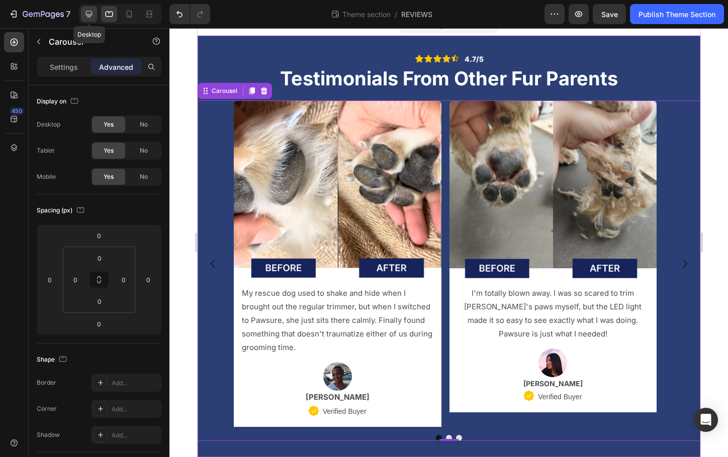
click at [89, 17] on icon at bounding box center [89, 14] width 7 height 7
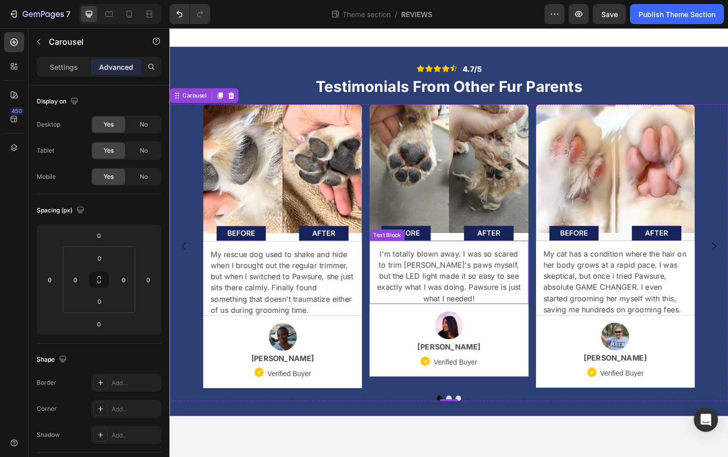
click at [439, 301] on p "I'm totally blown away. I was so scared to trim Max's paws myself, but the LED …" at bounding box center [470, 296] width 155 height 60
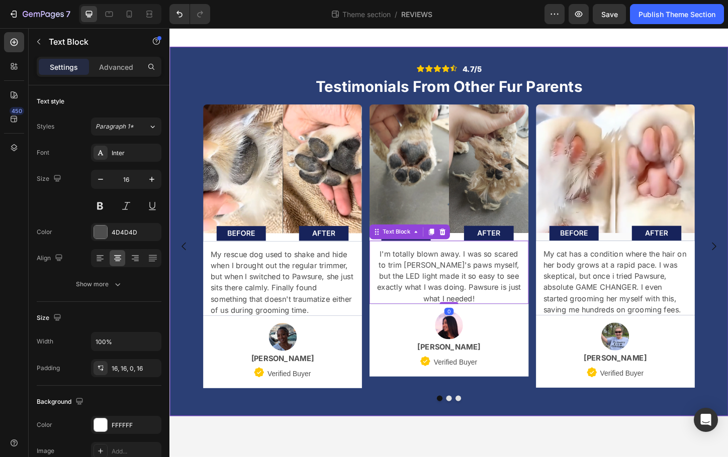
click at [459, 447] on div "Icon Icon Icon Icon Icon Icon List 4.7/5 Text Block Row Testimonials From Other…" at bounding box center [470, 247] width 603 height 399
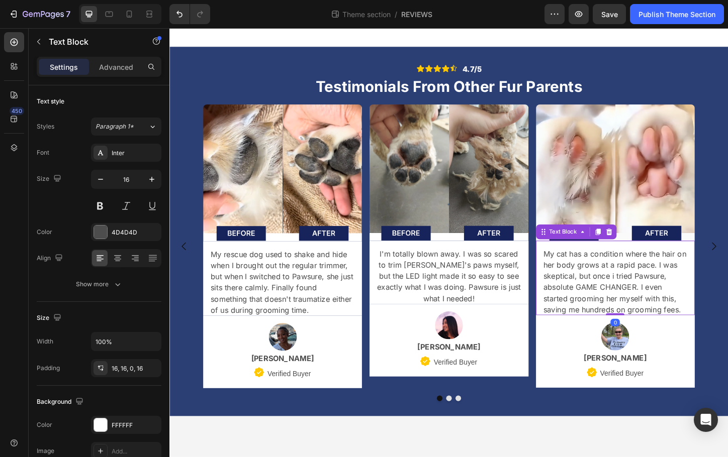
click at [599, 318] on p "My cat has a condition where the hair on her body grows at a rapid pace. I was …" at bounding box center [650, 302] width 155 height 72
click at [465, 354] on img at bounding box center [471, 349] width 30 height 30
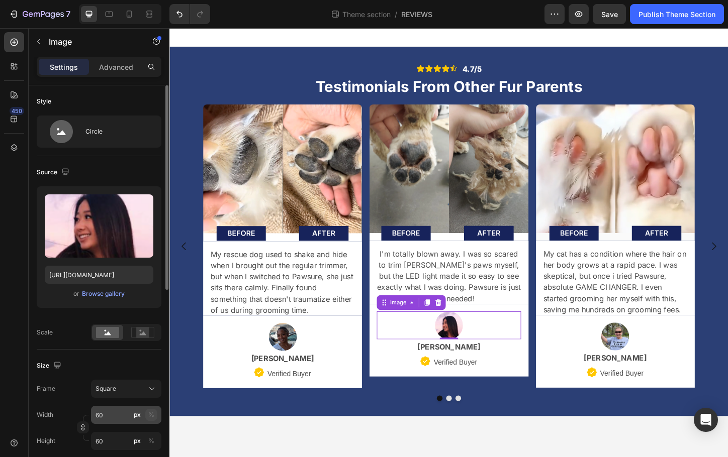
click at [149, 415] on div "%" at bounding box center [151, 415] width 6 height 9
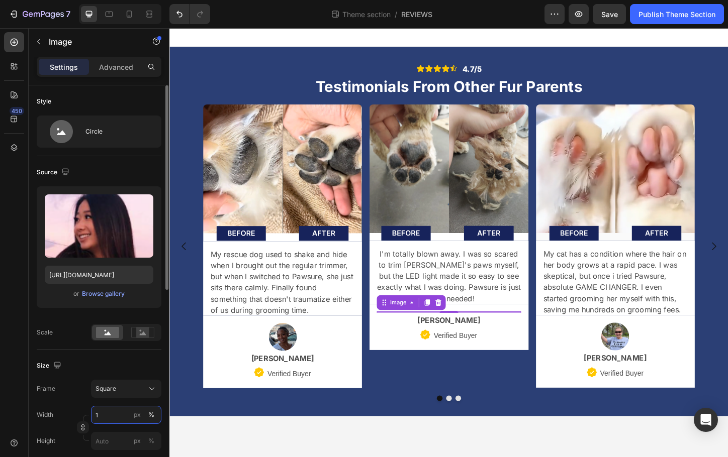
type input "15"
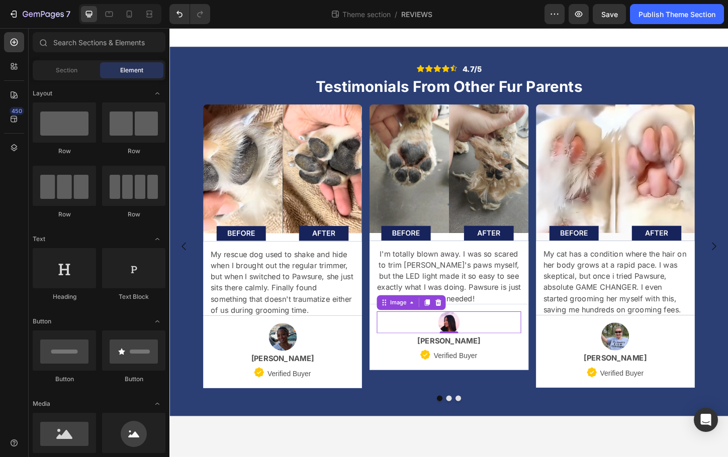
click at [306, 457] on body "Icon Icon Icon Icon Icon Icon List 4.7/5 Text Block Row Testimonials From Other…" at bounding box center [470, 259] width 603 height 463
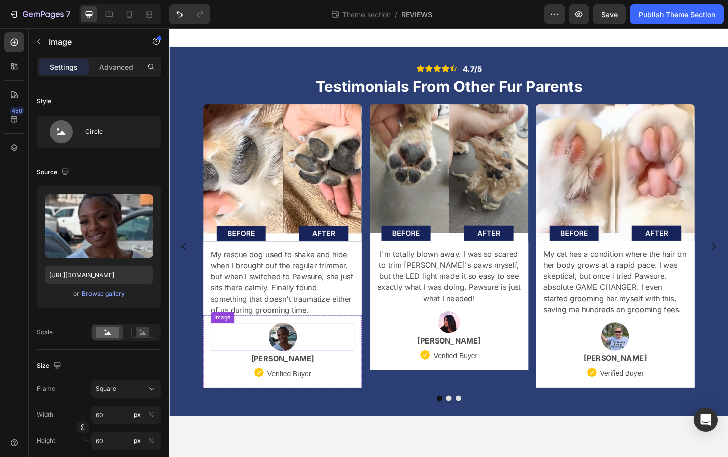
click at [299, 373] on img at bounding box center [291, 362] width 30 height 30
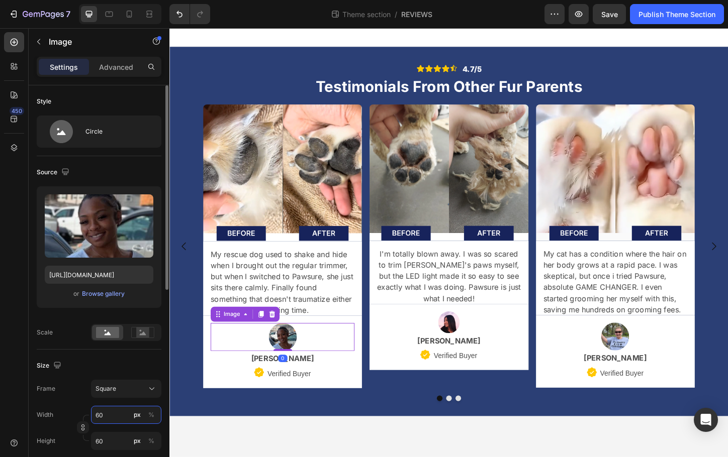
click at [111, 416] on input "60" at bounding box center [126, 415] width 70 height 18
type input "1"
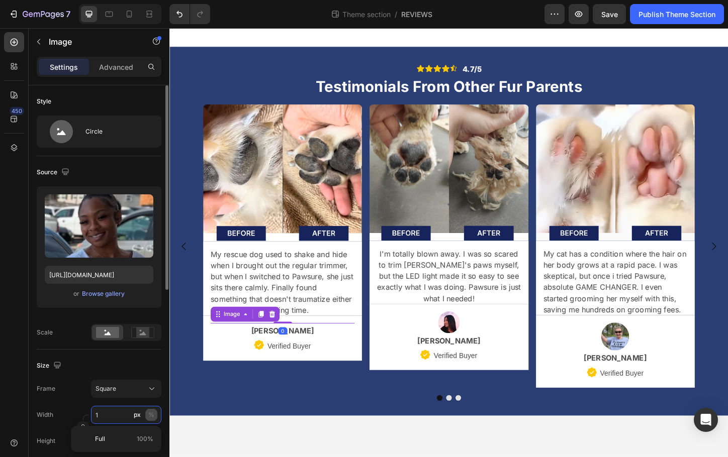
type input "15"
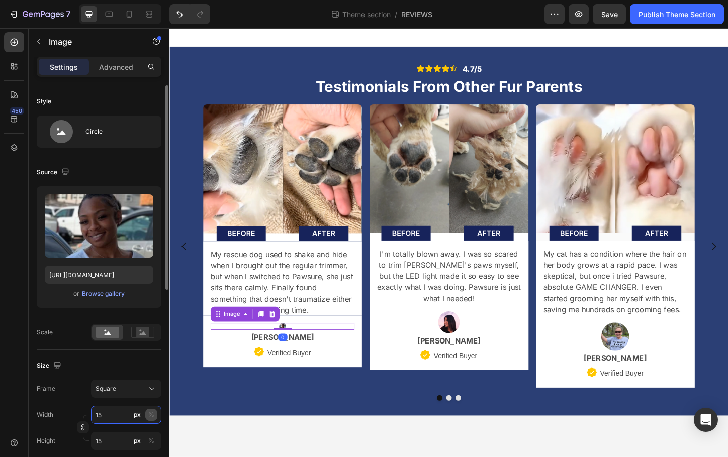
type input "15"
click at [153, 412] on div "%" at bounding box center [151, 415] width 6 height 9
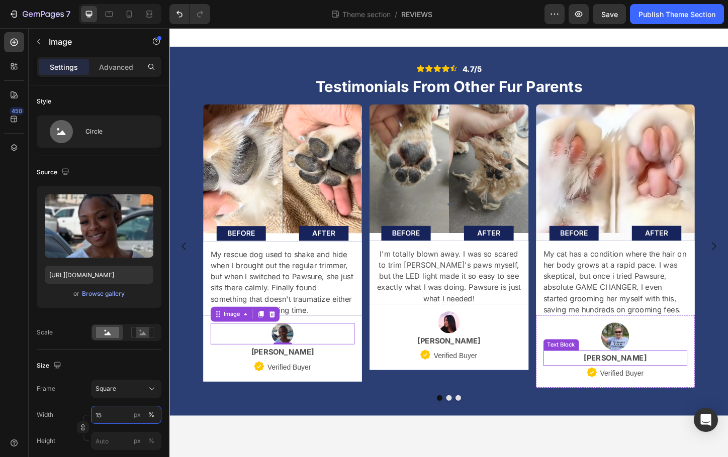
type input "15"
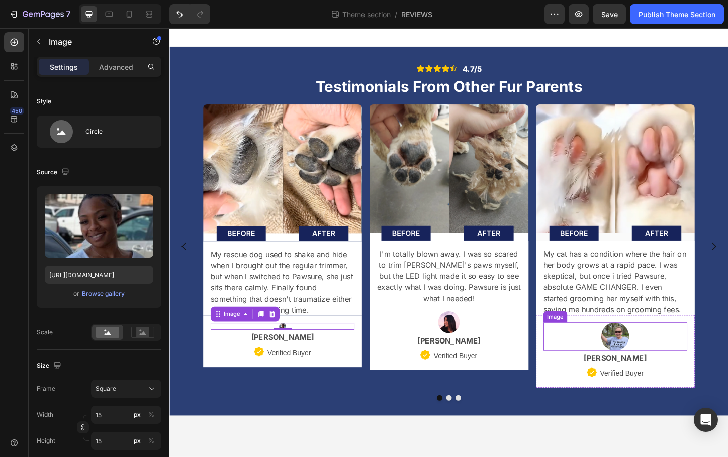
click at [648, 364] on img at bounding box center [650, 361] width 30 height 30
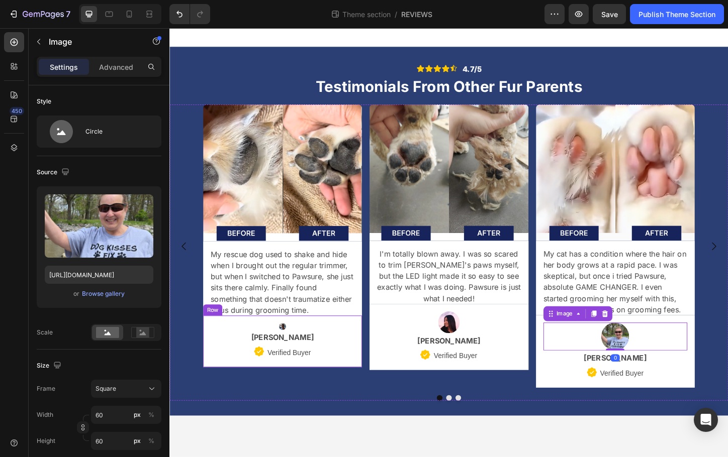
click at [295, 349] on img at bounding box center [292, 351] width 8 height 8
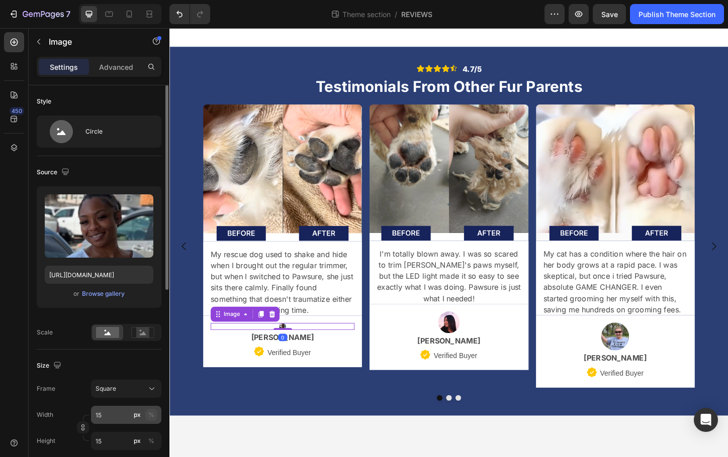
click at [152, 414] on div "%" at bounding box center [151, 415] width 6 height 9
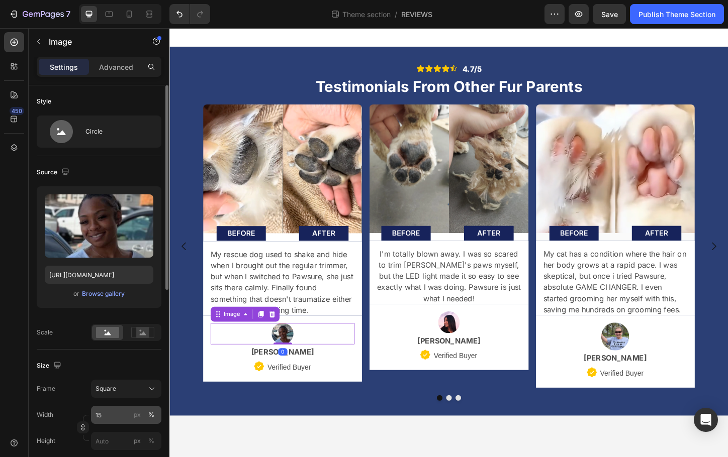
click at [152, 414] on div "%" at bounding box center [151, 415] width 6 height 9
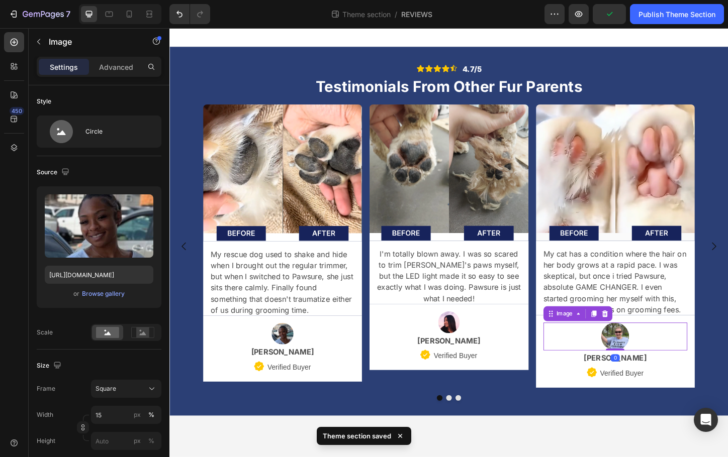
click at [679, 369] on div at bounding box center [650, 361] width 155 height 30
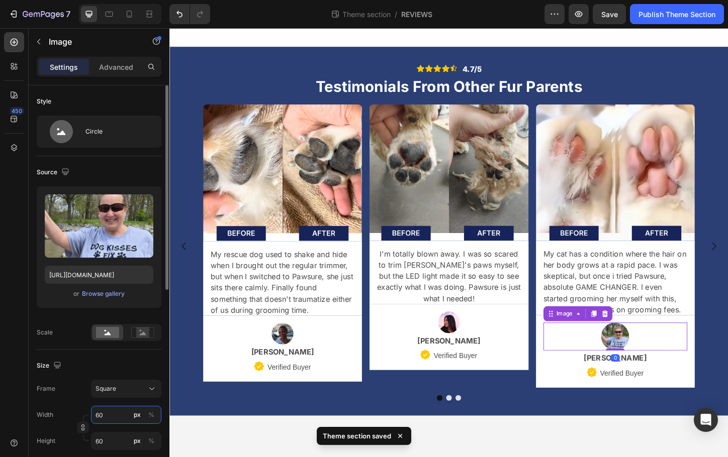
click at [106, 416] on input "60" at bounding box center [126, 415] width 70 height 18
type input "1"
type input "15"
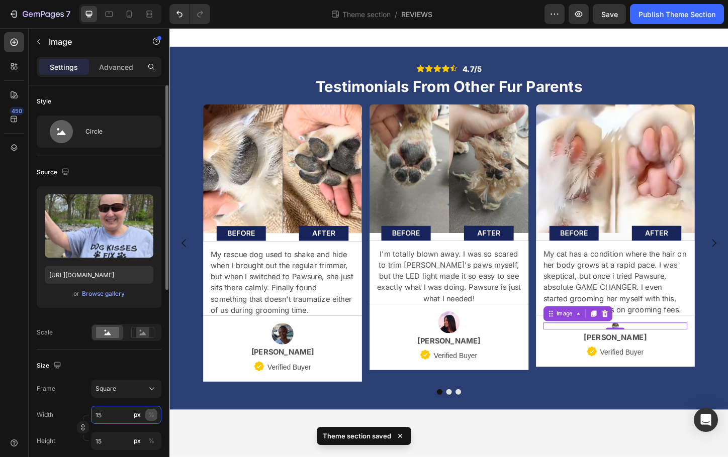
type input "15"
click at [150, 413] on div "%" at bounding box center [151, 415] width 6 height 9
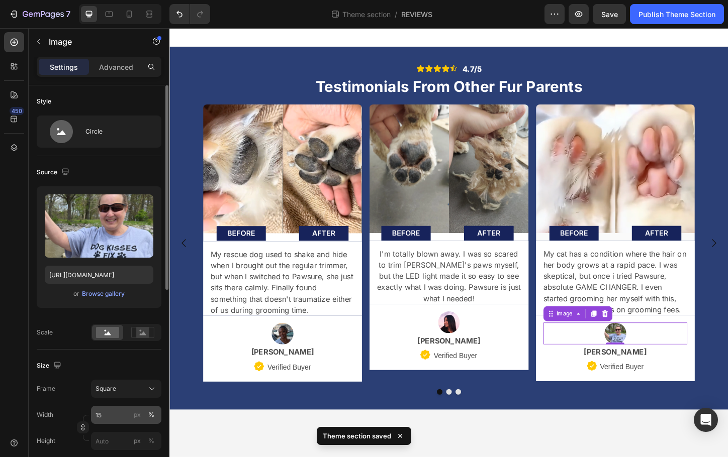
click at [150, 413] on div "%" at bounding box center [151, 415] width 6 height 9
type input "15"
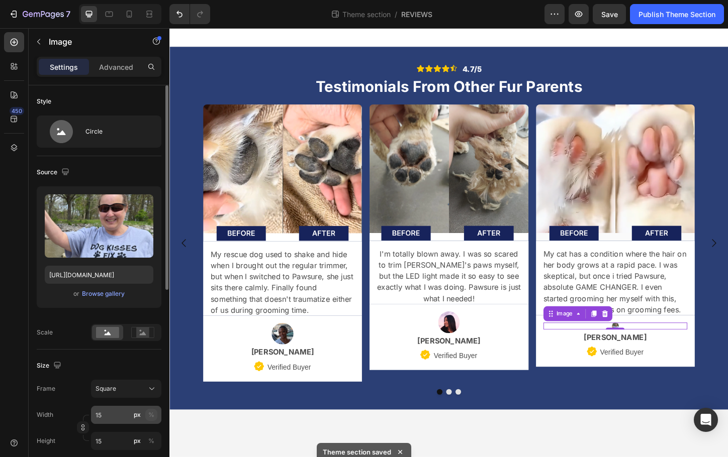
click at [150, 419] on div "%" at bounding box center [151, 415] width 6 height 9
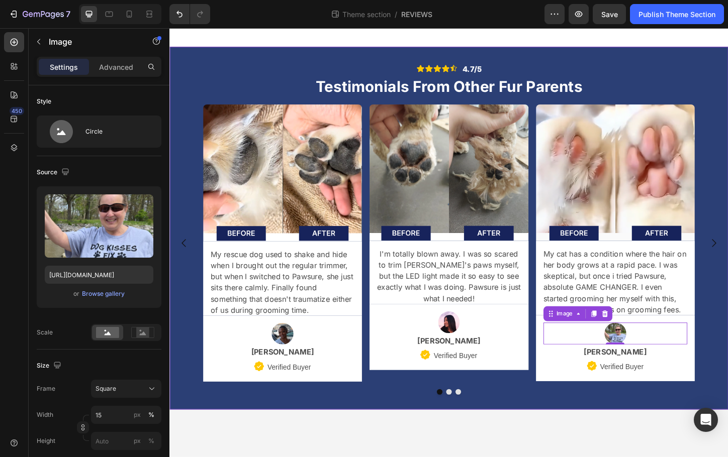
click at [557, 440] on body "Icon Icon Icon Icon Icon Icon List 4.7/5 Text Block Row Testimonials From Other…" at bounding box center [470, 259] width 603 height 463
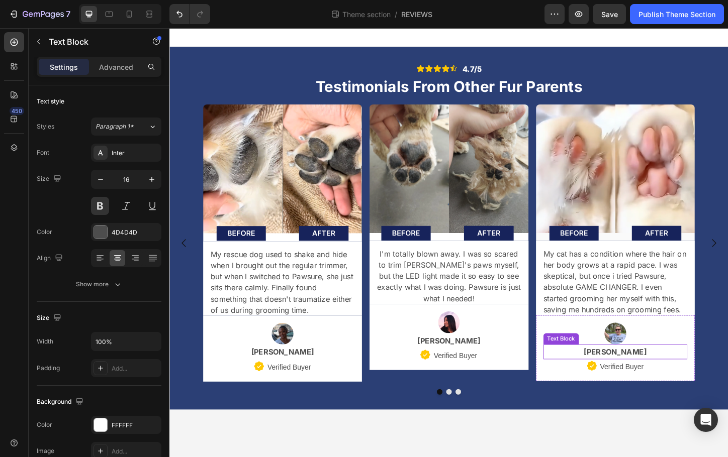
click at [681, 381] on p "Sandy M." at bounding box center [650, 378] width 153 height 15
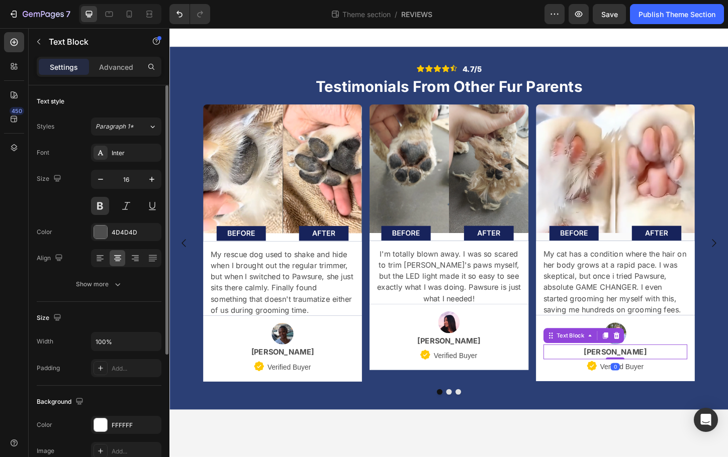
click at [109, 386] on div "Text style Styles Paragraph 1* Font Inter Size 16 Color 4D4D4D Align Show more" at bounding box center [99, 427] width 125 height 83
click at [110, 289] on div "Show more" at bounding box center [99, 284] width 47 height 10
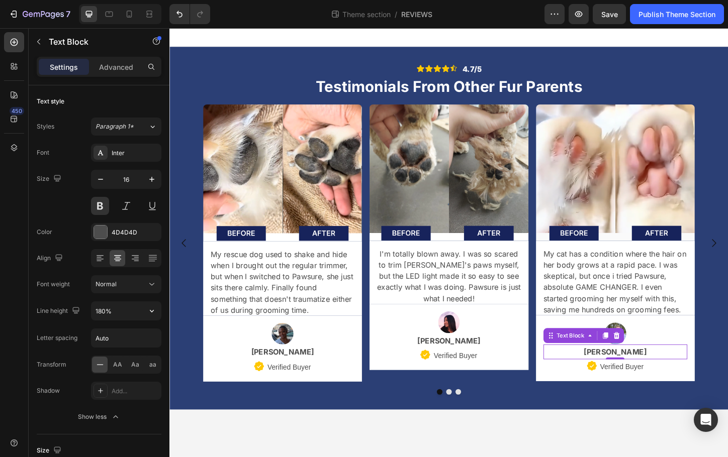
drag, startPoint x: 112, startPoint y: 308, endPoint x: -28, endPoint y: 279, distance: 142.7
click at [0, 0] on html "7 Theme section / REVIEWS Preview Save Publish Theme Section 450 Sections(18) E…" at bounding box center [364, 0] width 728 height 0
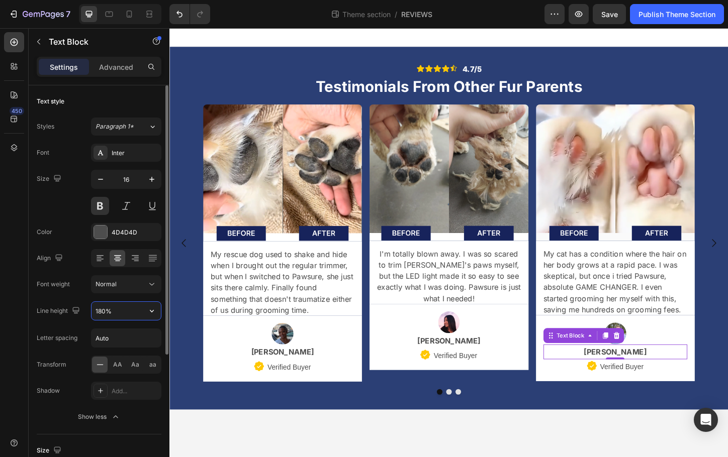
drag, startPoint x: 131, startPoint y: 303, endPoint x: 134, endPoint y: 315, distance: 11.8
click at [134, 315] on input "180%" at bounding box center [125, 311] width 69 height 18
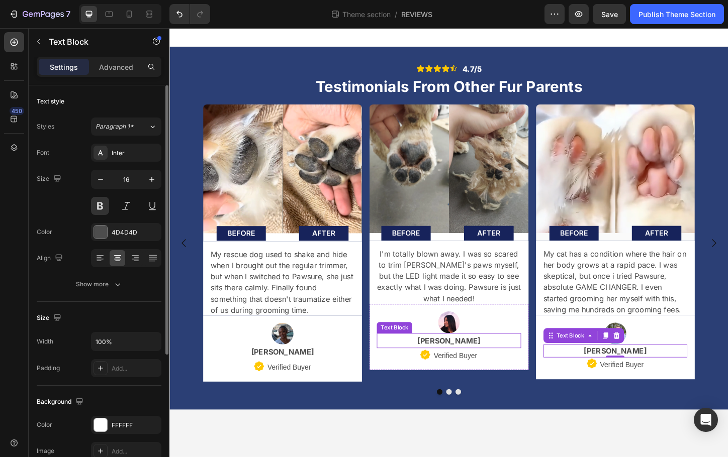
click at [505, 368] on p "Alyssa L." at bounding box center [470, 366] width 153 height 15
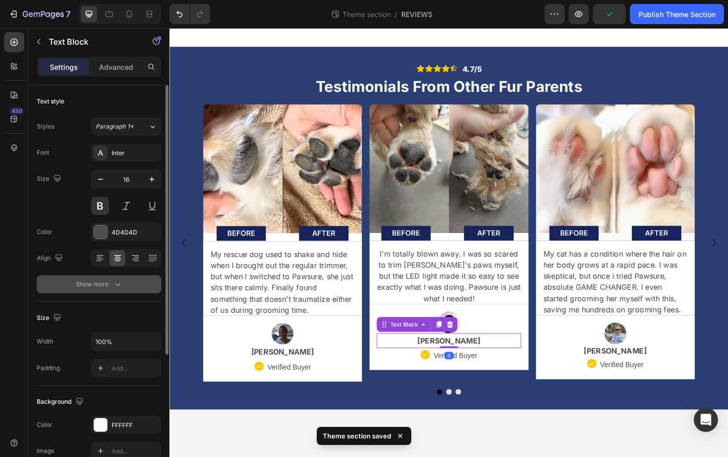
click at [129, 287] on button "Show more" at bounding box center [99, 284] width 125 height 18
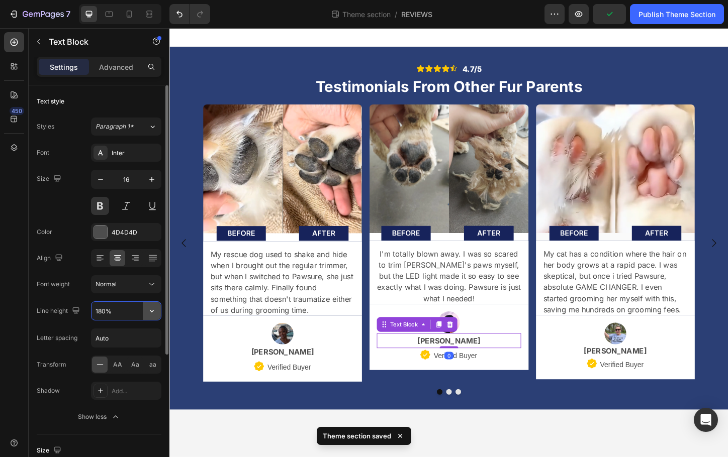
drag, startPoint x: 115, startPoint y: 312, endPoint x: 159, endPoint y: 316, distance: 44.4
click at [159, 316] on div "180%" at bounding box center [125, 311] width 69 height 18
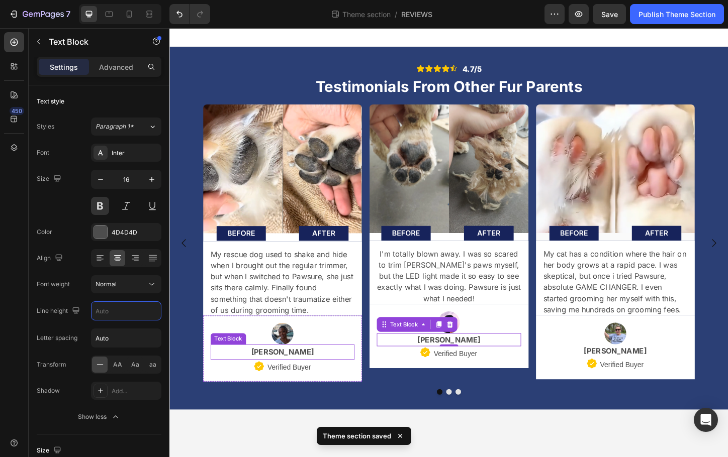
click at [343, 378] on p "Marissa J." at bounding box center [291, 378] width 153 height 15
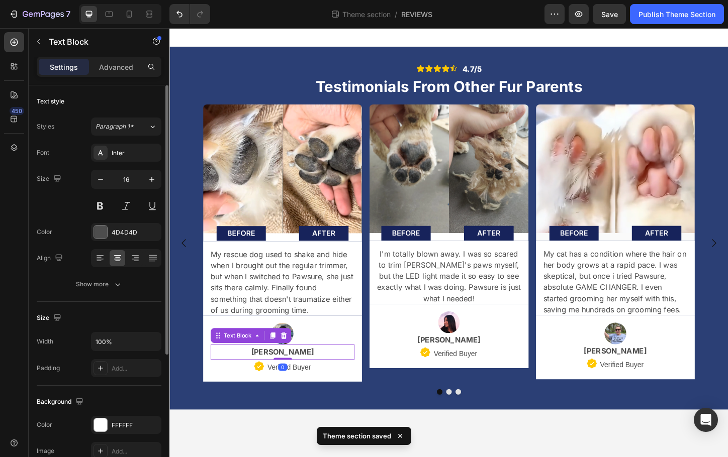
click at [107, 293] on button "Show more" at bounding box center [99, 284] width 125 height 18
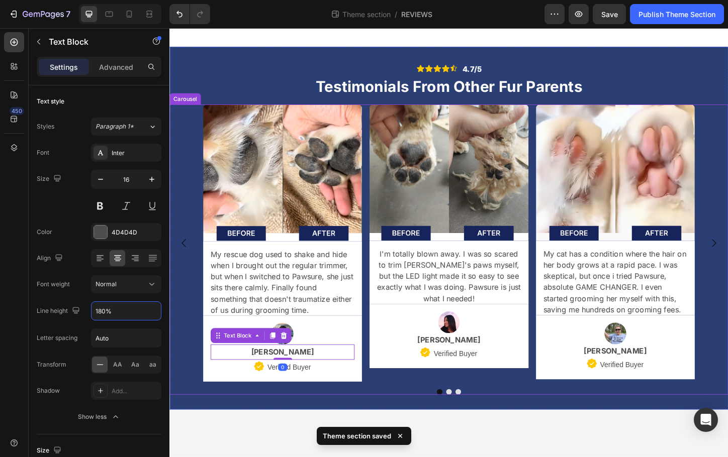
drag, startPoint x: 305, startPoint y: 339, endPoint x: 199, endPoint y: 340, distance: 106.6
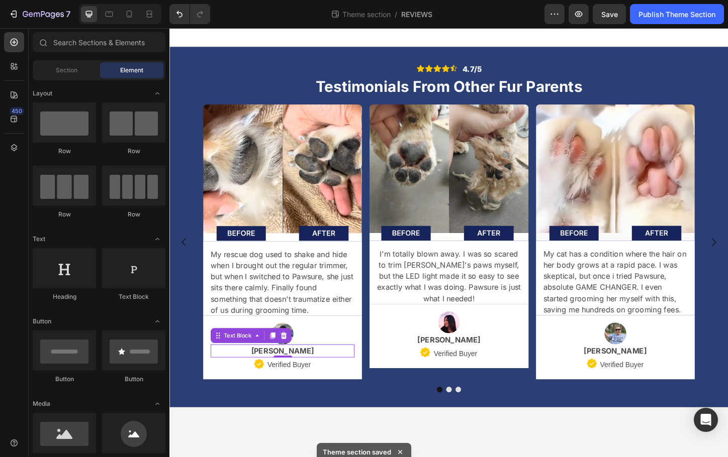
click at [411, 451] on body "Icon Icon Icon Icon Icon Icon List 4.7/5 Text Block Row Testimonials From Other…" at bounding box center [470, 259] width 603 height 463
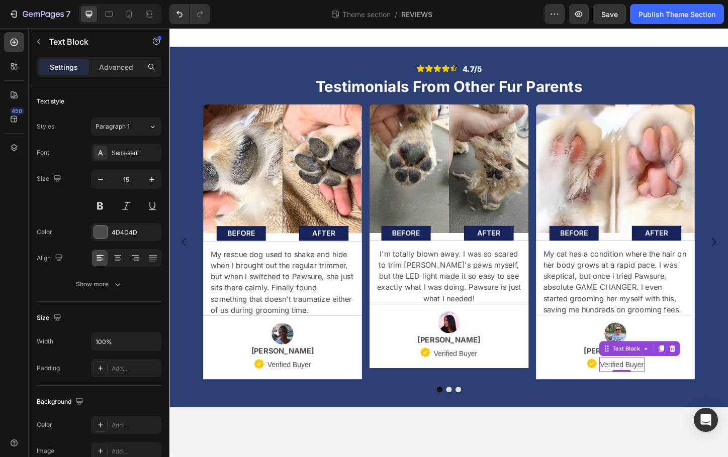
click at [654, 389] on p "Verified Buyer" at bounding box center [657, 392] width 47 height 14
click at [98, 386] on div "Text style Styles Paragraph 1 Font Sans-serif Size 15 Color 4D4D4D Align Show m…" at bounding box center [99, 427] width 125 height 83
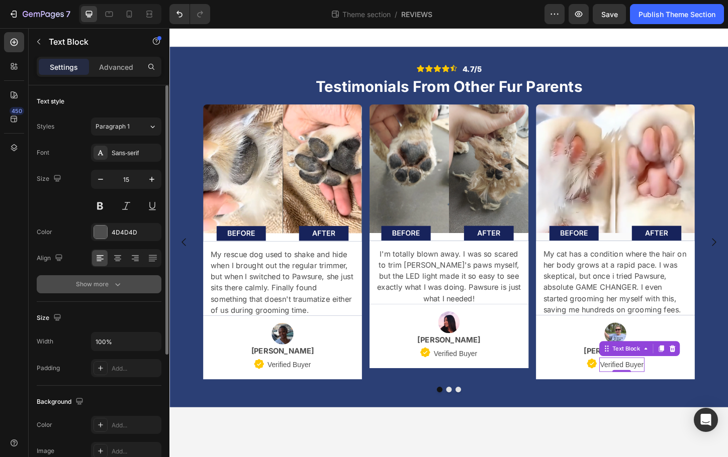
click at [104, 285] on div "Show more" at bounding box center [99, 284] width 47 height 10
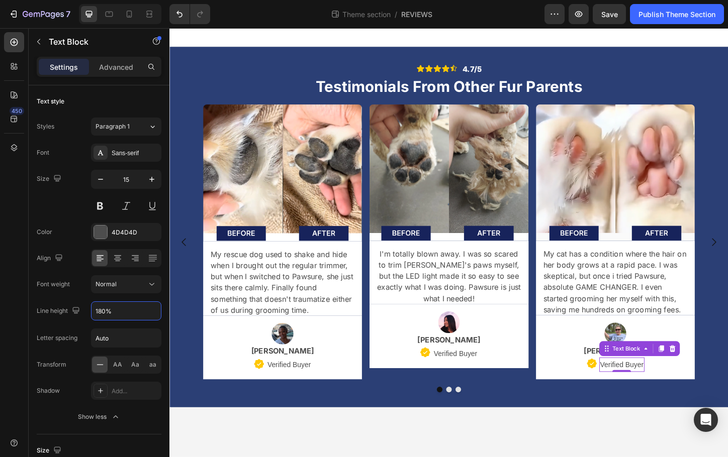
drag, startPoint x: 306, startPoint y: 343, endPoint x: 184, endPoint y: 338, distance: 121.8
click at [328, 448] on body "Icon Icon Icon Icon Icon Icon List 4.7/5 Text Block Row Testimonials From Other…" at bounding box center [470, 259] width 603 height 463
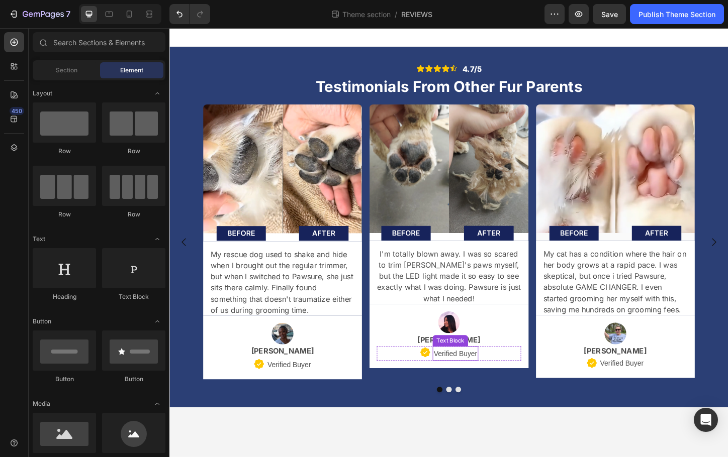
click at [472, 377] on p "Verified Buyer" at bounding box center [477, 380] width 47 height 14
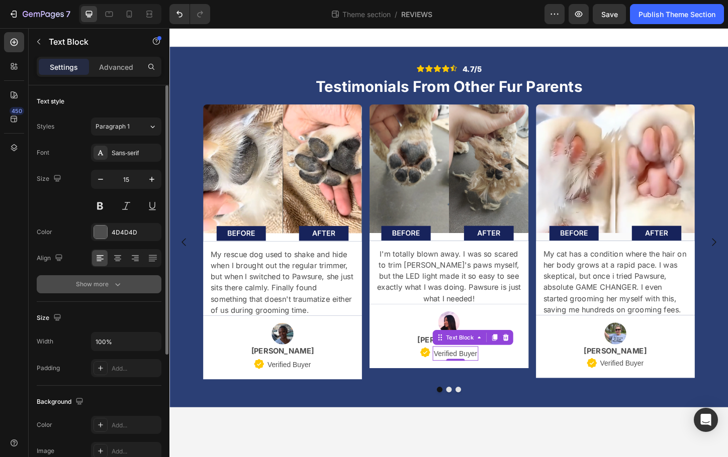
click at [92, 274] on div "Font Sans-serif Size 15 Color 4D4D4D Align Show more" at bounding box center [99, 219] width 125 height 150
click at [93, 283] on div "Show more" at bounding box center [99, 284] width 47 height 10
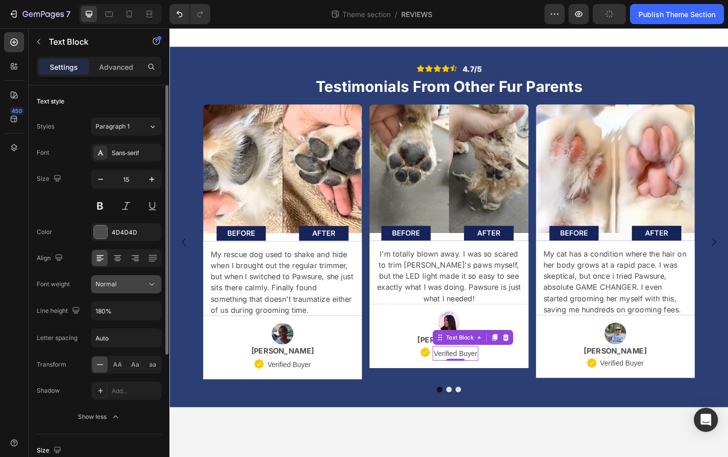
click at [114, 288] on span "Normal" at bounding box center [106, 284] width 21 height 8
click at [67, 294] on div "Font Sans-serif Size 15 Color 4D4D4D Align Font weight Normal Line height 180% …" at bounding box center [99, 285] width 125 height 283
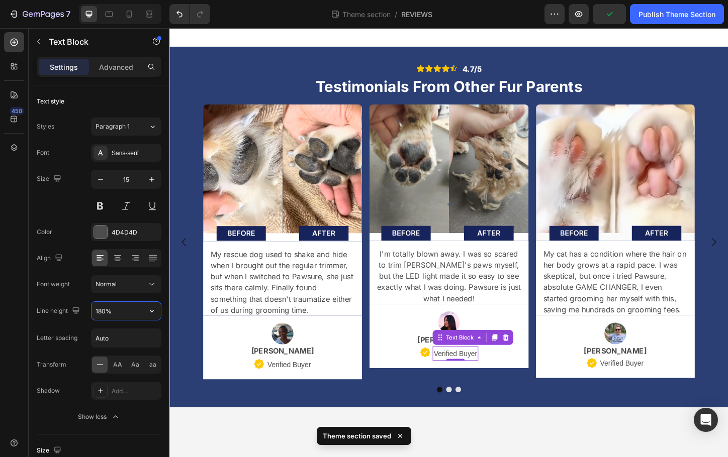
drag, startPoint x: 273, startPoint y: 339, endPoint x: 260, endPoint y: 333, distance: 13.7
click at [326, 393] on div "Icon Verified Buyer Text Block Row" at bounding box center [291, 392] width 155 height 16
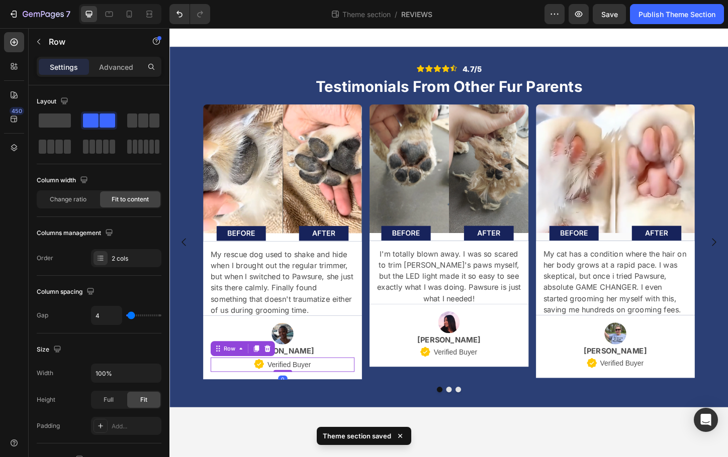
click at [310, 393] on p "Verified Buyer" at bounding box center [298, 392] width 47 height 14
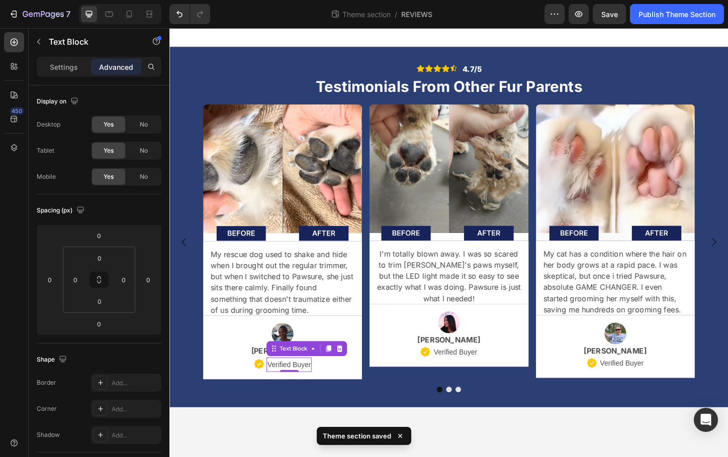
drag, startPoint x: 77, startPoint y: 67, endPoint x: 78, endPoint y: 78, distance: 11.7
click at [76, 67] on p "Settings" at bounding box center [64, 67] width 28 height 11
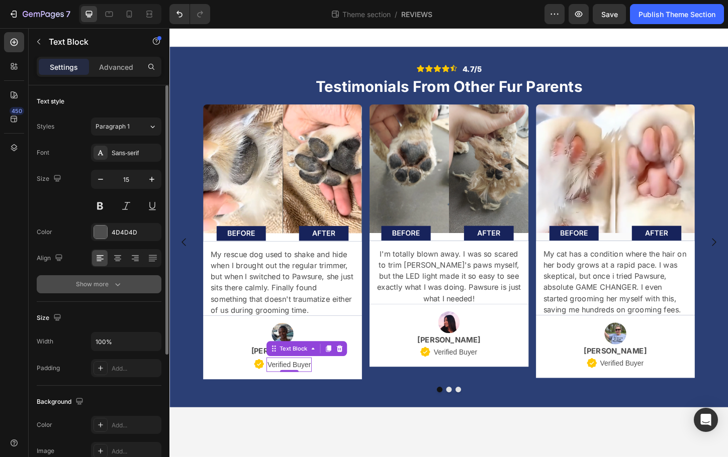
click at [104, 291] on button "Show more" at bounding box center [99, 284] width 125 height 18
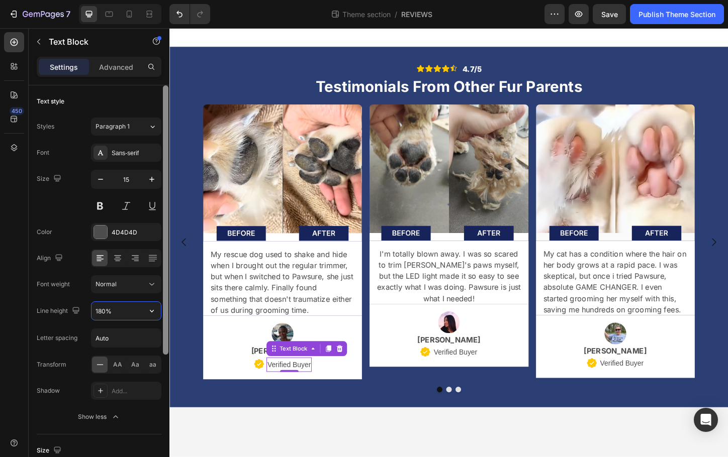
drag, startPoint x: 99, startPoint y: 310, endPoint x: 164, endPoint y: 309, distance: 64.9
click at [155, 308] on div "180%" at bounding box center [125, 311] width 69 height 18
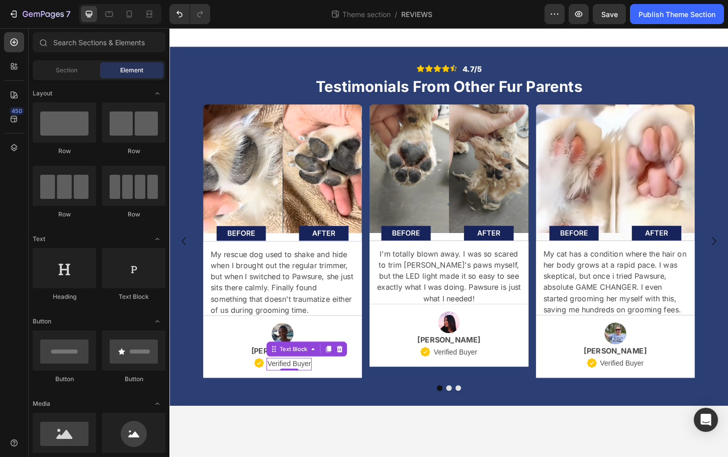
click at [410, 448] on body "Icon Icon Icon Icon Icon Icon List 4.7/5 Text Block Row Testimonials From Other…" at bounding box center [470, 259] width 603 height 463
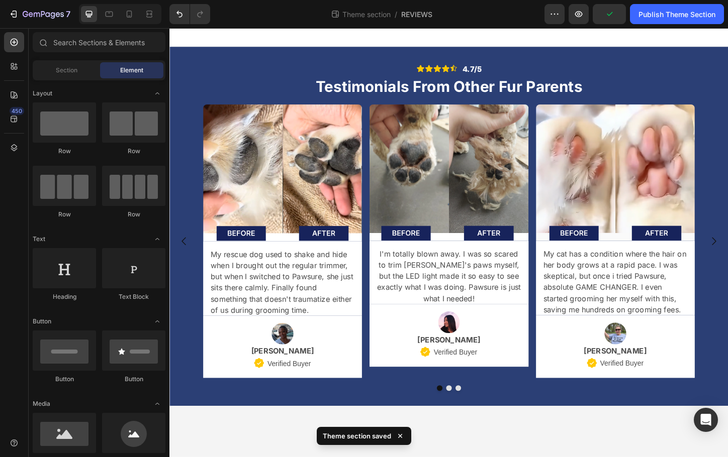
click at [512, 457] on body "Icon Icon Icon Icon Icon Icon List 4.7/5 Text Block Row Testimonials From Other…" at bounding box center [470, 259] width 603 height 463
click at [629, 390] on icon at bounding box center [625, 390] width 11 height 11
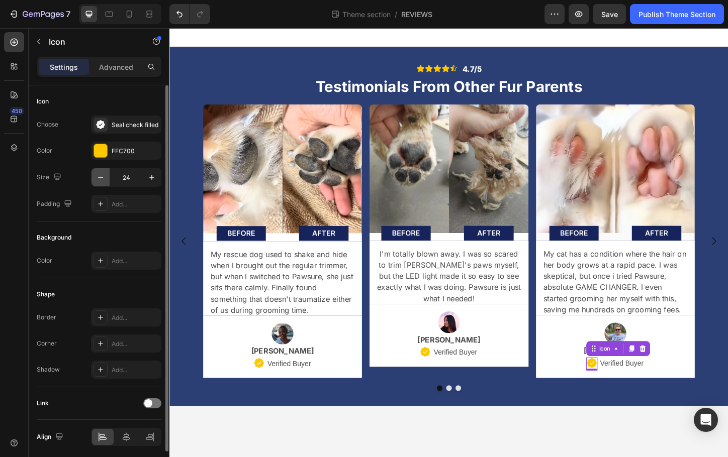
click at [105, 179] on icon "button" at bounding box center [101, 177] width 10 height 10
click at [103, 178] on icon "button" at bounding box center [101, 177] width 10 height 10
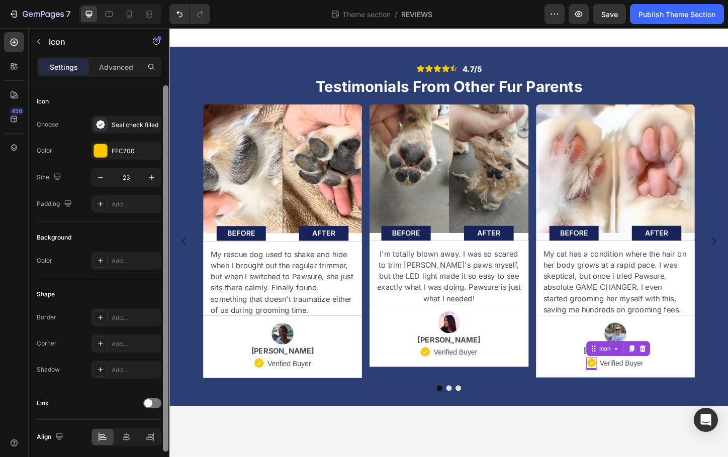
type input "22"
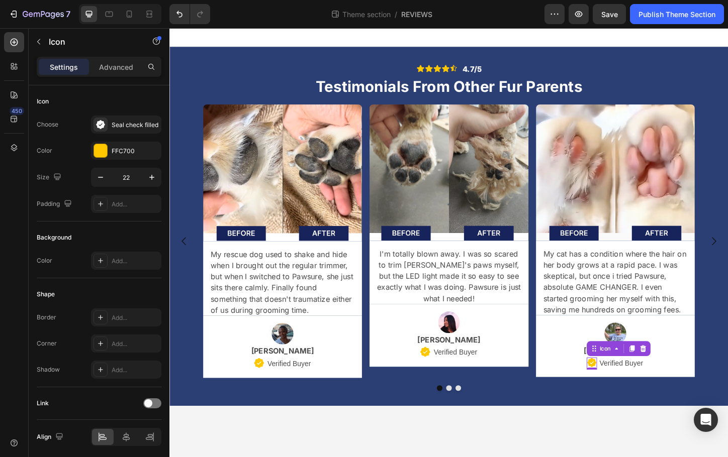
click at [471, 439] on body "Icon Icon Icon Icon Icon Icon List 4.7/5 Text Block Row Testimonials From Other…" at bounding box center [470, 259] width 603 height 463
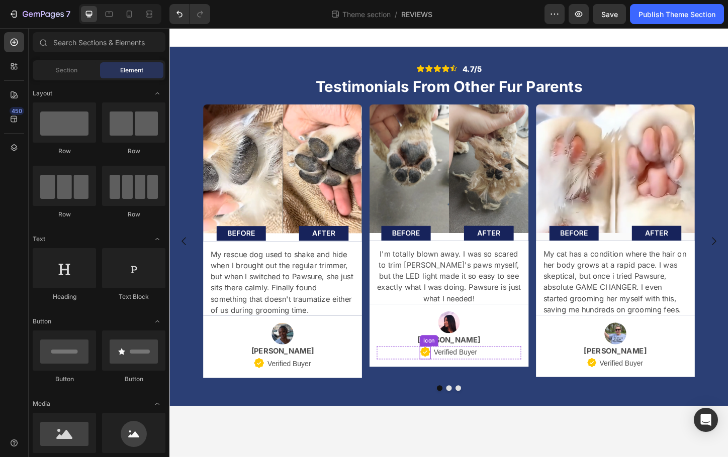
click at [446, 380] on icon at bounding box center [445, 377] width 11 height 11
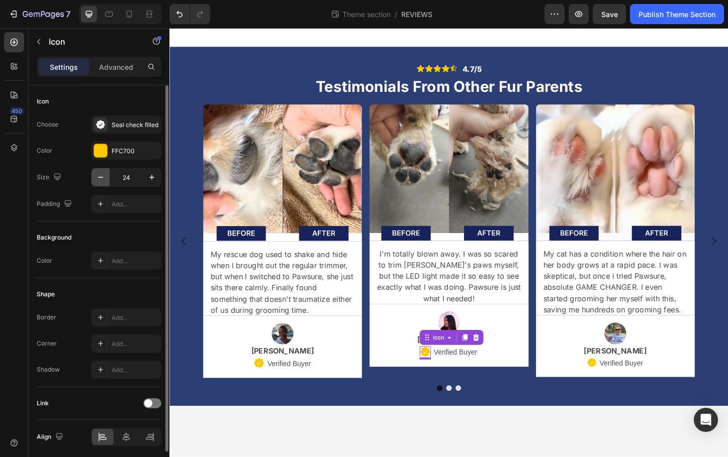
click at [101, 178] on icon "button" at bounding box center [101, 177] width 10 height 10
drag, startPoint x: 101, startPoint y: 178, endPoint x: 151, endPoint y: 238, distance: 78.5
click at [102, 178] on icon "button" at bounding box center [101, 177] width 10 height 10
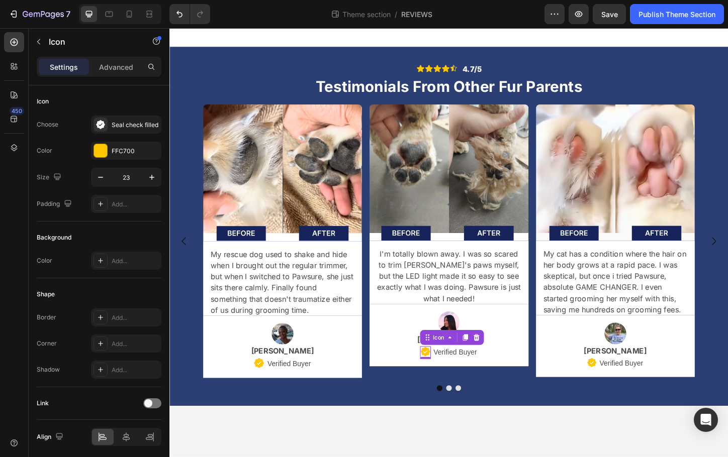
type input "22"
click at [265, 384] on div "Image Marissa J. Text Block Icon Verified Buyer Text Block Row" at bounding box center [291, 372] width 155 height 51
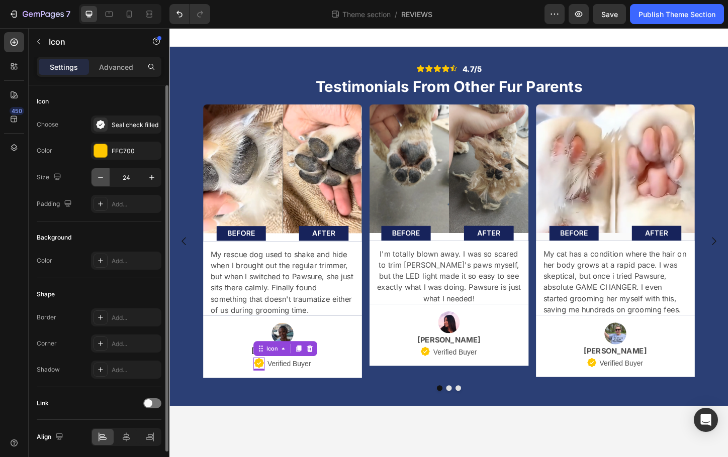
click at [103, 179] on icon "button" at bounding box center [101, 177] width 10 height 10
type input "22"
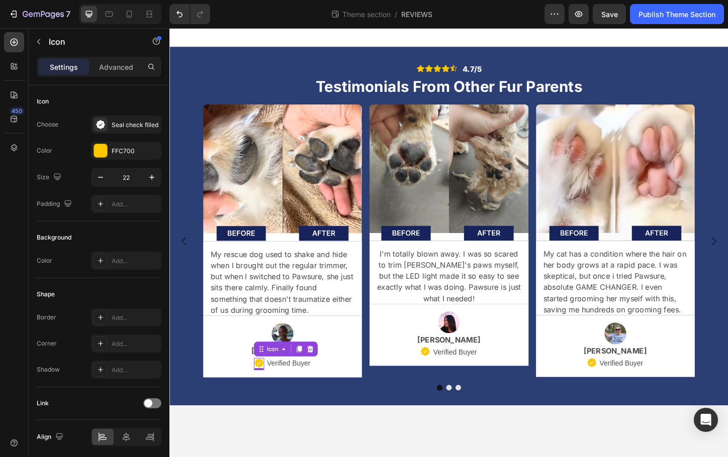
click at [315, 450] on body "Icon Icon Icon Icon Icon Icon List 4.7/5 Text Block Row Testimonials From Other…" at bounding box center [470, 259] width 603 height 463
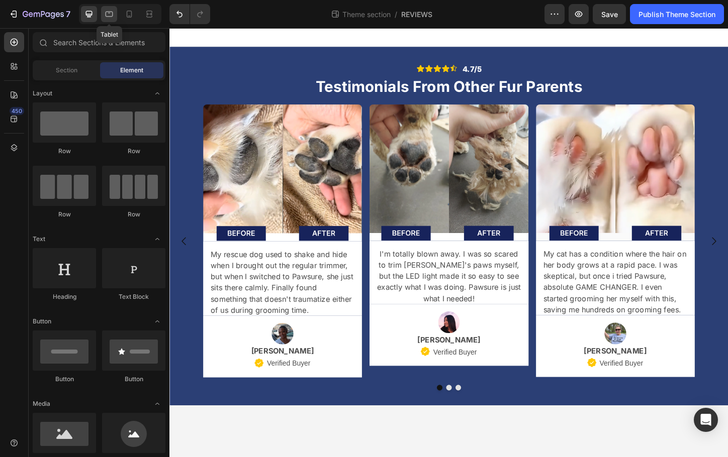
click at [109, 15] on icon at bounding box center [109, 14] width 10 height 10
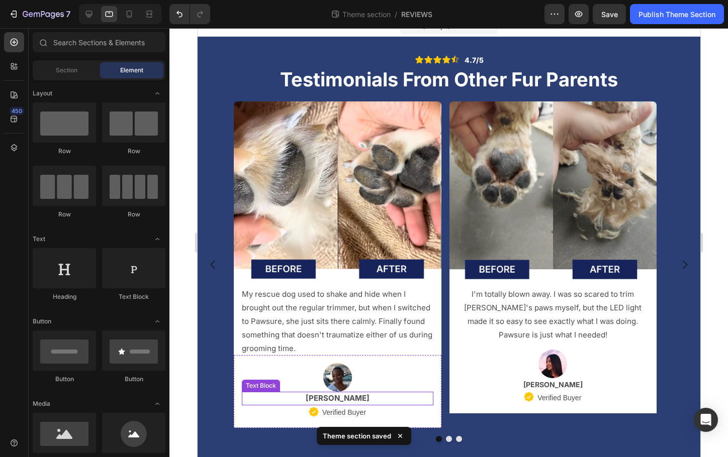
scroll to position [13, 0]
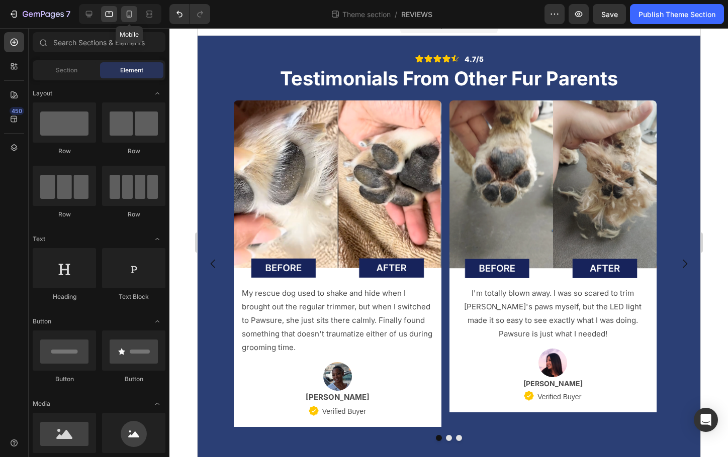
click at [126, 15] on icon at bounding box center [129, 14] width 10 height 10
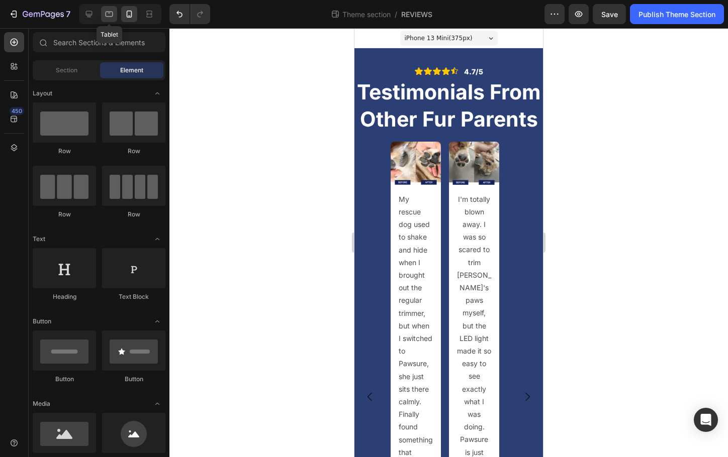
click at [109, 16] on icon at bounding box center [110, 15] width 8 height 6
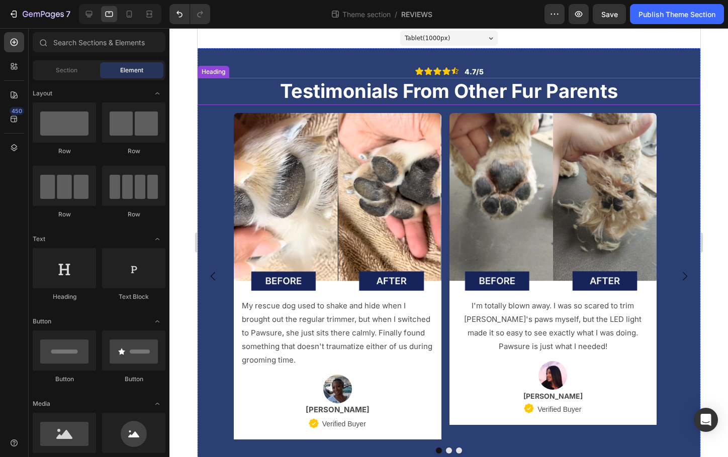
drag, startPoint x: 519, startPoint y: 100, endPoint x: 497, endPoint y: 100, distance: 22.1
click at [517, 100] on p "Testimonials From Other Fur Parents" at bounding box center [448, 91] width 501 height 25
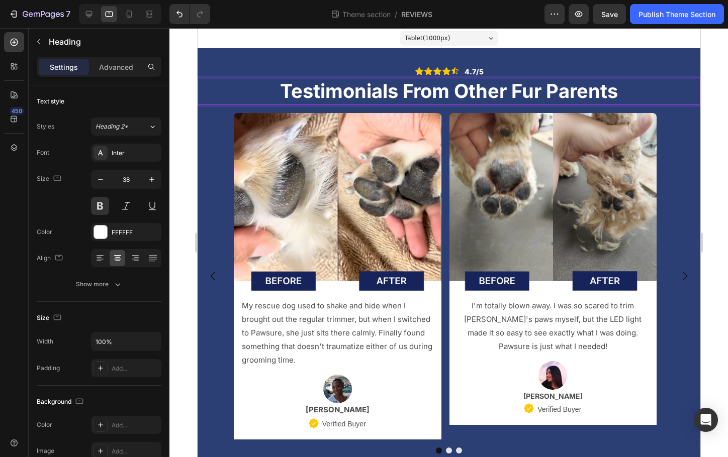
drag, startPoint x: 326, startPoint y: 93, endPoint x: 313, endPoint y: 94, distance: 12.6
click at [103, 177] on icon "button" at bounding box center [101, 179] width 10 height 10
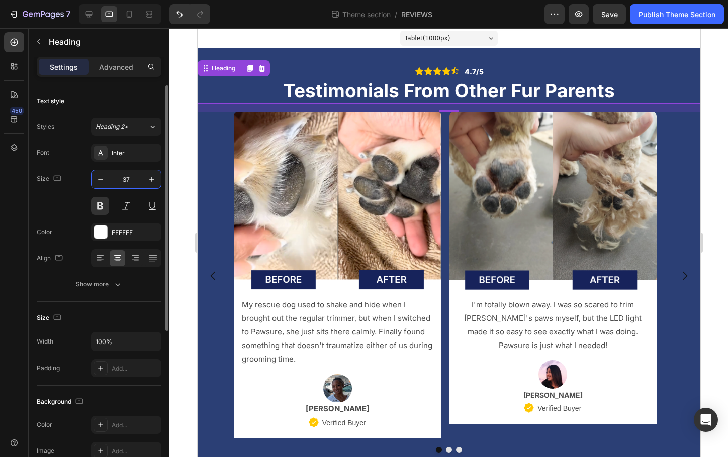
click at [128, 180] on input "37" at bounding box center [126, 179] width 33 height 18
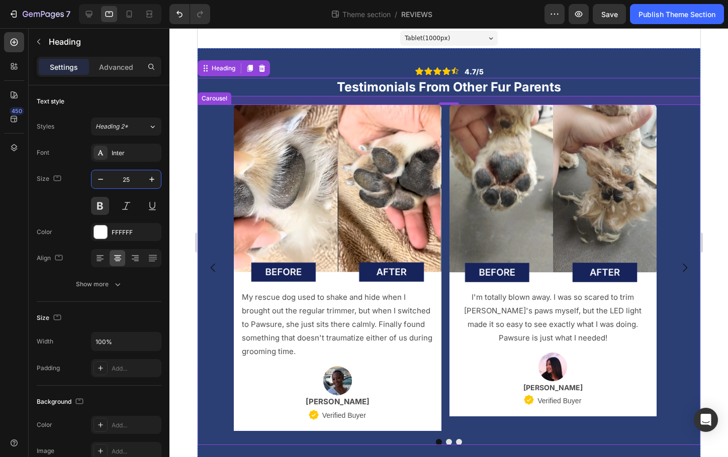
type input "2"
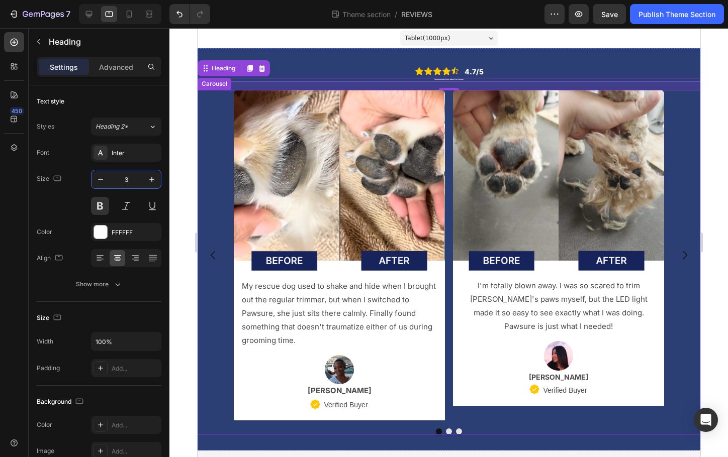
type input "30"
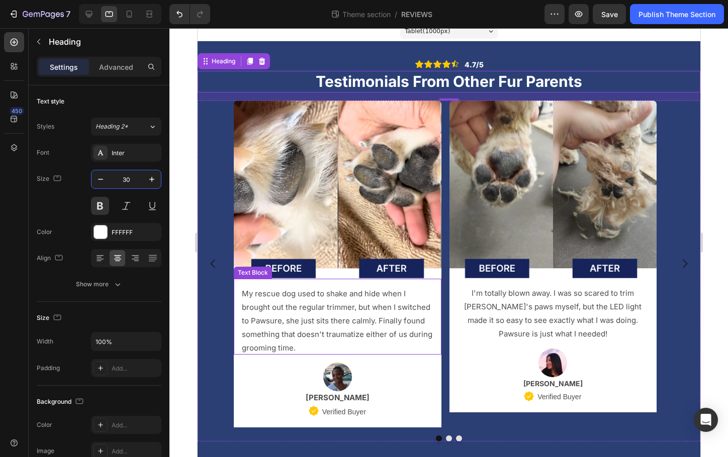
scroll to position [8, 0]
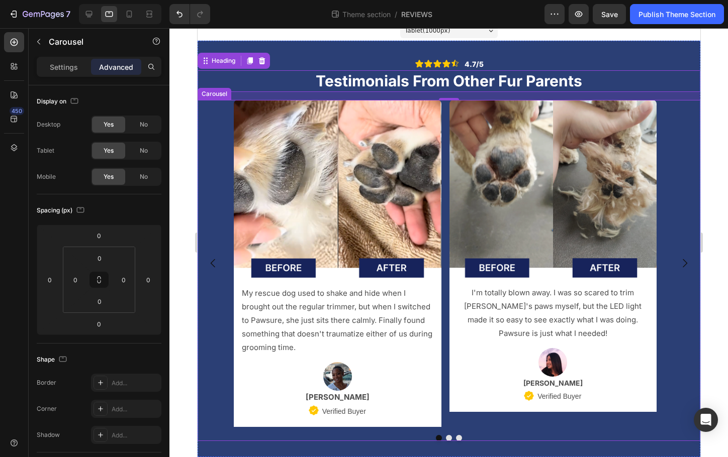
click at [215, 345] on div "Image My rescue dog used to shake and hide when I brought out the regular trimm…" at bounding box center [448, 263] width 503 height 327
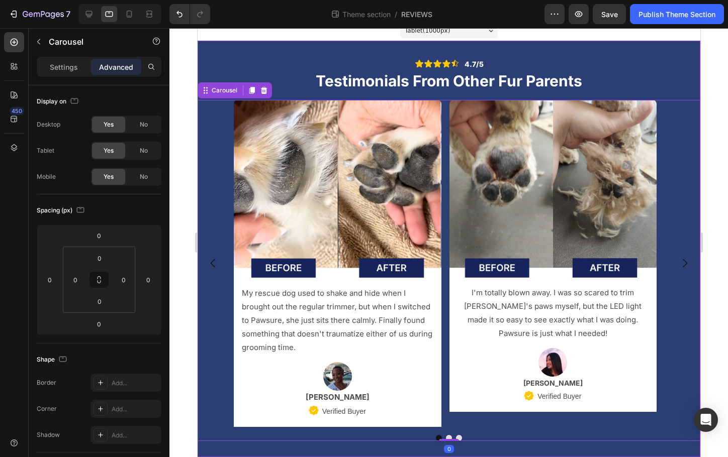
click at [278, 447] on div "Icon Icon Icon Icon Icon Icon List 4.7/5 Text Block Row Testimonials From Other…" at bounding box center [448, 249] width 503 height 417
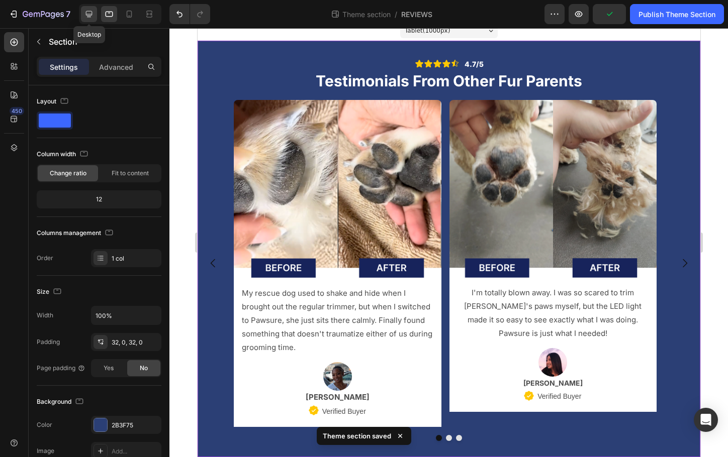
click at [93, 13] on icon at bounding box center [89, 14] width 10 height 10
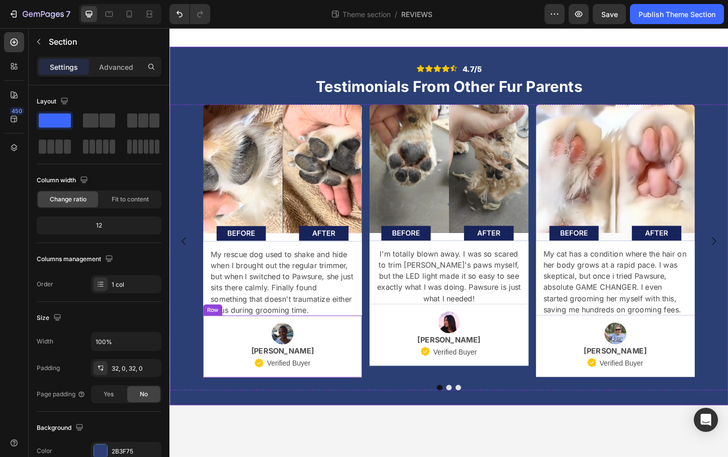
click at [376, 385] on div "Image Marissa J. Text Block Icon Verified Buyer Text Block Row Row" at bounding box center [291, 372] width 171 height 67
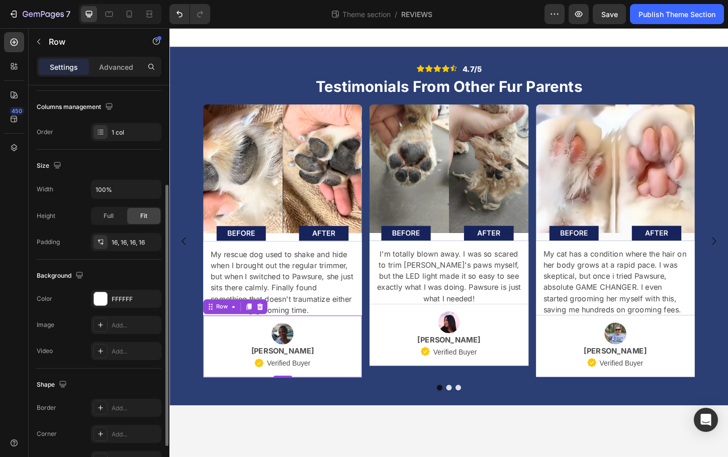
scroll to position [159, 0]
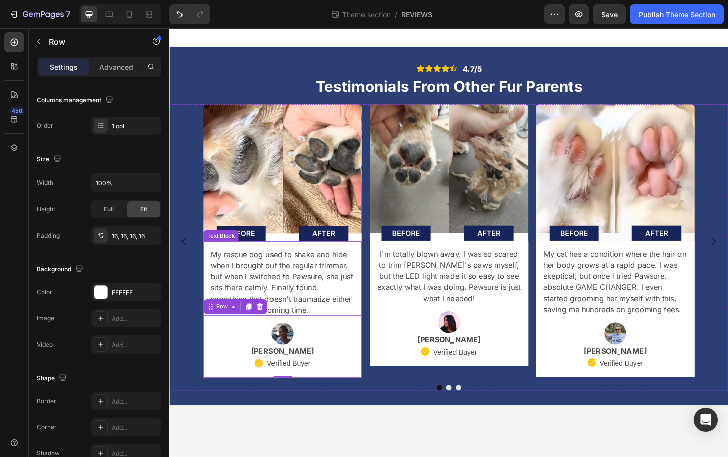
click at [372, 300] on div "My rescue dog used to shake and hide when I brought out the regular trimmer, bu…" at bounding box center [291, 298] width 171 height 80
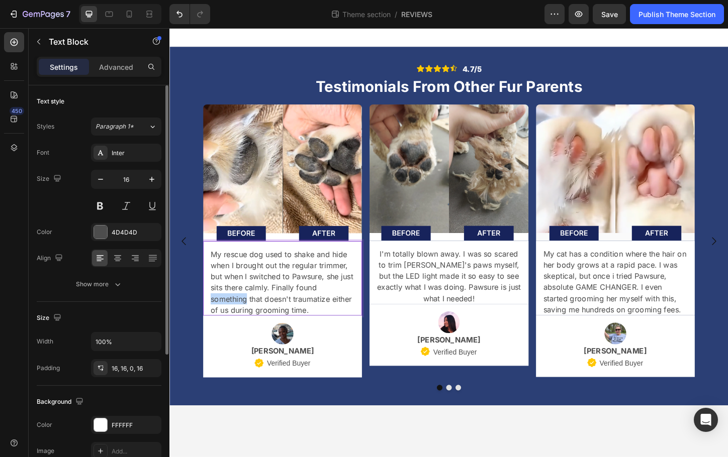
click at [215, 321] on p "My rescue dog used to shake and hide when I brought out the regular trimmer, bu…" at bounding box center [291, 302] width 155 height 72
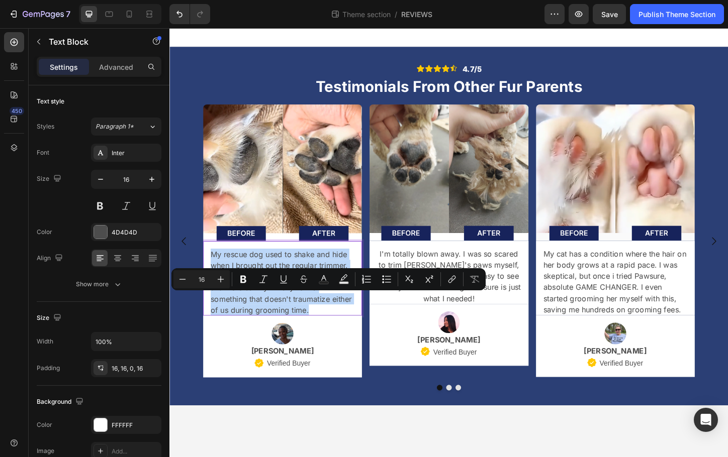
click at [215, 321] on p "My rescue dog used to shake and hide when I brought out the regular trimmer, bu…" at bounding box center [291, 302] width 155 height 72
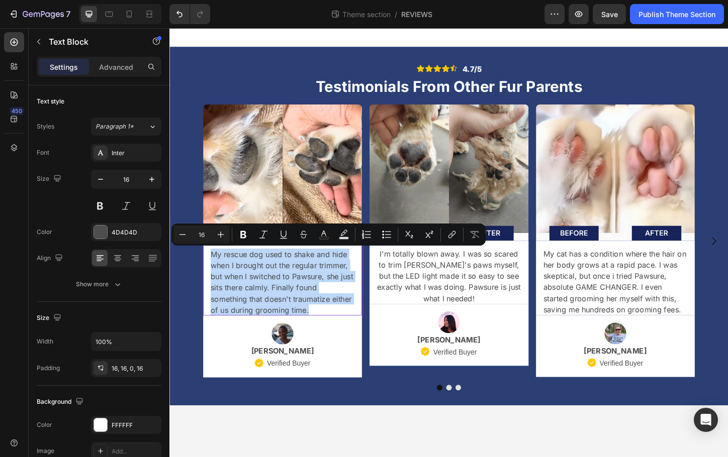
click at [215, 321] on p "My rescue dog used to shake and hide when I brought out the regular trimmer, bu…" at bounding box center [291, 302] width 155 height 72
click at [215, 322] on p "My rescue dog used to shake and hide when I brought out the regular trimmer, bu…" at bounding box center [291, 302] width 155 height 72
click at [218, 324] on p "My rescue dog used to shake and hide when I brought out the regular trimmer, bu…" at bounding box center [291, 302] width 155 height 72
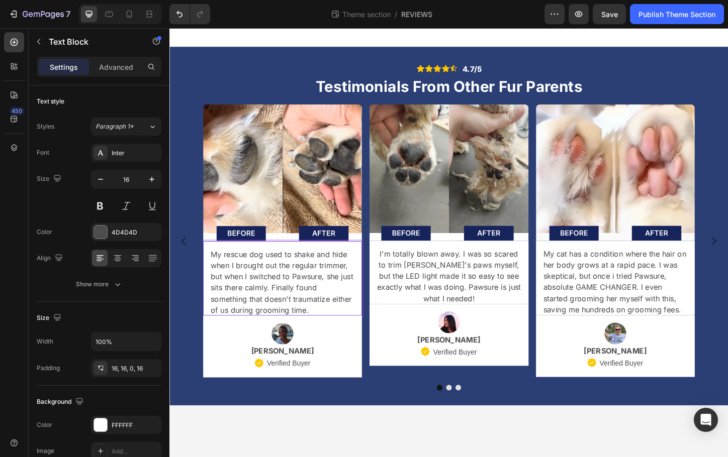
click at [214, 324] on p "My rescue dog used to shake and hide when I brought out the regular trimmer, bu…" at bounding box center [291, 302] width 155 height 72
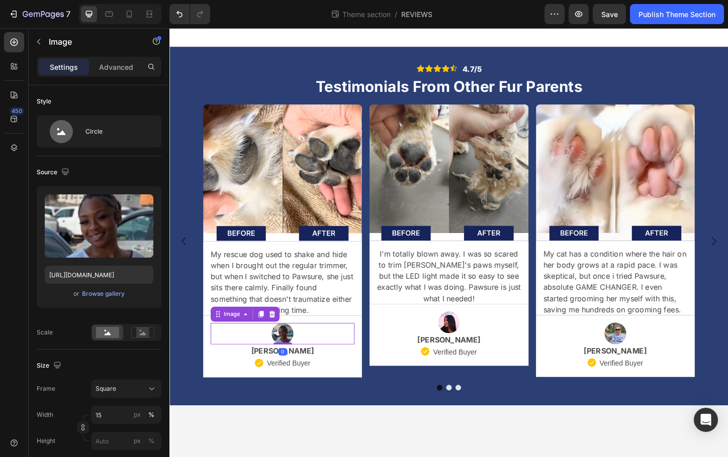
click at [348, 361] on div at bounding box center [291, 358] width 155 height 23
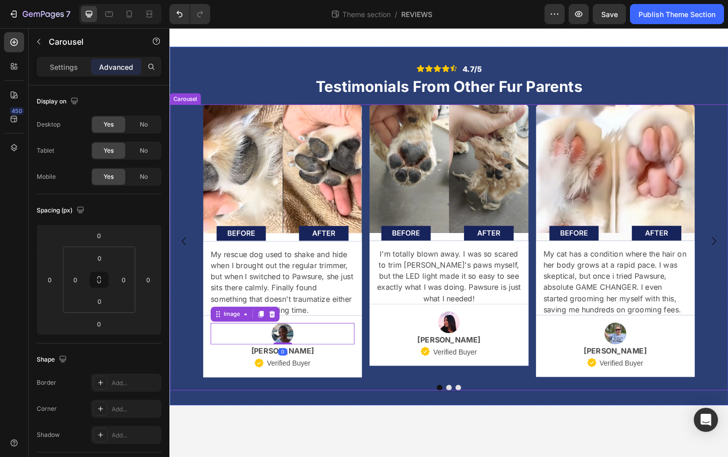
click at [201, 395] on div "Image My rescue dog used to shake and hide when I brought out the regular trimm…" at bounding box center [470, 258] width 603 height 295
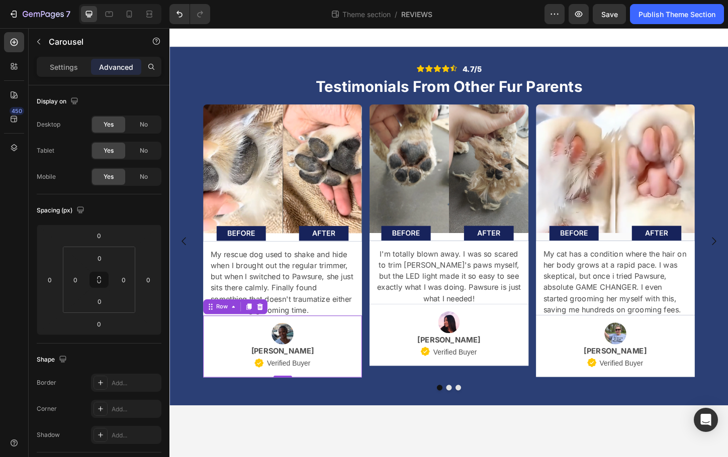
click at [211, 398] on div "Image Marissa J. Text Block Icon Verified Buyer Text Block Row Row 0" at bounding box center [291, 372] width 171 height 67
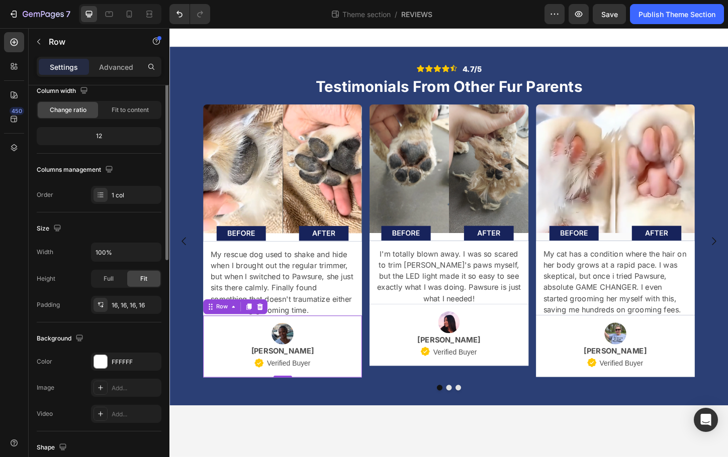
scroll to position [182, 0]
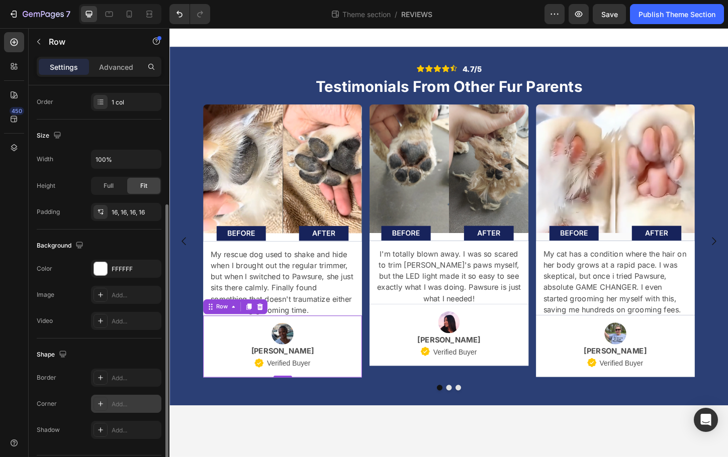
click at [117, 406] on div "Add..." at bounding box center [135, 404] width 47 height 9
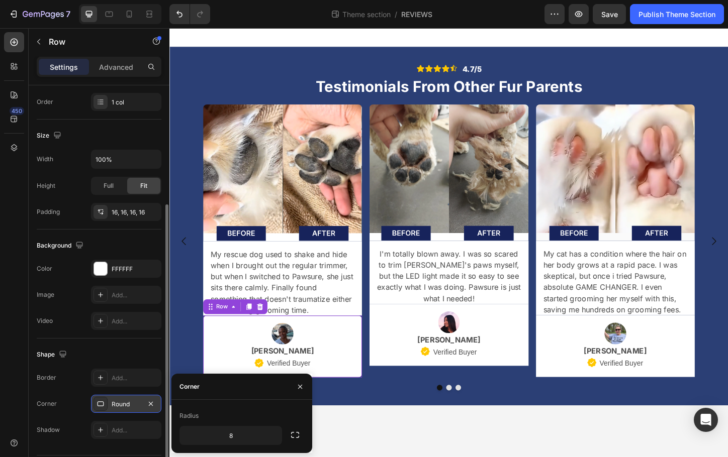
drag, startPoint x: 296, startPoint y: 437, endPoint x: 291, endPoint y: 436, distance: 5.6
click at [295, 437] on icon "button" at bounding box center [295, 435] width 10 height 10
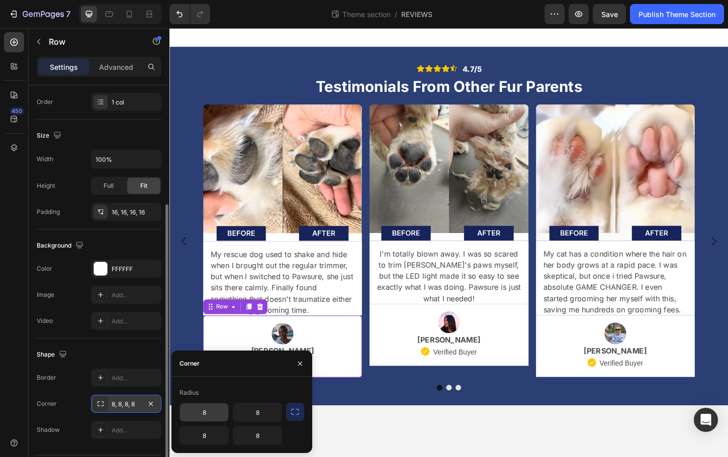
click at [219, 414] on input "8" at bounding box center [204, 413] width 48 height 18
click at [263, 416] on input "8" at bounding box center [257, 413] width 48 height 18
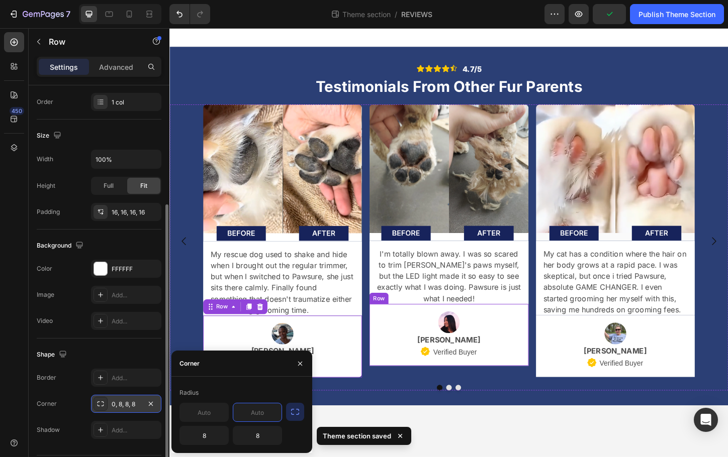
click at [441, 385] on div "Icon" at bounding box center [445, 378] width 11 height 13
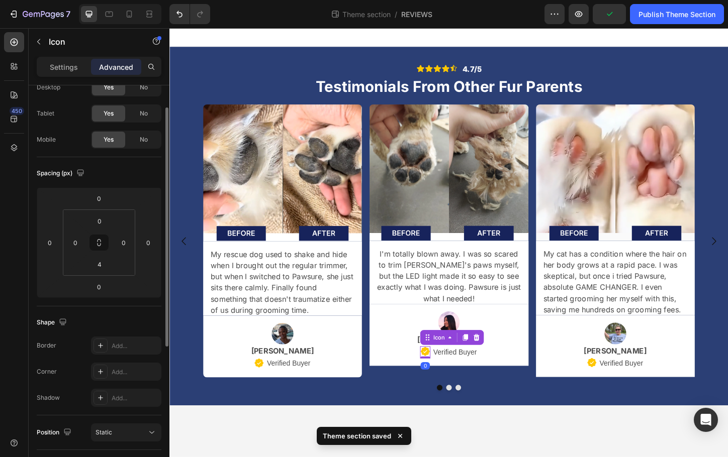
scroll to position [0, 0]
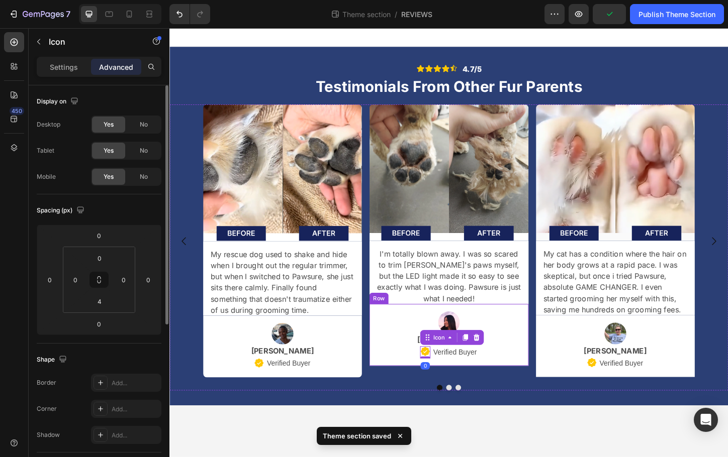
click at [416, 391] on div "Image Alyssa L. Text Block Icon 0 Verified Buyer Text Block Row Row" at bounding box center [470, 359] width 171 height 67
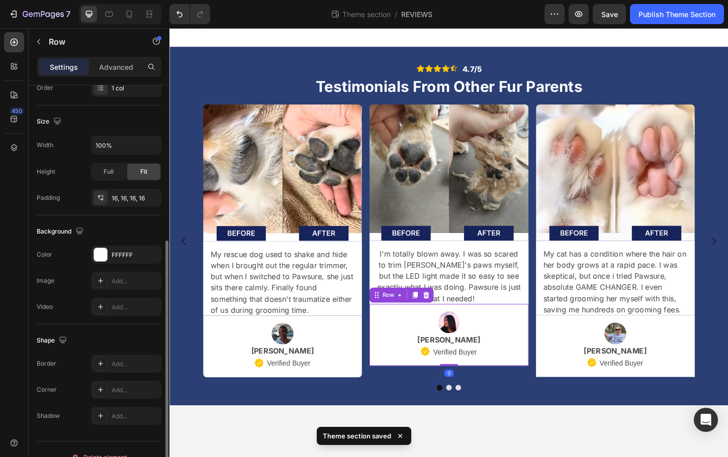
scroll to position [213, 0]
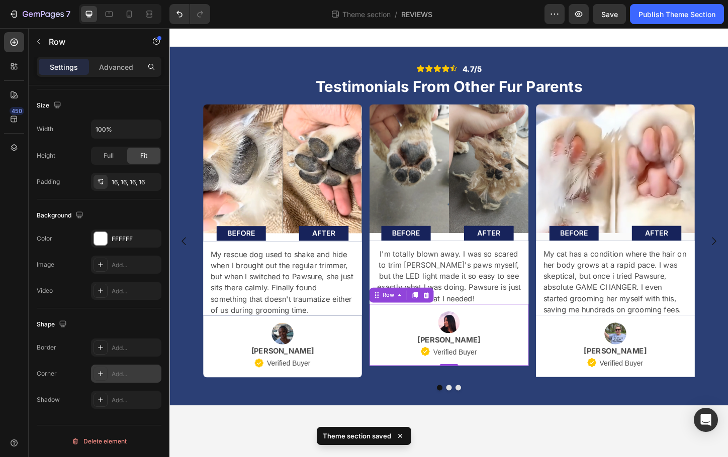
click at [112, 377] on div "Add..." at bounding box center [135, 374] width 47 height 9
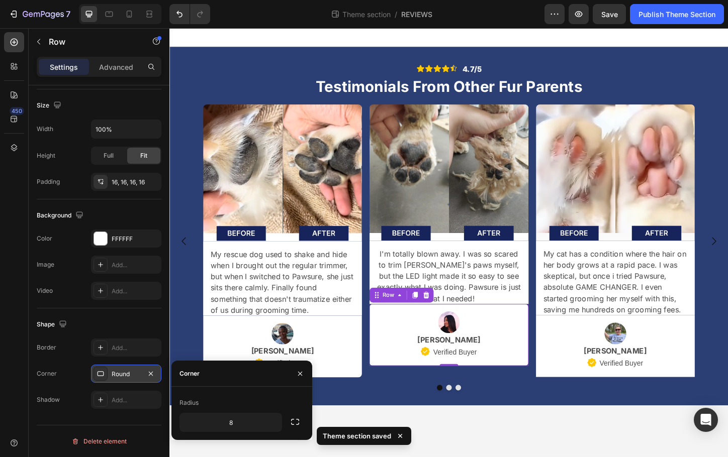
click at [298, 422] on icon "button" at bounding box center [295, 422] width 10 height 10
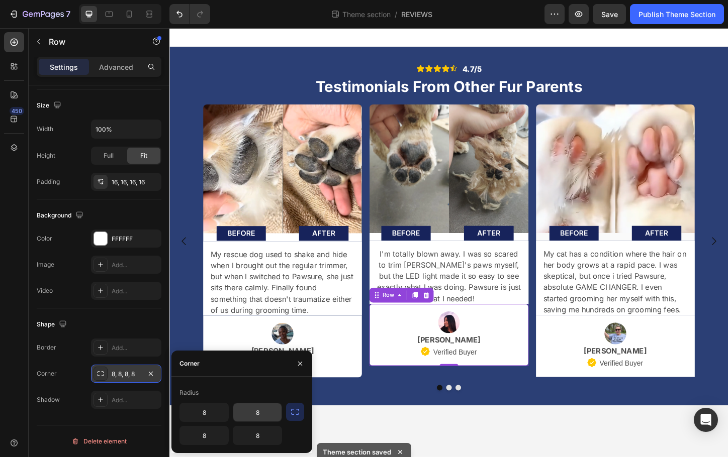
drag, startPoint x: 274, startPoint y: 416, endPoint x: 247, endPoint y: 417, distance: 27.7
click at [273, 416] on input "8" at bounding box center [257, 413] width 48 height 18
click at [209, 413] on input "8" at bounding box center [204, 413] width 48 height 18
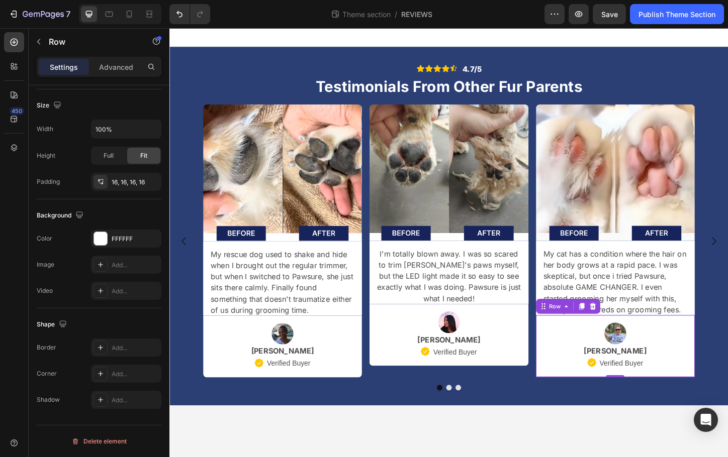
click at [692, 404] on div "Image Sandy M. Text Block Icon Verified Buyer Text Block Row Row 0" at bounding box center [650, 371] width 171 height 67
click at [112, 371] on div "Add..." at bounding box center [135, 374] width 47 height 9
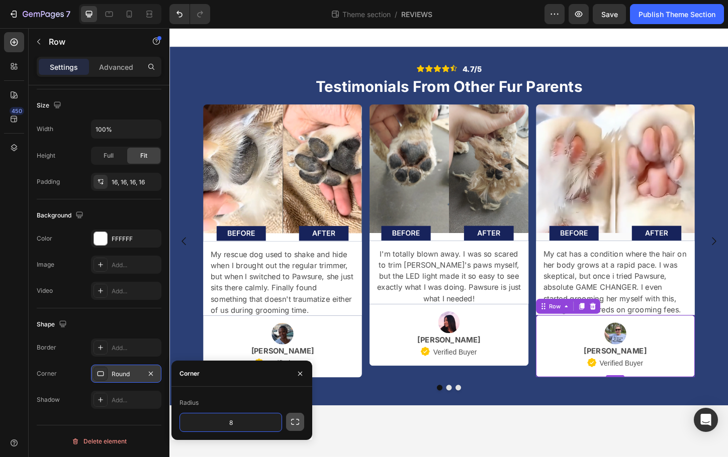
click at [297, 420] on icon "button" at bounding box center [295, 422] width 10 height 10
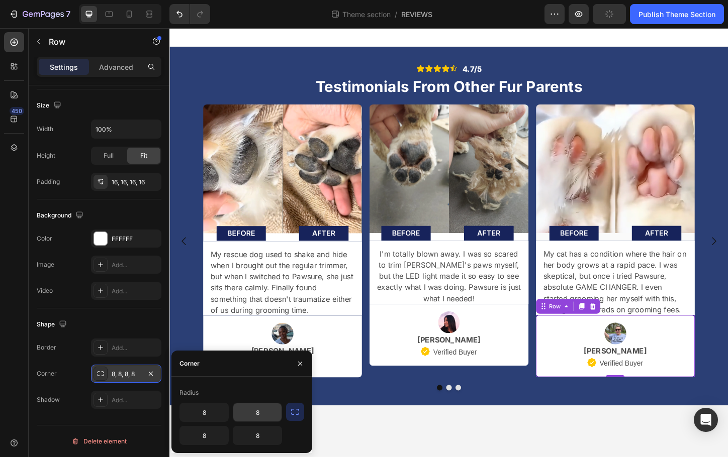
drag, startPoint x: 268, startPoint y: 418, endPoint x: 250, endPoint y: 417, distance: 18.6
click at [267, 417] on input "8" at bounding box center [257, 413] width 48 height 18
click at [215, 415] on input "8" at bounding box center [204, 413] width 48 height 18
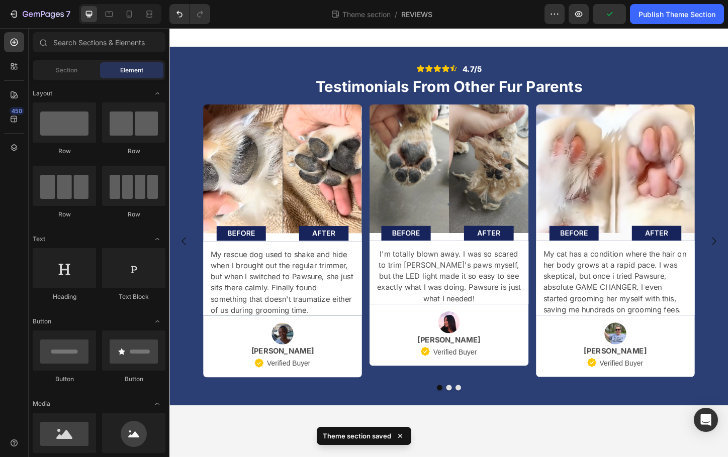
click at [541, 450] on body "Icon Icon Icon Icon Icon Icon List 4.7/5 Text Block Row Testimonials From Other…" at bounding box center [470, 259] width 603 height 463
click at [132, 20] on div at bounding box center [129, 14] width 16 height 16
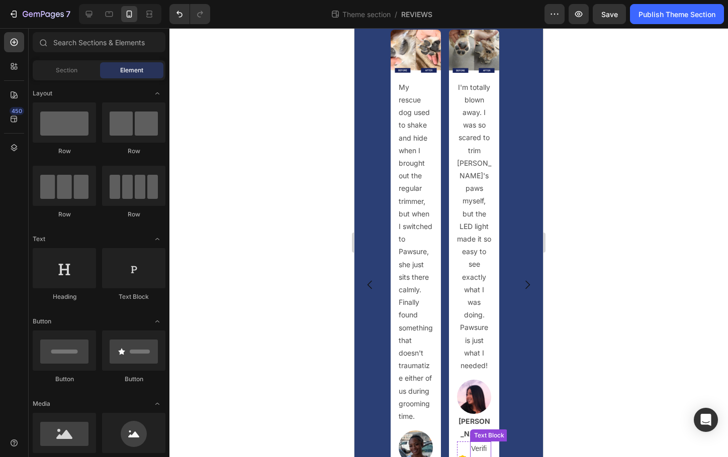
scroll to position [98, 0]
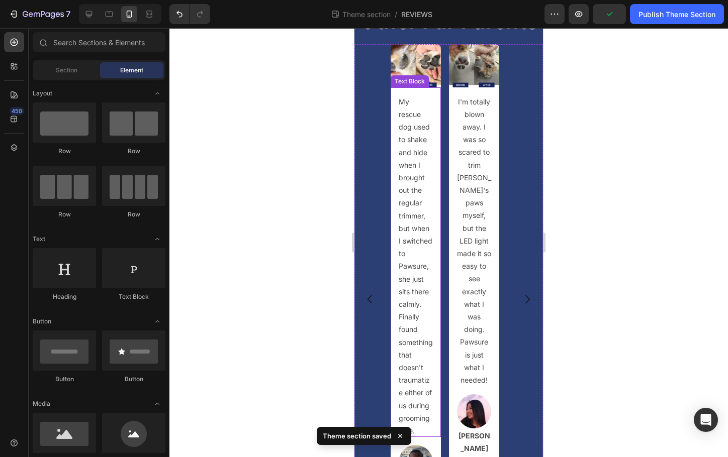
click at [374, 179] on div "Image My rescue dog used to shake and hide when I brought out the regular trimm…" at bounding box center [448, 299] width 189 height 511
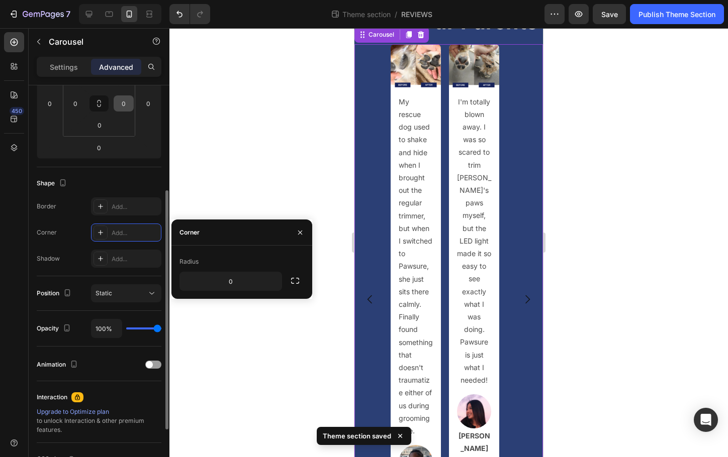
scroll to position [0, 0]
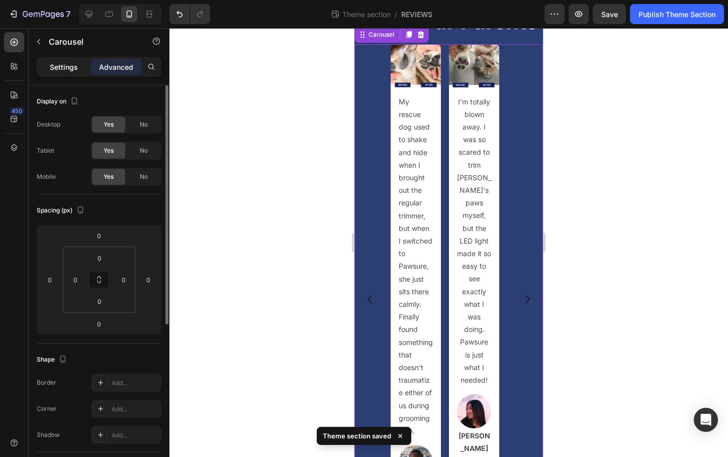
click at [59, 65] on p "Settings" at bounding box center [64, 67] width 28 height 11
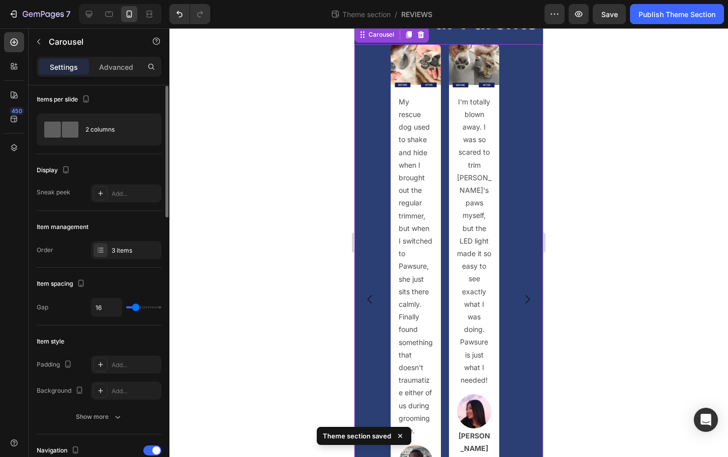
scroll to position [34, 0]
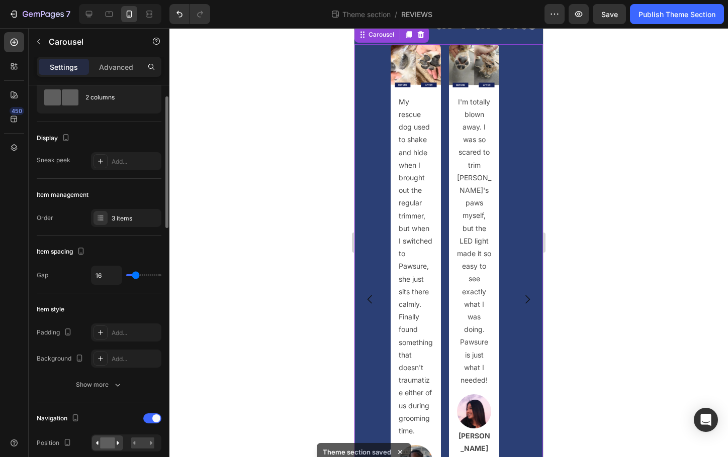
drag, startPoint x: 138, startPoint y: 279, endPoint x: 131, endPoint y: 279, distance: 6.6
click at [131, 279] on div "16" at bounding box center [126, 275] width 70 height 19
type input "0"
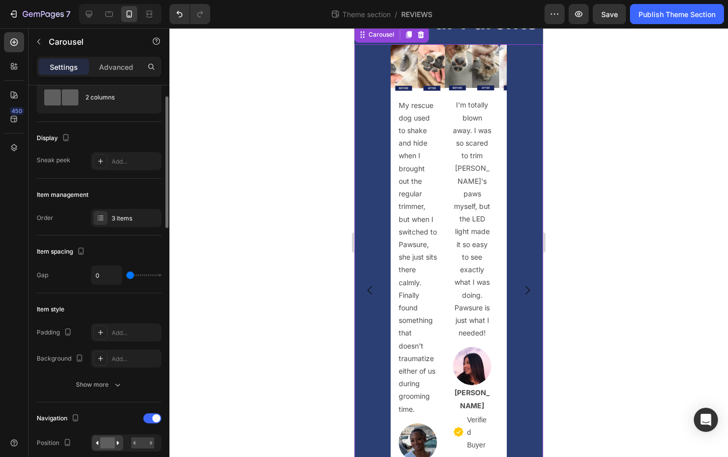
type input "14"
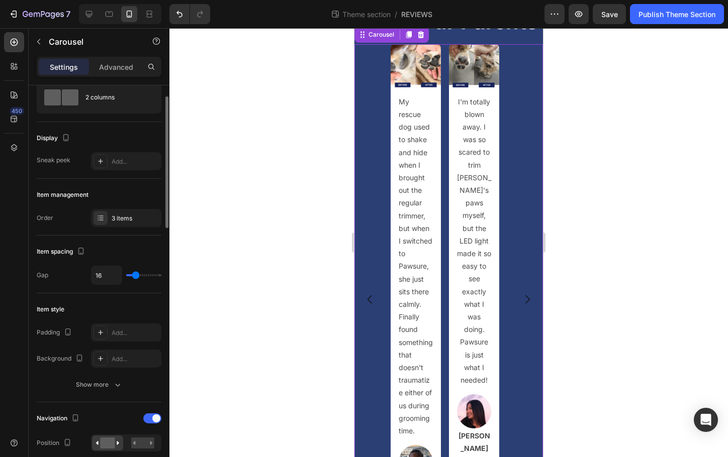
click at [135, 276] on input "range" at bounding box center [143, 275] width 35 height 2
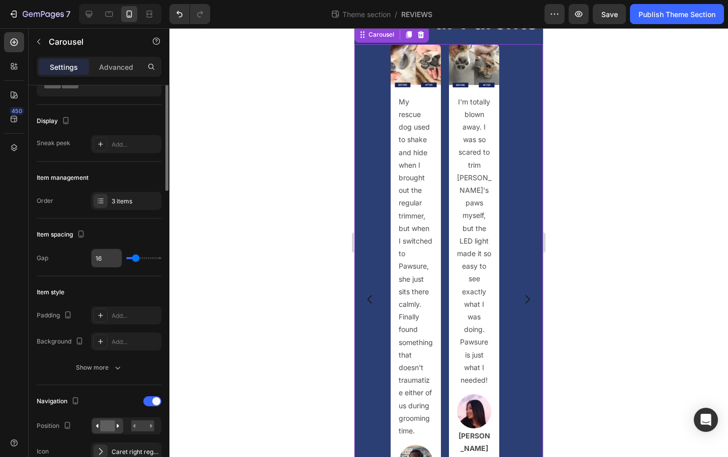
scroll to position [0, 0]
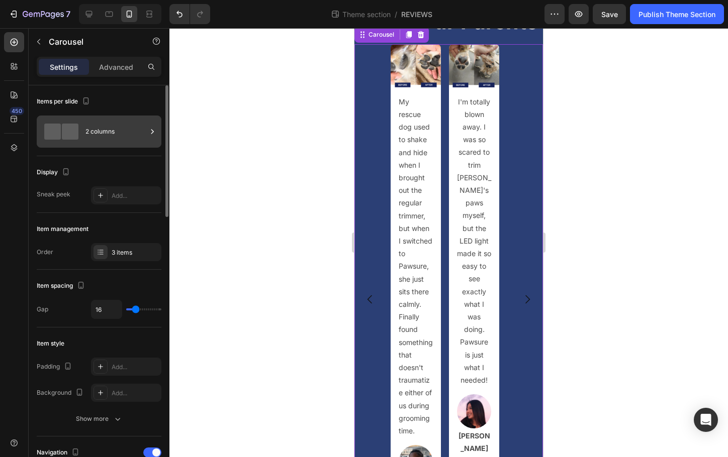
click at [110, 129] on div "2 columns" at bounding box center [115, 131] width 61 height 23
click at [108, 168] on div "Display" at bounding box center [99, 172] width 125 height 16
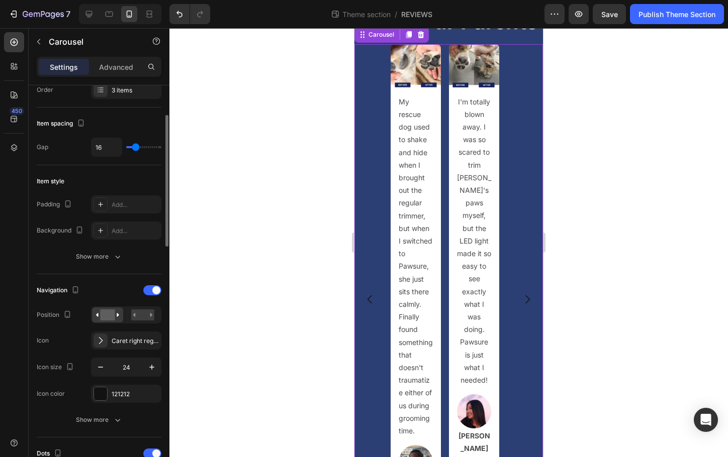
scroll to position [226, 0]
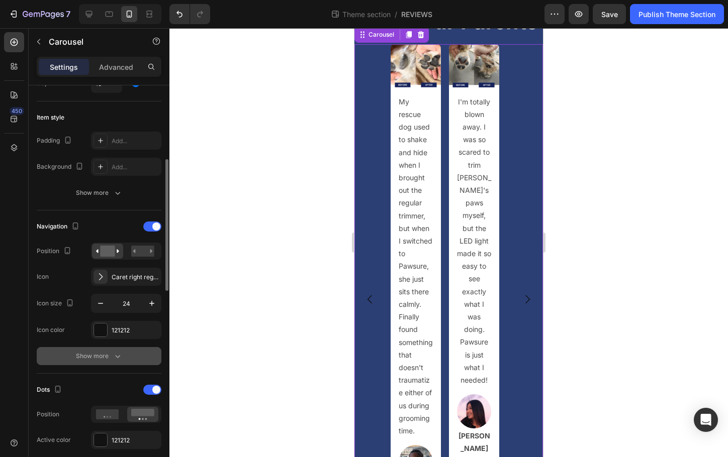
click at [107, 360] on div "Show more" at bounding box center [99, 356] width 47 height 10
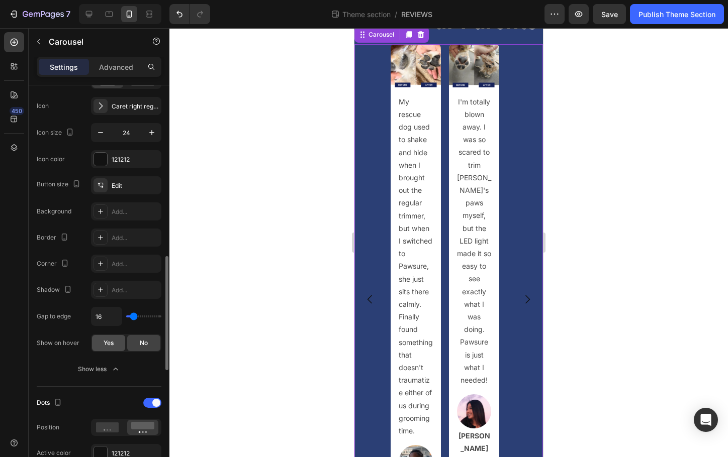
scroll to position [442, 0]
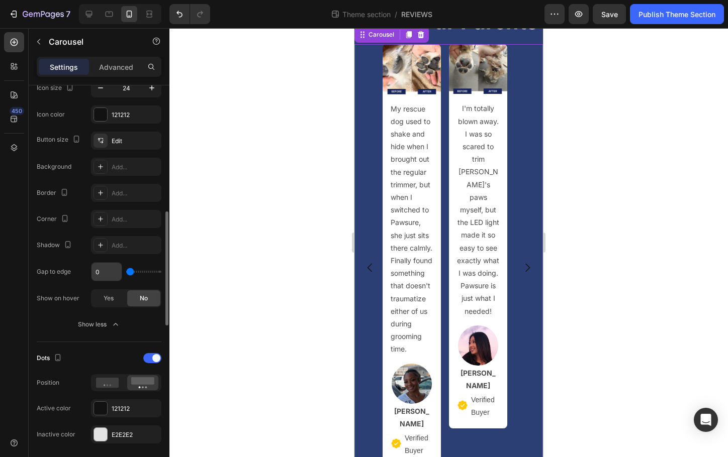
drag, startPoint x: 133, startPoint y: 271, endPoint x: 111, endPoint y: 279, distance: 23.4
click at [126, 273] on input "range" at bounding box center [143, 272] width 35 height 2
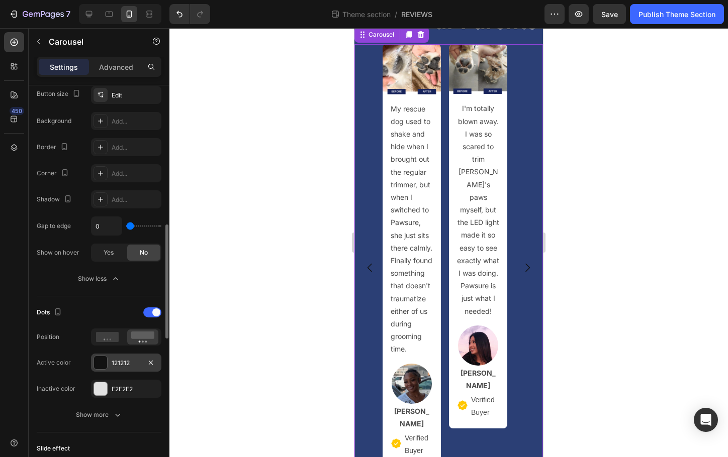
scroll to position [532, 0]
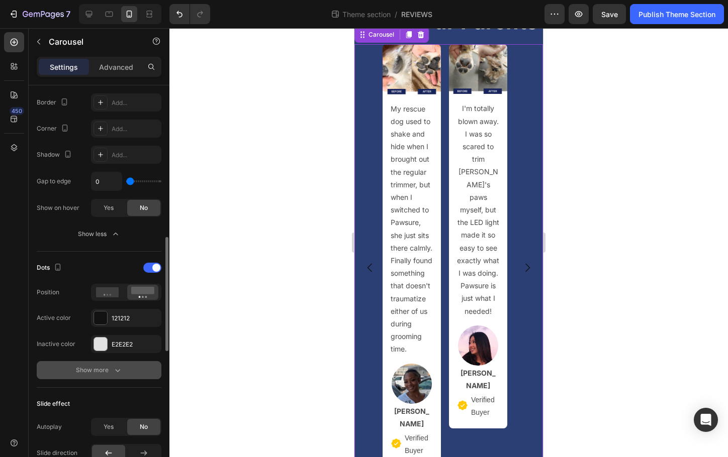
click at [114, 363] on button "Show more" at bounding box center [99, 370] width 125 height 18
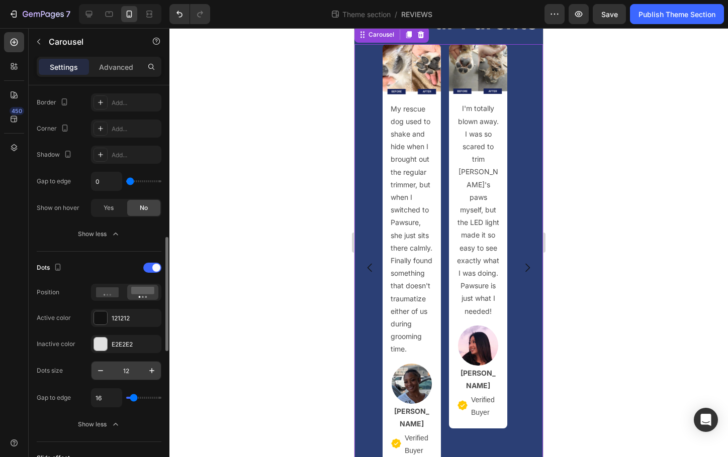
scroll to position [536, 0]
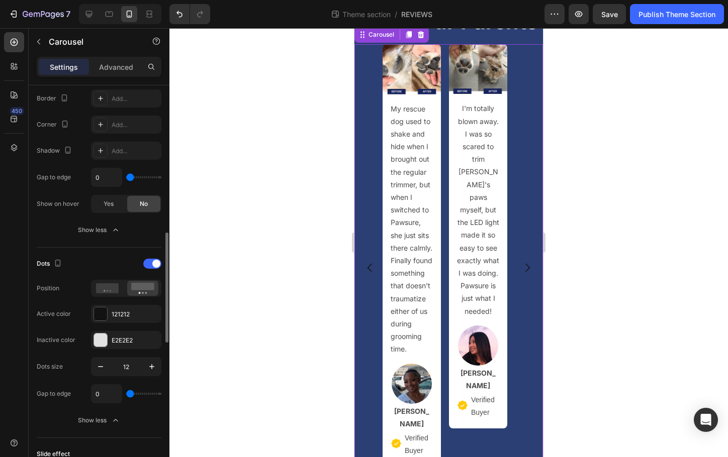
drag, startPoint x: 134, startPoint y: 393, endPoint x: 115, endPoint y: 394, distance: 19.1
click at [126, 394] on input "range" at bounding box center [143, 394] width 35 height 2
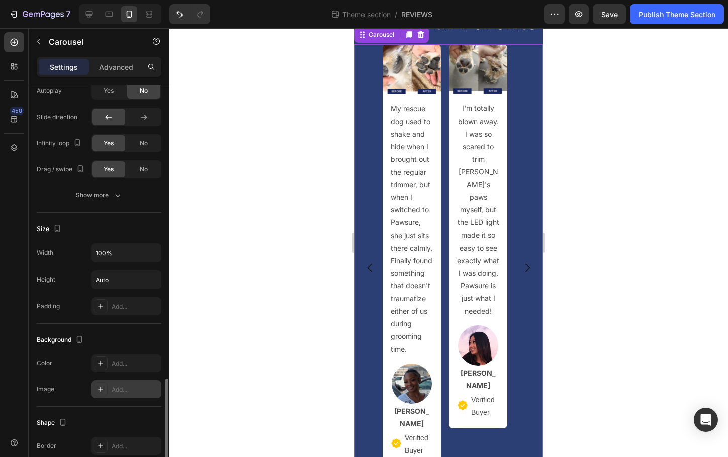
scroll to position [954, 0]
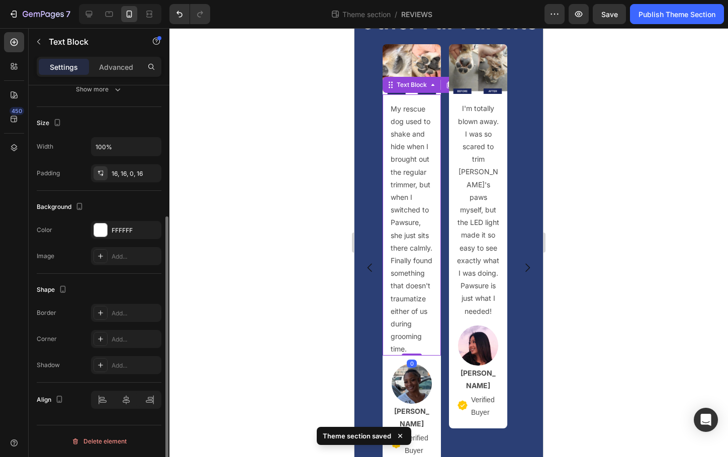
click at [429, 170] on p "My rescue dog used to shake and hide when I brought out the regular trimmer, bu…" at bounding box center [412, 229] width 42 height 253
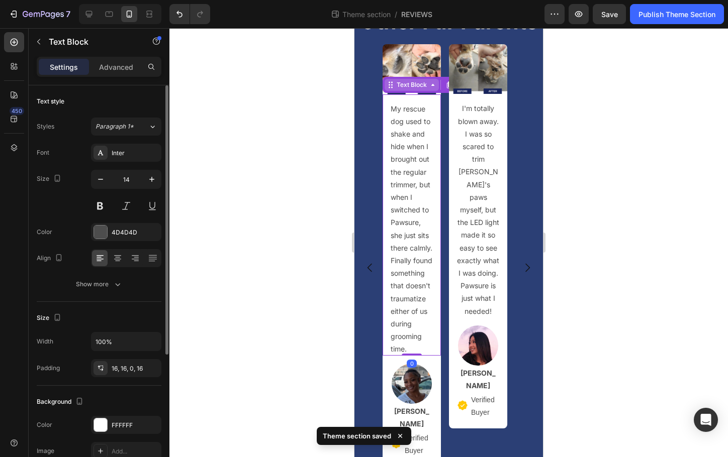
click at [417, 91] on div "Text Block" at bounding box center [412, 85] width 54 height 12
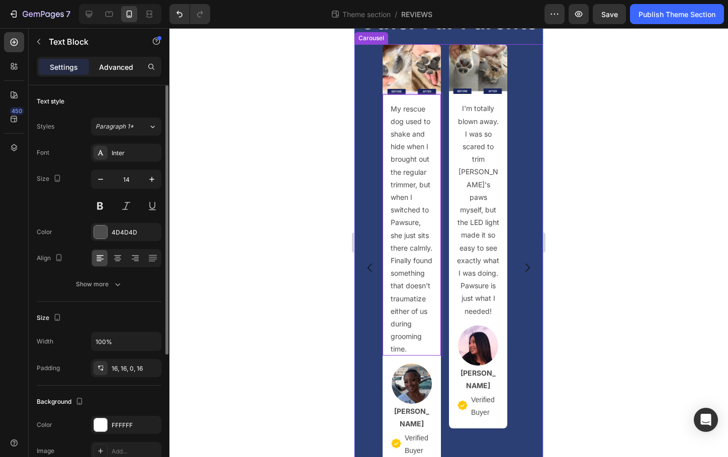
click at [107, 66] on p "Advanced" at bounding box center [116, 67] width 34 height 11
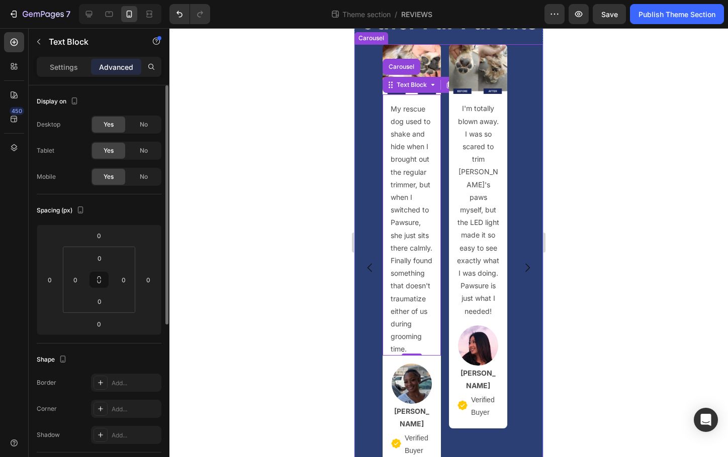
click at [367, 210] on div "Image My rescue dog used to shake and hide when I brought out the regular trimm…" at bounding box center [448, 268] width 189 height 448
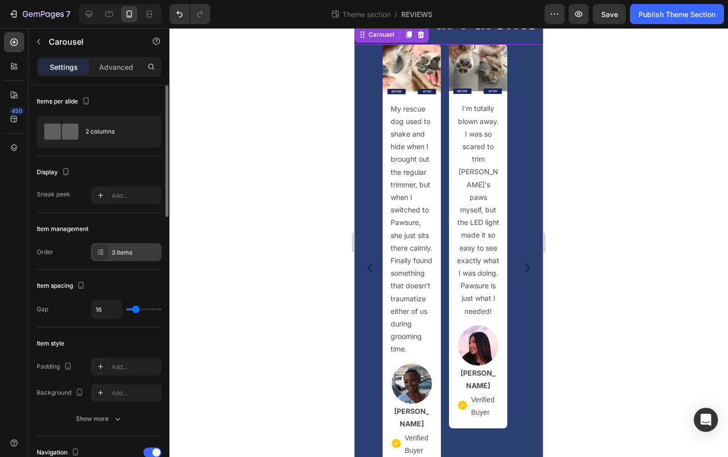
click at [123, 253] on div "3 items" at bounding box center [135, 252] width 47 height 9
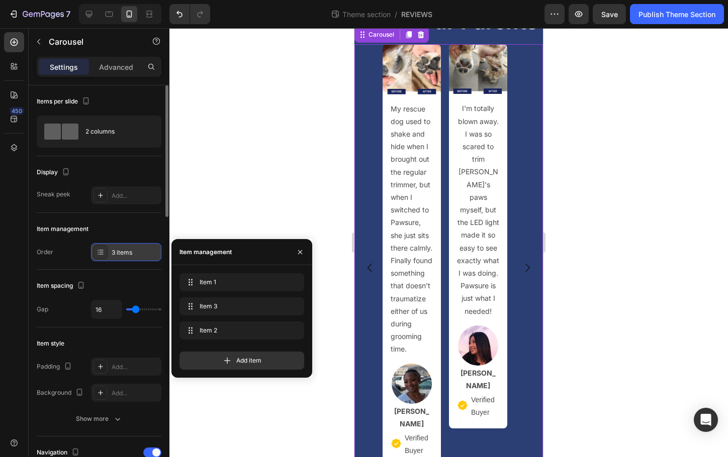
click at [123, 253] on div "3 items" at bounding box center [135, 252] width 47 height 9
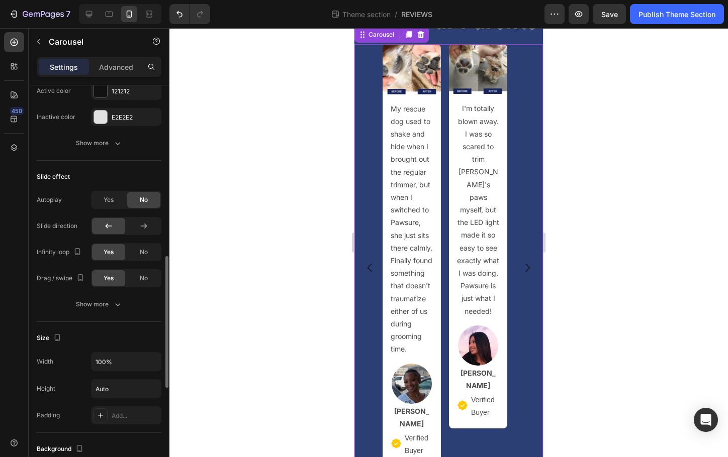
scroll to position [818, 0]
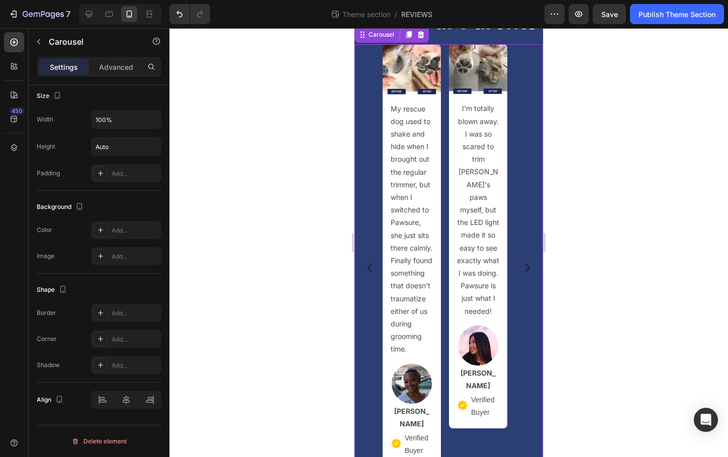
click at [419, 249] on p "My rescue dog used to shake and hide when I brought out the regular trimmer, bu…" at bounding box center [412, 229] width 42 height 253
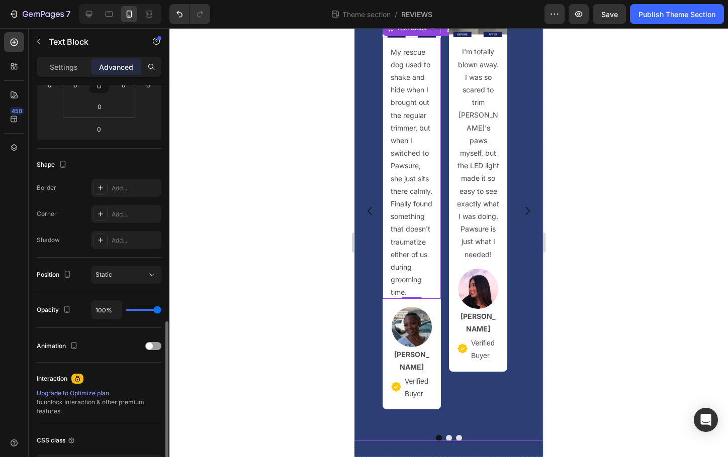
scroll to position [10, 0]
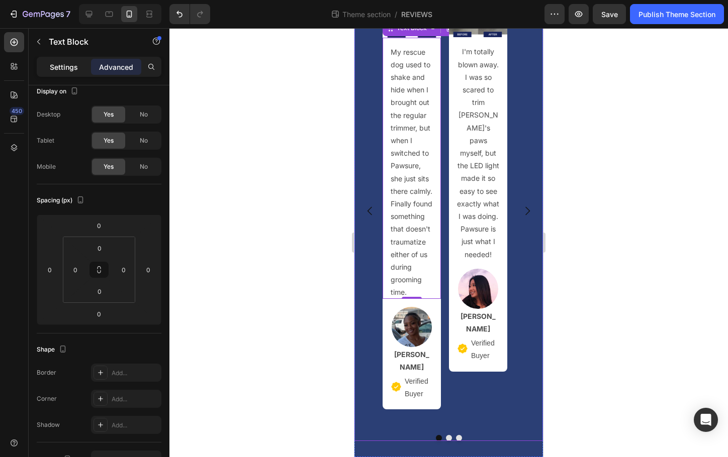
click at [72, 70] on p "Settings" at bounding box center [64, 67] width 28 height 11
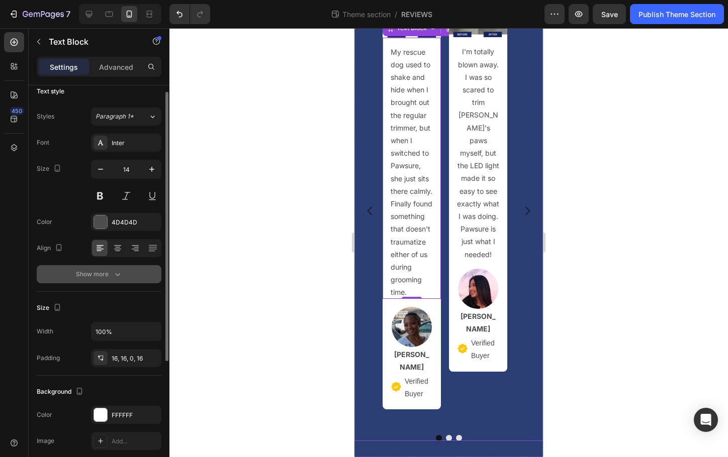
click at [112, 280] on button "Show more" at bounding box center [99, 274] width 125 height 18
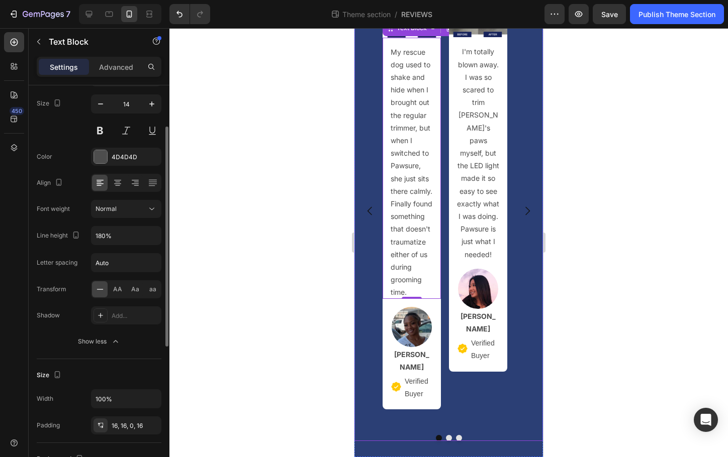
scroll to position [77, 0]
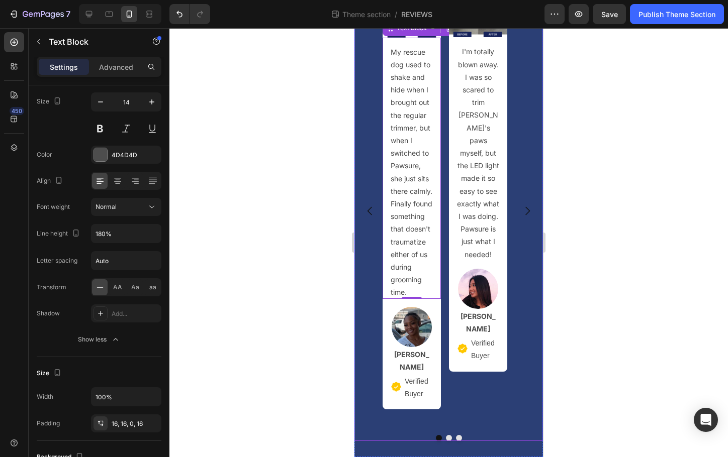
click at [370, 217] on icon "Carousel Back Arrow" at bounding box center [370, 211] width 12 height 12
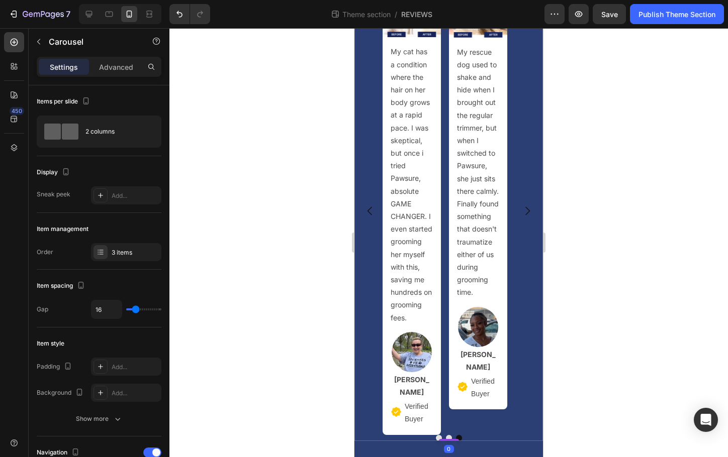
click at [377, 214] on button "Carousel Back Arrow" at bounding box center [370, 211] width 28 height 28
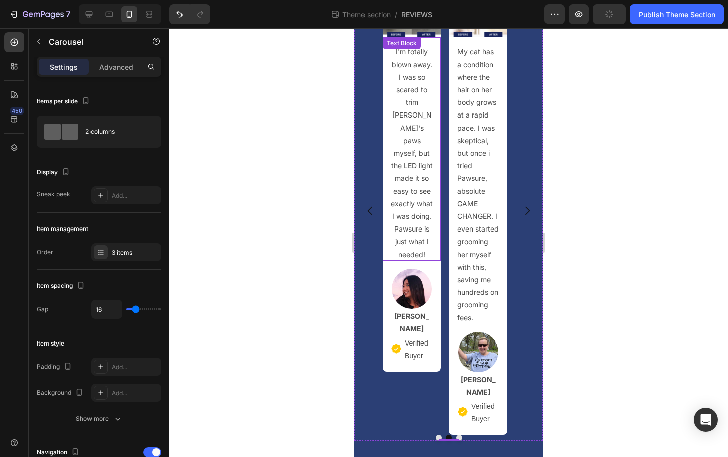
click at [384, 187] on div "I'm totally blown away. I was so scared to trim Max's paws myself, but the LED …" at bounding box center [412, 148] width 58 height 223
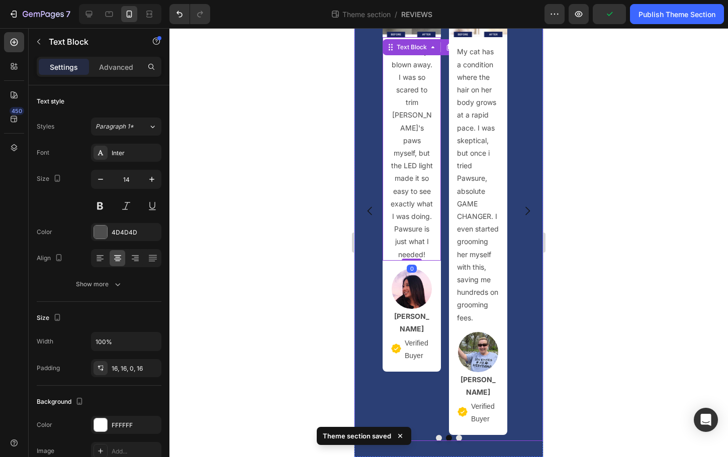
click at [377, 193] on div "Image My rescue dog used to shake and hide when I brought out the regular trimm…" at bounding box center [448, 211] width 189 height 448
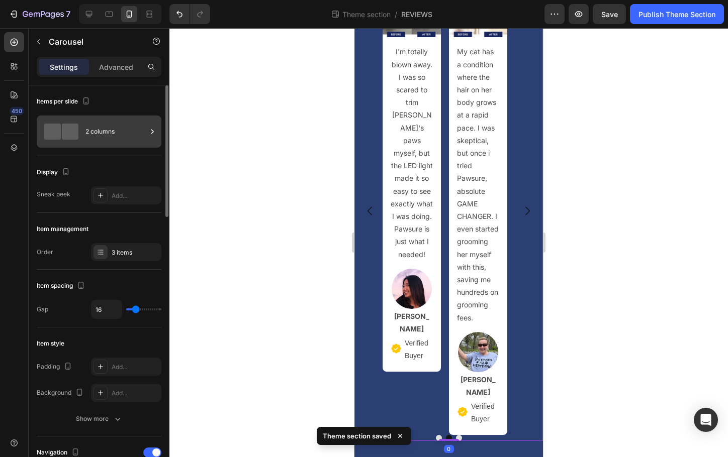
click at [113, 133] on div "2 columns" at bounding box center [115, 131] width 61 height 23
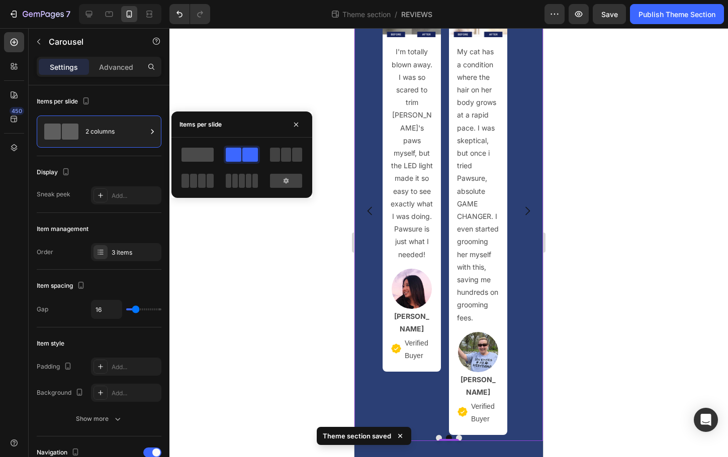
click at [206, 153] on span at bounding box center [197, 155] width 32 height 14
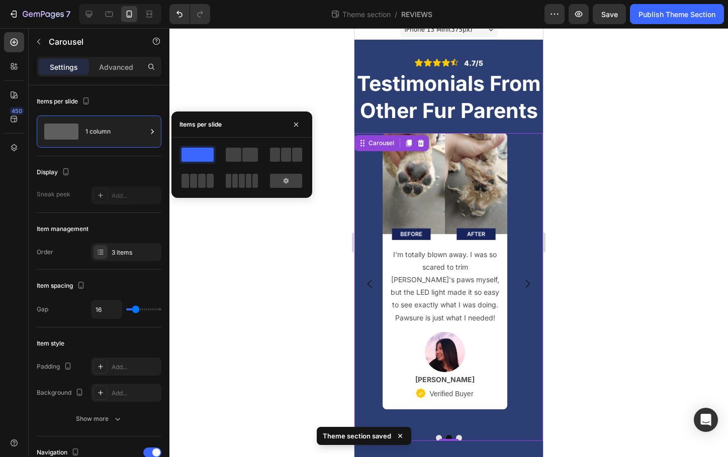
scroll to position [35, 0]
click at [291, 158] on div at bounding box center [286, 155] width 32 height 14
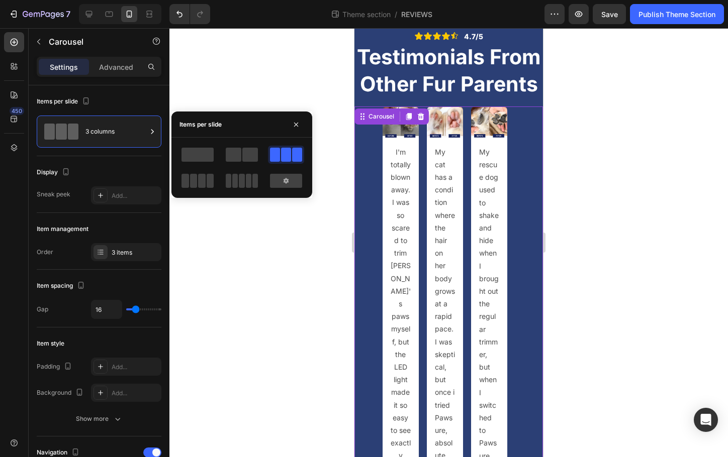
scroll to position [370, 0]
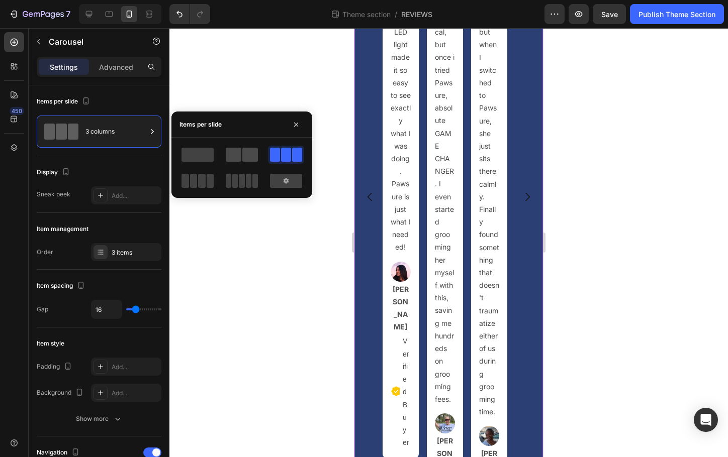
click at [249, 153] on span at bounding box center [250, 155] width 16 height 14
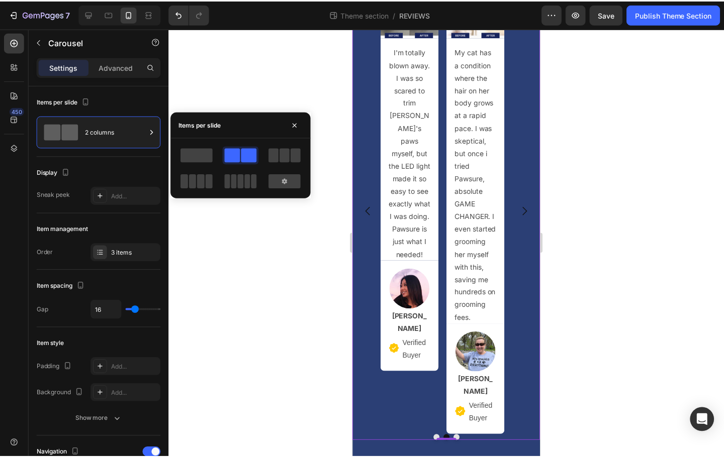
scroll to position [168, 0]
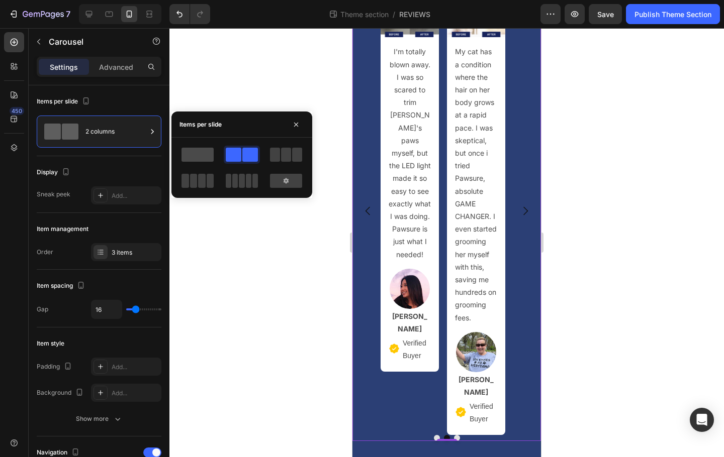
click at [189, 154] on span at bounding box center [197, 155] width 32 height 14
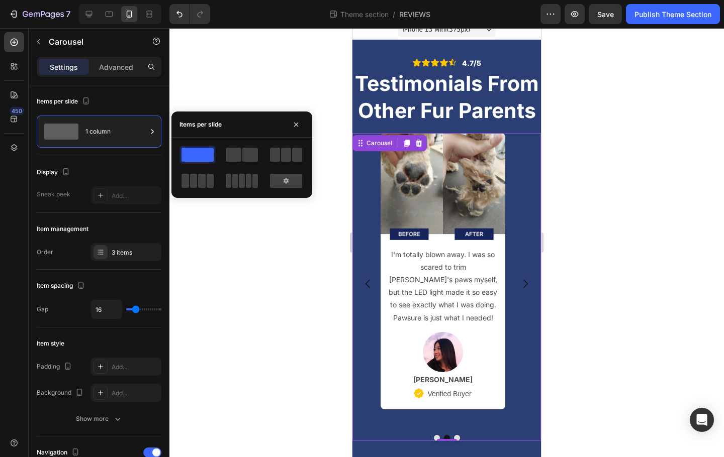
scroll to position [35, 0]
click at [285, 181] on icon at bounding box center [286, 181] width 5 height 6
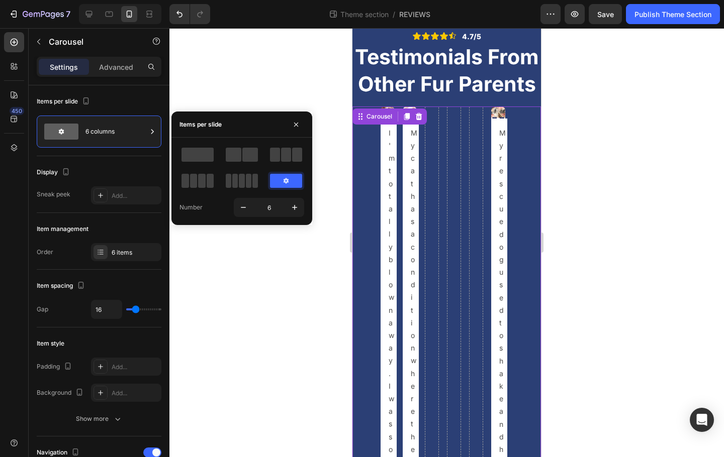
scroll to position [1263, 0]
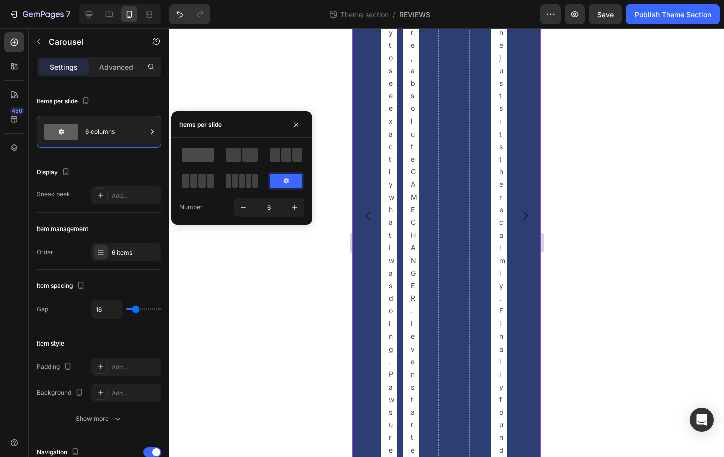
click at [198, 153] on span at bounding box center [197, 155] width 32 height 14
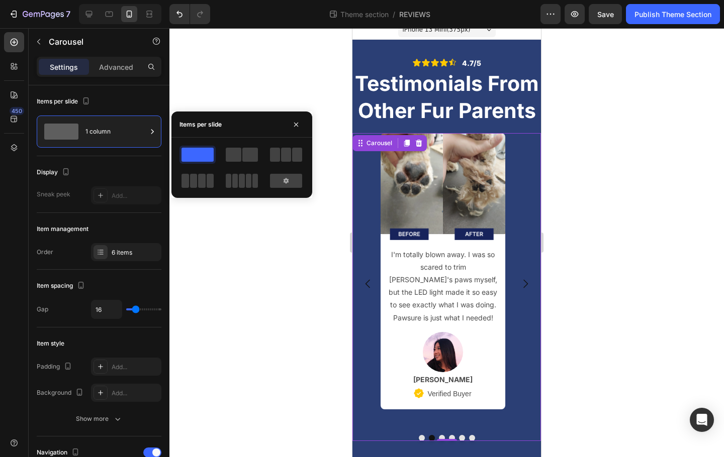
scroll to position [35, 0]
click at [512, 339] on div "Image My rescue dog used to shake and hide when I brought out the regular trimm…" at bounding box center [446, 284] width 189 height 302
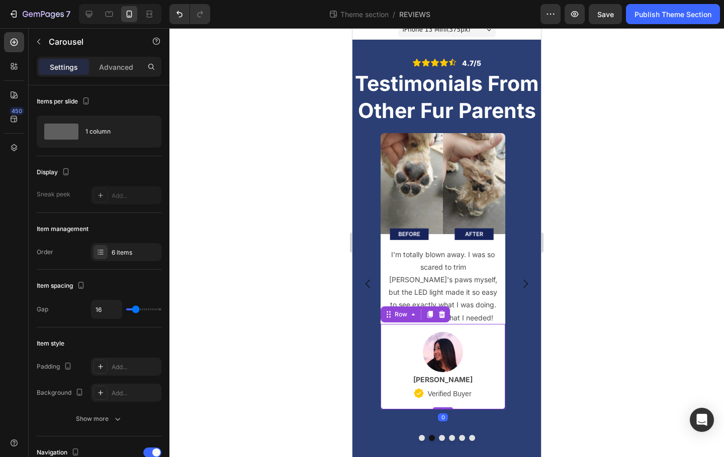
click at [500, 347] on div "Image Alyssa L. Text Block Icon Verified Buyer Text Block Row Row 0" at bounding box center [443, 366] width 125 height 85
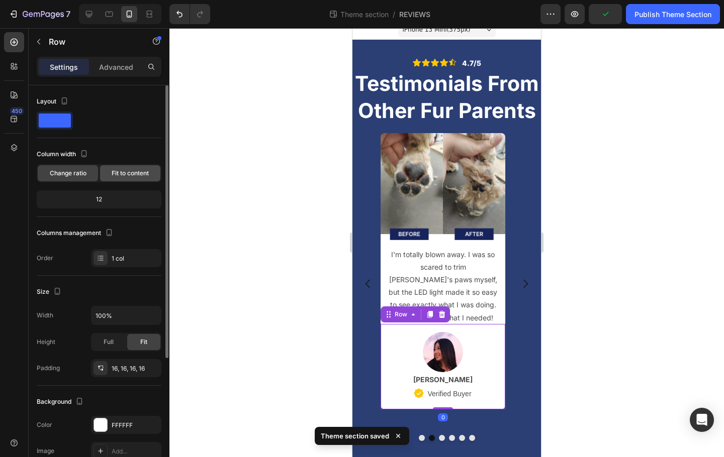
click at [130, 176] on span "Fit to content" at bounding box center [130, 173] width 37 height 9
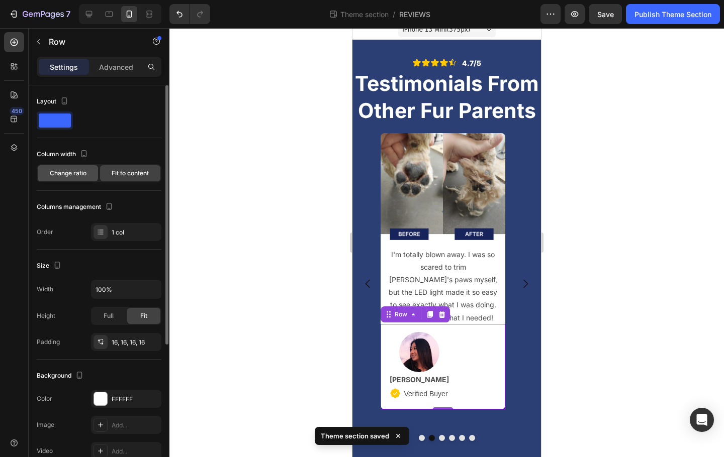
click at [82, 176] on span "Change ratio" at bounding box center [68, 173] width 37 height 9
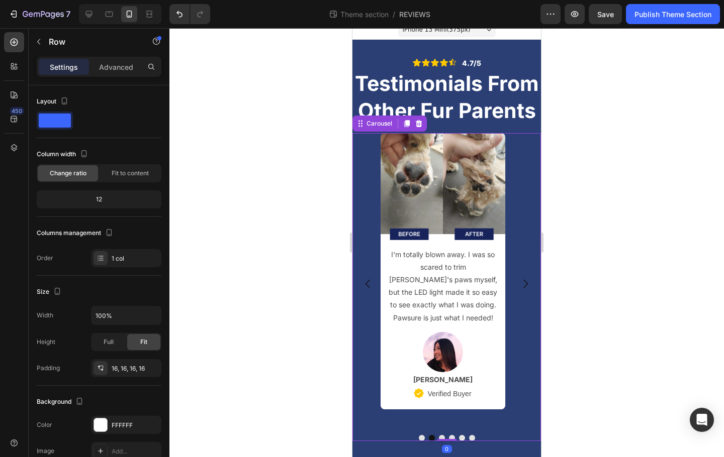
click at [519, 267] on div "Image My rescue dog used to shake and hide when I brought out the regular trimm…" at bounding box center [446, 284] width 189 height 302
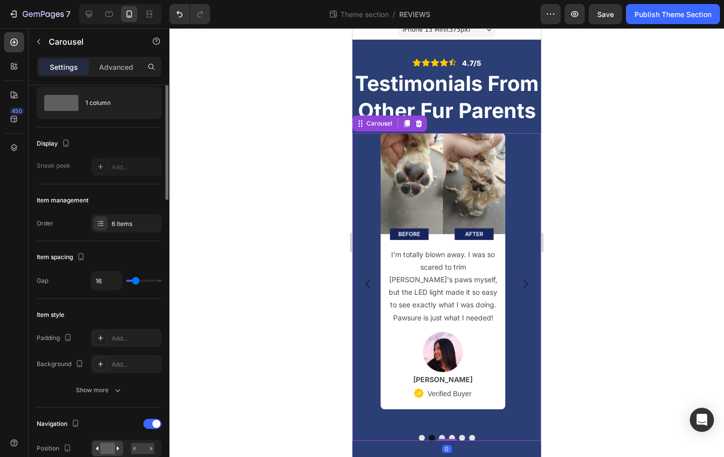
scroll to position [64, 0]
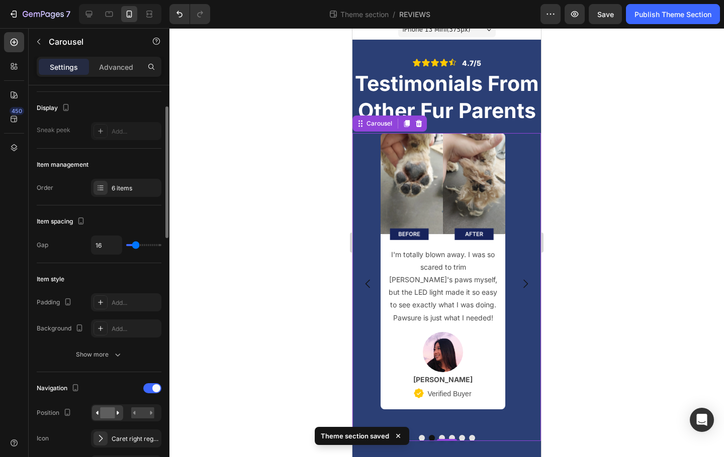
click at [136, 246] on input "range" at bounding box center [143, 245] width 35 height 2
click at [108, 356] on div "Show more" at bounding box center [99, 355] width 47 height 10
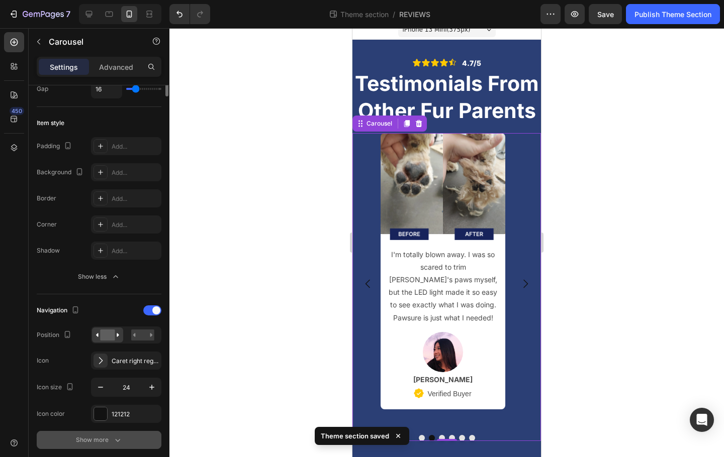
scroll to position [299, 0]
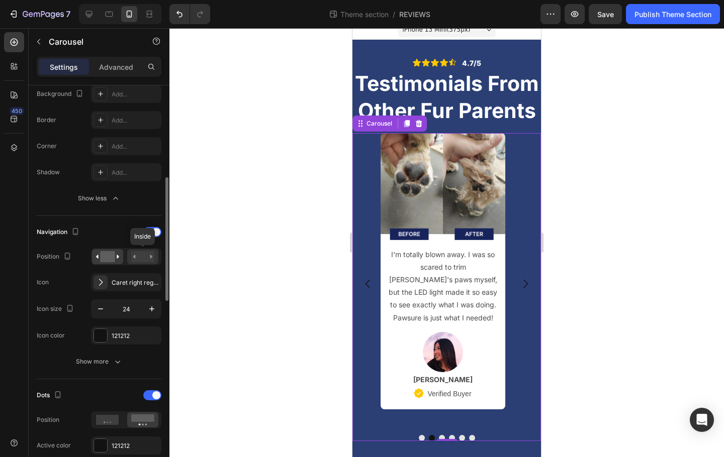
click at [138, 259] on rect at bounding box center [142, 256] width 23 height 11
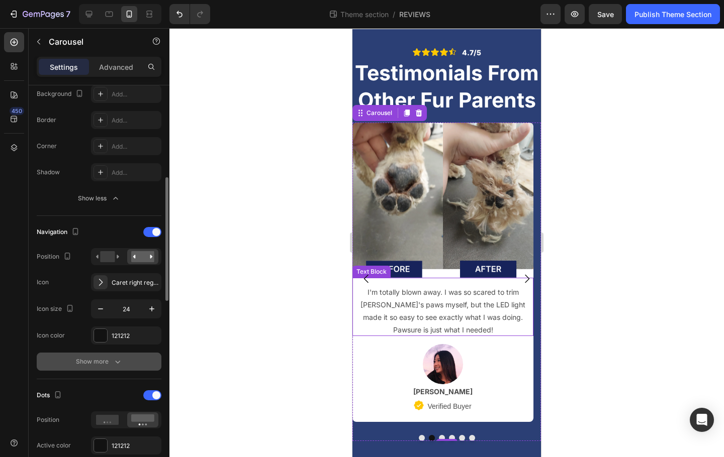
click at [107, 353] on button "Show more" at bounding box center [99, 362] width 125 height 18
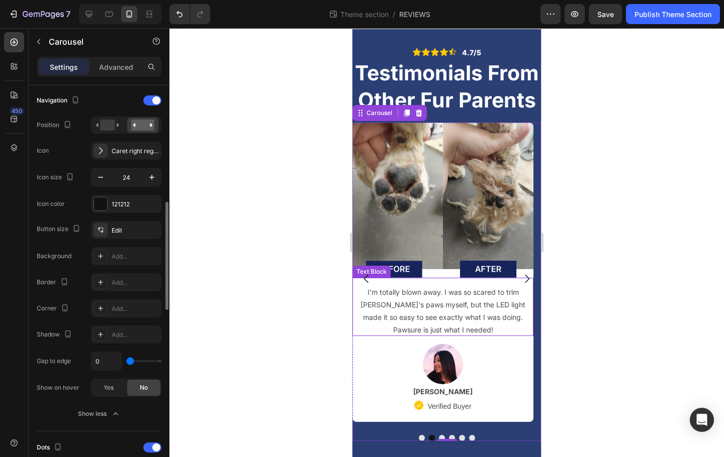
scroll to position [494, 0]
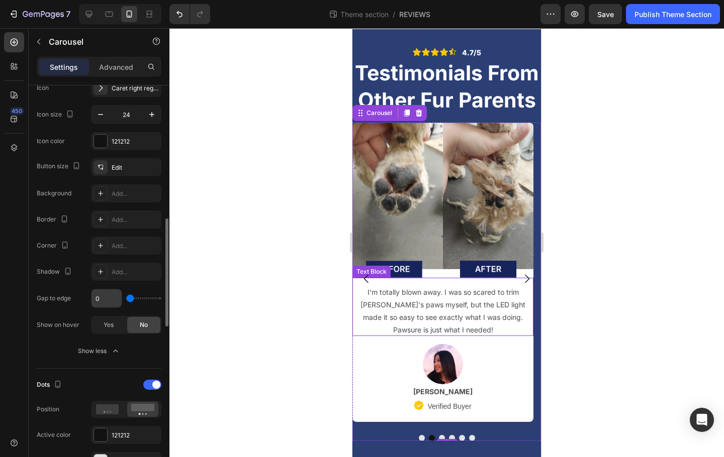
drag, startPoint x: 139, startPoint y: 301, endPoint x: 115, endPoint y: 303, distance: 23.7
click at [126, 300] on input "range" at bounding box center [143, 299] width 35 height 2
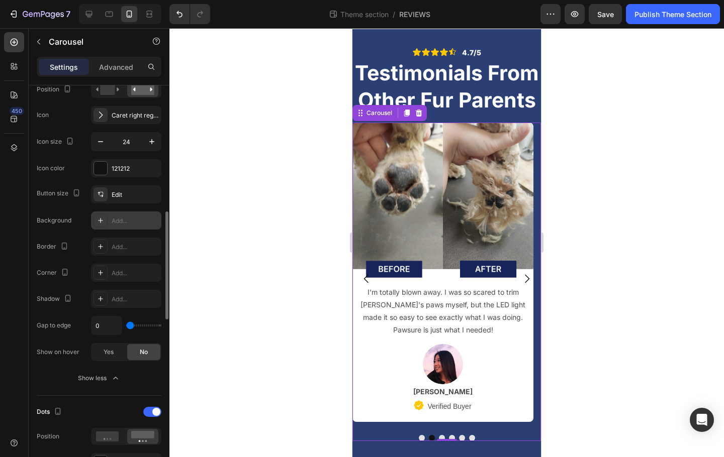
scroll to position [371, 0]
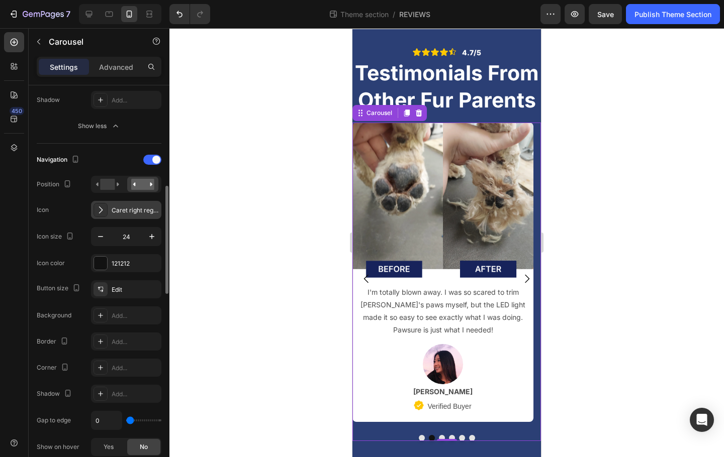
click at [123, 209] on div "Caret right regular" at bounding box center [135, 210] width 47 height 9
click at [76, 213] on div "Icon Caret right regular" at bounding box center [99, 210] width 125 height 18
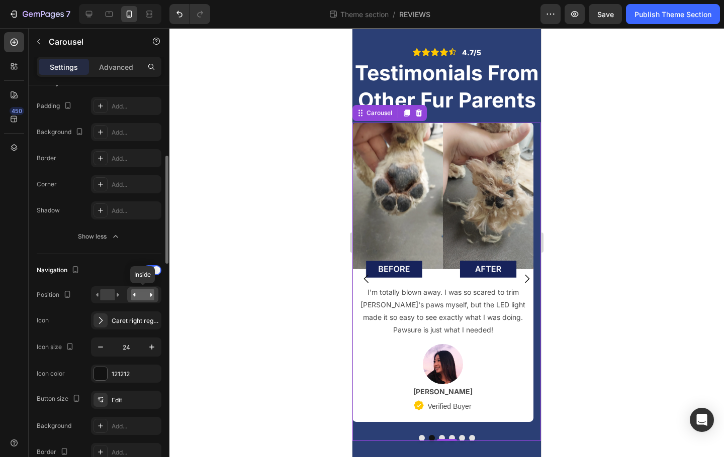
scroll to position [259, 0]
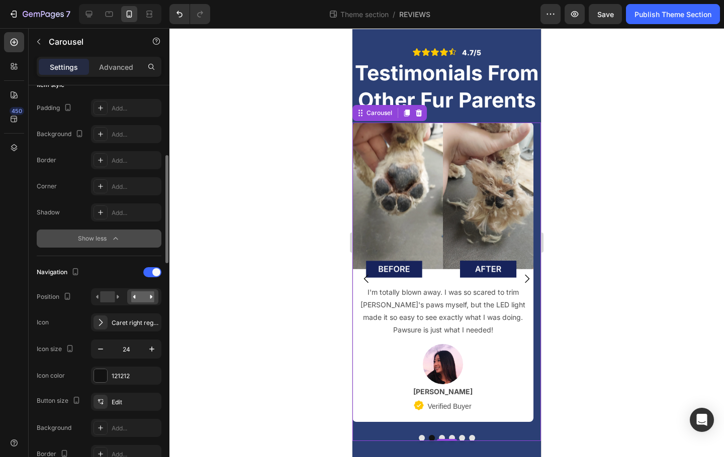
click at [104, 238] on div "Show less" at bounding box center [99, 239] width 43 height 10
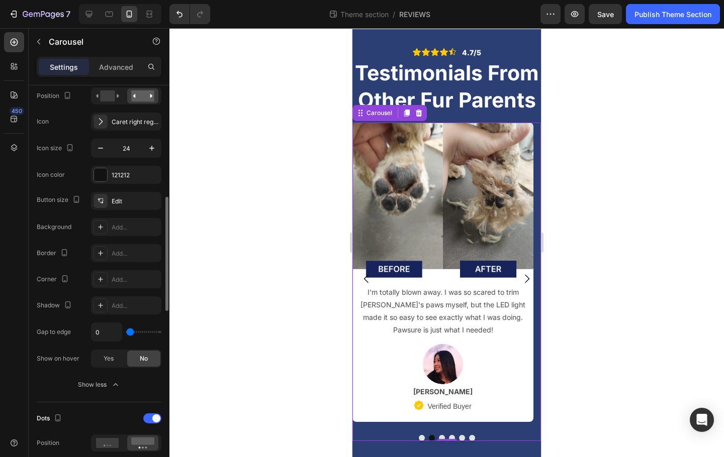
scroll to position [440, 0]
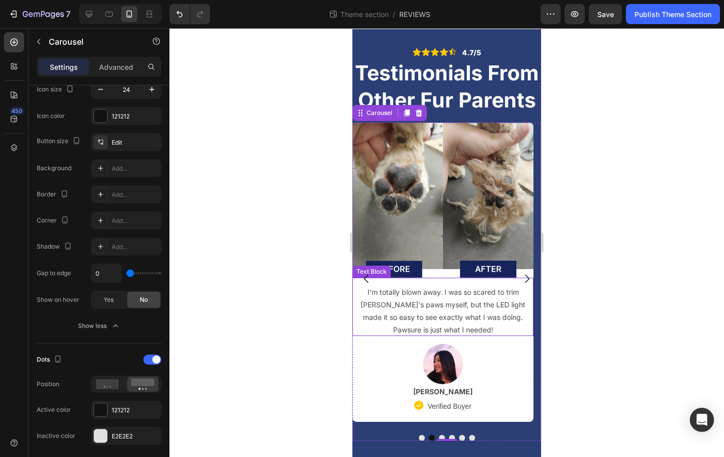
click at [485, 318] on p "I'm totally blown away. I was so scared to trim Max's paws myself, but the LED …" at bounding box center [442, 311] width 165 height 51
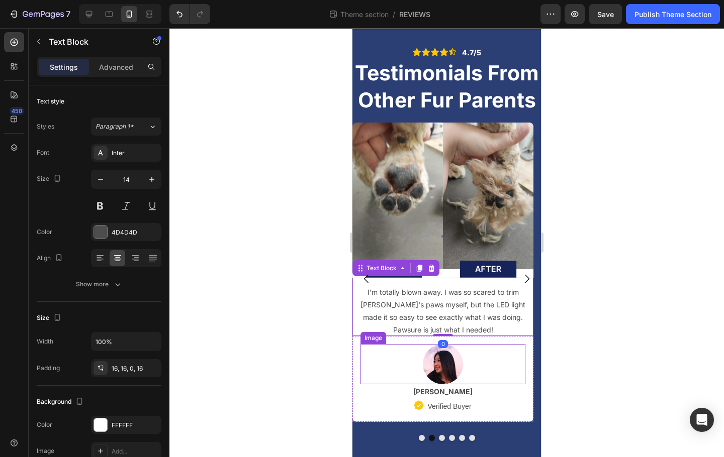
click at [445, 372] on img at bounding box center [443, 364] width 40 height 40
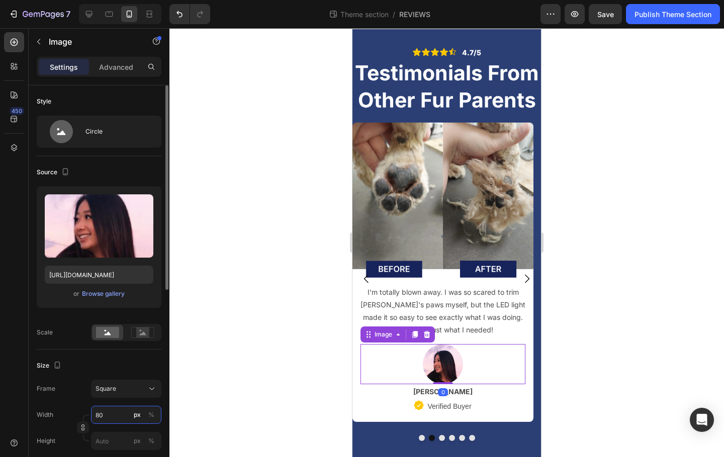
click at [107, 416] on input "80" at bounding box center [126, 415] width 70 height 18
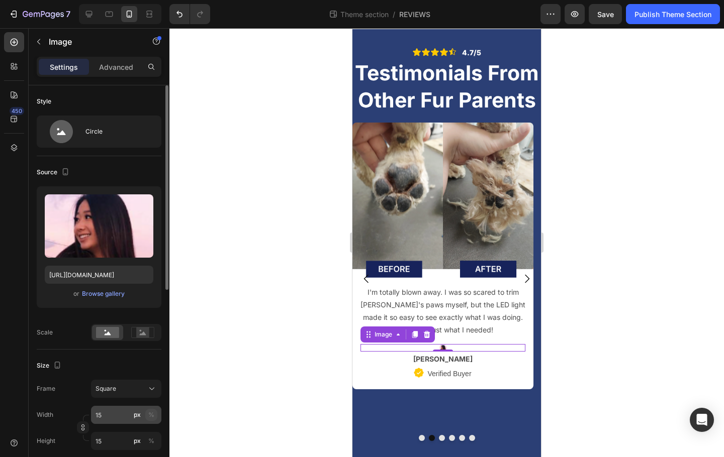
click at [153, 415] on div "%" at bounding box center [151, 415] width 6 height 9
click at [155, 416] on button "%" at bounding box center [151, 415] width 12 height 12
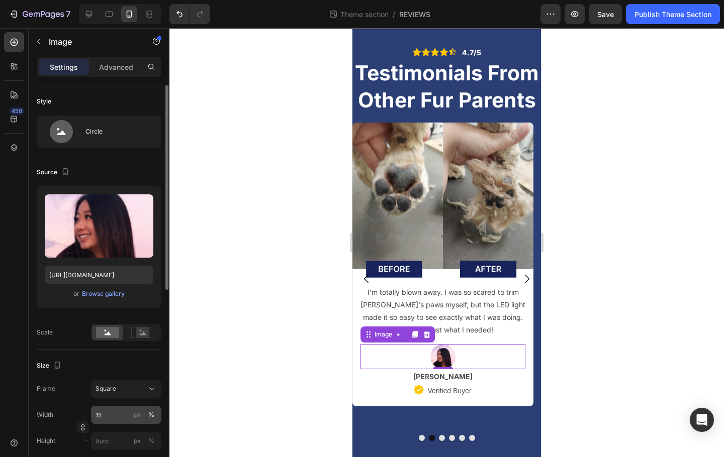
click at [155, 416] on button "%" at bounding box center [151, 415] width 12 height 12
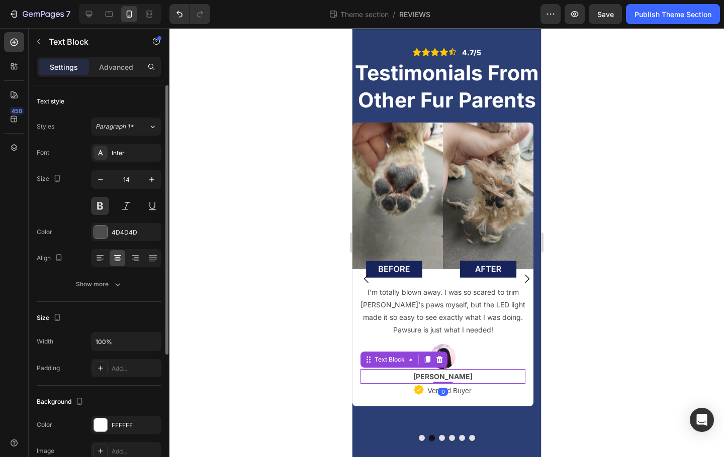
click at [464, 377] on p "Alyssa L." at bounding box center [442, 376] width 163 height 13
click at [463, 393] on p "Verified Buyer" at bounding box center [449, 391] width 44 height 13
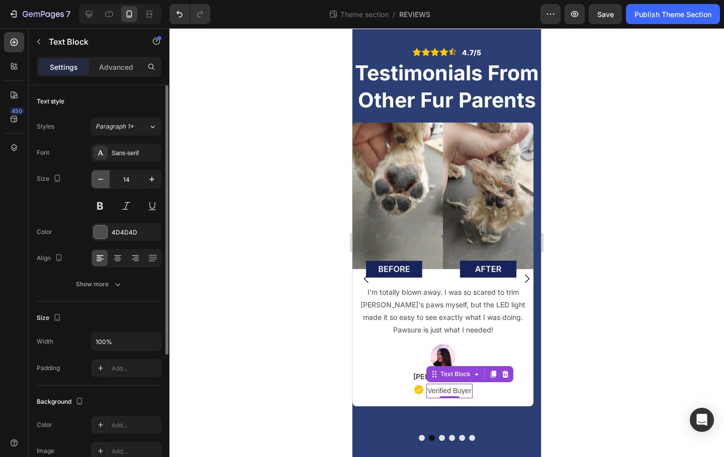
click at [102, 179] on icon "button" at bounding box center [100, 179] width 5 height 1
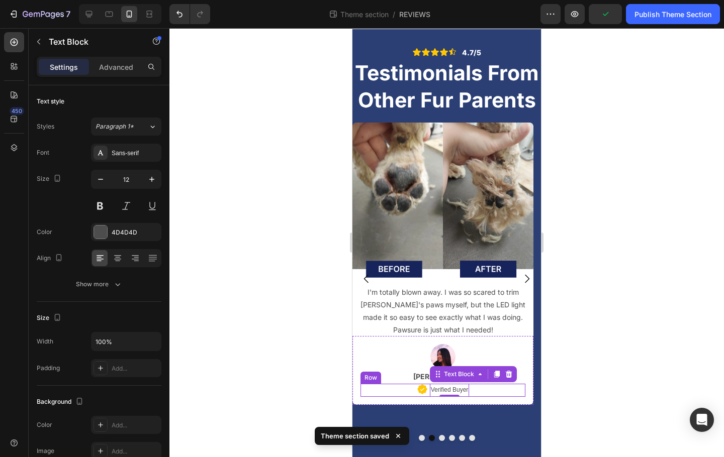
click at [416, 387] on div "Icon Verified Buyer Text Block 0 Row" at bounding box center [442, 390] width 165 height 13
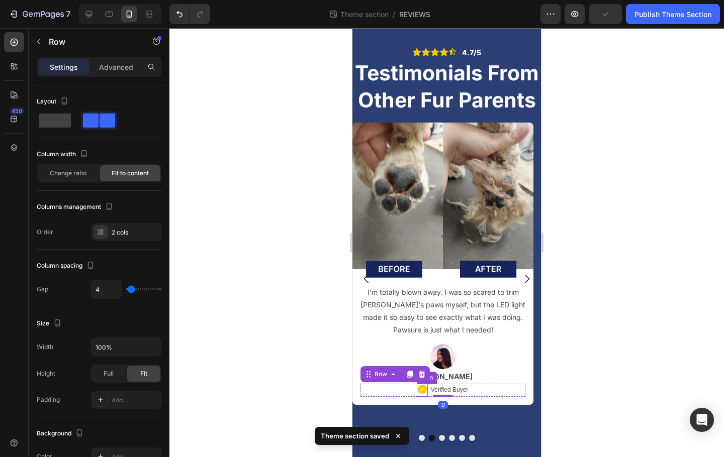
click at [425, 389] on icon at bounding box center [422, 390] width 10 height 10
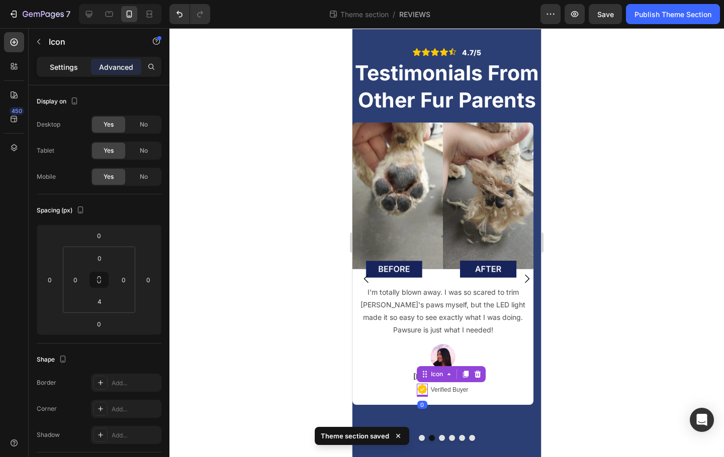
click at [73, 67] on p "Settings" at bounding box center [64, 67] width 28 height 11
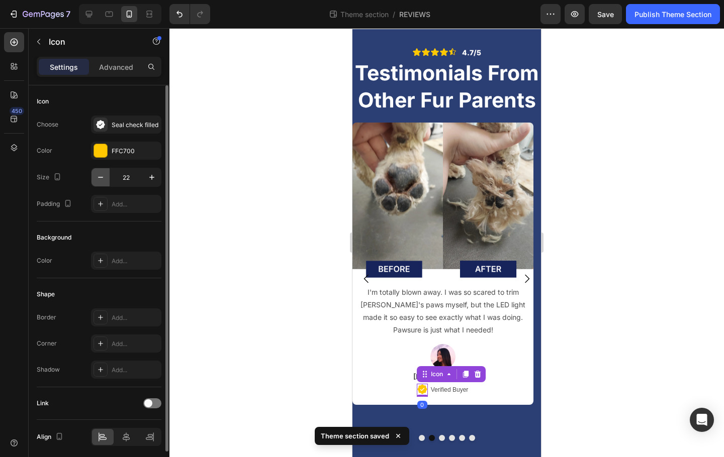
click at [98, 173] on icon "button" at bounding box center [101, 177] width 10 height 10
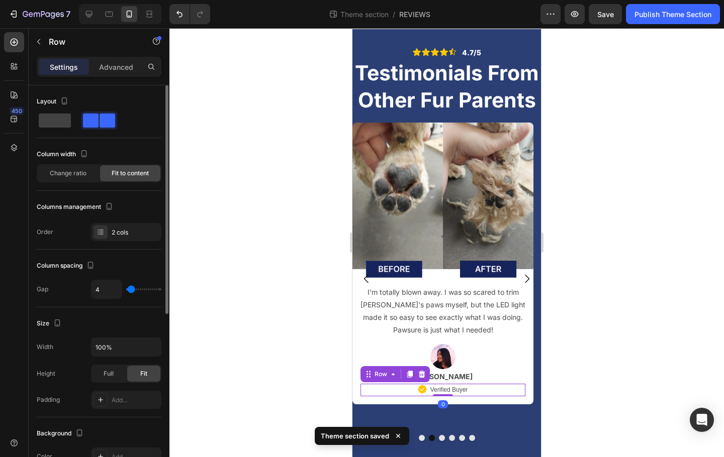
click at [400, 391] on div "Icon Verified Buyer Text Block Row 0" at bounding box center [442, 390] width 165 height 13
click at [451, 381] on div "Text Block" at bounding box center [448, 378] width 38 height 12
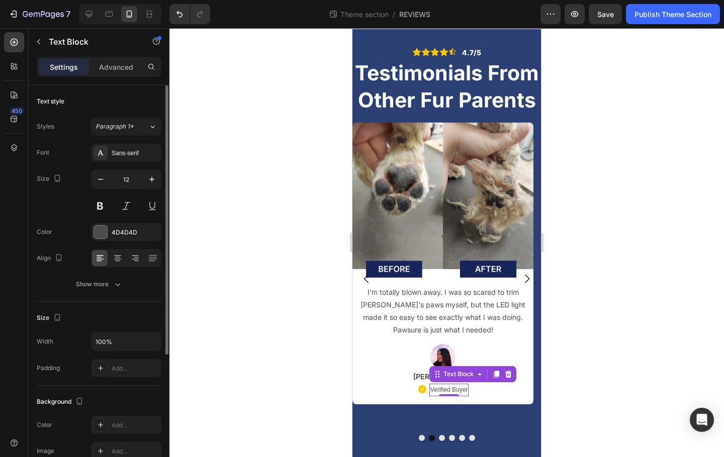
click at [406, 380] on p "Alyssa L." at bounding box center [442, 376] width 163 height 13
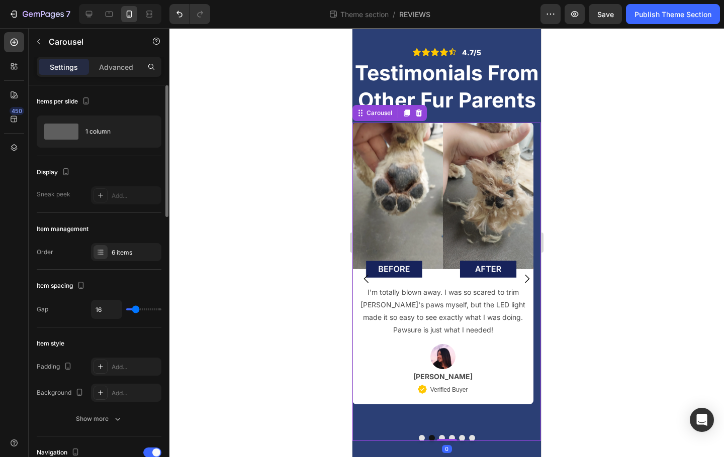
click at [483, 414] on div "Image I'm totally blown away. I was so scared to trim Max's paws myself, but th…" at bounding box center [442, 279] width 181 height 313
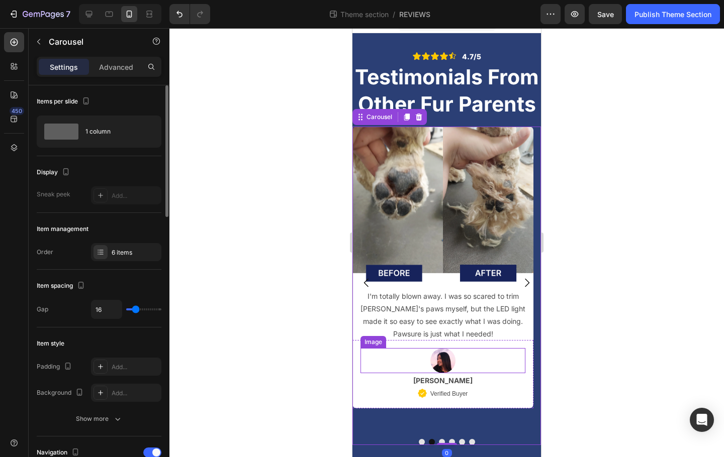
scroll to position [9, 0]
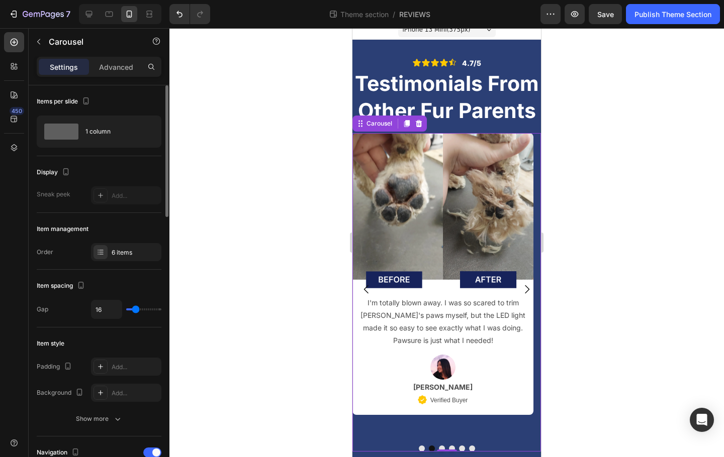
click at [608, 303] on div at bounding box center [446, 242] width 554 height 429
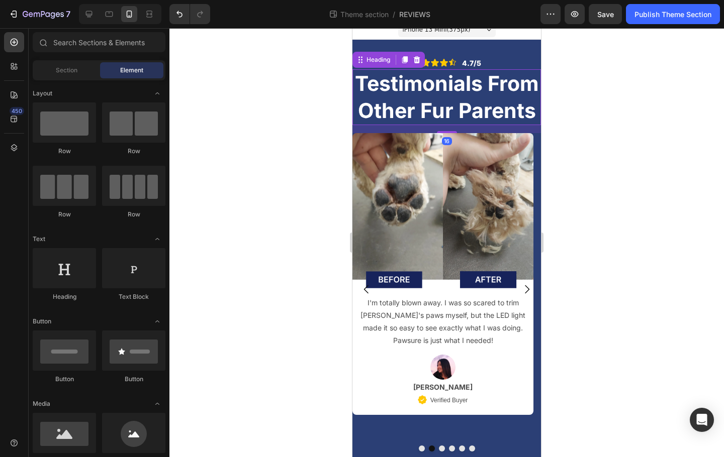
click at [428, 112] on p "Testimonials From Other Fur Parents" at bounding box center [446, 97] width 186 height 54
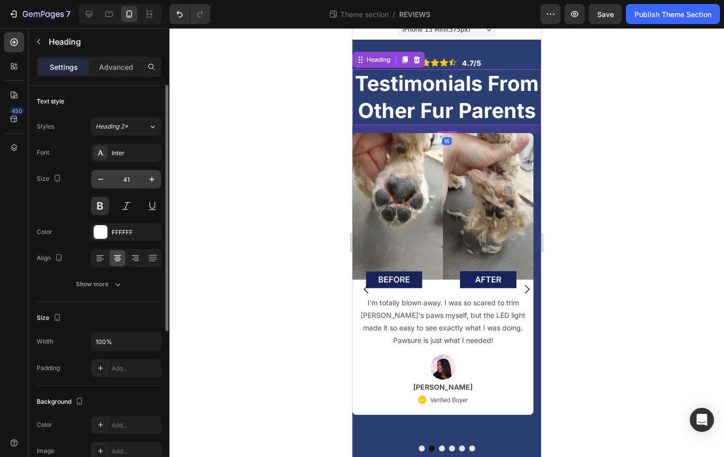
click at [110, 175] on input "41" at bounding box center [126, 179] width 33 height 18
click at [126, 180] on input "41" at bounding box center [126, 179] width 33 height 18
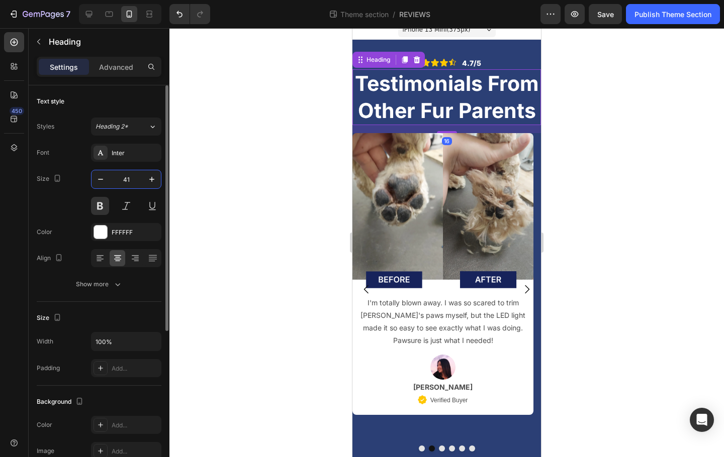
click at [126, 180] on input "41" at bounding box center [126, 179] width 33 height 18
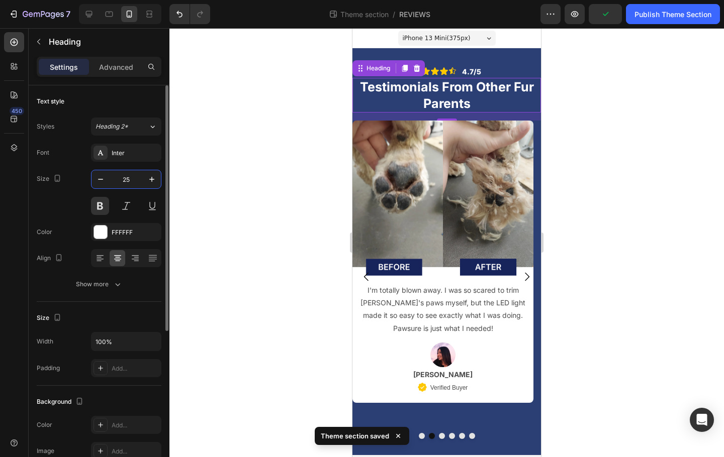
scroll to position [0, 0]
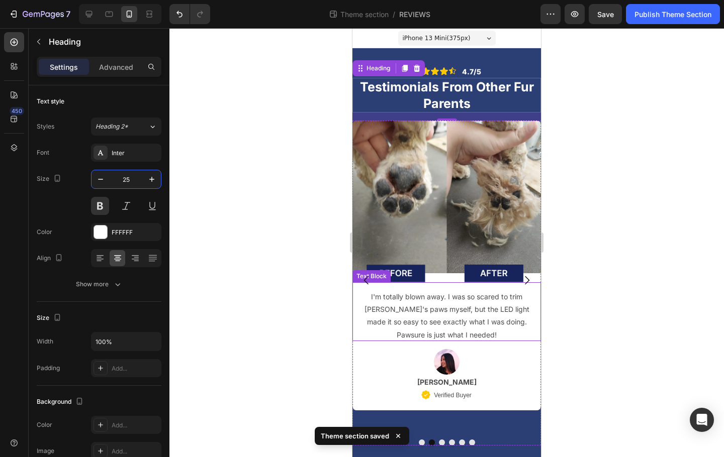
click at [692, 0] on html "7 Theme section / REVIEWS Preview Save Publish Theme Section 450 Sections(18) E…" at bounding box center [362, 0] width 724 height 0
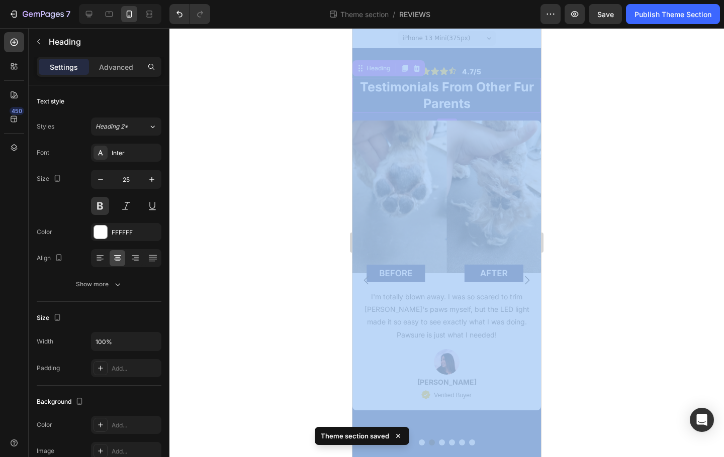
click at [691, 315] on div at bounding box center [446, 242] width 554 height 429
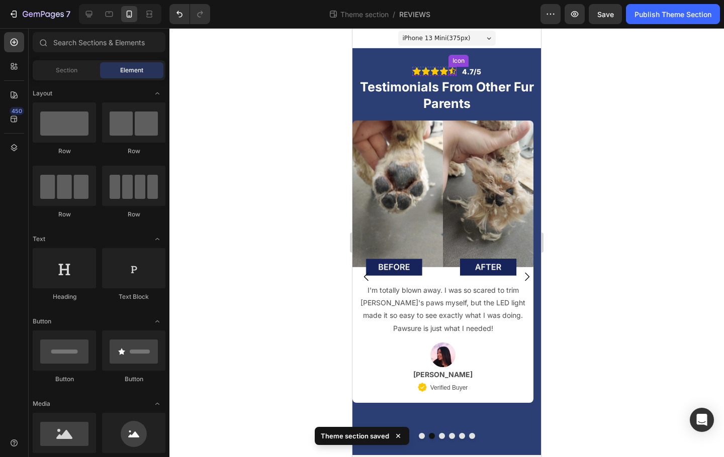
click at [457, 88] on p "Testimonials From Other Fur Parents" at bounding box center [446, 95] width 186 height 33
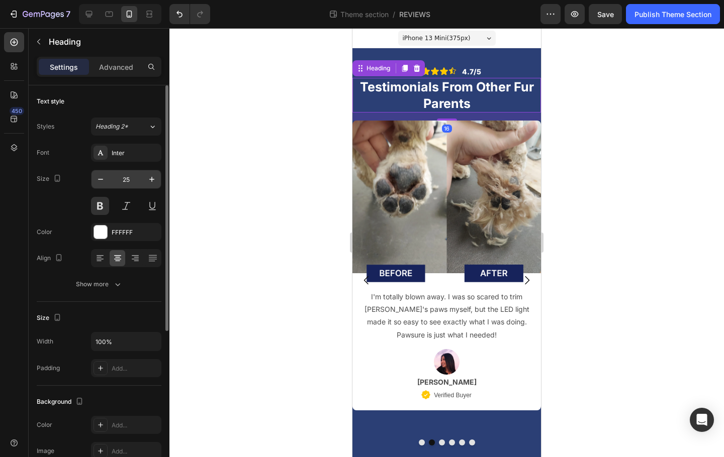
click at [134, 176] on input "25" at bounding box center [126, 179] width 33 height 18
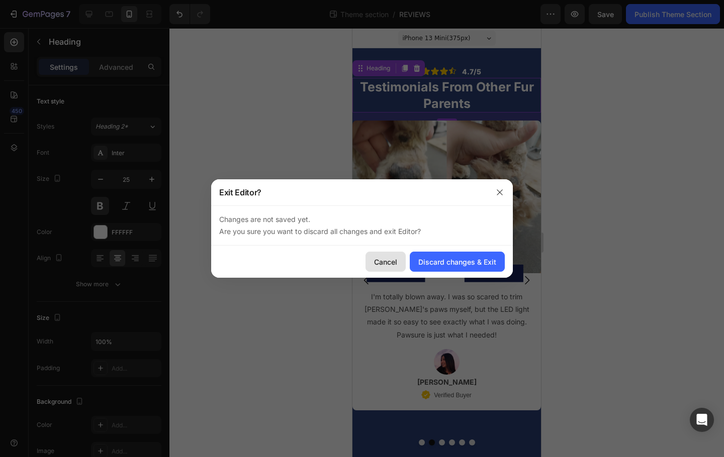
click at [387, 262] on div "Cancel" at bounding box center [385, 262] width 23 height 11
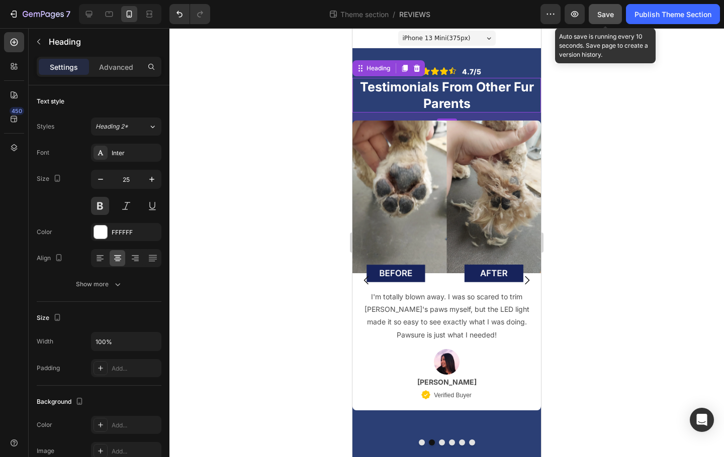
click at [609, 19] on button "Save" at bounding box center [605, 14] width 33 height 20
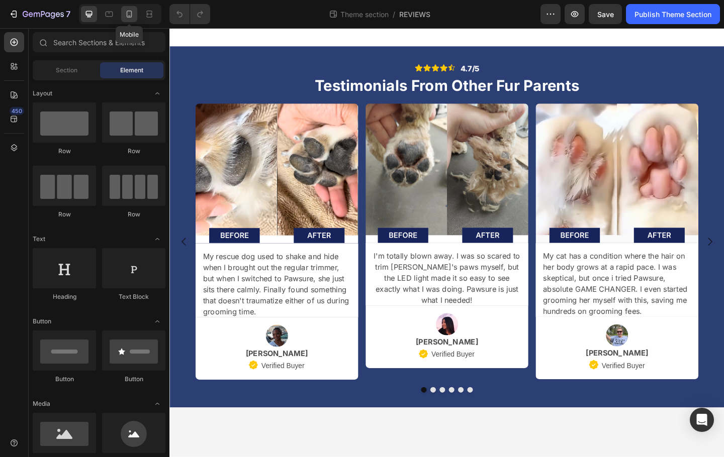
click at [132, 15] on icon at bounding box center [130, 14] width 6 height 7
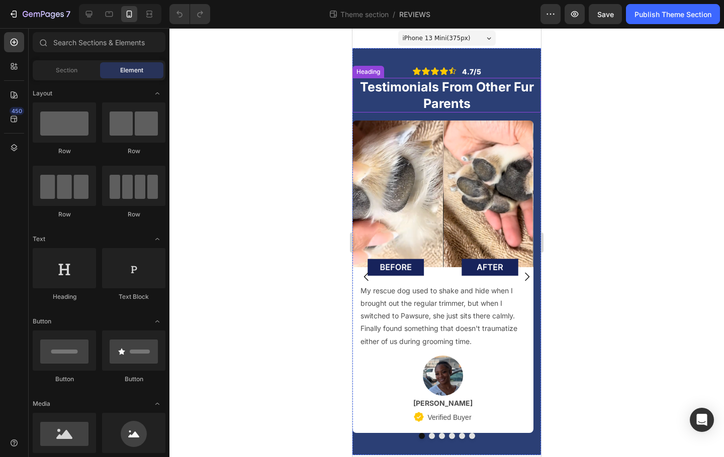
click at [415, 105] on h2 "Testimonials From Other Fur Parents" at bounding box center [446, 95] width 189 height 35
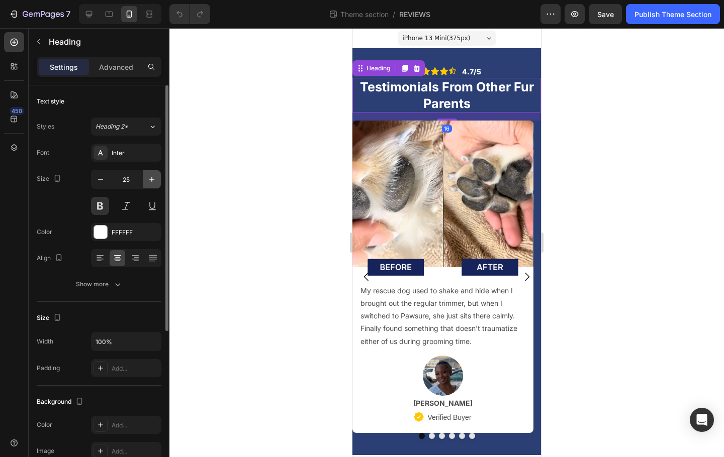
click at [156, 179] on icon "button" at bounding box center [152, 179] width 10 height 10
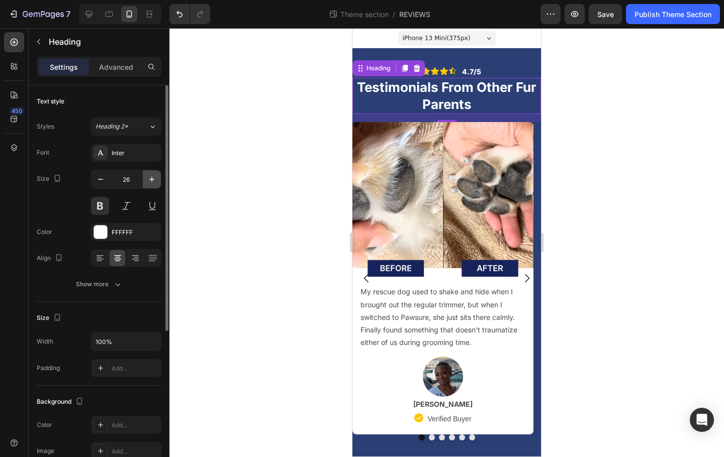
click at [152, 179] on icon "button" at bounding box center [151, 179] width 5 height 5
click at [151, 179] on icon "button" at bounding box center [151, 179] width 5 height 5
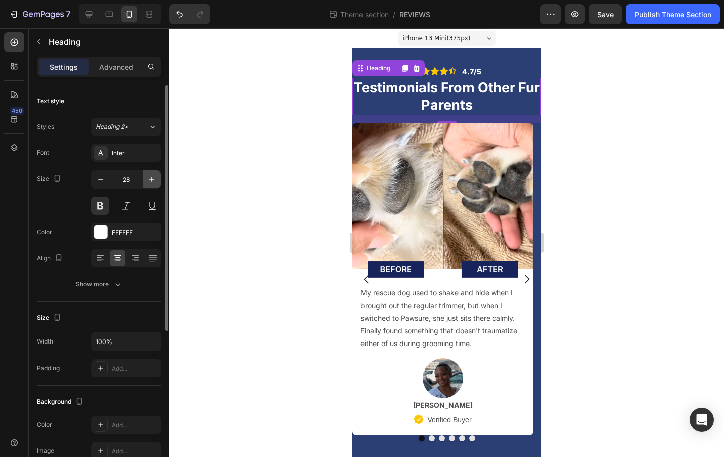
click at [151, 179] on icon "button" at bounding box center [151, 179] width 5 height 5
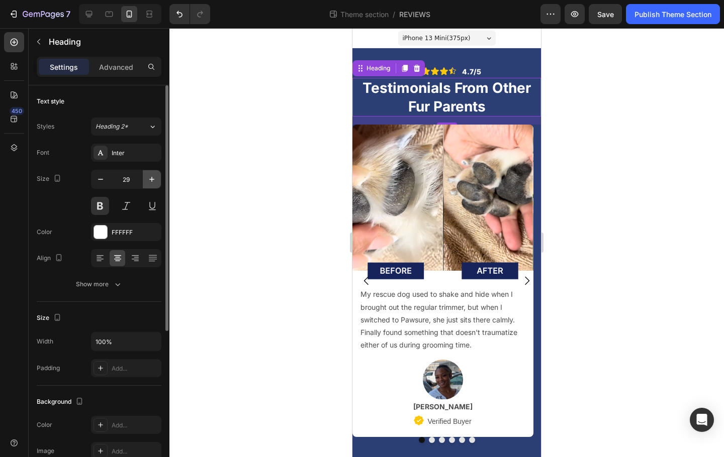
click at [151, 179] on icon "button" at bounding box center [151, 179] width 5 height 5
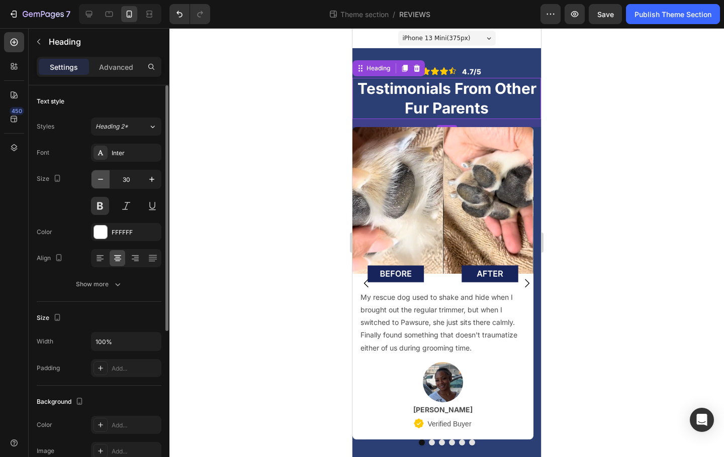
click at [102, 181] on icon "button" at bounding box center [101, 179] width 10 height 10
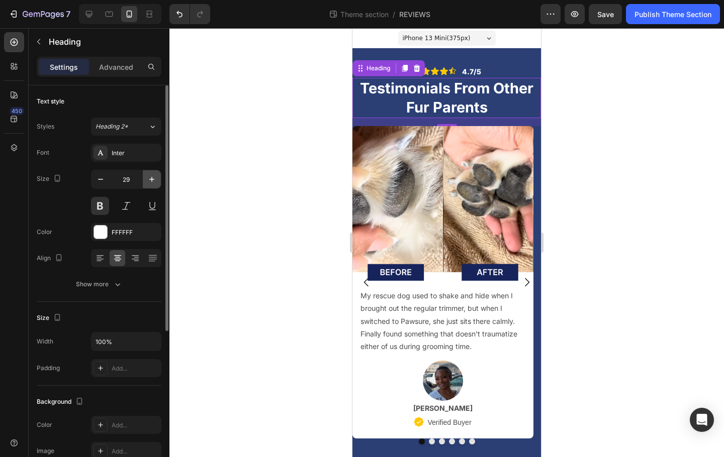
click at [151, 175] on icon "button" at bounding box center [152, 179] width 10 height 10
type input "30"
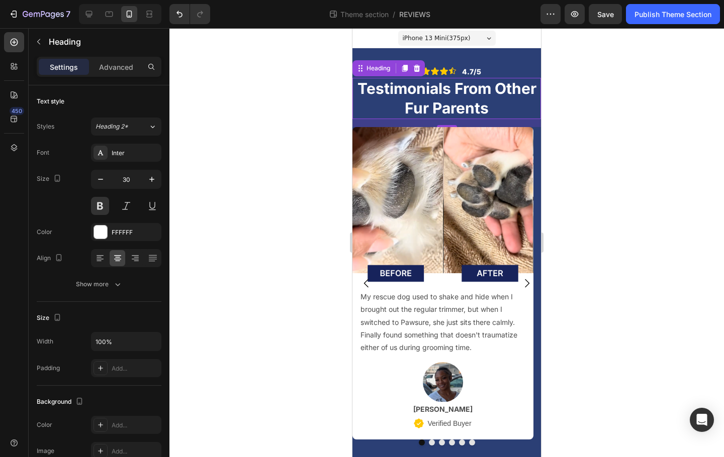
click at [214, 206] on div at bounding box center [446, 242] width 554 height 429
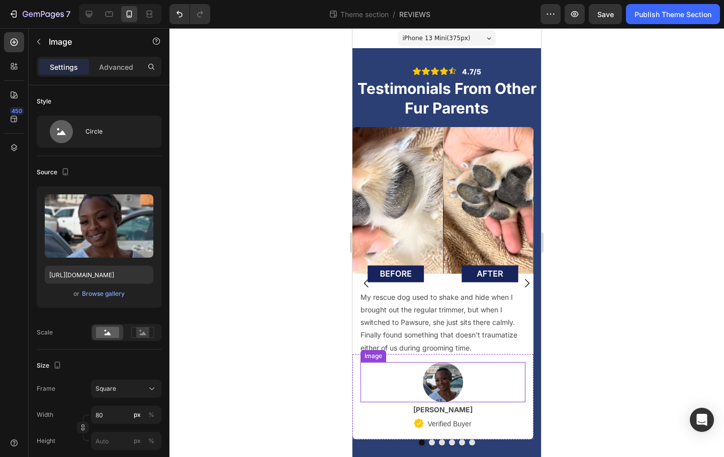
click at [477, 386] on div at bounding box center [442, 382] width 165 height 40
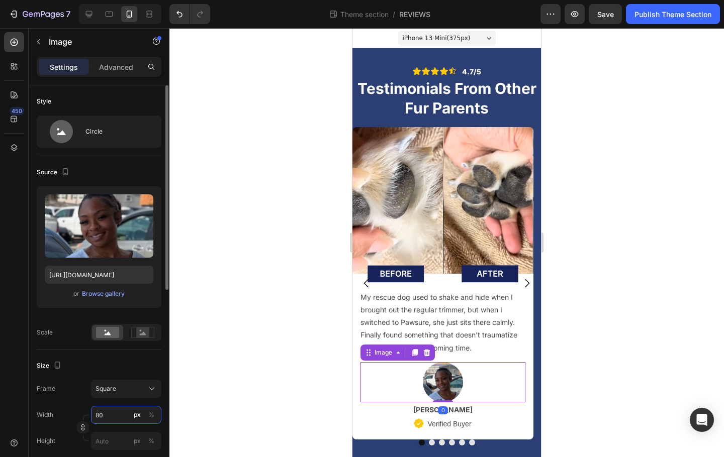
click at [112, 414] on input "80" at bounding box center [126, 415] width 70 height 18
type input "1"
type input "15"
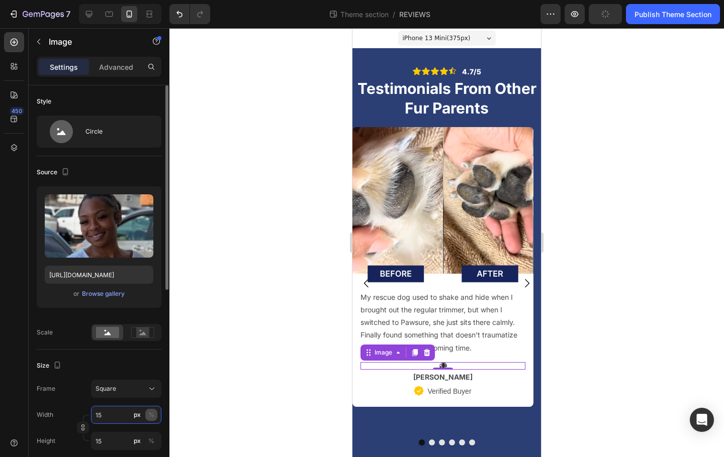
type input "15"
click at [156, 414] on button "%" at bounding box center [151, 415] width 12 height 12
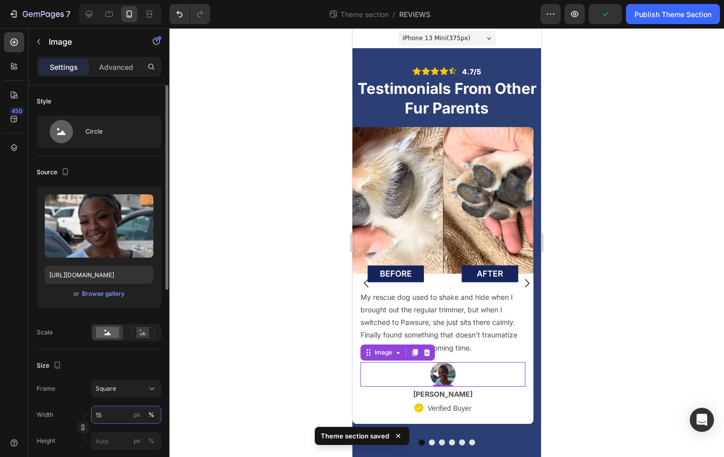
type input "15"
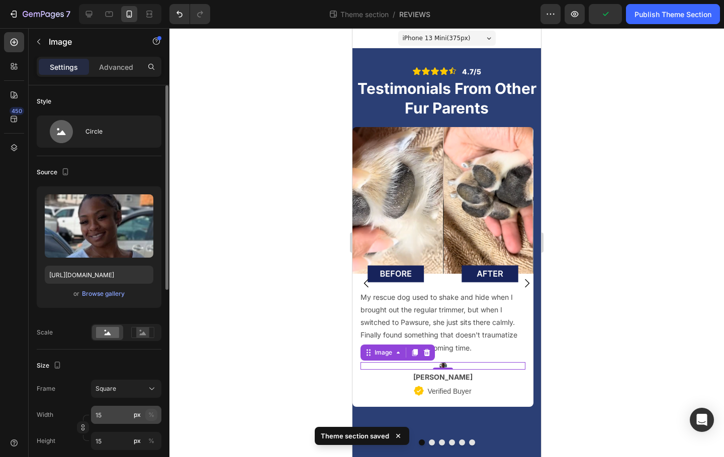
click at [155, 413] on button "%" at bounding box center [151, 415] width 12 height 12
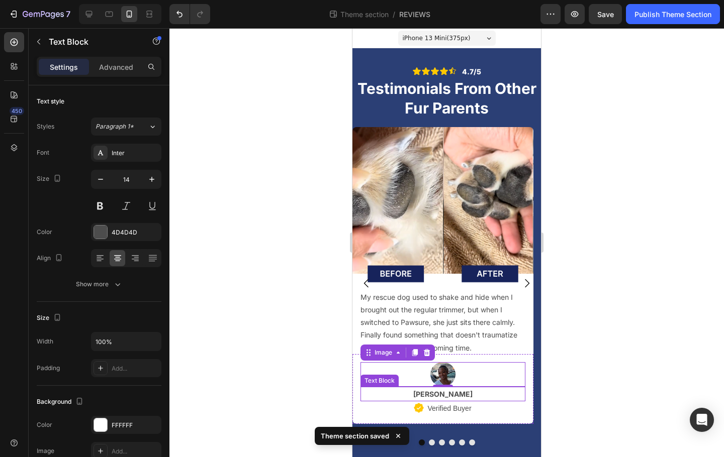
click at [465, 394] on p "[PERSON_NAME]" at bounding box center [442, 394] width 163 height 13
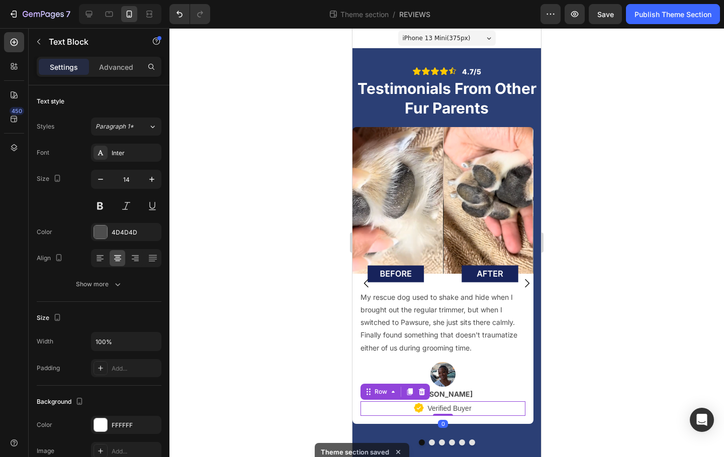
click at [492, 405] on div "Icon Verified Buyer Text Block Row 0" at bounding box center [442, 409] width 165 height 15
click at [458, 408] on p "Verified Buyer" at bounding box center [449, 409] width 44 height 13
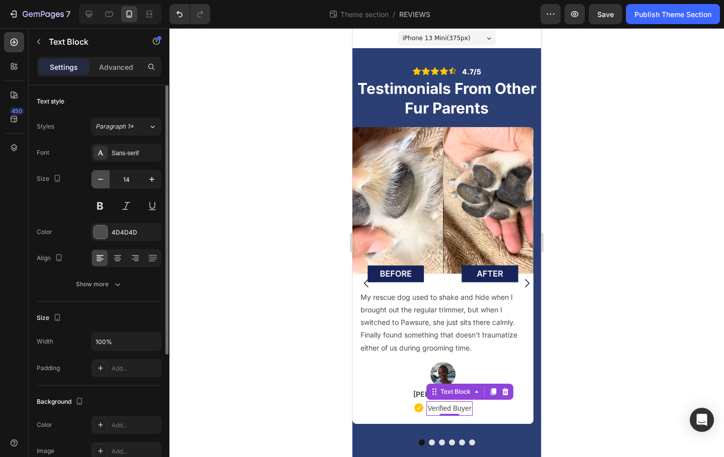
click at [102, 181] on icon "button" at bounding box center [101, 179] width 10 height 10
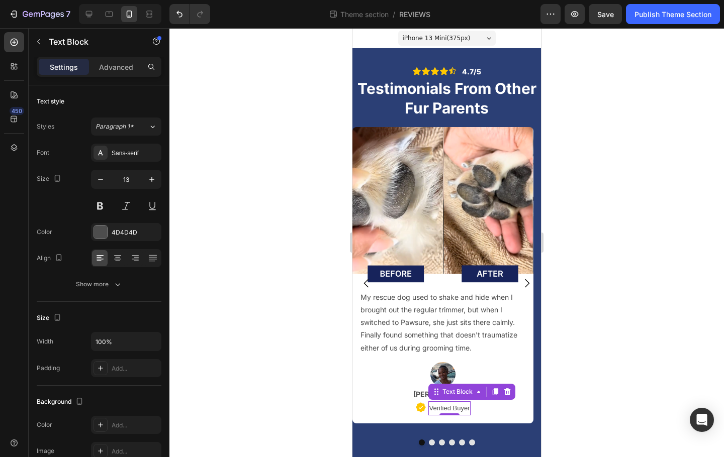
type input "12"
click at [423, 405] on icon at bounding box center [422, 408] width 10 height 10
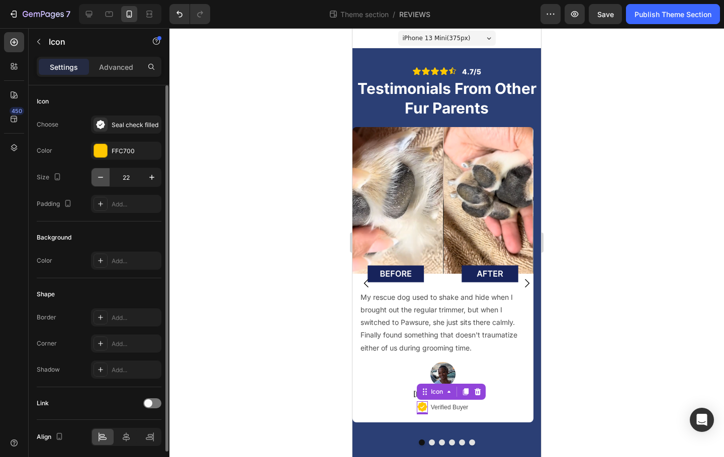
click at [104, 177] on icon "button" at bounding box center [101, 177] width 10 height 10
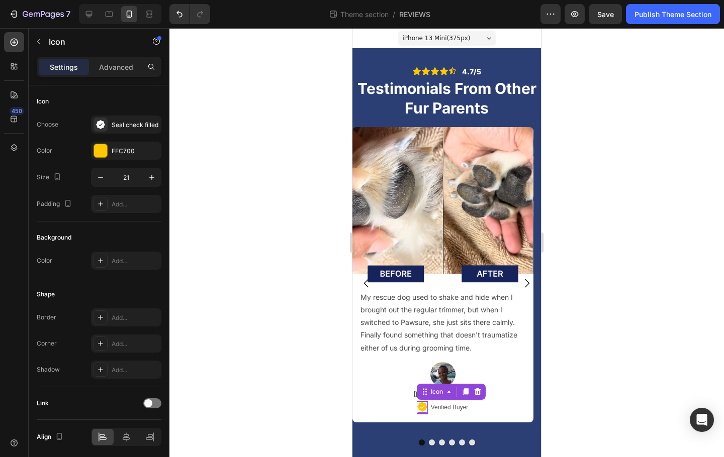
type input "20"
click at [483, 435] on div "Image My rescue dog used to shake and hide when I brought out the regular trimm…" at bounding box center [442, 283] width 181 height 312
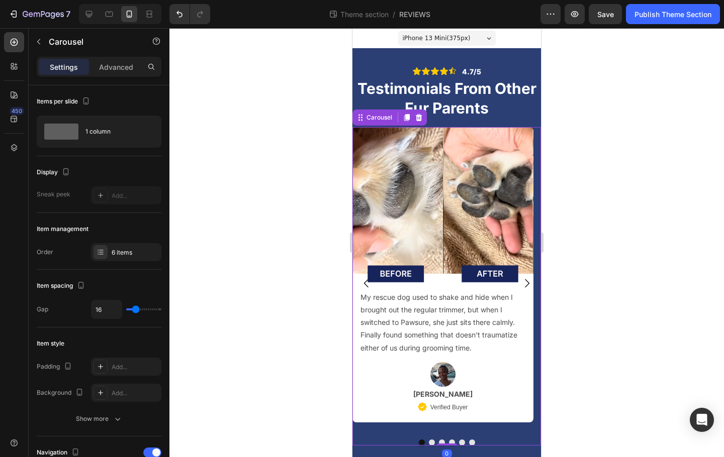
click at [521, 280] on icon "Carousel Next Arrow" at bounding box center [527, 283] width 12 height 12
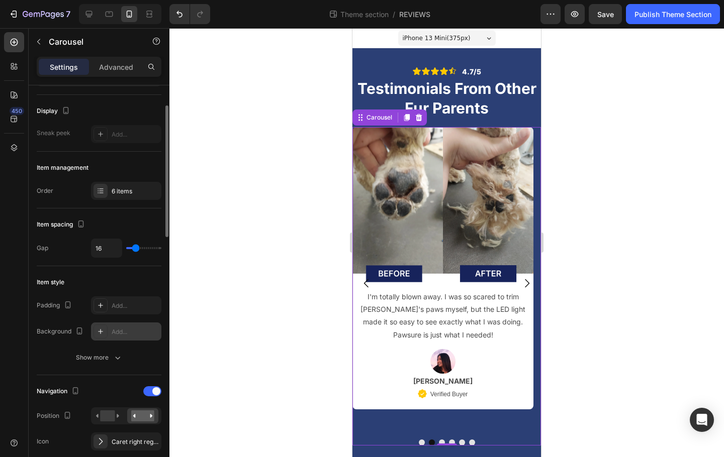
scroll to position [81, 0]
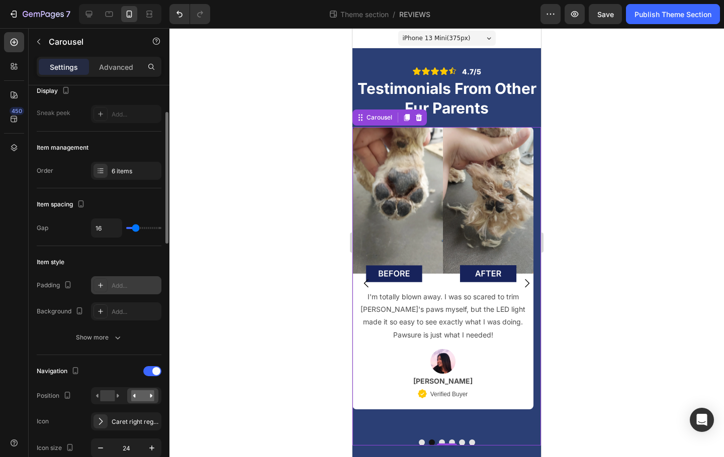
click at [117, 288] on div "Add..." at bounding box center [135, 285] width 47 height 9
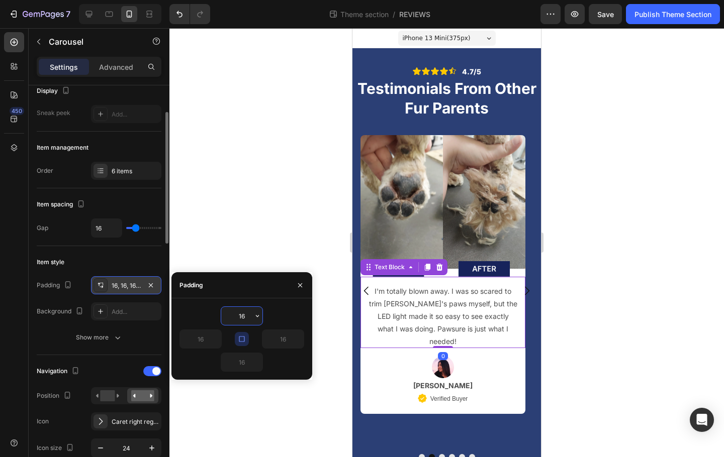
click at [445, 332] on p "I'm totally blown away. I was so scared to trim [PERSON_NAME]'s paws myself, bu…" at bounding box center [442, 316] width 149 height 63
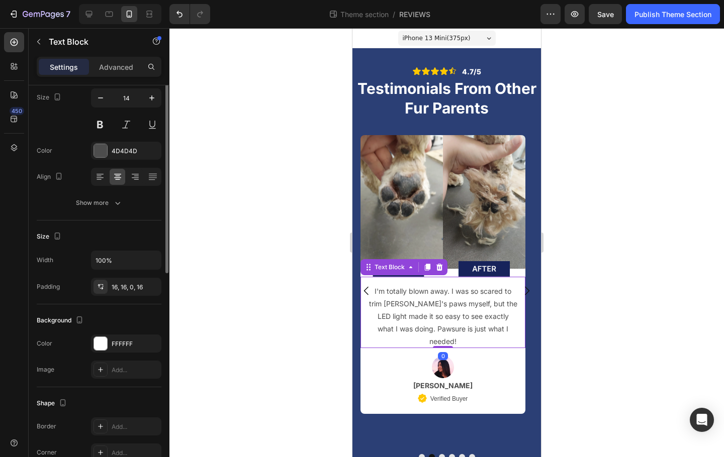
scroll to position [0, 0]
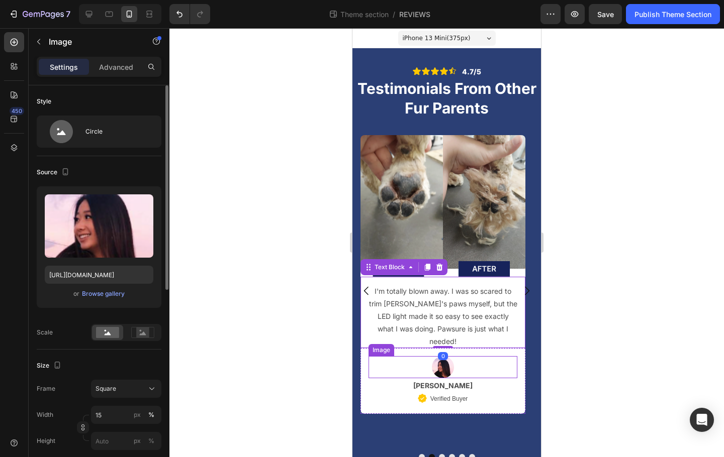
click at [434, 356] on img at bounding box center [443, 367] width 22 height 22
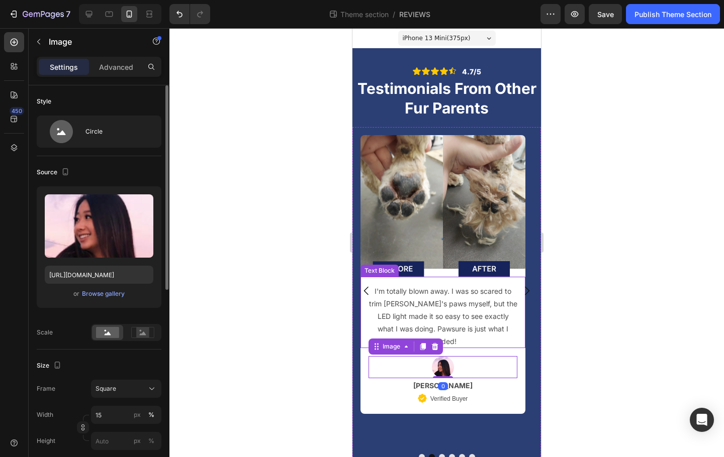
click at [426, 313] on p "I'm totally blown away. I was so scared to trim [PERSON_NAME]'s paws myself, bu…" at bounding box center [442, 316] width 149 height 63
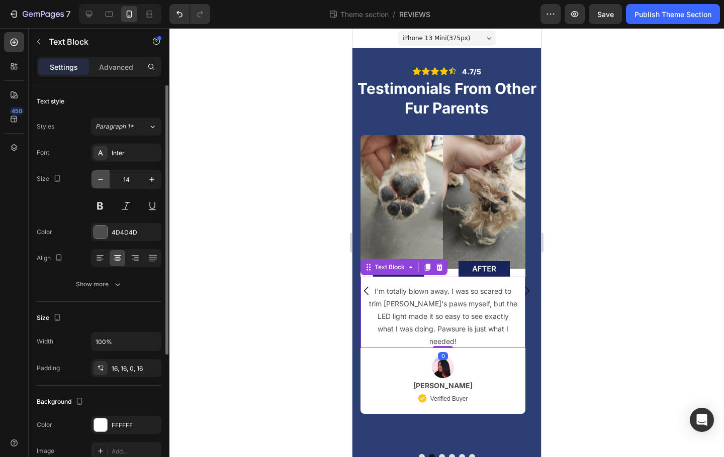
click at [105, 181] on icon "button" at bounding box center [101, 179] width 10 height 10
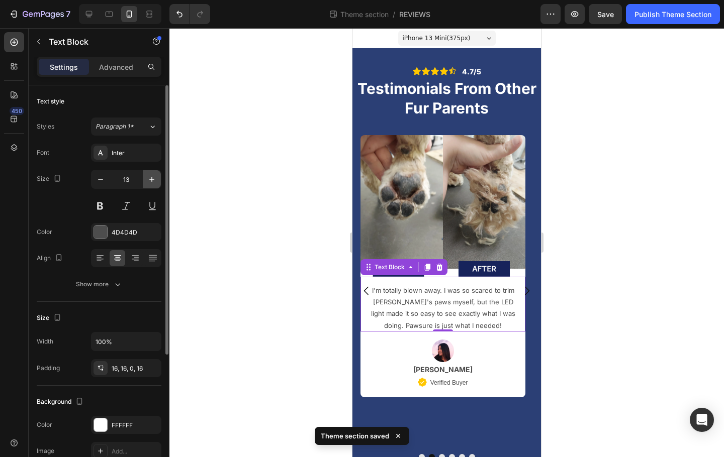
click at [155, 184] on button "button" at bounding box center [152, 179] width 18 height 18
type input "14"
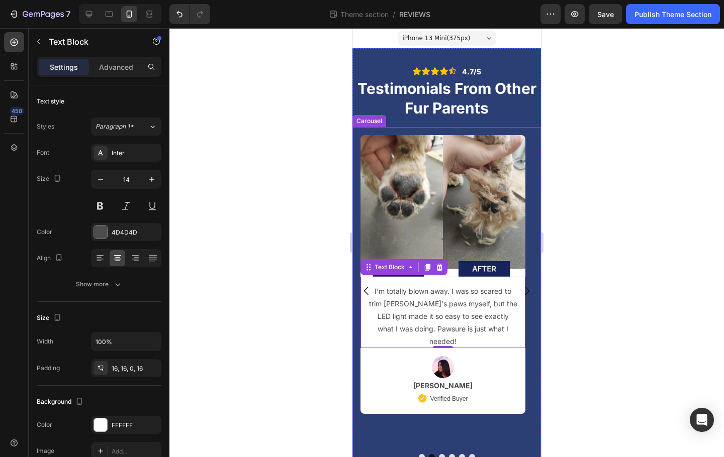
click at [524, 308] on div "I'm totally blown away. I was so scared to trim [PERSON_NAME]'s paws myself, bu…" at bounding box center [442, 312] width 165 height 71
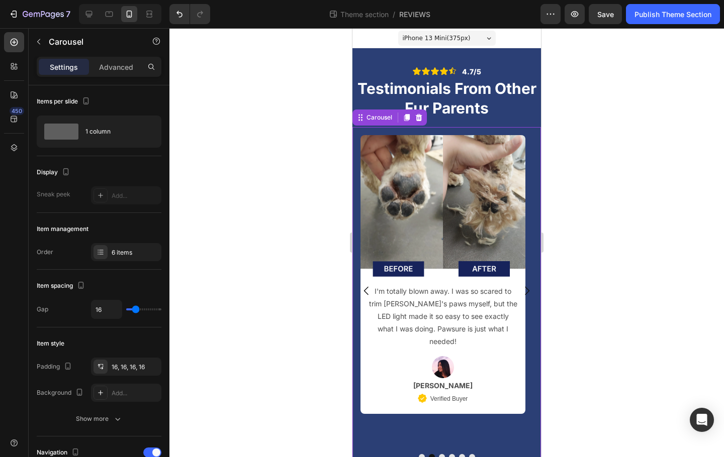
click at [525, 297] on button "Carousel Next Arrow" at bounding box center [527, 291] width 28 height 28
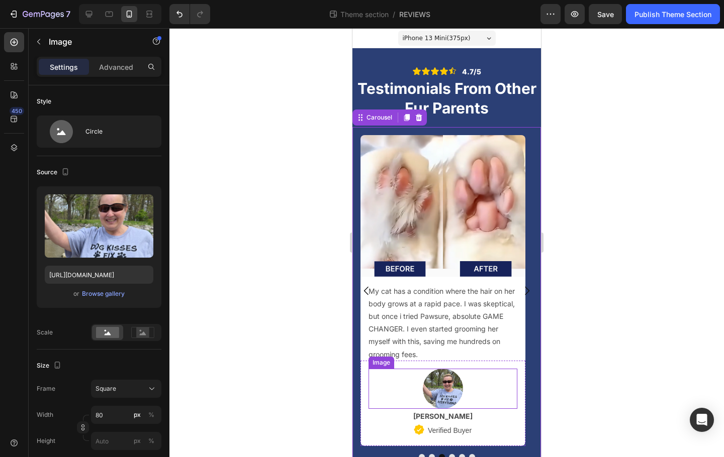
click at [458, 379] on img at bounding box center [443, 389] width 40 height 40
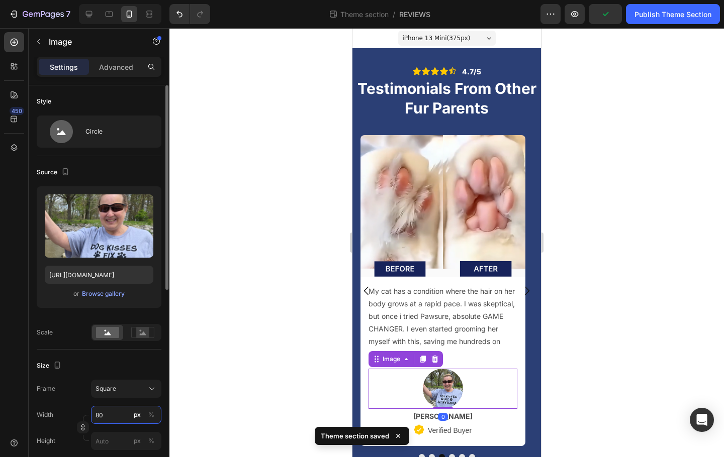
click at [109, 416] on input "80" at bounding box center [126, 415] width 70 height 18
type input "1"
type input "15"
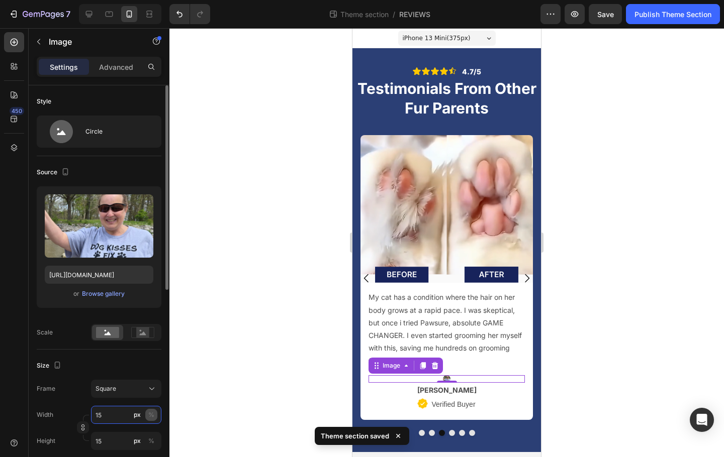
type input "15"
click at [153, 416] on div "%" at bounding box center [151, 415] width 6 height 9
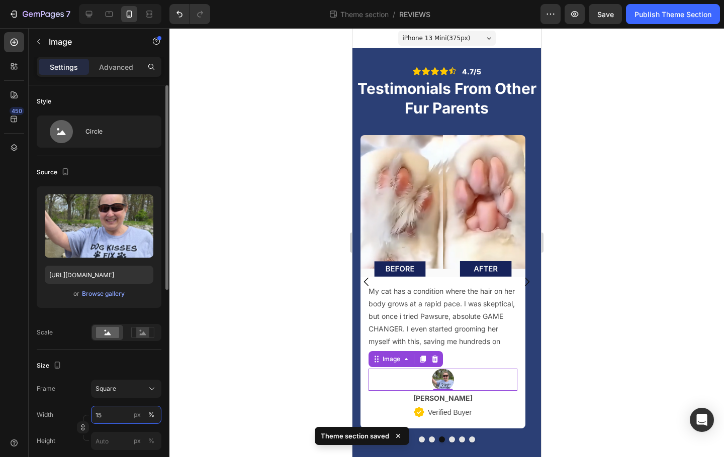
type input "15"
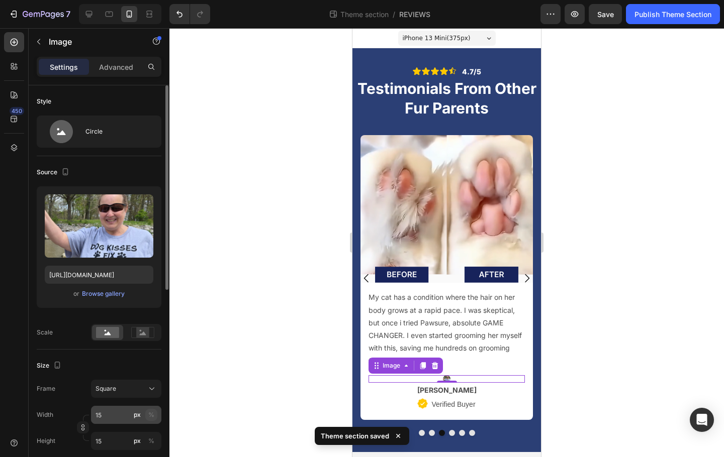
click at [153, 416] on div "%" at bounding box center [151, 415] width 6 height 9
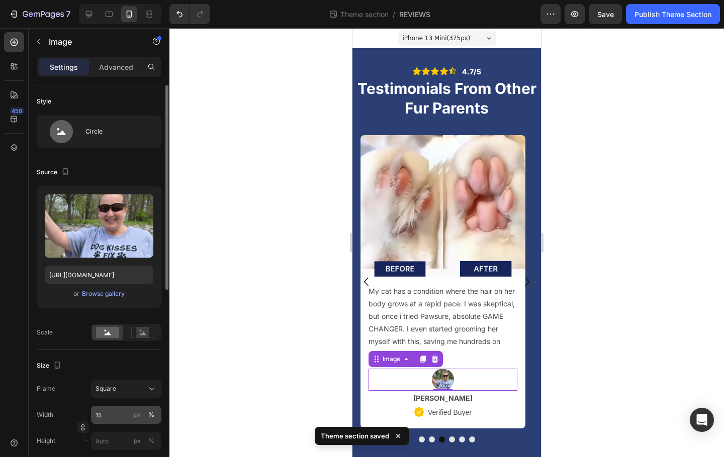
click at [153, 416] on div "%" at bounding box center [151, 415] width 6 height 9
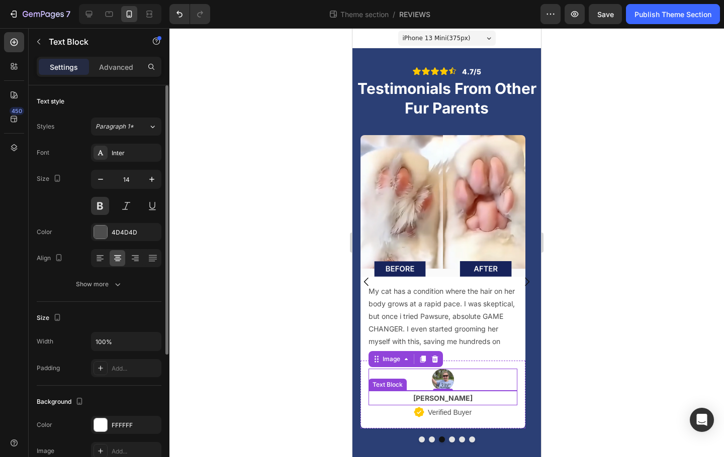
click at [482, 403] on p "[PERSON_NAME]" at bounding box center [442, 398] width 147 height 13
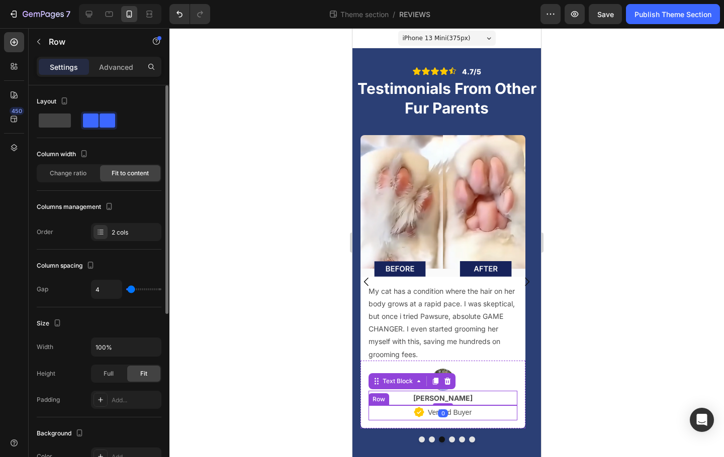
click at [481, 418] on div "Icon Verified Buyer Text Block Row" at bounding box center [442, 413] width 149 height 15
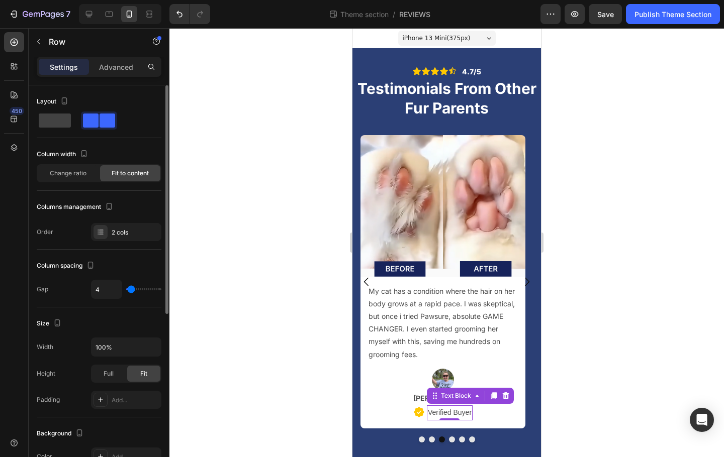
click at [442, 411] on p "Verified Buyer" at bounding box center [450, 413] width 44 height 13
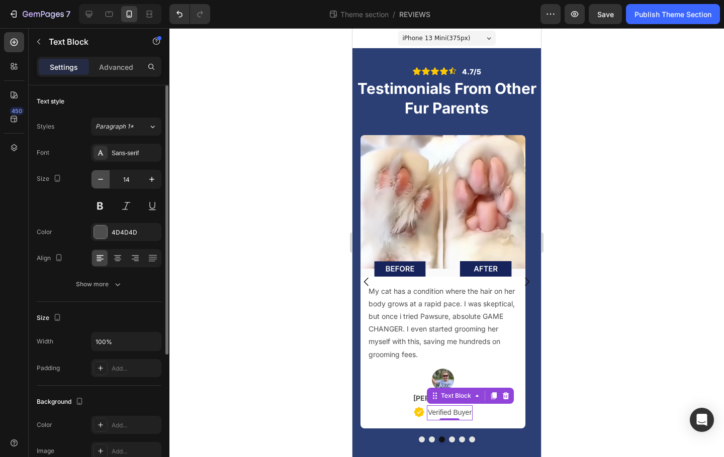
click at [104, 179] on icon "button" at bounding box center [101, 179] width 10 height 10
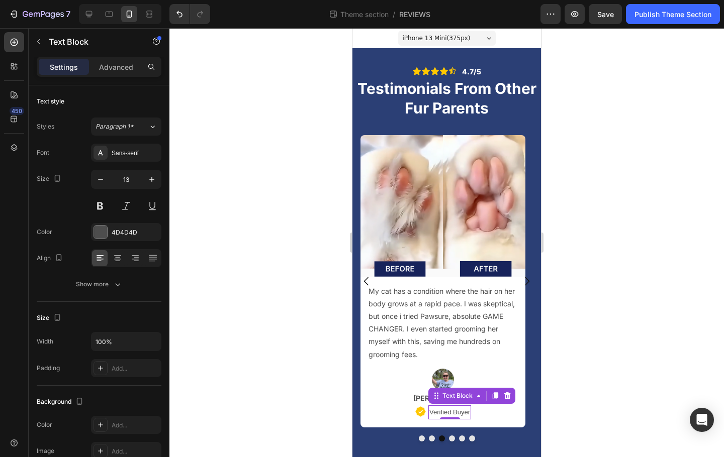
type input "12"
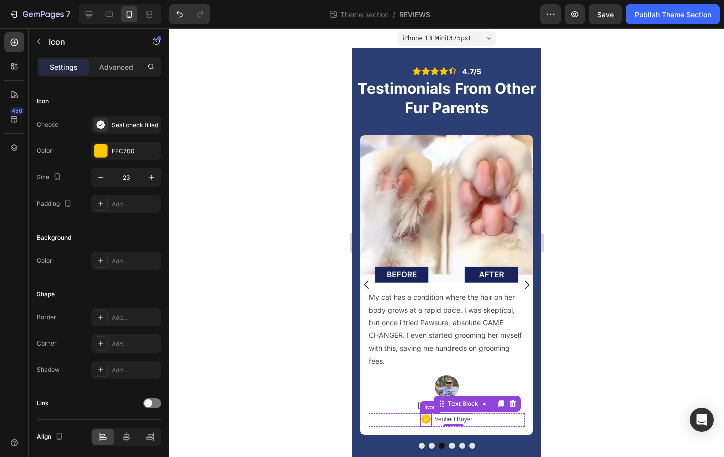
click at [421, 412] on div "Image [PERSON_NAME] Text Block Icon Verified Buyer Text Block 0 Row" at bounding box center [446, 401] width 156 height 52
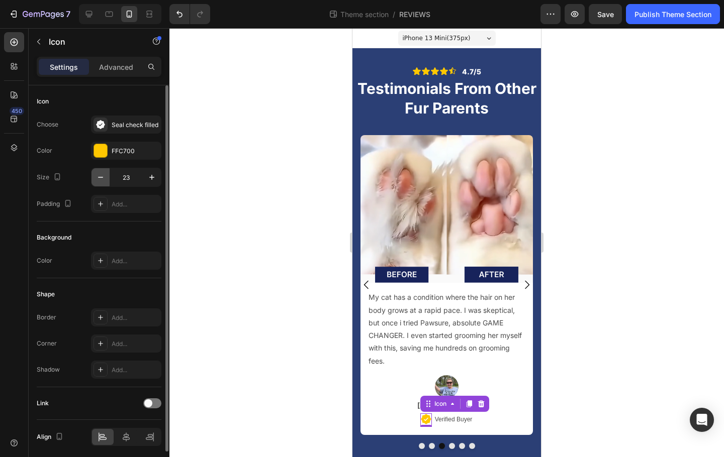
click at [103, 181] on icon "button" at bounding box center [101, 177] width 10 height 10
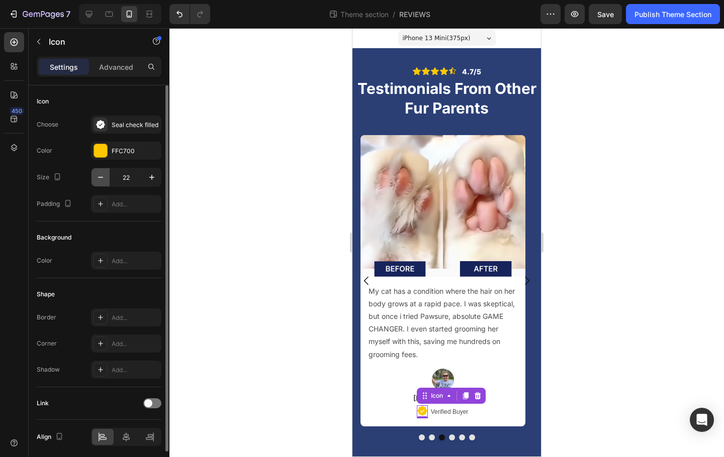
click at [103, 181] on icon "button" at bounding box center [101, 177] width 10 height 10
click at [147, 179] on icon "button" at bounding box center [152, 177] width 10 height 10
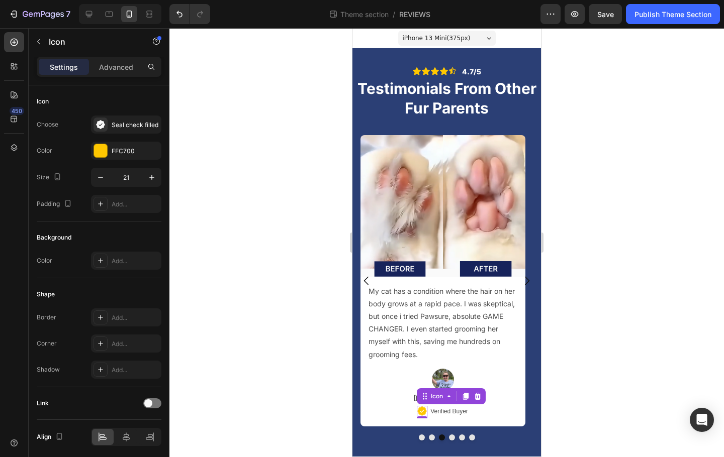
type input "22"
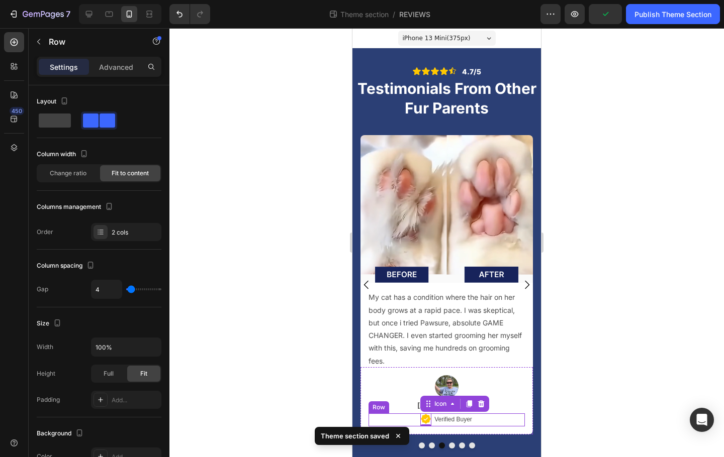
click at [472, 414] on div "Icon 0 Verified Buyer Text Block Row" at bounding box center [446, 420] width 156 height 13
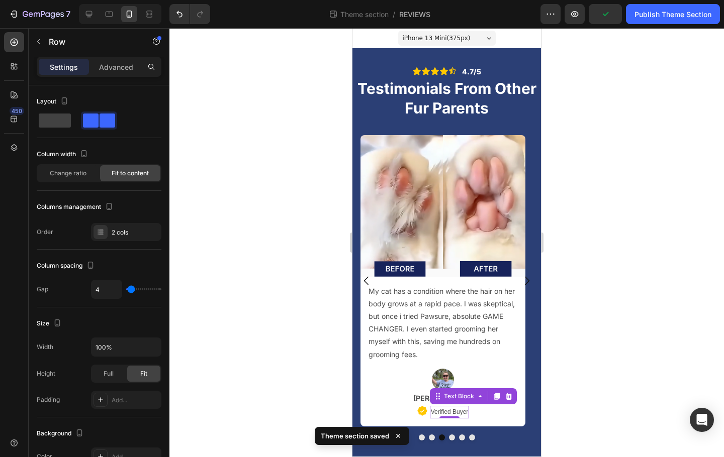
click at [462, 416] on p "Verified Buyer" at bounding box center [450, 412] width 38 height 11
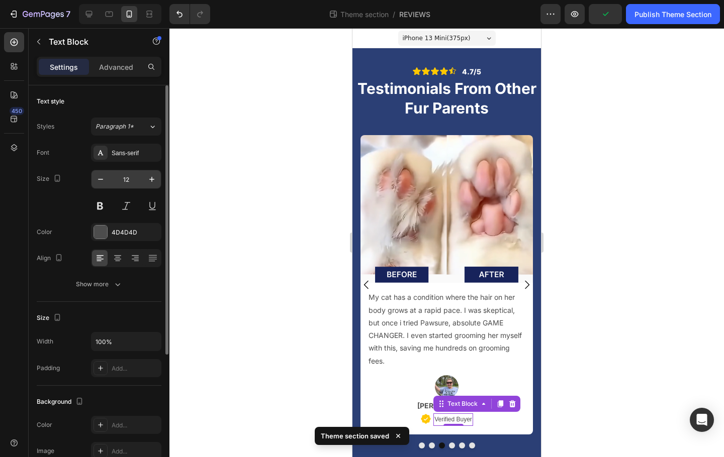
click at [111, 179] on input "12" at bounding box center [126, 179] width 33 height 18
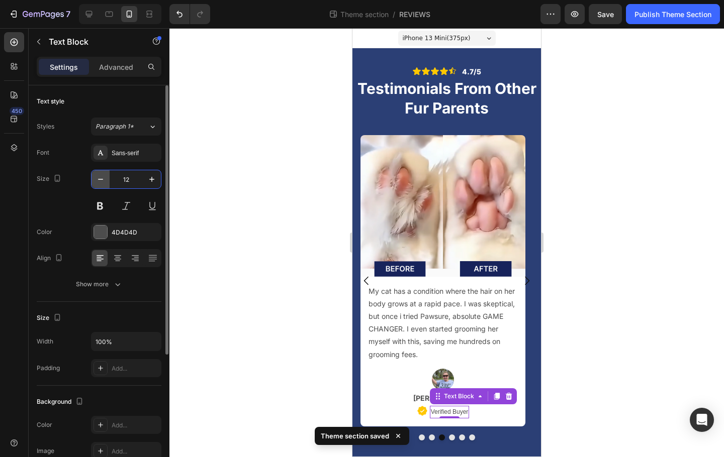
click at [101, 180] on icon "button" at bounding box center [101, 179] width 10 height 10
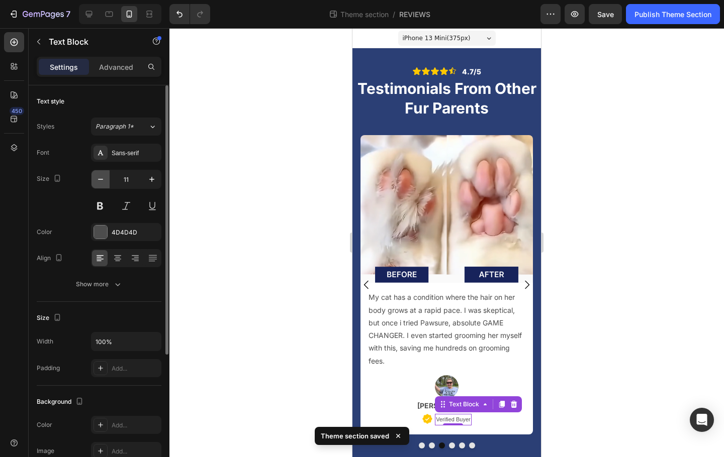
click at [103, 180] on icon "button" at bounding box center [101, 179] width 10 height 10
click at [104, 180] on icon "button" at bounding box center [101, 179] width 10 height 10
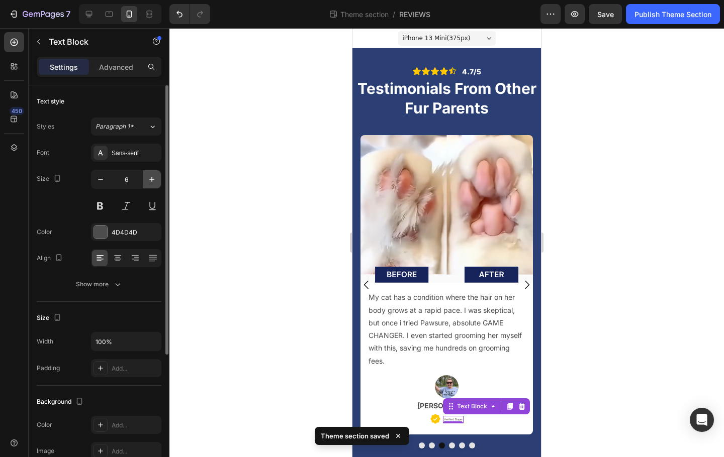
click at [143, 180] on button "button" at bounding box center [152, 179] width 18 height 18
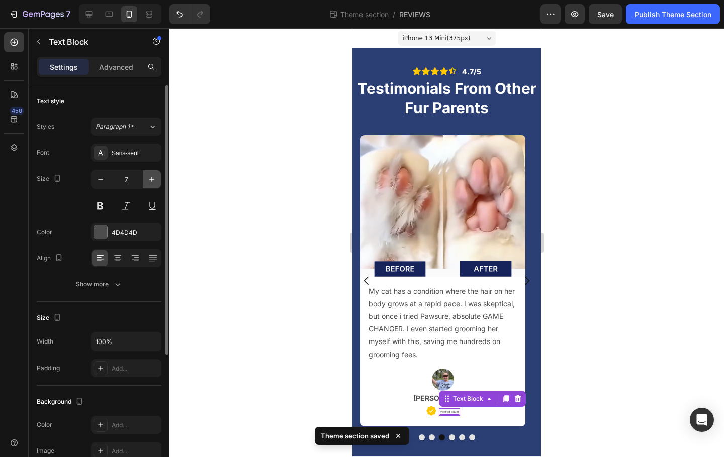
click at [145, 180] on button "button" at bounding box center [152, 179] width 18 height 18
click at [146, 180] on button "button" at bounding box center [152, 179] width 18 height 18
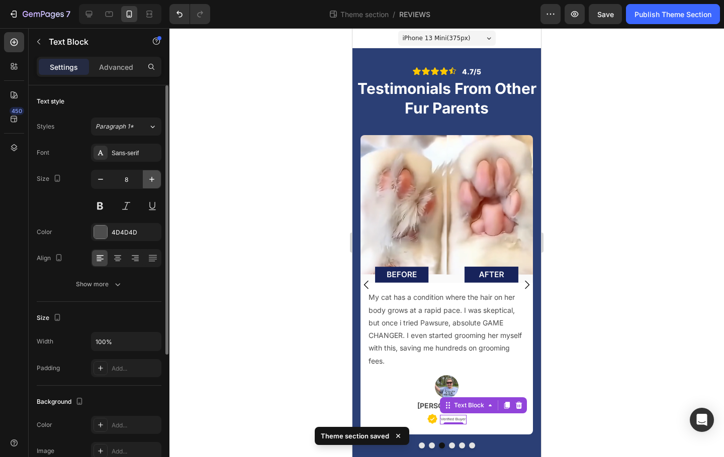
click at [146, 180] on button "button" at bounding box center [152, 179] width 18 height 18
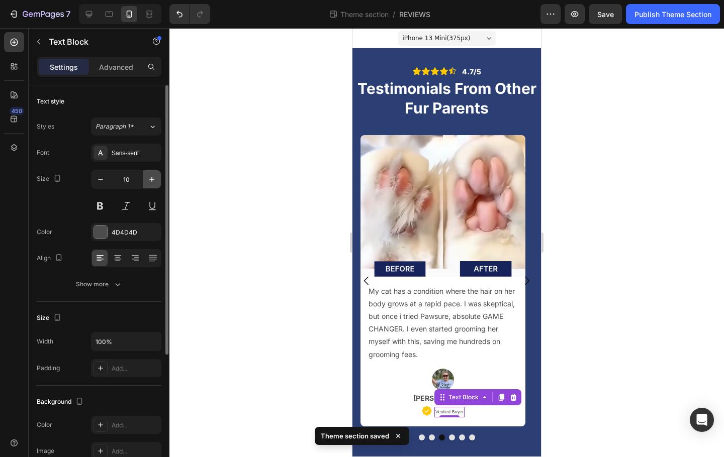
click at [146, 180] on button "button" at bounding box center [152, 179] width 18 height 18
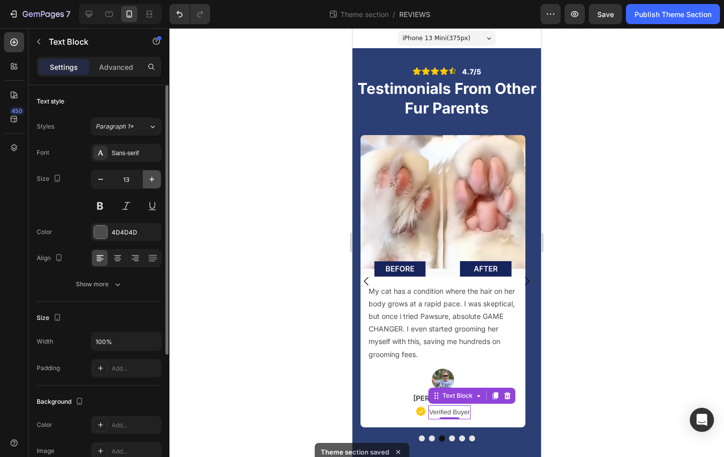
click at [146, 180] on button "button" at bounding box center [152, 179] width 18 height 18
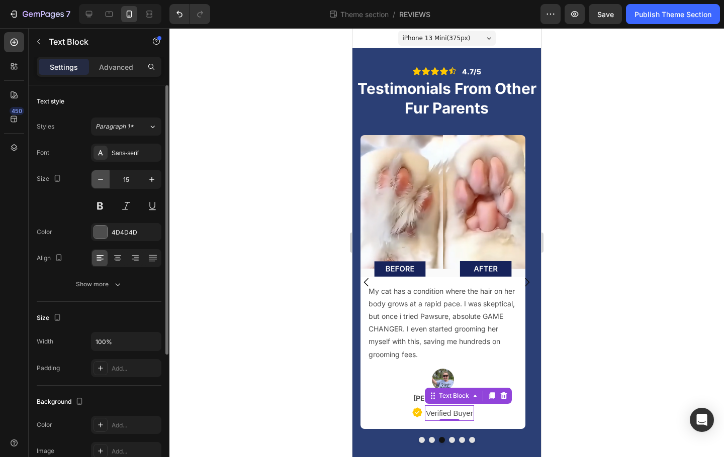
click at [99, 178] on icon "button" at bounding box center [101, 179] width 10 height 10
click at [99, 179] on icon "button" at bounding box center [100, 179] width 5 height 1
type input "13"
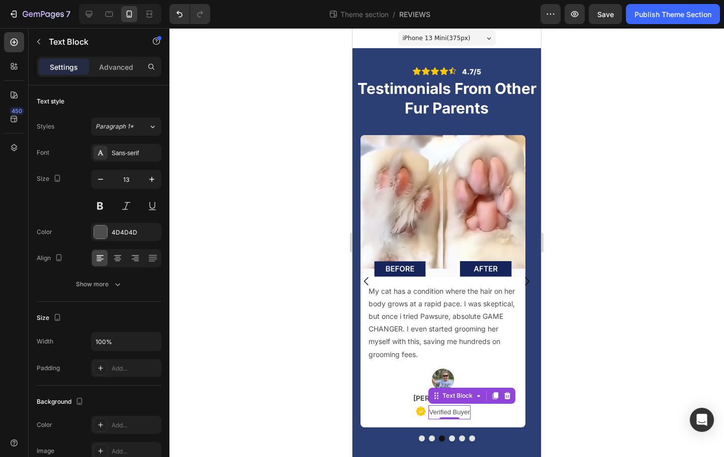
click at [221, 263] on div at bounding box center [446, 242] width 554 height 429
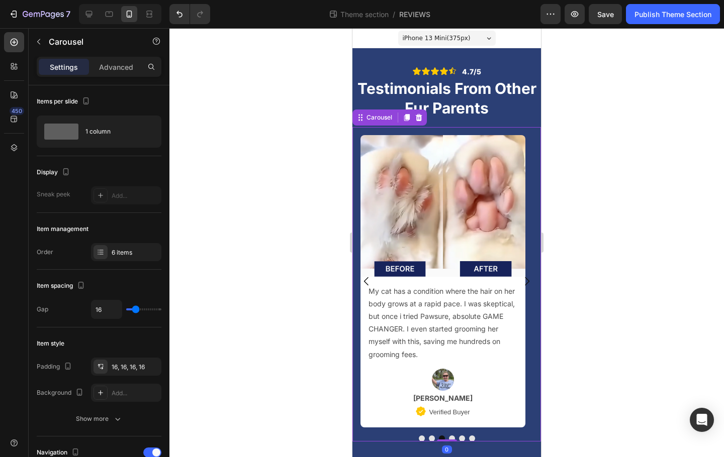
click at [521, 279] on icon "Carousel Next Arrow" at bounding box center [527, 281] width 12 height 12
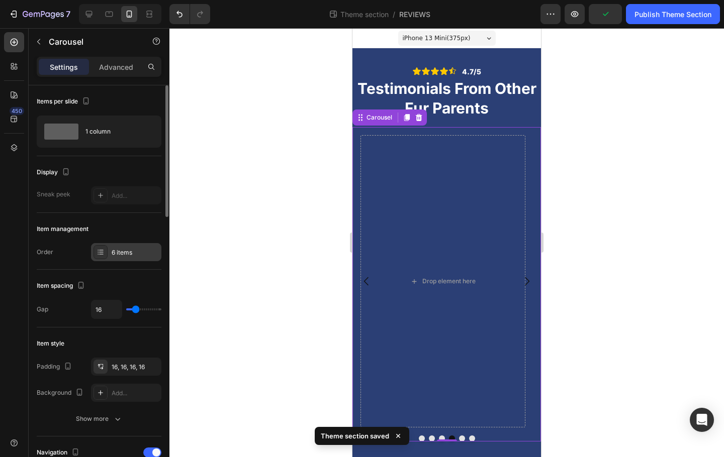
click at [134, 254] on div "6 items" at bounding box center [135, 252] width 47 height 9
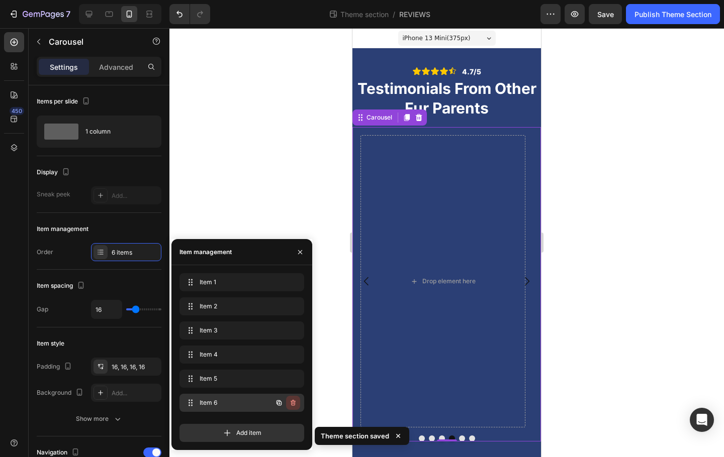
click at [297, 403] on icon "button" at bounding box center [293, 403] width 8 height 8
click at [292, 400] on div "Delete" at bounding box center [286, 403] width 19 height 9
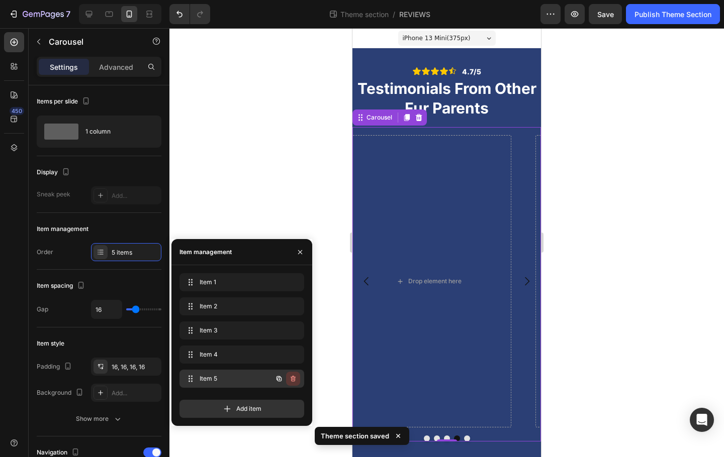
click at [296, 375] on icon "button" at bounding box center [293, 379] width 8 height 8
click at [293, 377] on div "Delete" at bounding box center [286, 378] width 19 height 9
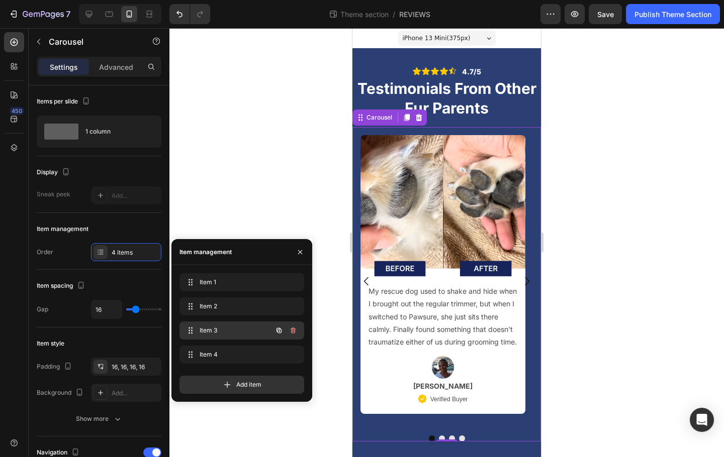
click at [236, 327] on span "Item 3" at bounding box center [228, 330] width 57 height 9
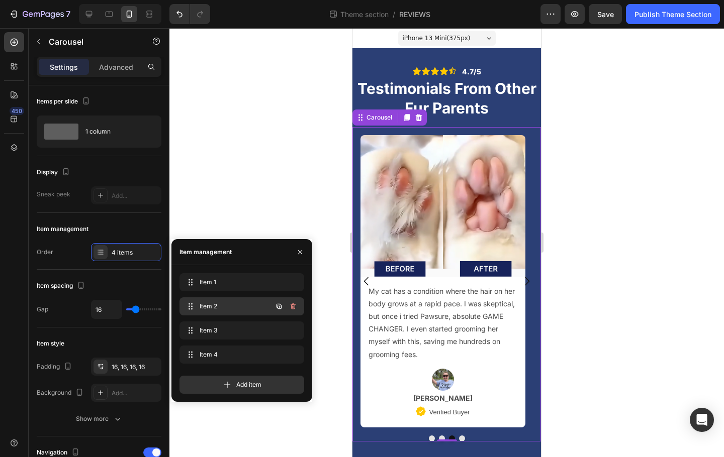
click at [235, 310] on span "Item 2" at bounding box center [228, 306] width 57 height 9
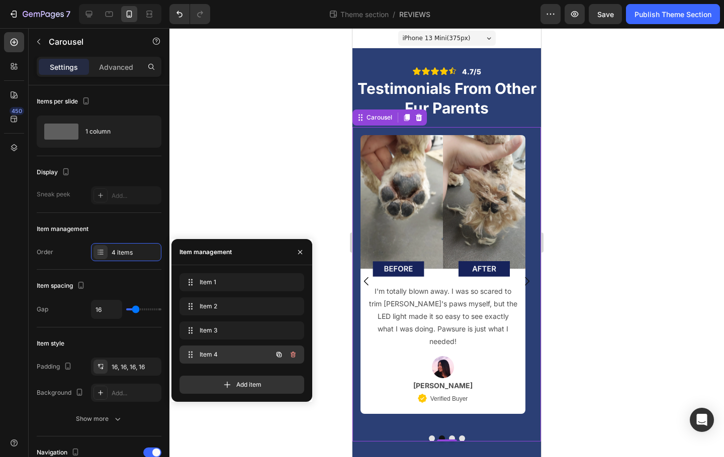
click at [232, 353] on span "Item 4" at bounding box center [228, 354] width 57 height 9
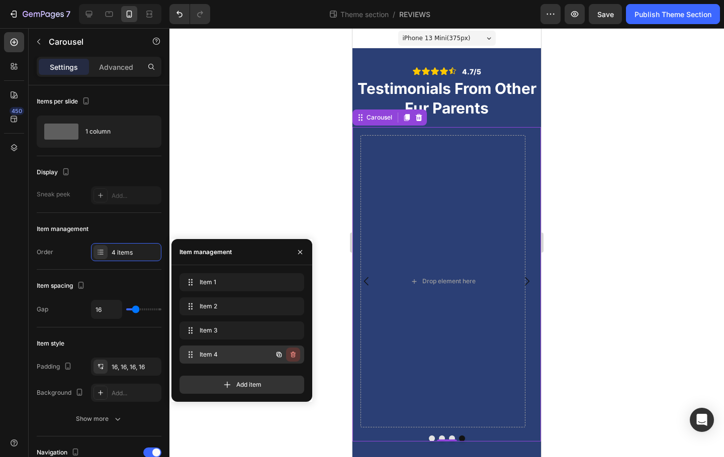
click at [293, 354] on icon "button" at bounding box center [292, 355] width 1 height 3
click at [289, 355] on div "Delete" at bounding box center [286, 354] width 19 height 9
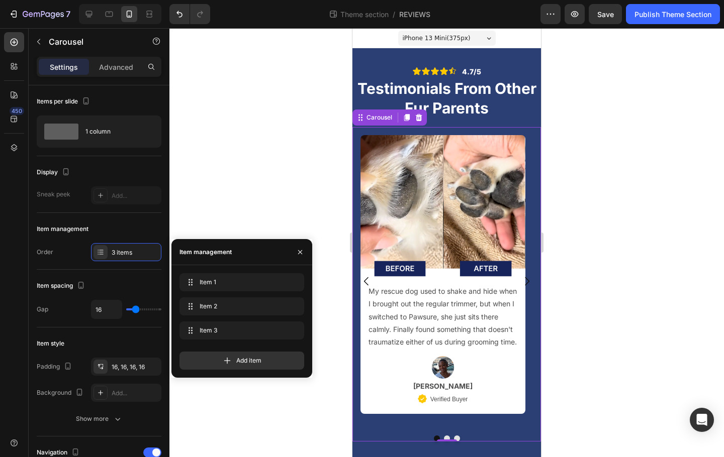
click at [567, 351] on div at bounding box center [446, 242] width 554 height 429
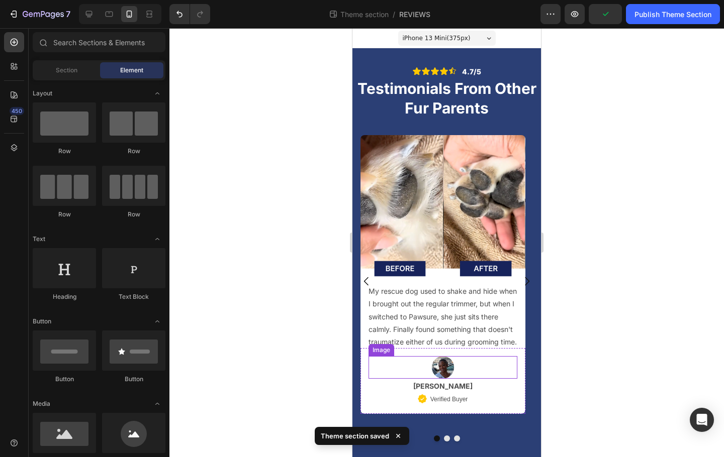
scroll to position [1, 0]
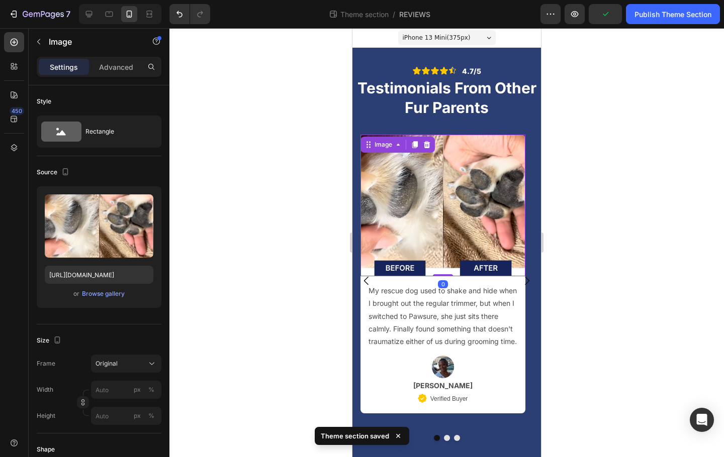
click at [486, 252] on img at bounding box center [442, 206] width 165 height 142
click at [605, 291] on div at bounding box center [446, 242] width 554 height 429
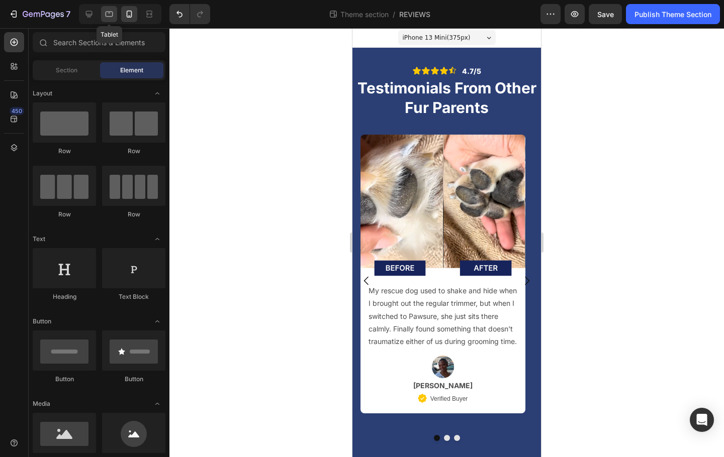
click at [111, 11] on icon at bounding box center [109, 14] width 10 height 10
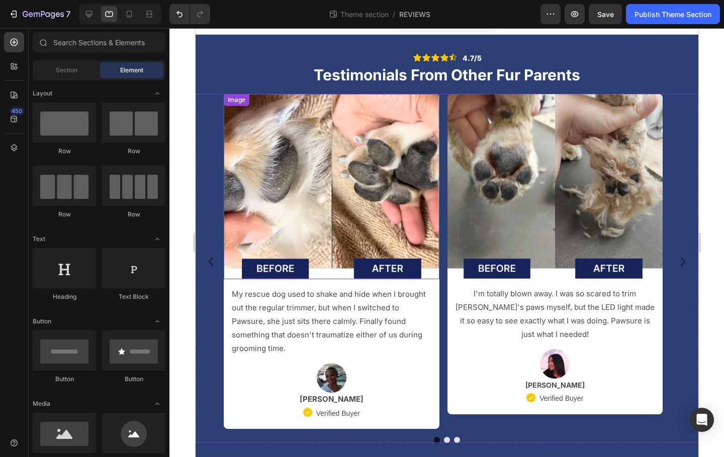
scroll to position [16, 0]
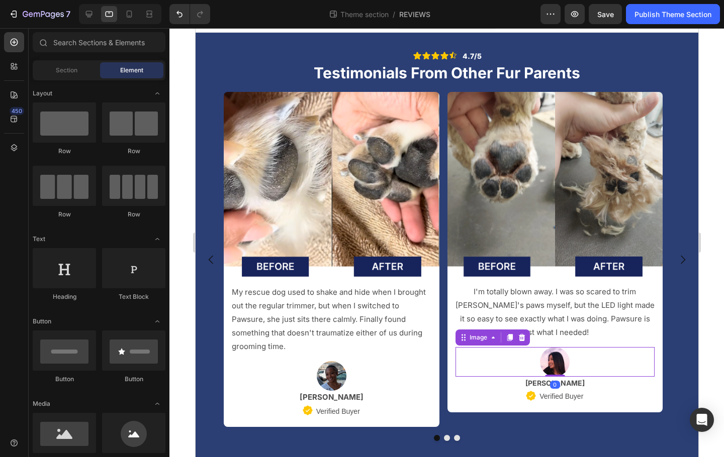
click at [548, 361] on img at bounding box center [554, 362] width 30 height 30
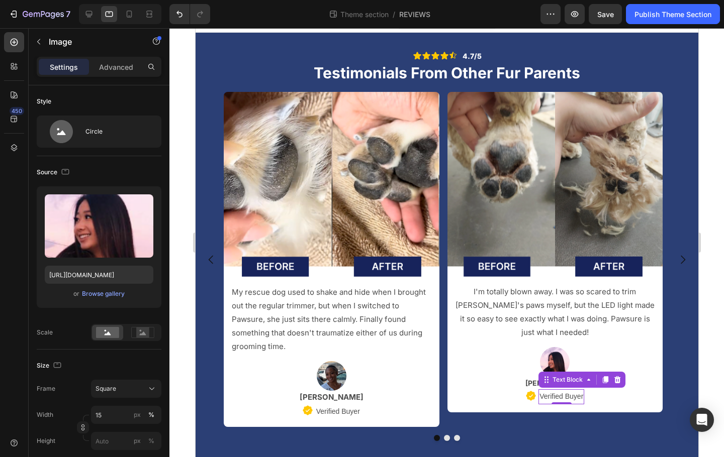
click at [551, 397] on p "Verified Buyer" at bounding box center [561, 397] width 44 height 13
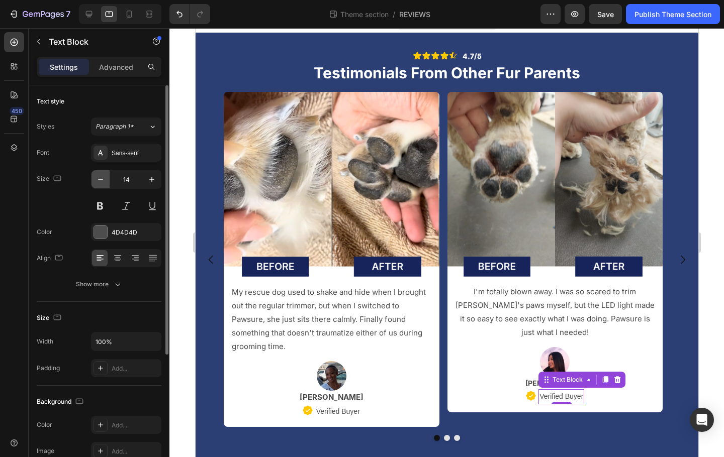
click at [103, 184] on button "button" at bounding box center [100, 179] width 18 height 18
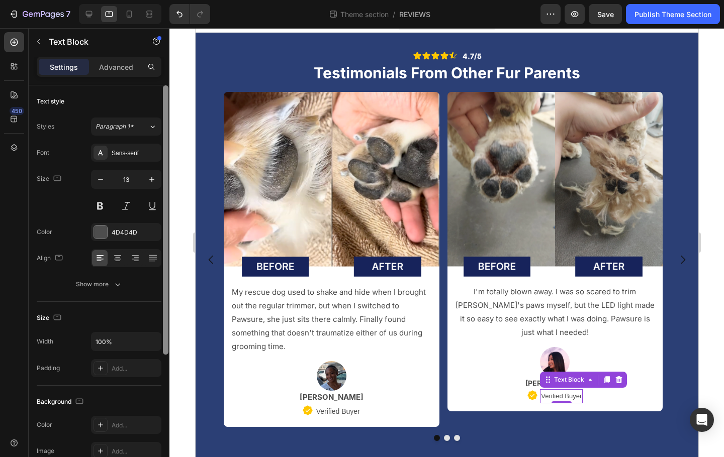
type input "12"
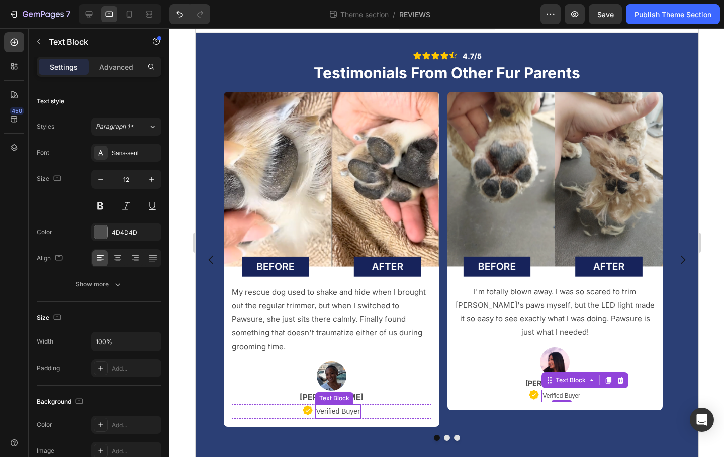
click at [348, 412] on p "Verified Buyer" at bounding box center [338, 412] width 44 height 13
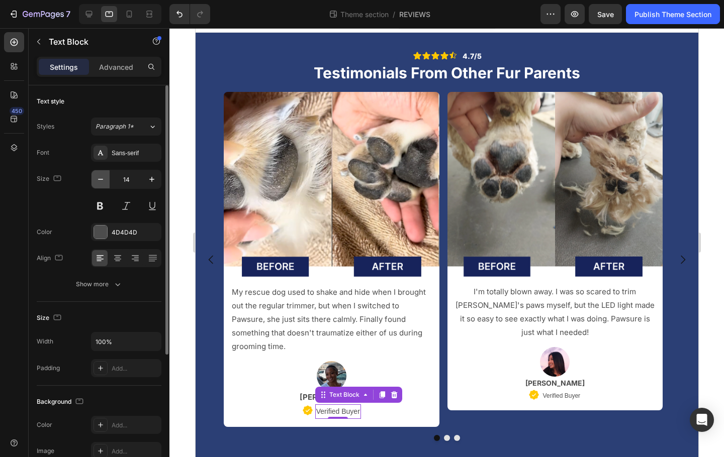
click at [108, 181] on button "button" at bounding box center [100, 179] width 18 height 18
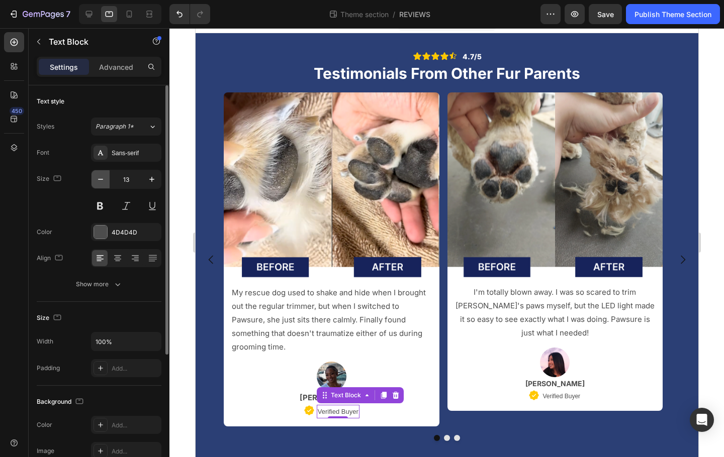
scroll to position [15, 0]
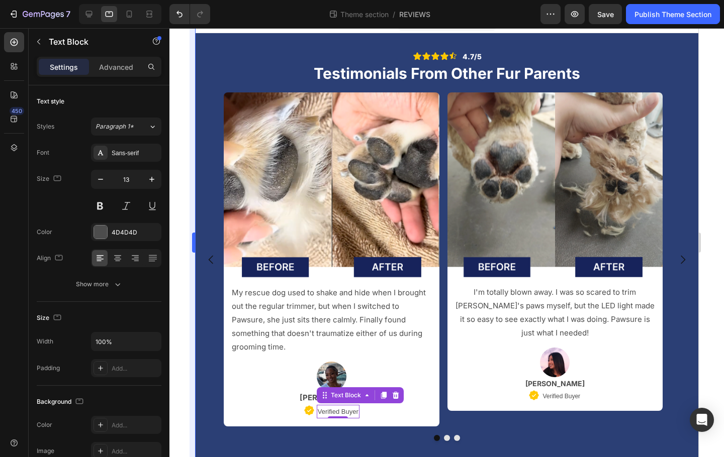
type input "12"
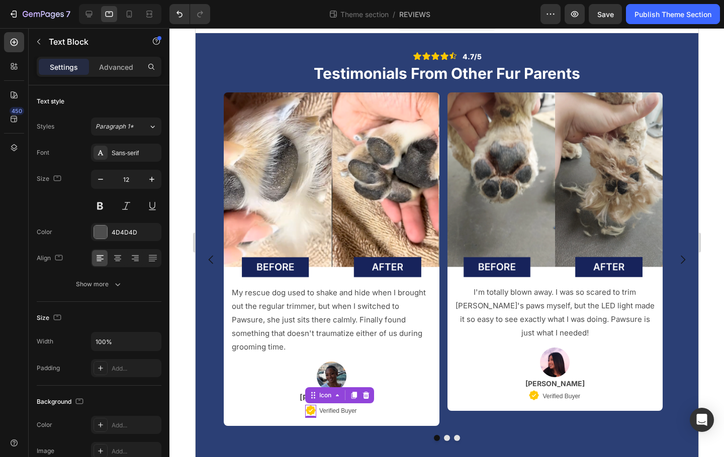
click at [312, 415] on div "Icon 0" at bounding box center [310, 411] width 11 height 13
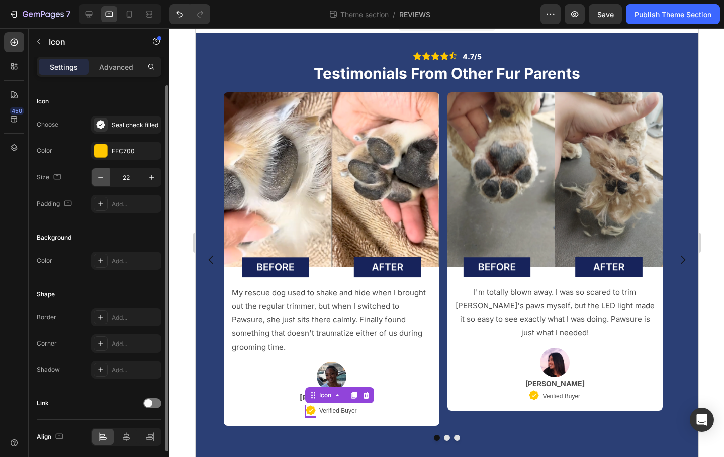
click at [102, 177] on icon "button" at bounding box center [100, 177] width 5 height 1
drag, startPoint x: 154, startPoint y: 180, endPoint x: 161, endPoint y: 184, distance: 7.9
click at [154, 180] on icon "button" at bounding box center [152, 177] width 10 height 10
type input "21"
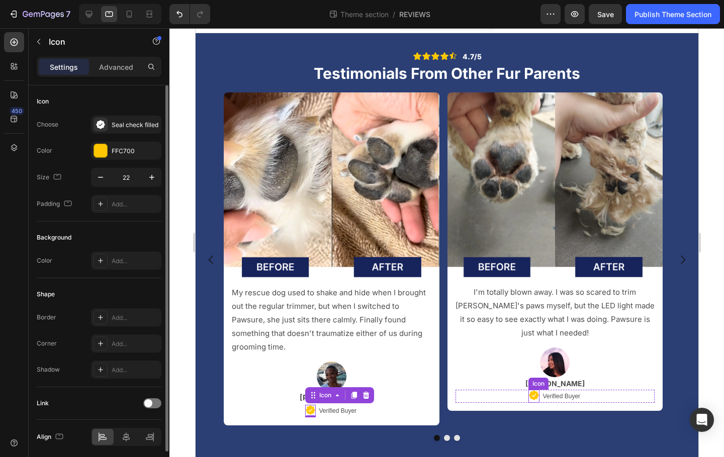
click at [532, 400] on icon at bounding box center [534, 396] width 10 height 10
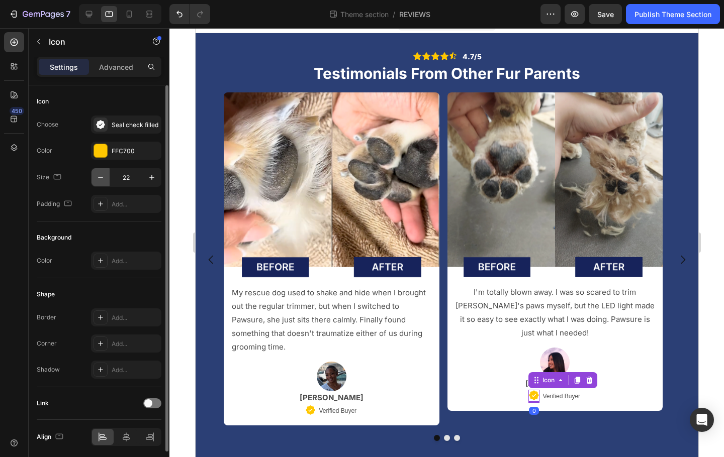
click at [97, 178] on icon "button" at bounding box center [101, 177] width 10 height 10
type input "21"
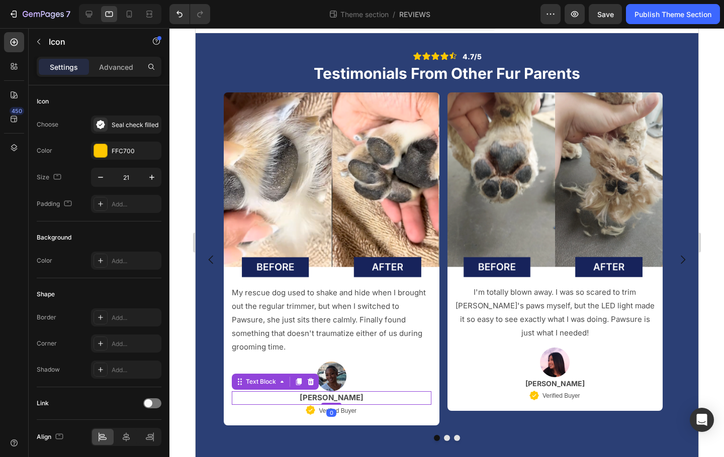
click at [249, 397] on p "[PERSON_NAME]" at bounding box center [331, 399] width 198 height 12
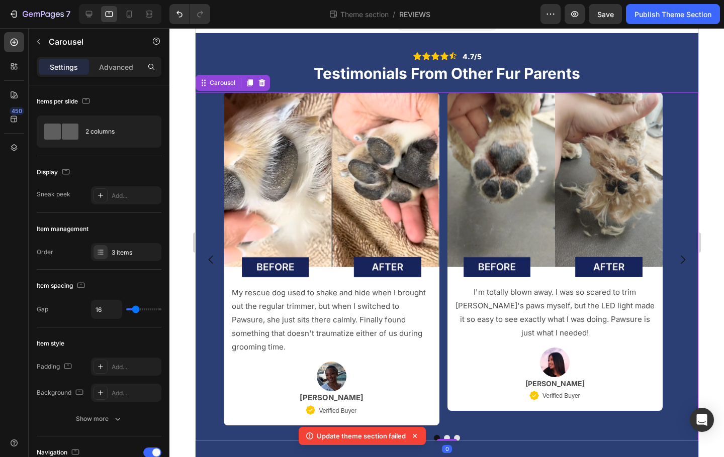
click at [454, 440] on button "Dot" at bounding box center [456, 438] width 6 height 6
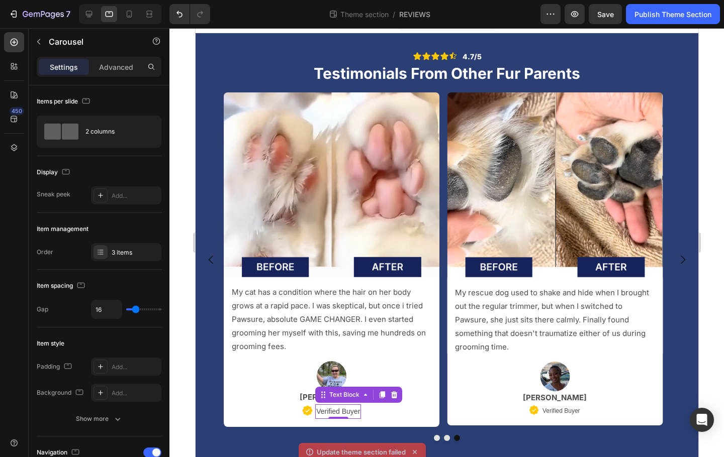
click at [348, 409] on p "Verified Buyer" at bounding box center [338, 412] width 44 height 13
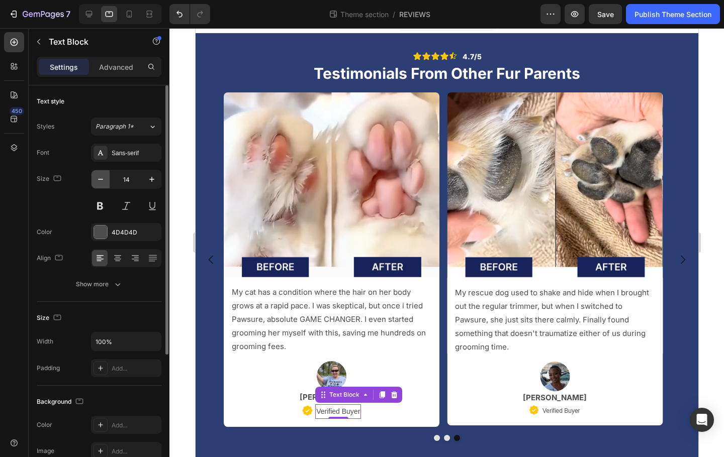
click at [102, 181] on icon "button" at bounding box center [101, 179] width 10 height 10
drag, startPoint x: 102, startPoint y: 181, endPoint x: 106, endPoint y: 186, distance: 6.8
click at [102, 181] on icon "button" at bounding box center [101, 179] width 10 height 10
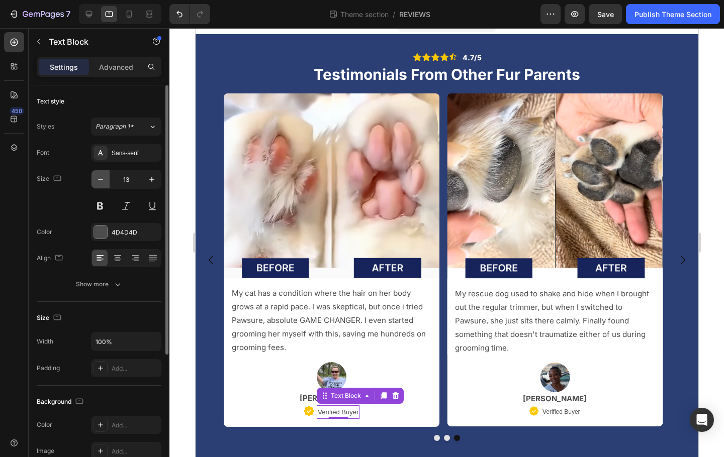
scroll to position [14, 0]
type input "12"
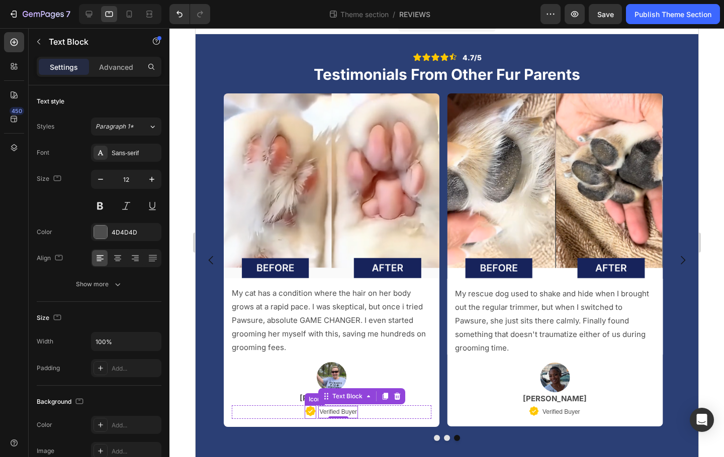
click at [306, 415] on div "Icon" at bounding box center [310, 413] width 12 height 14
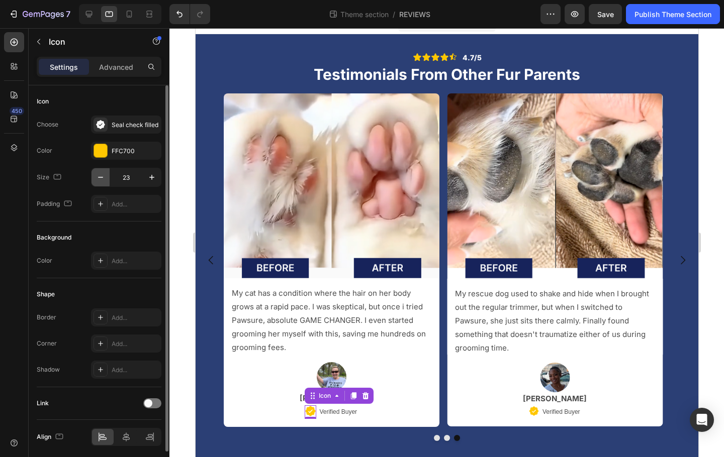
click at [98, 175] on icon "button" at bounding box center [101, 177] width 10 height 10
type input "22"
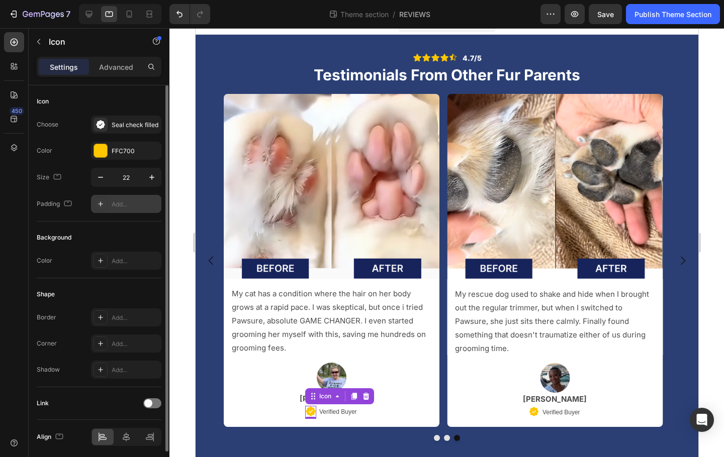
scroll to position [14, 0]
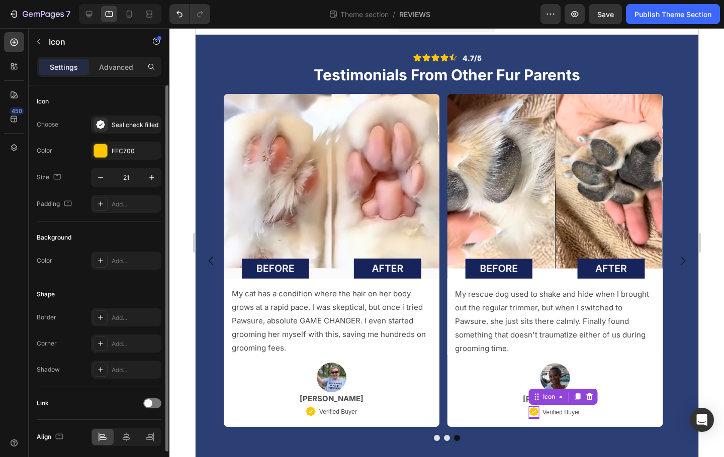
click at [532, 412] on icon at bounding box center [533, 411] width 9 height 9
click at [310, 412] on icon at bounding box center [310, 411] width 11 height 11
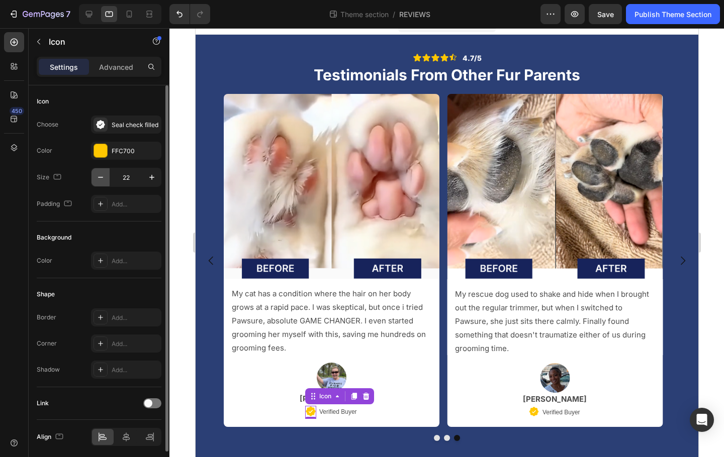
click at [101, 179] on icon "button" at bounding box center [101, 177] width 10 height 10
type input "21"
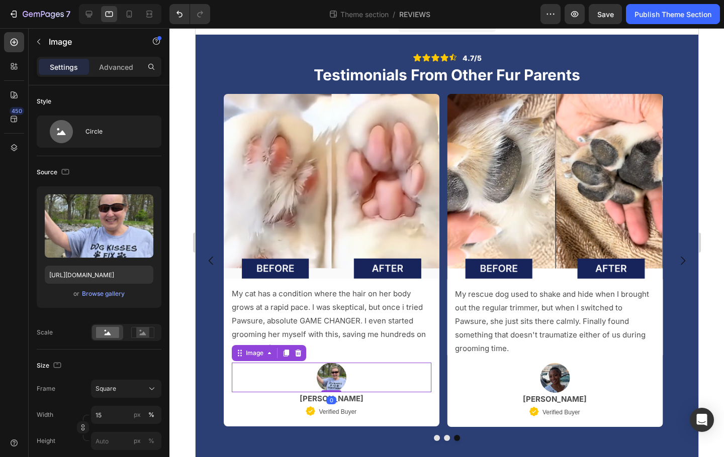
click at [418, 371] on div at bounding box center [331, 378] width 200 height 30
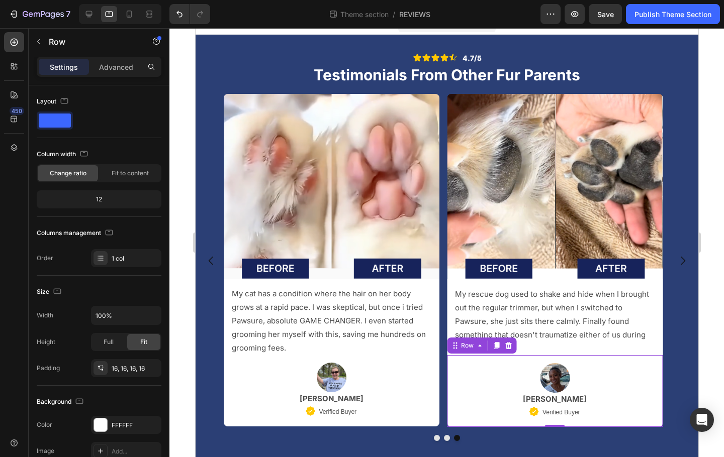
click at [449, 379] on div "Image [PERSON_NAME] Text Block Icon Verified Buyer Text Block Row Row 0" at bounding box center [554, 391] width 216 height 72
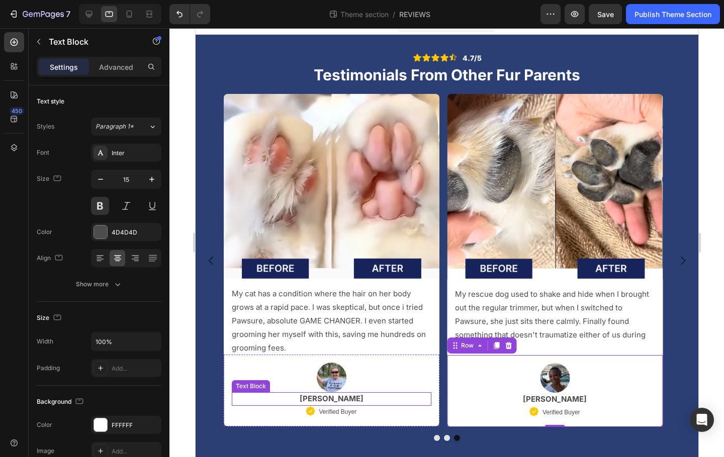
click at [377, 401] on p "[PERSON_NAME]" at bounding box center [331, 400] width 198 height 12
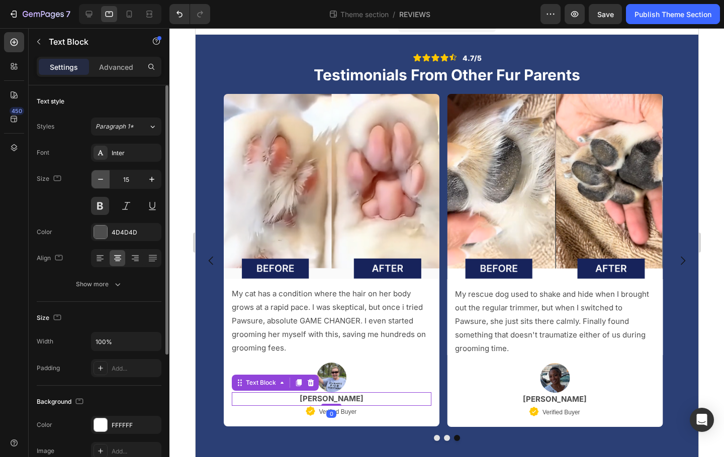
click at [100, 180] on icon "button" at bounding box center [101, 179] width 10 height 10
type input "14"
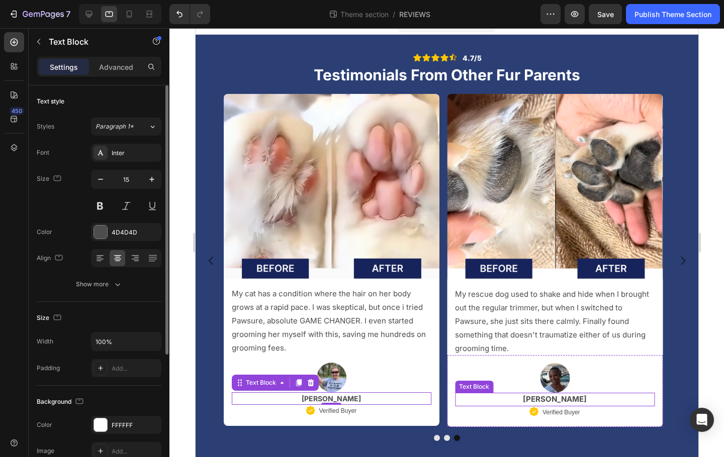
click at [532, 402] on p "[PERSON_NAME]" at bounding box center [554, 400] width 198 height 12
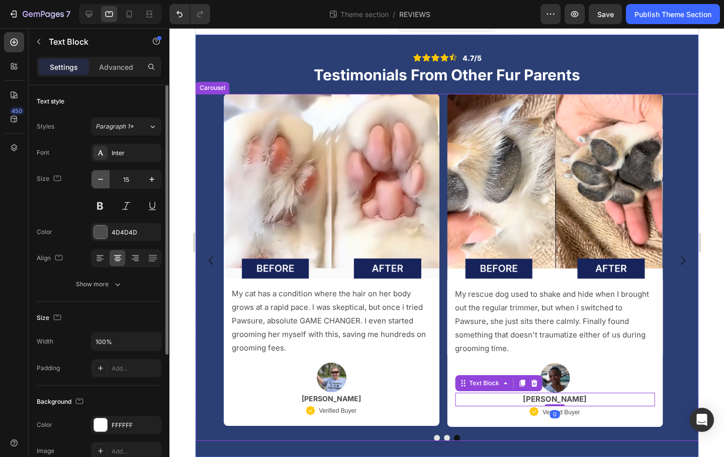
click at [99, 175] on icon "button" at bounding box center [101, 179] width 10 height 10
type input "14"
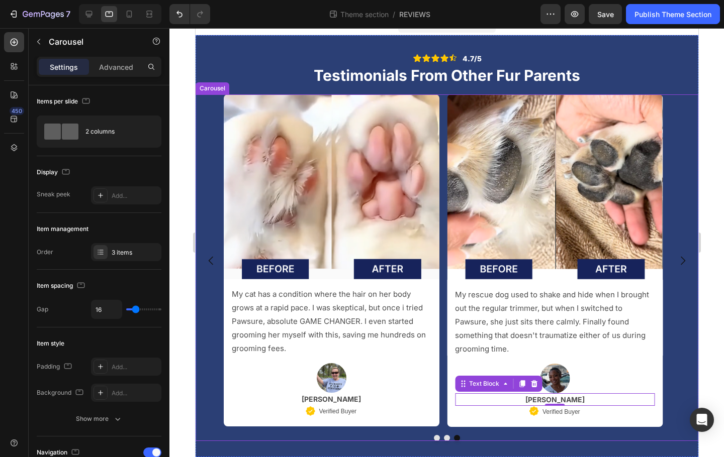
click at [436, 437] on div at bounding box center [446, 438] width 503 height 6
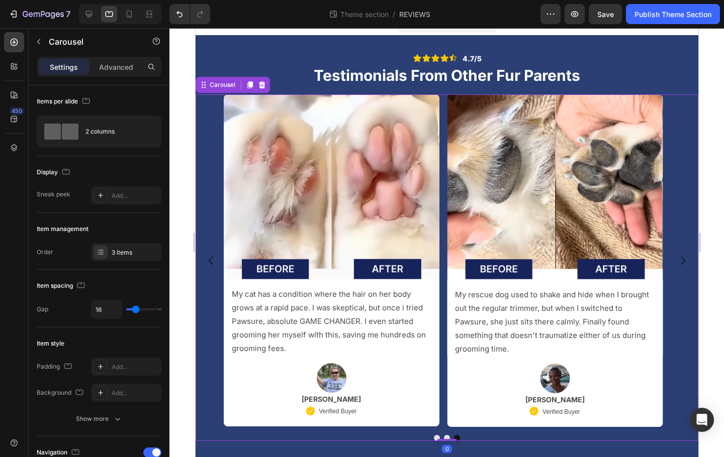
click at [435, 438] on button "Dot" at bounding box center [436, 438] width 6 height 6
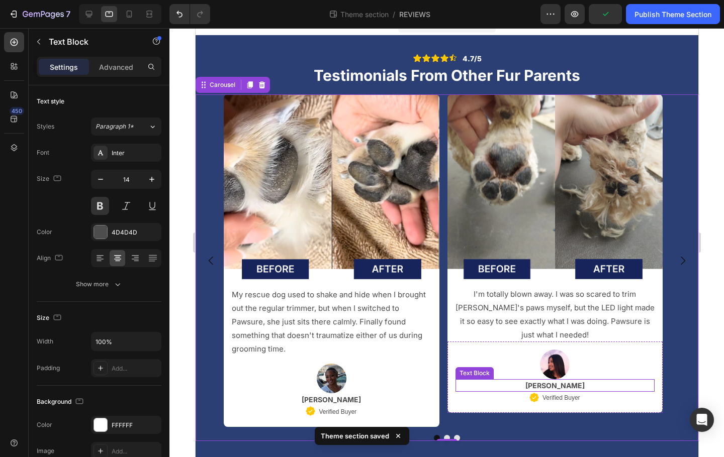
click at [554, 384] on p "[PERSON_NAME]" at bounding box center [555, 386] width 198 height 11
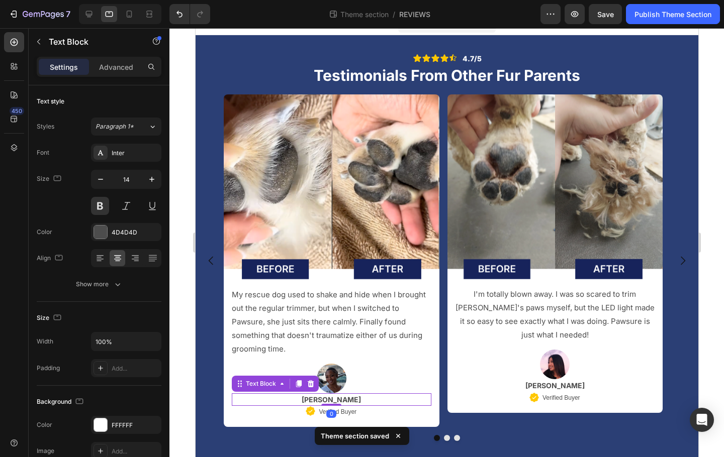
click at [341, 399] on strong "[PERSON_NAME]" at bounding box center [330, 400] width 59 height 9
click at [133, 12] on icon at bounding box center [129, 14] width 10 height 10
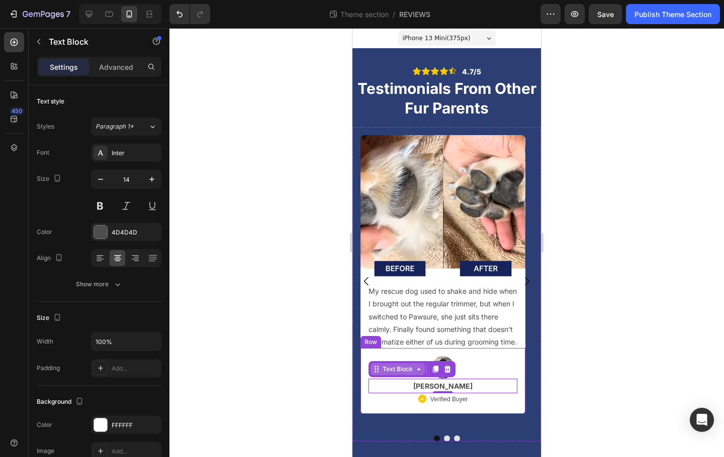
scroll to position [1, 0]
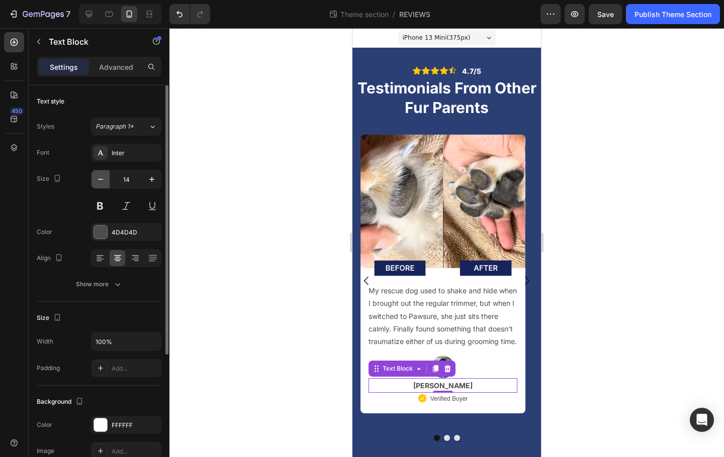
click at [101, 179] on icon "button" at bounding box center [100, 179] width 5 height 1
type input "13"
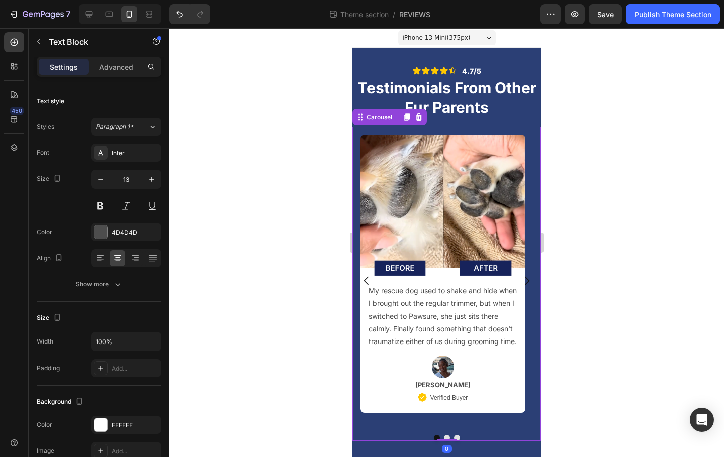
click at [444, 438] on button "Dot" at bounding box center [447, 438] width 6 height 6
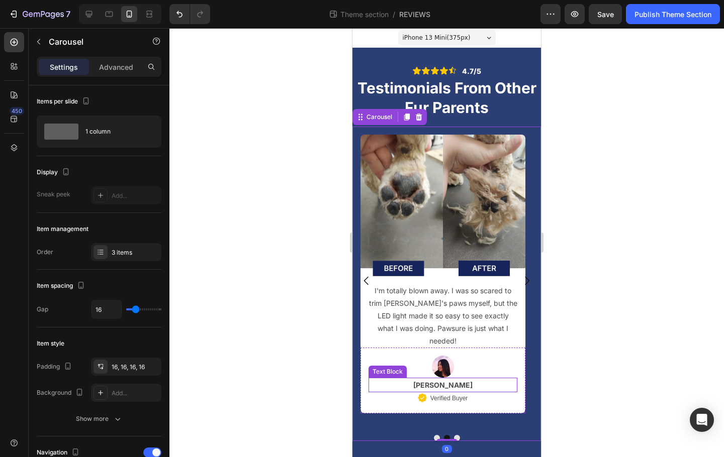
click at [448, 379] on p "[PERSON_NAME]" at bounding box center [442, 385] width 147 height 13
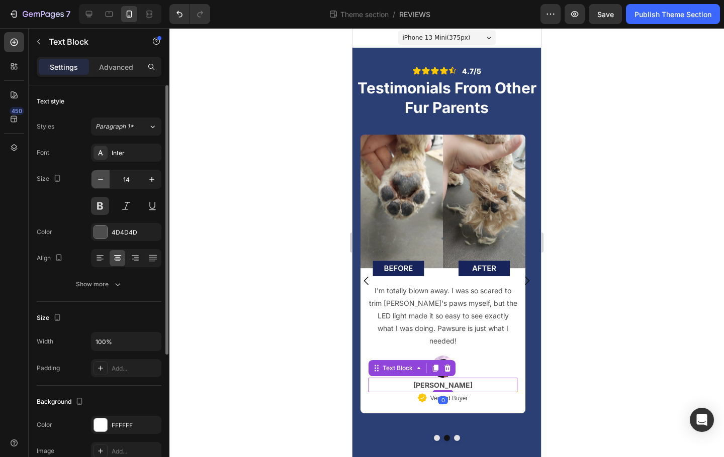
click at [104, 177] on icon "button" at bounding box center [101, 179] width 10 height 10
type input "13"
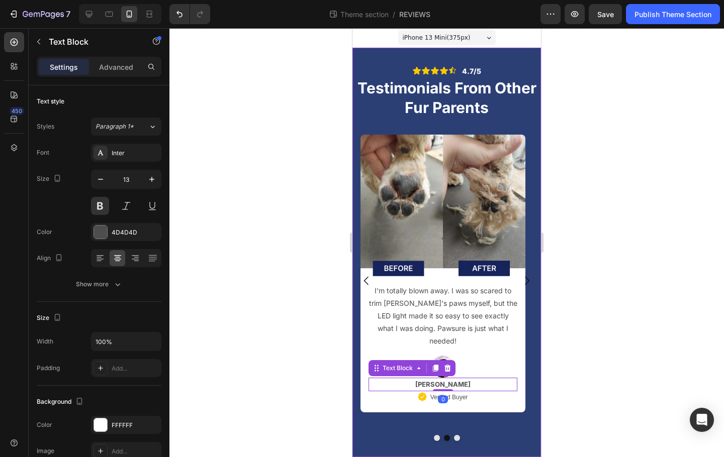
click at [454, 437] on button "Dot" at bounding box center [457, 438] width 6 height 6
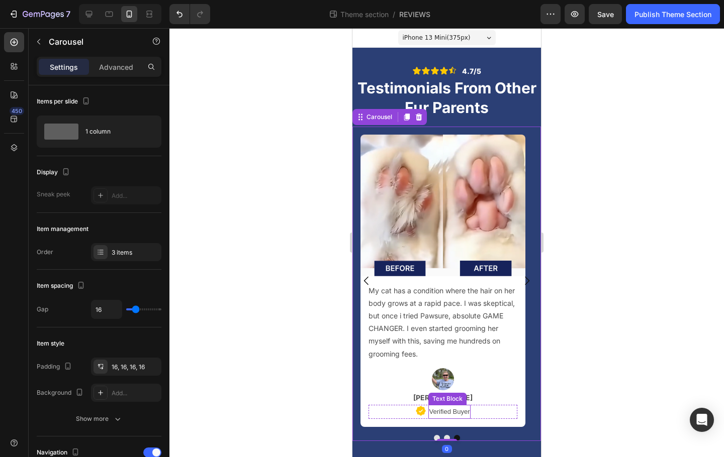
click at [441, 402] on div "Text Block" at bounding box center [447, 399] width 38 height 12
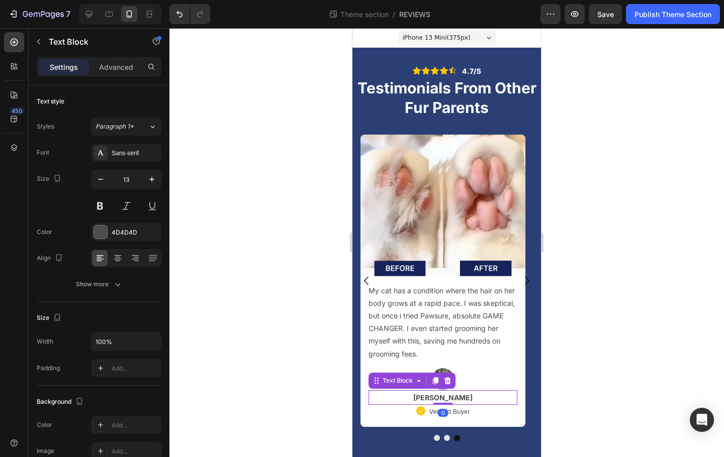
click at [412, 403] on p "[PERSON_NAME]" at bounding box center [442, 398] width 147 height 13
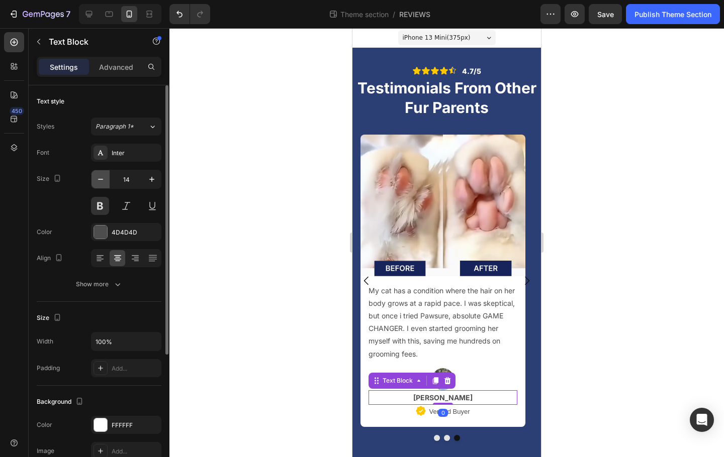
click at [108, 178] on button "button" at bounding box center [100, 179] width 18 height 18
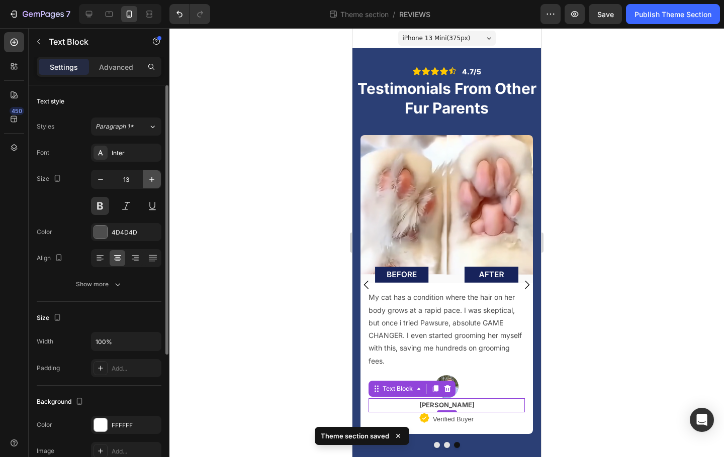
click at [150, 179] on icon "button" at bounding box center [152, 179] width 10 height 10
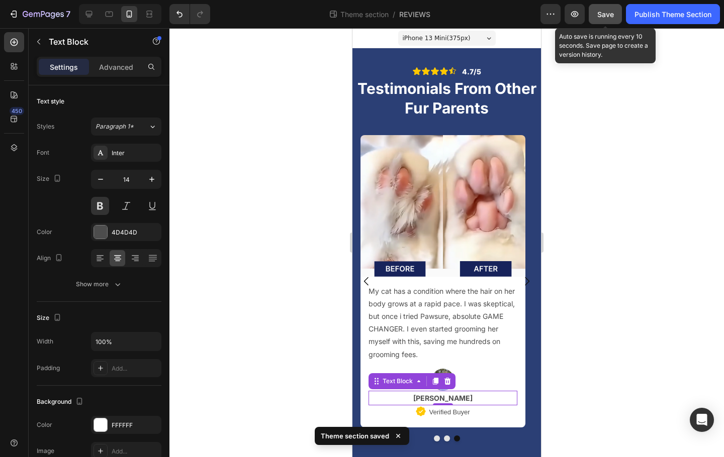
click at [609, 18] on span "Save" at bounding box center [605, 14] width 17 height 9
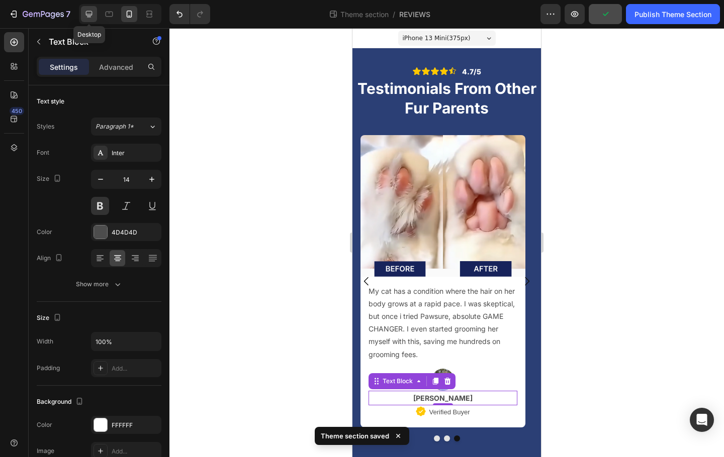
click at [90, 17] on icon at bounding box center [89, 14] width 7 height 7
type input "16"
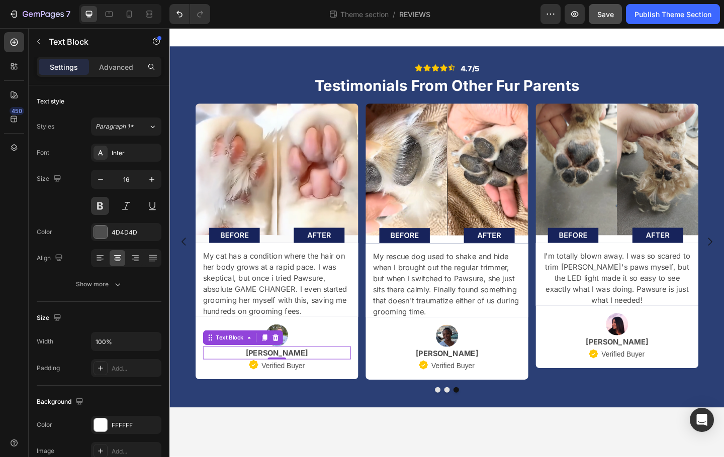
click at [652, 455] on body "Icon Icon Icon Icon Icon Icon List 4.7/5 Text Block Row Testimonials From Other…" at bounding box center [470, 261] width 603 height 467
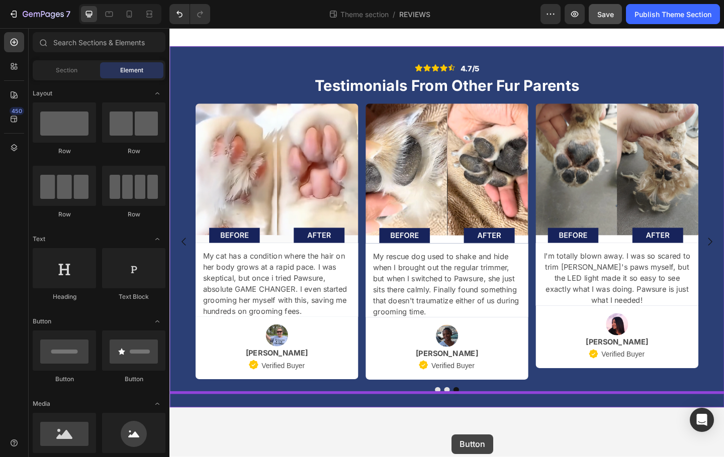
drag, startPoint x: 274, startPoint y: 384, endPoint x: 484, endPoint y: 452, distance: 220.0
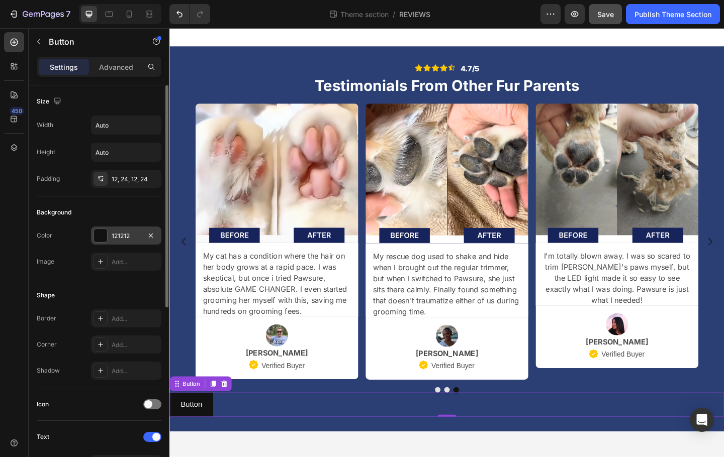
click at [113, 235] on div "121212" at bounding box center [126, 236] width 29 height 9
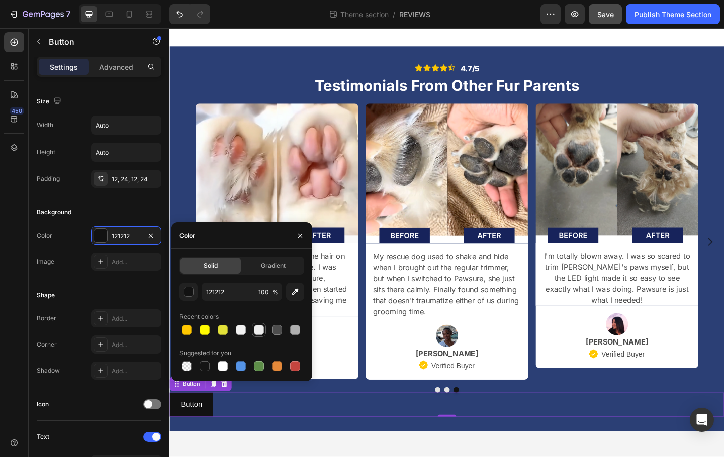
click at [258, 328] on div at bounding box center [259, 330] width 10 height 10
type input "EDEDED"
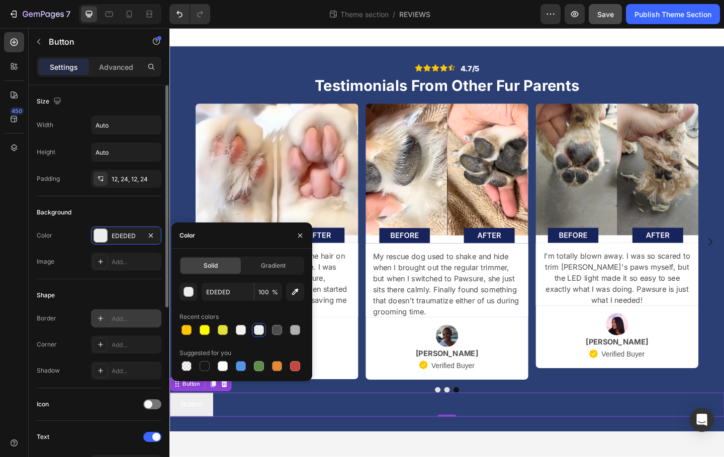
click at [128, 319] on div "Add..." at bounding box center [135, 319] width 47 height 9
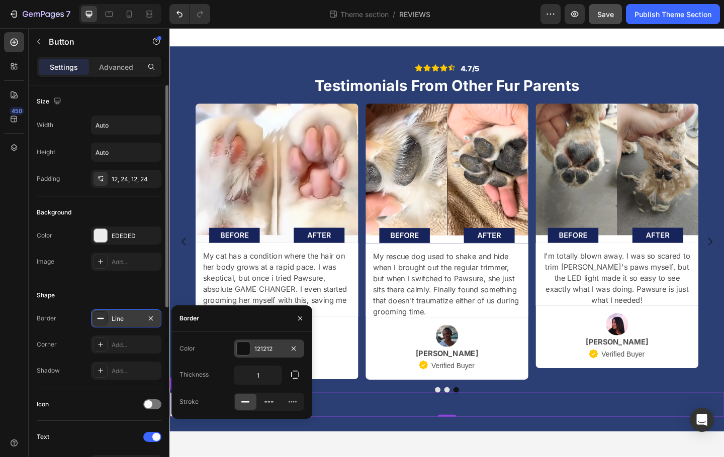
click at [264, 348] on div "121212" at bounding box center [268, 349] width 29 height 9
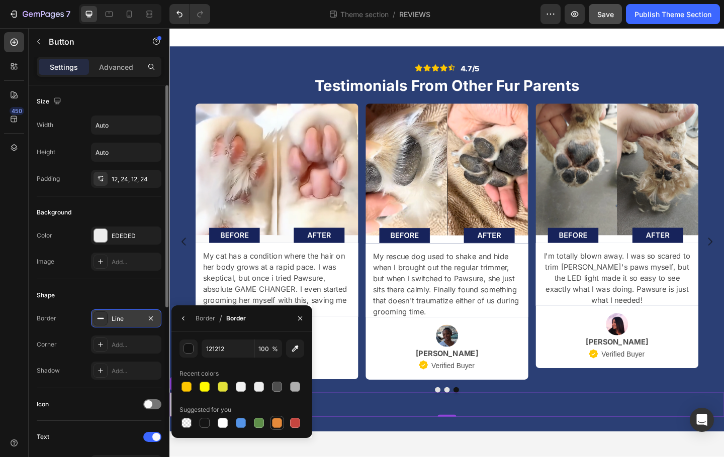
click at [277, 421] on div at bounding box center [277, 423] width 10 height 10
type input "E4893A"
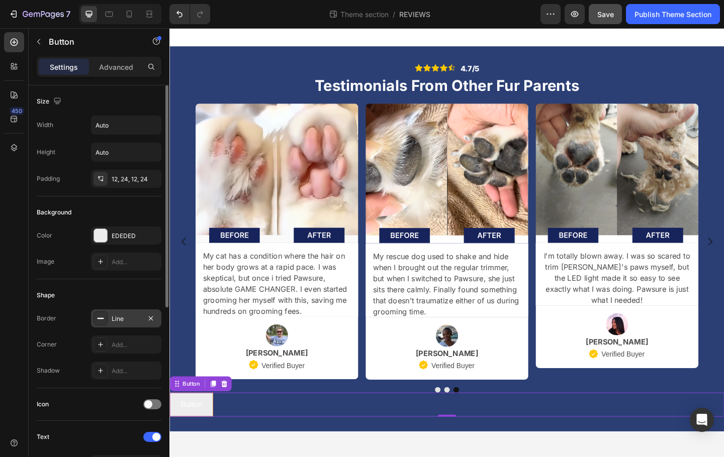
click at [350, 449] on div "Button Button 0" at bounding box center [470, 438] width 603 height 27
click at [351, 457] on div "Icon Icon Icon Icon Icon Icon List 4.7/5 Text Block Row Testimonials From Other…" at bounding box center [470, 257] width 603 height 419
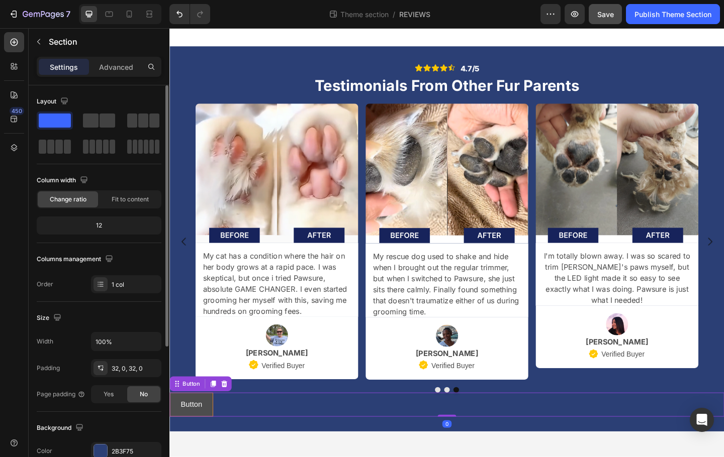
click at [207, 437] on button "Button" at bounding box center [192, 438] width 47 height 27
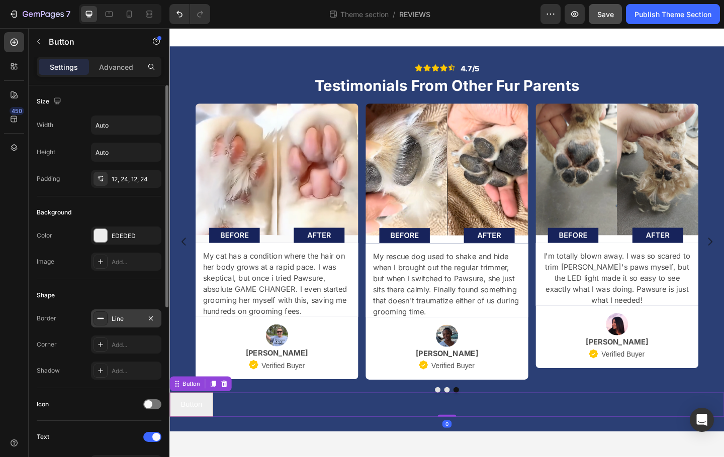
click at [122, 317] on div "Line" at bounding box center [126, 319] width 29 height 9
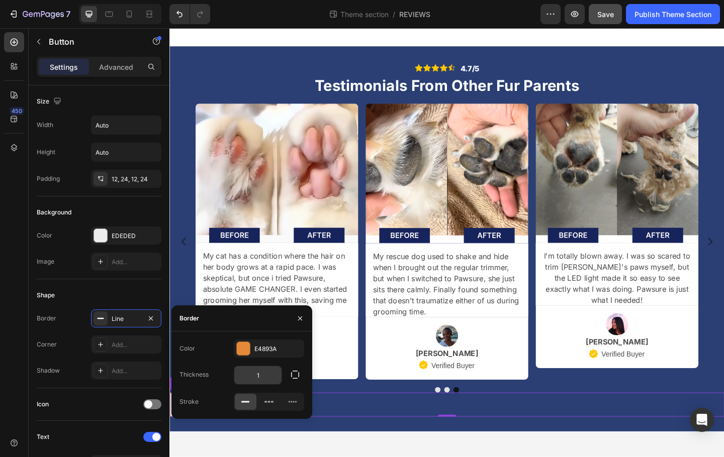
click at [273, 373] on input "1" at bounding box center [257, 375] width 47 height 18
type input "8"
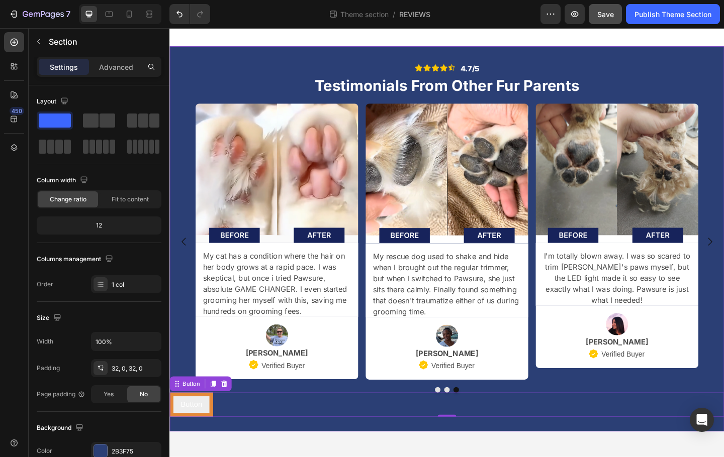
click at [465, 457] on div "Icon Icon Icon Icon Icon Icon List 4.7/5 Text Block Row Testimonials From Other…" at bounding box center [470, 257] width 603 height 419
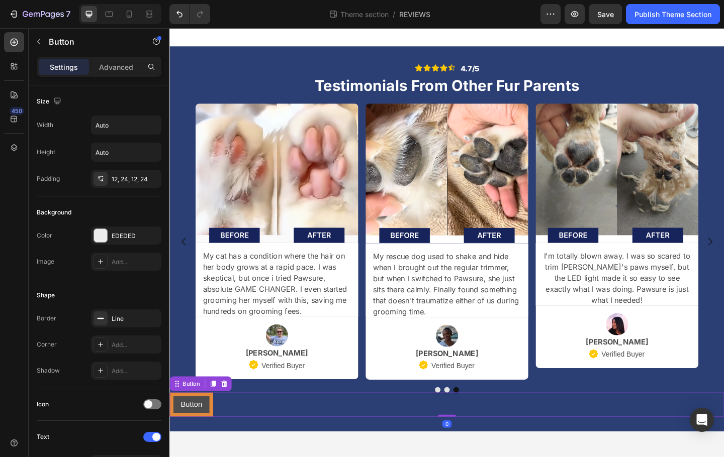
click at [210, 438] on button "Button" at bounding box center [192, 438] width 47 height 27
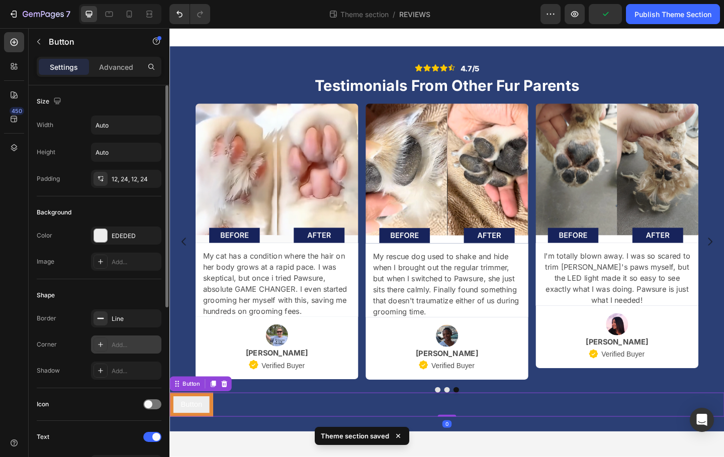
click at [124, 346] on div "Add..." at bounding box center [135, 345] width 47 height 9
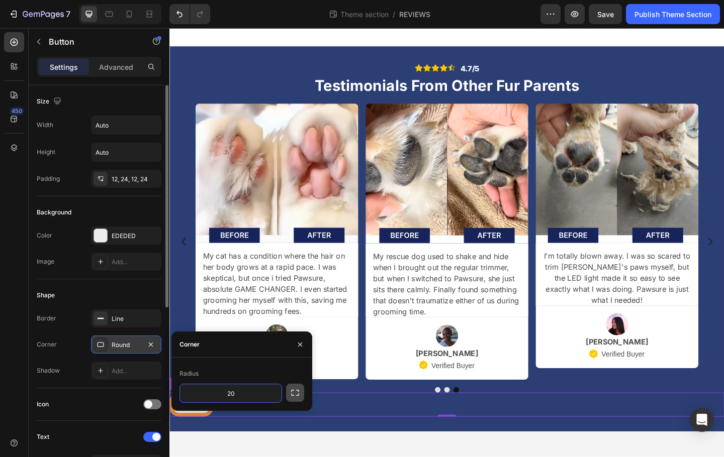
type input "2"
type input "10"
click at [437, 457] on body "Icon Icon Icon Icon Icon Icon List 4.7/5 Text Block Row Testimonials From Other…" at bounding box center [470, 261] width 603 height 467
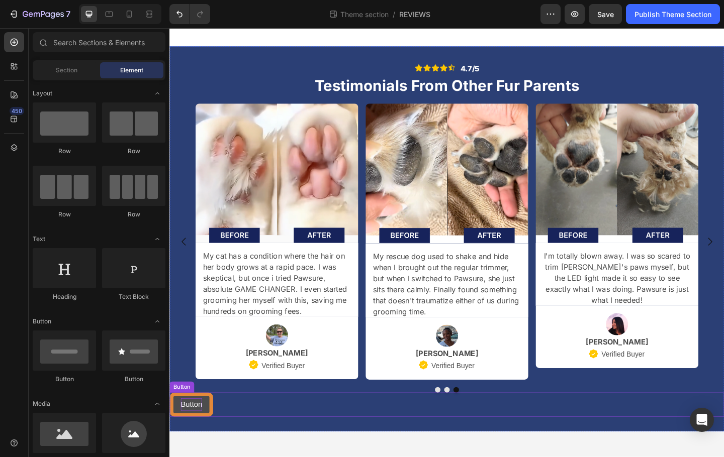
click at [200, 440] on p "Button" at bounding box center [192, 438] width 23 height 15
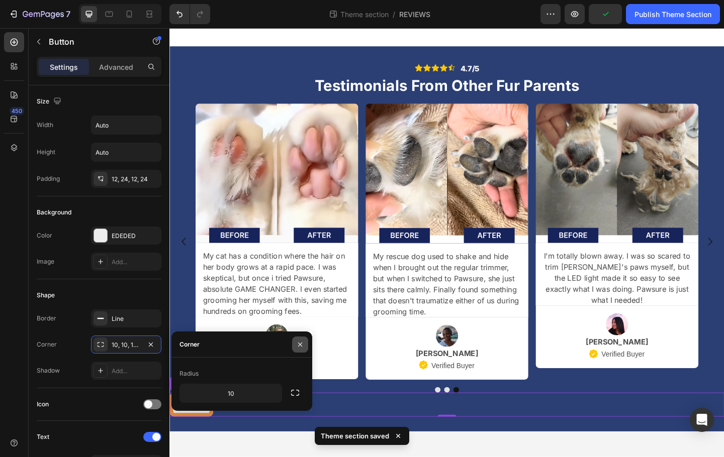
click at [304, 348] on icon "button" at bounding box center [300, 345] width 8 height 8
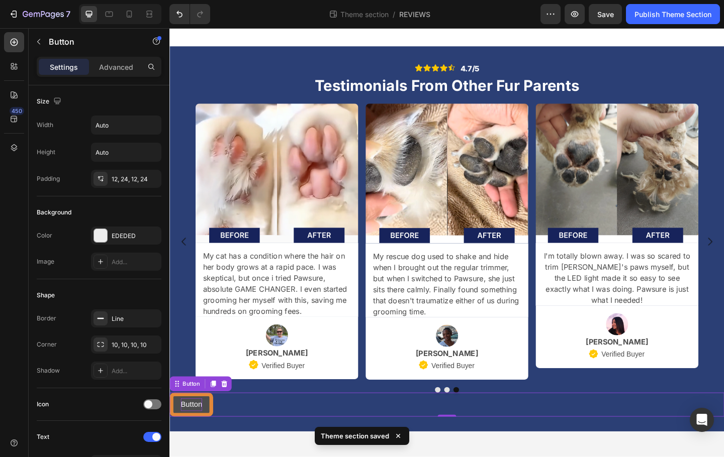
click at [194, 434] on p "Button" at bounding box center [192, 438] width 23 height 15
click at [195, 434] on p "Button" at bounding box center [192, 438] width 23 height 15
click at [199, 435] on p "Button" at bounding box center [192, 438] width 23 height 15
click at [169, 425] on button "Read" at bounding box center [190, 438] width 43 height 27
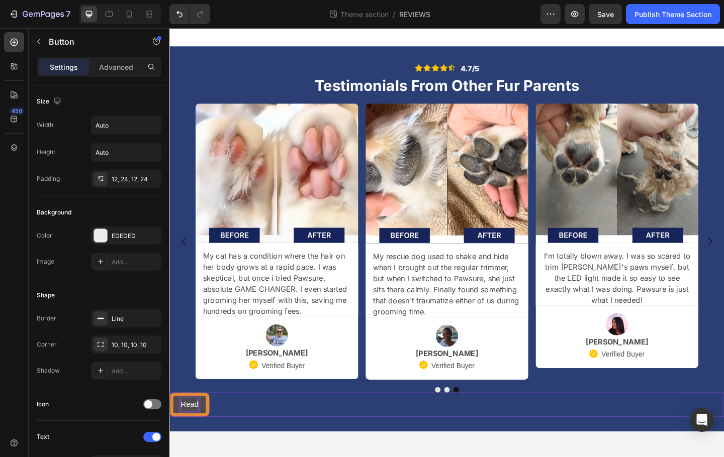
click at [169, 425] on button "Read" at bounding box center [190, 438] width 43 height 27
click at [169, 425] on button "Read all" at bounding box center [196, 438] width 54 height 27
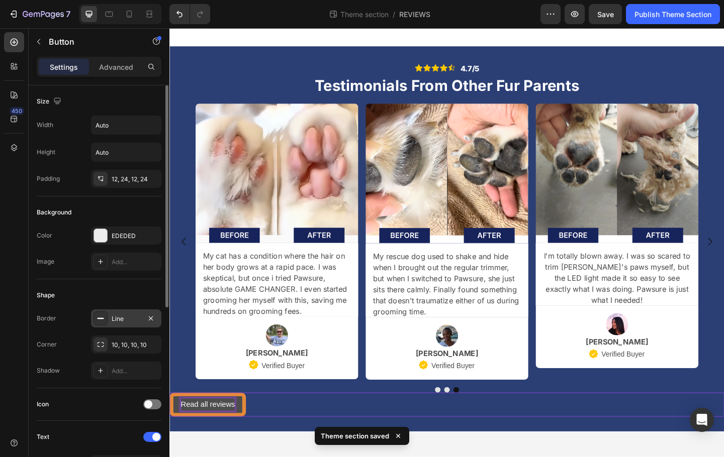
click at [130, 320] on div "Line" at bounding box center [126, 319] width 29 height 9
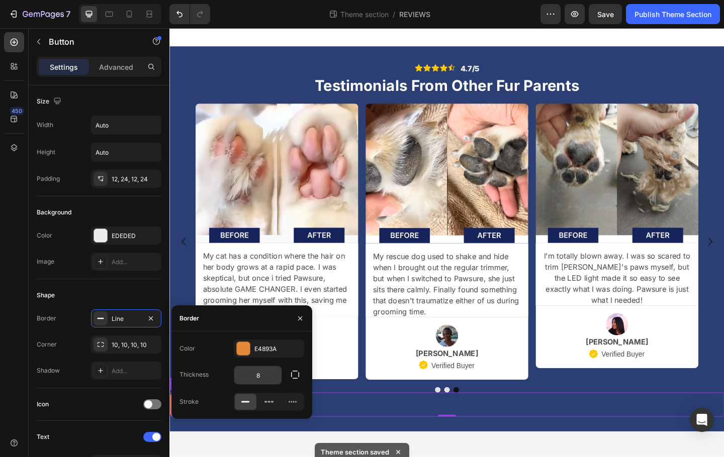
click at [269, 379] on input "8" at bounding box center [257, 375] width 47 height 18
type input "3"
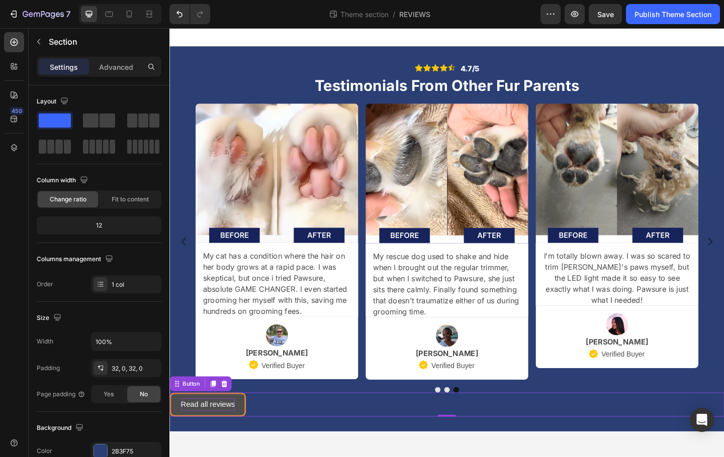
click at [382, 455] on div "Icon Icon Icon Icon Icon Icon List 4.7/5 Text Block Row Testimonials From Other…" at bounding box center [470, 257] width 603 height 419
click at [233, 443] on p "Read all reviews" at bounding box center [210, 438] width 59 height 15
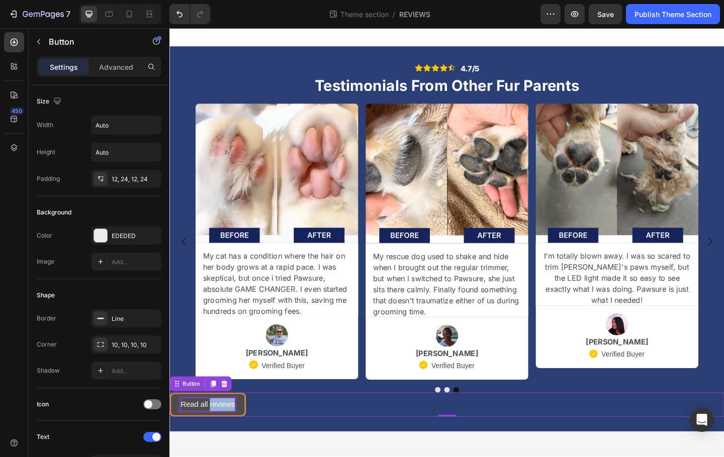
click at [217, 436] on p "Read all reviews" at bounding box center [210, 438] width 59 height 15
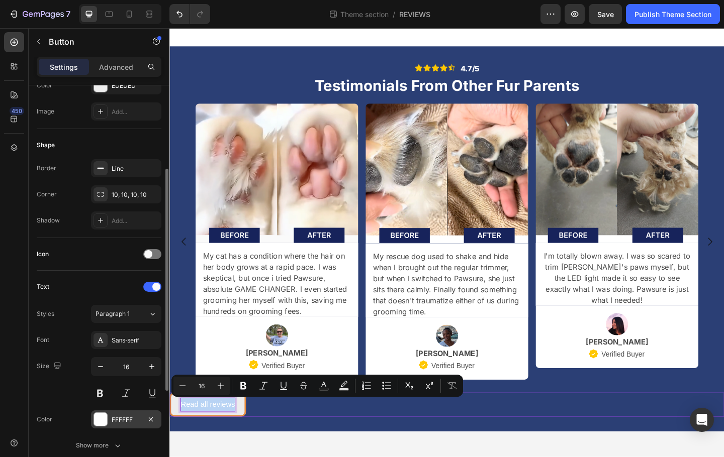
scroll to position [233, 0]
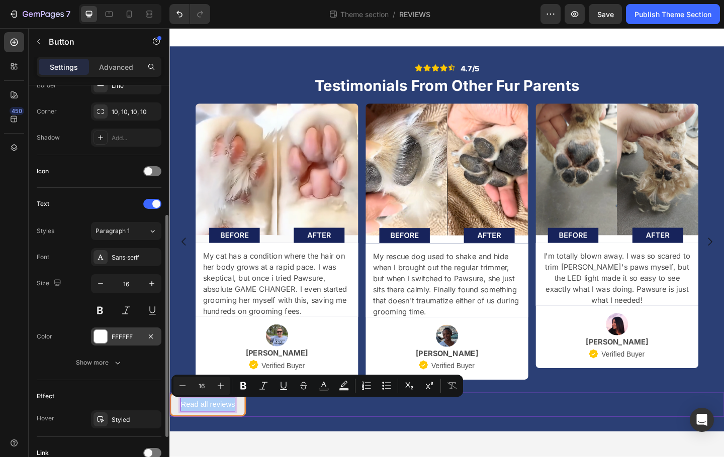
click at [116, 341] on div "FFFFFF" at bounding box center [126, 337] width 70 height 18
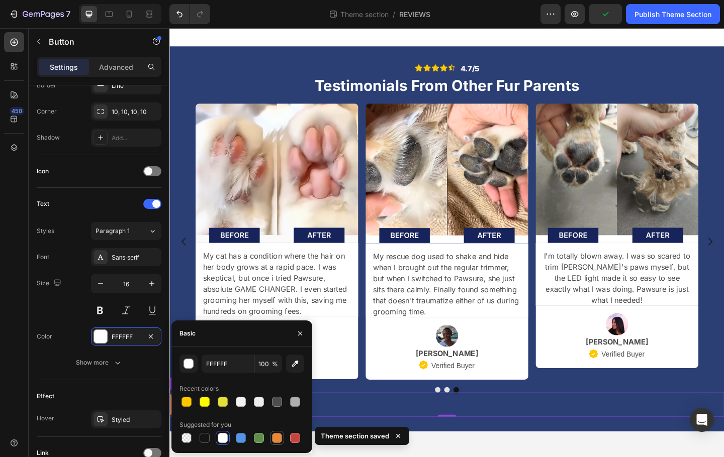
click at [281, 438] on div at bounding box center [277, 438] width 10 height 10
type input "E4893A"
click at [350, 452] on div "Theme section saved" at bounding box center [362, 438] width 99 height 30
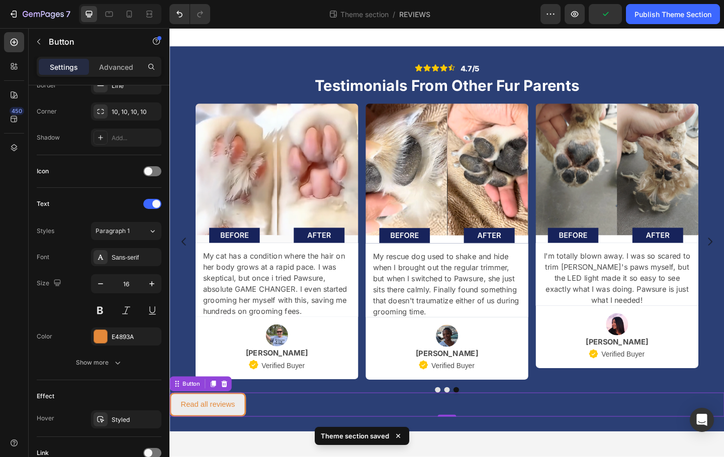
click at [330, 451] on div "Theme section saved" at bounding box center [362, 438] width 99 height 30
click at [263, 457] on div "Icon Icon Icon Icon Icon Icon List 4.7/5 Text Block Row Testimonials From Other…" at bounding box center [470, 257] width 603 height 419
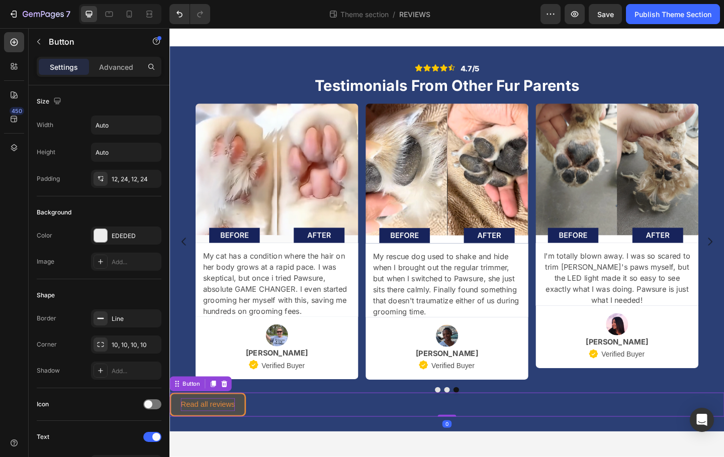
click at [228, 440] on p "Read all reviews" at bounding box center [210, 438] width 59 height 15
click at [286, 457] on body "Icon Icon Icon Icon Icon Icon List 4.7/5 Text Block Row Testimonials From Other…" at bounding box center [470, 261] width 603 height 467
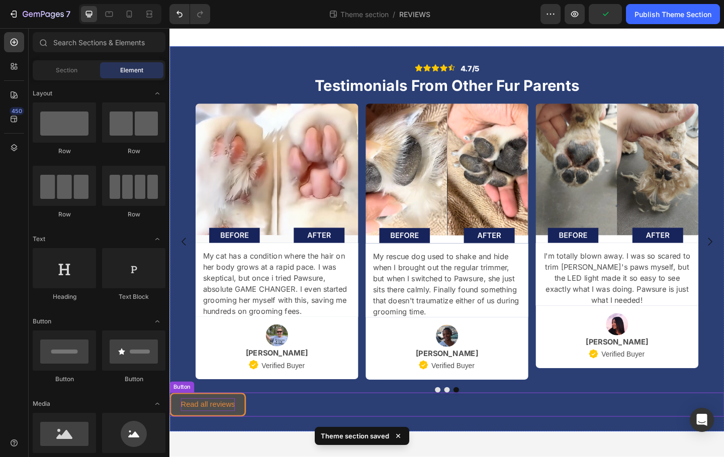
click at [222, 440] on p "Read all reviews" at bounding box center [210, 438] width 59 height 15
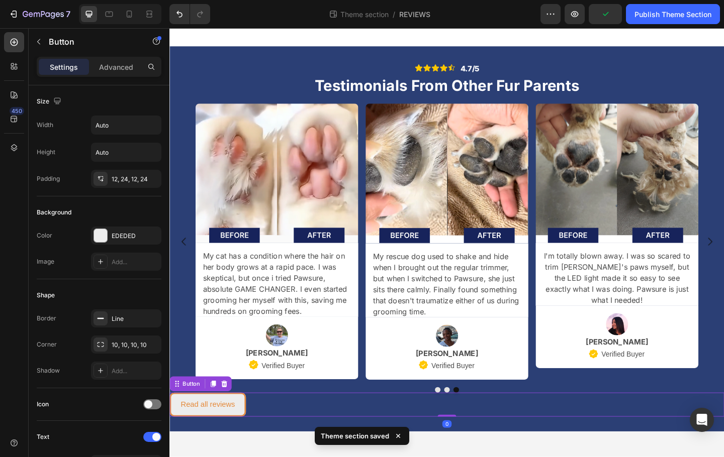
click at [225, 457] on body "Icon Icon Icon Icon Icon Icon List 4.7/5 Text Block Row Testimonials From Other…" at bounding box center [470, 261] width 603 height 467
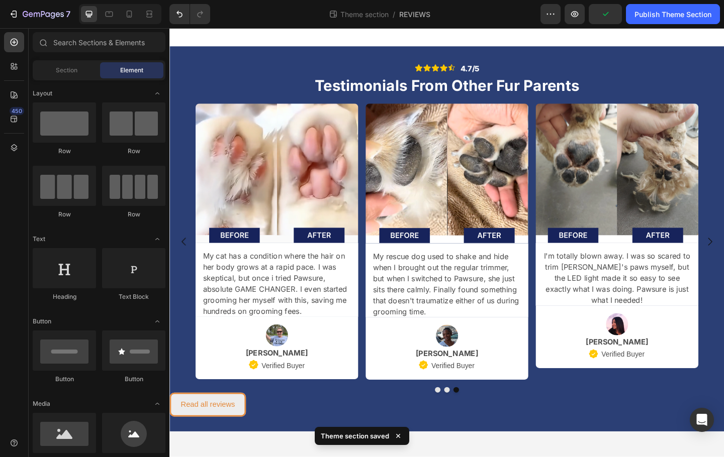
click at [241, 457] on body "Icon Icon Icon Icon Icon Icon List 4.7/5 Text Block Row Testimonials From Other…" at bounding box center [470, 261] width 603 height 467
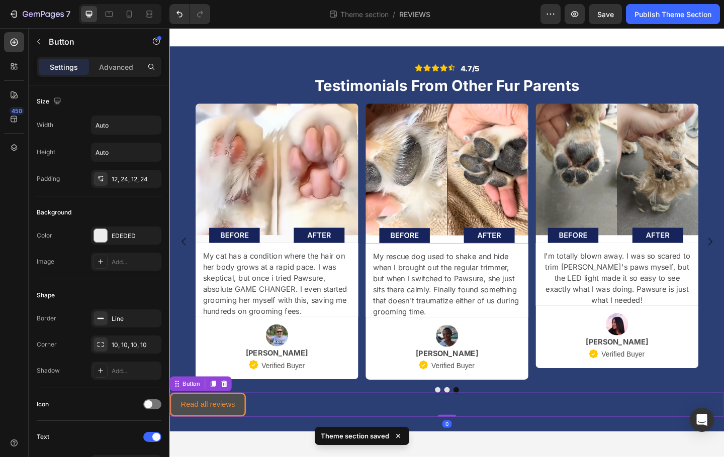
click at [241, 444] on button "Read all reviews" at bounding box center [210, 438] width 83 height 27
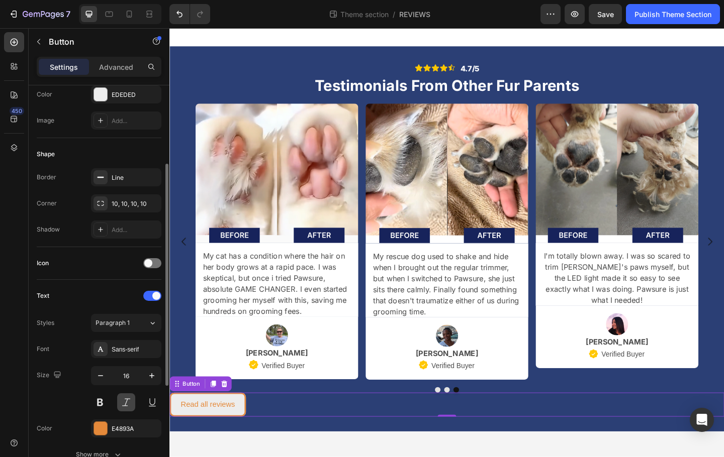
scroll to position [320, 0]
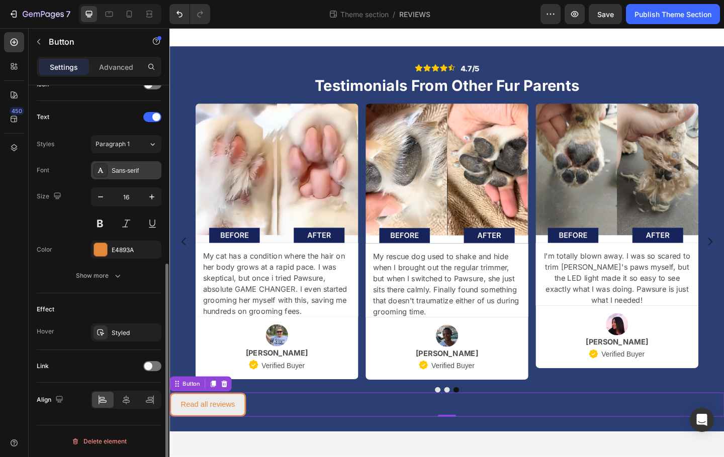
drag, startPoint x: 125, startPoint y: 164, endPoint x: 136, endPoint y: 189, distance: 26.8
click at [125, 164] on div "Sans-serif" at bounding box center [126, 170] width 70 height 18
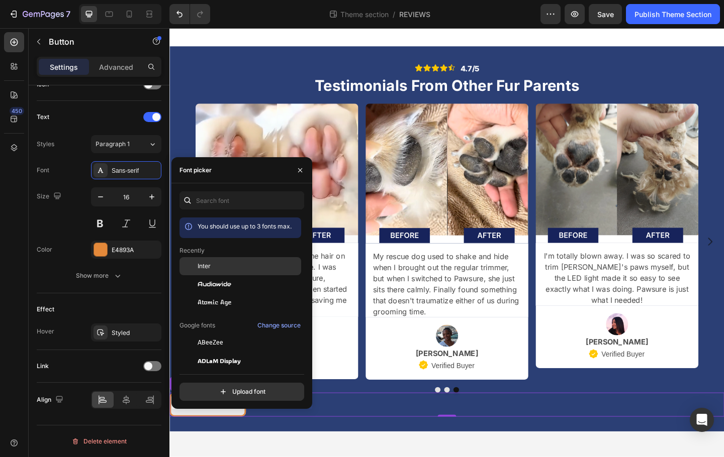
click at [203, 268] on span "Inter" at bounding box center [204, 266] width 13 height 9
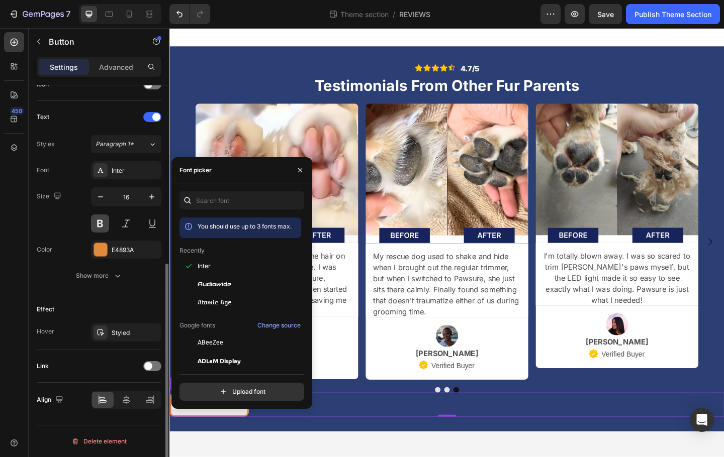
drag, startPoint x: 103, startPoint y: 223, endPoint x: 106, endPoint y: 228, distance: 5.9
click at [102, 223] on button at bounding box center [100, 224] width 18 height 18
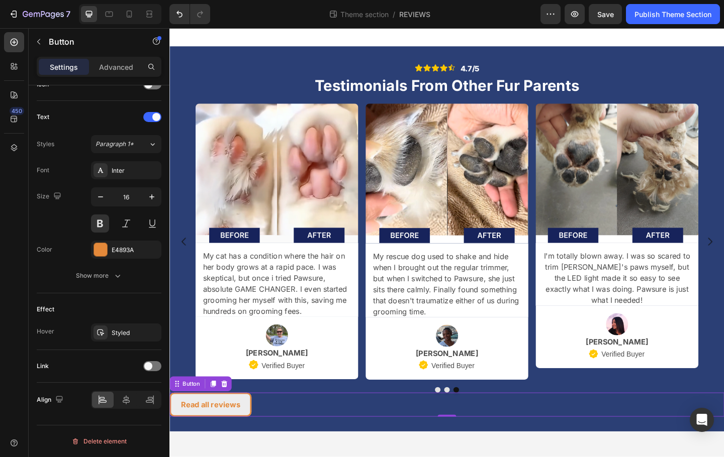
click at [248, 457] on body "Icon Icon Icon Icon Icon Icon List 4.7/5 Text Block Row Testimonials From Other…" at bounding box center [470, 261] width 603 height 467
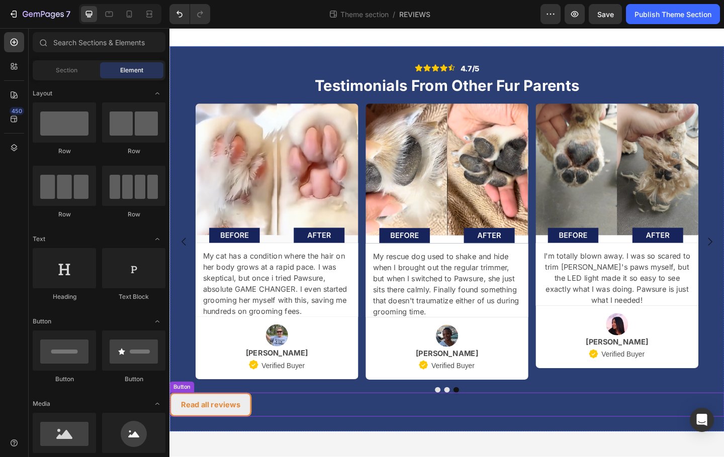
click at [272, 446] on div "Read all reviews Button" at bounding box center [470, 438] width 603 height 27
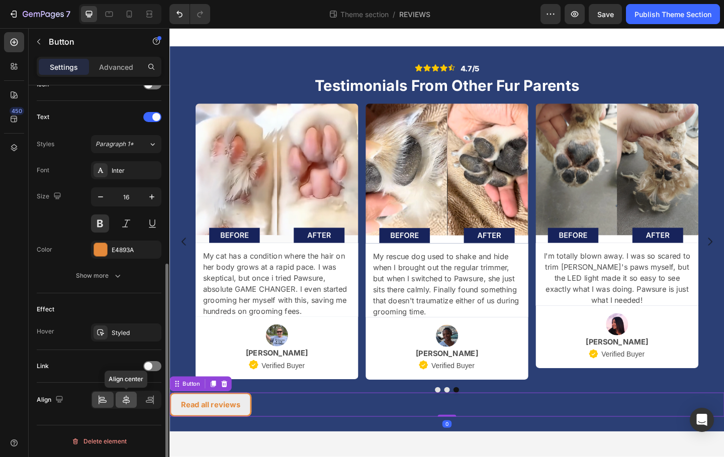
click at [124, 404] on icon at bounding box center [126, 400] width 10 height 10
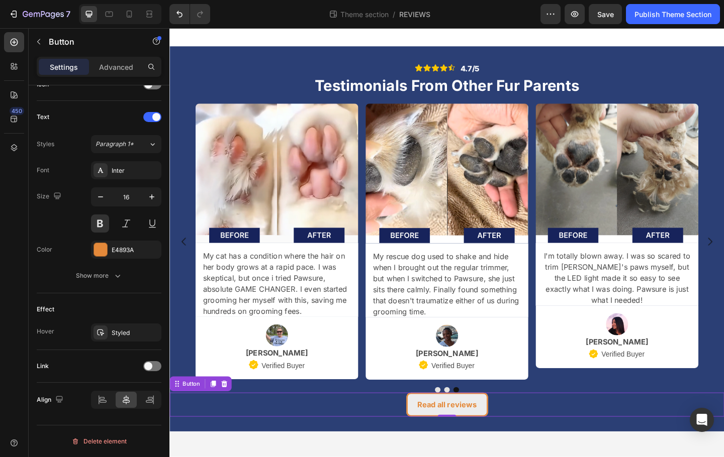
click at [266, 457] on body "Icon Icon Icon Icon Icon Icon List 4.7/5 Text Block Row Testimonials From Other…" at bounding box center [470, 261] width 603 height 467
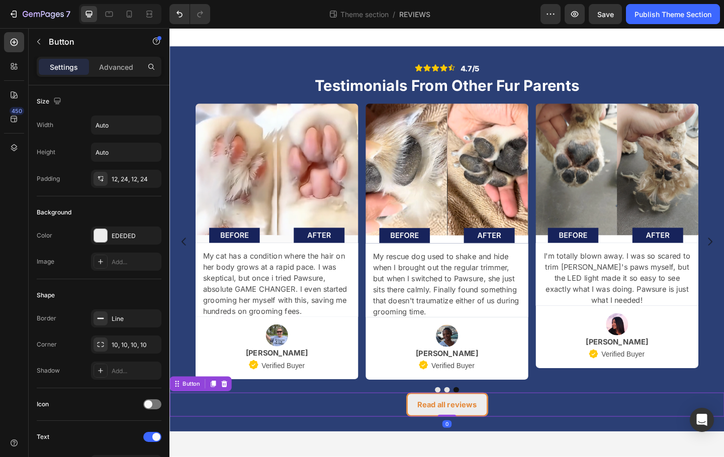
click at [365, 442] on div "Read all reviews Button 0" at bounding box center [470, 438] width 603 height 27
click at [114, 68] on p "Advanced" at bounding box center [116, 67] width 34 height 11
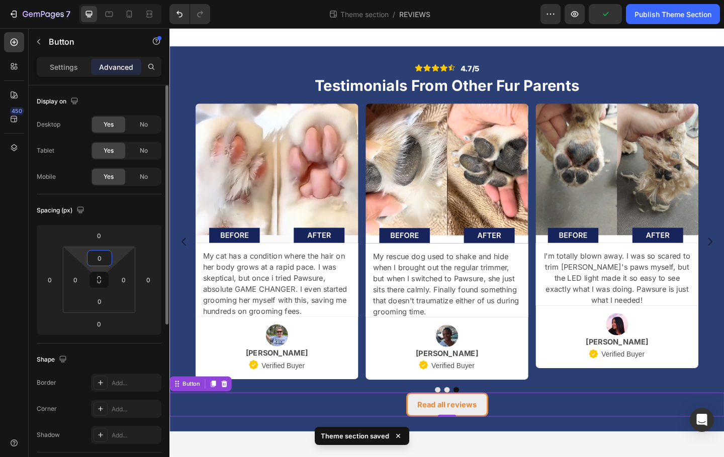
click at [101, 263] on input "0" at bounding box center [99, 258] width 20 height 15
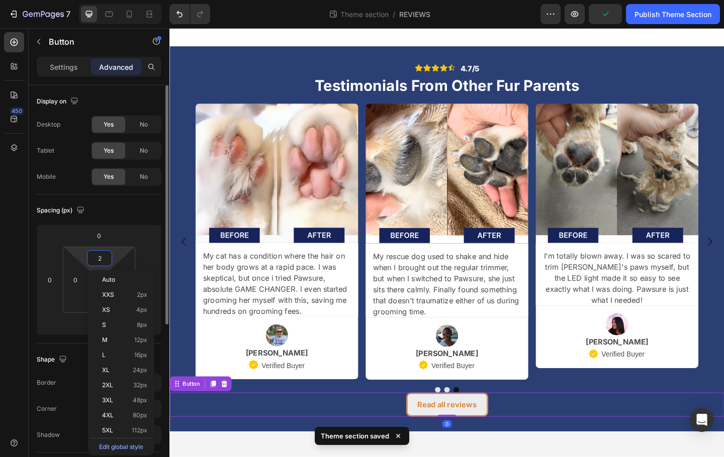
type input "20"
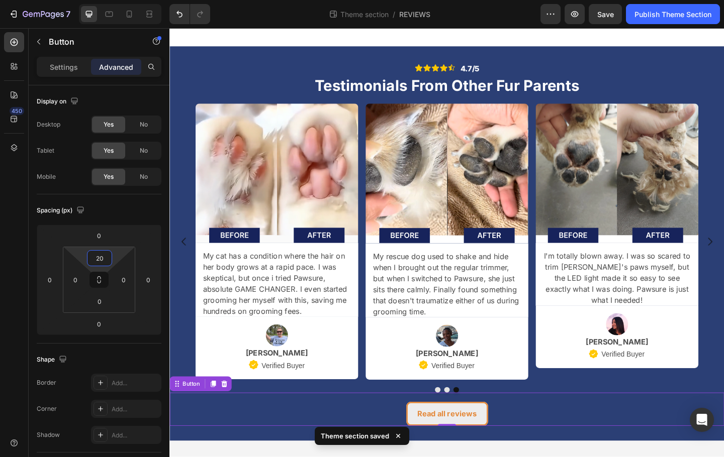
click at [505, 457] on body "Icon Icon Icon Icon Icon Icon List 4.7/5 Text Block Row Testimonials From Other…" at bounding box center [470, 261] width 603 height 467
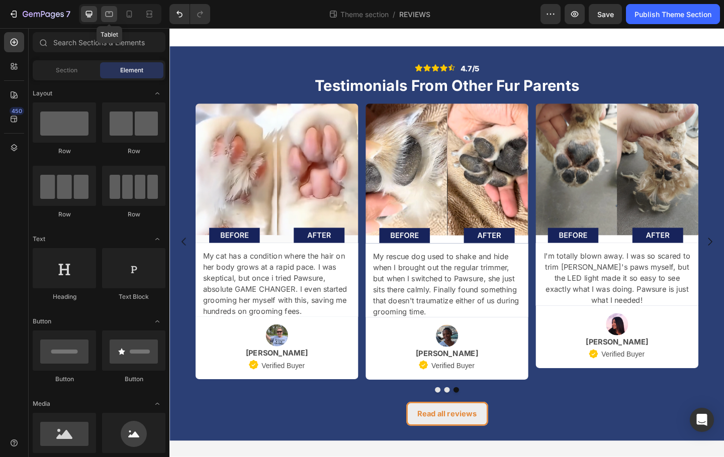
click at [111, 19] on icon at bounding box center [109, 14] width 10 height 10
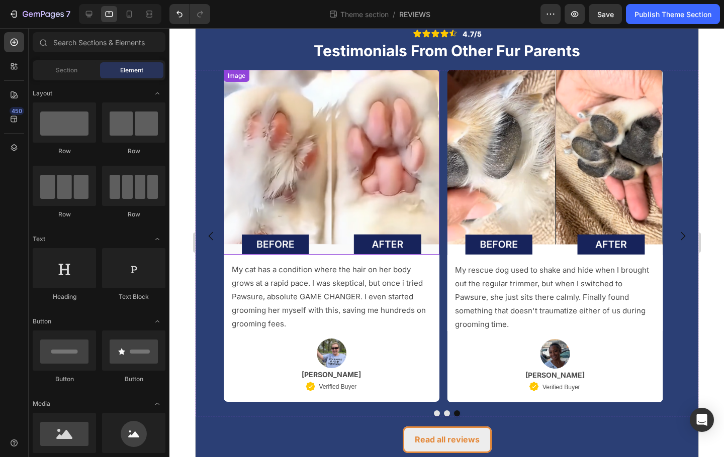
scroll to position [50, 0]
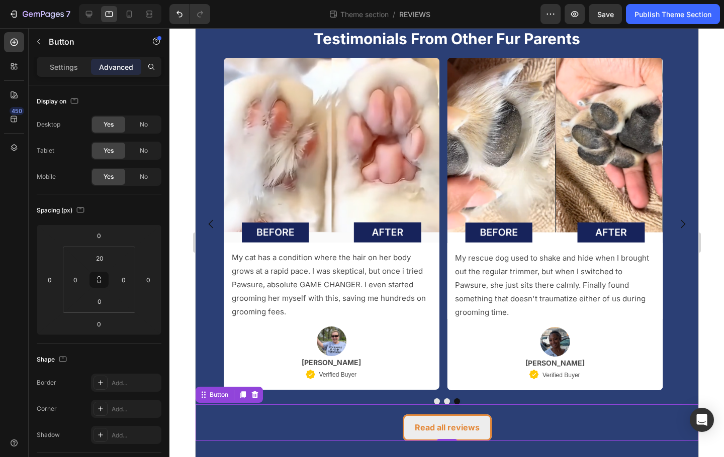
click at [527, 438] on div "Read all reviews Button 0" at bounding box center [446, 423] width 503 height 37
click at [65, 67] on p "Settings" at bounding box center [64, 67] width 28 height 11
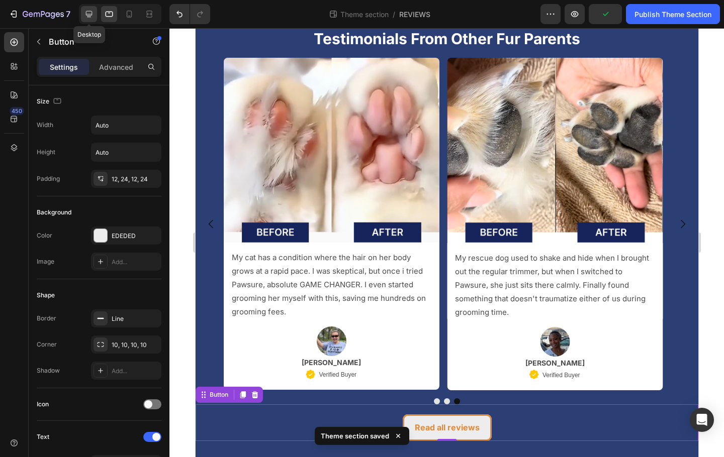
click at [92, 11] on icon at bounding box center [89, 14] width 10 height 10
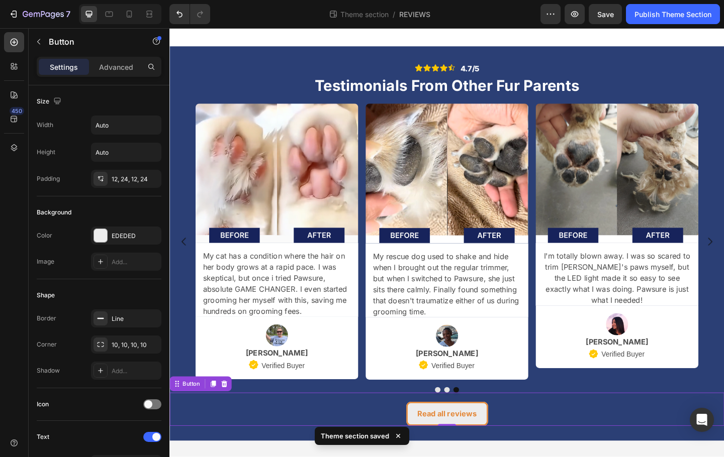
click at [405, 436] on div "Theme section saved" at bounding box center [362, 436] width 95 height 18
click at [131, 11] on icon at bounding box center [130, 14] width 6 height 7
type input "14"
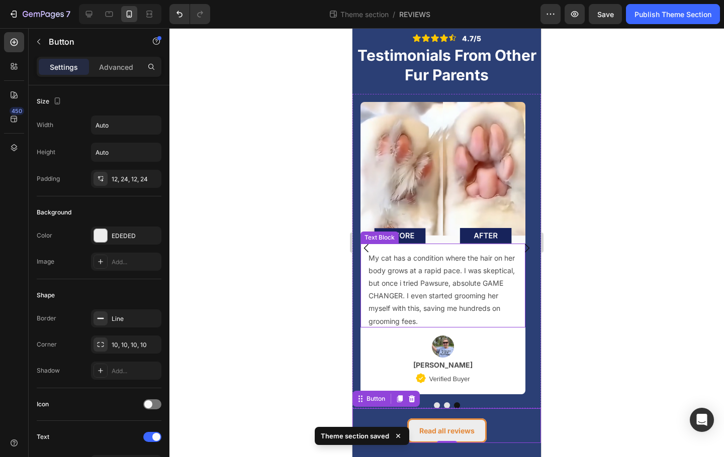
scroll to position [35, 0]
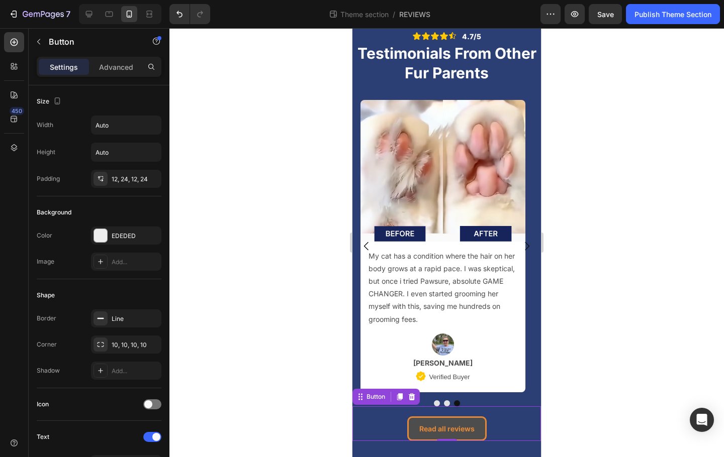
click at [478, 432] on button "Read all reviews" at bounding box center [446, 429] width 79 height 25
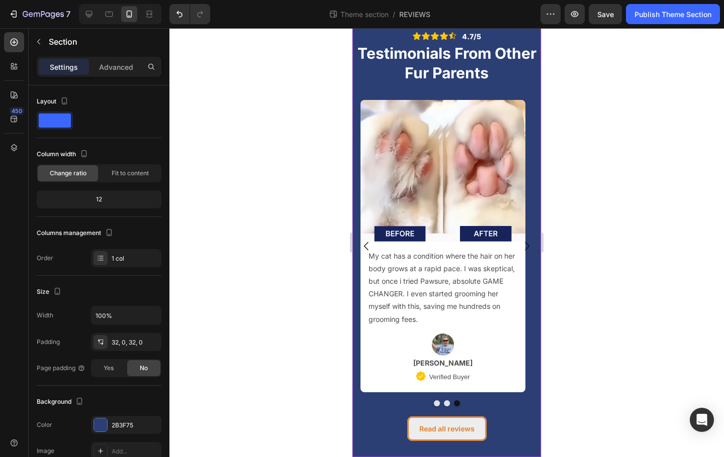
drag, startPoint x: 493, startPoint y: 449, endPoint x: 496, endPoint y: 453, distance: 5.4
click at [493, 449] on div "Icon Icon Icon Icon Icon Icon List 4.7/5 Text Block Row Testimonials From Other…" at bounding box center [446, 235] width 189 height 444
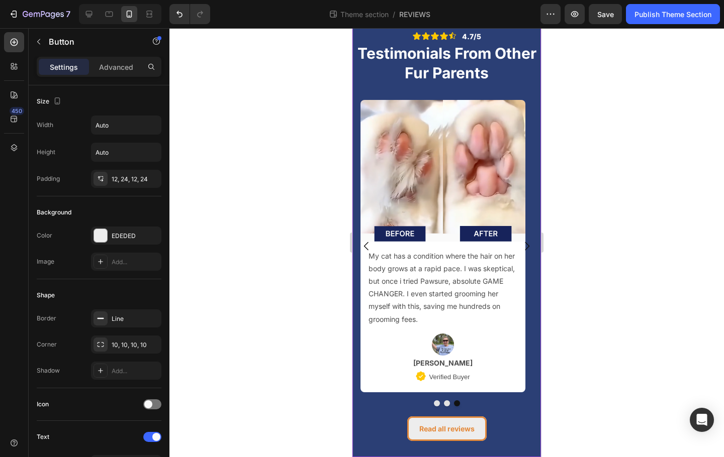
click at [496, 434] on div "Read all reviews Button" at bounding box center [446, 424] width 189 height 35
click at [121, 64] on p "Advanced" at bounding box center [116, 67] width 34 height 11
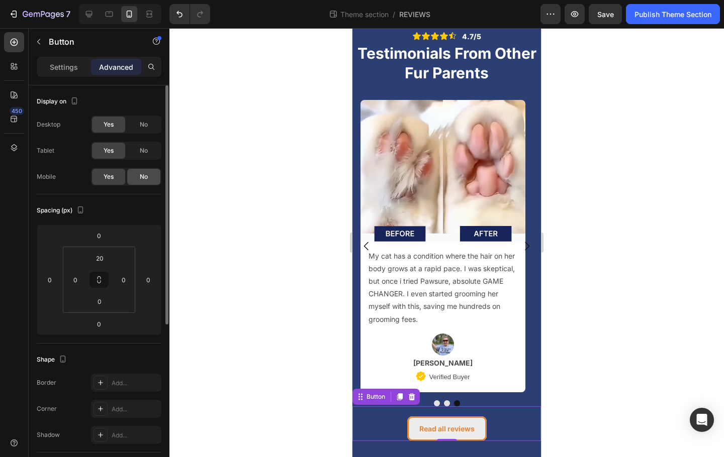
click at [139, 175] on div "No" at bounding box center [143, 177] width 33 height 16
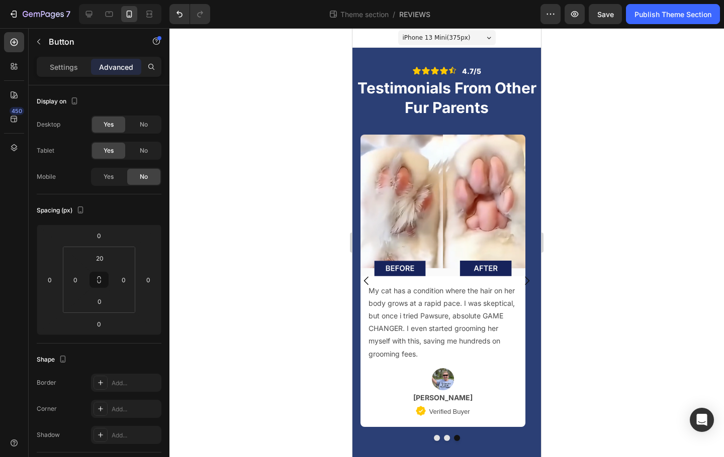
scroll to position [0, 0]
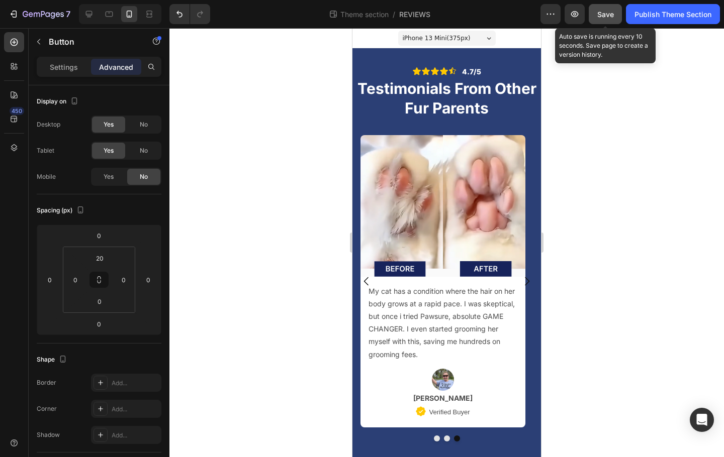
click at [607, 12] on span "Save" at bounding box center [605, 14] width 17 height 9
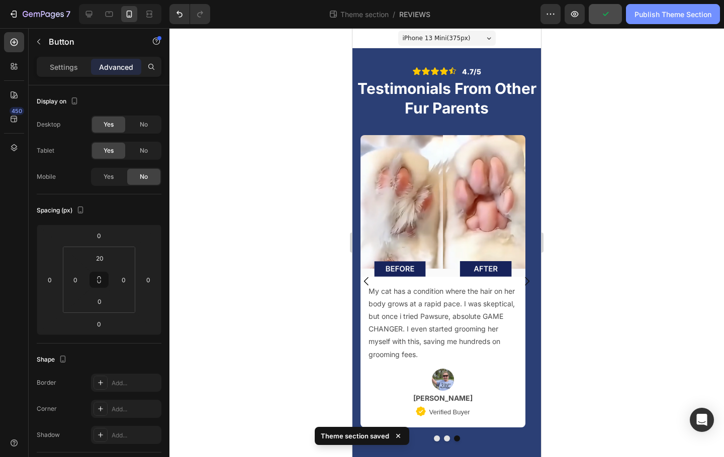
click at [651, 17] on div "Publish Theme Section" at bounding box center [672, 14] width 77 height 11
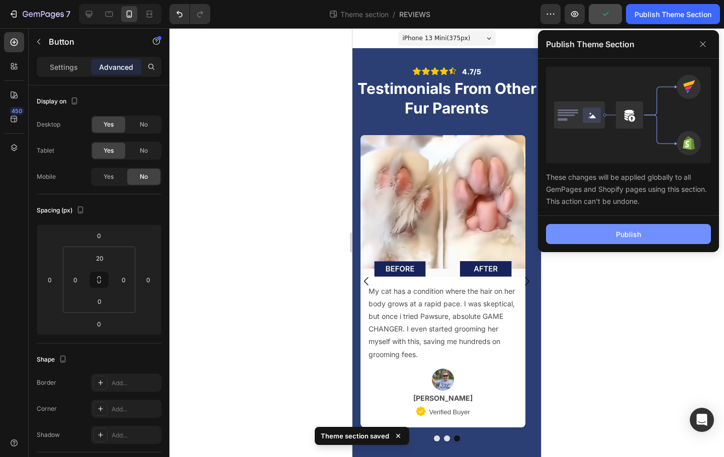
click at [621, 236] on div "Publish" at bounding box center [628, 234] width 25 height 11
click at [623, 237] on button "Publish" at bounding box center [628, 234] width 165 height 20
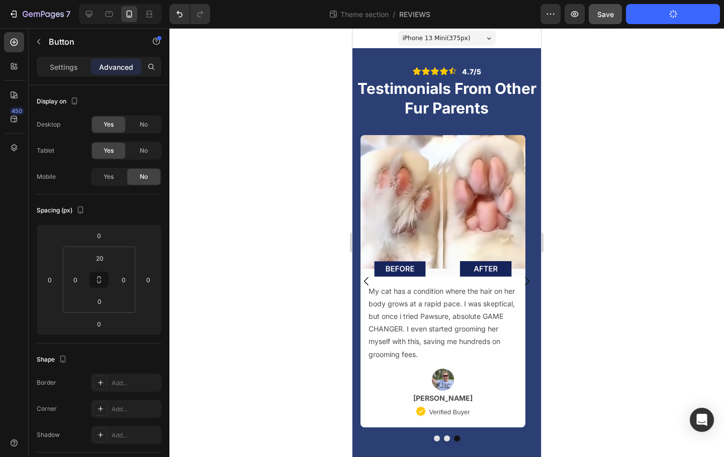
click at [617, 11] on button "Save" at bounding box center [605, 14] width 33 height 20
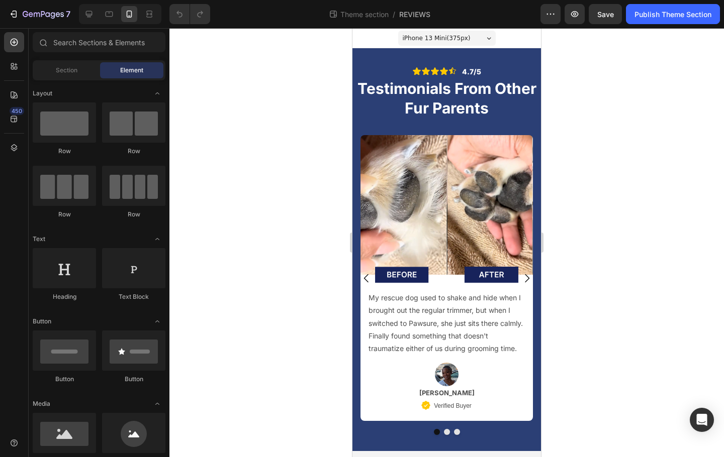
click at [647, 21] on button "Publish Theme Section" at bounding box center [673, 14] width 94 height 20
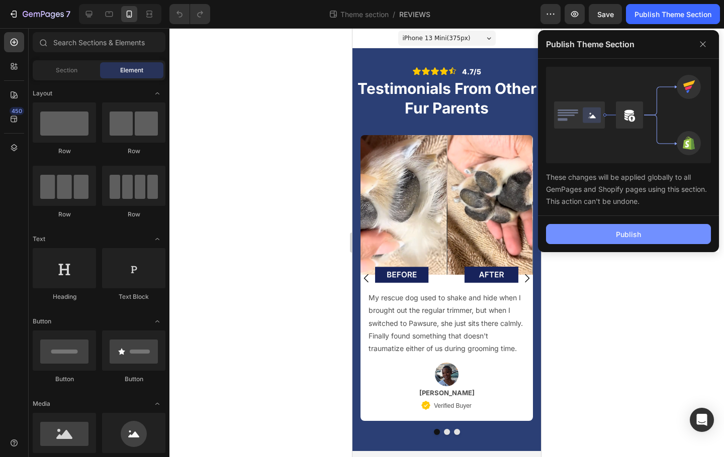
click at [635, 233] on div "Publish" at bounding box center [628, 234] width 25 height 11
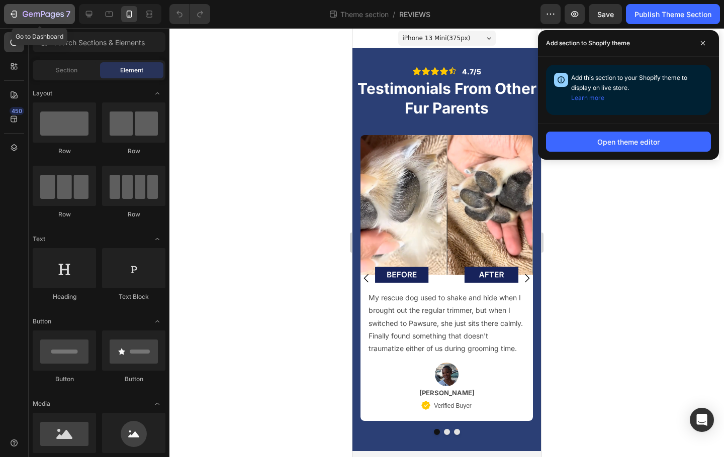
click at [33, 15] on icon "button" at bounding box center [43, 15] width 41 height 9
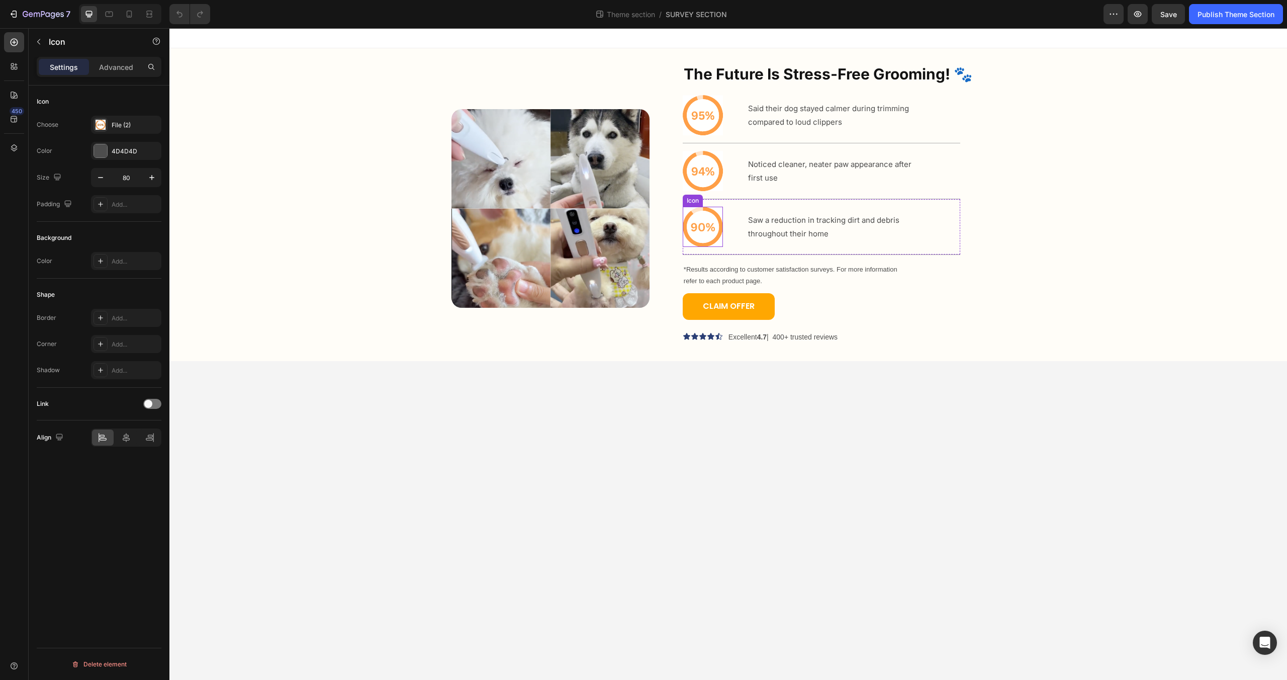
click at [693, 240] on icon at bounding box center [703, 227] width 40 height 40
click at [698, 305] on button "CLAIM OFFER" at bounding box center [729, 306] width 92 height 27
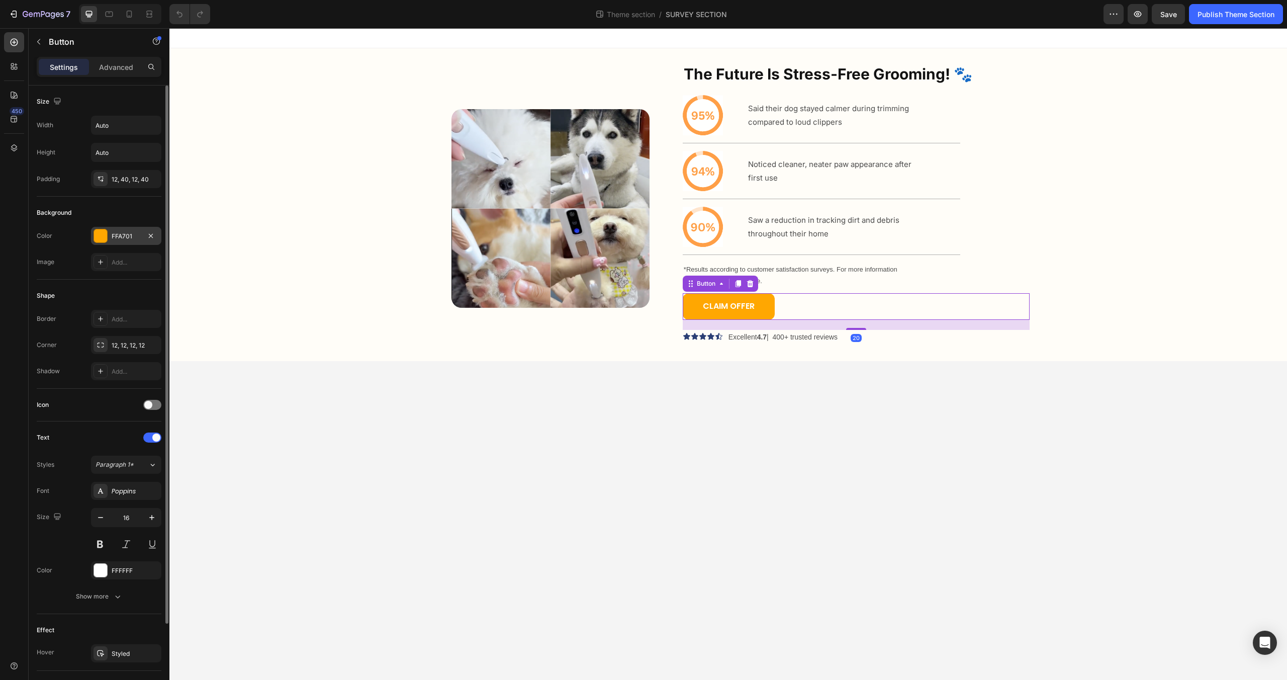
click at [114, 236] on div "FFA701" at bounding box center [126, 236] width 29 height 9
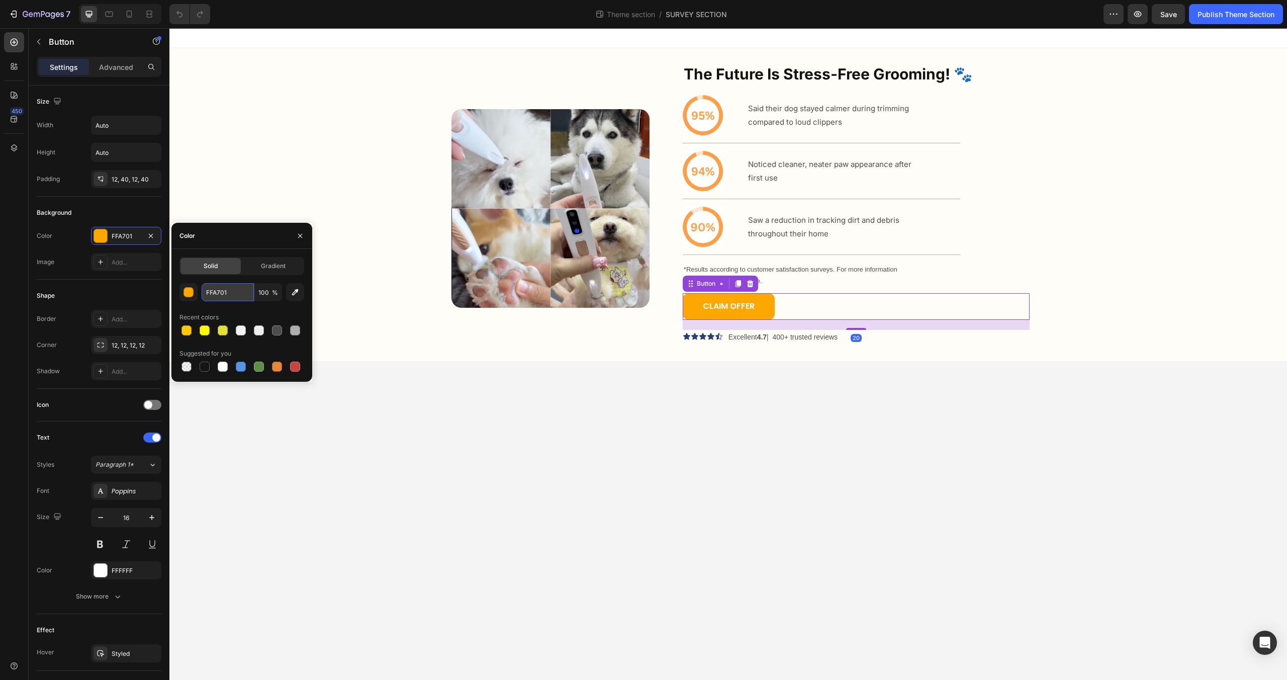
click at [235, 294] on input "FFA701" at bounding box center [228, 292] width 52 height 18
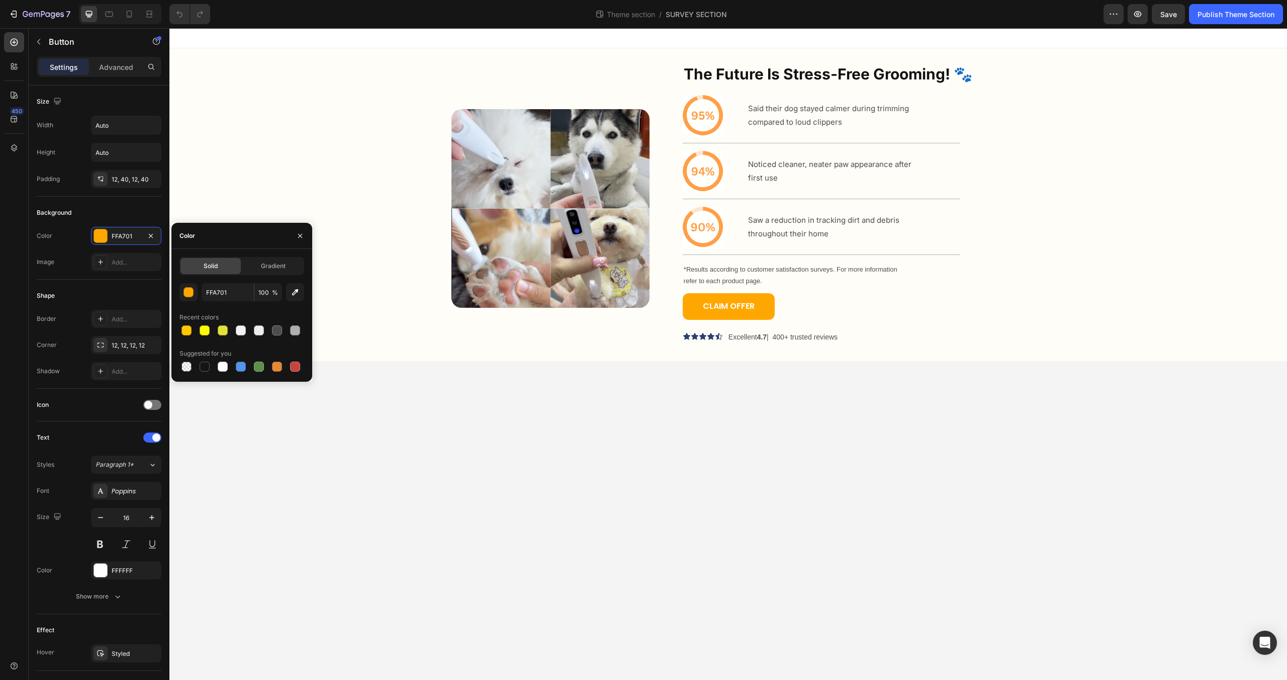
click at [489, 393] on body "Image The Future Is Stress-Free Grooming! 🐾 Heading Icon Said their dog stayed …" at bounding box center [727, 353] width 1117 height 651
